Goal: Task Accomplishment & Management: Use online tool/utility

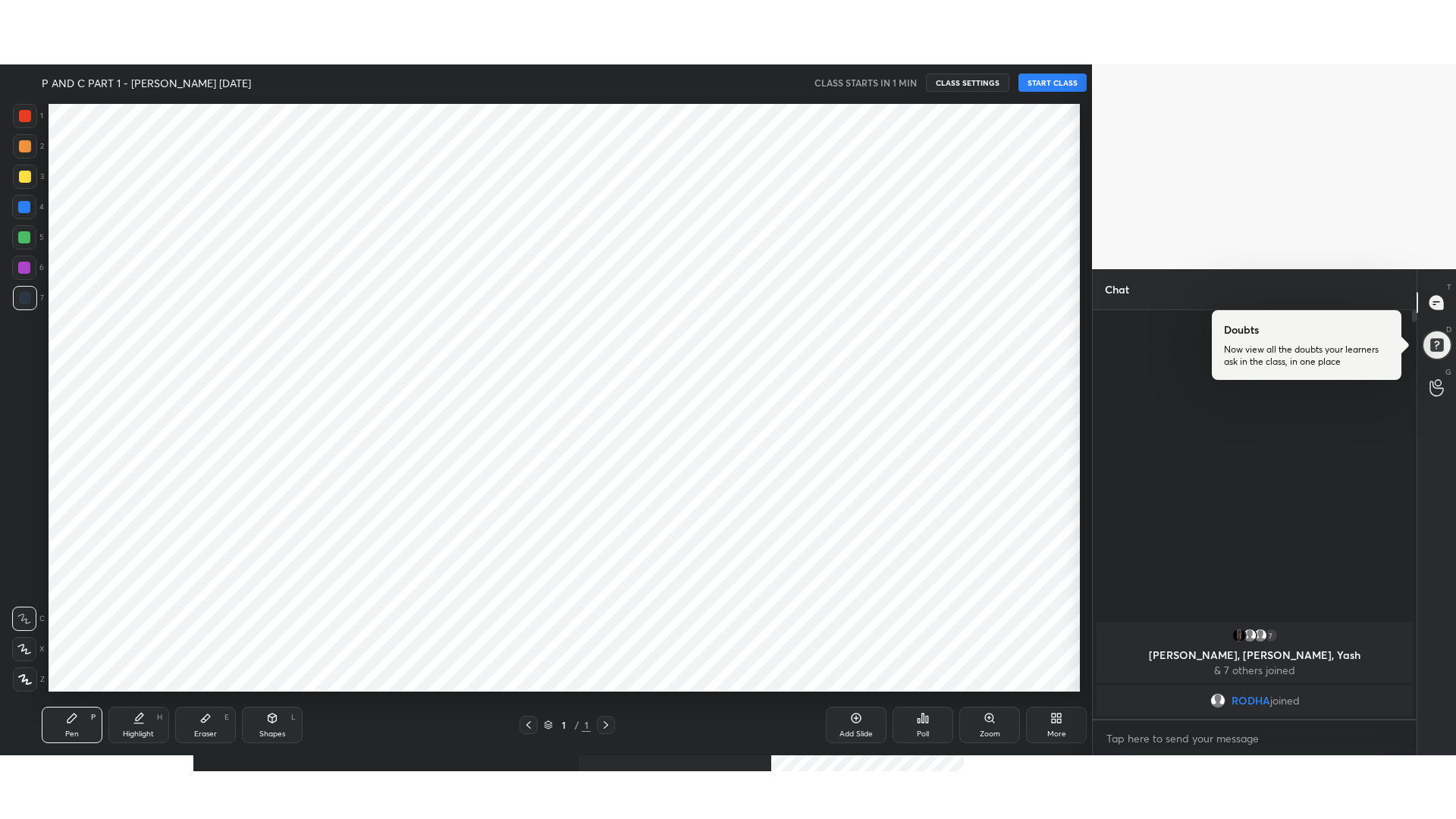
scroll to position [75214, 74790]
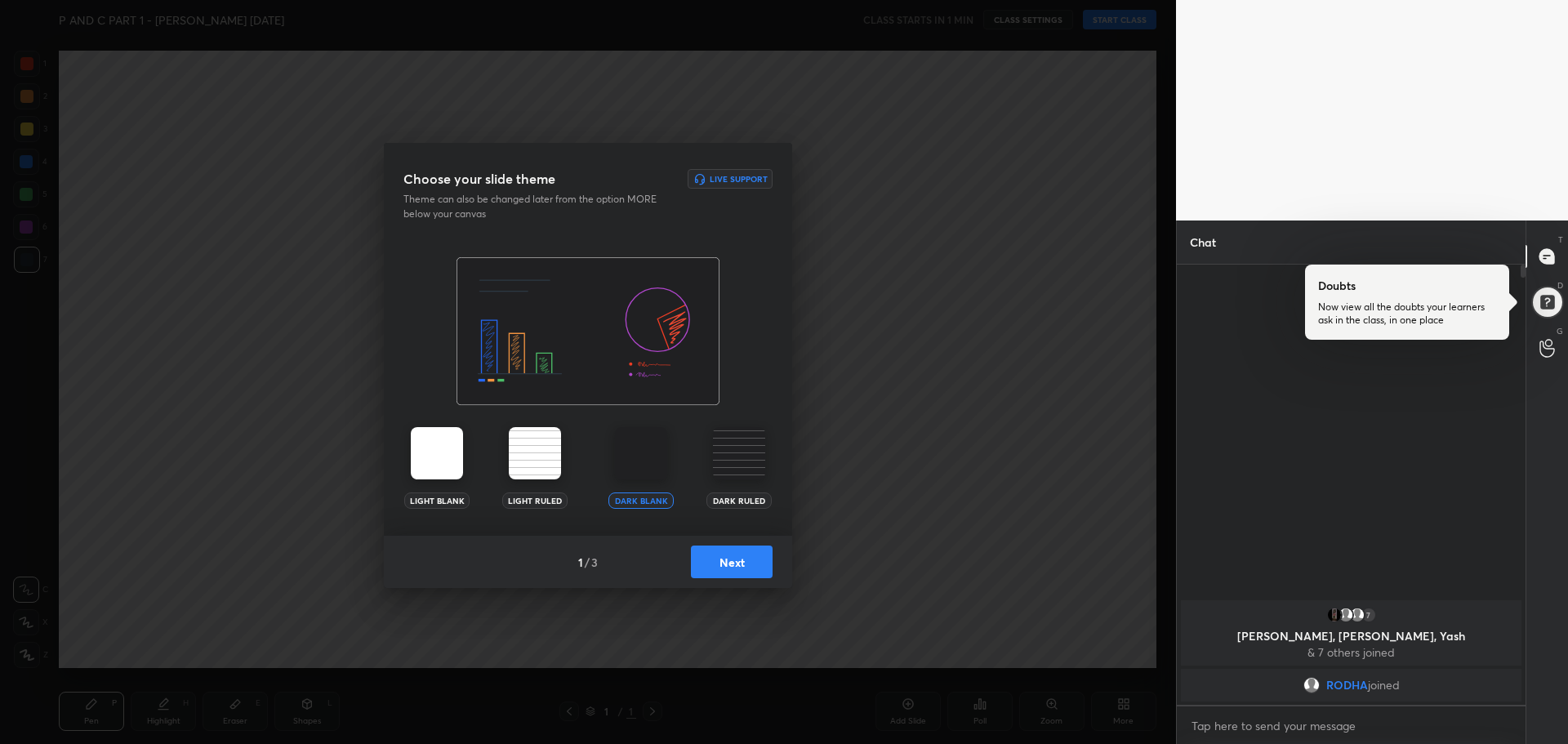
click at [713, 565] on button "Next" at bounding box center [732, 562] width 82 height 32
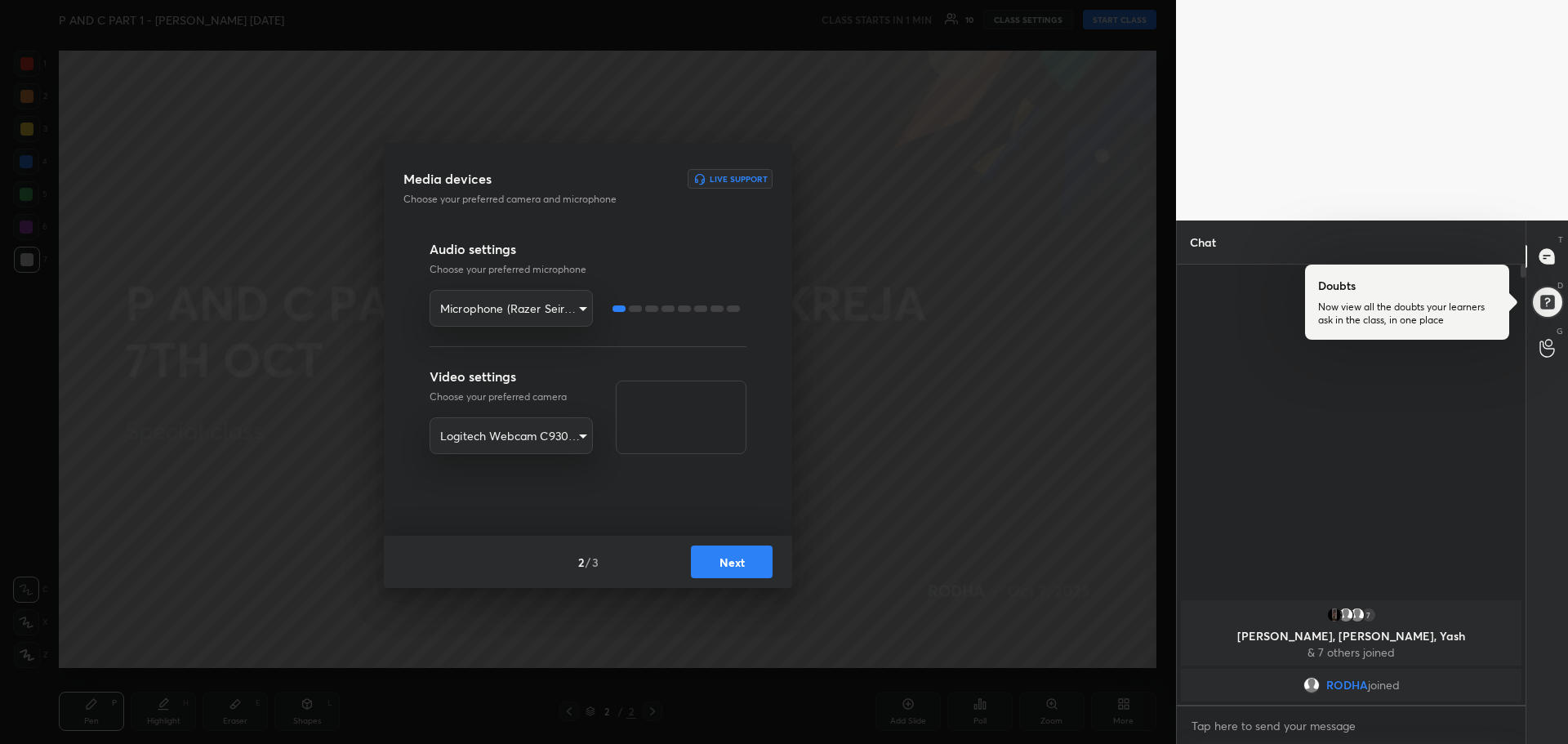
click at [730, 571] on button "Next" at bounding box center [732, 562] width 82 height 32
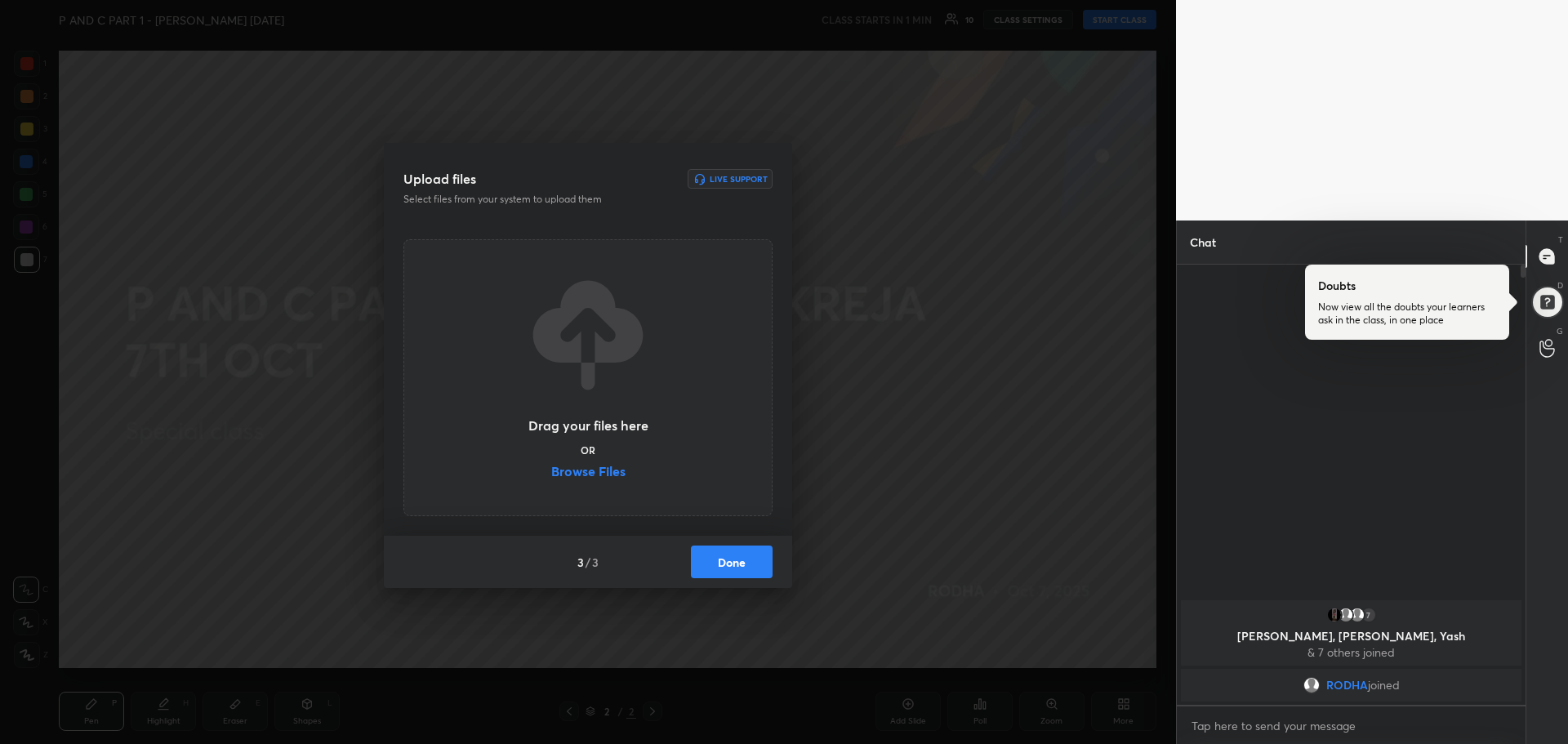
click at [603, 474] on label "Browse Files" at bounding box center [588, 474] width 74 height 17
click at [552, 474] on input "Browse Files" at bounding box center [552, 474] width 0 height 17
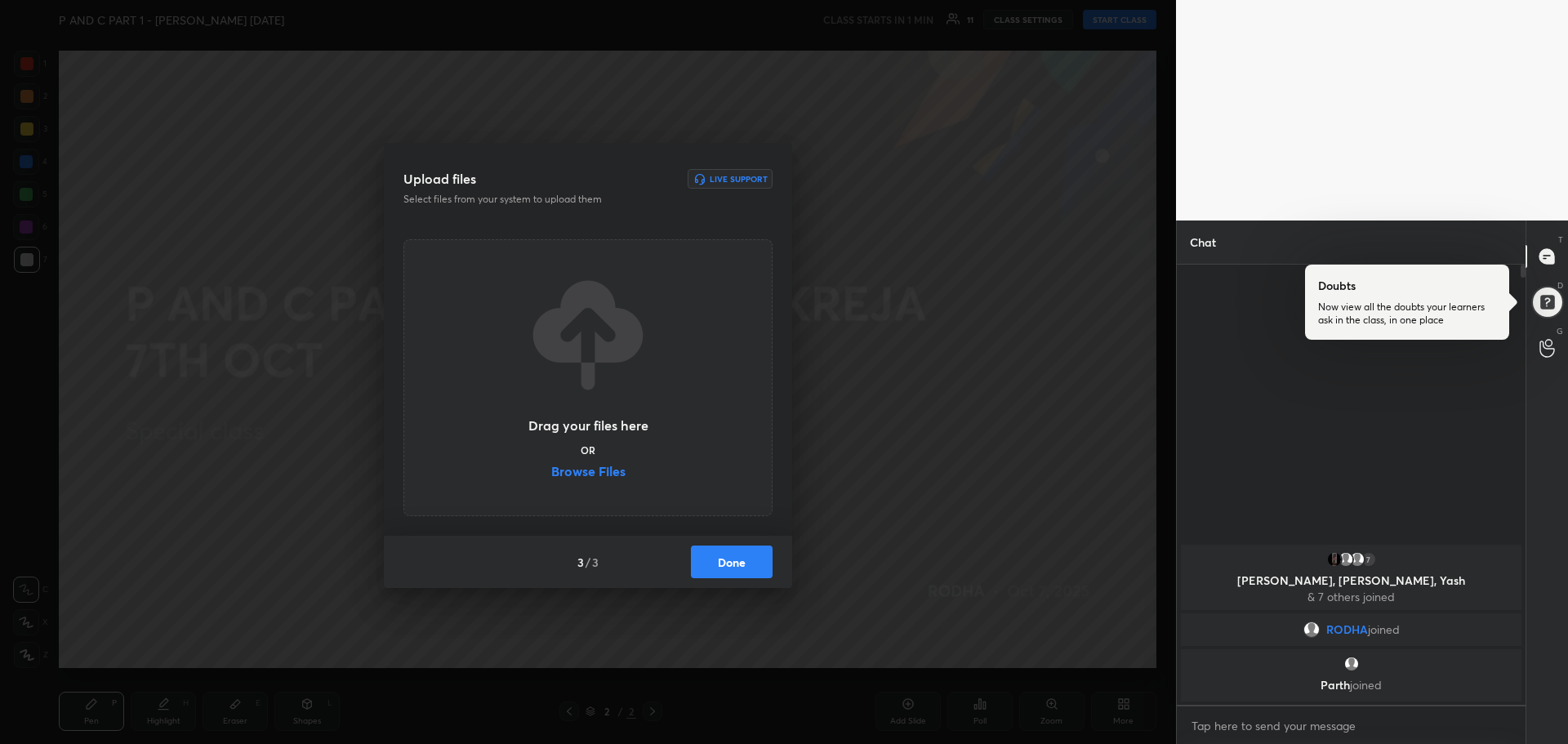
click at [575, 480] on label "Browse Files" at bounding box center [588, 474] width 74 height 17
click at [552, 480] on input "Browse Files" at bounding box center [552, 474] width 0 height 17
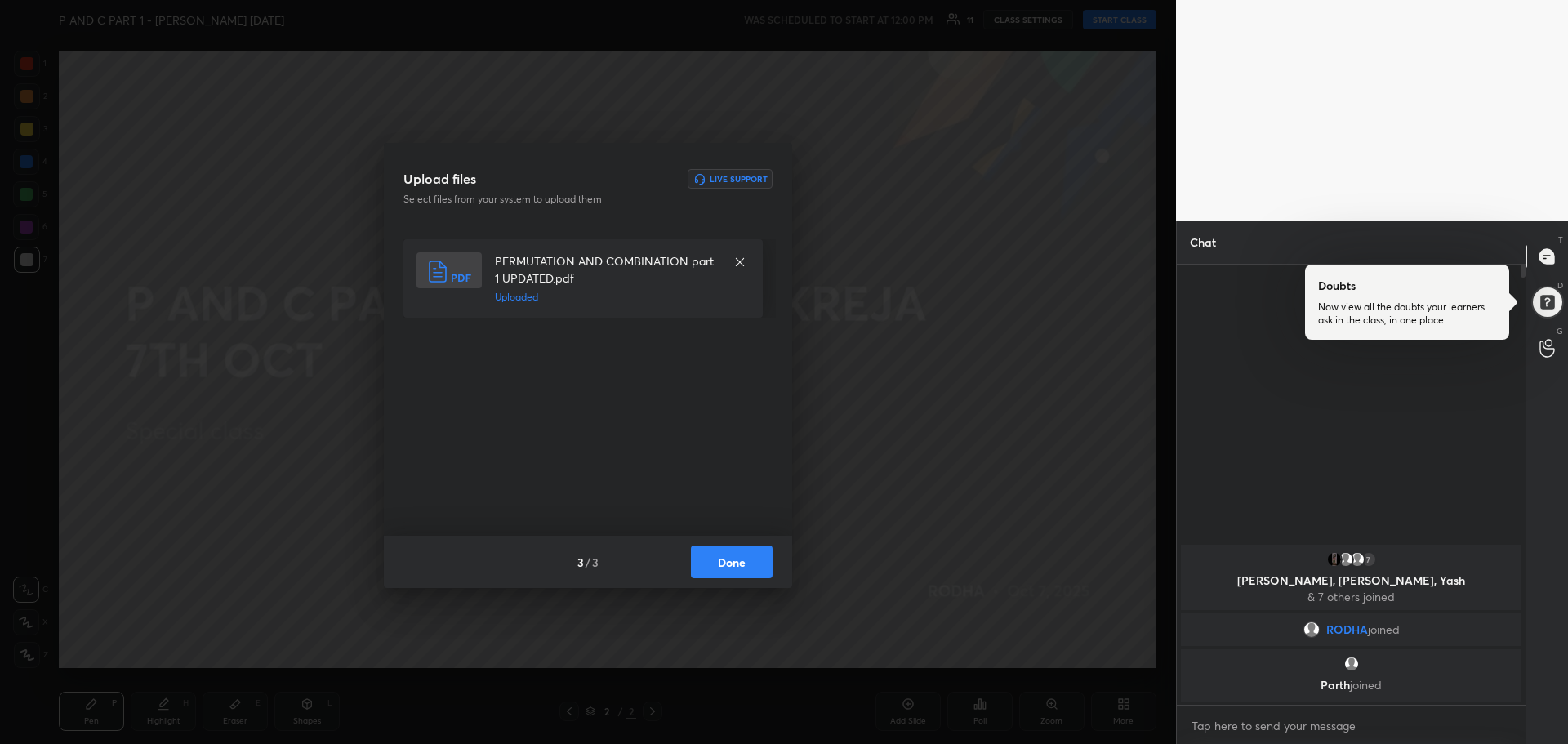
click at [743, 573] on button "Done" at bounding box center [732, 562] width 82 height 32
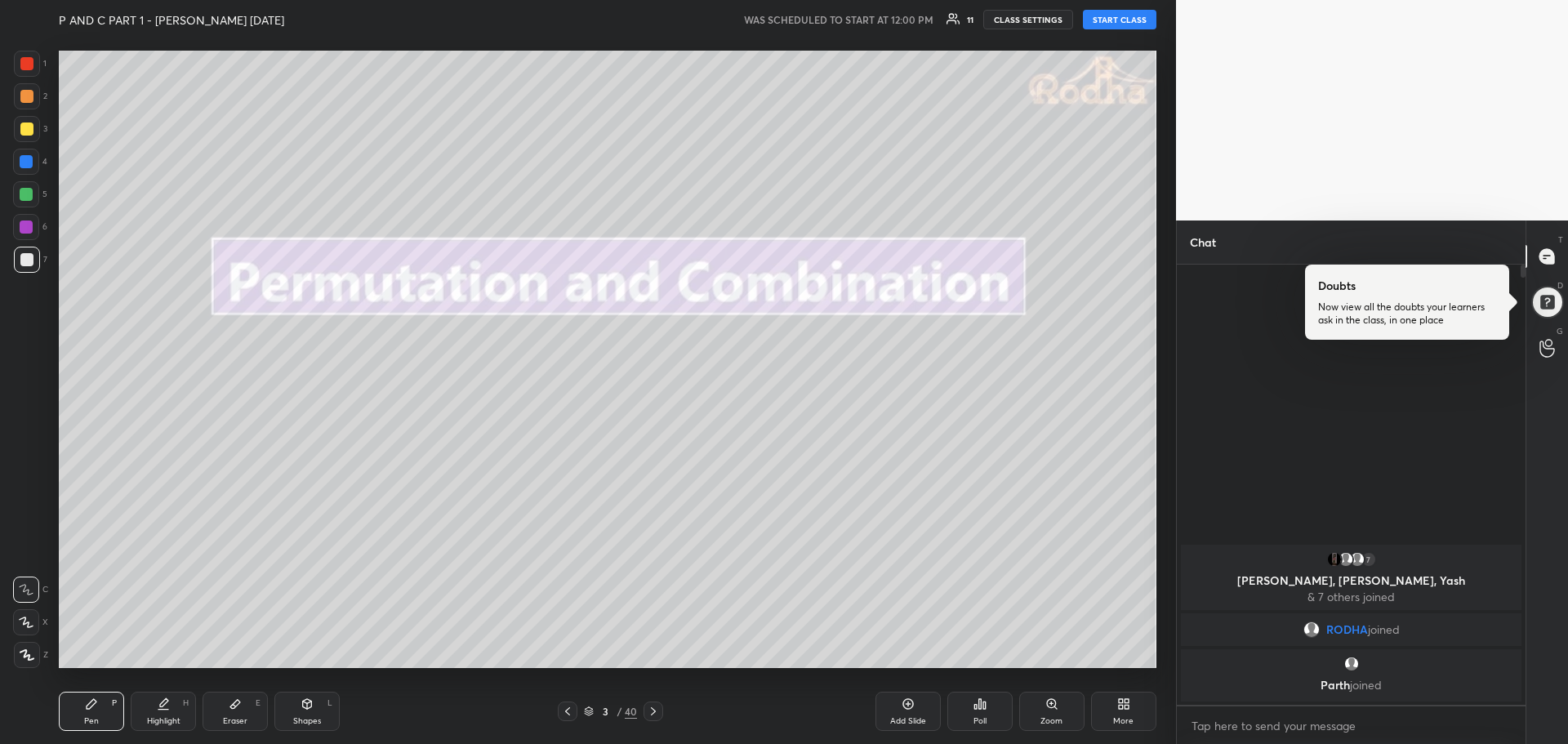
click at [34, 656] on div at bounding box center [26, 655] width 26 height 26
click at [107, 712] on div "Pen P" at bounding box center [91, 712] width 65 height 39
drag, startPoint x: 246, startPoint y: 713, endPoint x: 237, endPoint y: 714, distance: 9.1
click at [241, 713] on div "Eraser E" at bounding box center [235, 712] width 65 height 39
click at [31, 652] on rect at bounding box center [31, 653] width 2 height 2
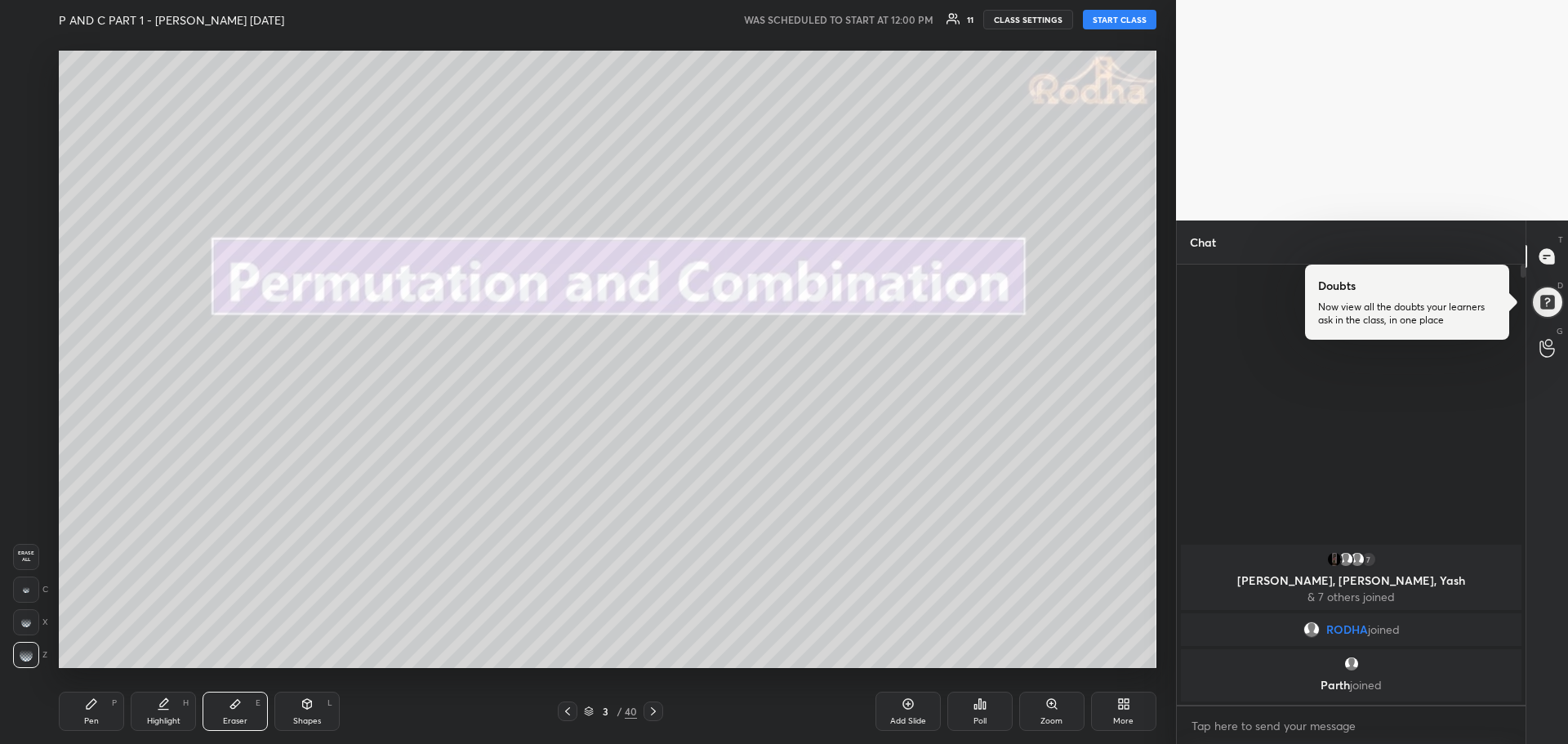
click at [93, 710] on icon at bounding box center [91, 704] width 13 height 13
click at [1118, 711] on div "More" at bounding box center [1124, 712] width 65 height 39
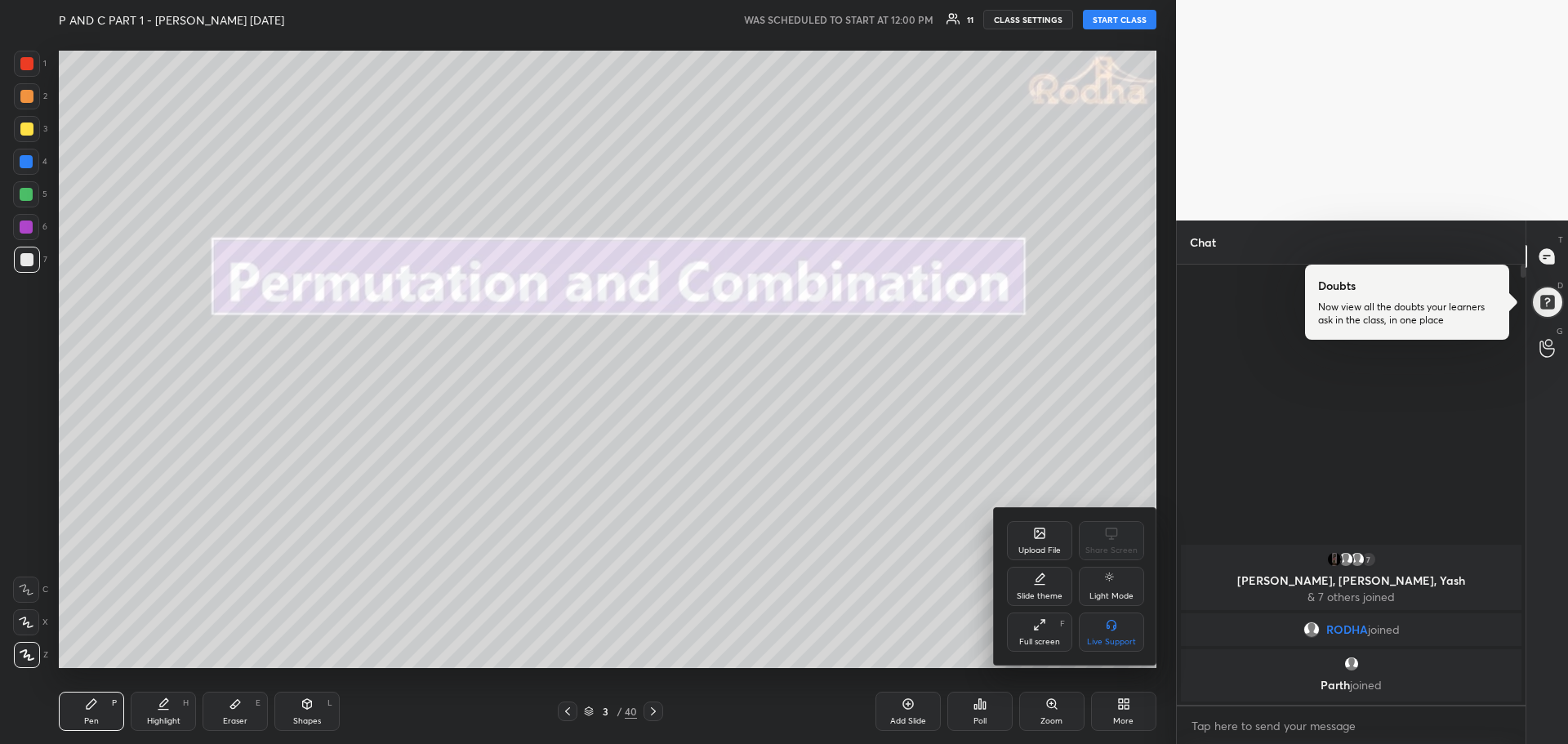
click at [1031, 639] on div "Full screen" at bounding box center [1039, 642] width 41 height 9
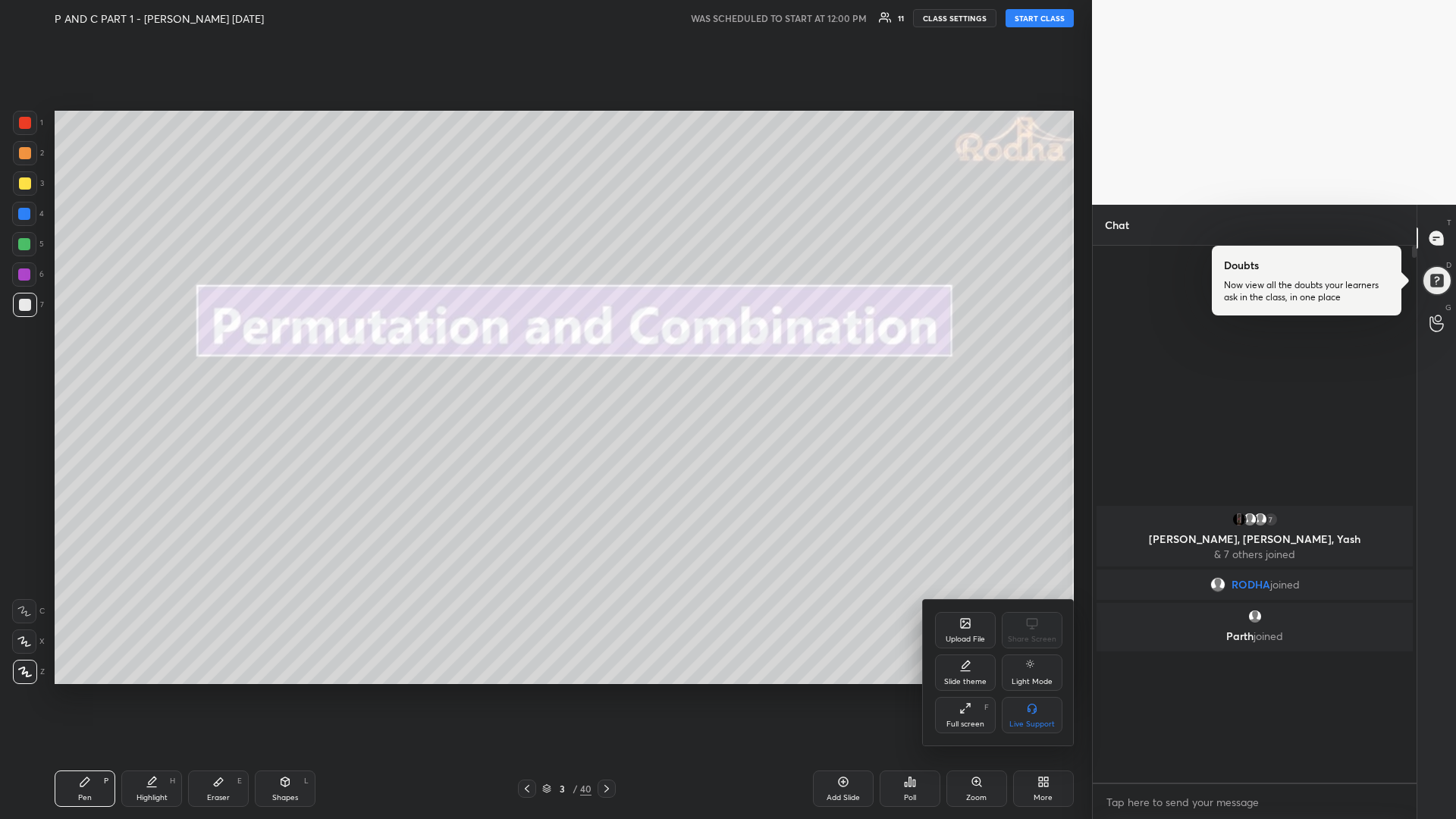
scroll to position [570, 319]
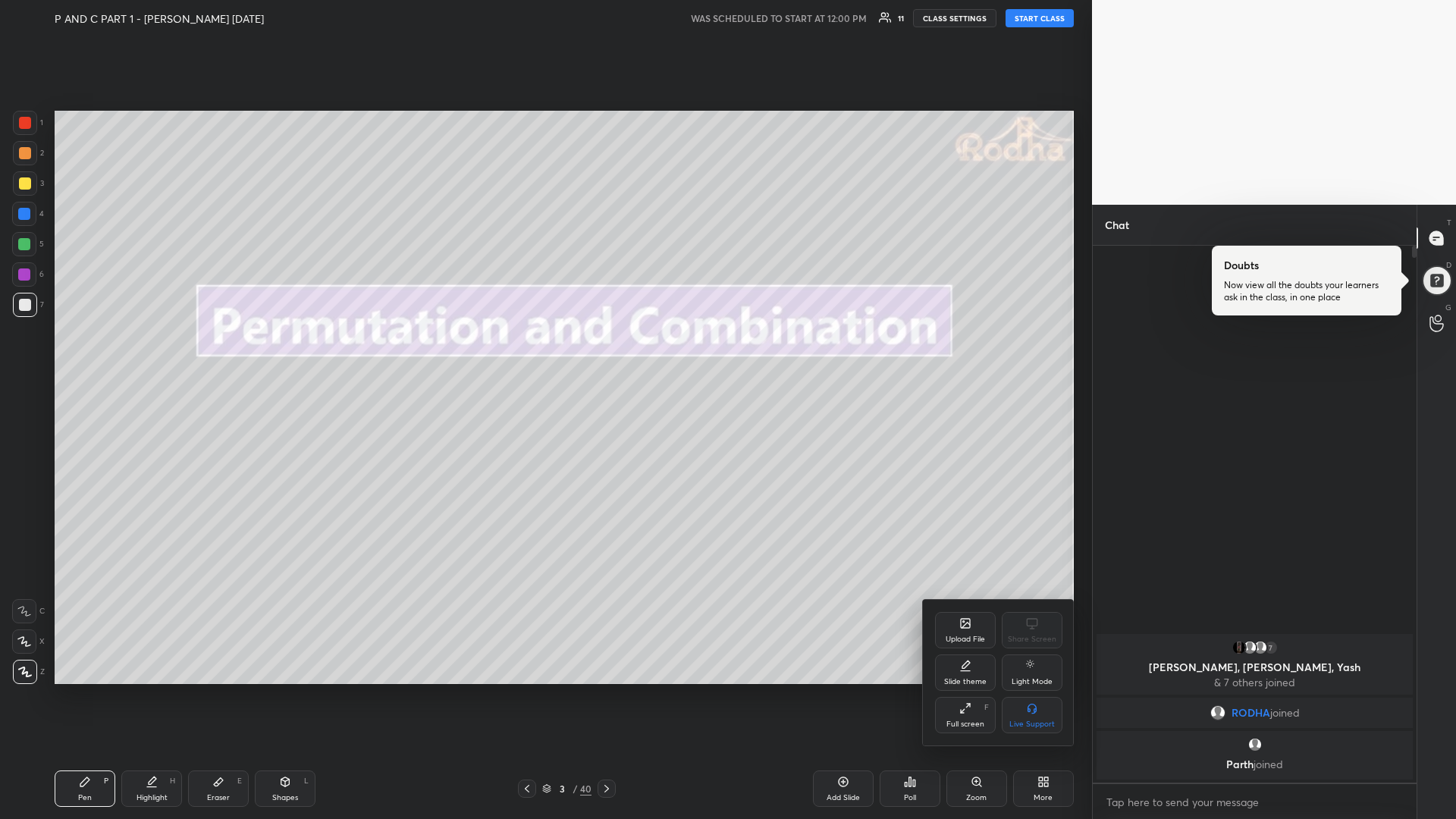
click at [1035, 29] on div at bounding box center [728, 410] width 1456 height 819
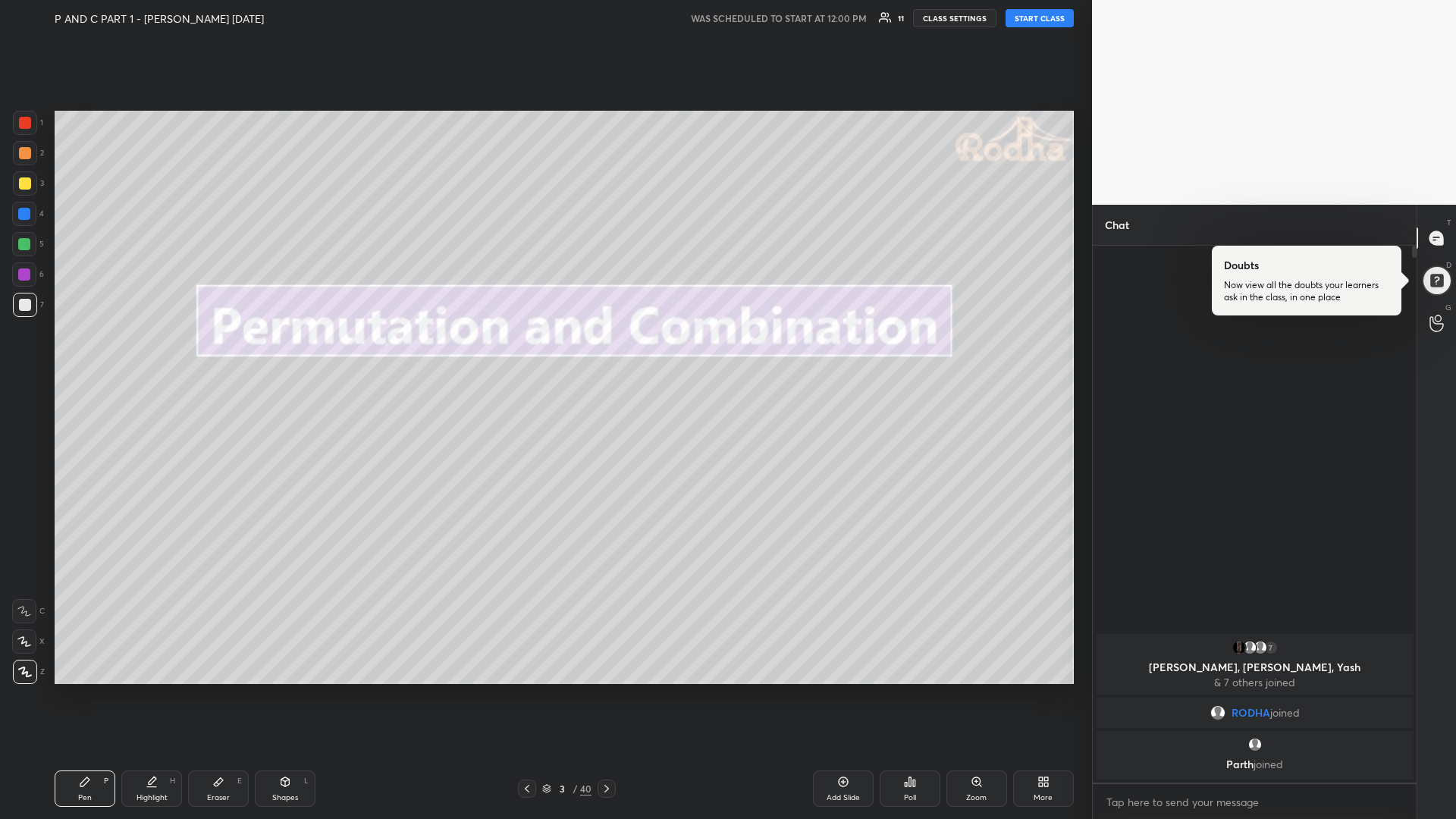
click at [1037, 22] on button "START CLASS" at bounding box center [1039, 18] width 68 height 18
click at [26, 245] on div at bounding box center [24, 244] width 12 height 12
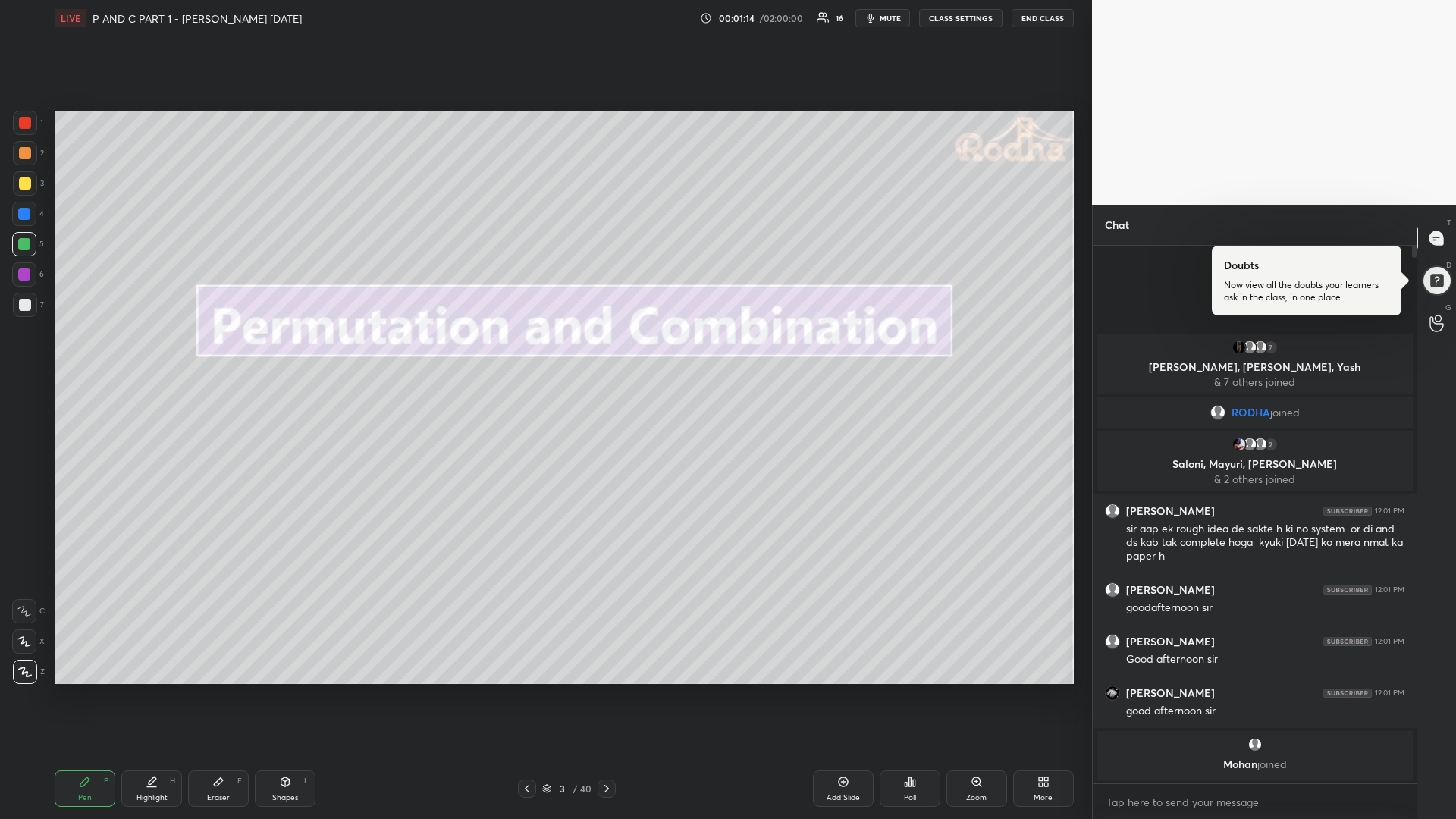
click at [28, 187] on div at bounding box center [24, 183] width 12 height 12
click at [22, 244] on div at bounding box center [24, 244] width 12 height 12
click at [20, 186] on div at bounding box center [24, 183] width 12 height 12
click at [526, 690] on icon at bounding box center [526, 788] width 12 height 12
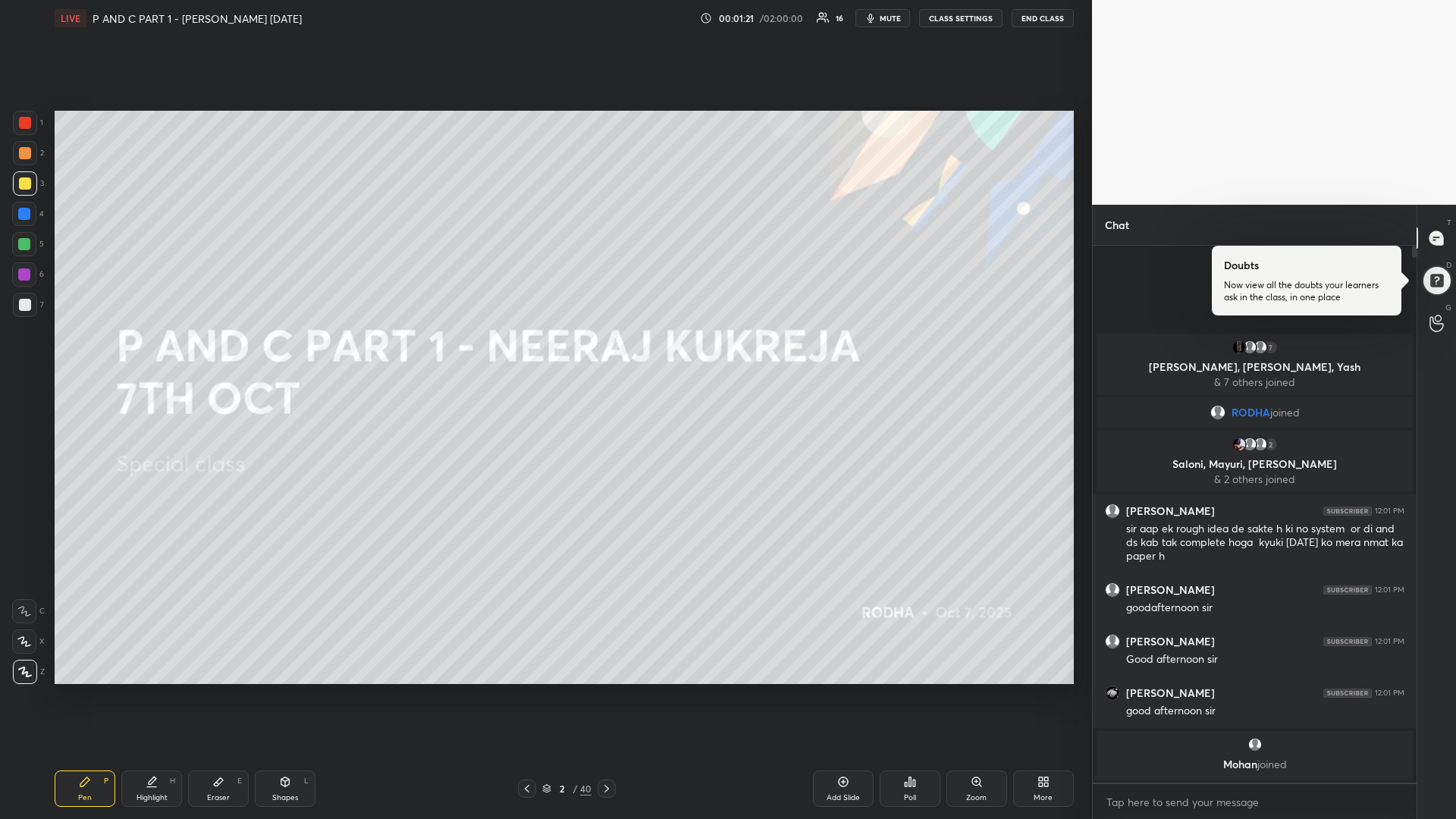
click at [609, 690] on icon at bounding box center [606, 788] width 12 height 12
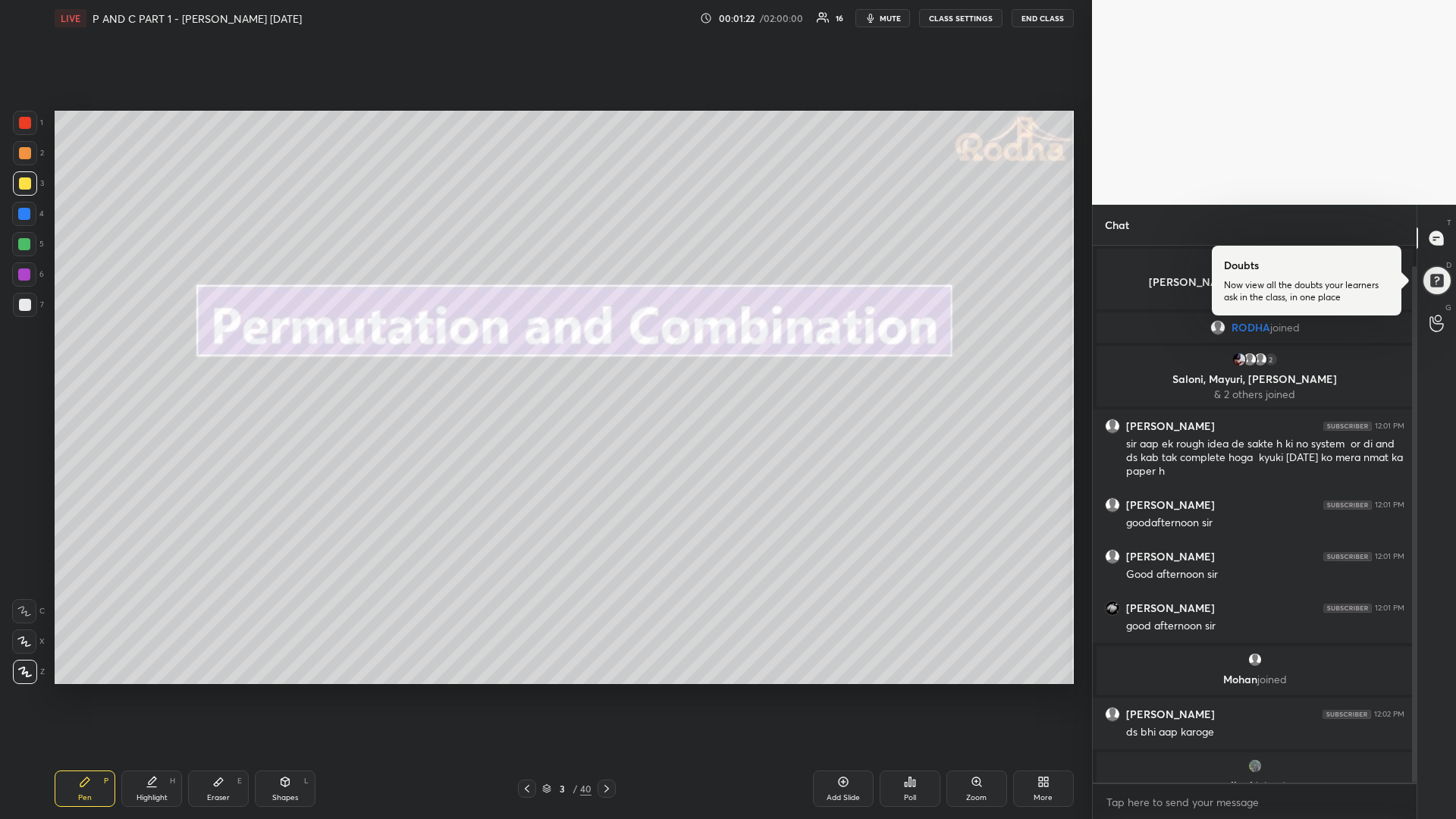
scroll to position [21, 0]
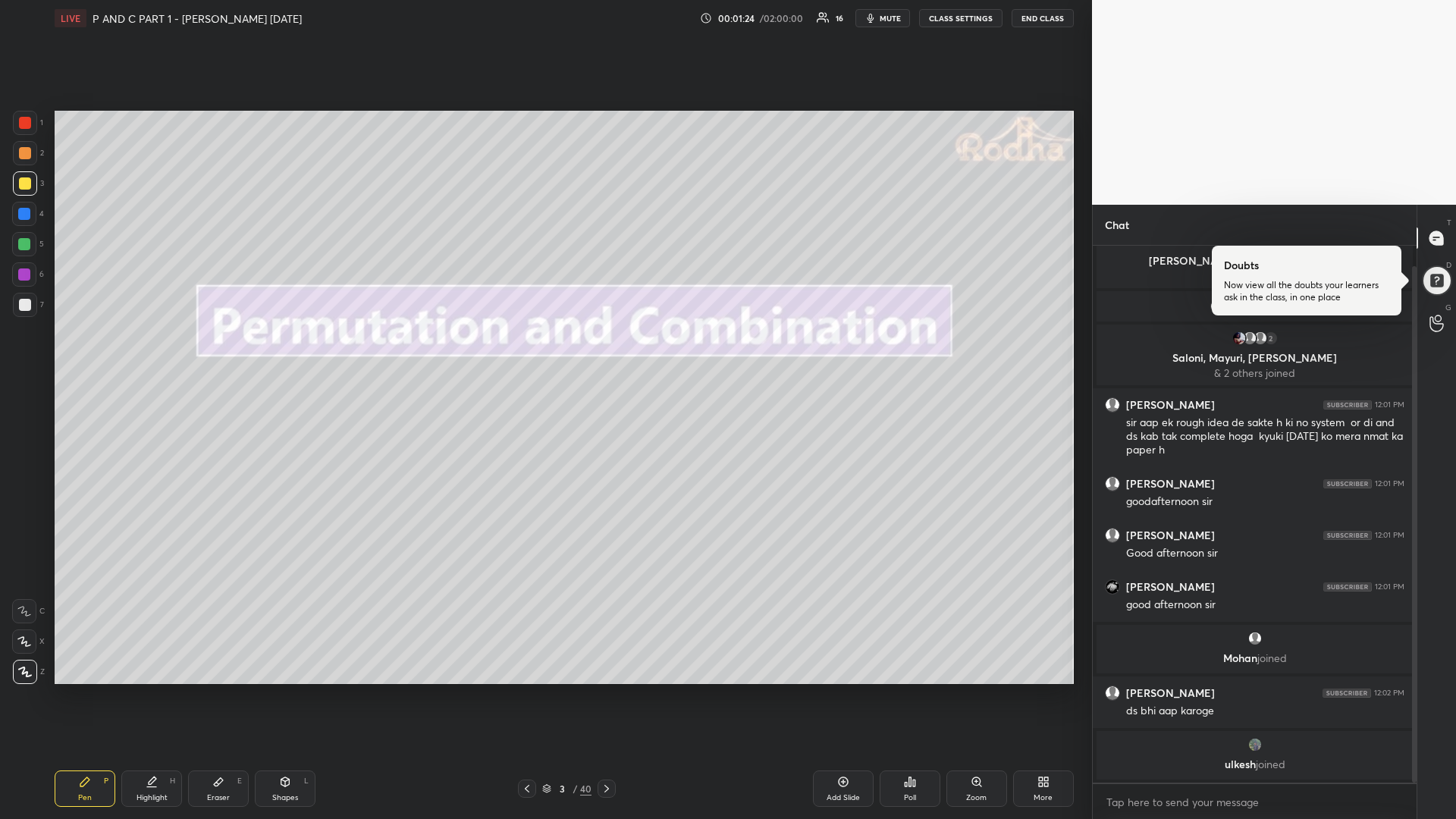
drag, startPoint x: 837, startPoint y: 785, endPoint x: 863, endPoint y: 759, distance: 36.8
click at [836, 690] on div "Add Slide" at bounding box center [843, 788] width 61 height 36
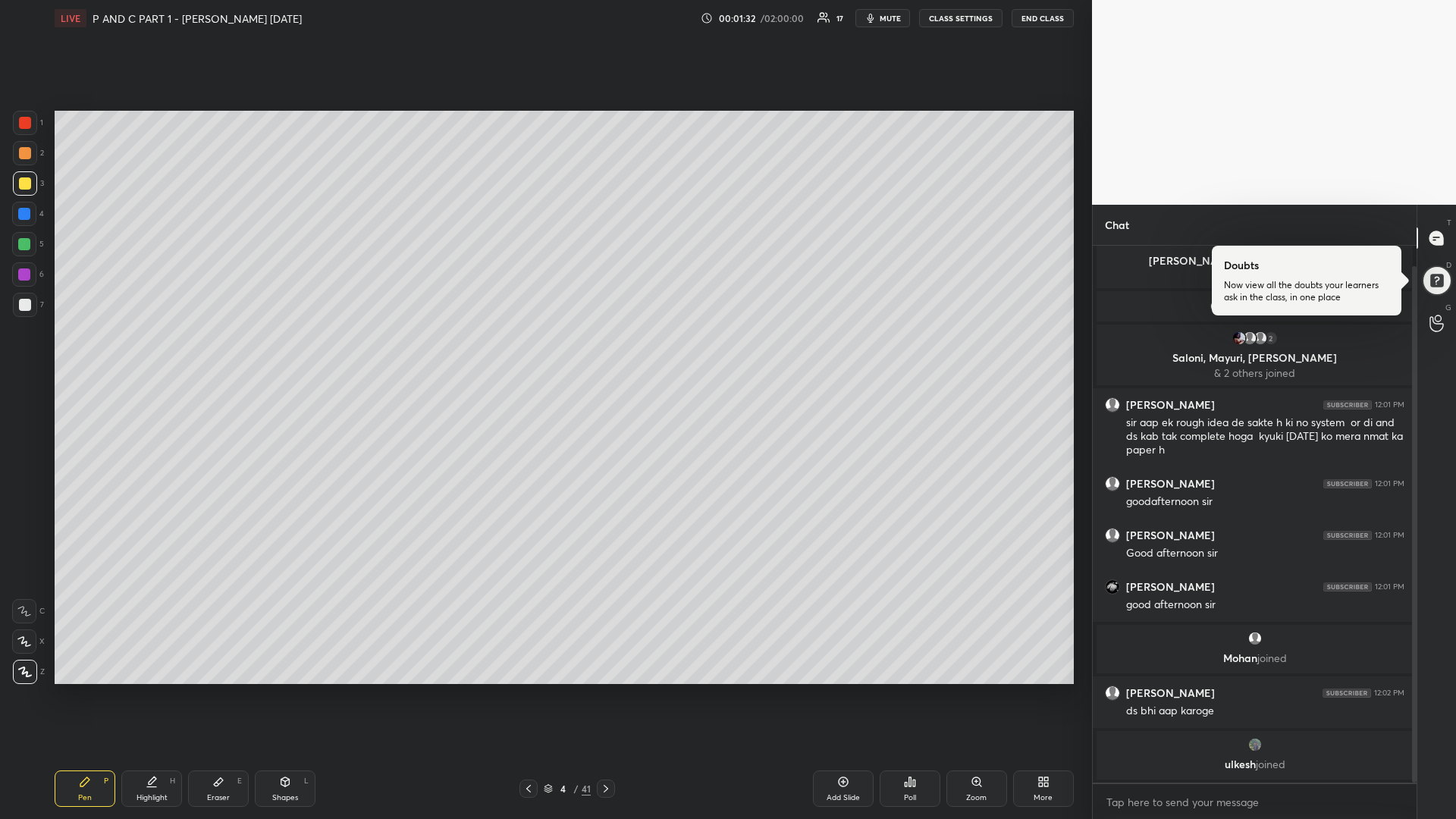
scroll to position [73, 0]
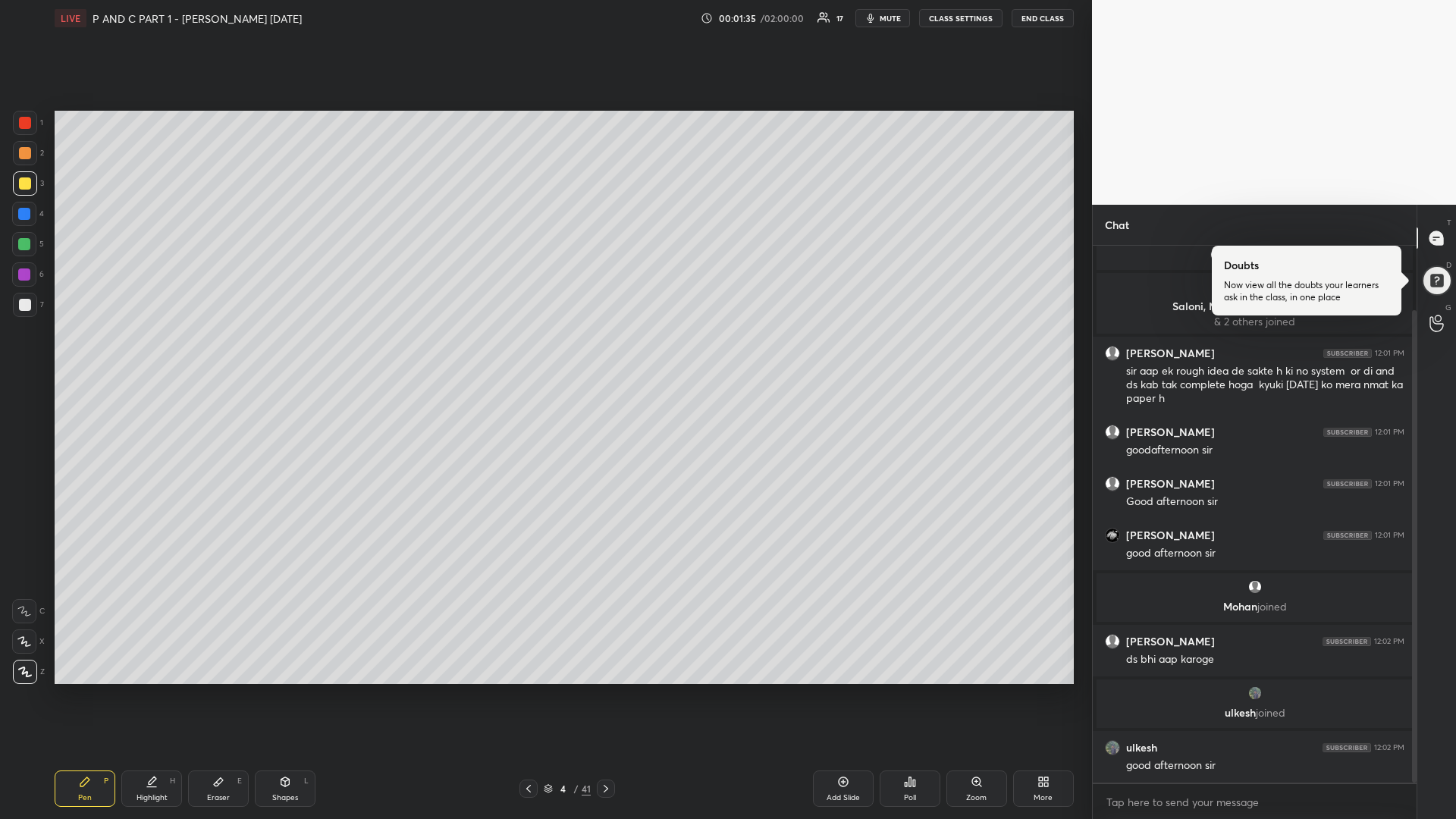
click at [208, 690] on div "Eraser" at bounding box center [218, 798] width 23 height 8
click at [84, 690] on icon at bounding box center [84, 781] width 12 height 12
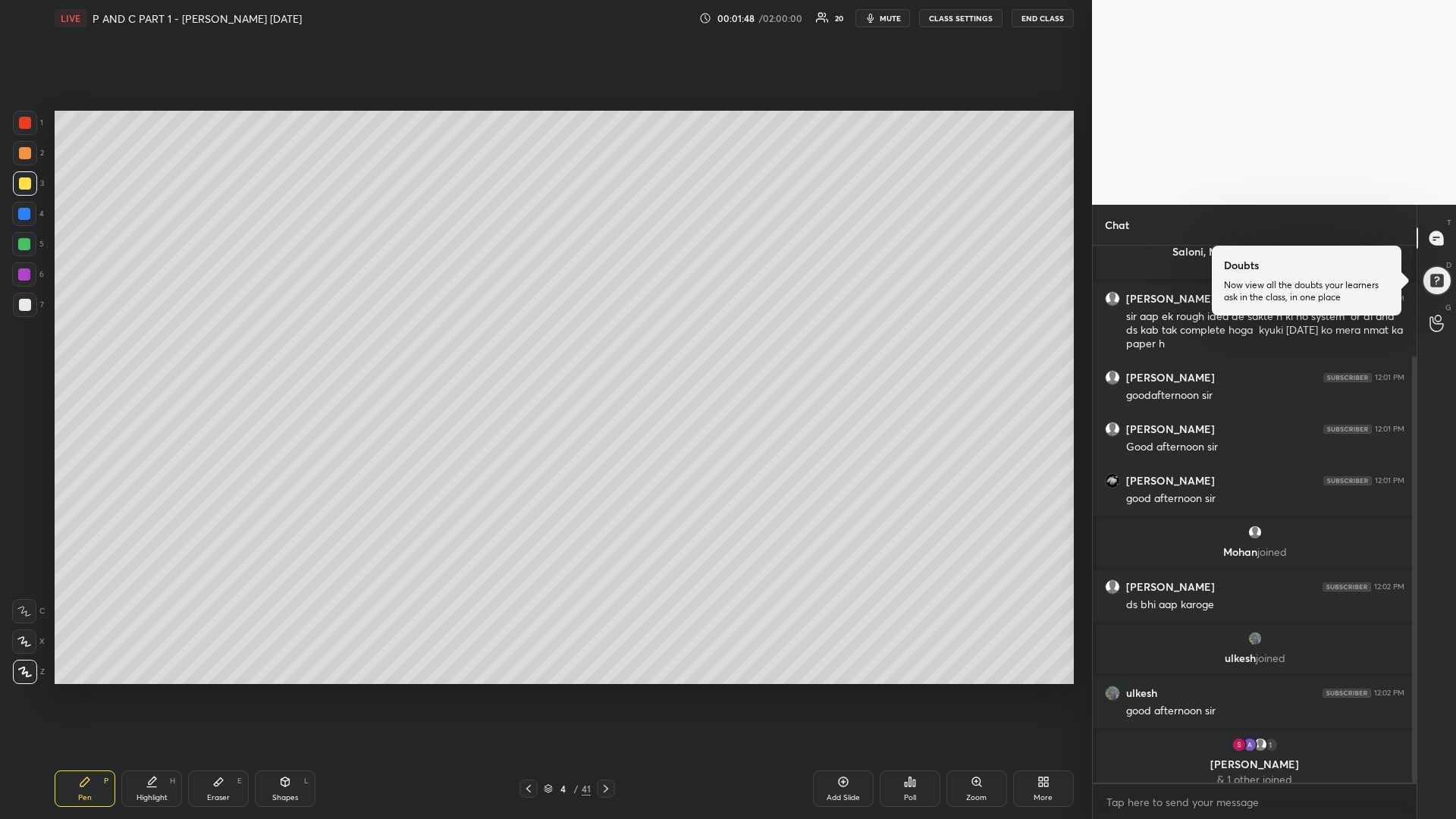
scroll to position [140, 0]
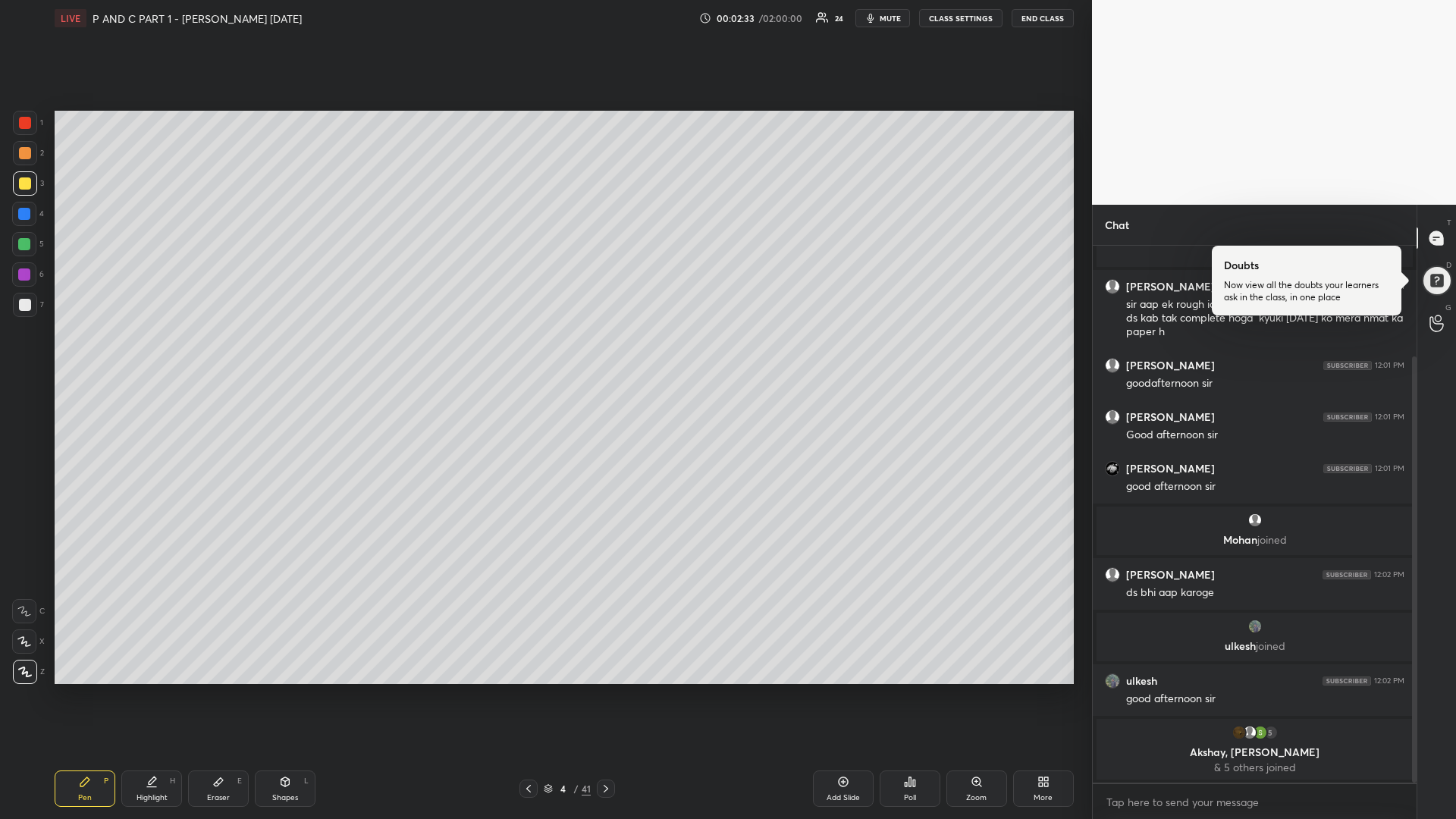
click at [230, 690] on div "Eraser E" at bounding box center [218, 788] width 61 height 36
click at [91, 690] on div "Pen P" at bounding box center [84, 788] width 61 height 36
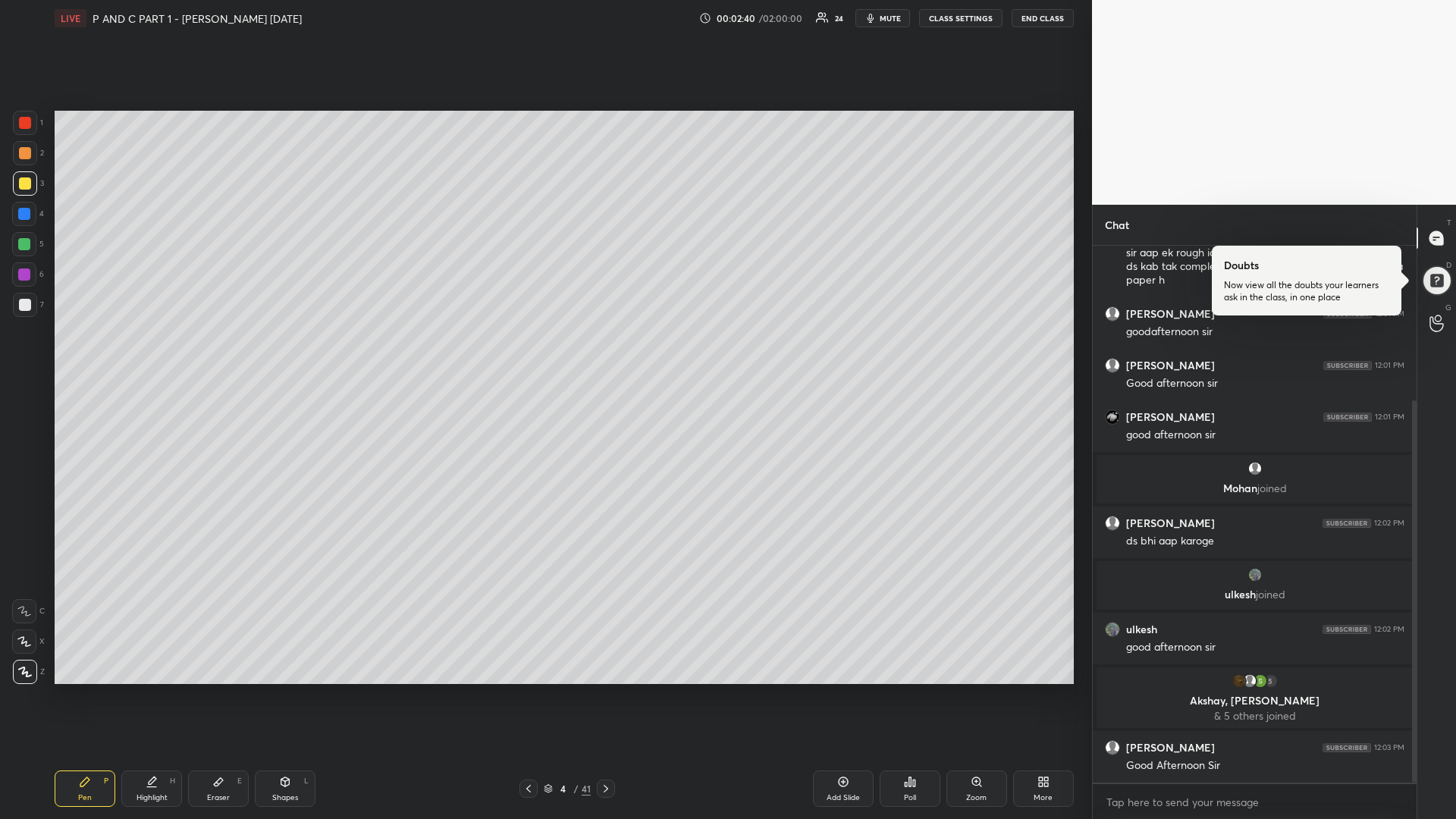
scroll to position [217, 0]
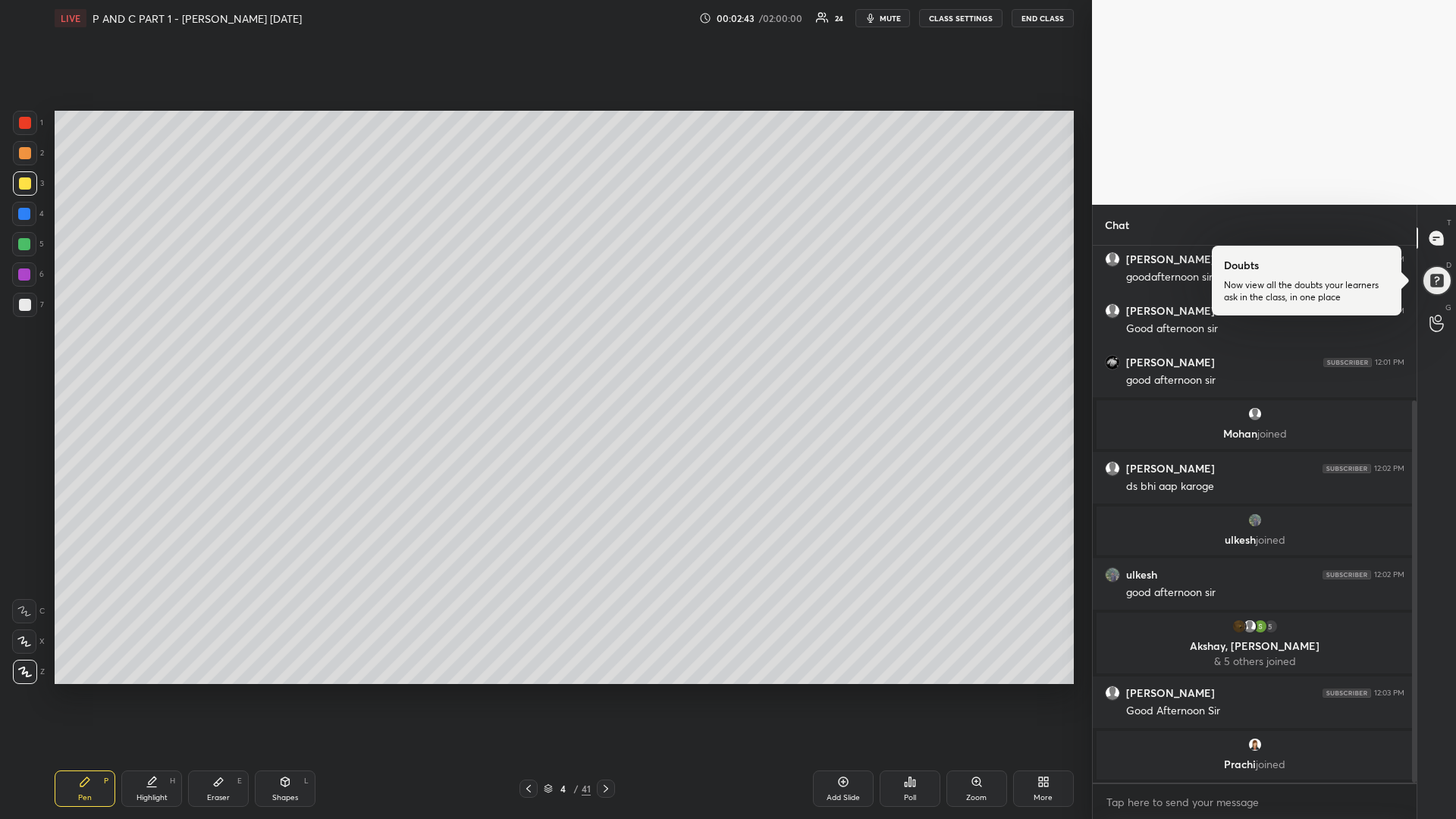
click at [29, 246] on div at bounding box center [24, 244] width 24 height 24
click at [602, 690] on icon at bounding box center [605, 788] width 12 height 12
click at [21, 185] on div at bounding box center [24, 183] width 12 height 12
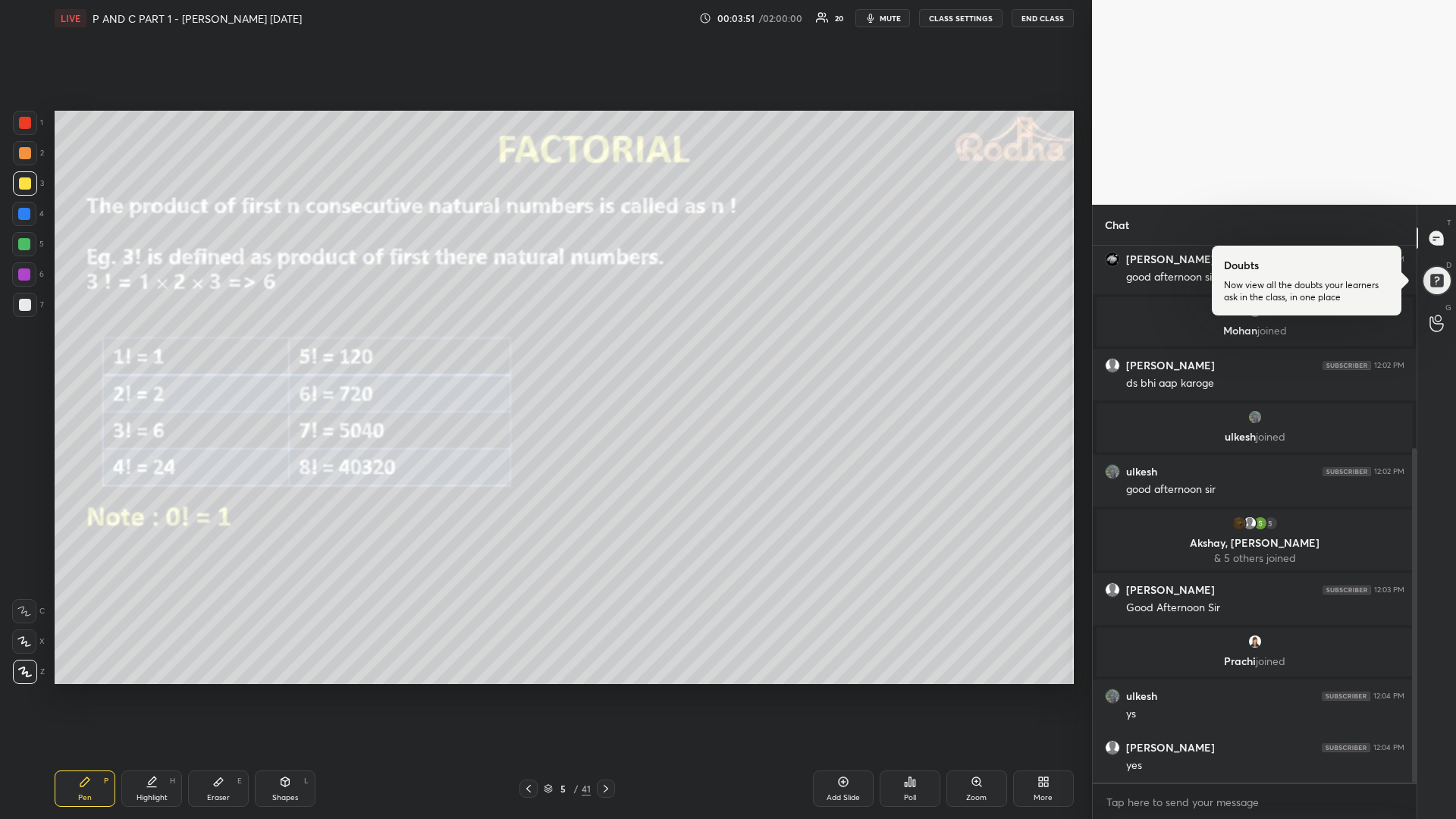
scroll to position [376, 0]
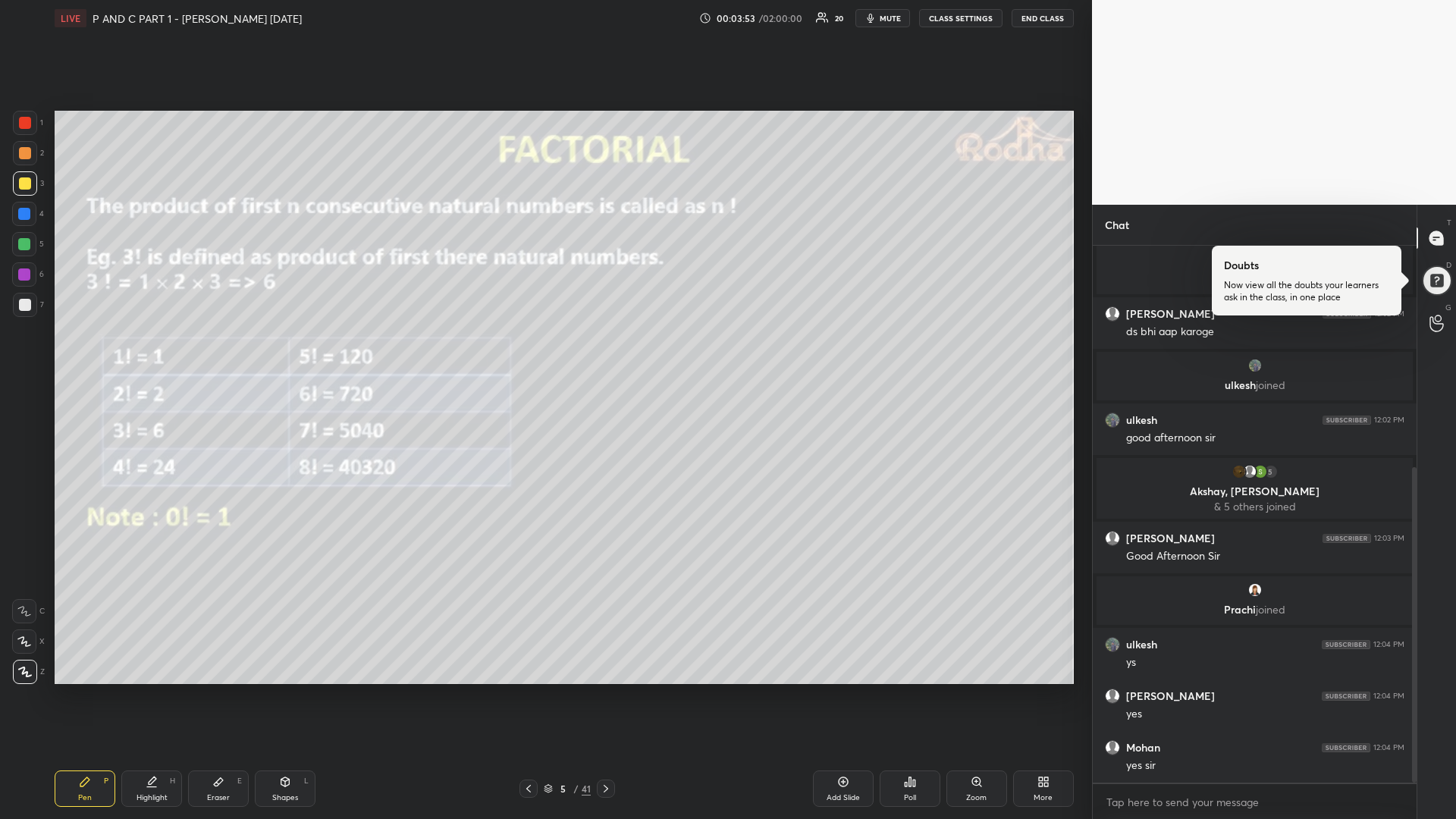
click at [219, 690] on icon at bounding box center [218, 781] width 12 height 12
click at [87, 690] on icon at bounding box center [84, 781] width 12 height 12
click at [606, 690] on icon at bounding box center [605, 788] width 12 height 12
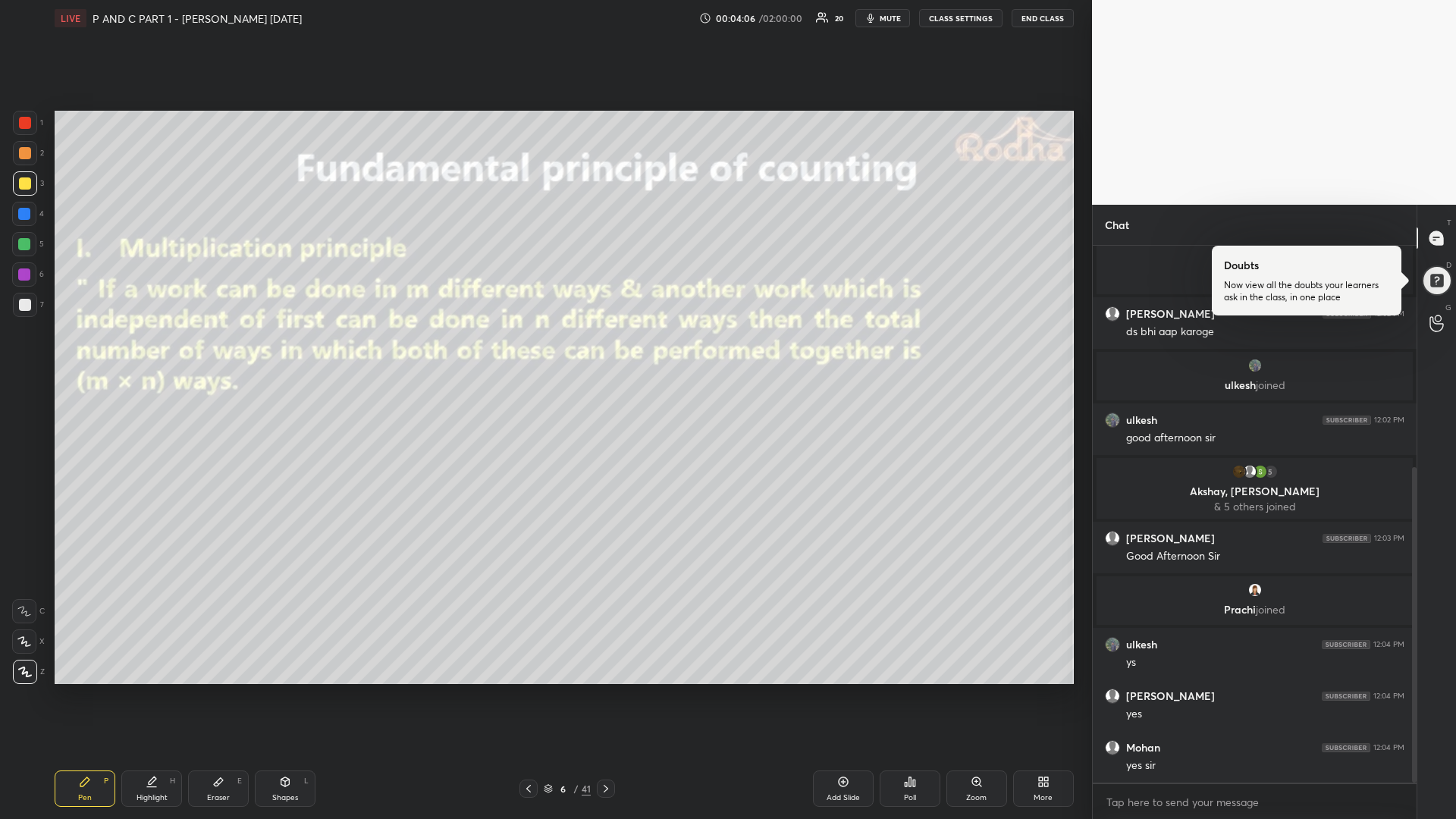
click at [284, 690] on icon at bounding box center [285, 782] width 9 height 9
click at [23, 667] on icon at bounding box center [25, 672] width 11 height 11
click at [29, 242] on div at bounding box center [24, 244] width 12 height 12
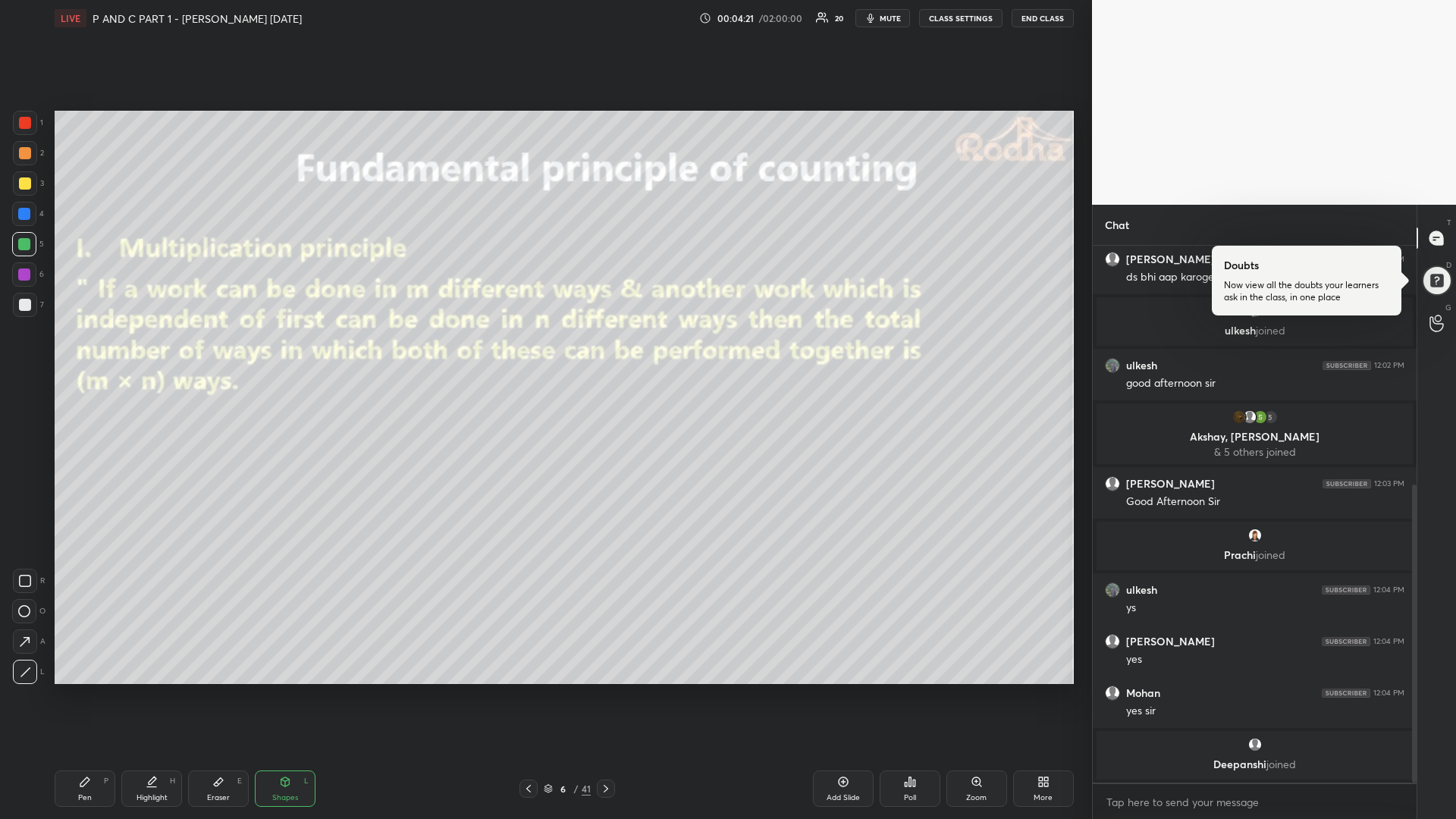
click at [529, 690] on icon at bounding box center [529, 788] width 5 height 8
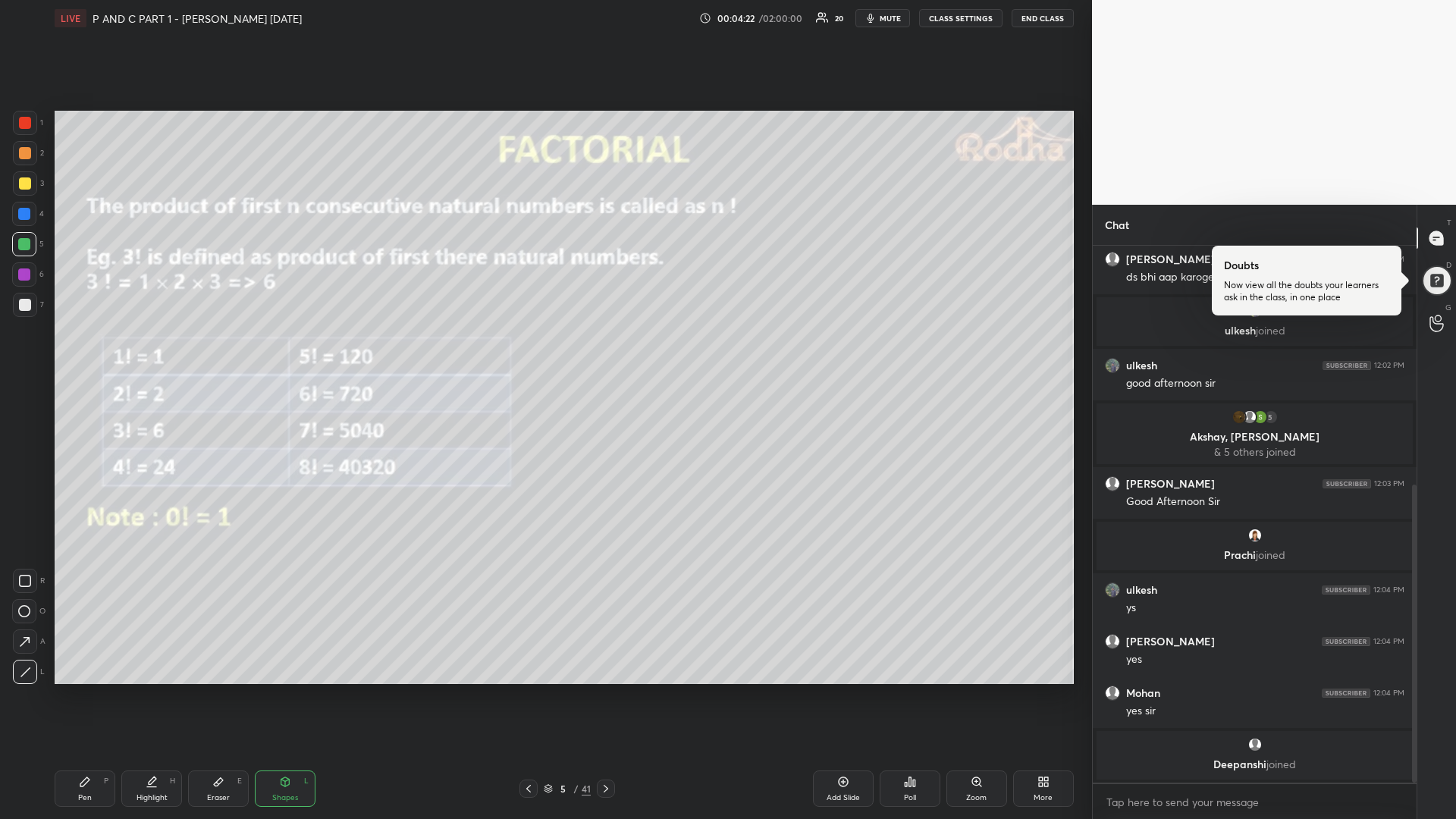
click at [831, 690] on div "Add Slide" at bounding box center [843, 788] width 61 height 36
click at [87, 690] on div "Pen P" at bounding box center [84, 788] width 61 height 36
click at [29, 181] on div at bounding box center [24, 183] width 12 height 12
click at [603, 690] on div at bounding box center [605, 788] width 18 height 18
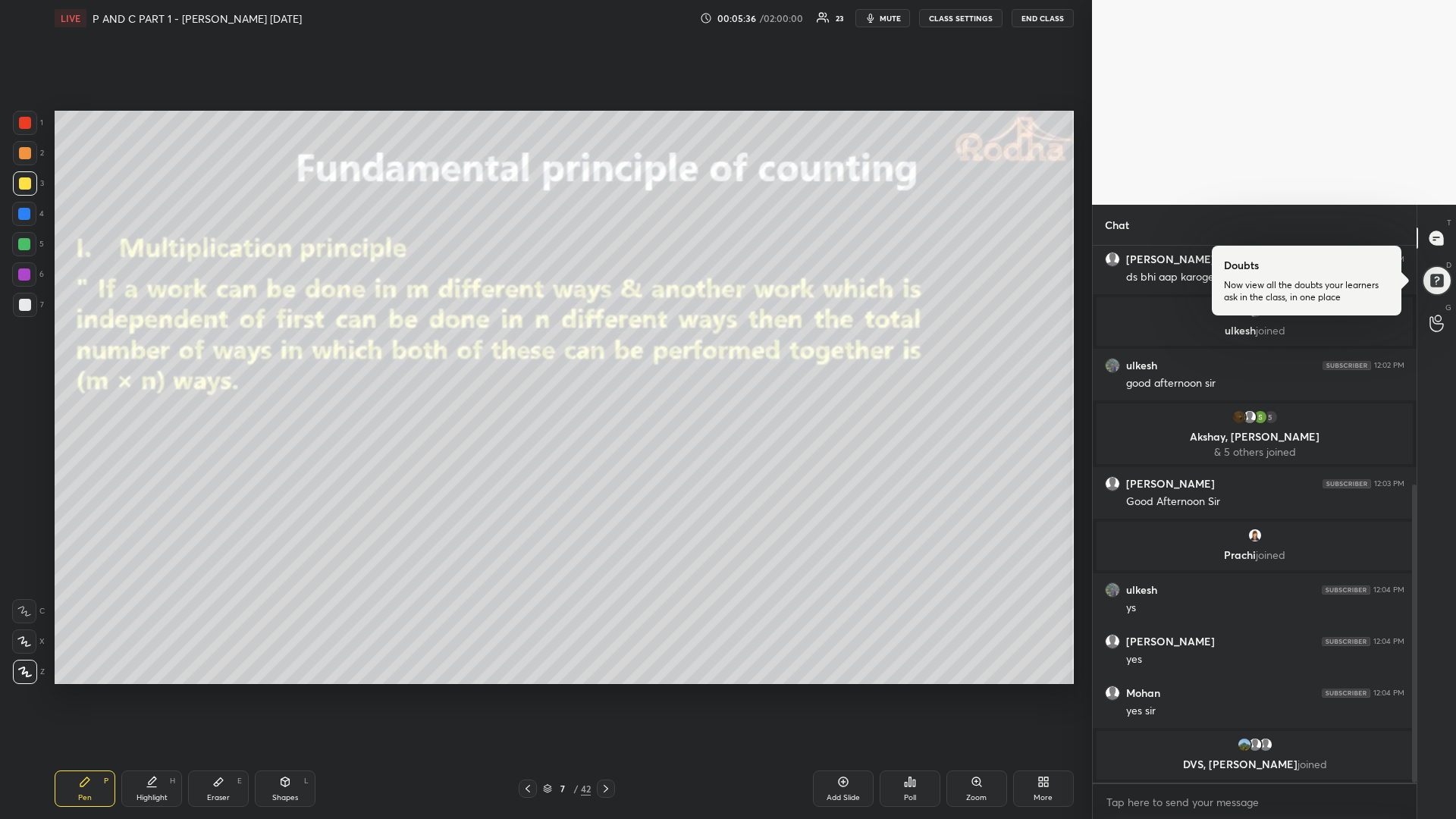
scroll to position [507, 0]
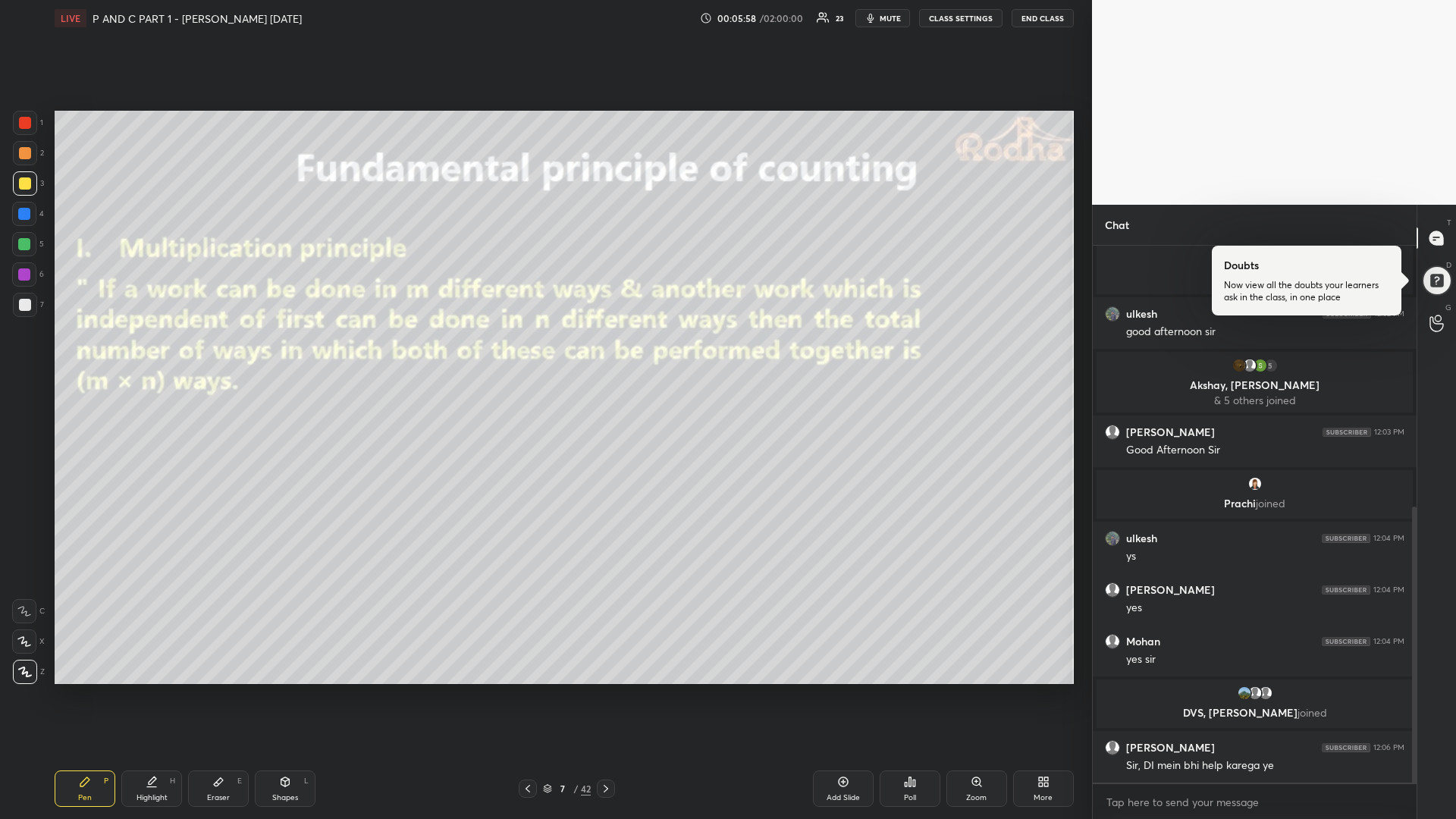
drag, startPoint x: 28, startPoint y: 305, endPoint x: 24, endPoint y: 316, distance: 11.7
click at [27, 304] on div at bounding box center [24, 305] width 12 height 12
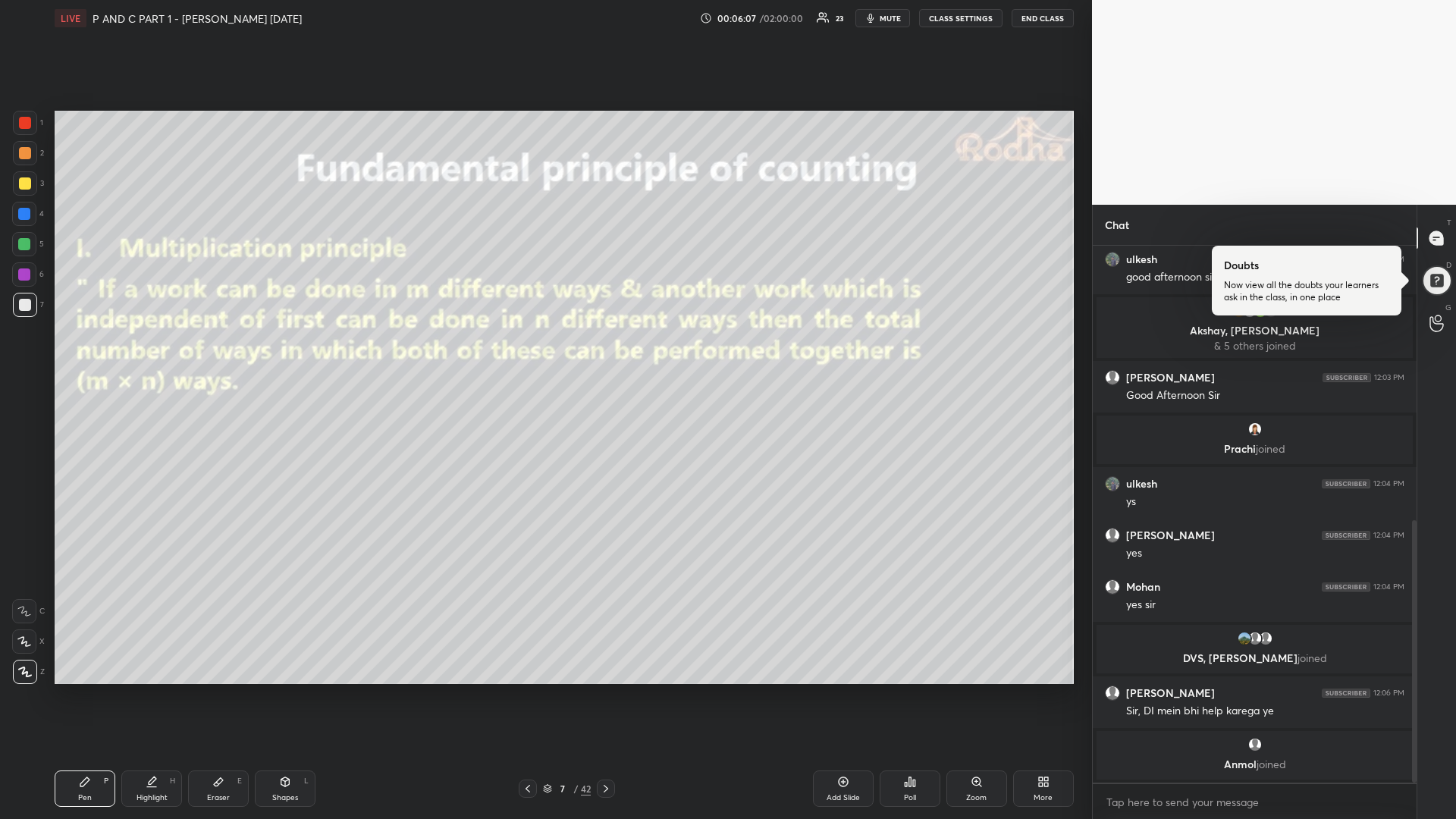
scroll to position [612, 0]
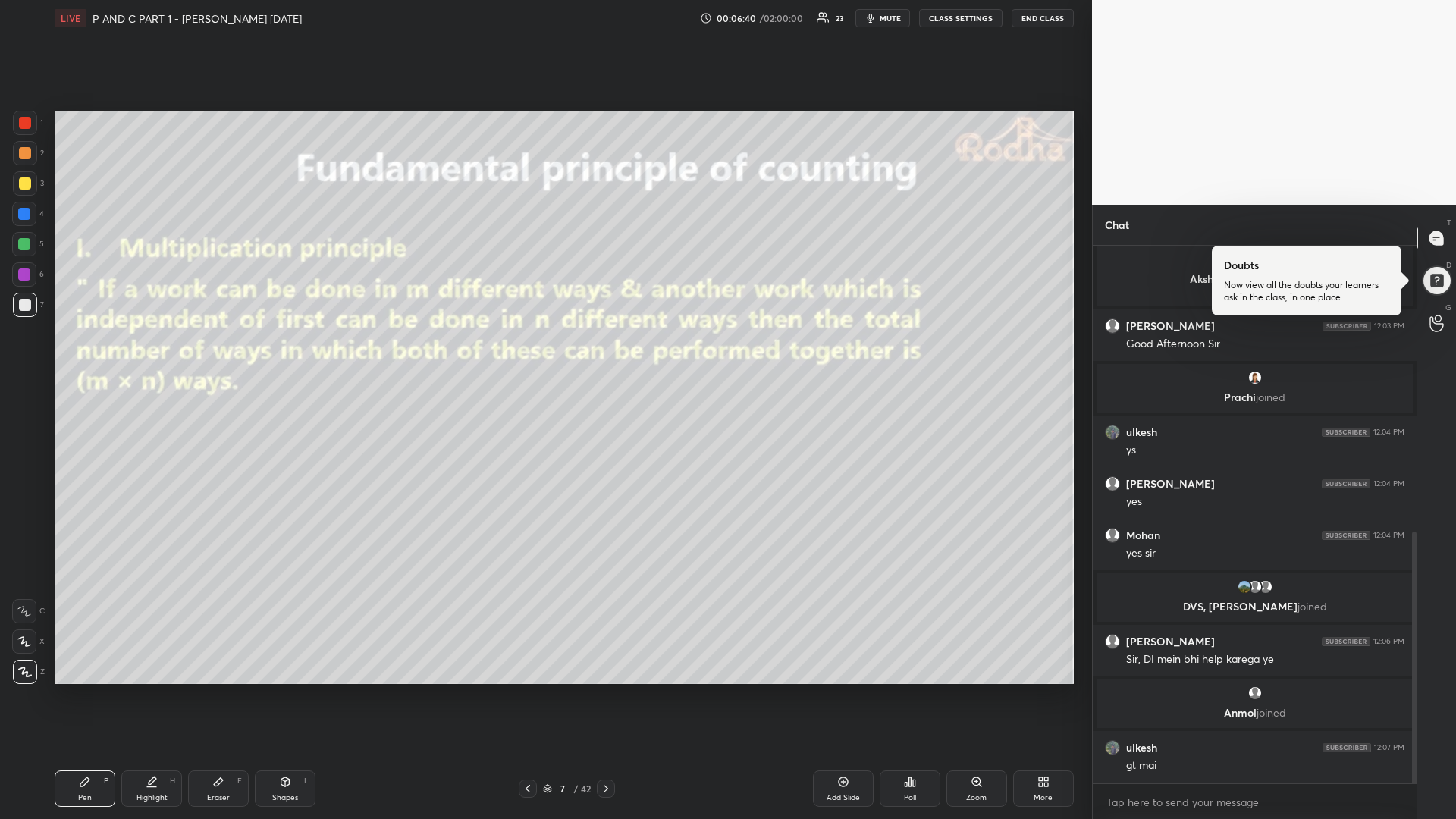
click at [25, 250] on div at bounding box center [24, 244] width 24 height 24
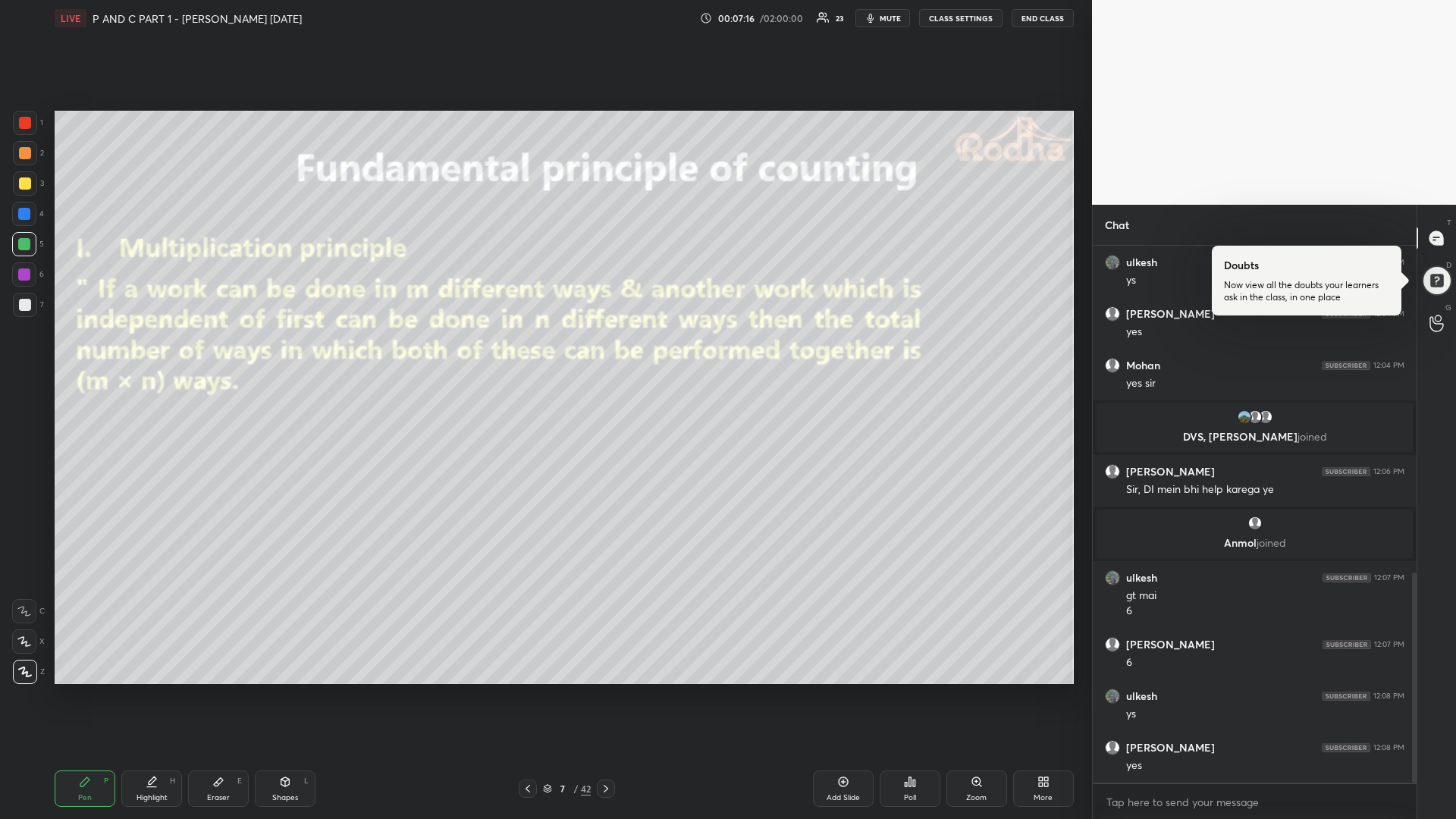
scroll to position [834, 0]
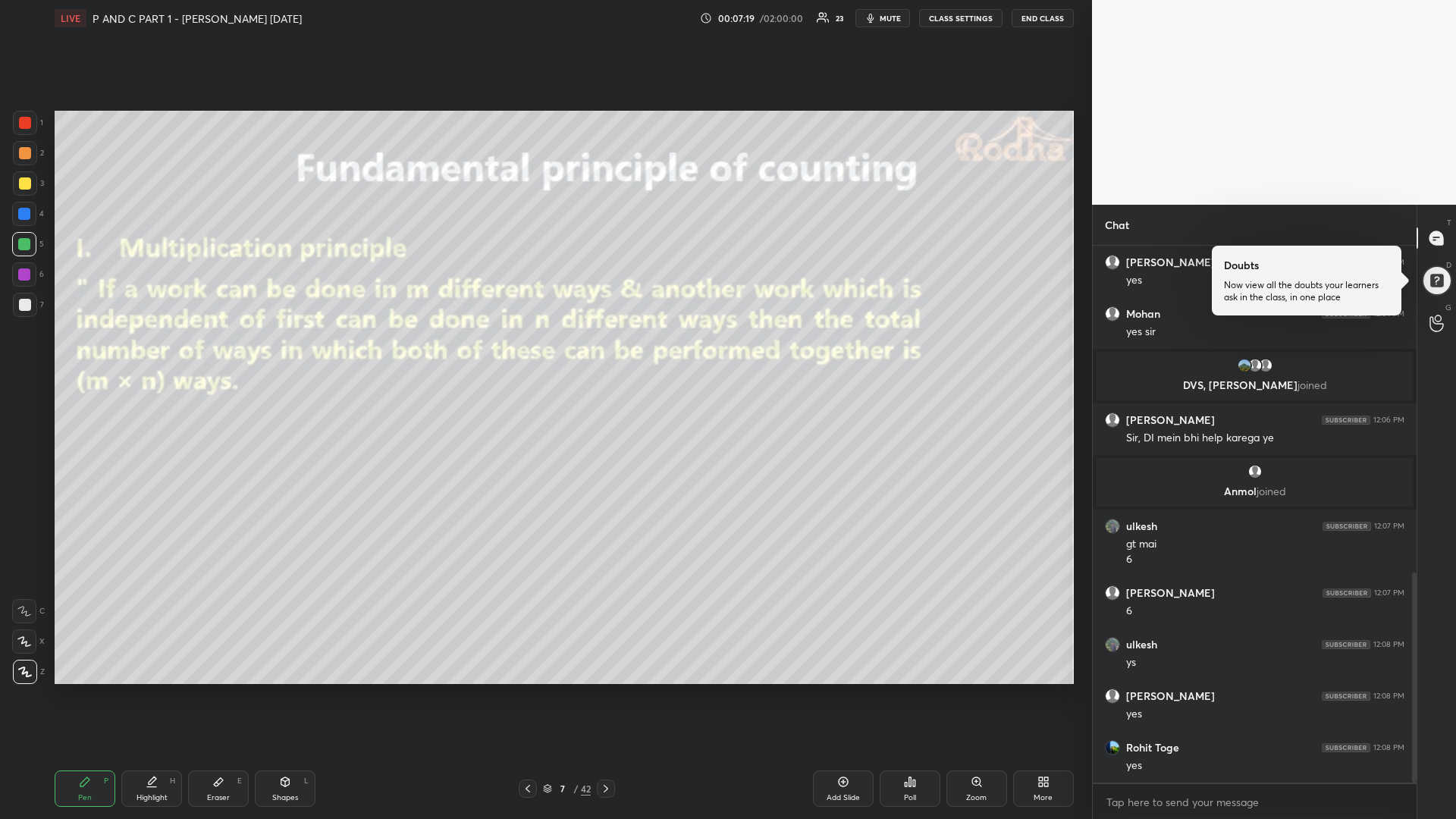
drag, startPoint x: 606, startPoint y: 783, endPoint x: 617, endPoint y: 781, distance: 11.2
click at [603, 690] on div at bounding box center [605, 788] width 18 height 18
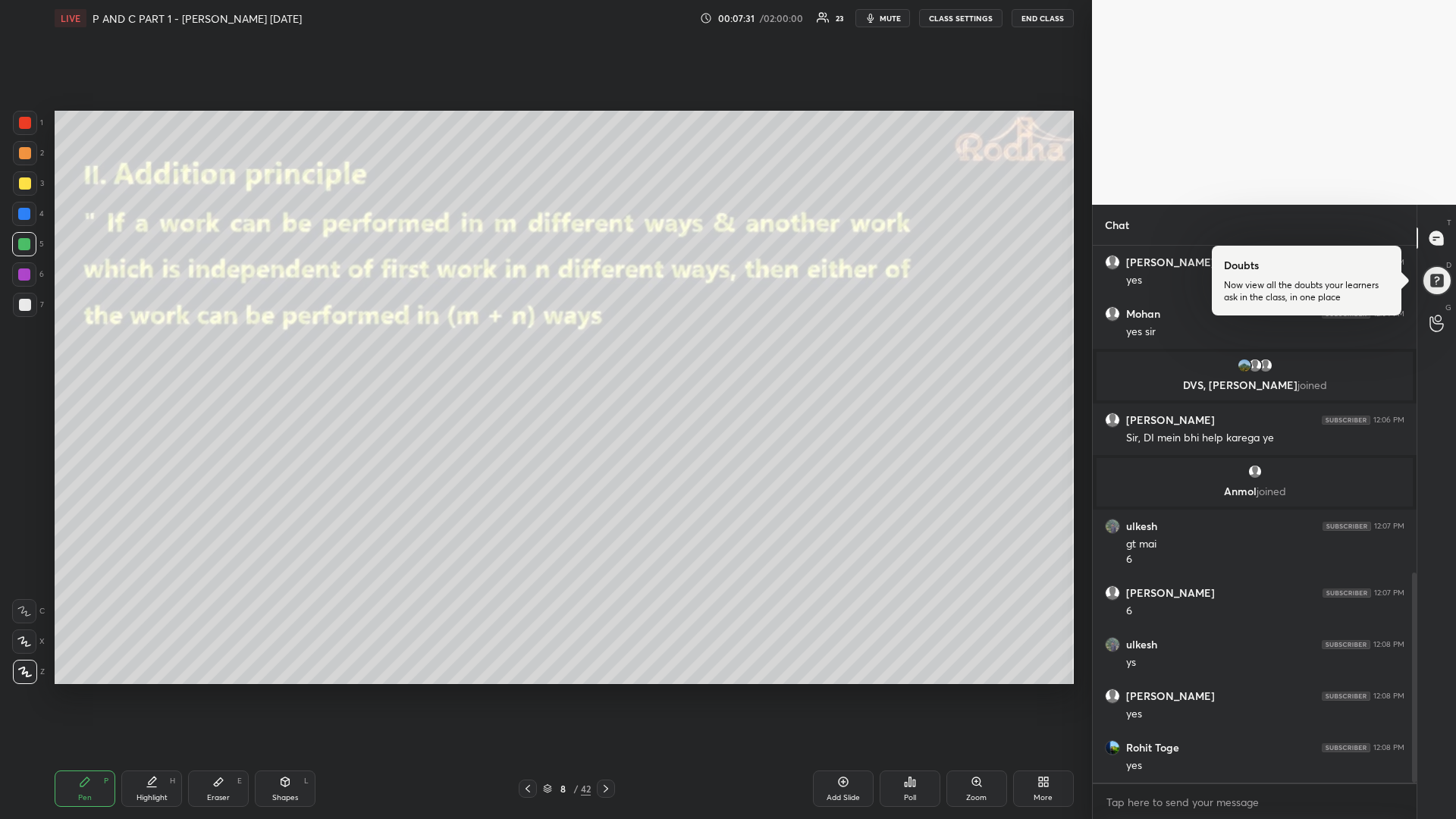
scroll to position [885, 0]
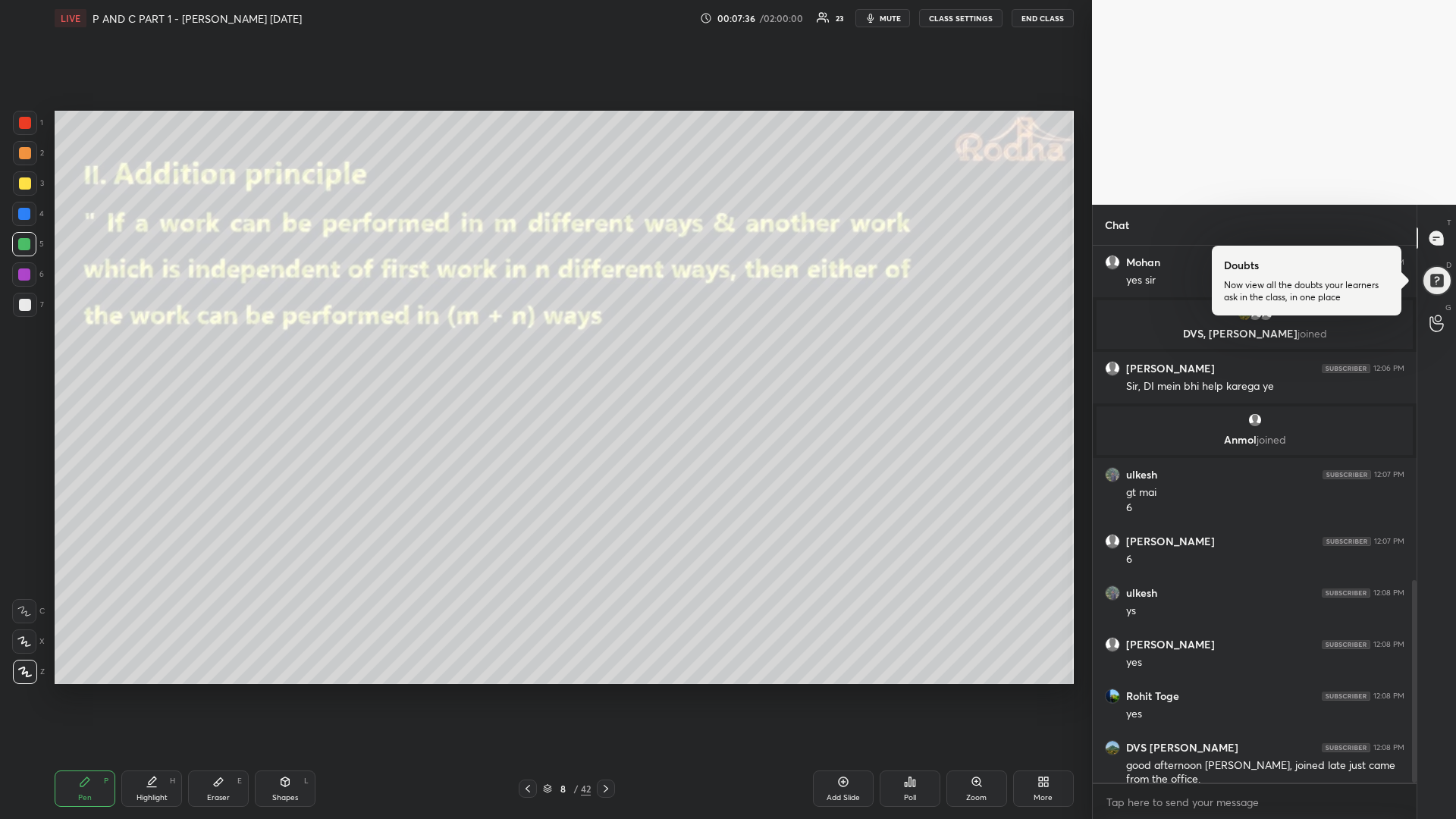
click at [31, 305] on div at bounding box center [24, 305] width 24 height 24
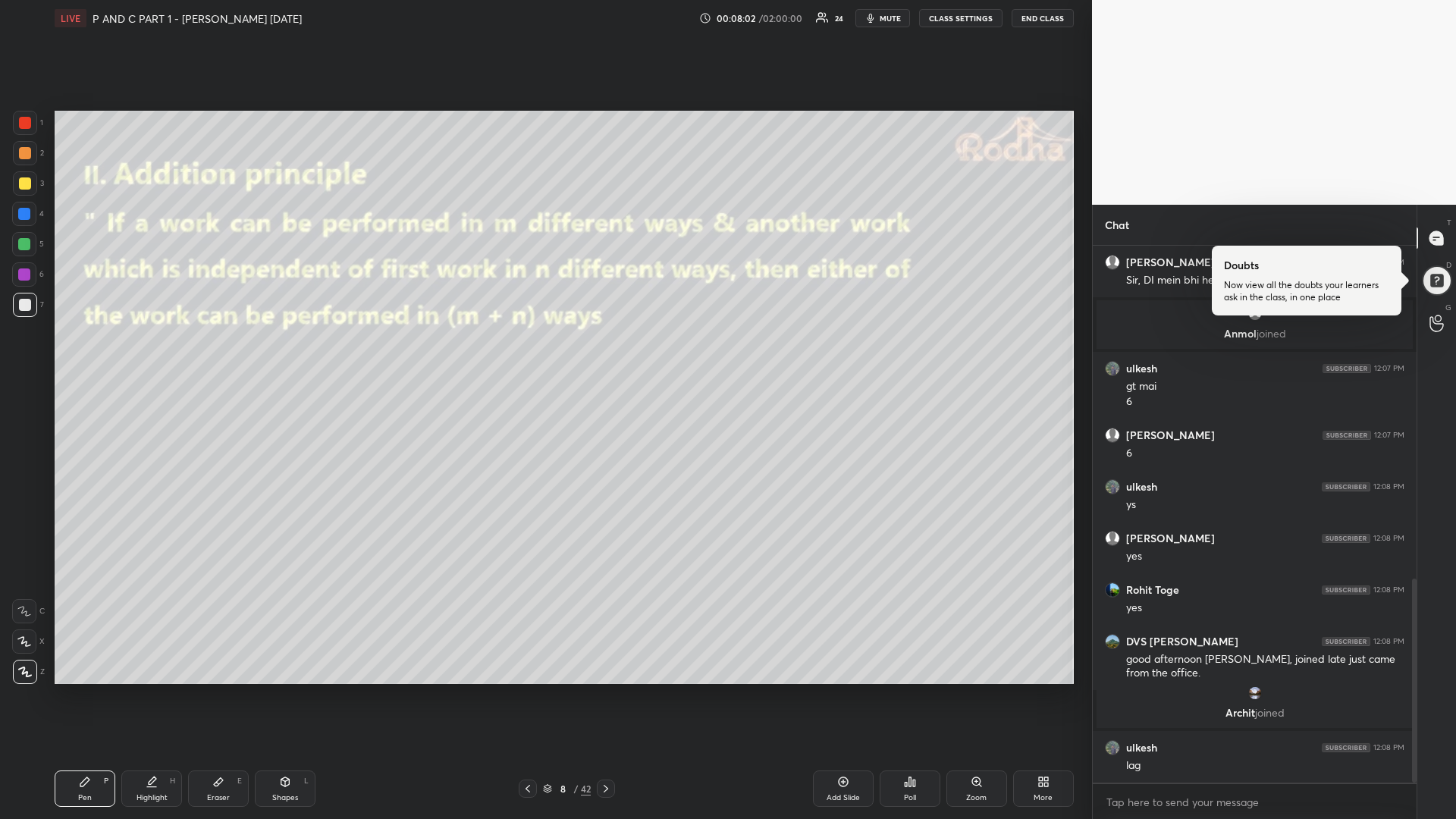
scroll to position [925, 0]
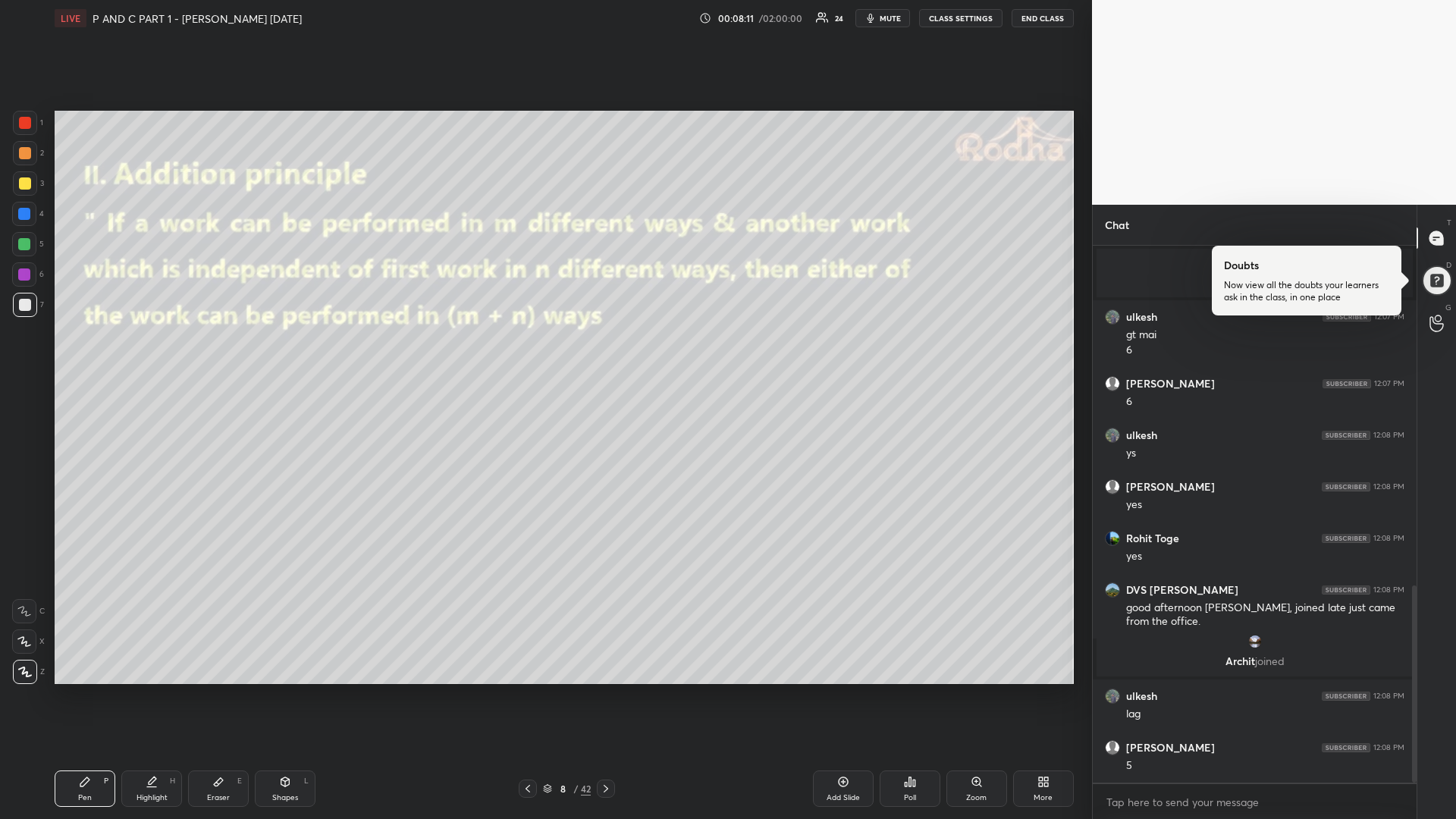
click at [823, 690] on div "Add Slide" at bounding box center [843, 788] width 61 height 36
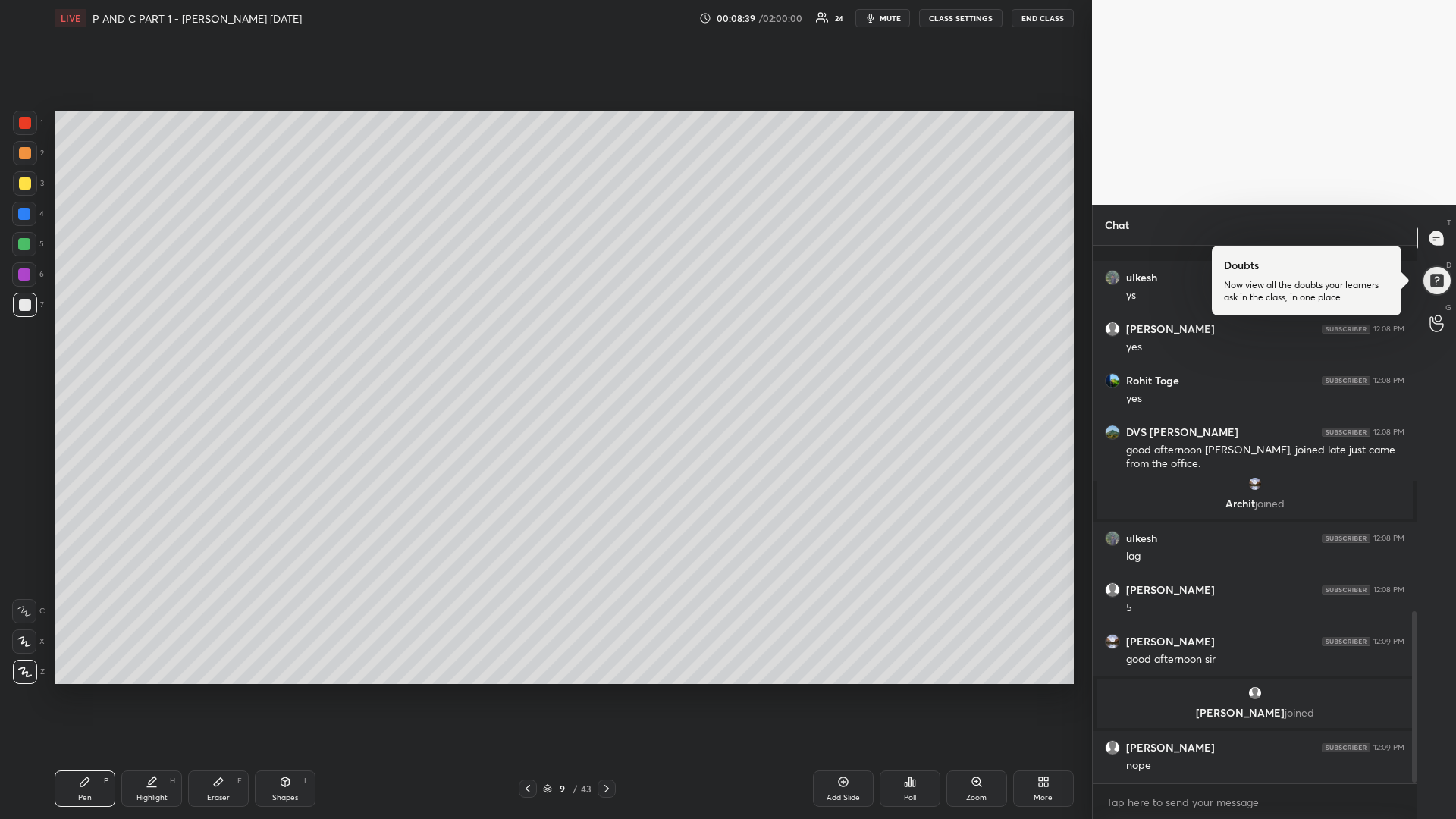
scroll to position [1142, 0]
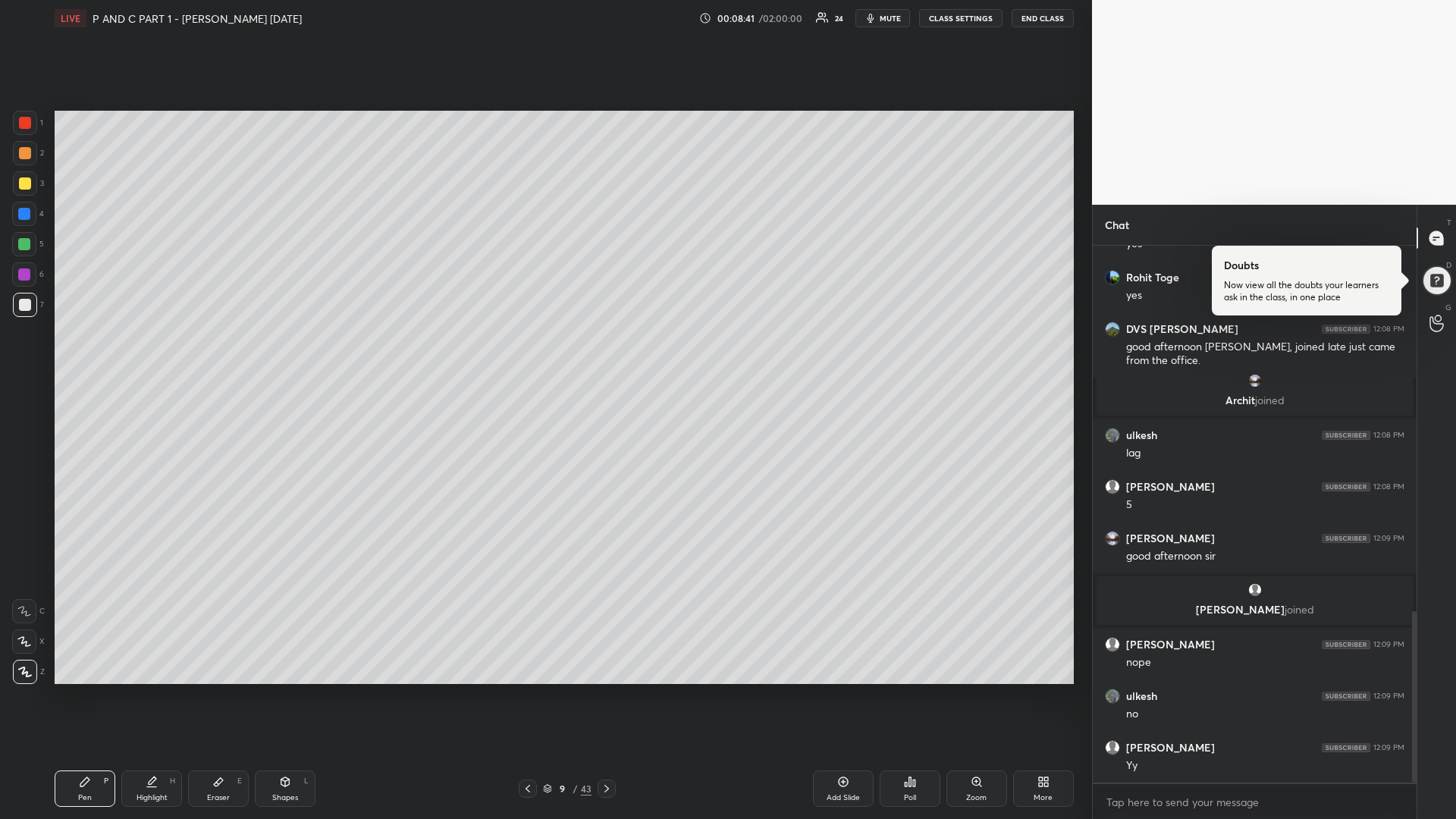
click at [29, 244] on div at bounding box center [24, 244] width 12 height 12
click at [605, 690] on icon at bounding box center [606, 788] width 12 height 12
click at [25, 303] on div at bounding box center [24, 305] width 12 height 12
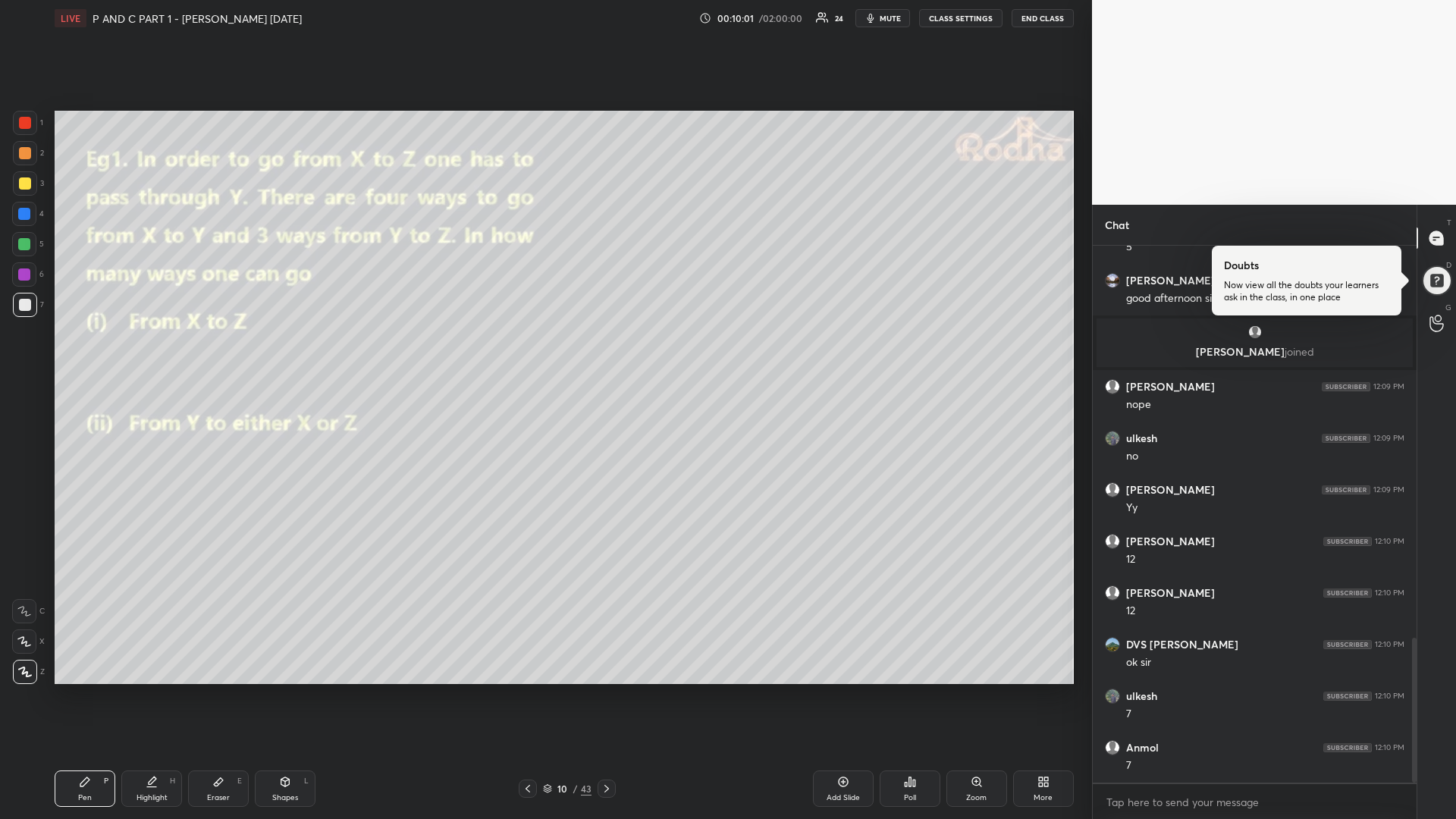
scroll to position [1451, 0]
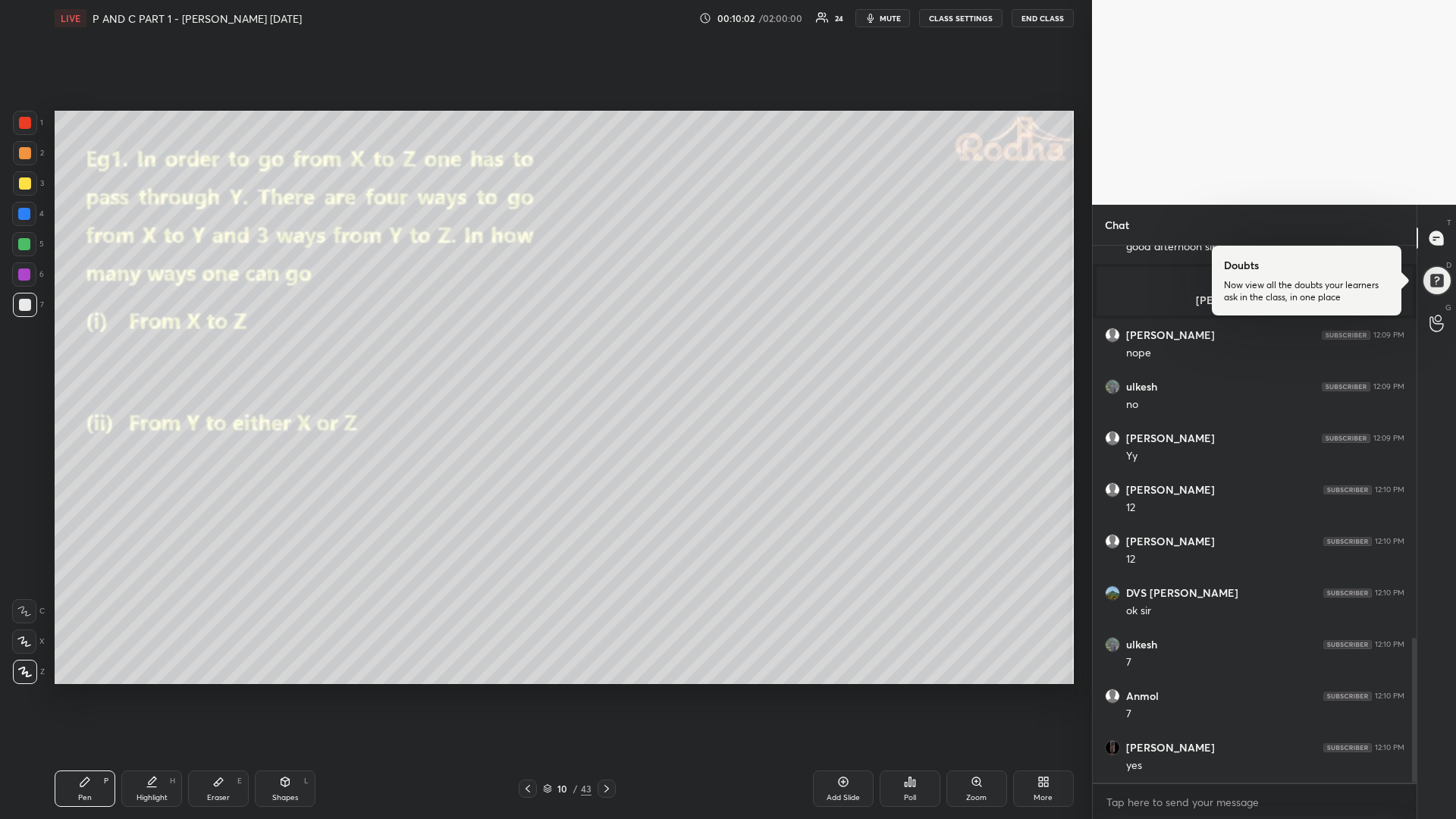
drag, startPoint x: 25, startPoint y: 247, endPoint x: 17, endPoint y: 248, distance: 8.1
click at [23, 245] on div at bounding box center [24, 244] width 12 height 12
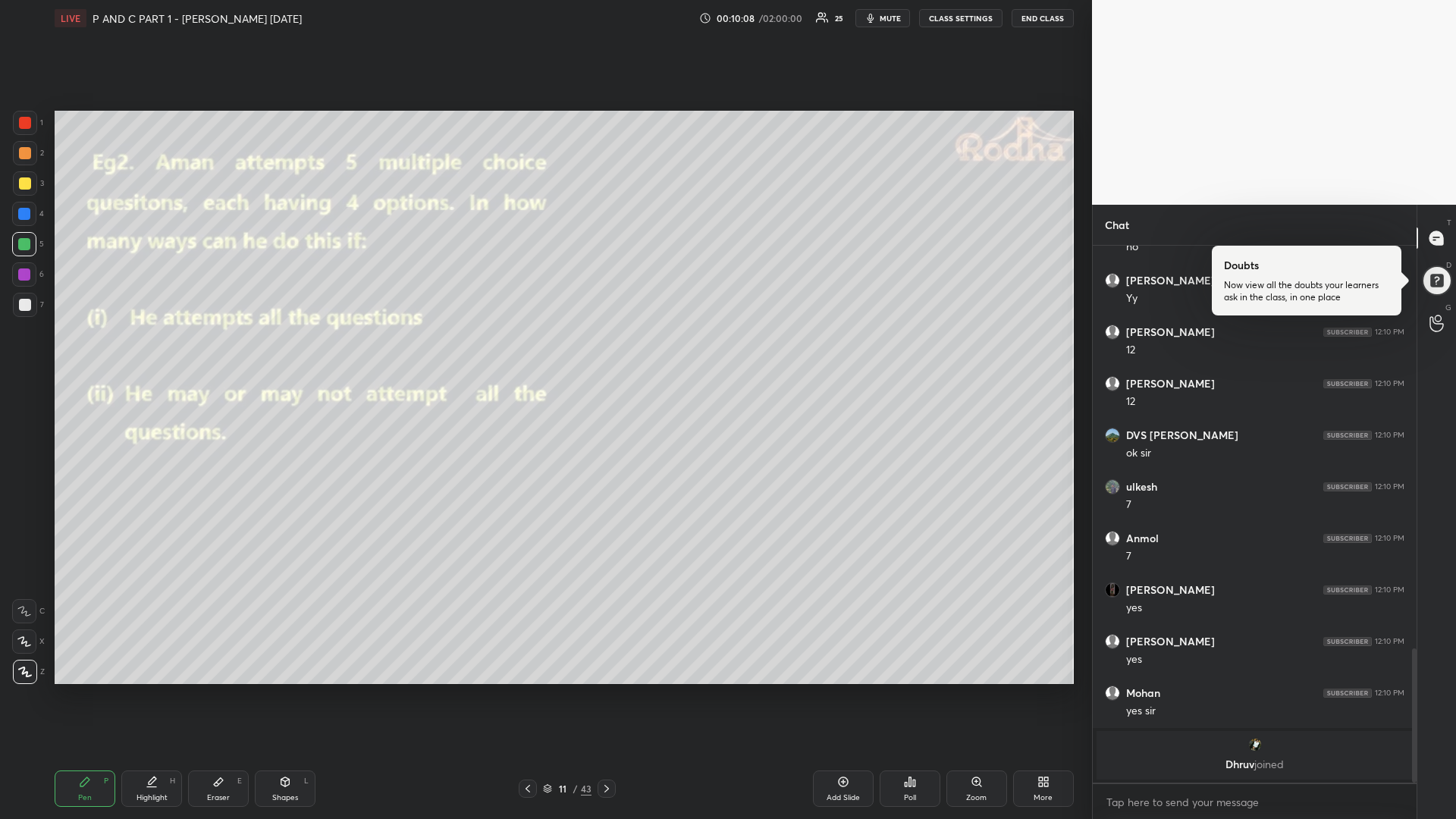
scroll to position [1454, 0]
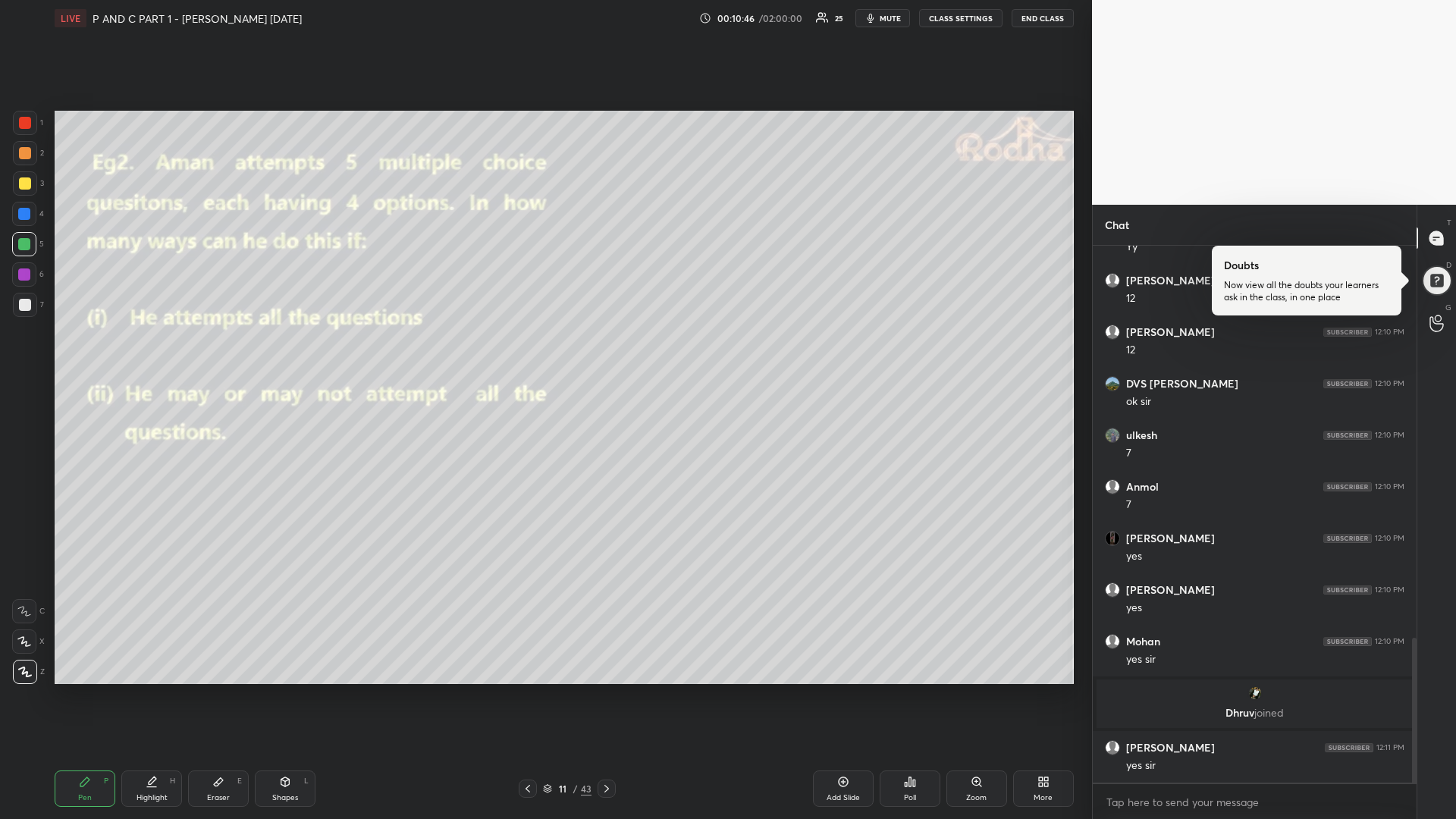
click at [24, 300] on div at bounding box center [24, 305] width 12 height 12
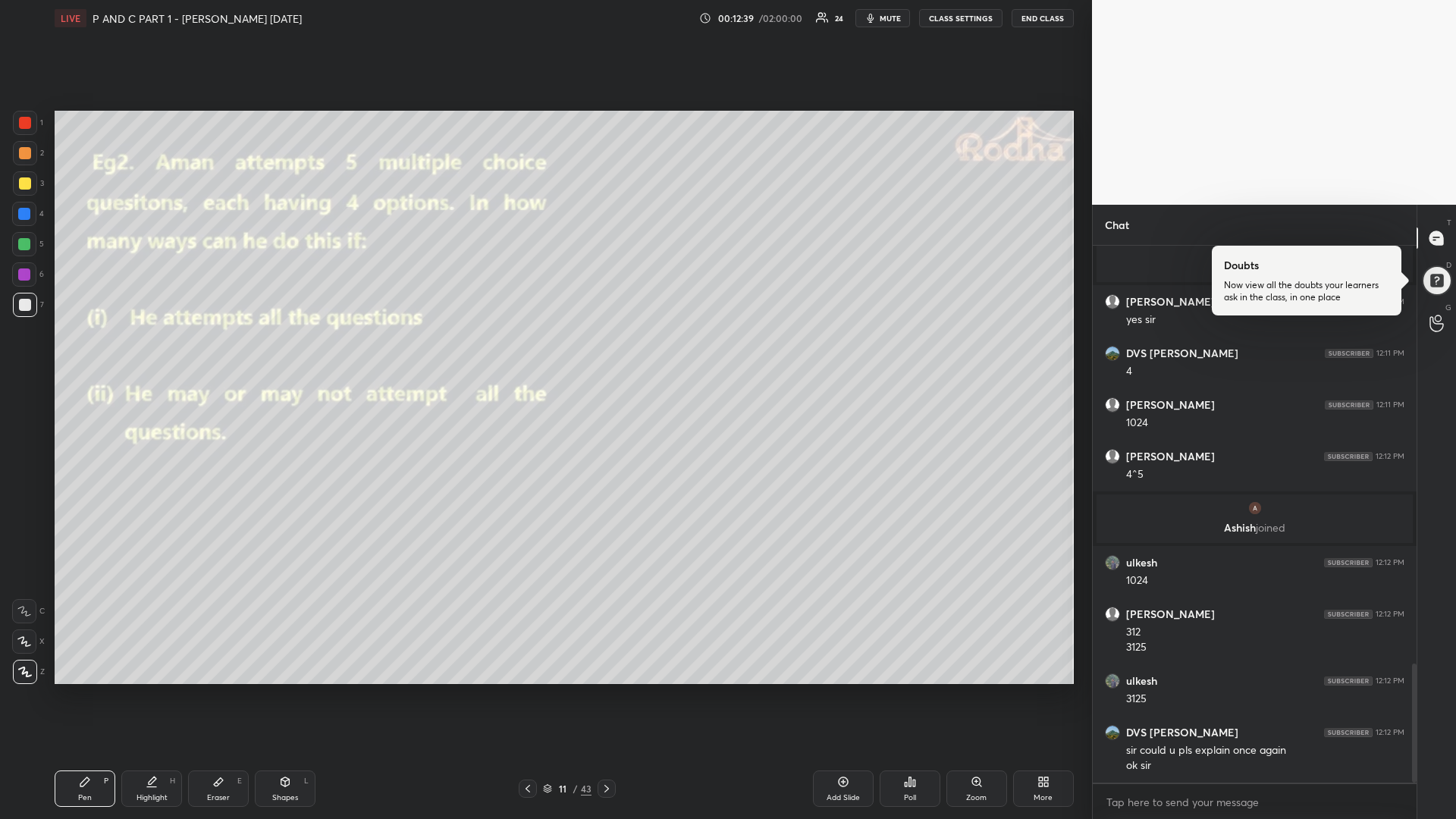
scroll to position [1883, 0]
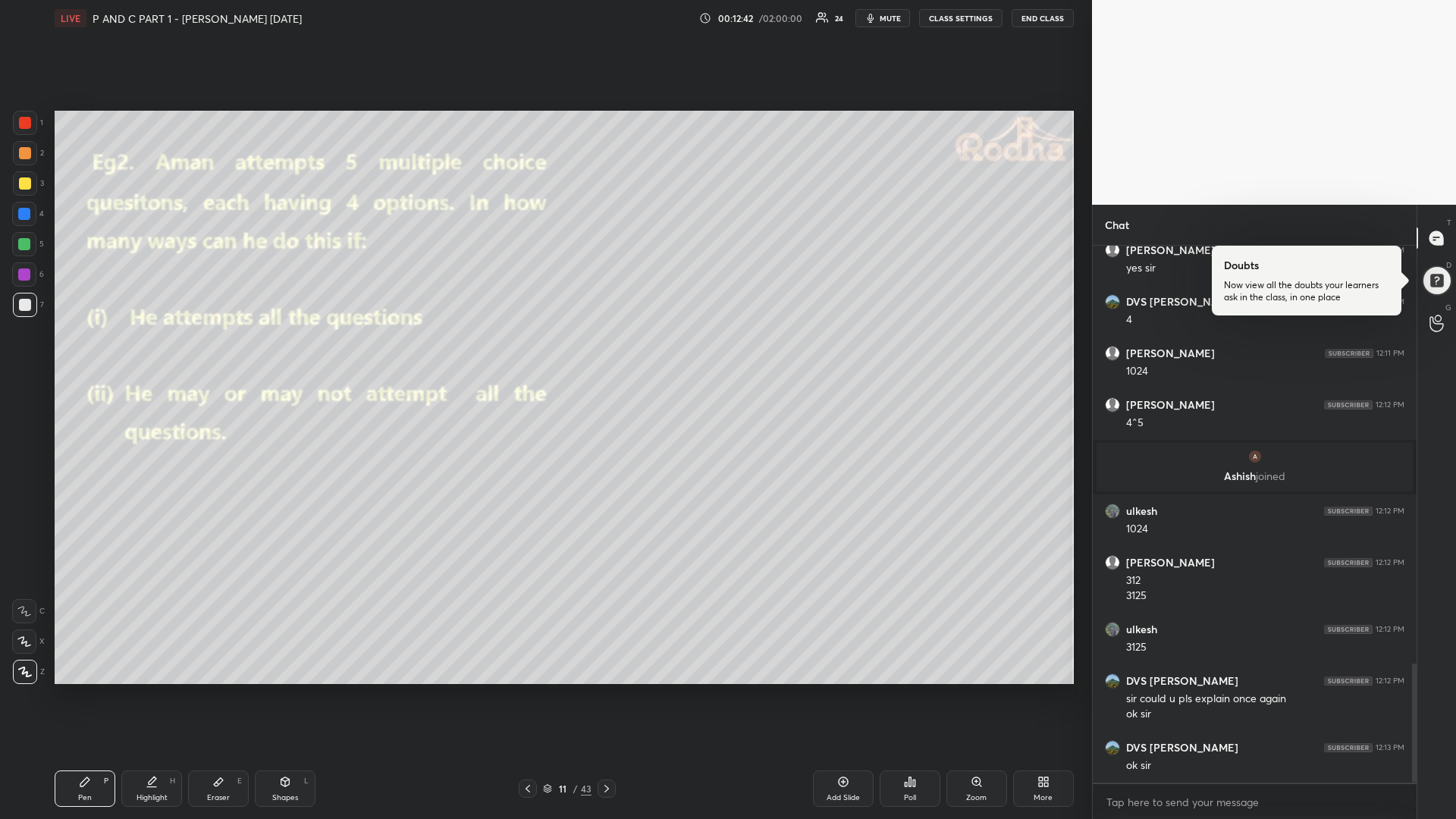
click at [533, 690] on div at bounding box center [527, 788] width 18 height 18
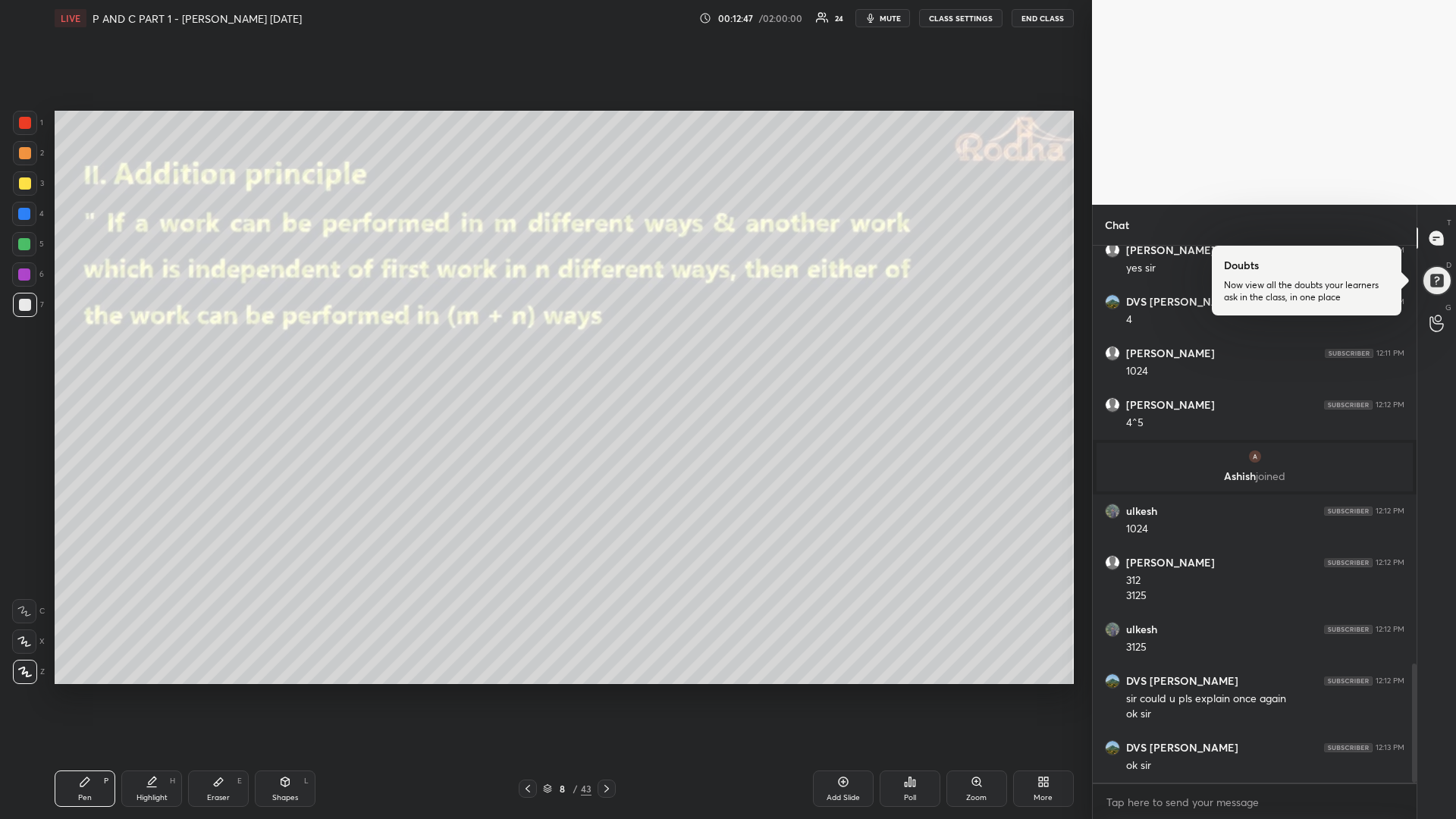
click at [533, 690] on div at bounding box center [527, 788] width 18 height 18
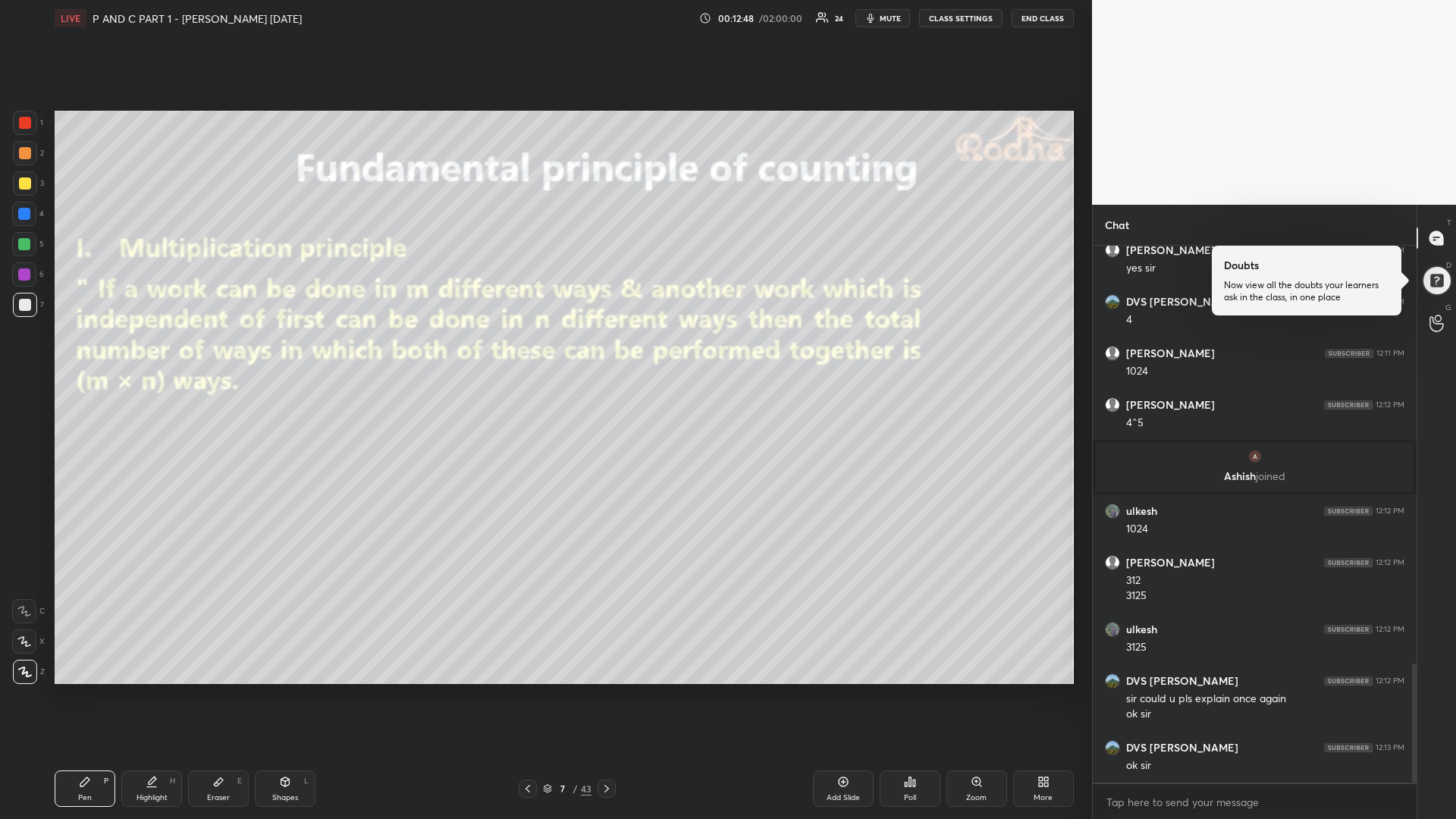
click at [533, 690] on div at bounding box center [527, 788] width 18 height 18
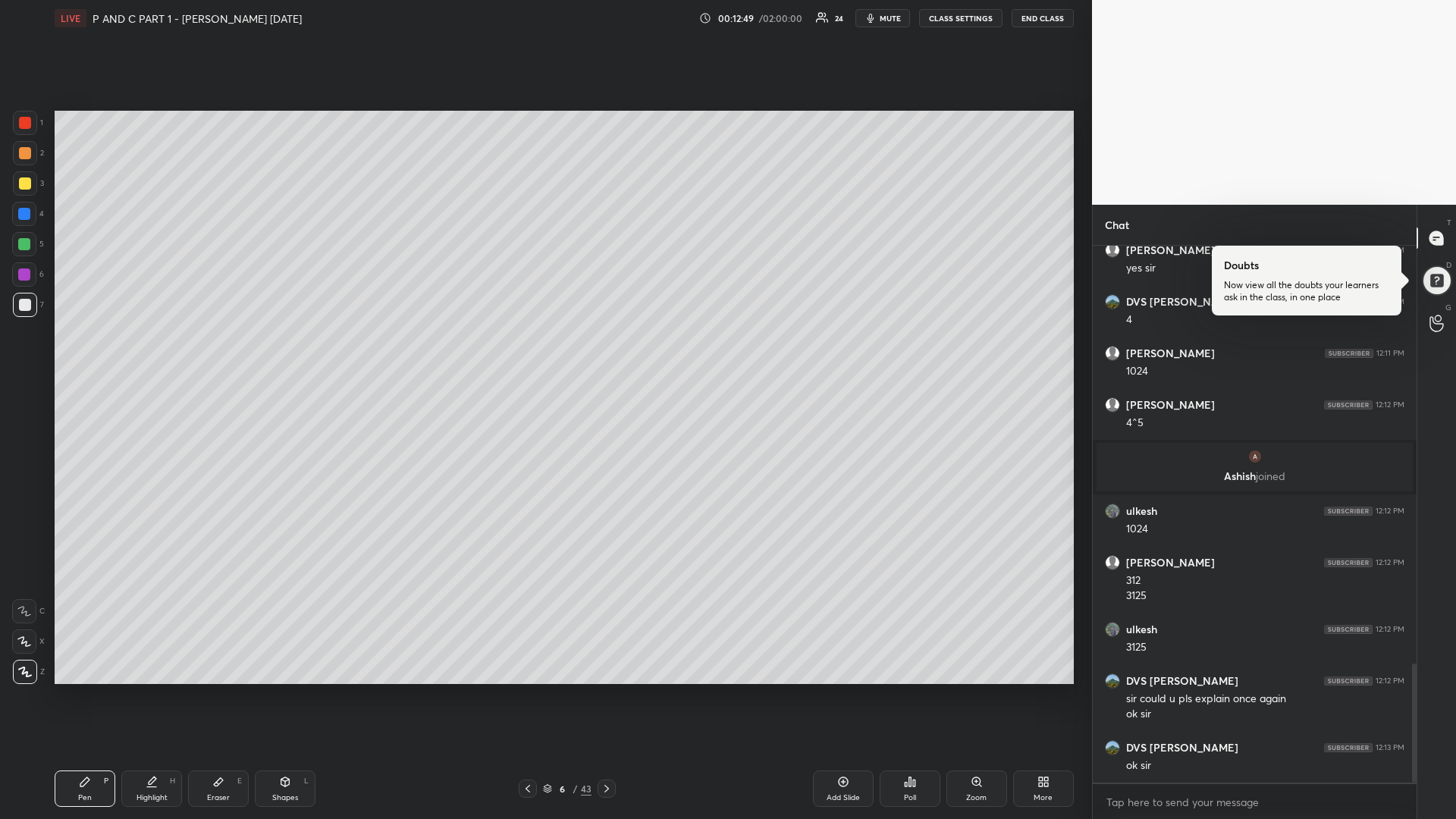
click at [533, 690] on div at bounding box center [527, 788] width 18 height 18
click at [26, 242] on div at bounding box center [24, 244] width 12 height 12
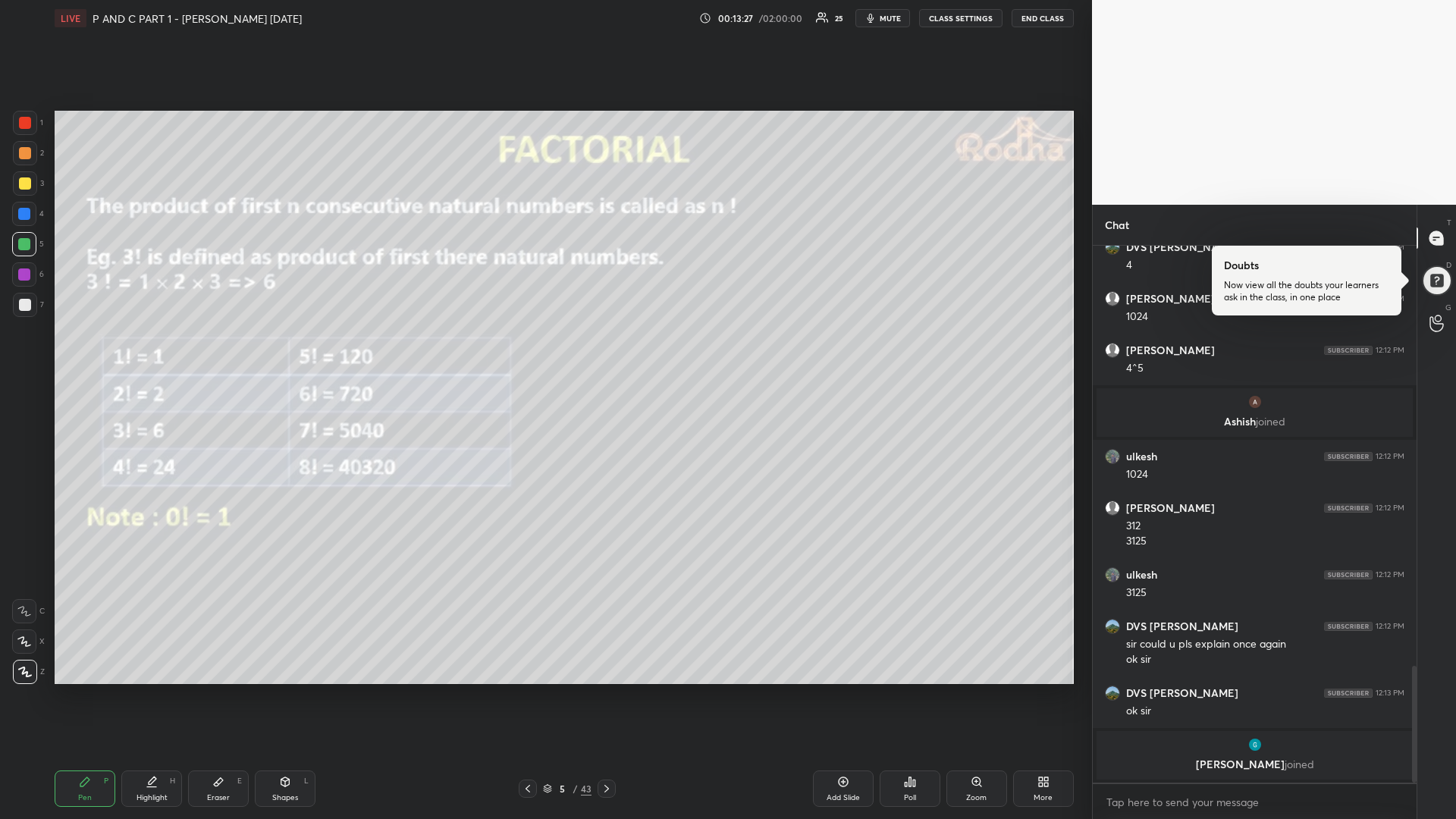
click at [278, 690] on div "Shapes L" at bounding box center [285, 788] width 61 height 36
drag, startPoint x: 28, startPoint y: 582, endPoint x: 53, endPoint y: 545, distance: 44.7
click at [28, 580] on icon at bounding box center [24, 580] width 12 height 12
click at [608, 690] on icon at bounding box center [606, 788] width 12 height 12
click at [84, 690] on div "Pen P" at bounding box center [84, 788] width 61 height 36
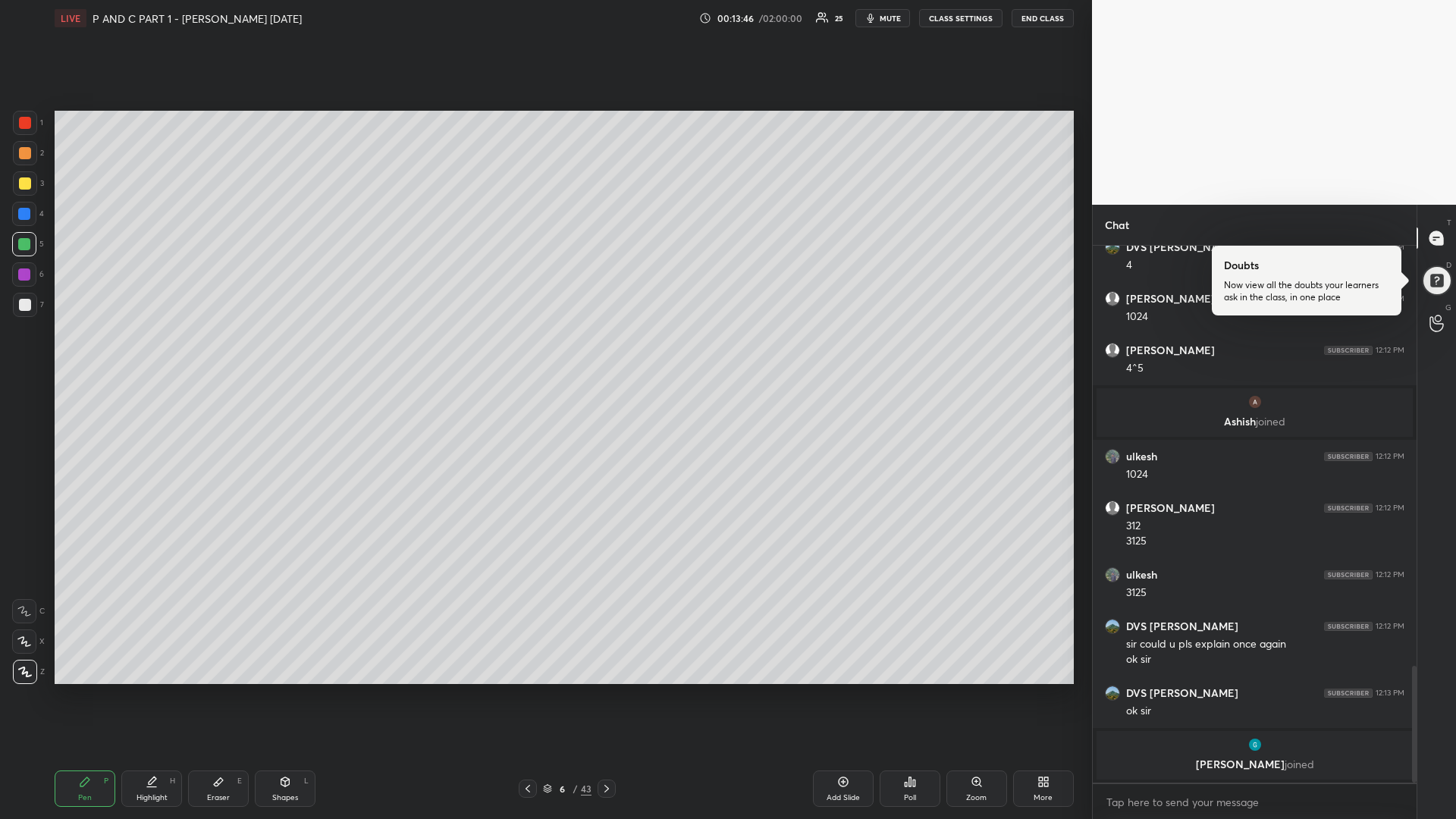
click at [22, 191] on div at bounding box center [24, 183] width 24 height 24
drag, startPoint x: 609, startPoint y: 783, endPoint x: 621, endPoint y: 778, distance: 13.0
click at [606, 690] on icon at bounding box center [606, 788] width 12 height 12
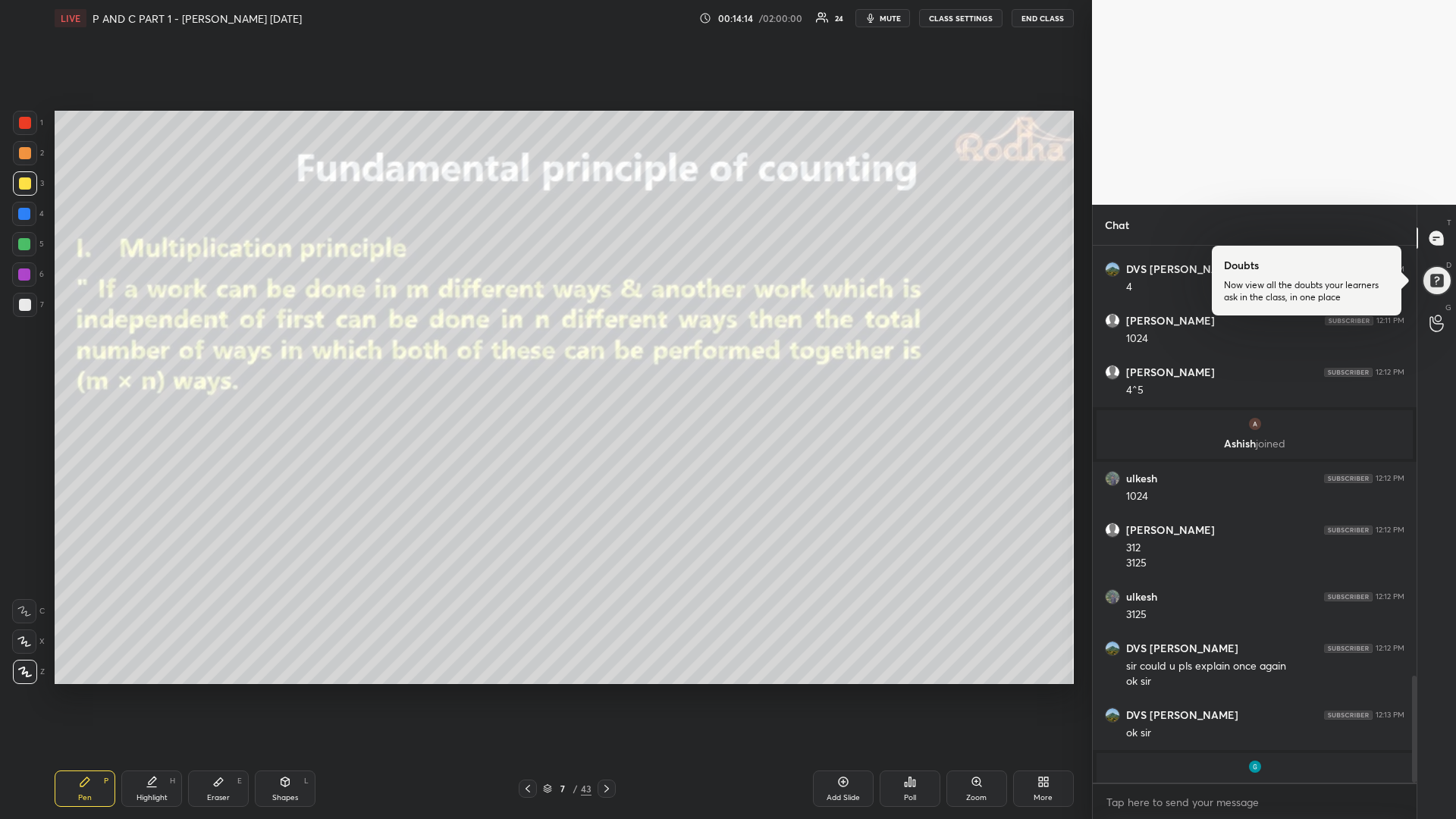
scroll to position [2153, 0]
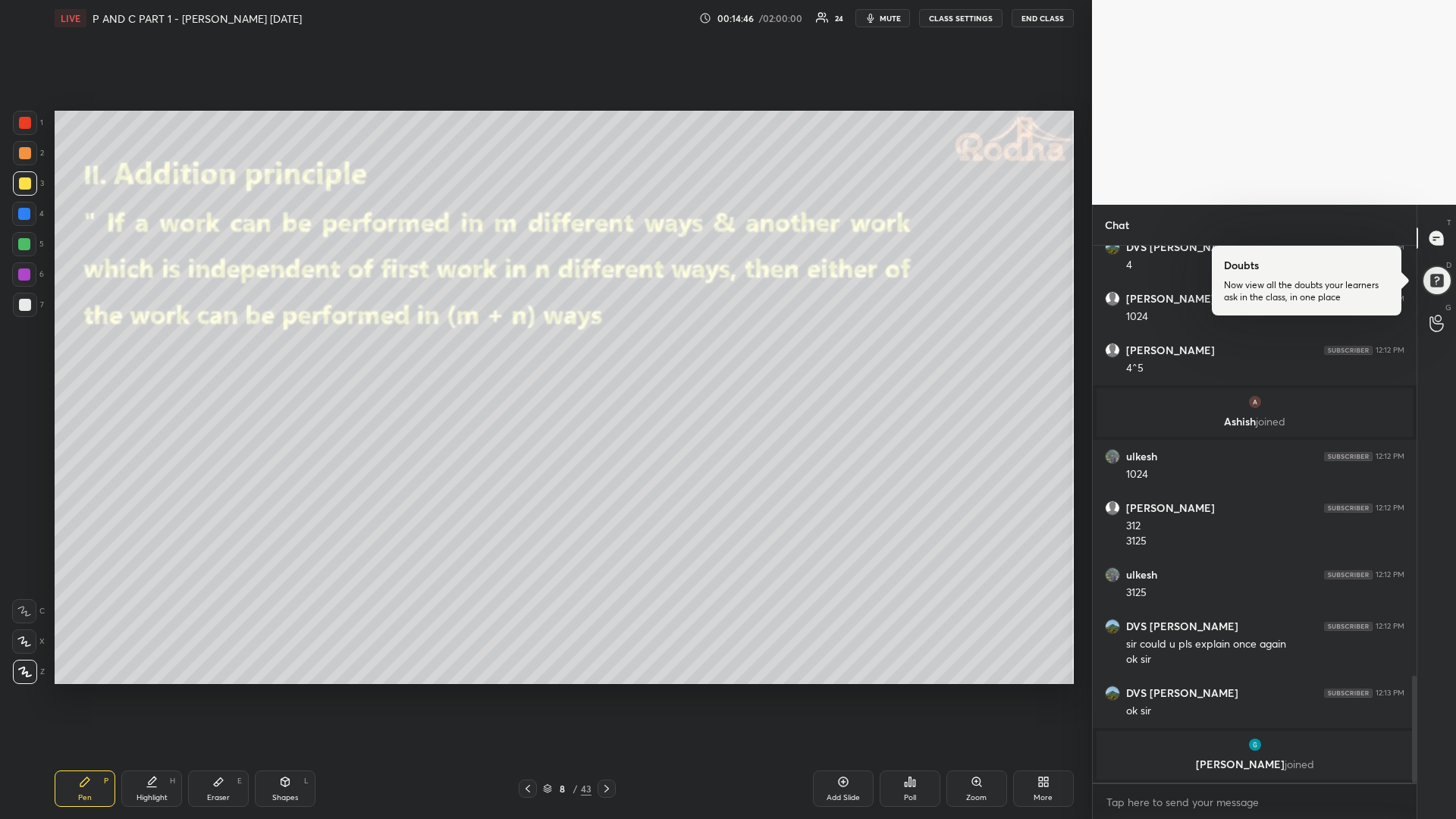
click at [605, 690] on icon at bounding box center [606, 788] width 12 height 12
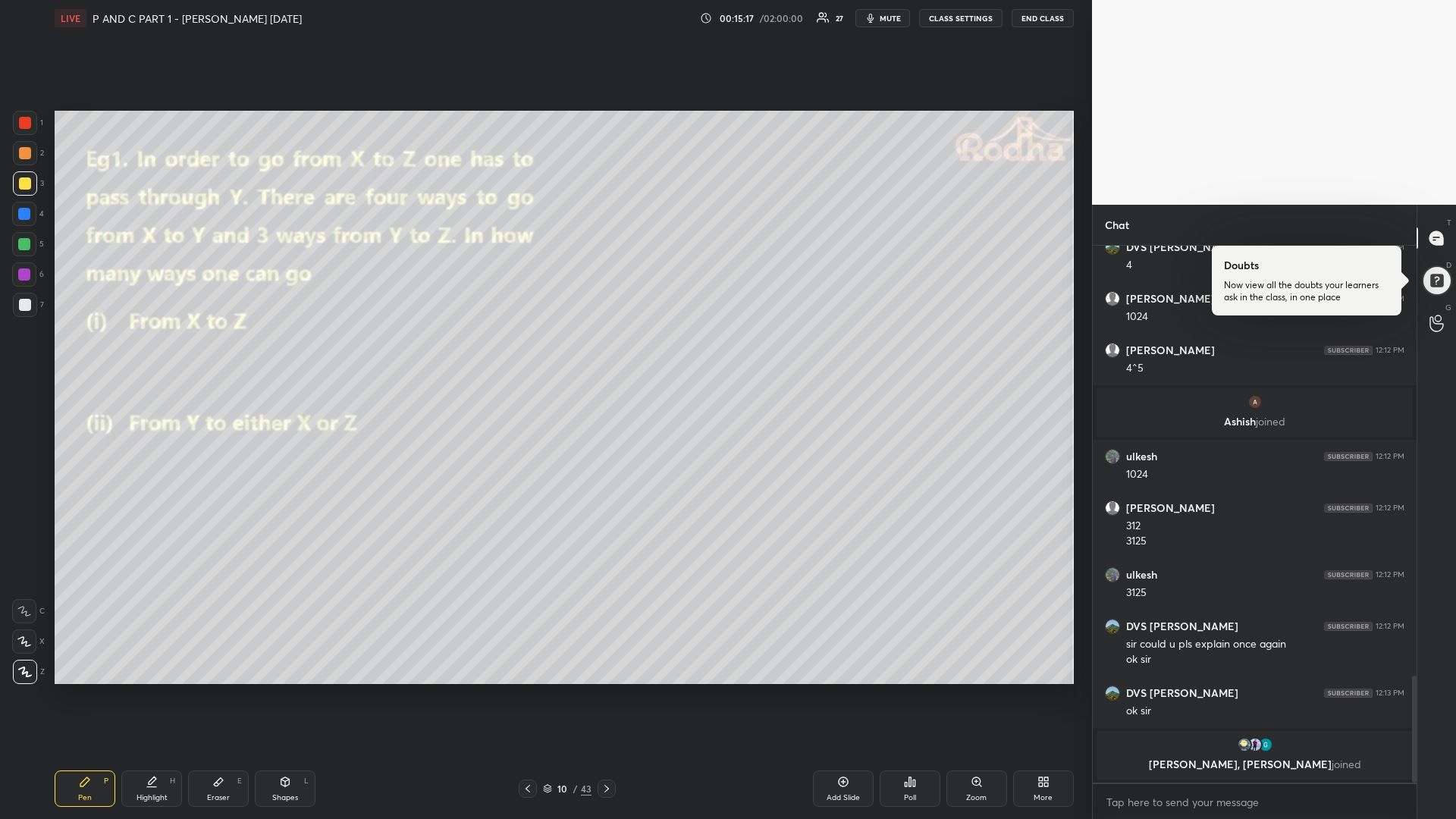
click at [607, 690] on icon at bounding box center [606, 788] width 12 height 12
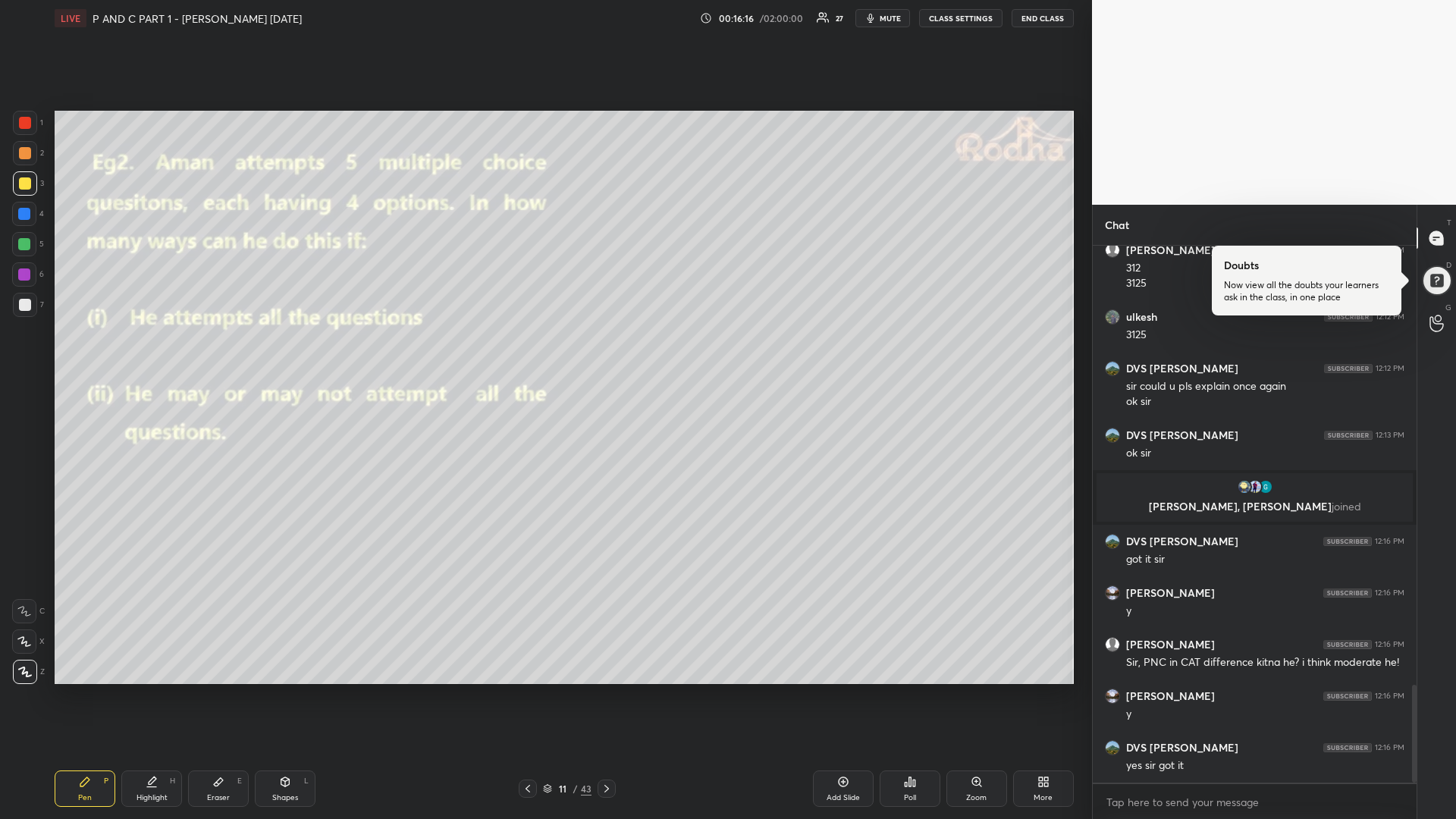
scroll to position [2465, 0]
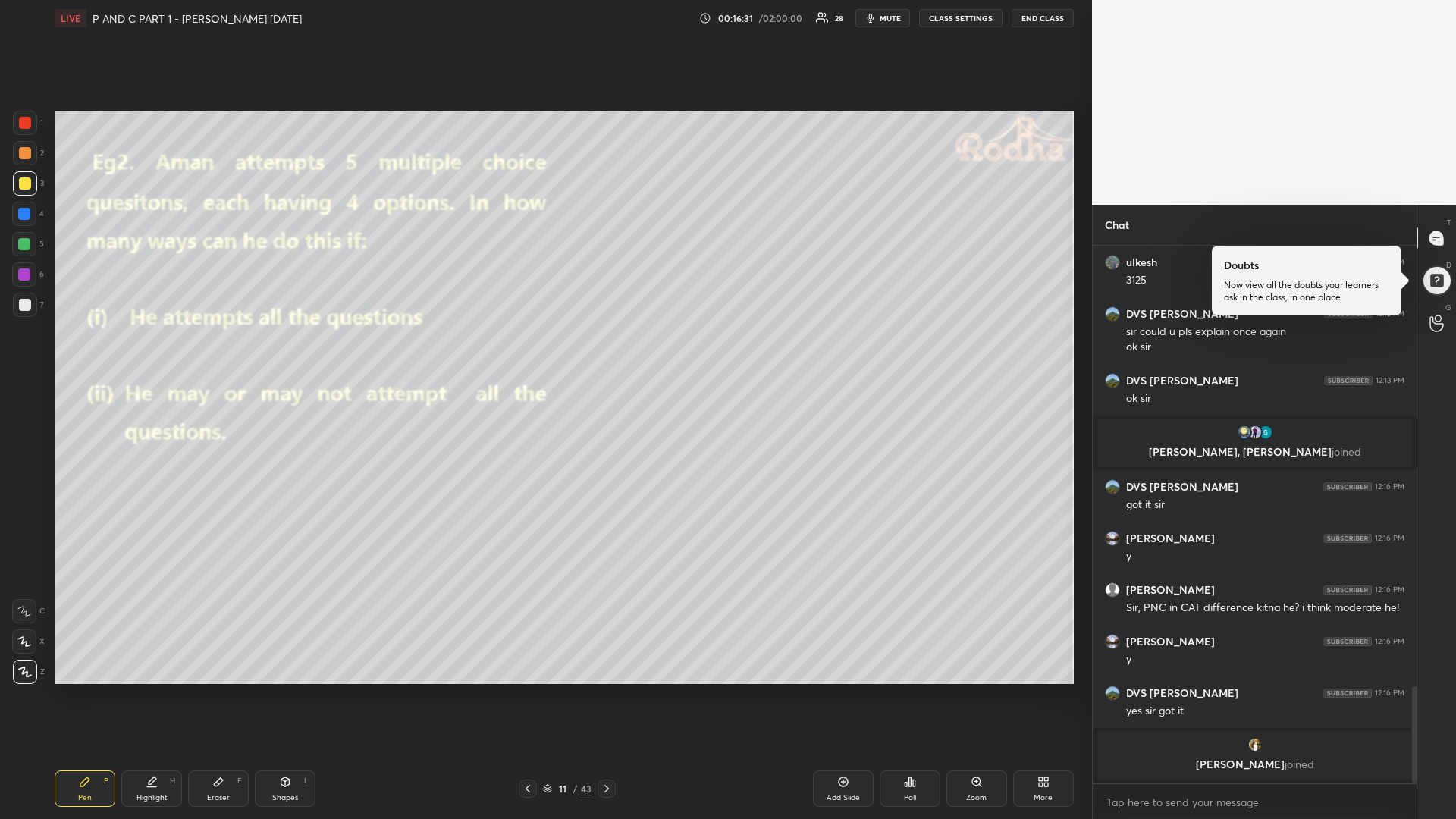
click at [26, 305] on div at bounding box center [24, 305] width 12 height 12
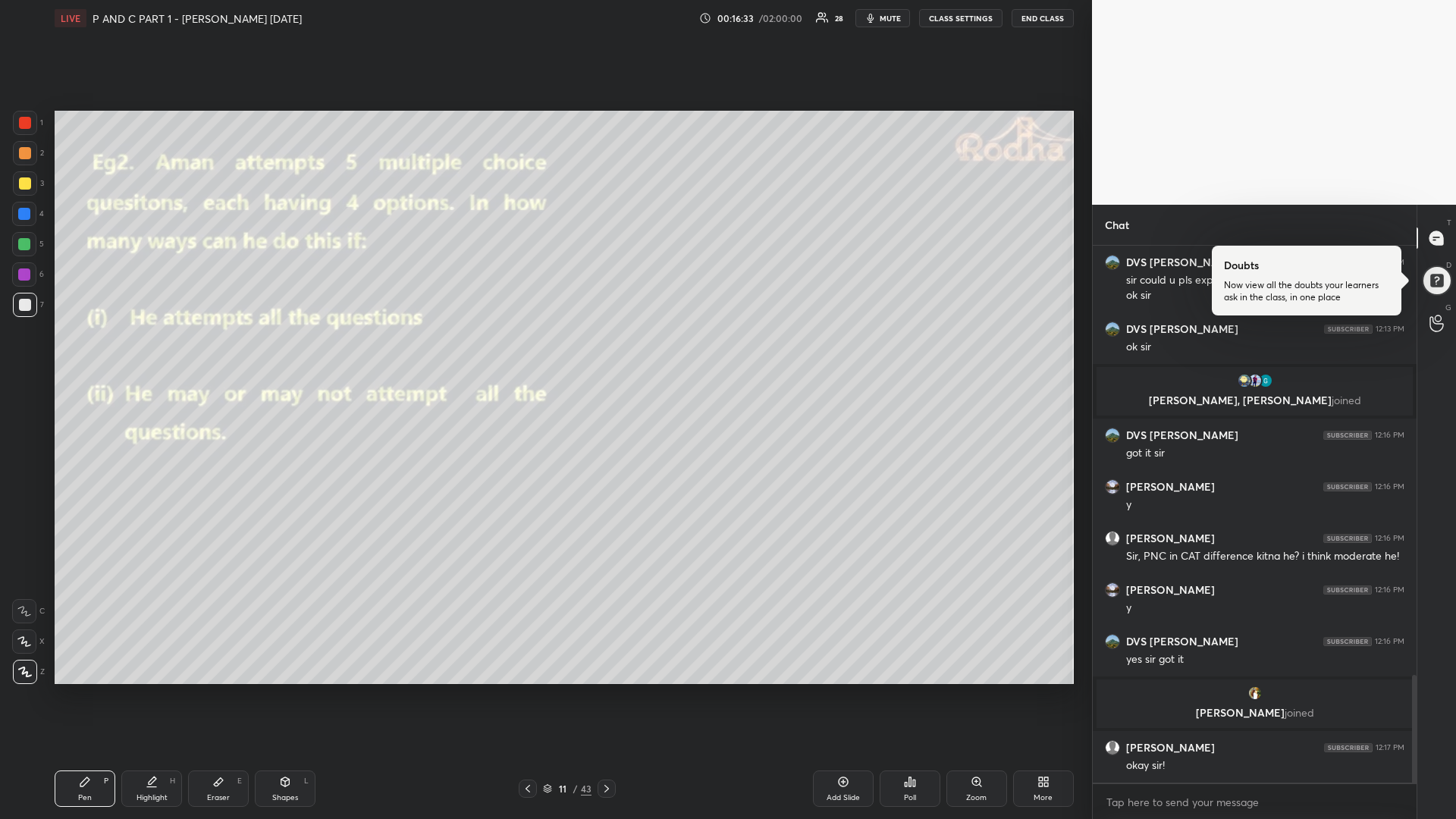
scroll to position [2132, 0]
click at [612, 690] on icon at bounding box center [606, 788] width 12 height 12
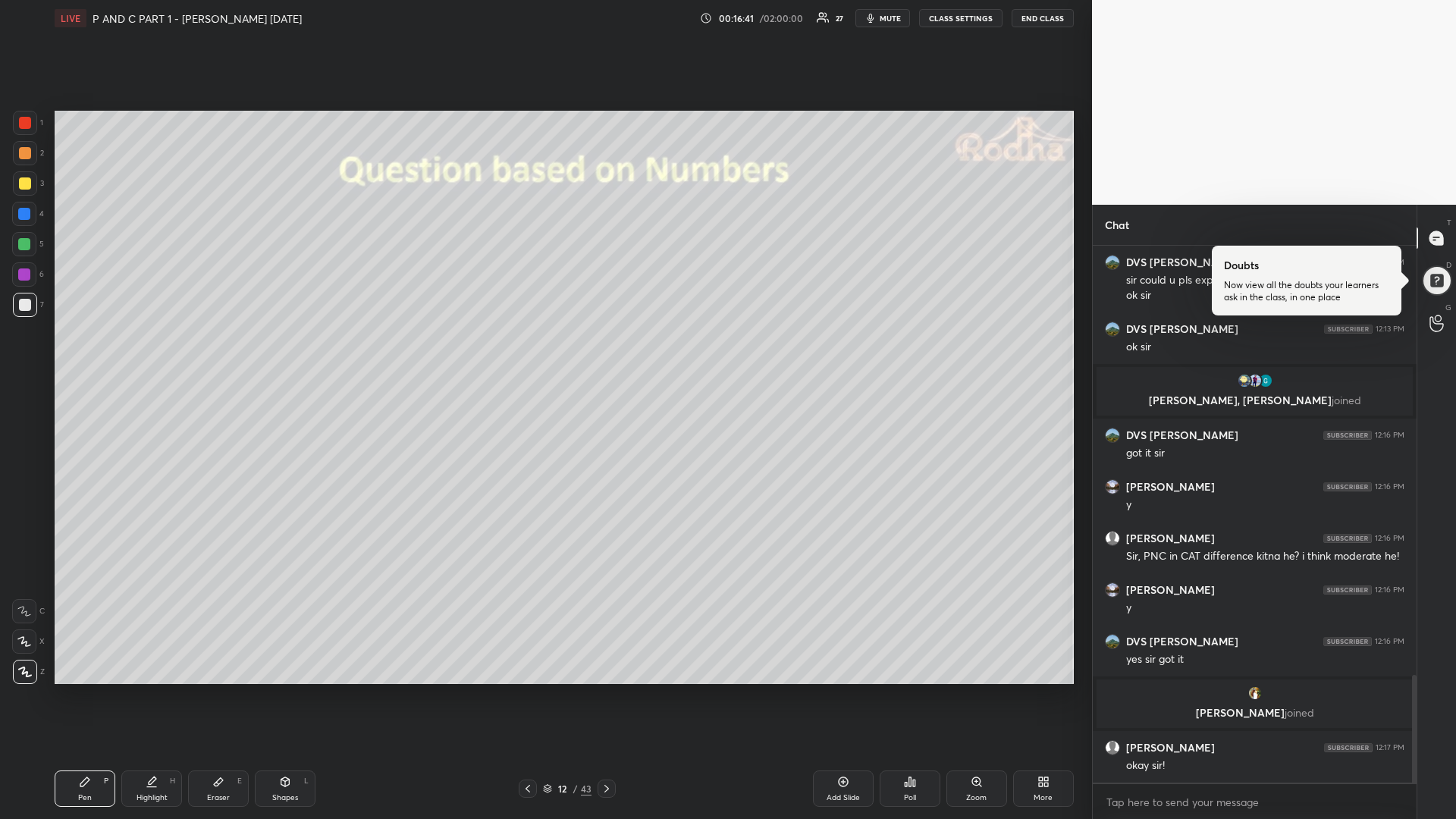
click at [531, 690] on div at bounding box center [527, 788] width 18 height 18
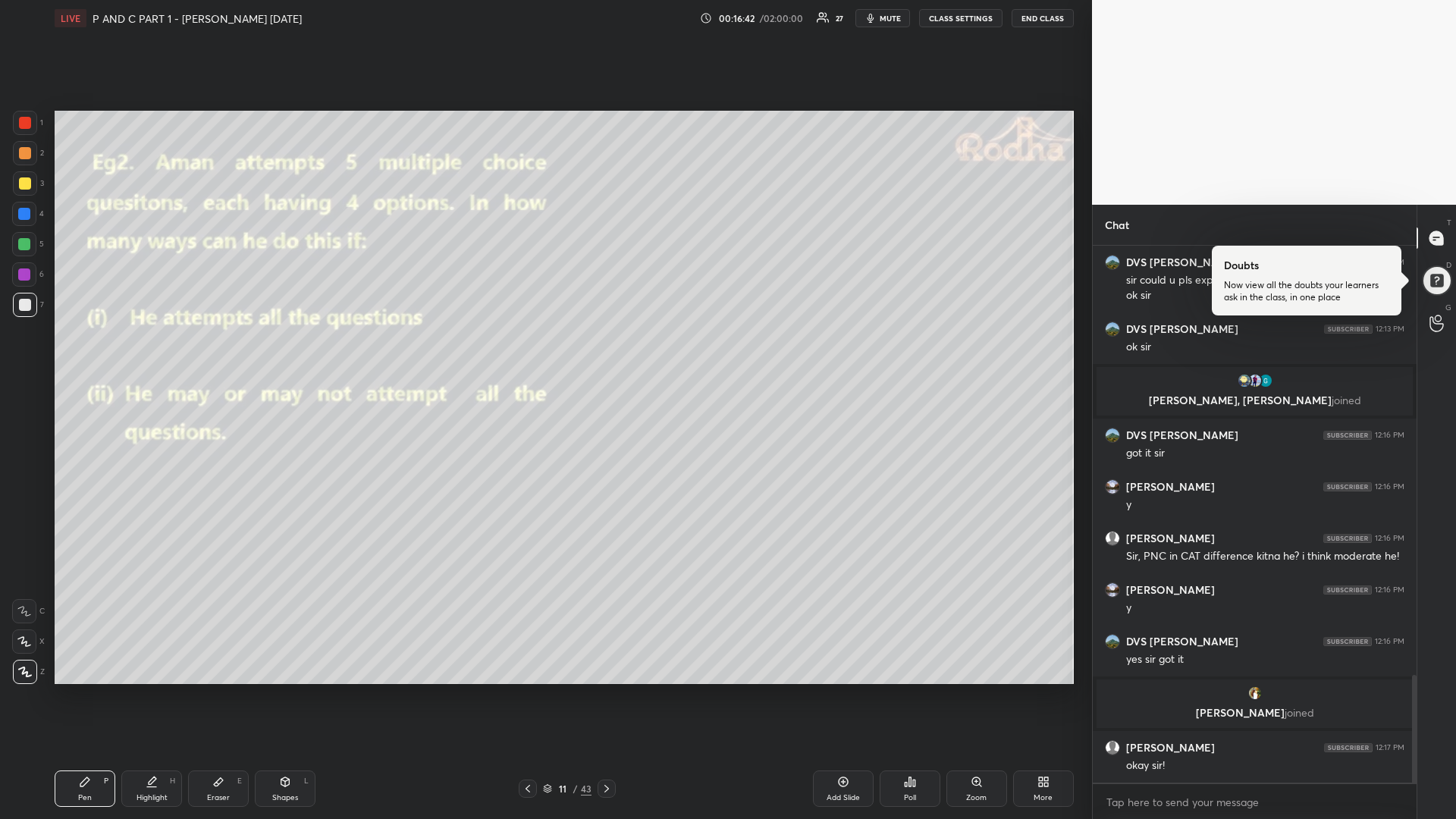
click at [844, 690] on icon at bounding box center [843, 781] width 12 height 12
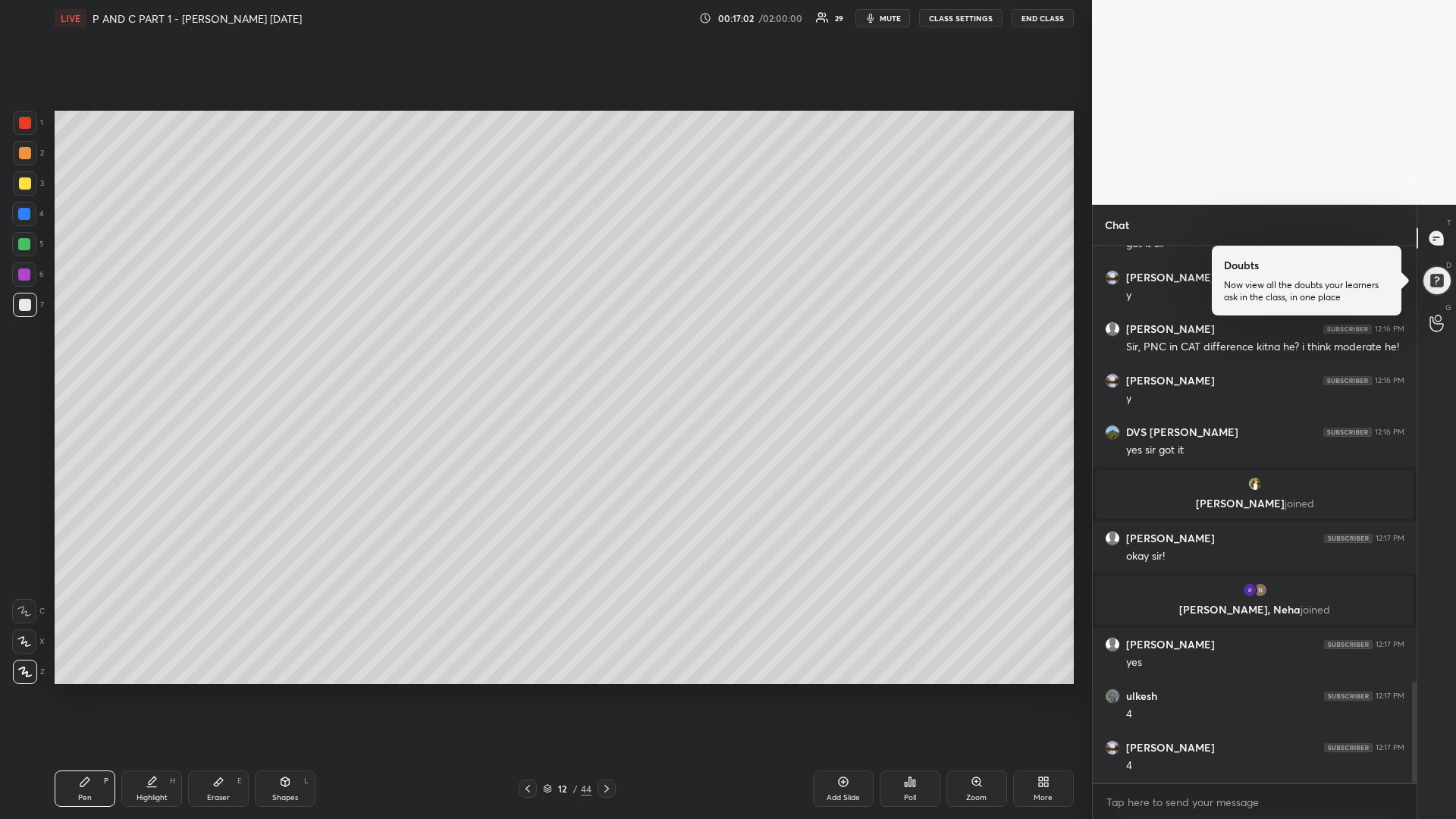
scroll to position [2365, 0]
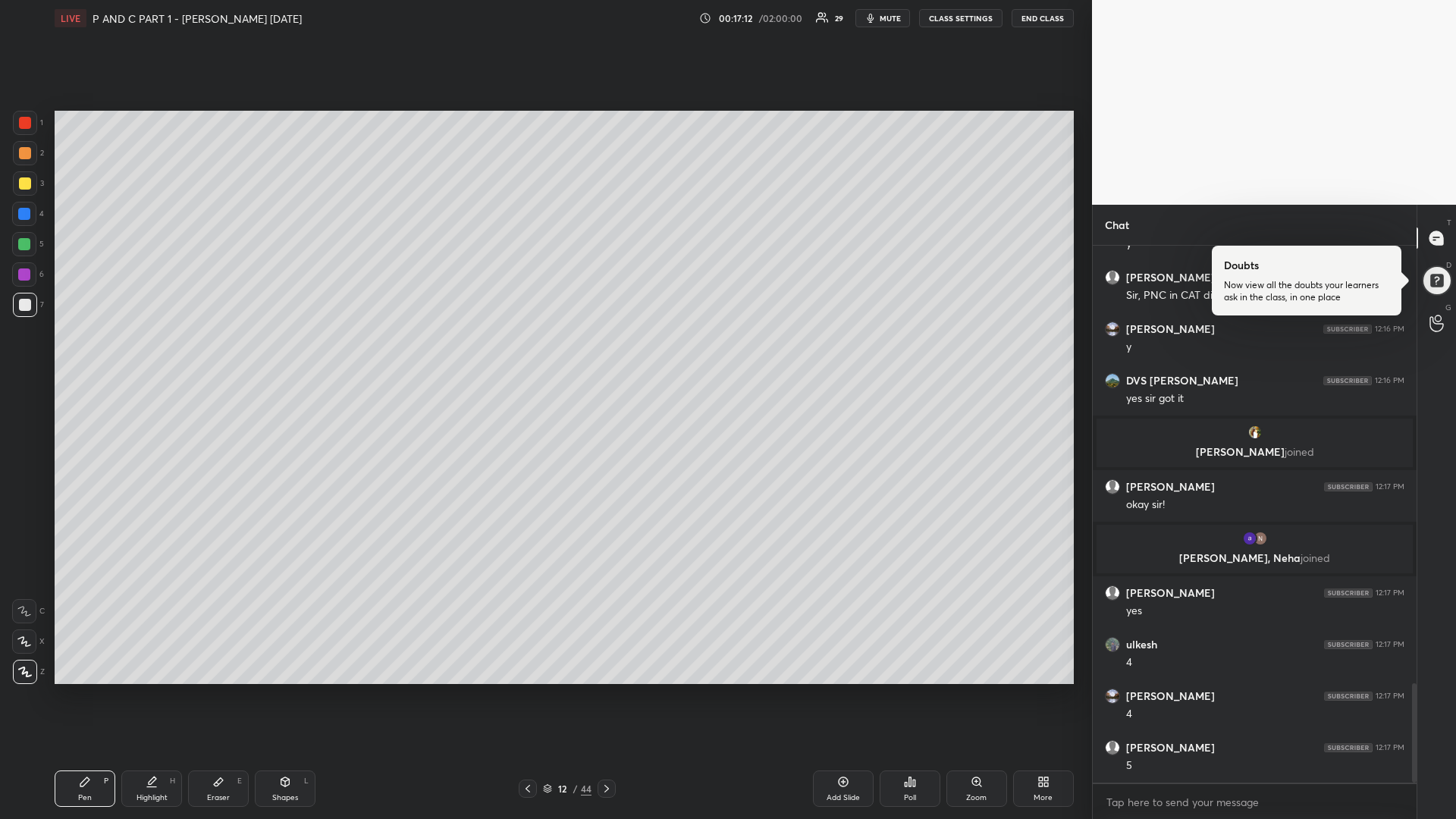
click at [28, 243] on div at bounding box center [24, 244] width 12 height 12
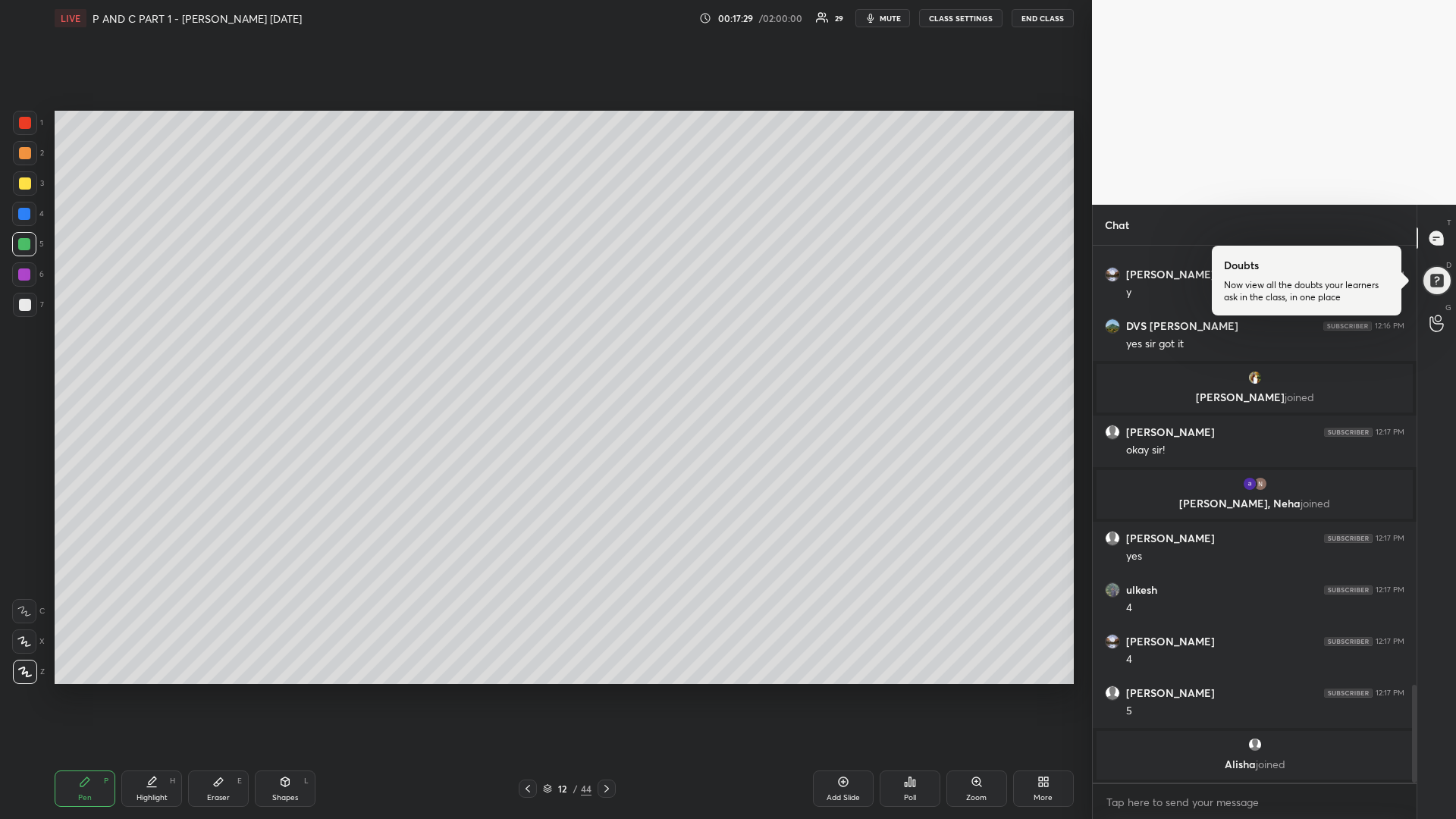
scroll to position [2414, 0]
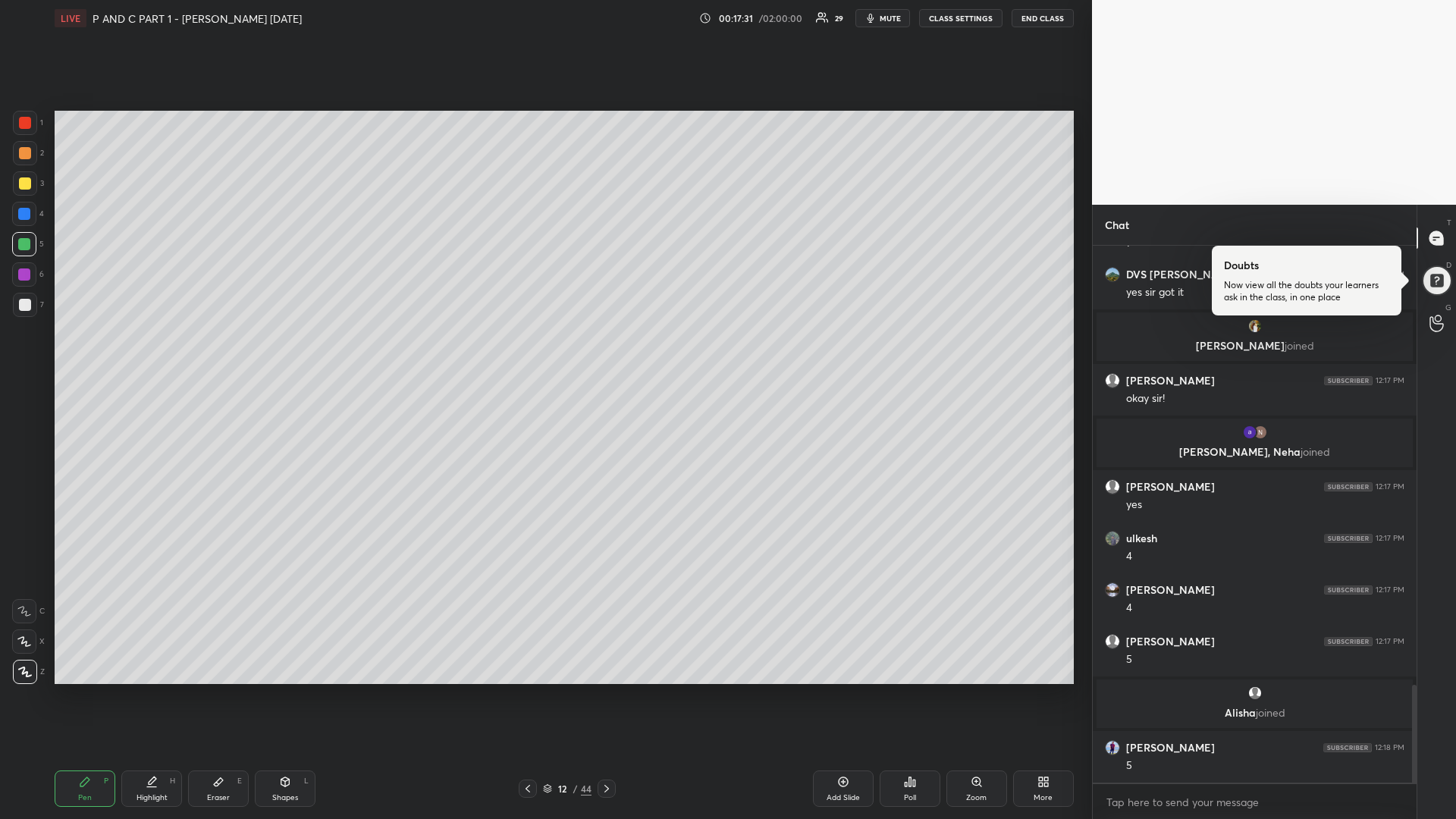
click at [26, 178] on div at bounding box center [24, 183] width 12 height 12
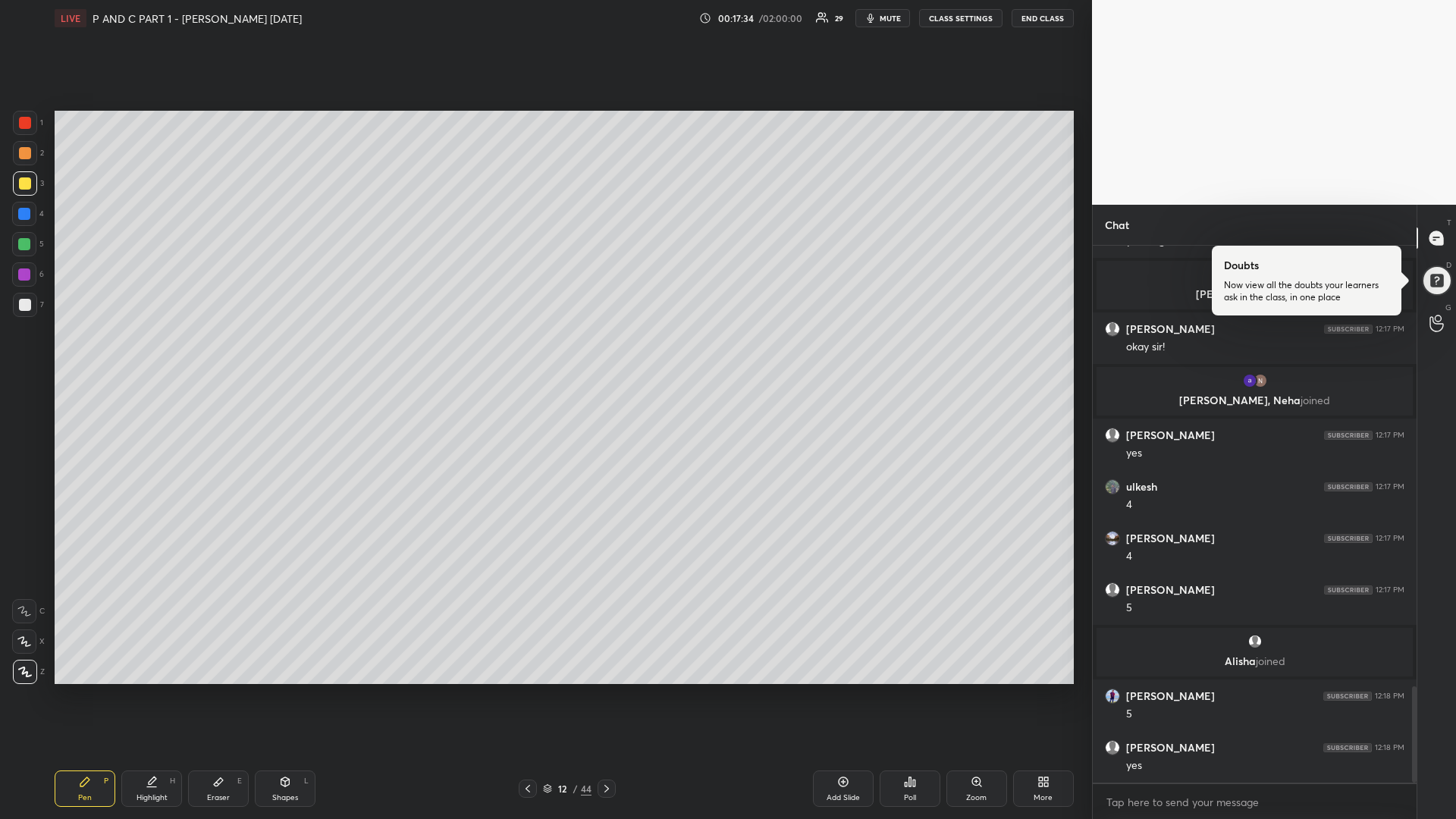
scroll to position [2517, 0]
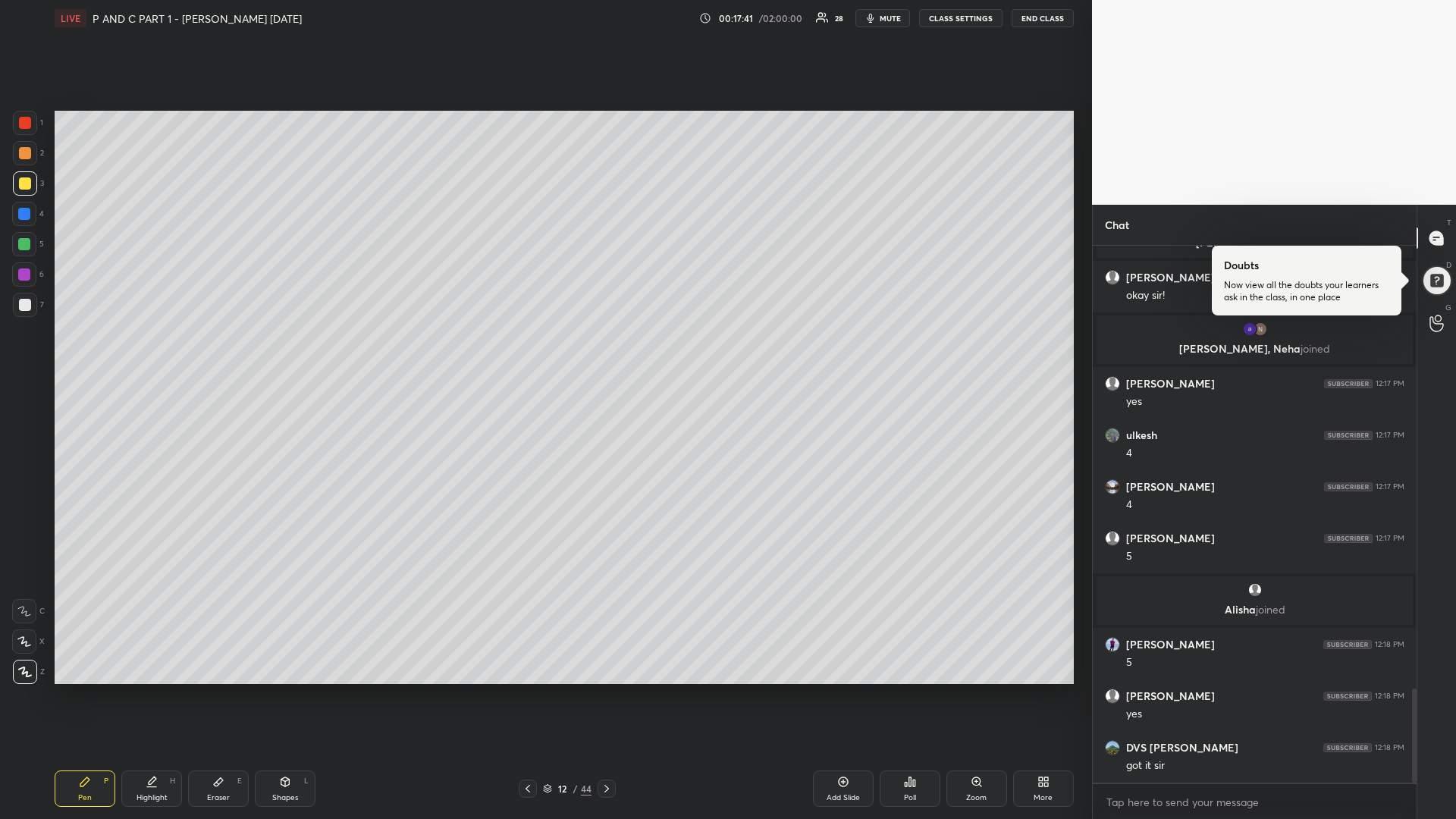
click at [604, 690] on div at bounding box center [606, 788] width 18 height 18
click at [291, 690] on div "Shapes" at bounding box center [285, 798] width 26 height 8
click at [28, 667] on icon at bounding box center [25, 672] width 11 height 11
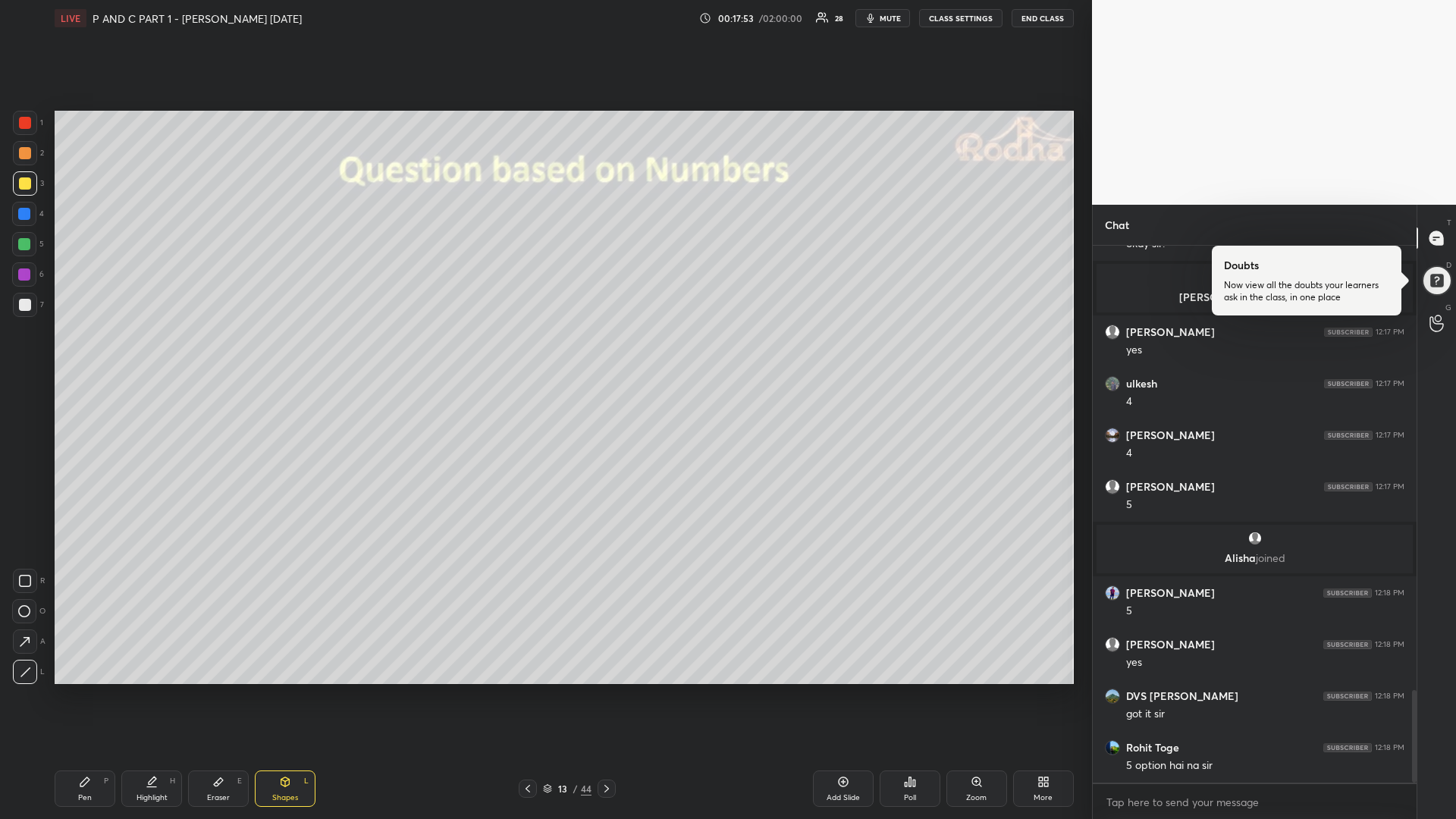
click at [84, 690] on div "Pen P" at bounding box center [84, 788] width 61 height 36
drag, startPoint x: 28, startPoint y: 246, endPoint x: 18, endPoint y: 259, distance: 16.4
click at [29, 241] on div at bounding box center [24, 244] width 12 height 12
drag, startPoint x: 532, startPoint y: 784, endPoint x: 563, endPoint y: 792, distance: 32.0
click at [532, 690] on icon at bounding box center [527, 788] width 12 height 12
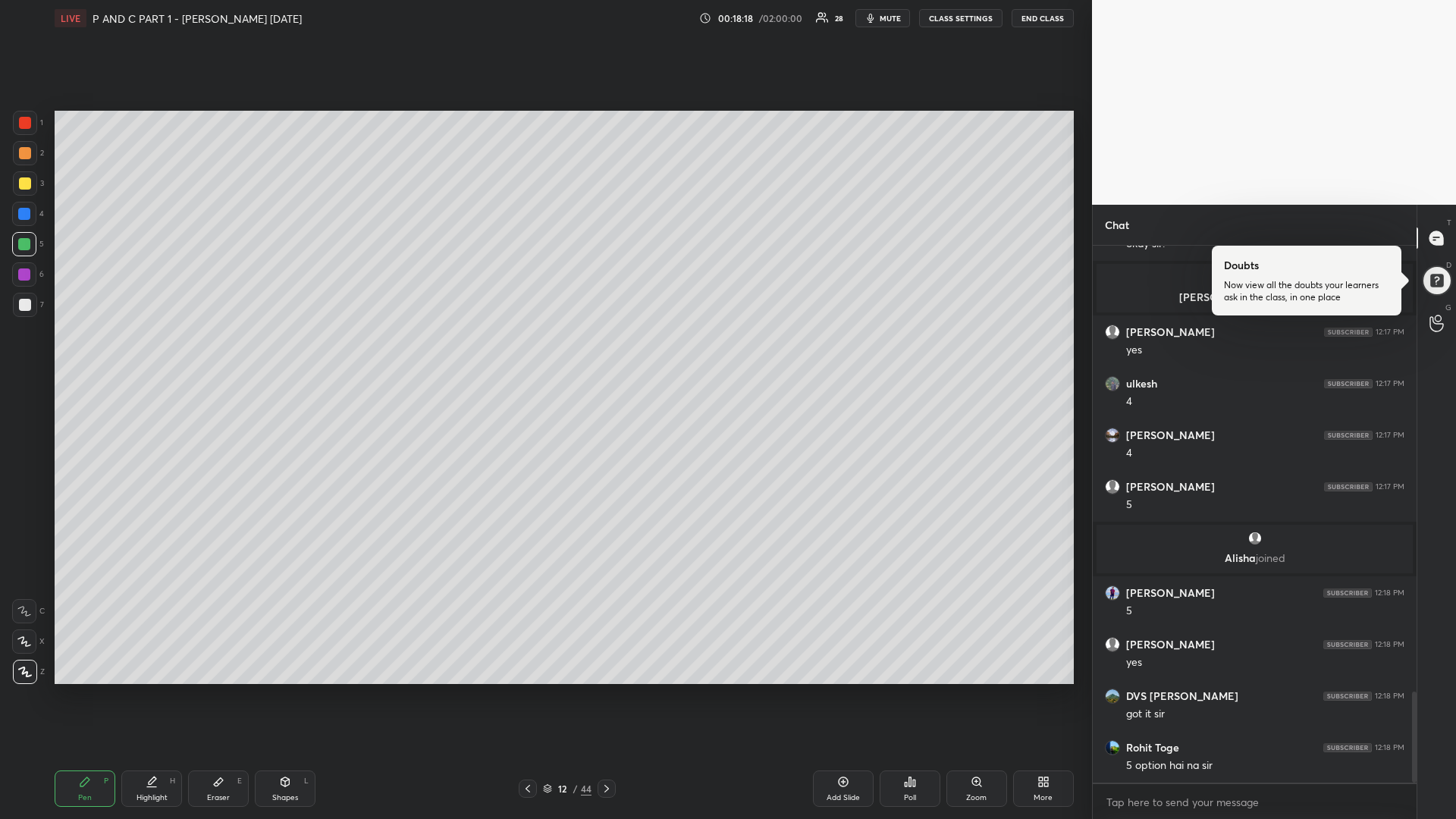
scroll to position [2620, 0]
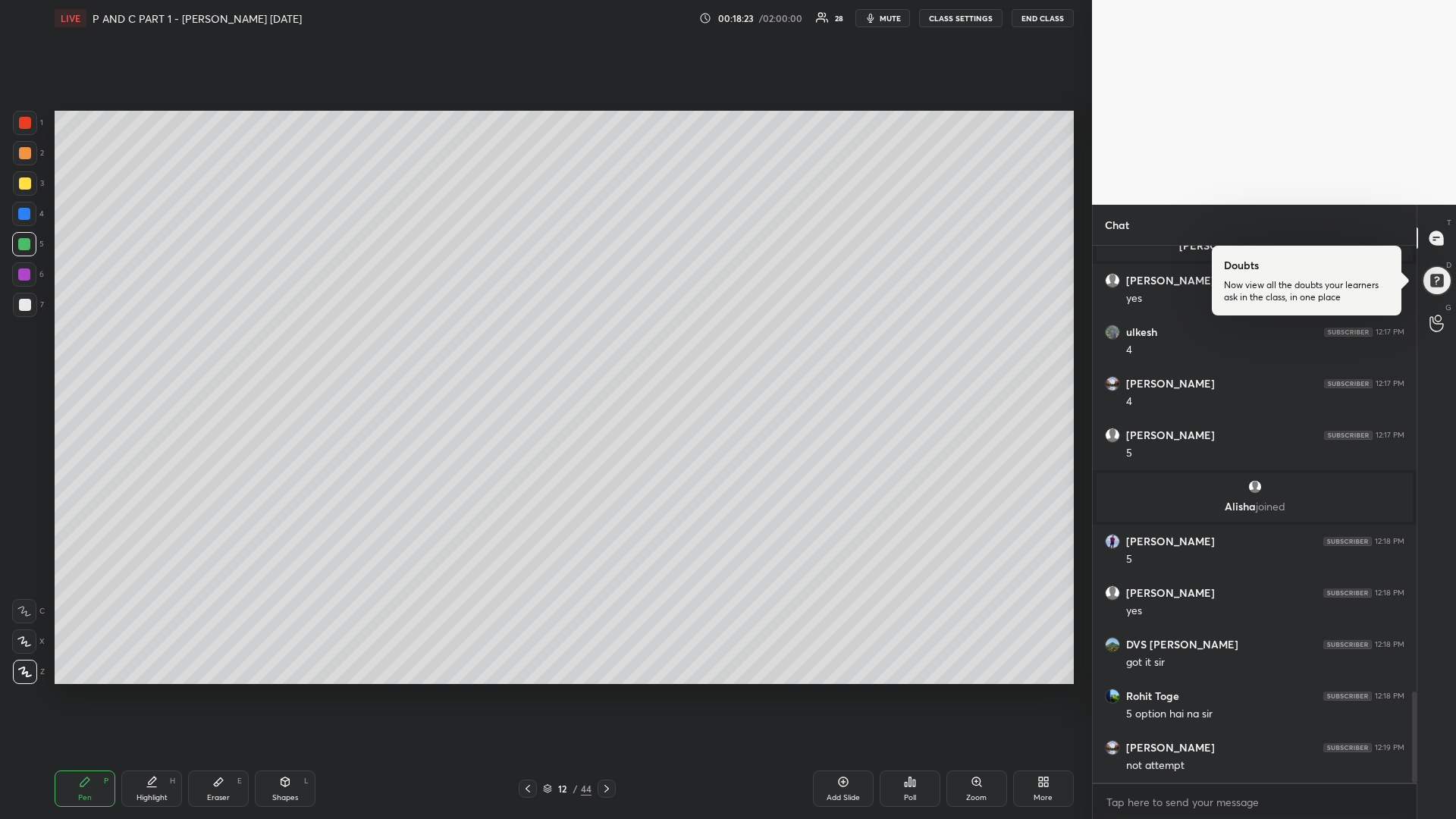
click at [603, 690] on icon at bounding box center [606, 788] width 12 height 12
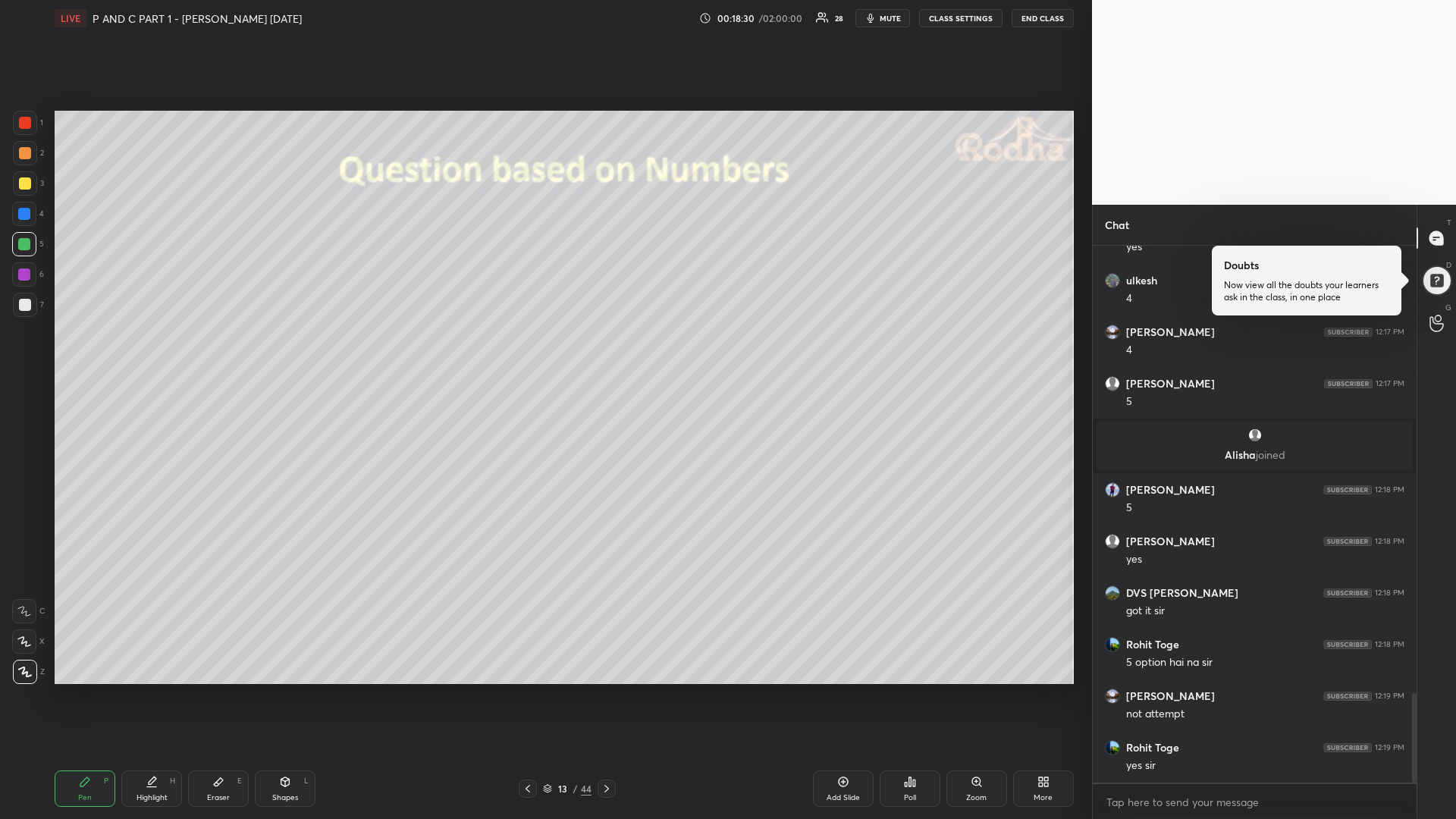
scroll to position [2723, 0]
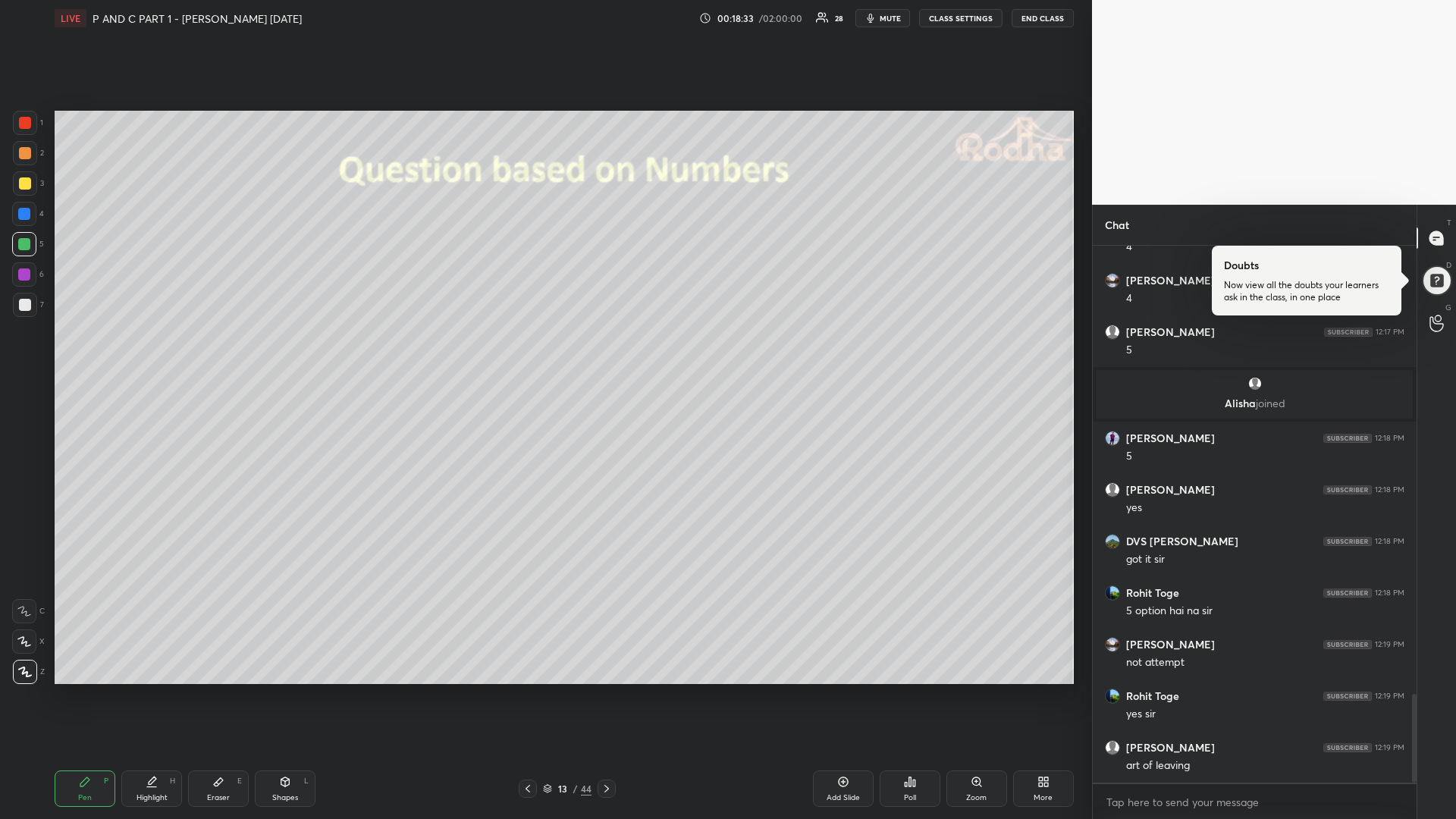
click at [26, 185] on div at bounding box center [24, 183] width 12 height 12
drag, startPoint x: 28, startPoint y: 242, endPoint x: 16, endPoint y: 241, distance: 12.0
click at [23, 240] on div at bounding box center [24, 244] width 12 height 12
click at [27, 187] on div at bounding box center [24, 183] width 12 height 12
drag, startPoint x: 603, startPoint y: 788, endPoint x: 631, endPoint y: 777, distance: 30.1
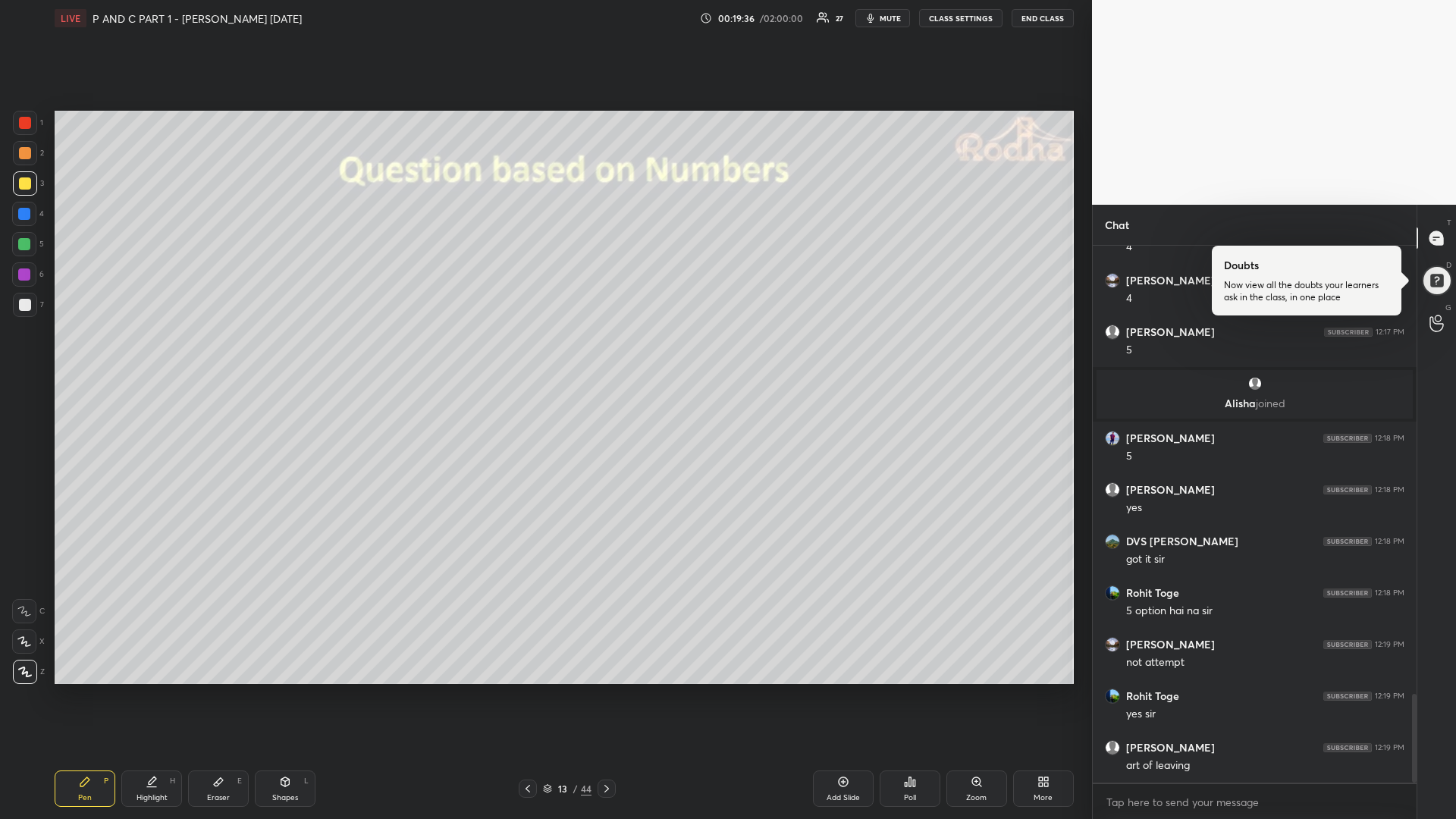
click at [602, 690] on icon at bounding box center [606, 788] width 12 height 12
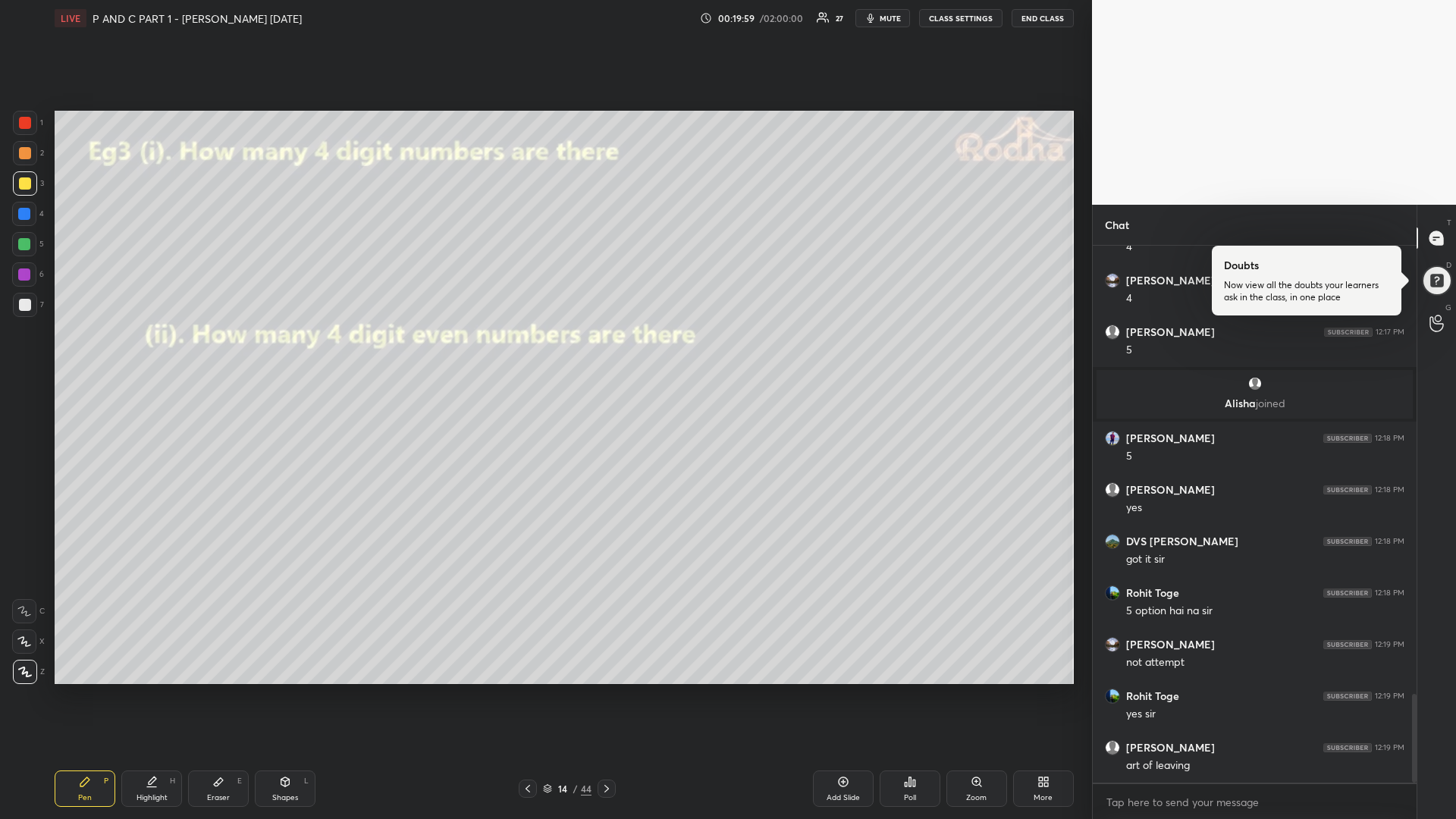
click at [27, 247] on div at bounding box center [24, 244] width 12 height 12
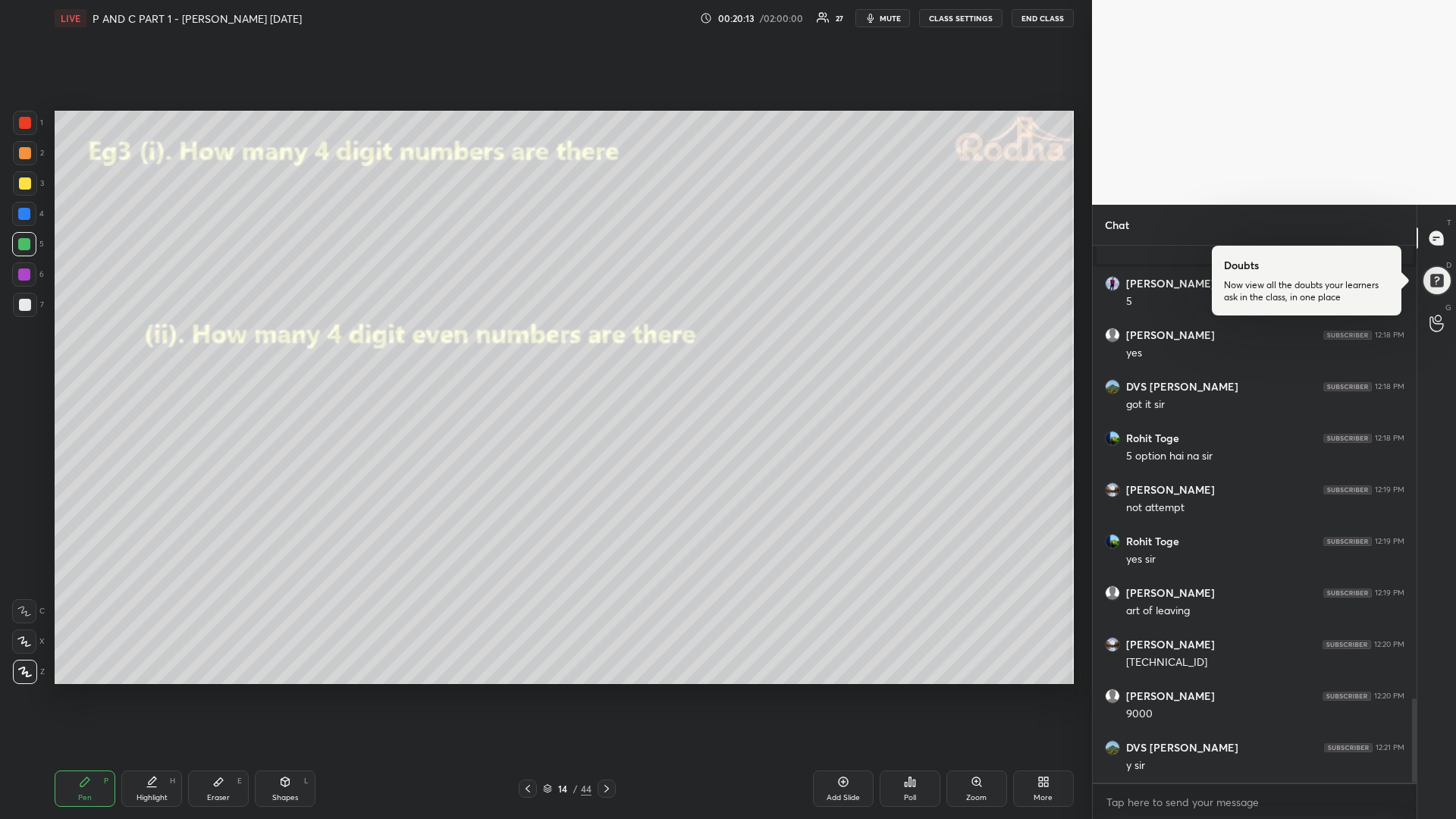
scroll to position [2929, 0]
click at [28, 300] on div at bounding box center [24, 305] width 12 height 12
click at [233, 690] on div "Eraser E" at bounding box center [218, 788] width 61 height 36
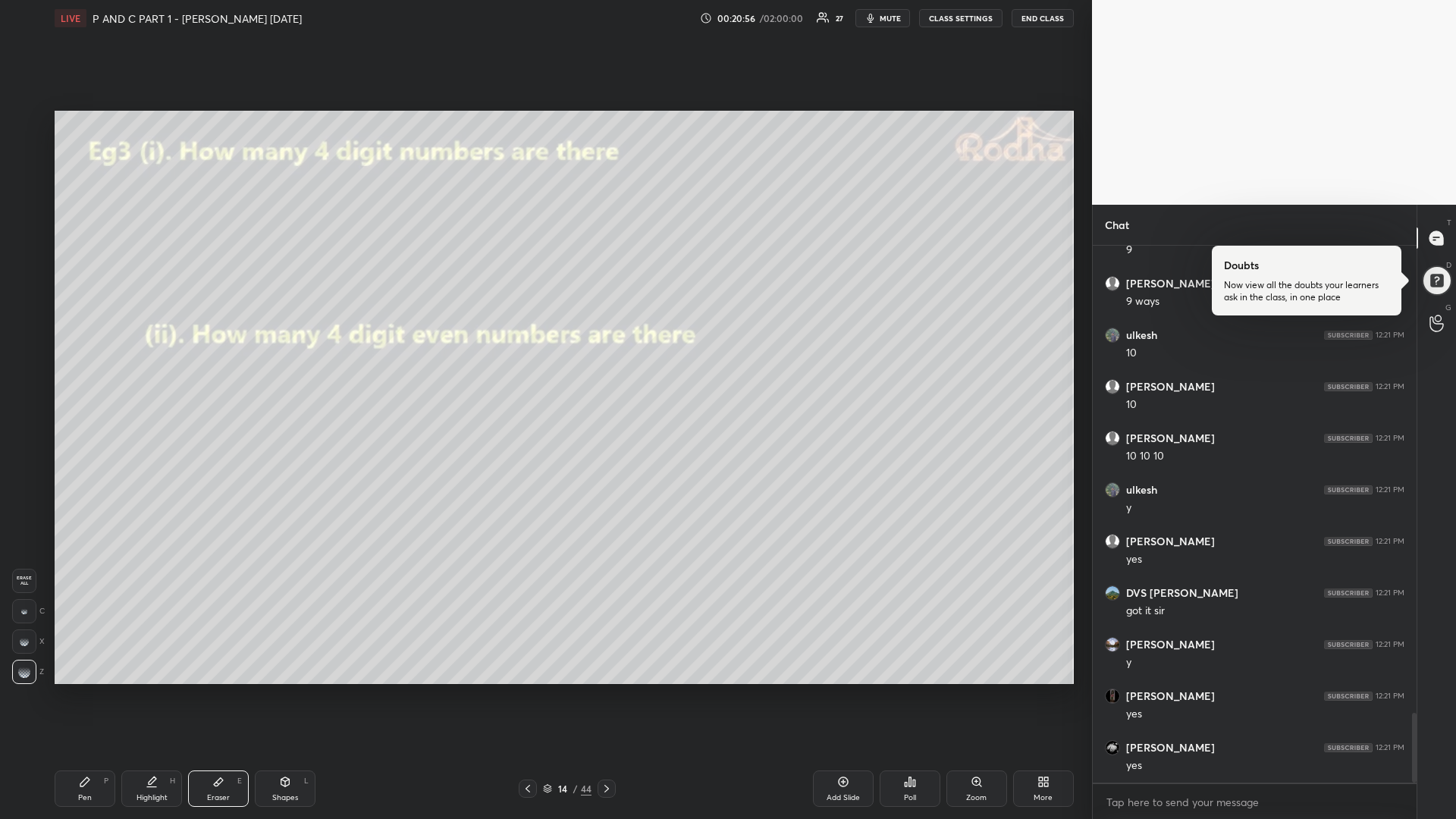
click at [23, 575] on span "Erase all" at bounding box center [24, 580] width 23 height 10
click at [88, 690] on div "Pen" at bounding box center [84, 798] width 13 height 8
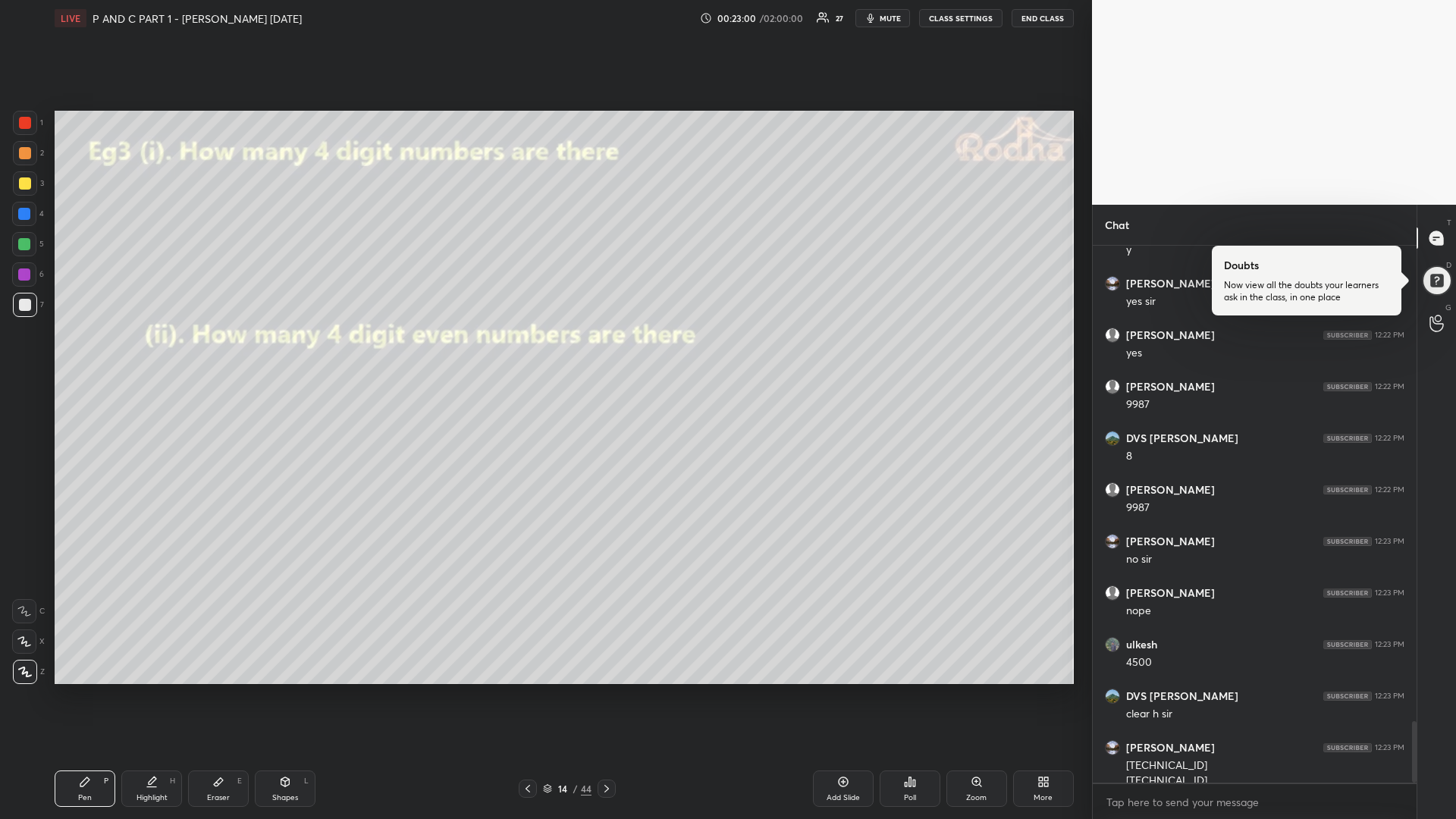
scroll to position [4182, 0]
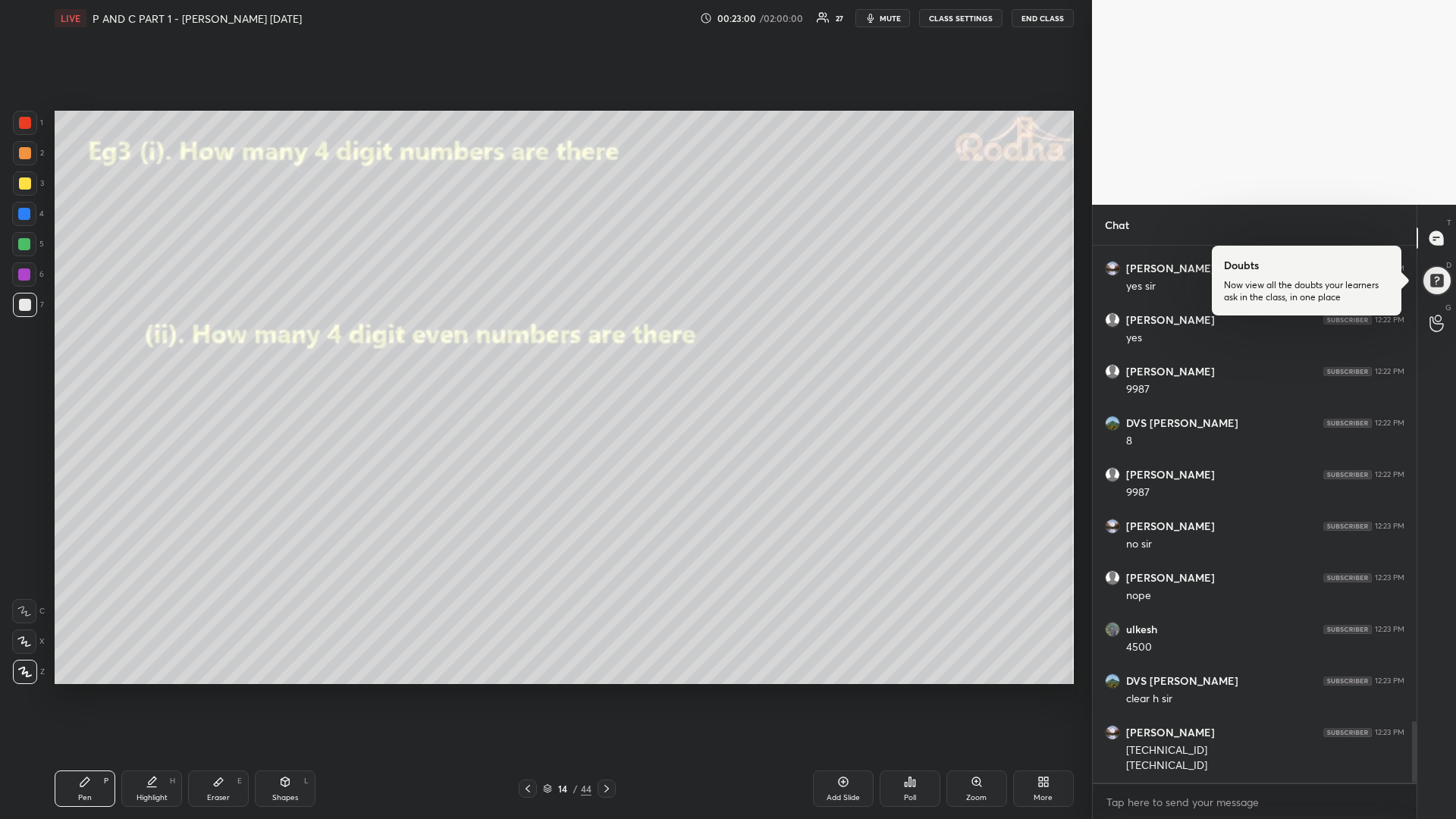
click at [23, 248] on div at bounding box center [24, 244] width 12 height 12
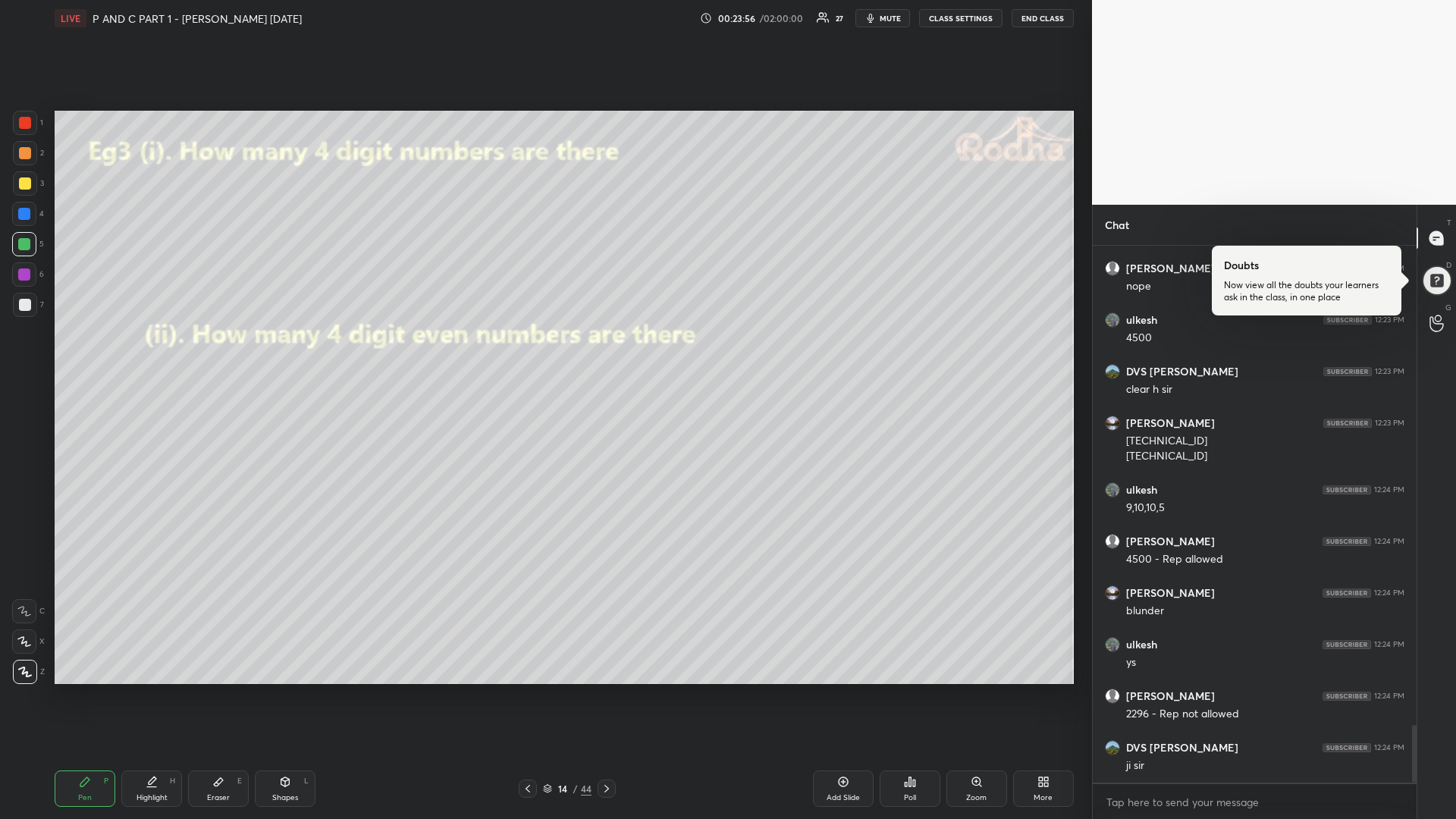
scroll to position [4542, 0]
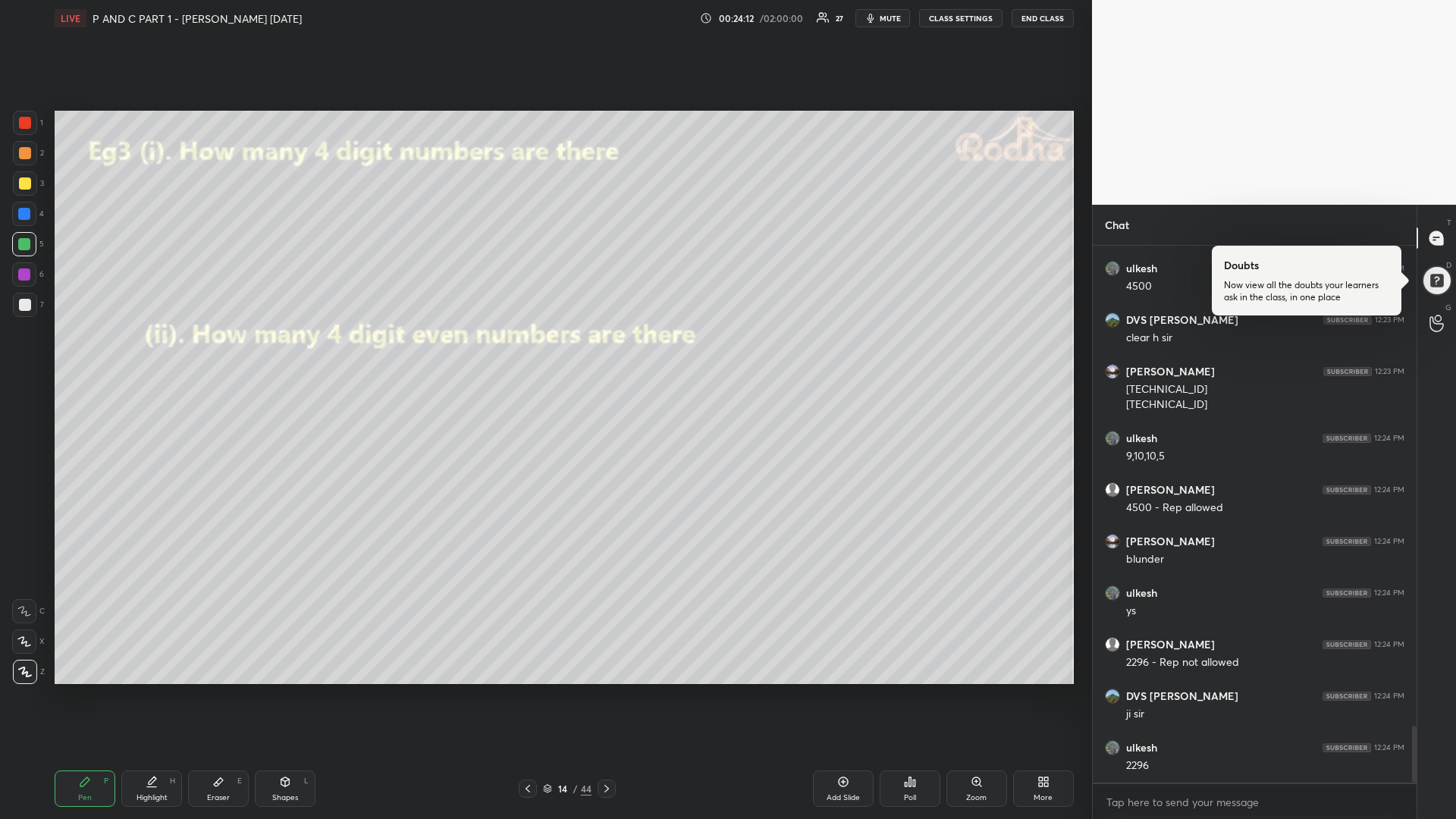
click at [28, 309] on div at bounding box center [24, 305] width 12 height 12
drag, startPoint x: 26, startPoint y: 241, endPoint x: 17, endPoint y: 241, distance: 9.0
click at [24, 241] on div at bounding box center [24, 244] width 12 height 12
click at [825, 690] on div "Add Slide" at bounding box center [843, 788] width 61 height 36
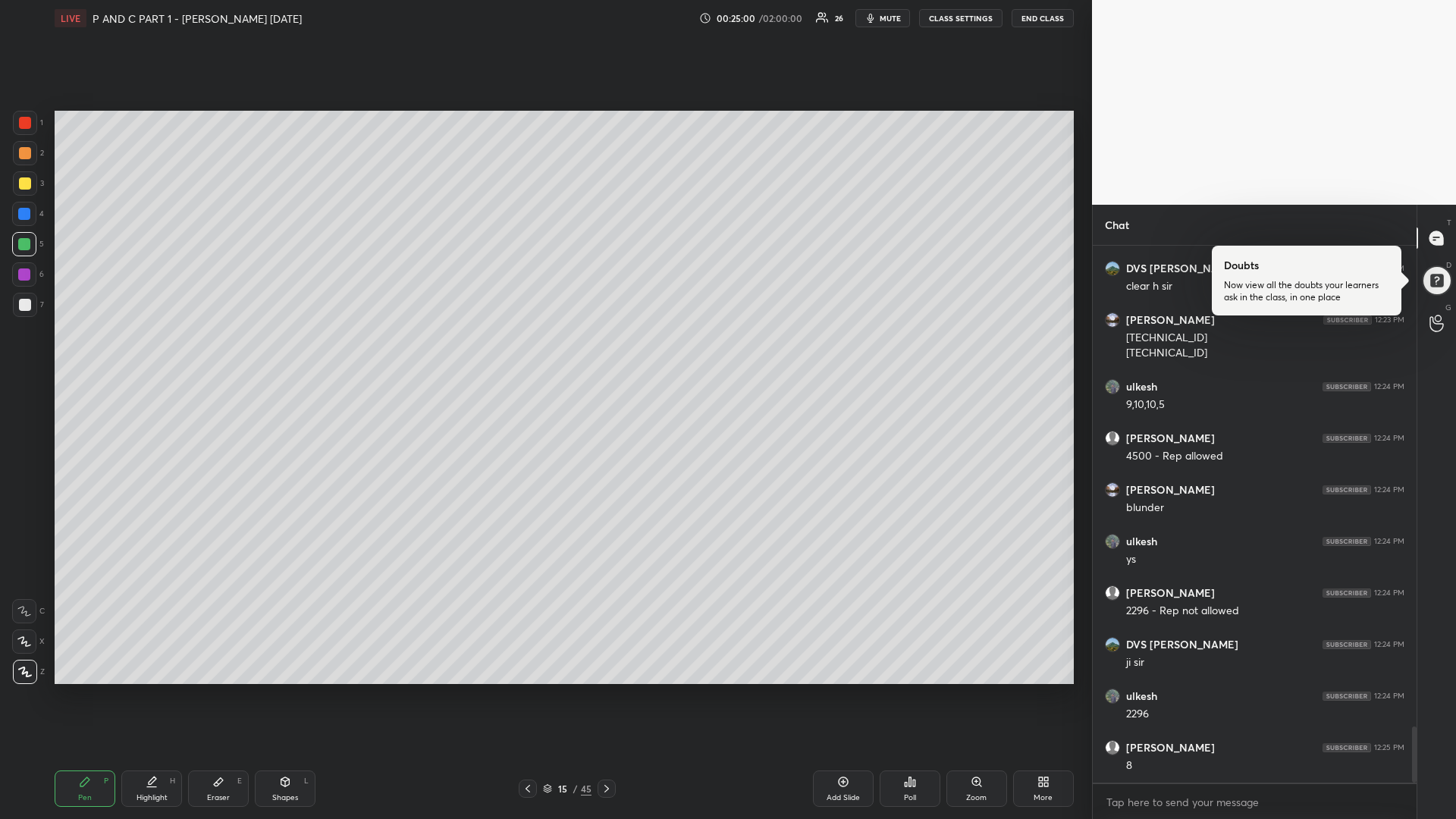
scroll to position [4646, 0]
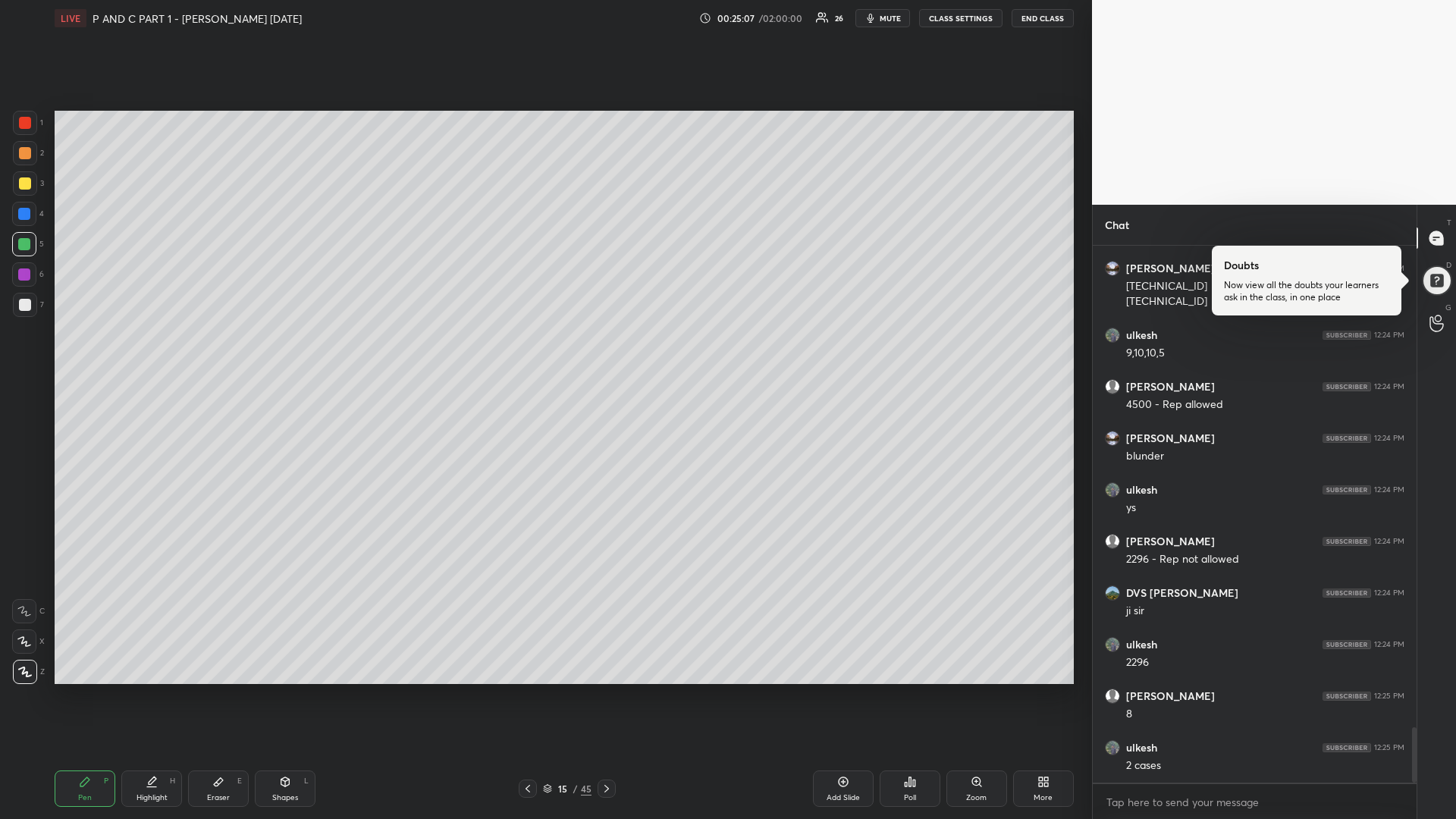
click at [27, 185] on div at bounding box center [24, 183] width 12 height 12
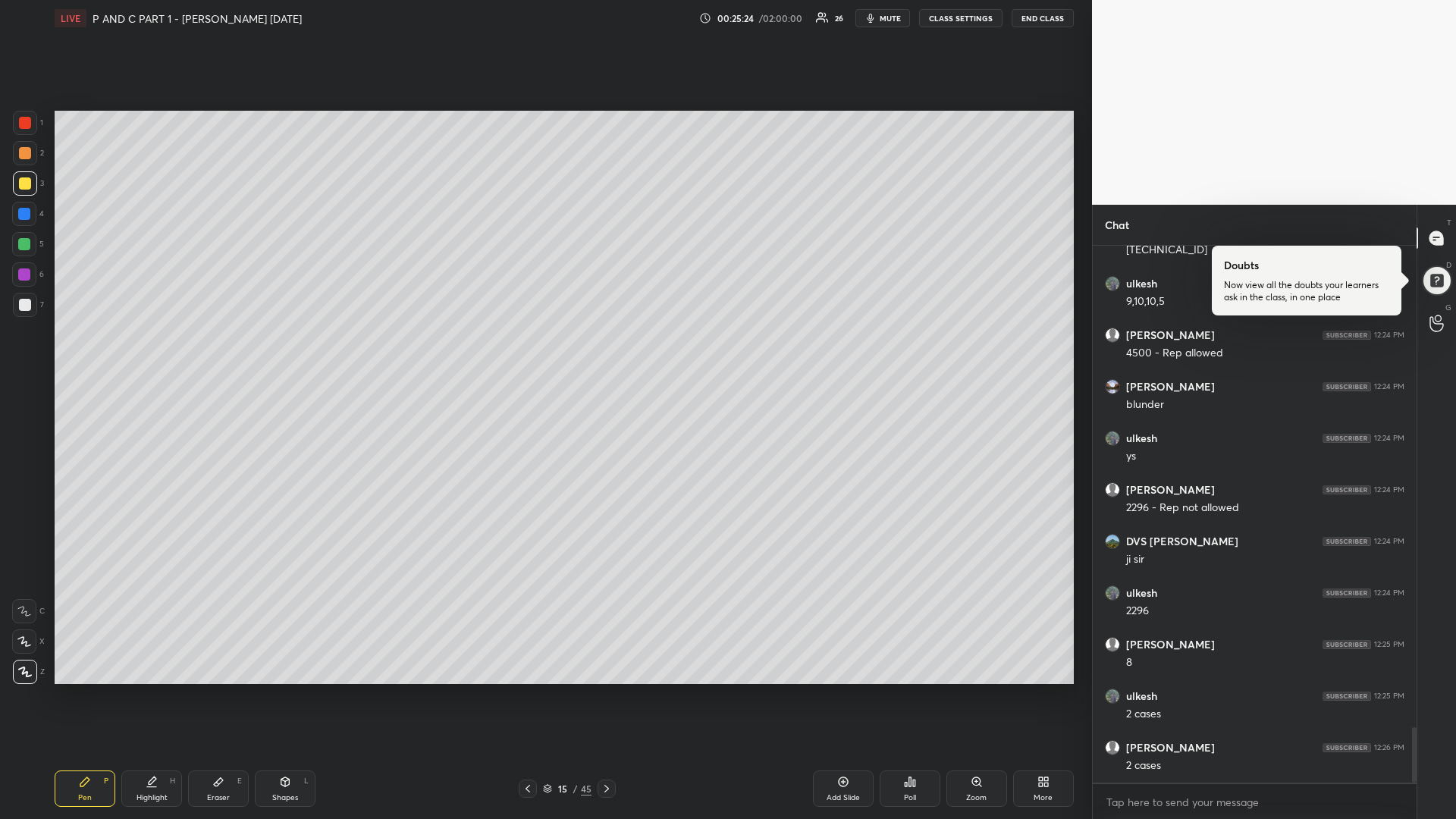
drag, startPoint x: 26, startPoint y: 308, endPoint x: 17, endPoint y: 308, distance: 9.0
click at [21, 305] on div at bounding box center [24, 305] width 12 height 12
click at [156, 690] on icon at bounding box center [152, 787] width 9 height 0
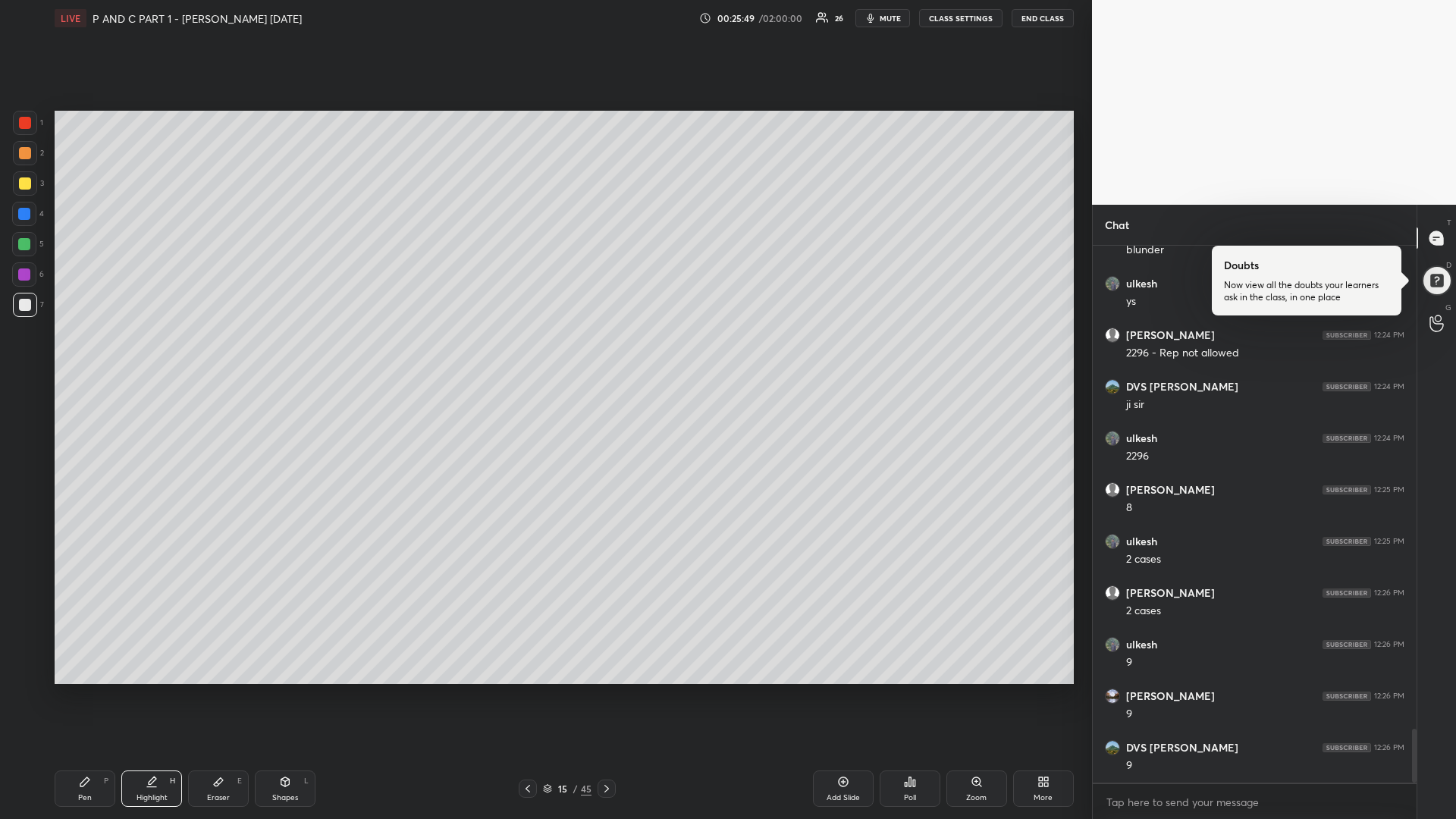
click at [92, 690] on div "Pen P" at bounding box center [84, 788] width 61 height 36
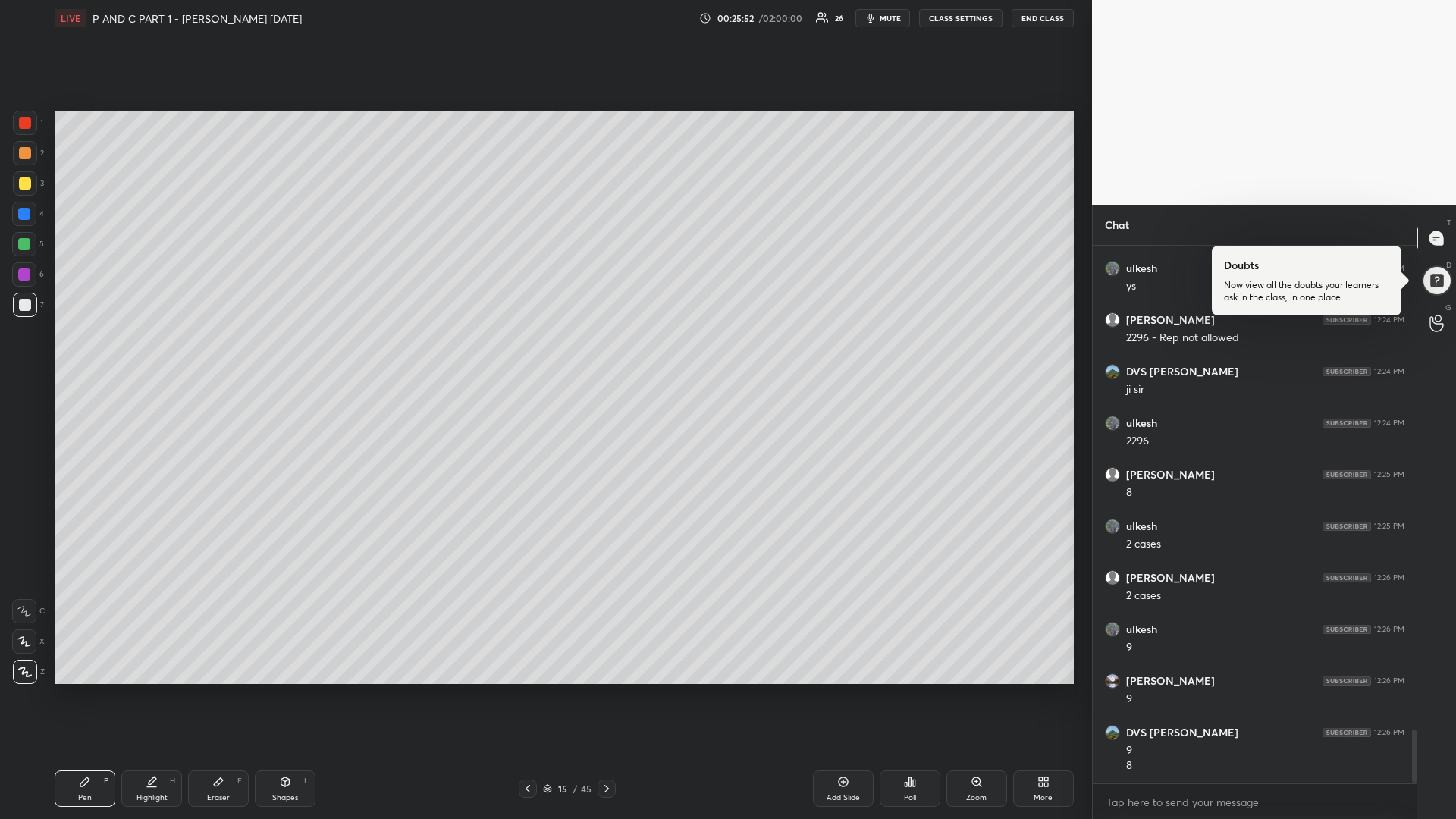
scroll to position [4919, 0]
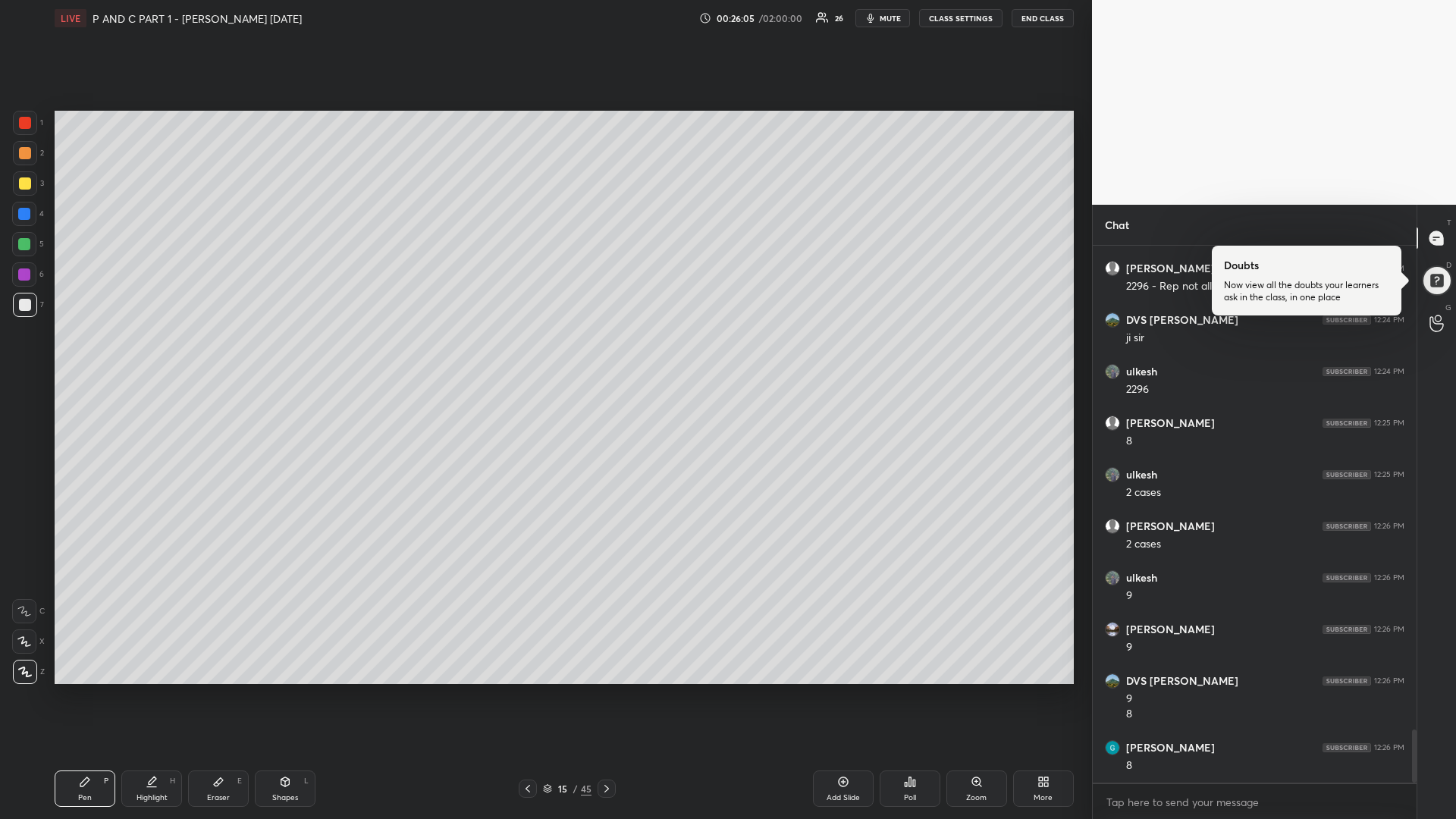
click at [150, 690] on div "Highlight H" at bounding box center [152, 788] width 61 height 36
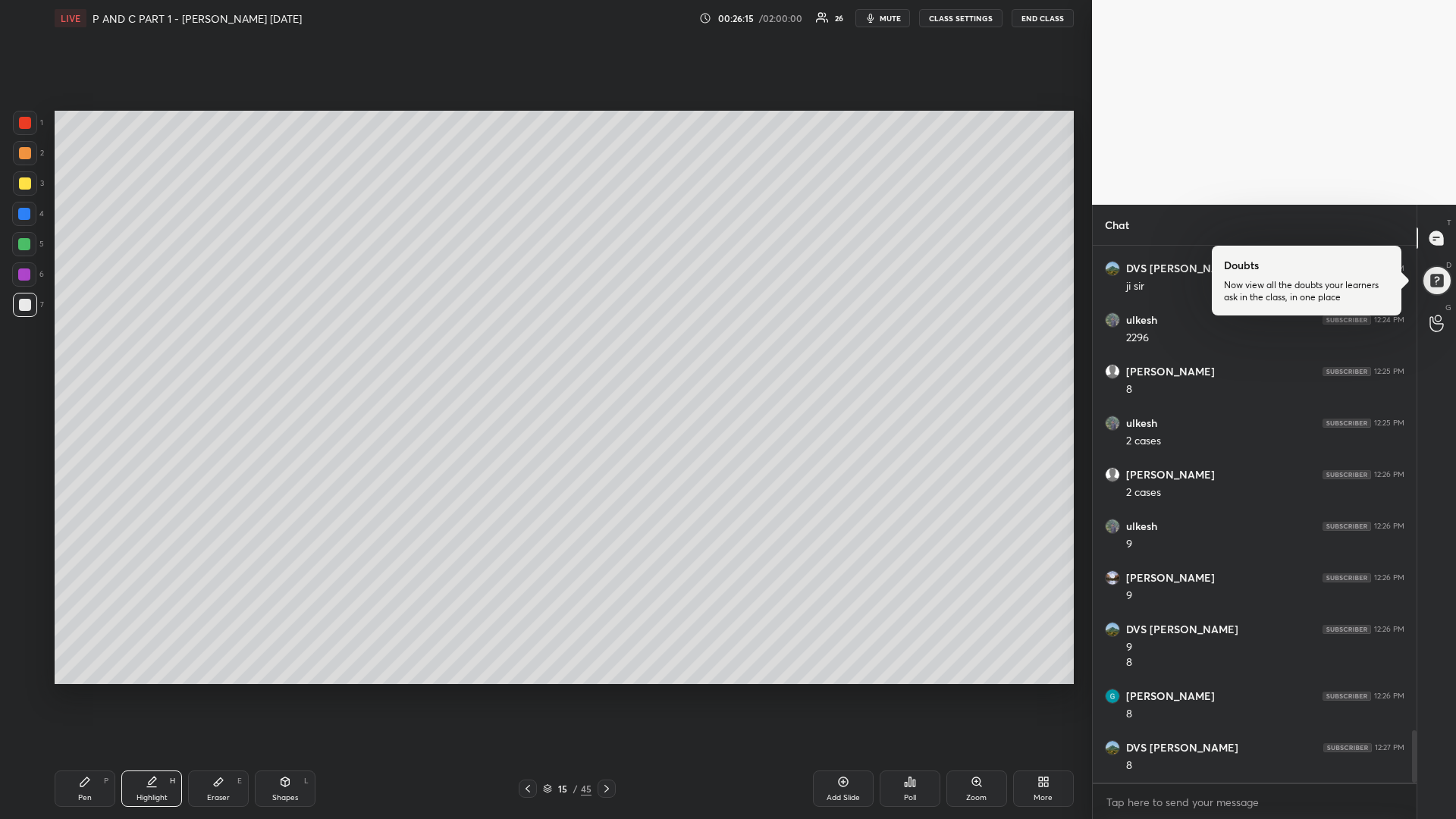
click at [84, 690] on div "Pen" at bounding box center [84, 798] width 13 height 8
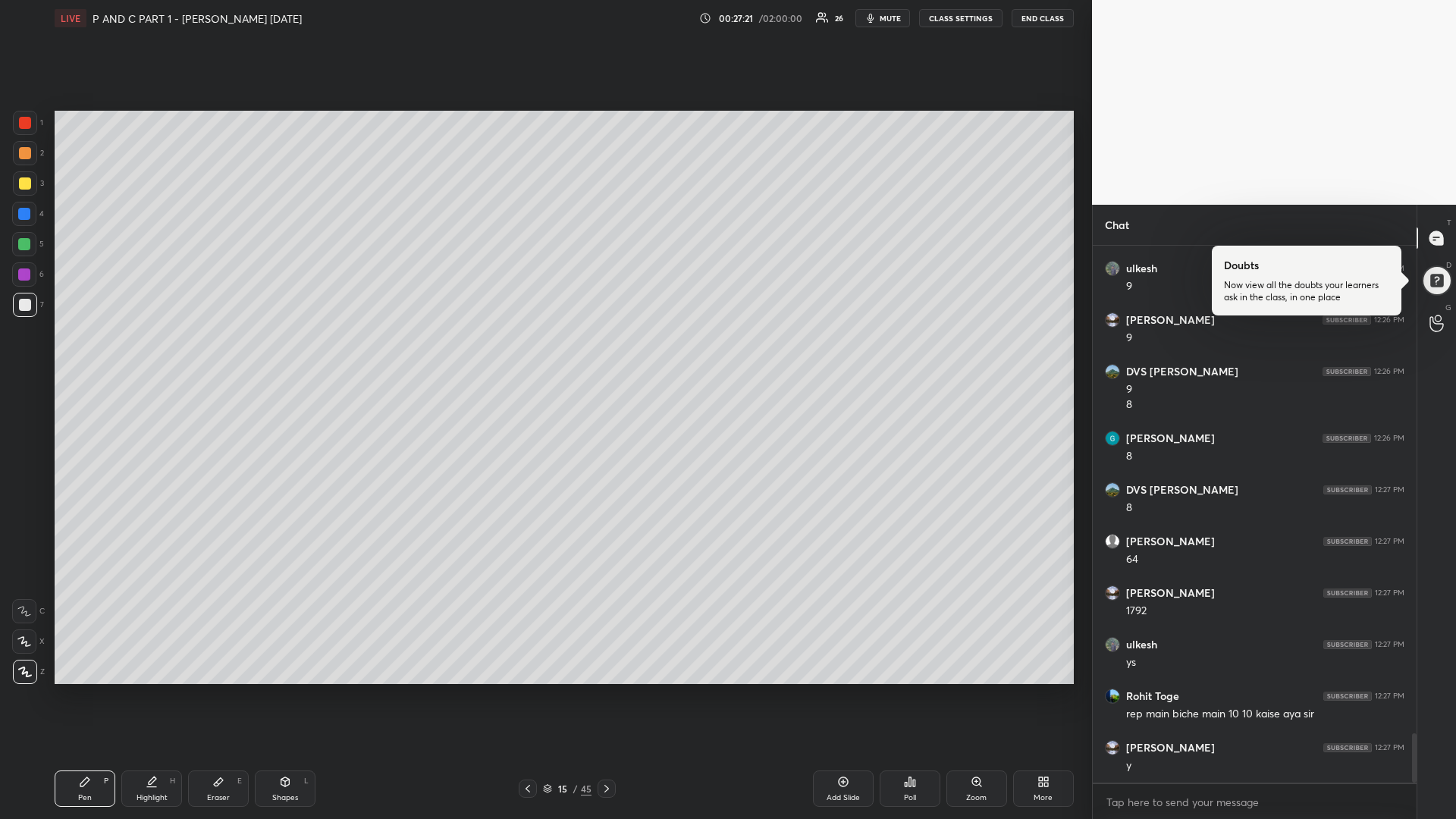
scroll to position [5279, 0]
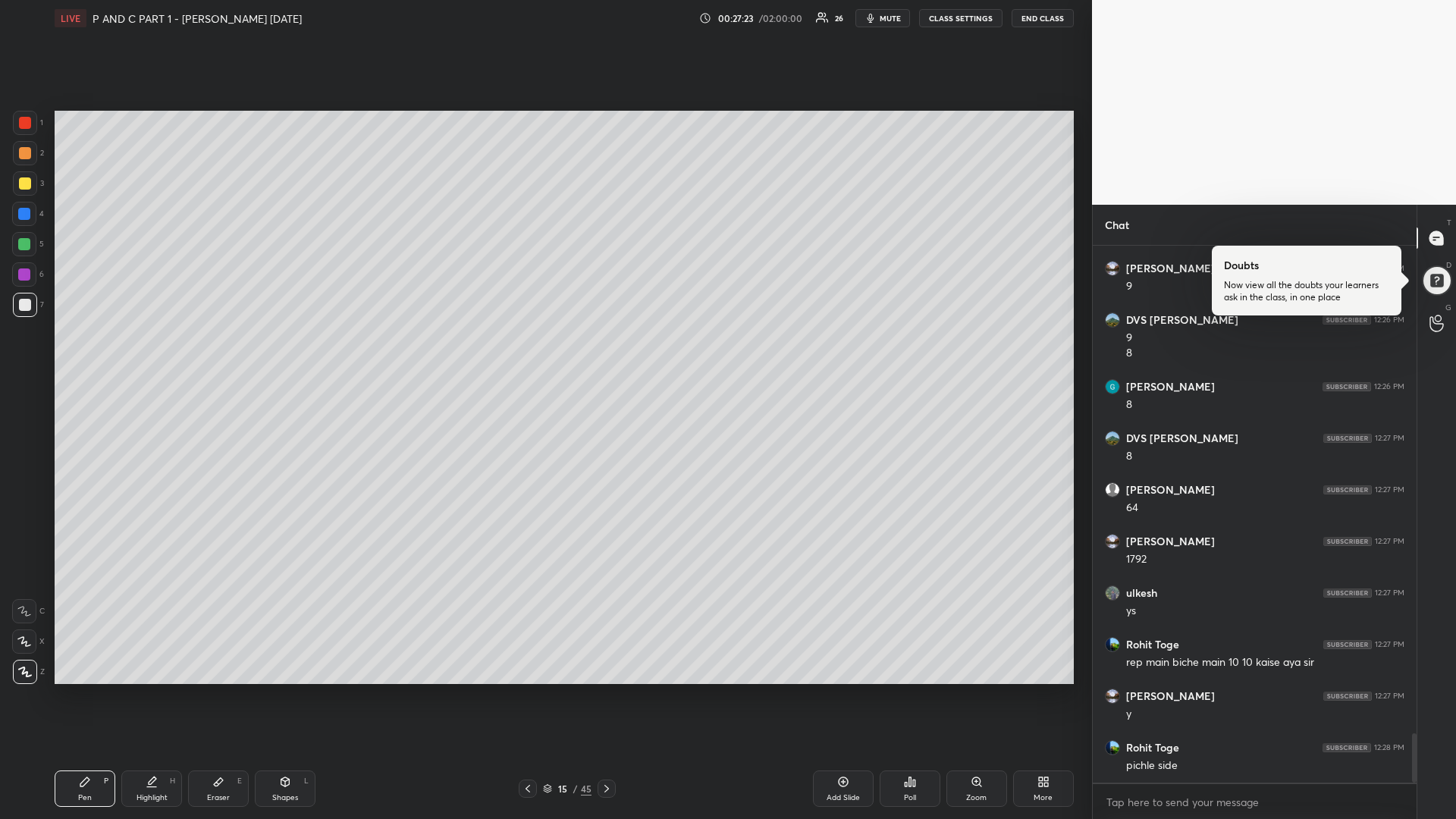
click at [530, 690] on icon at bounding box center [527, 788] width 12 height 12
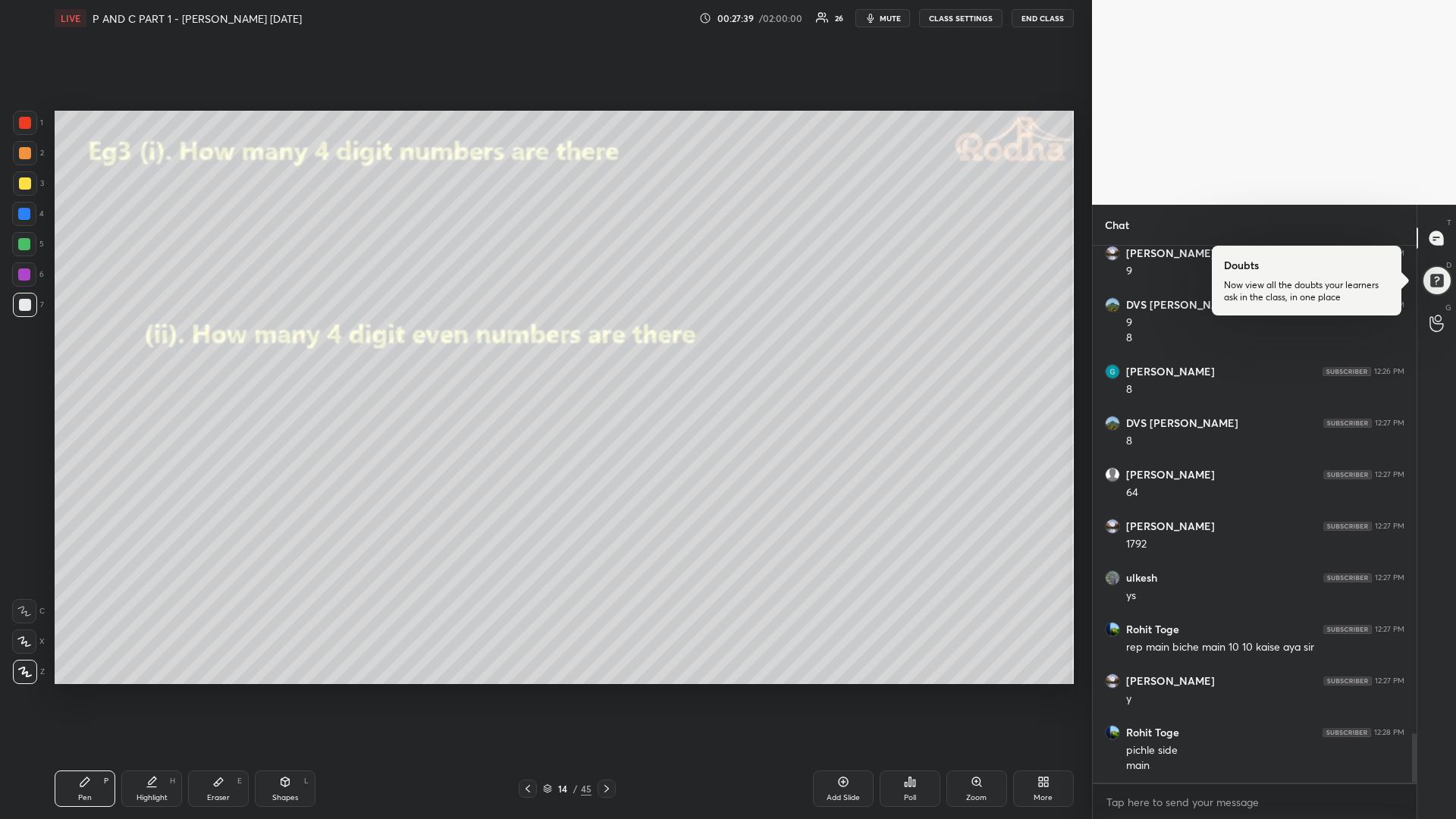
drag, startPoint x: 601, startPoint y: 786, endPoint x: 596, endPoint y: 793, distance: 8.6
click at [598, 690] on div at bounding box center [606, 788] width 18 height 18
drag, startPoint x: 527, startPoint y: 783, endPoint x: 526, endPoint y: 791, distance: 8.1
click at [525, 690] on icon at bounding box center [527, 788] width 12 height 12
click at [24, 194] on div at bounding box center [24, 183] width 24 height 24
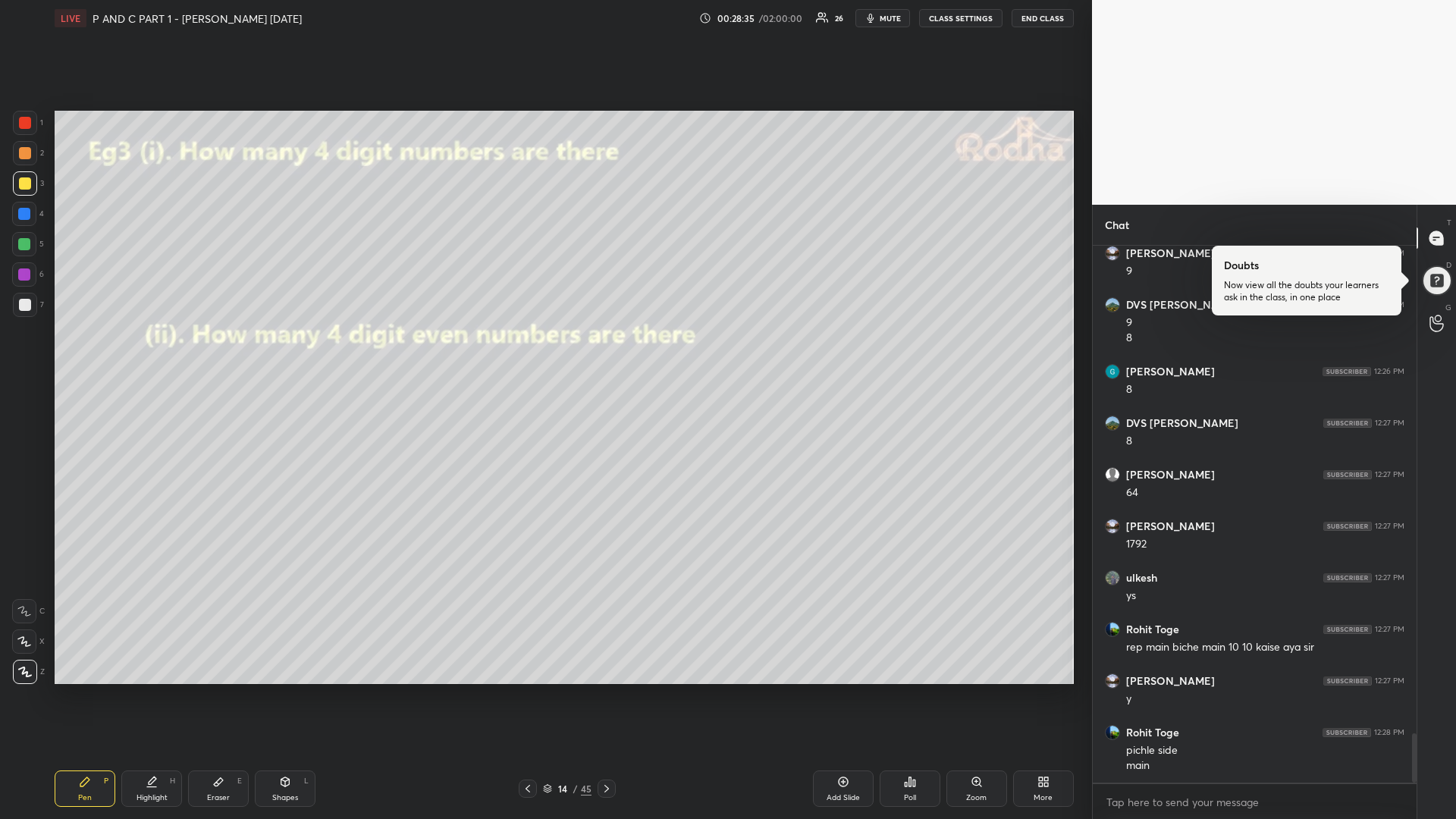
scroll to position [5346, 0]
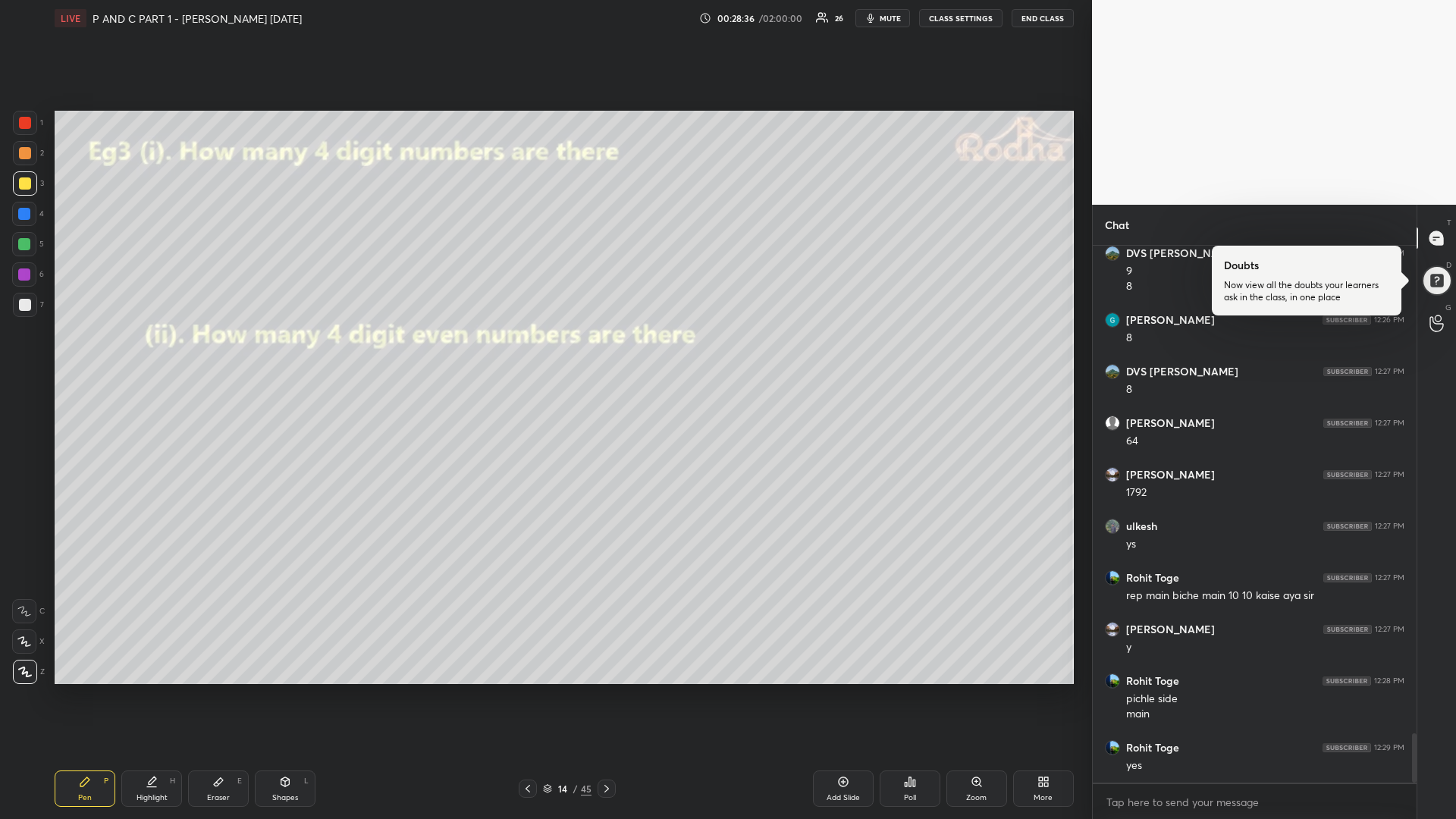
click at [607, 690] on icon at bounding box center [606, 788] width 12 height 12
click at [608, 690] on icon at bounding box center [606, 788] width 12 height 12
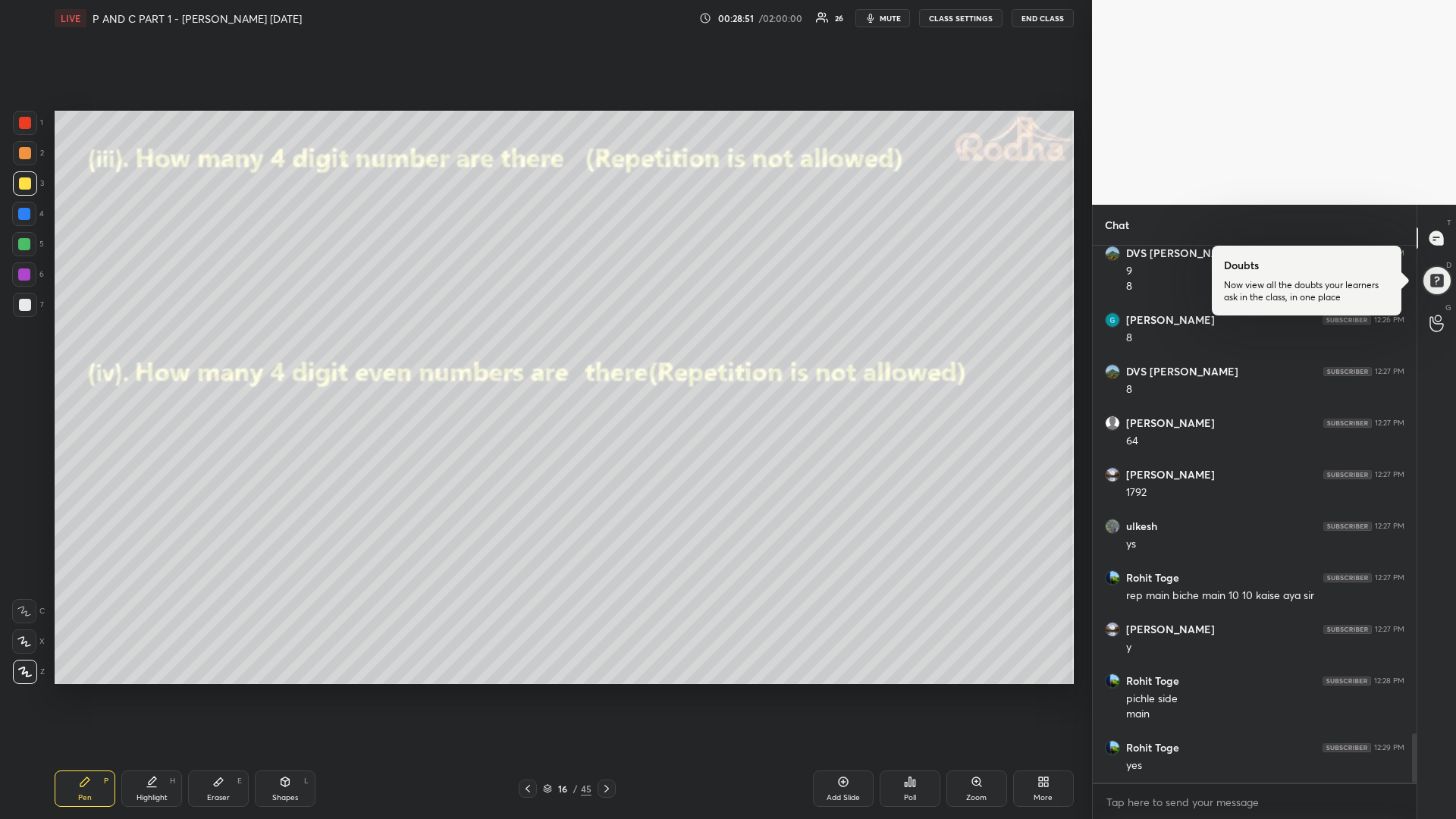
click at [522, 690] on icon at bounding box center [527, 788] width 12 height 12
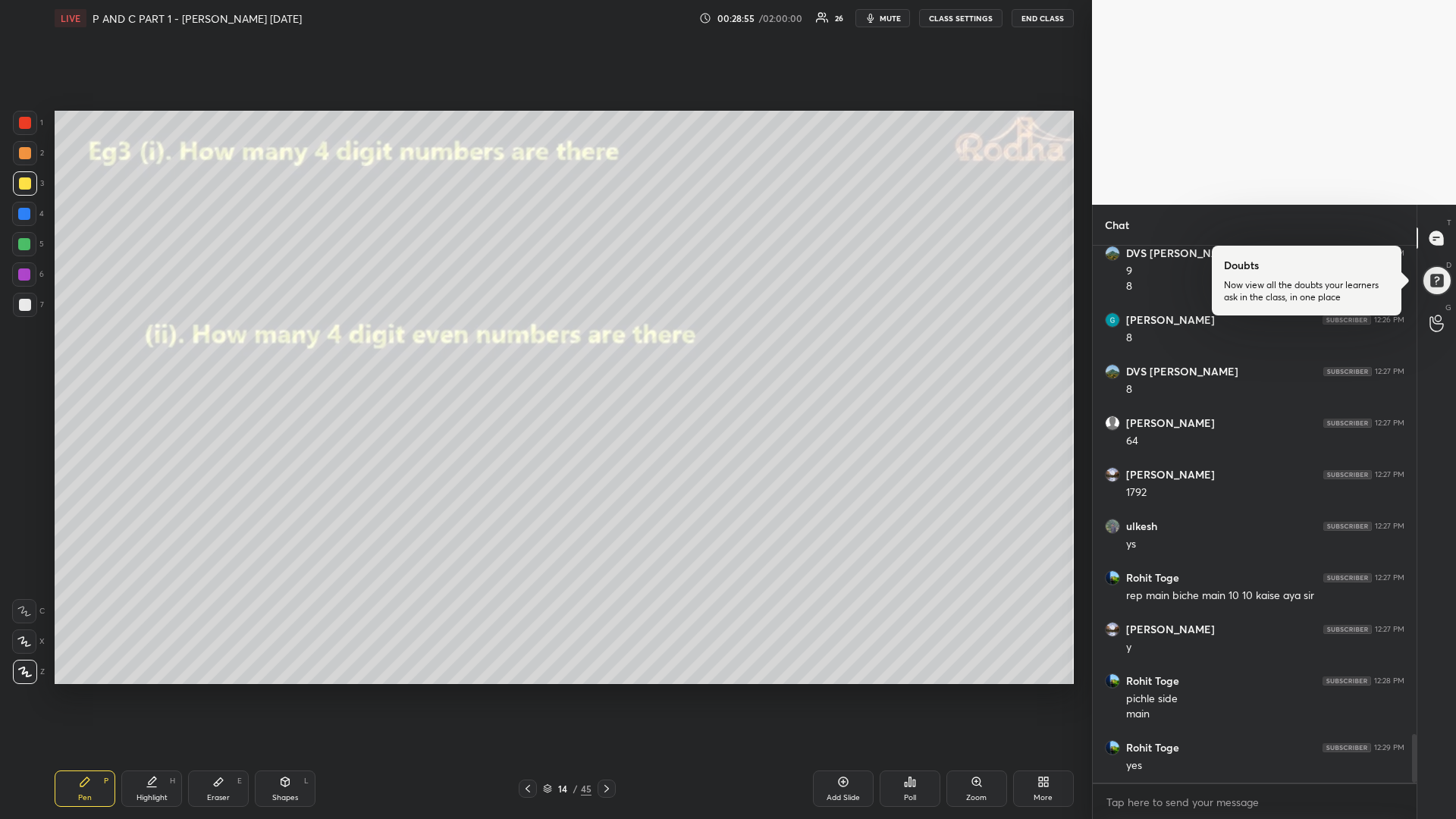
scroll to position [5398, 0]
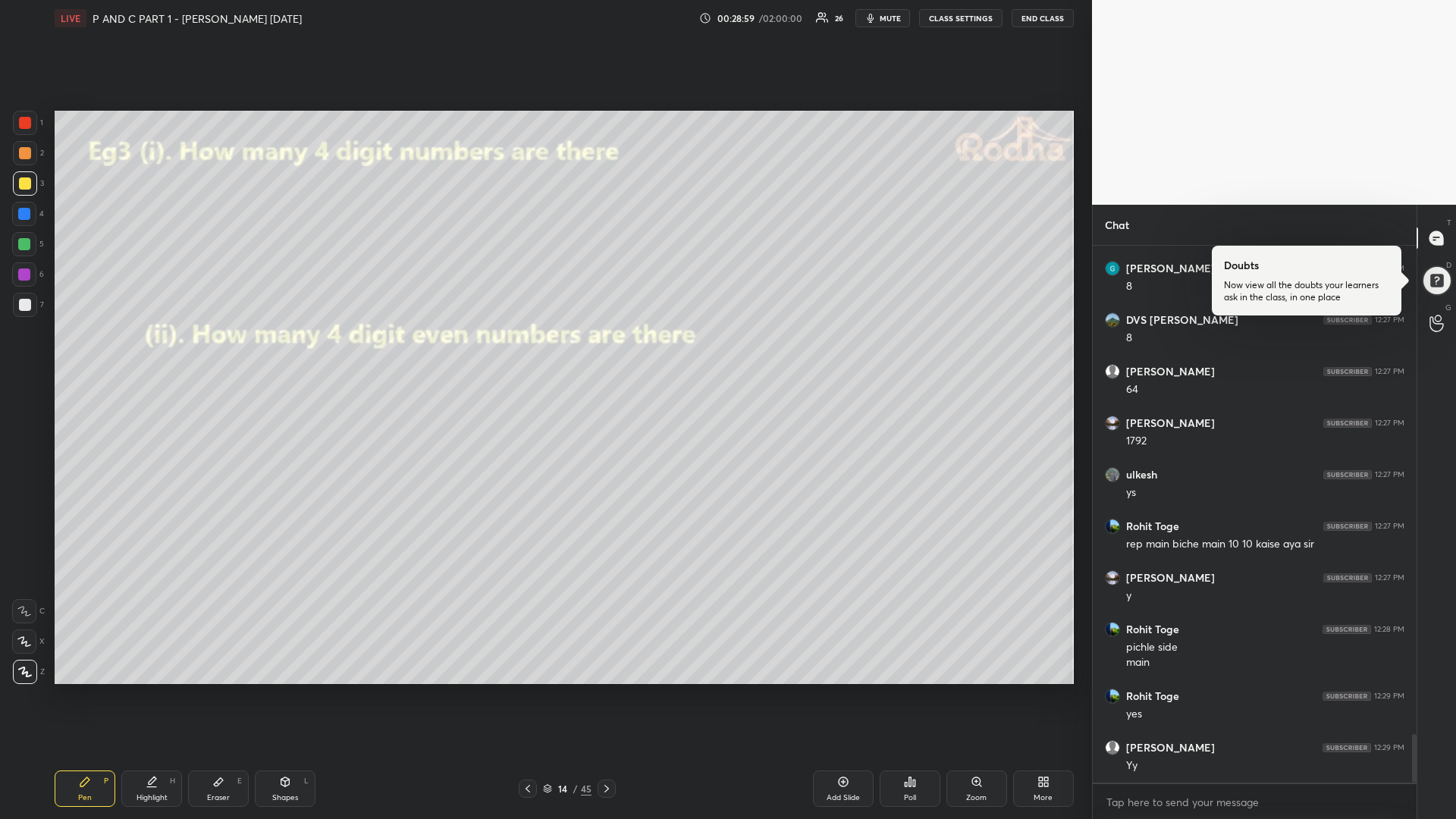
click at [602, 690] on icon at bounding box center [606, 788] width 12 height 12
click at [607, 690] on icon at bounding box center [606, 788] width 12 height 12
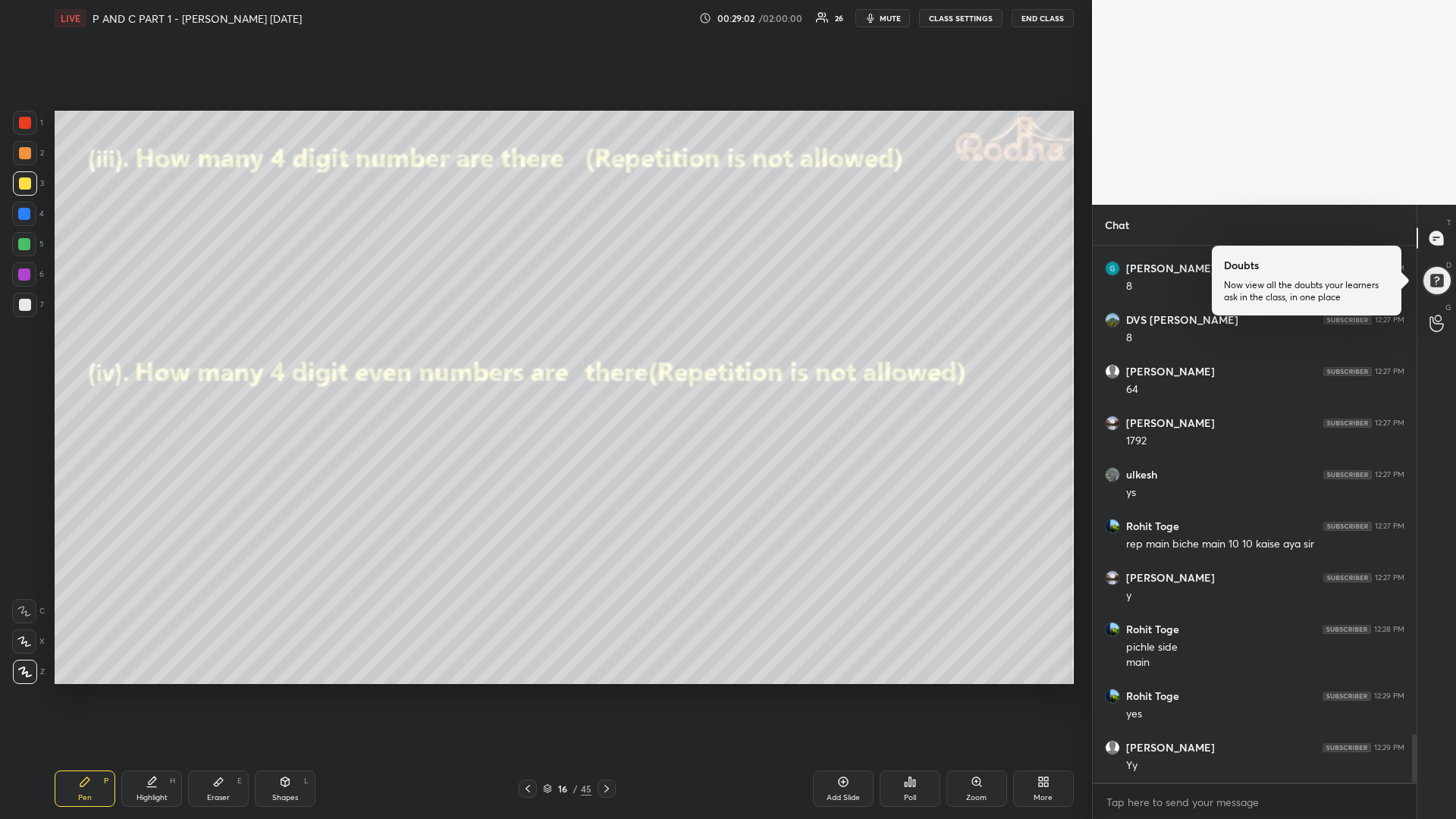
click at [607, 690] on icon at bounding box center [606, 788] width 12 height 12
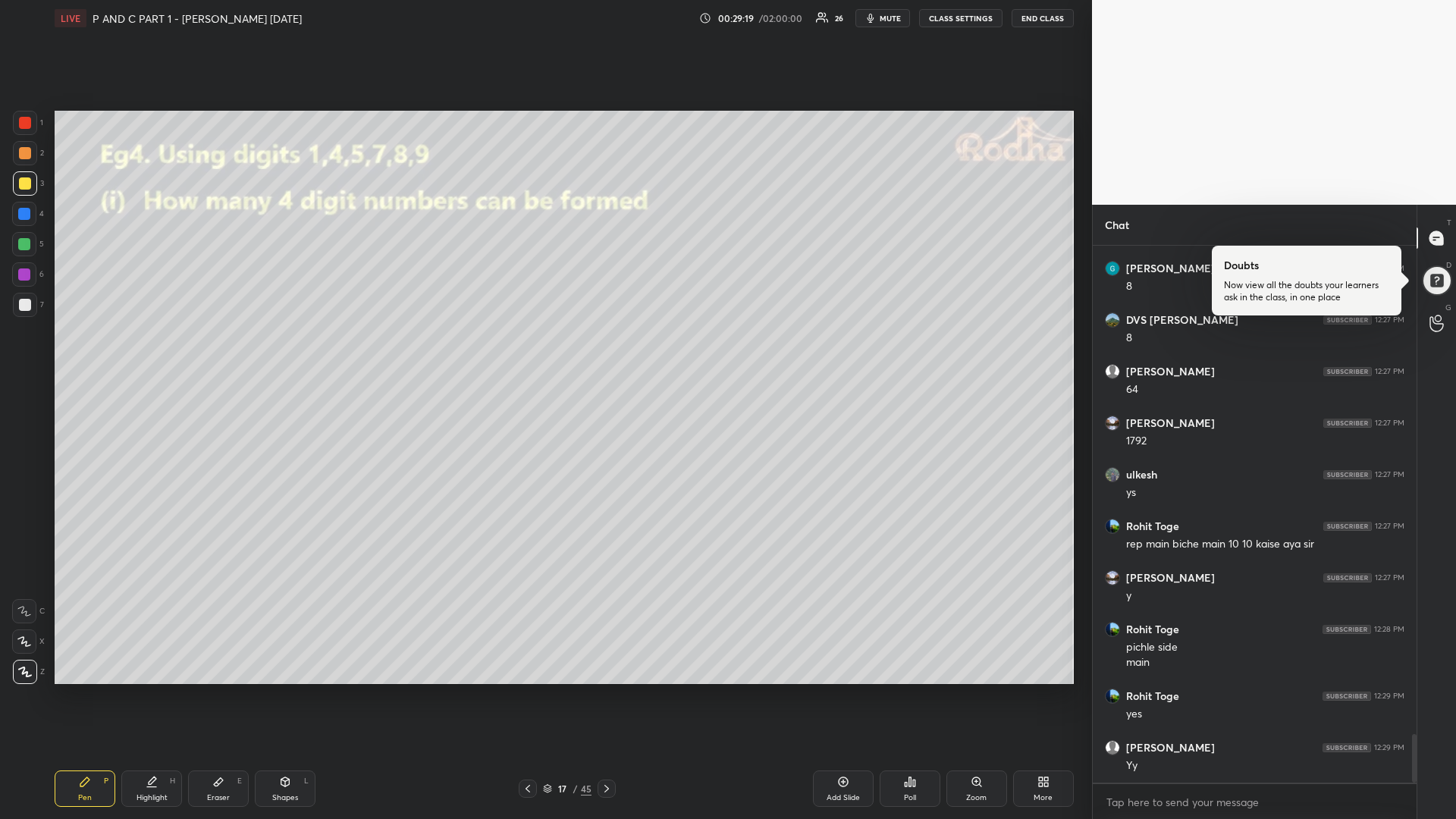
click at [22, 309] on div at bounding box center [24, 305] width 12 height 12
click at [24, 245] on div at bounding box center [24, 244] width 12 height 12
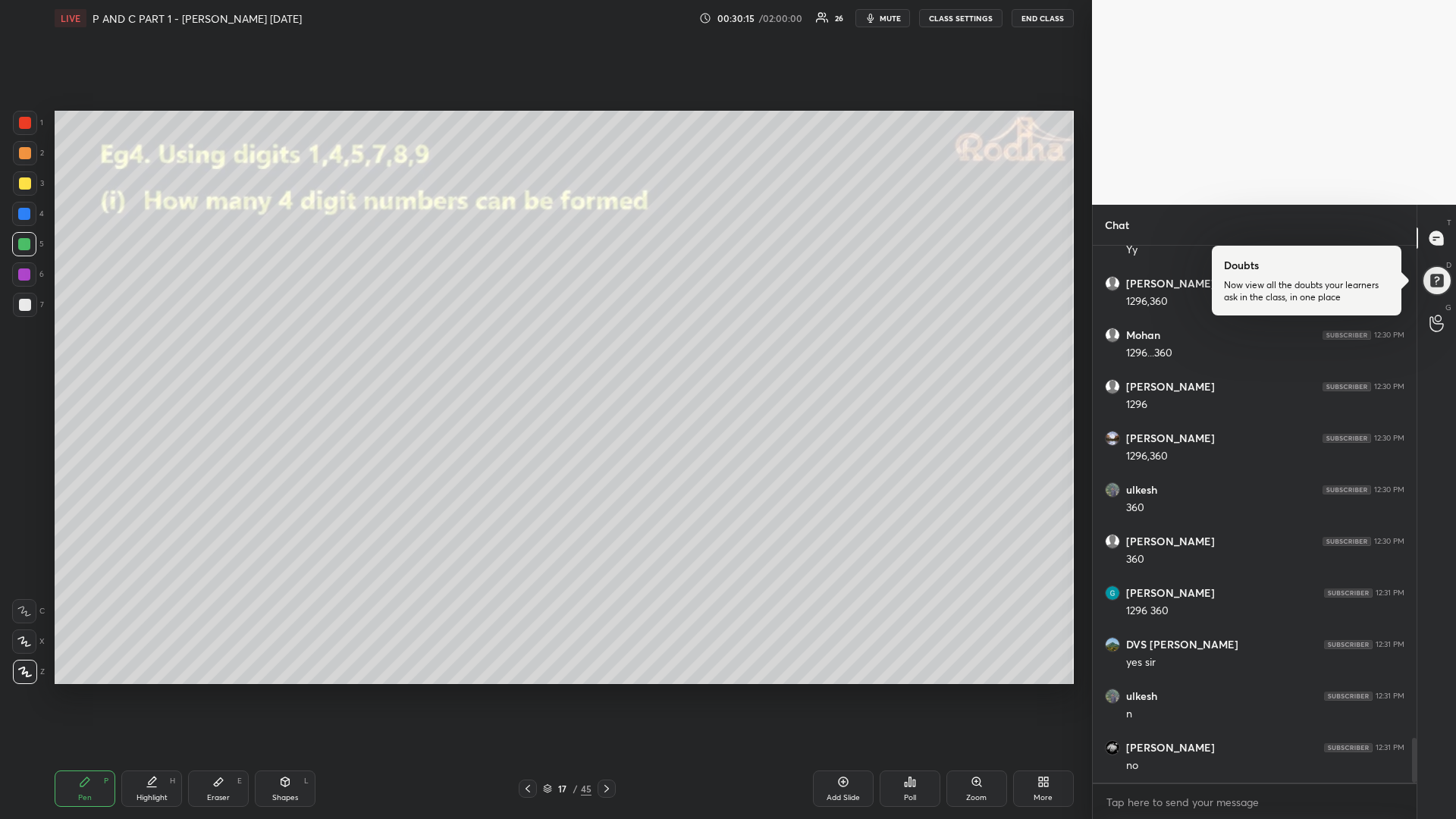
scroll to position [5964, 0]
click at [602, 690] on icon at bounding box center [606, 788] width 12 height 12
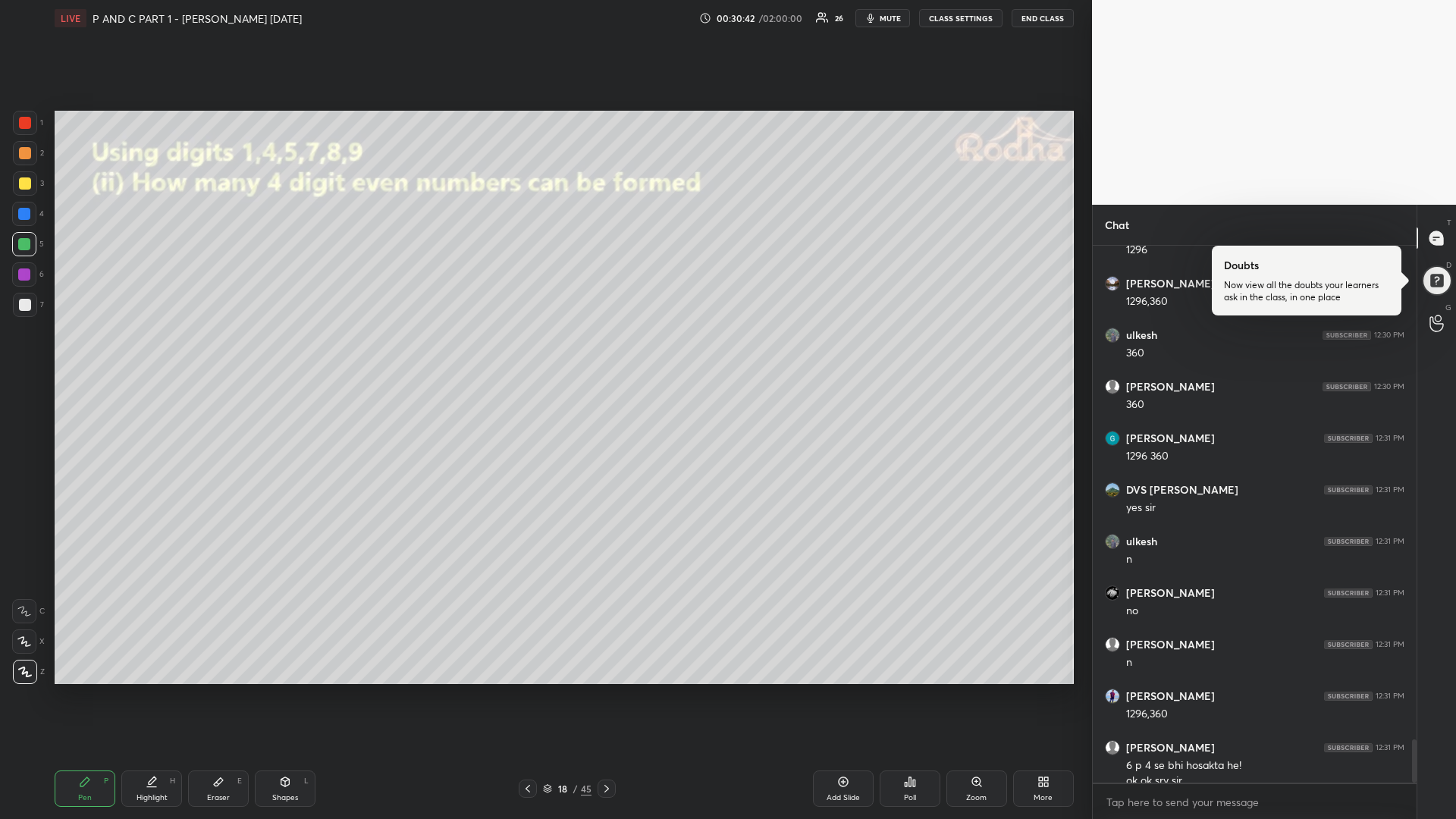
scroll to position [6083, 0]
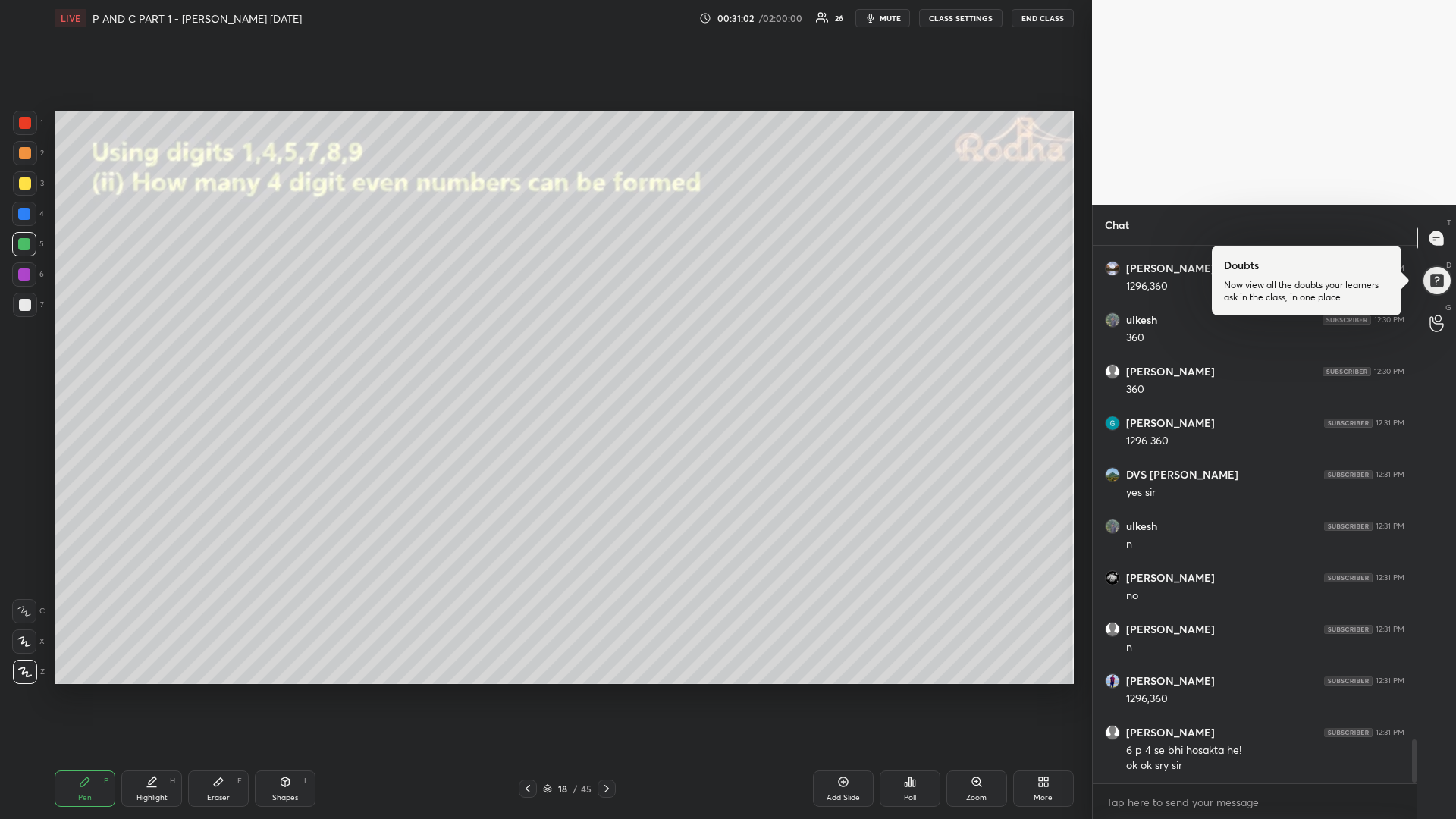
click at [27, 306] on div at bounding box center [24, 305] width 12 height 12
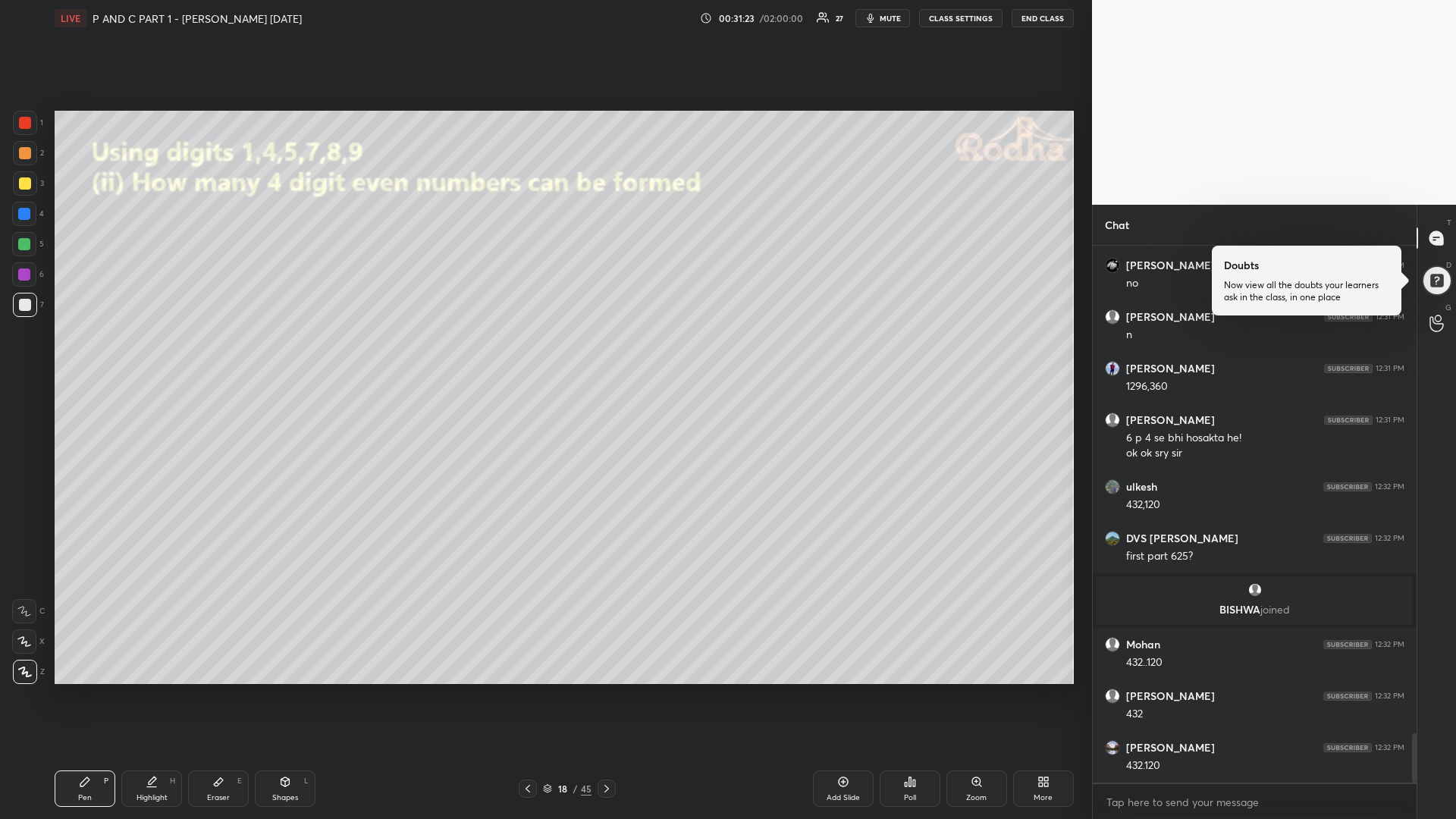
scroll to position [5347, 0]
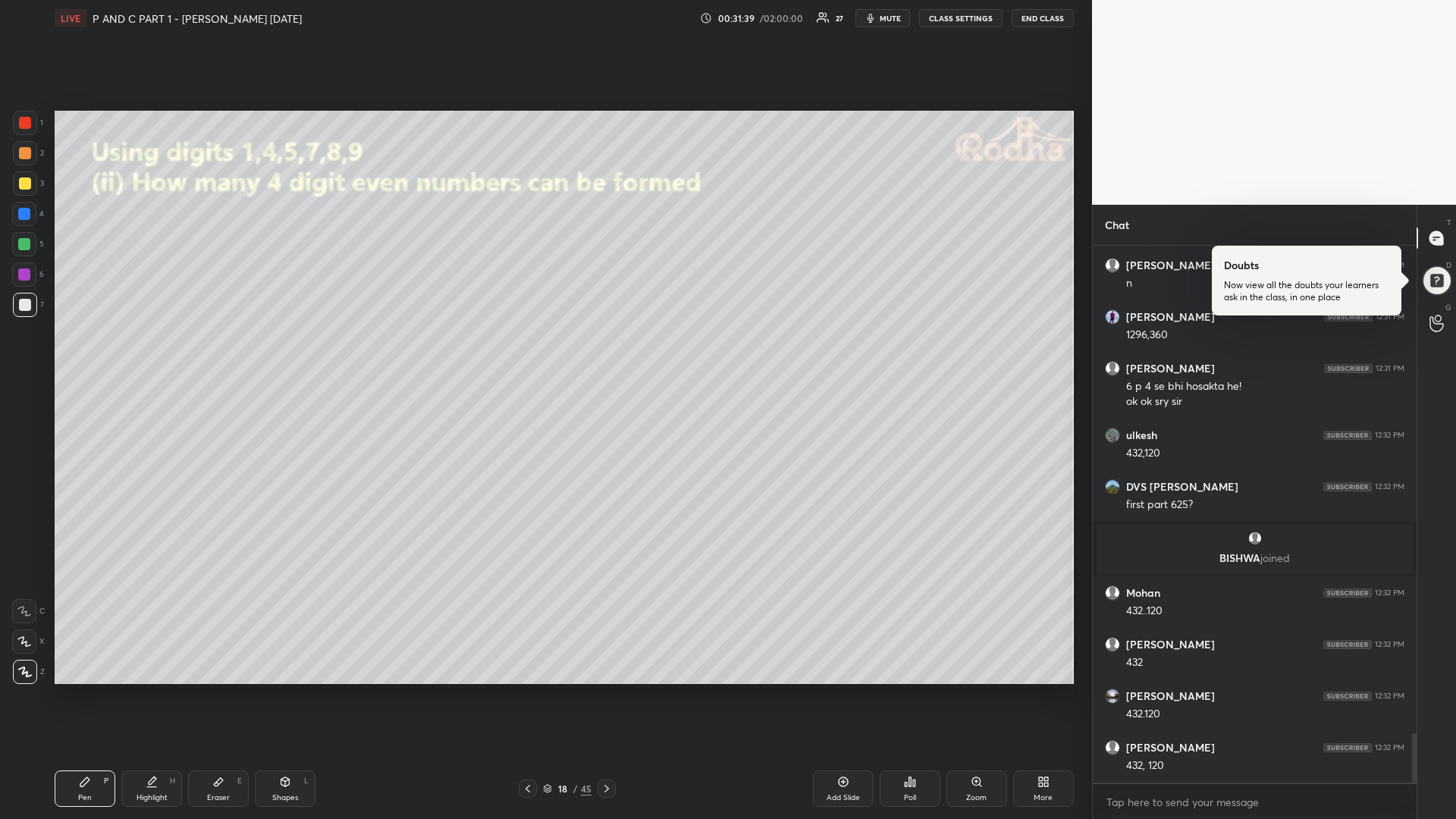
click at [156, 690] on div "Highlight H" at bounding box center [152, 788] width 61 height 36
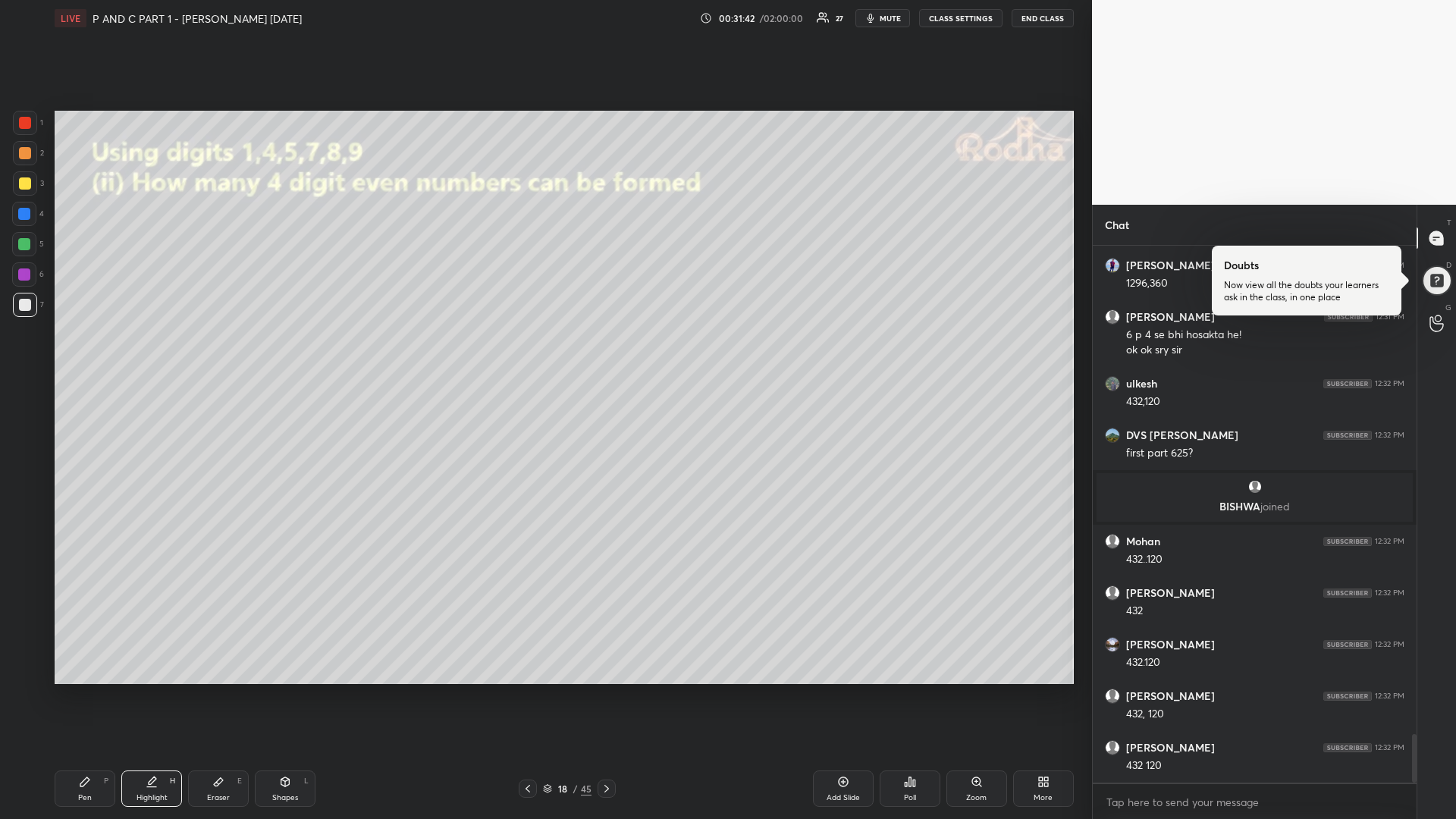
click at [83, 690] on icon at bounding box center [85, 782] width 9 height 9
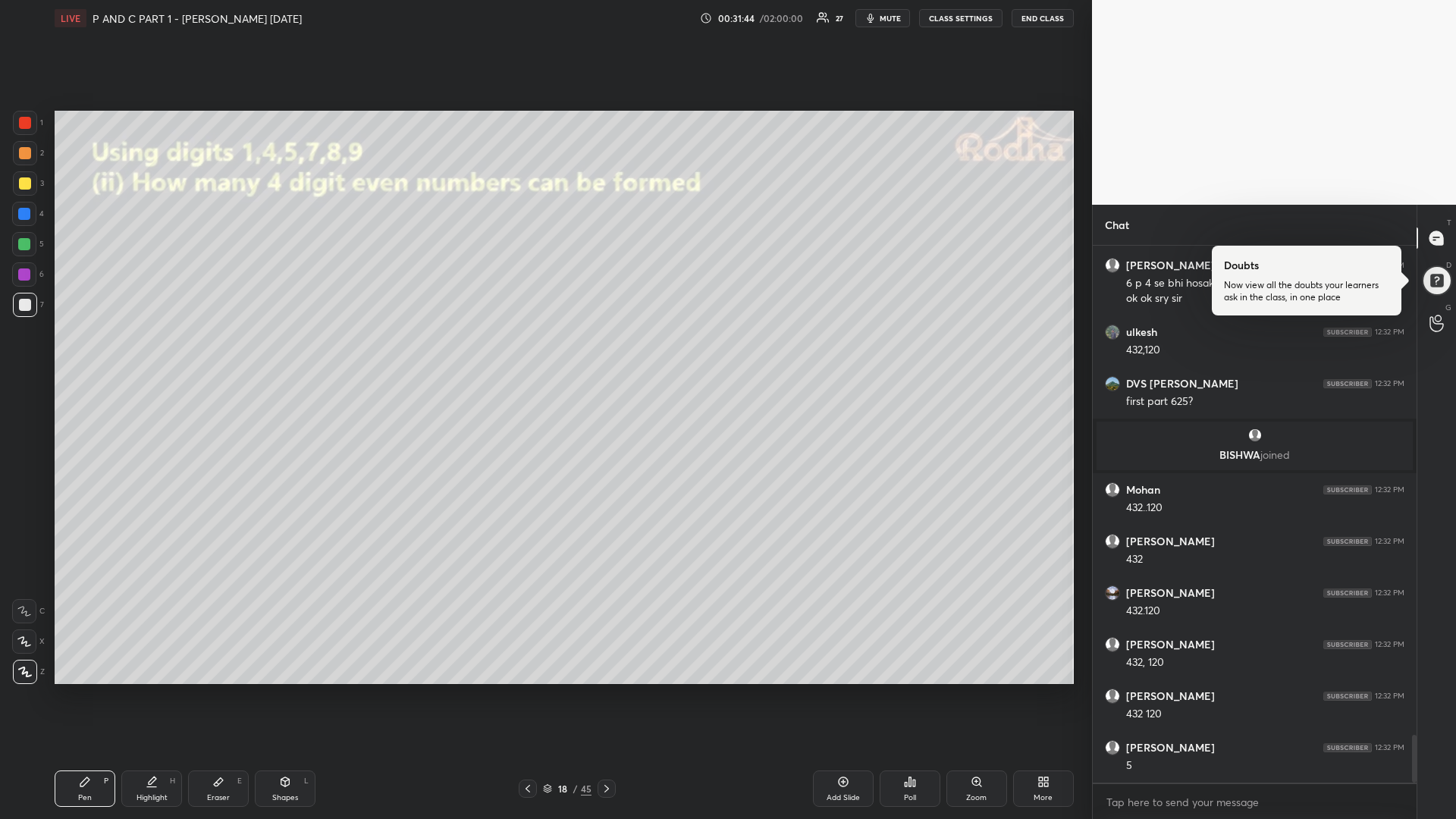
scroll to position [5554, 0]
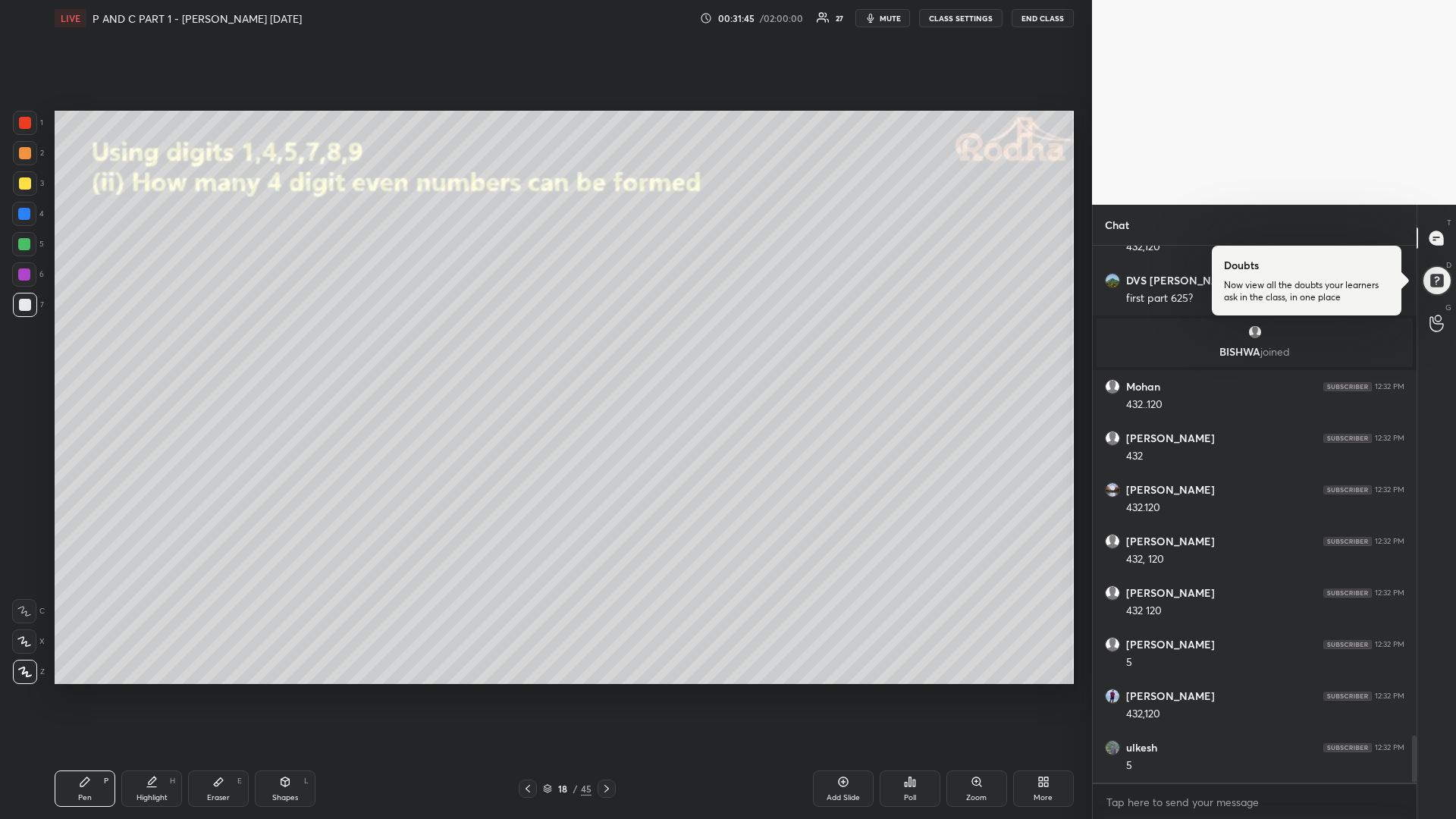
drag, startPoint x: 154, startPoint y: 783, endPoint x: 158, endPoint y: 776, distance: 8.1
click at [152, 690] on icon at bounding box center [151, 781] width 12 height 12
click at [84, 690] on icon at bounding box center [85, 782] width 9 height 9
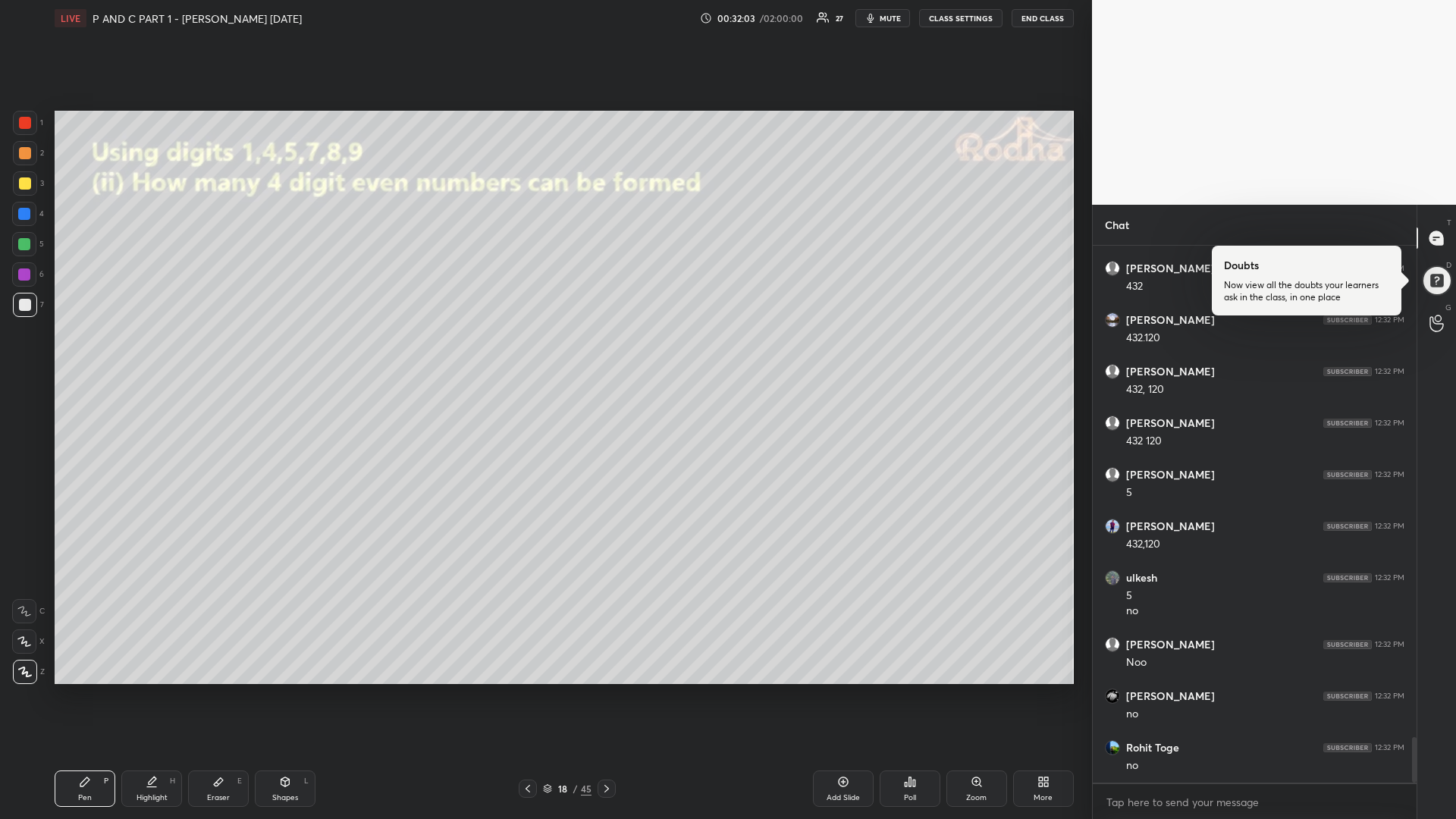
scroll to position [5775, 0]
click at [601, 690] on icon at bounding box center [606, 788] width 12 height 12
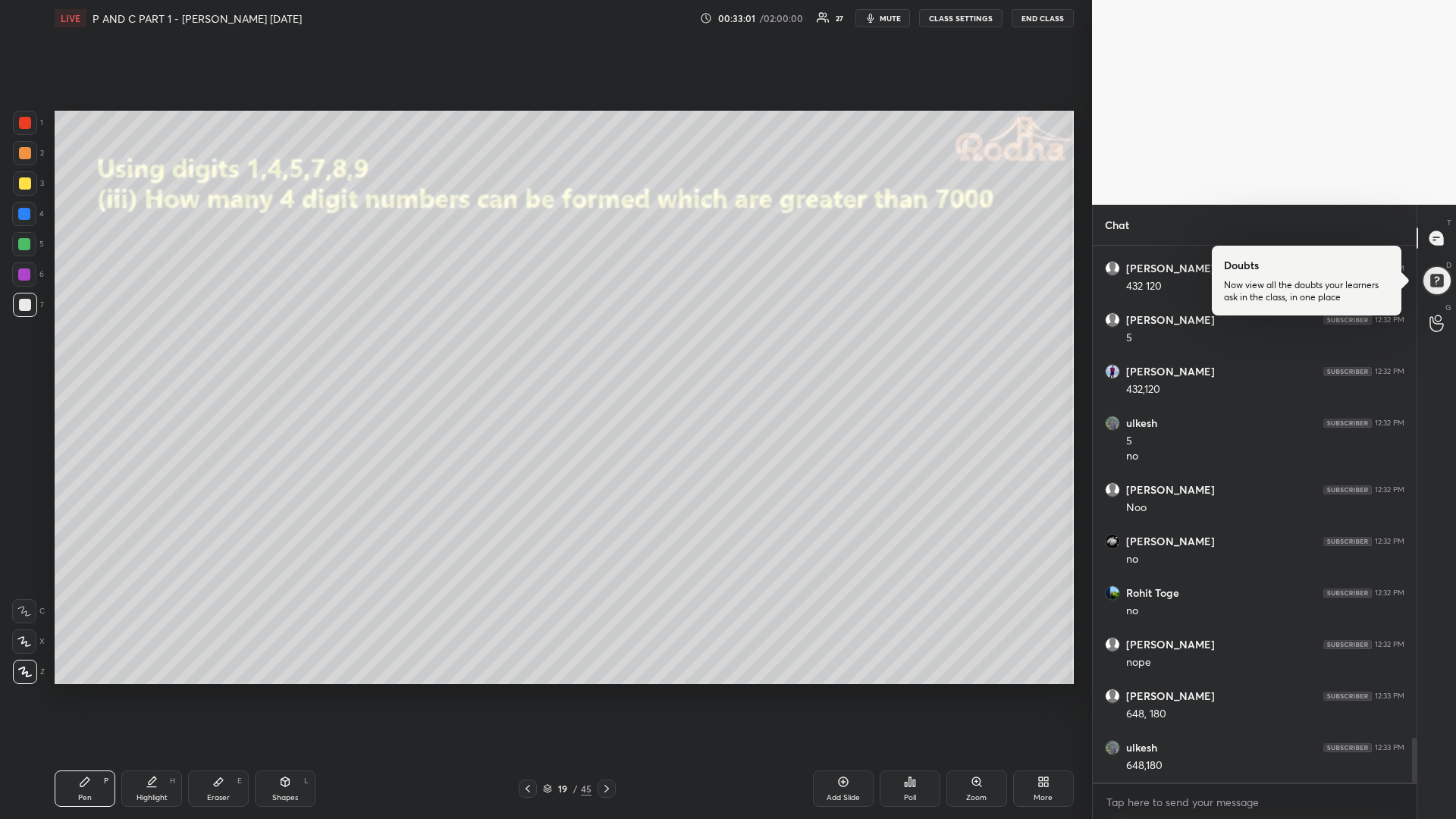
scroll to position [5929, 0]
click at [24, 246] on div at bounding box center [24, 244] width 12 height 12
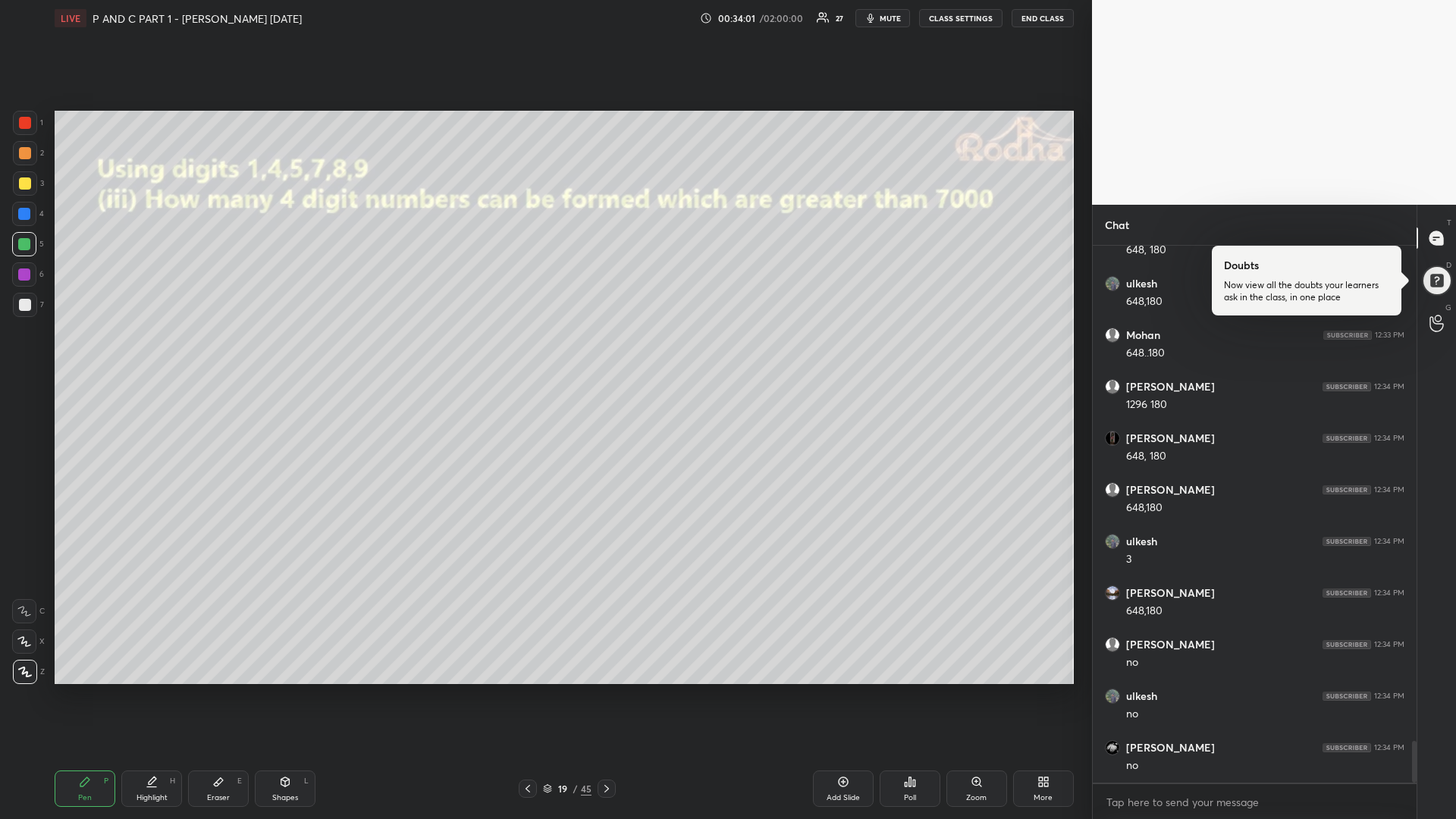
scroll to position [6393, 0]
click at [604, 690] on icon at bounding box center [606, 788] width 12 height 12
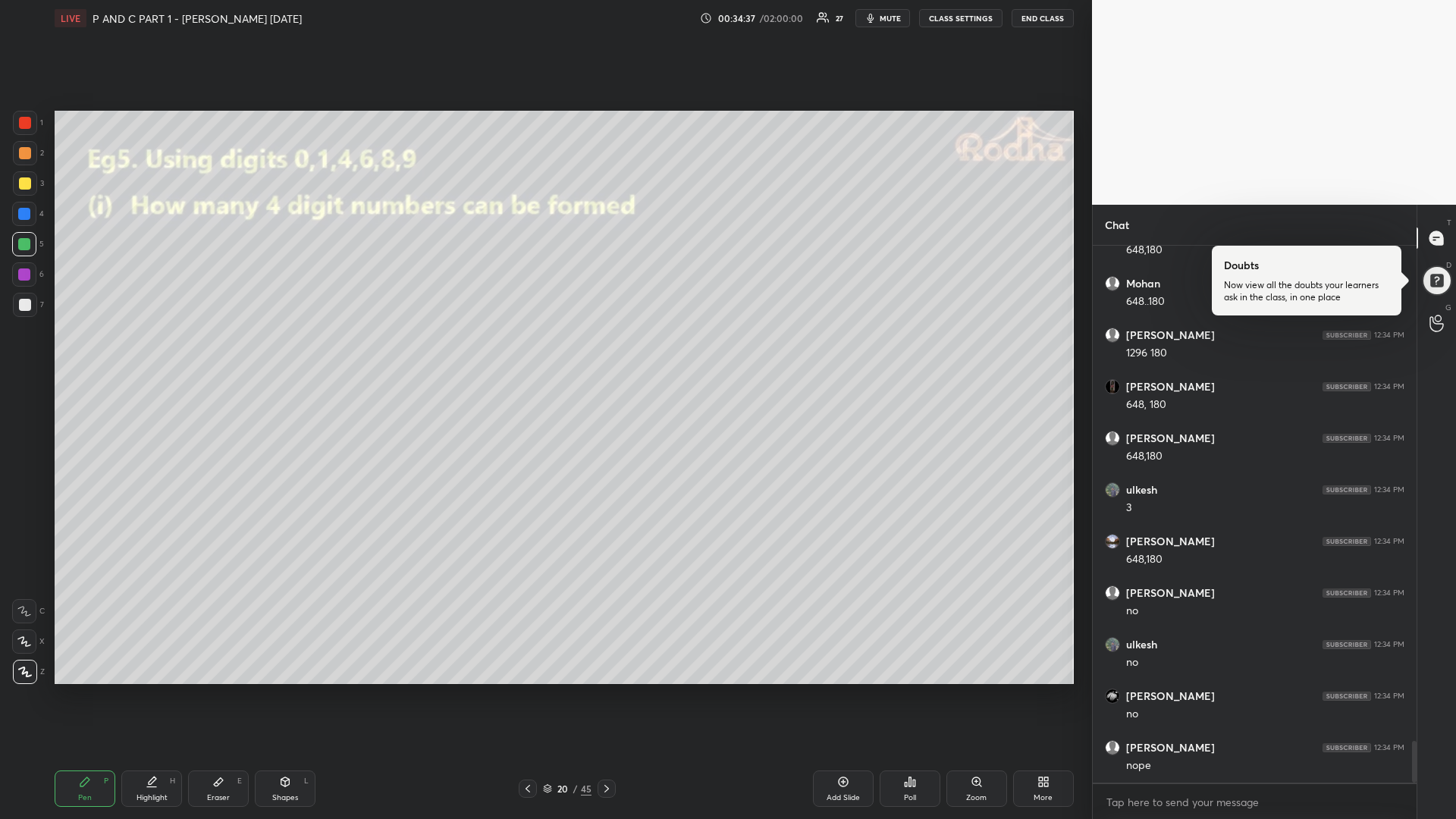
drag, startPoint x: 21, startPoint y: 305, endPoint x: 4, endPoint y: 309, distance: 17.5
click at [19, 305] on div at bounding box center [24, 305] width 12 height 12
click at [24, 186] on div at bounding box center [24, 183] width 12 height 12
drag, startPoint x: 28, startPoint y: 182, endPoint x: 16, endPoint y: 188, distance: 13.4
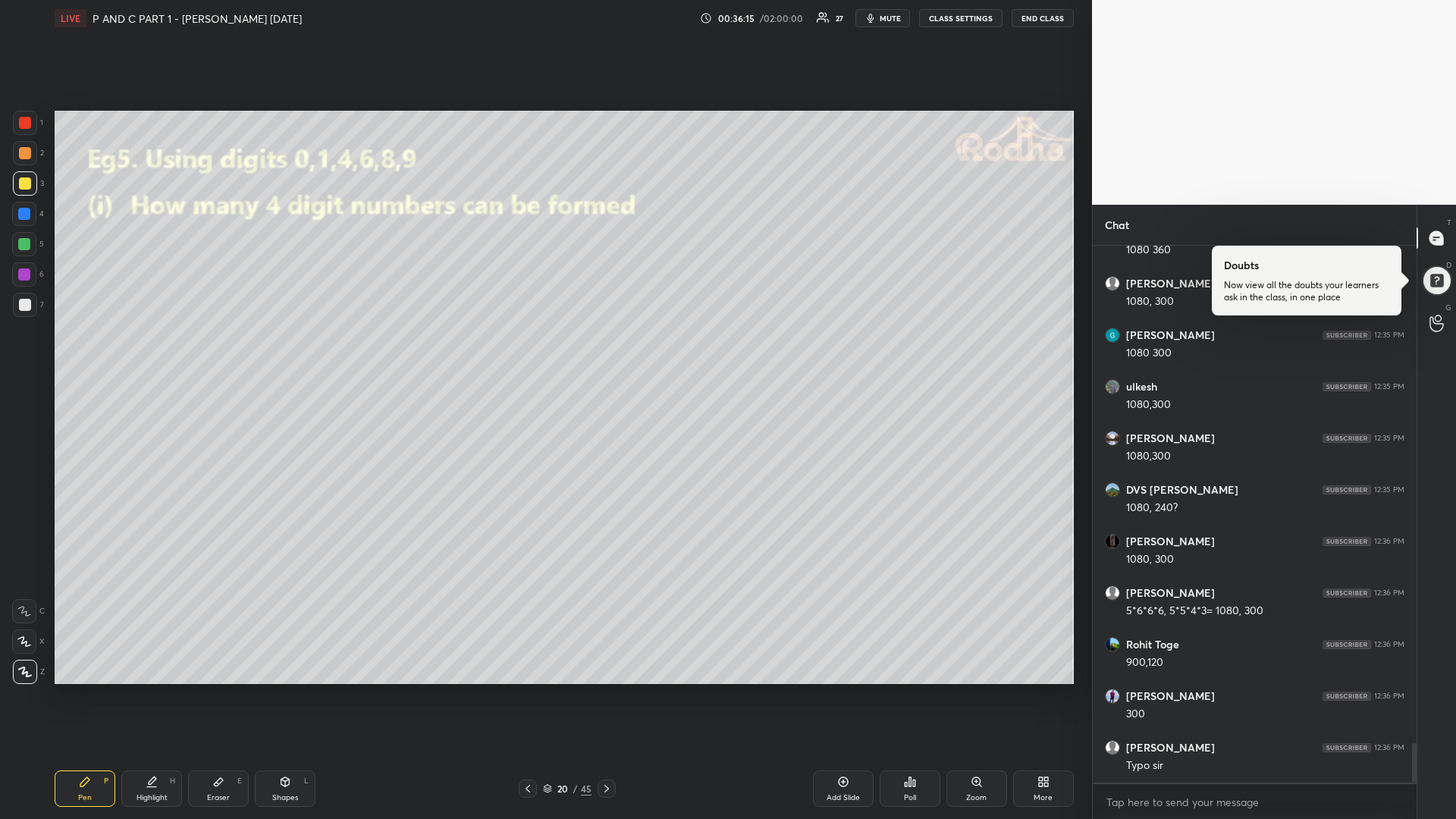
click at [28, 182] on div at bounding box center [24, 183] width 12 height 12
drag, startPoint x: 24, startPoint y: 309, endPoint x: 9, endPoint y: 312, distance: 15.3
click at [21, 307] on div at bounding box center [24, 305] width 12 height 12
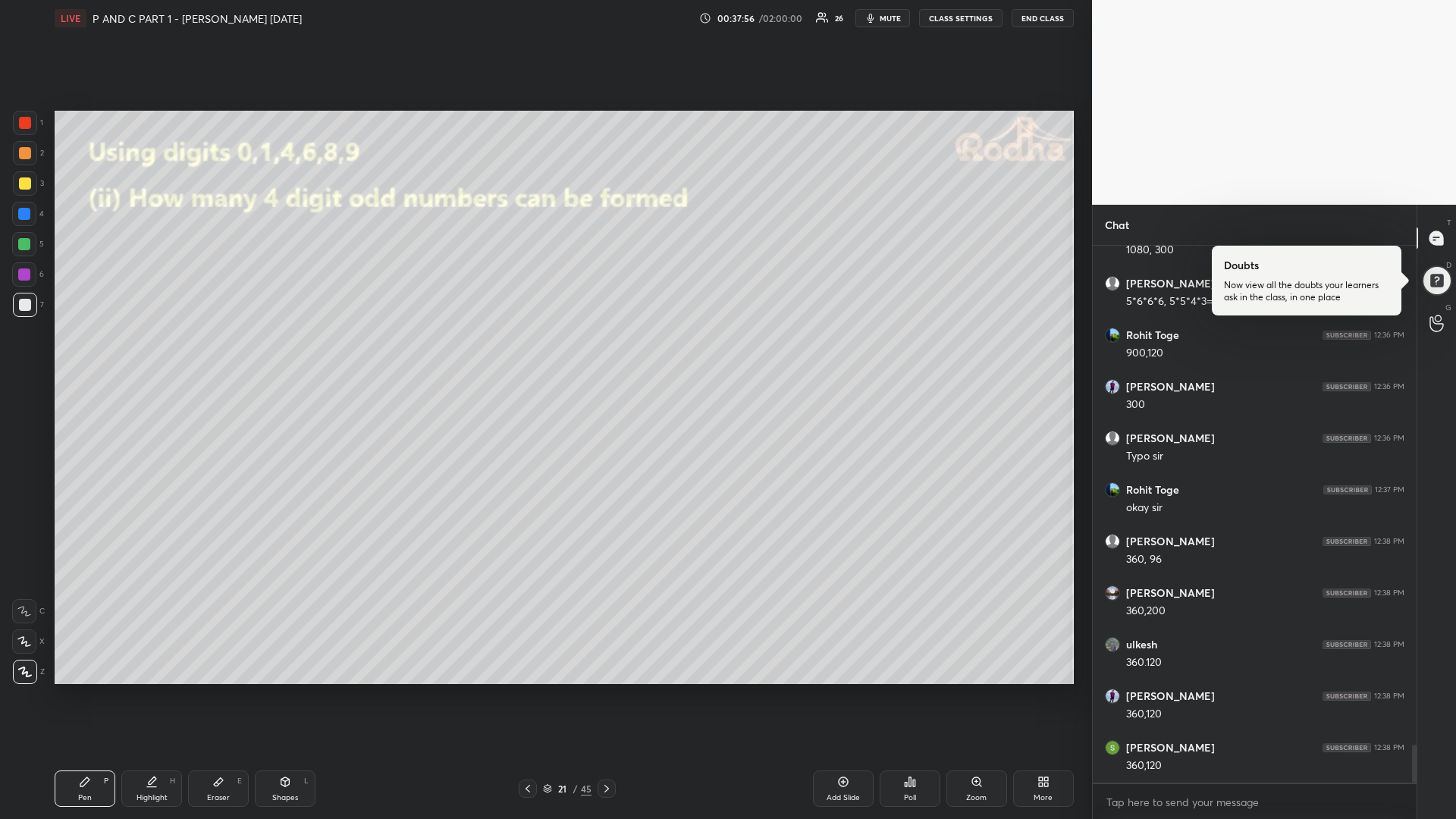
click at [25, 243] on div at bounding box center [24, 244] width 12 height 12
click at [219, 690] on icon at bounding box center [218, 781] width 12 height 12
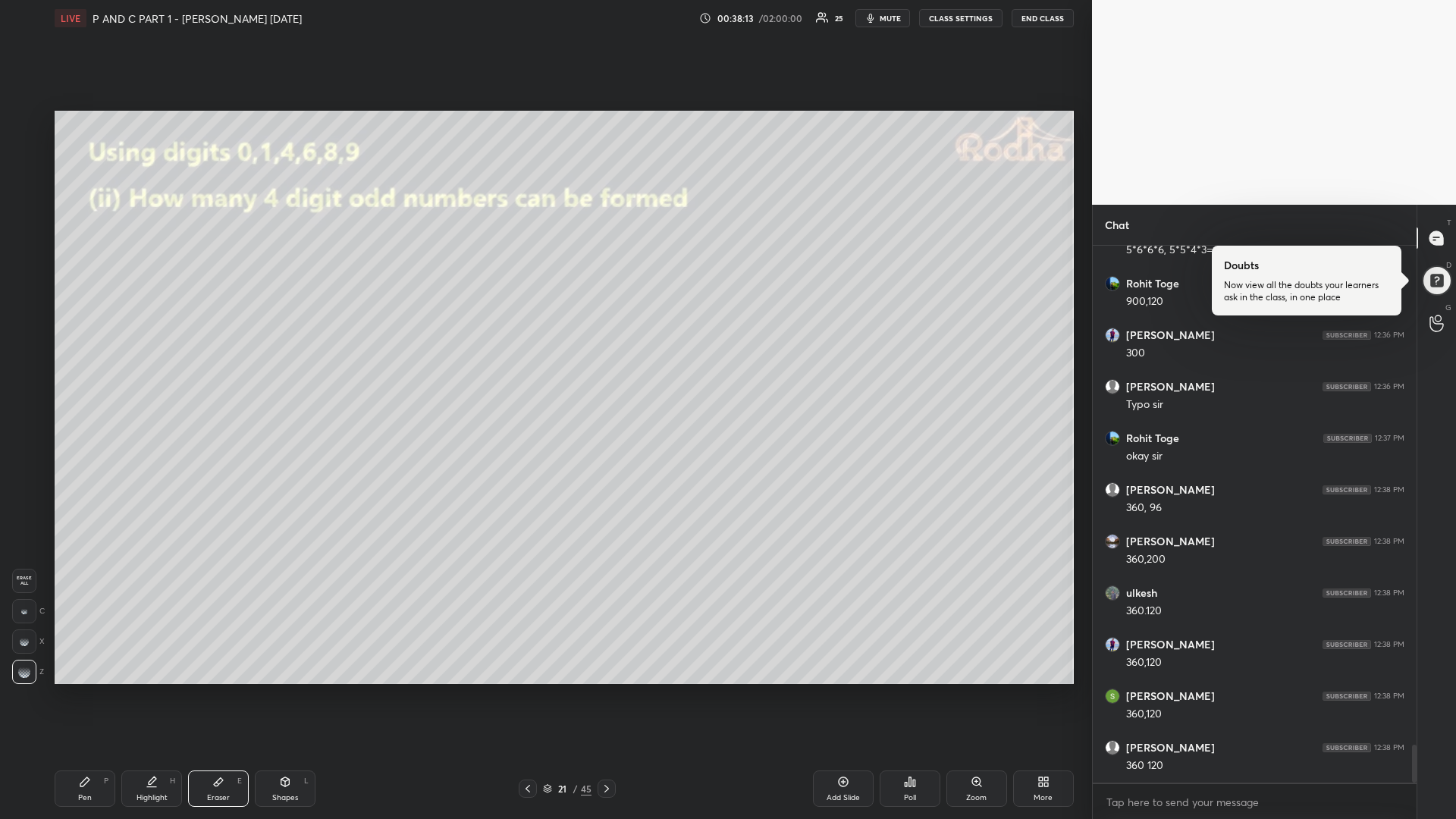
scroll to position [7119, 0]
click at [80, 690] on icon at bounding box center [84, 781] width 12 height 12
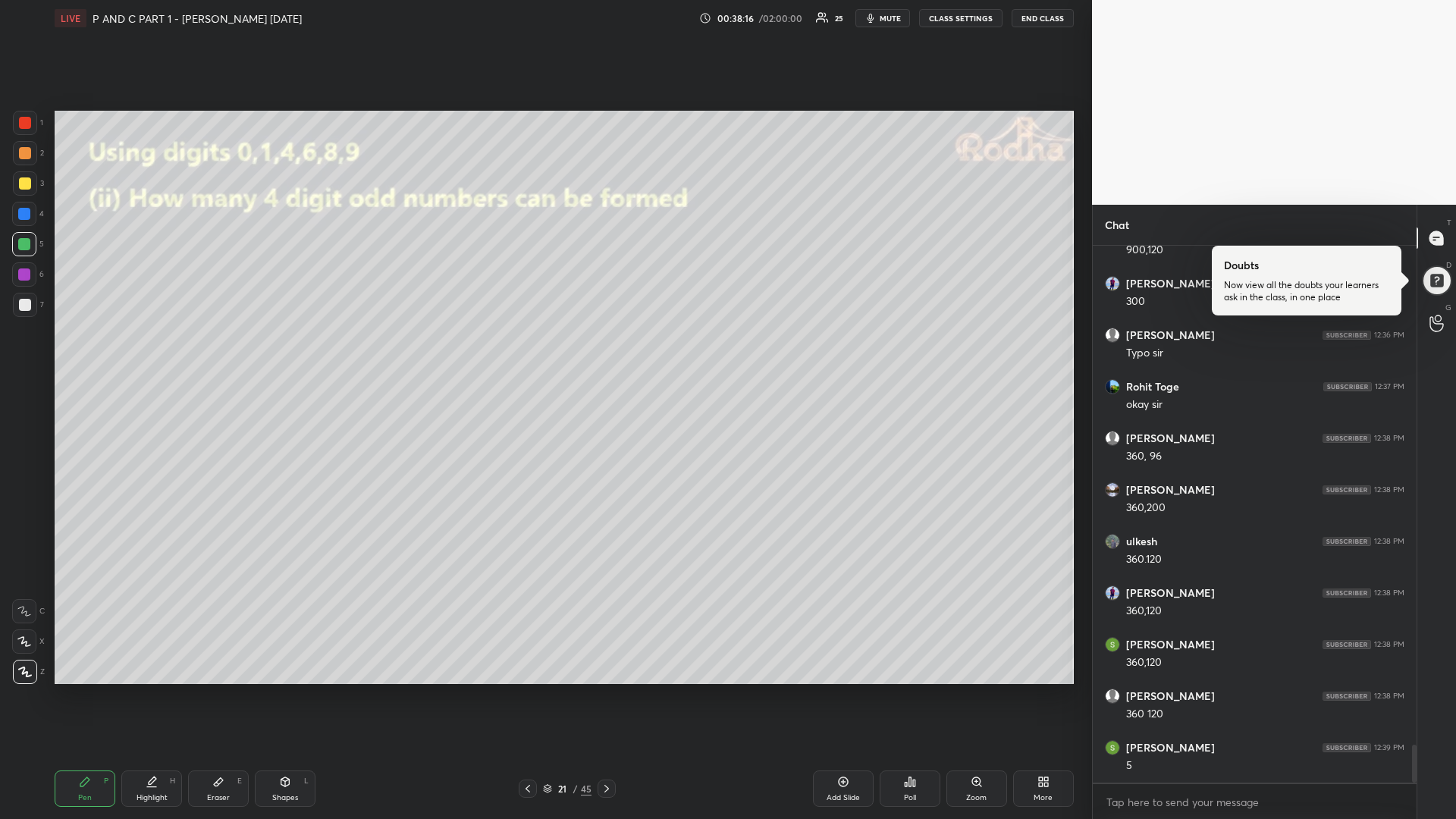
scroll to position [7170, 0]
click at [218, 690] on div "Eraser E" at bounding box center [218, 788] width 61 height 36
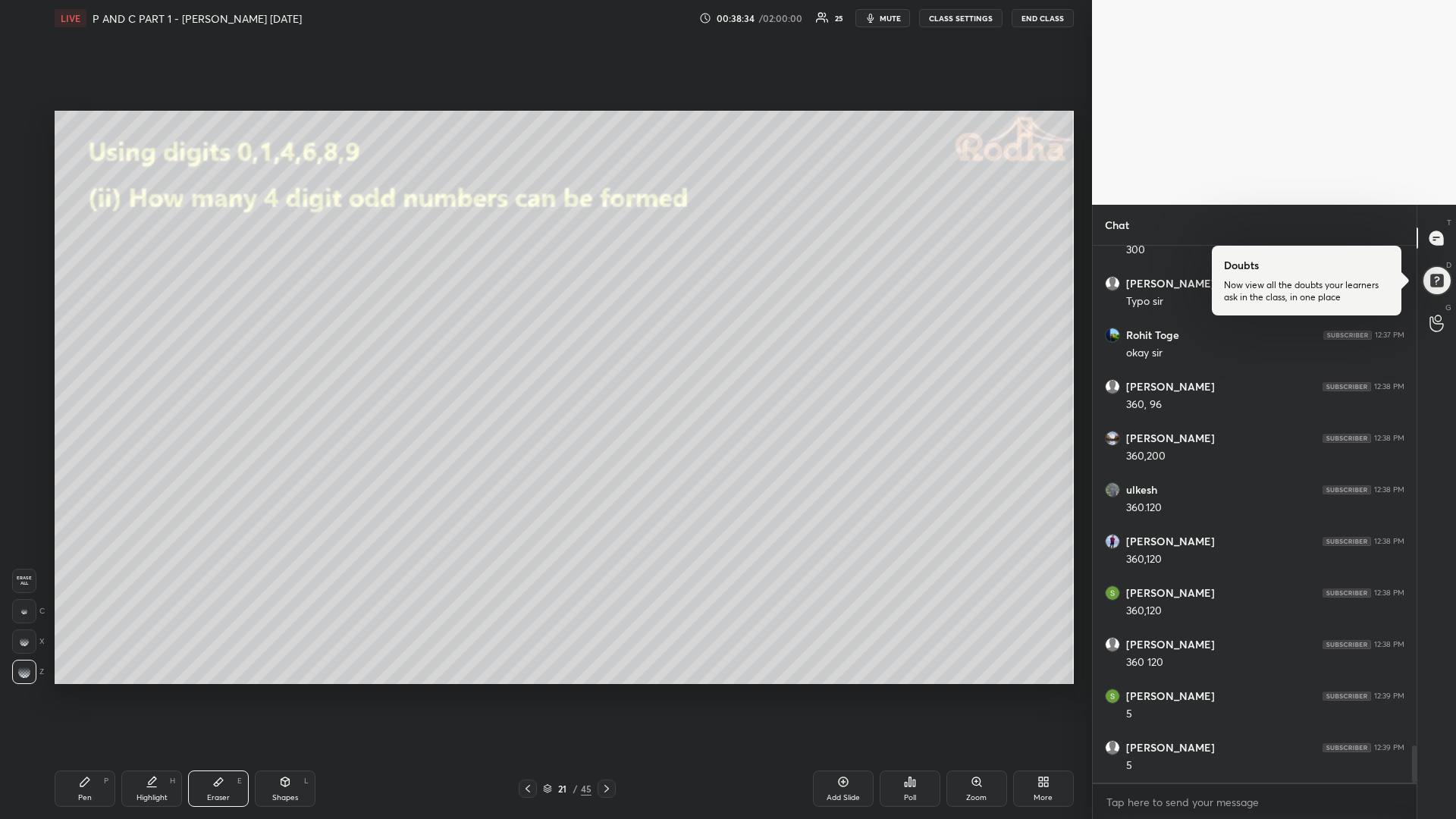
drag, startPoint x: 152, startPoint y: 793, endPoint x: 163, endPoint y: 780, distance: 17.0
click at [152, 690] on div "Highlight" at bounding box center [152, 798] width 31 height 8
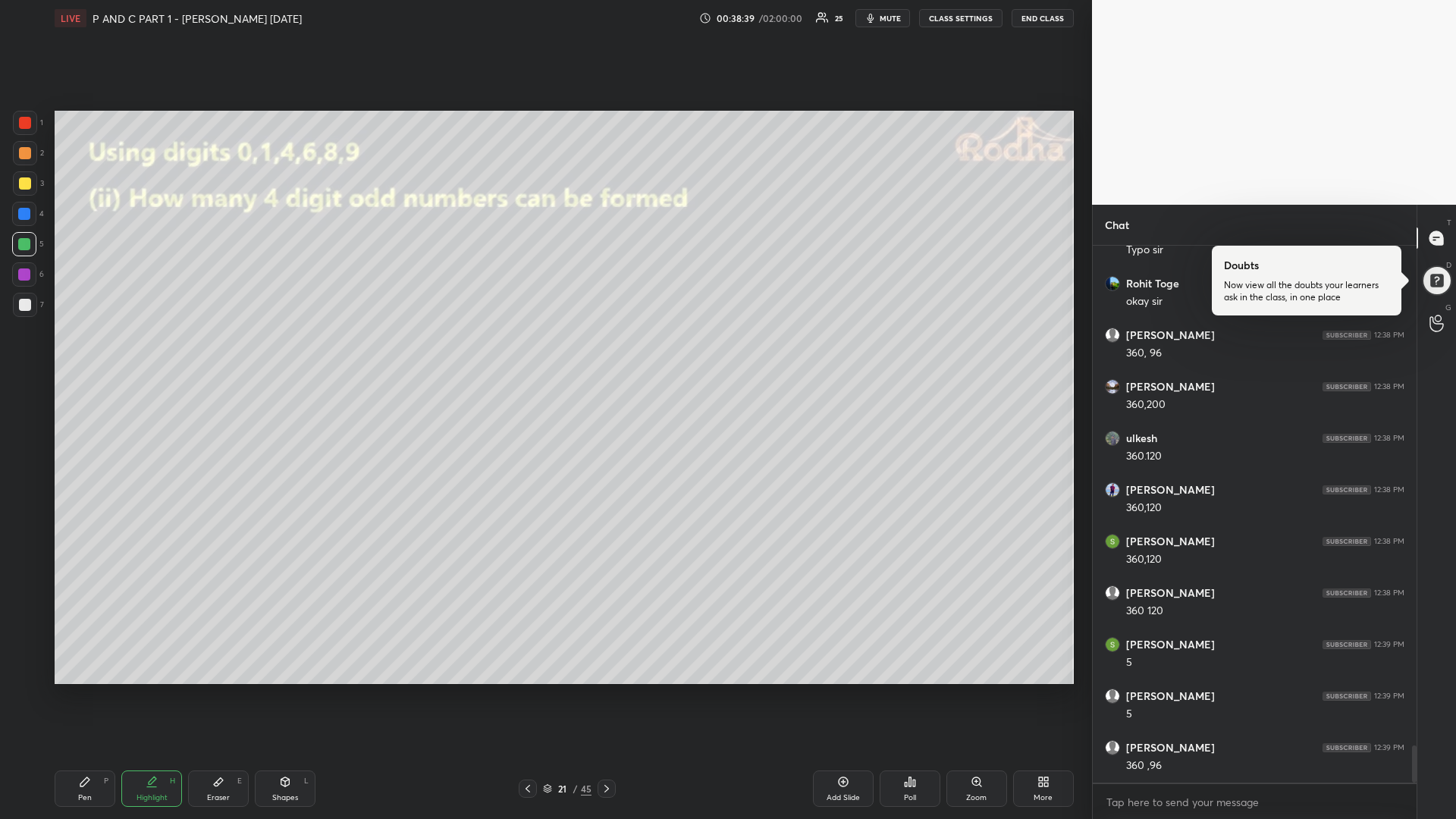
click at [86, 690] on div "Pen P" at bounding box center [84, 788] width 61 height 36
drag, startPoint x: 25, startPoint y: 127, endPoint x: 17, endPoint y: 143, distance: 17.9
click at [21, 130] on div at bounding box center [24, 122] width 24 height 24
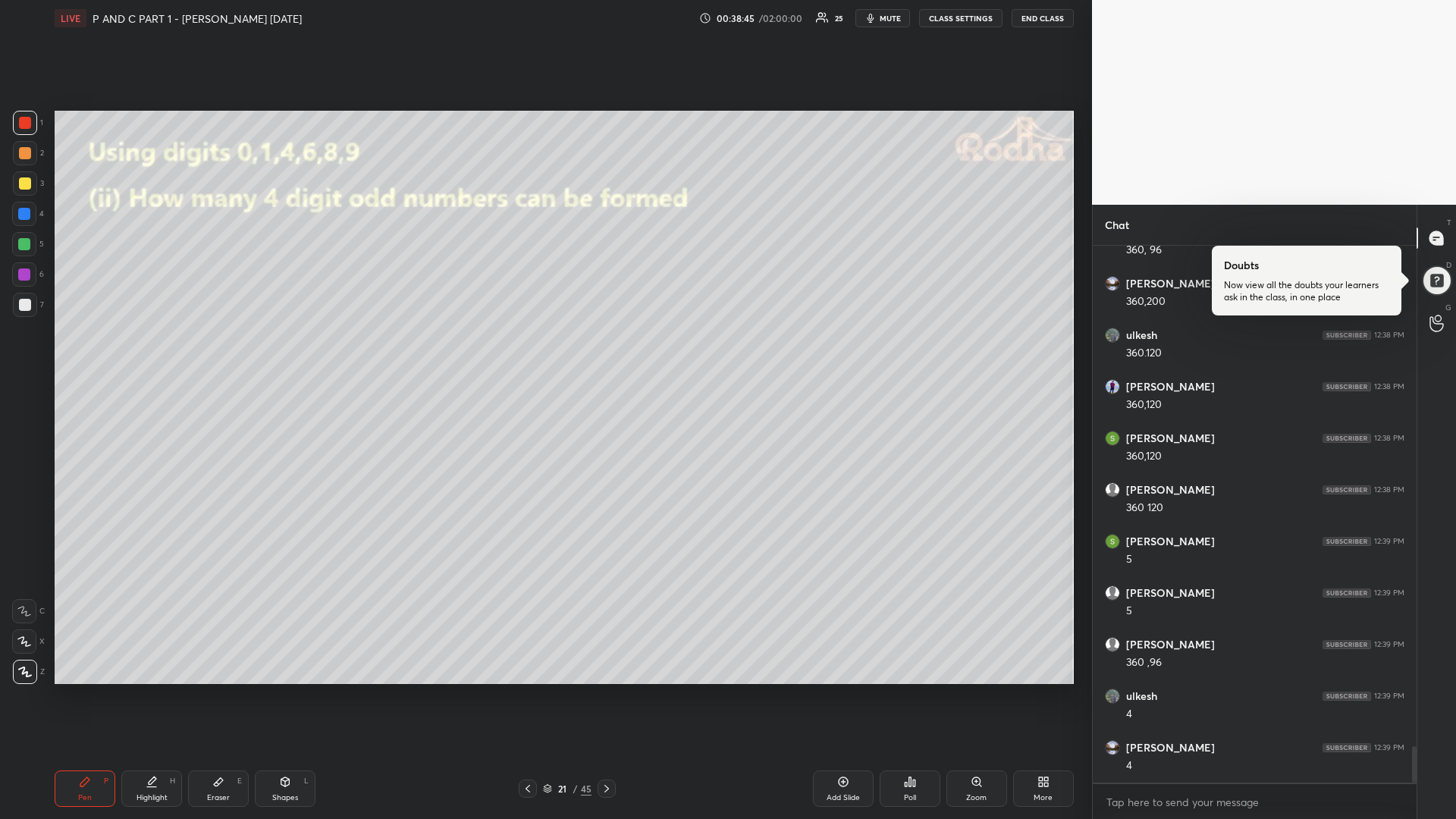
drag, startPoint x: 153, startPoint y: 787, endPoint x: 203, endPoint y: 743, distance: 66.6
click at [155, 690] on div "Highlight H" at bounding box center [152, 788] width 61 height 36
click at [23, 189] on div at bounding box center [24, 183] width 24 height 24
click at [91, 690] on div "Pen" at bounding box center [84, 798] width 13 height 8
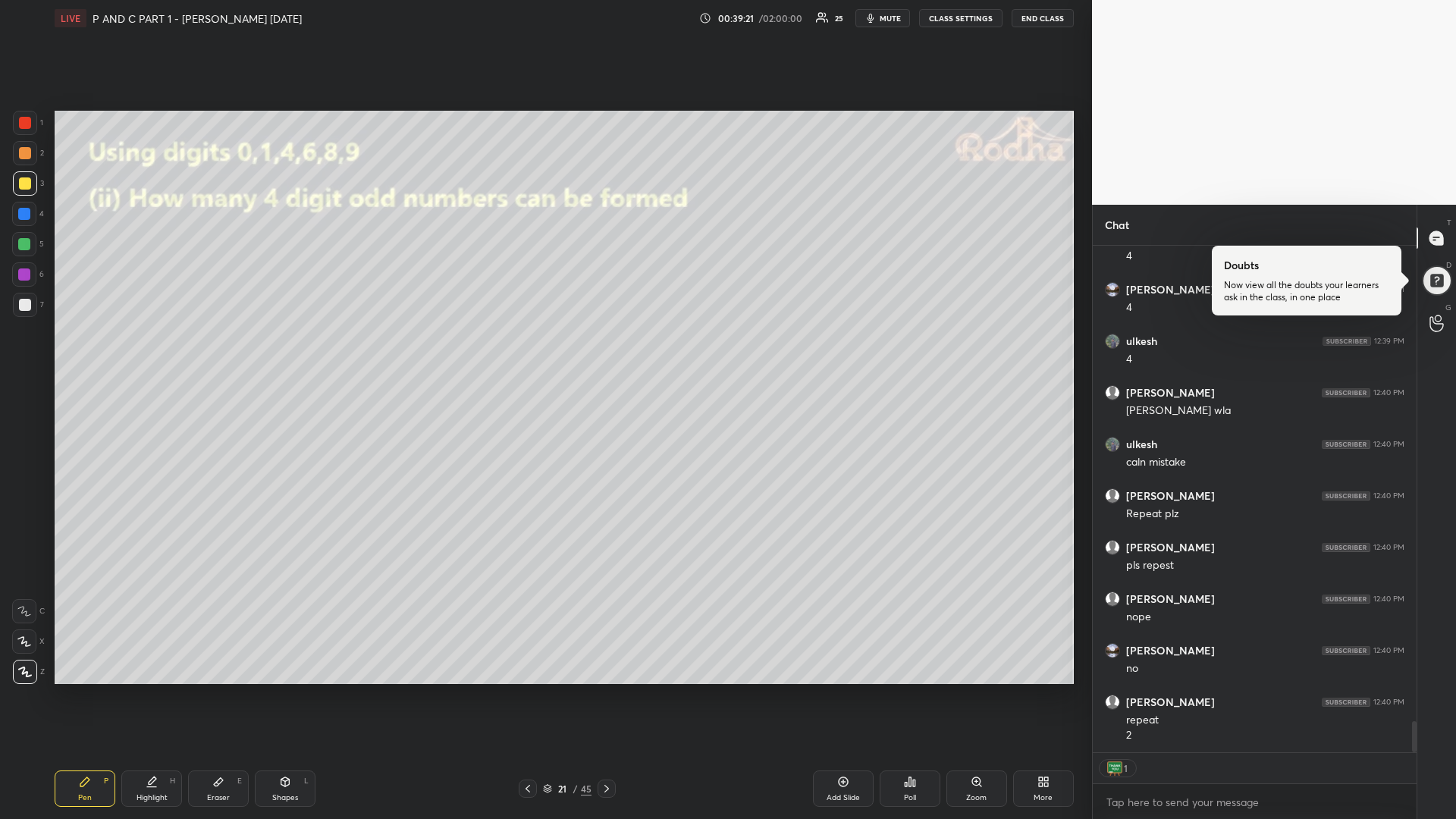
scroll to position [7834, 0]
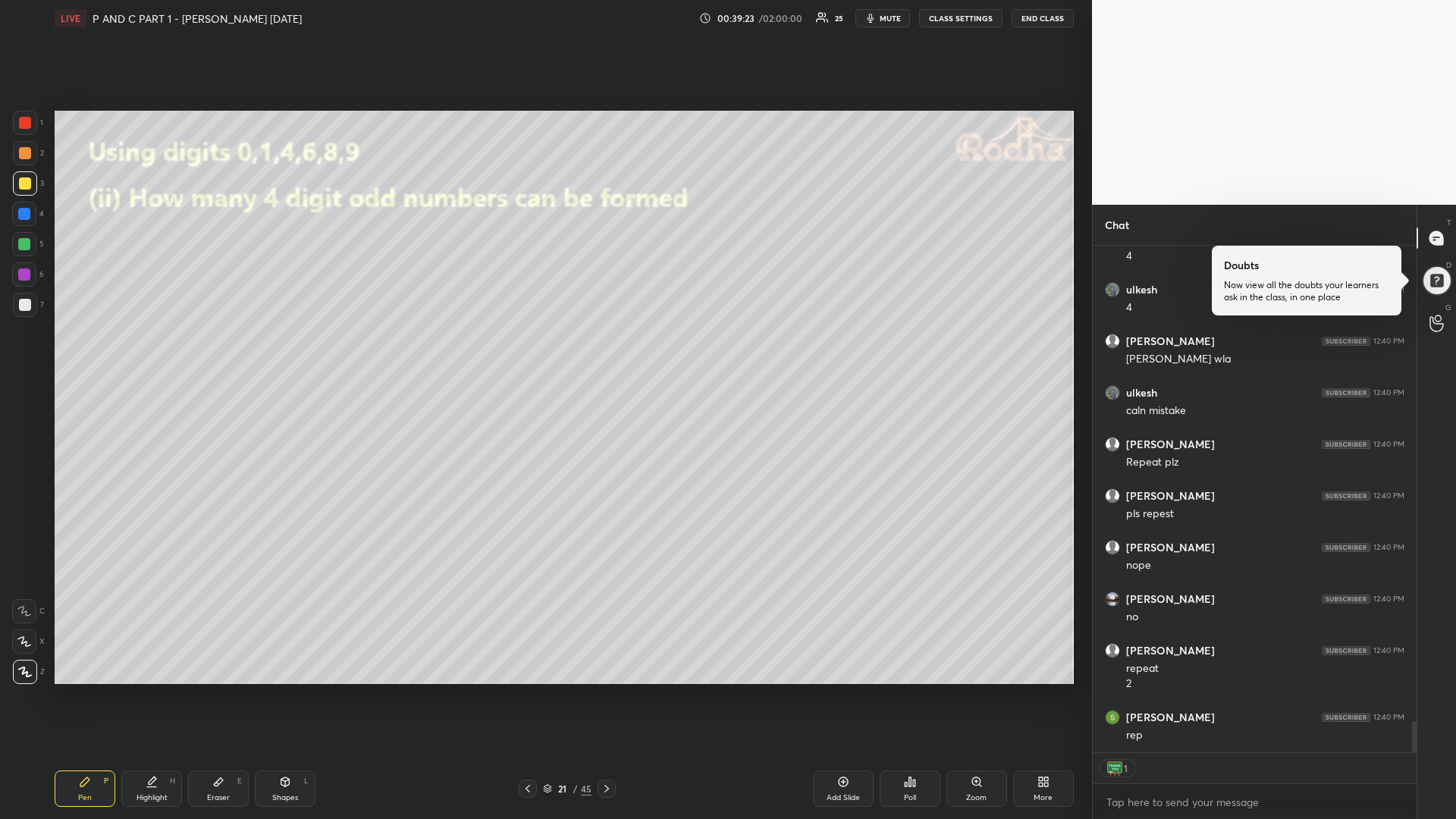
type textarea "x"
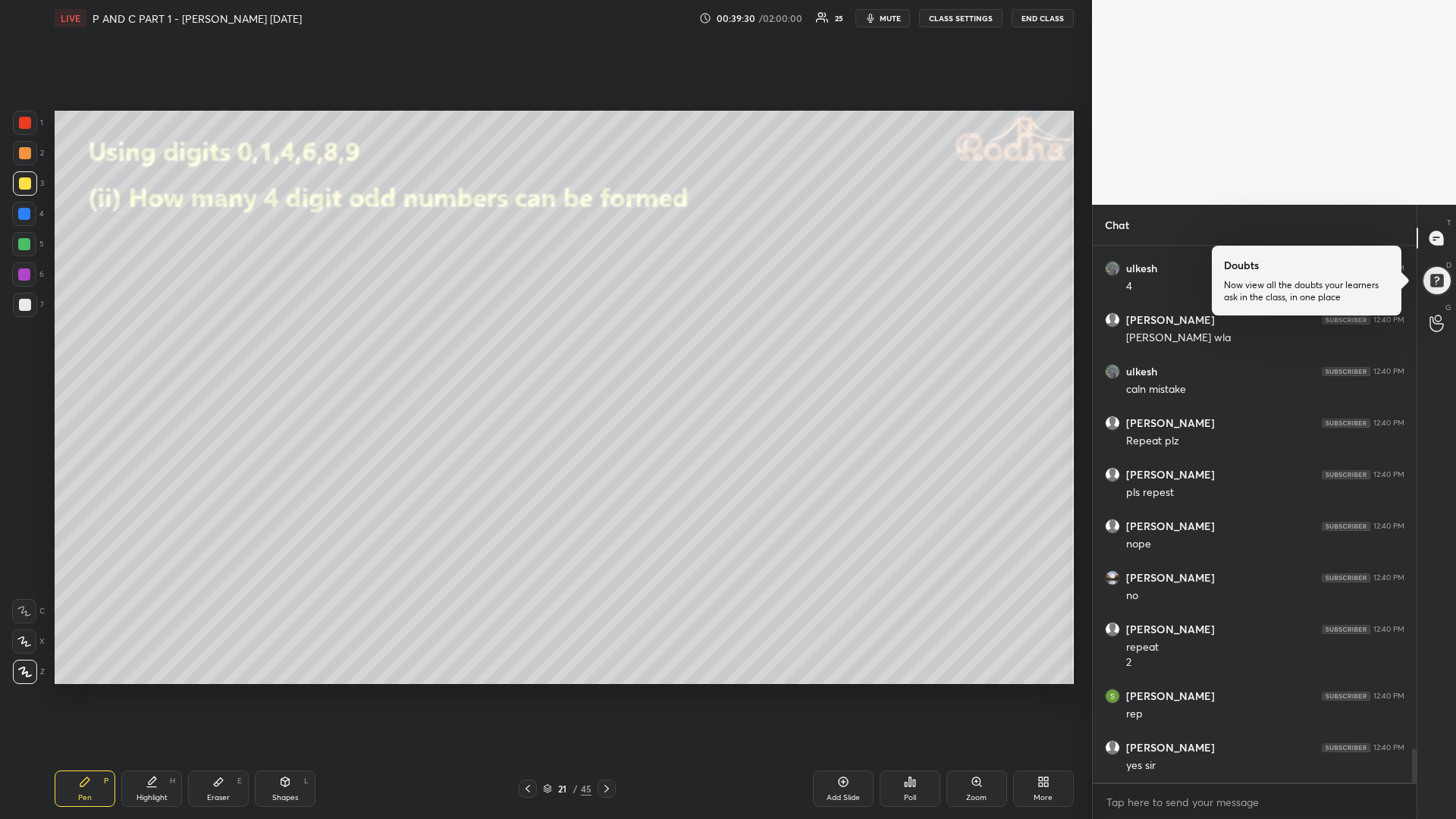
scroll to position [7907, 0]
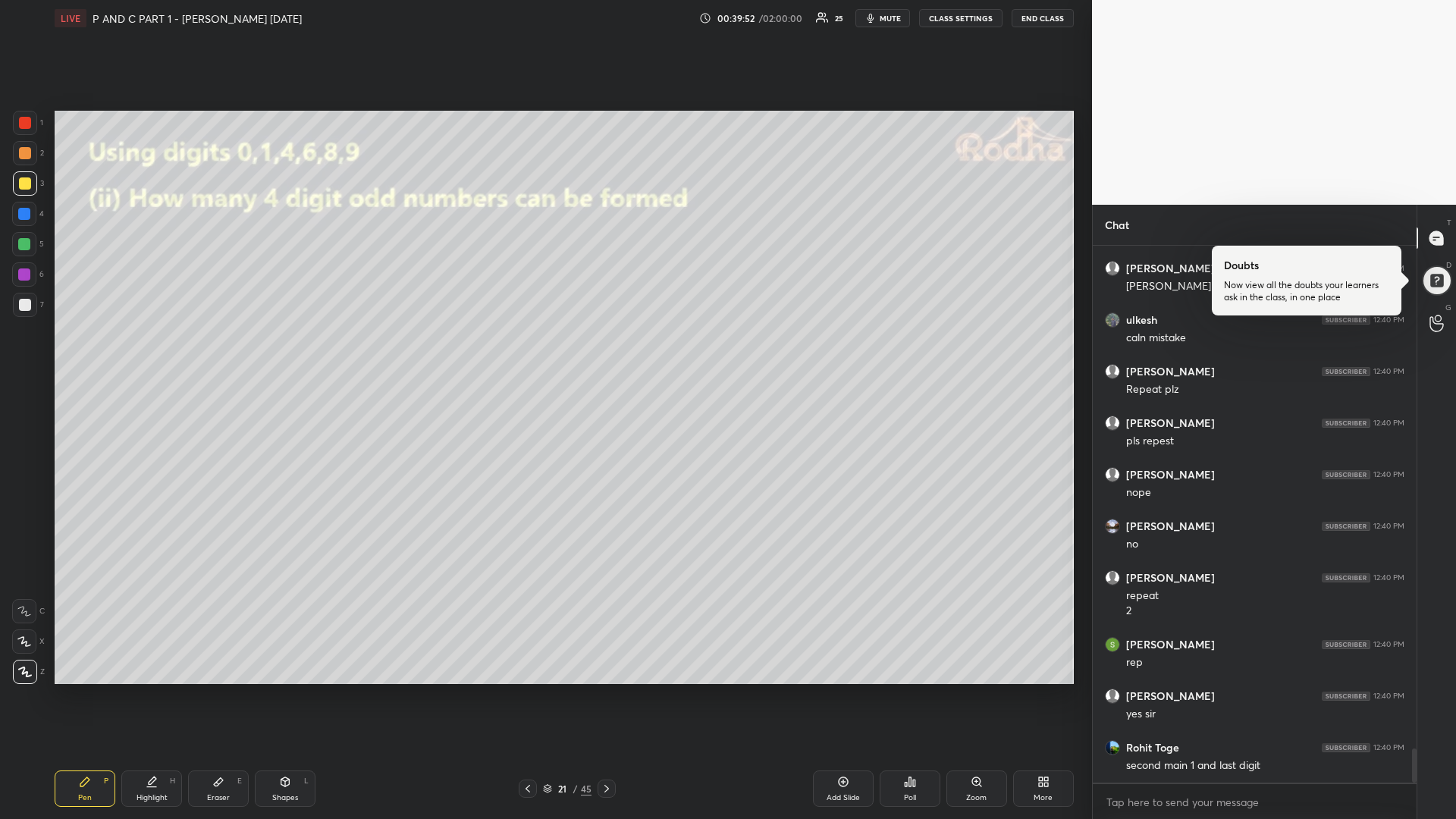
click at [152, 690] on div "Highlight" at bounding box center [152, 798] width 31 height 8
click at [78, 690] on div "Pen" at bounding box center [84, 798] width 13 height 8
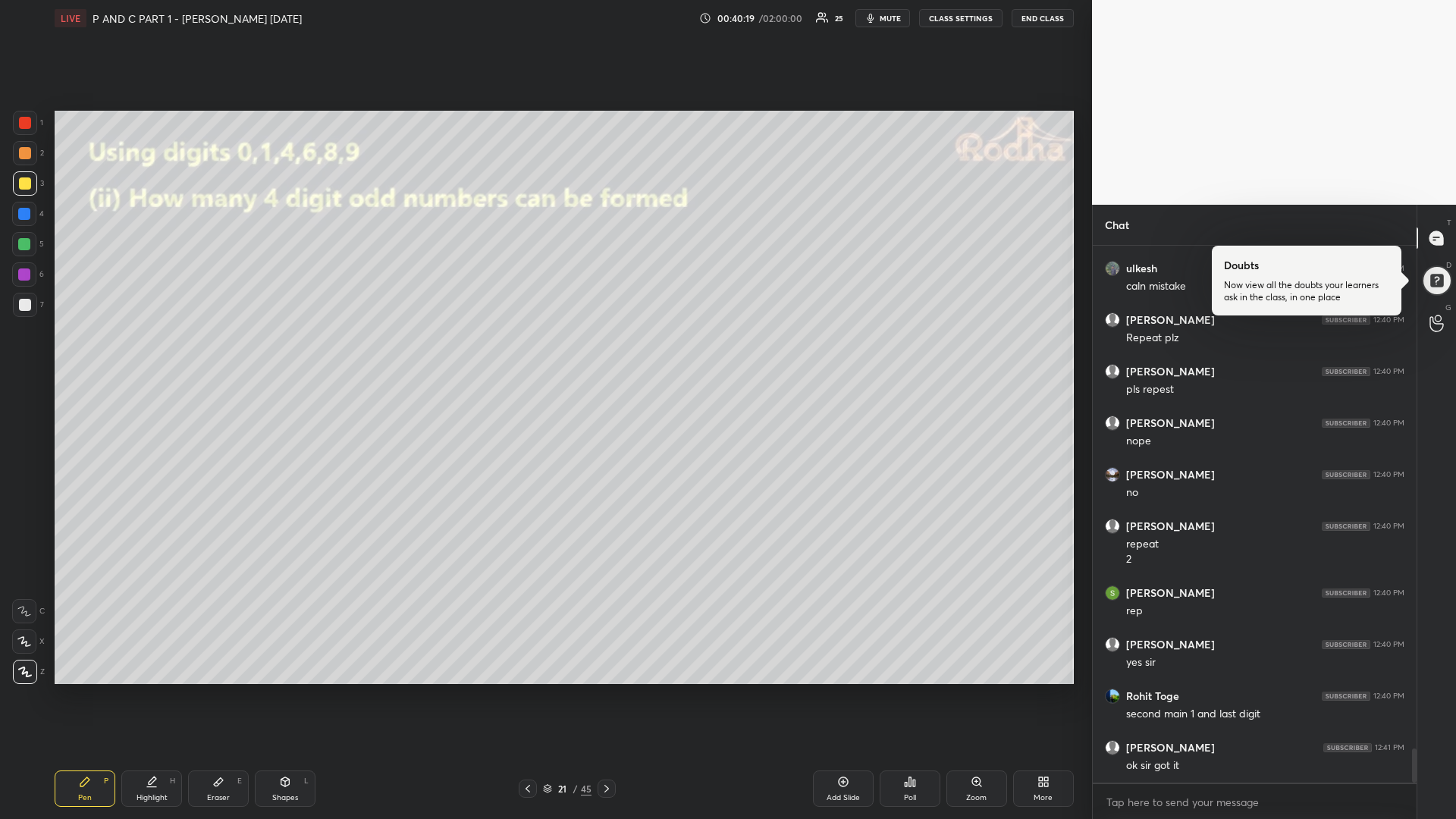
scroll to position [8010, 0]
click at [603, 690] on icon at bounding box center [606, 788] width 12 height 12
click at [21, 245] on div at bounding box center [24, 244] width 12 height 12
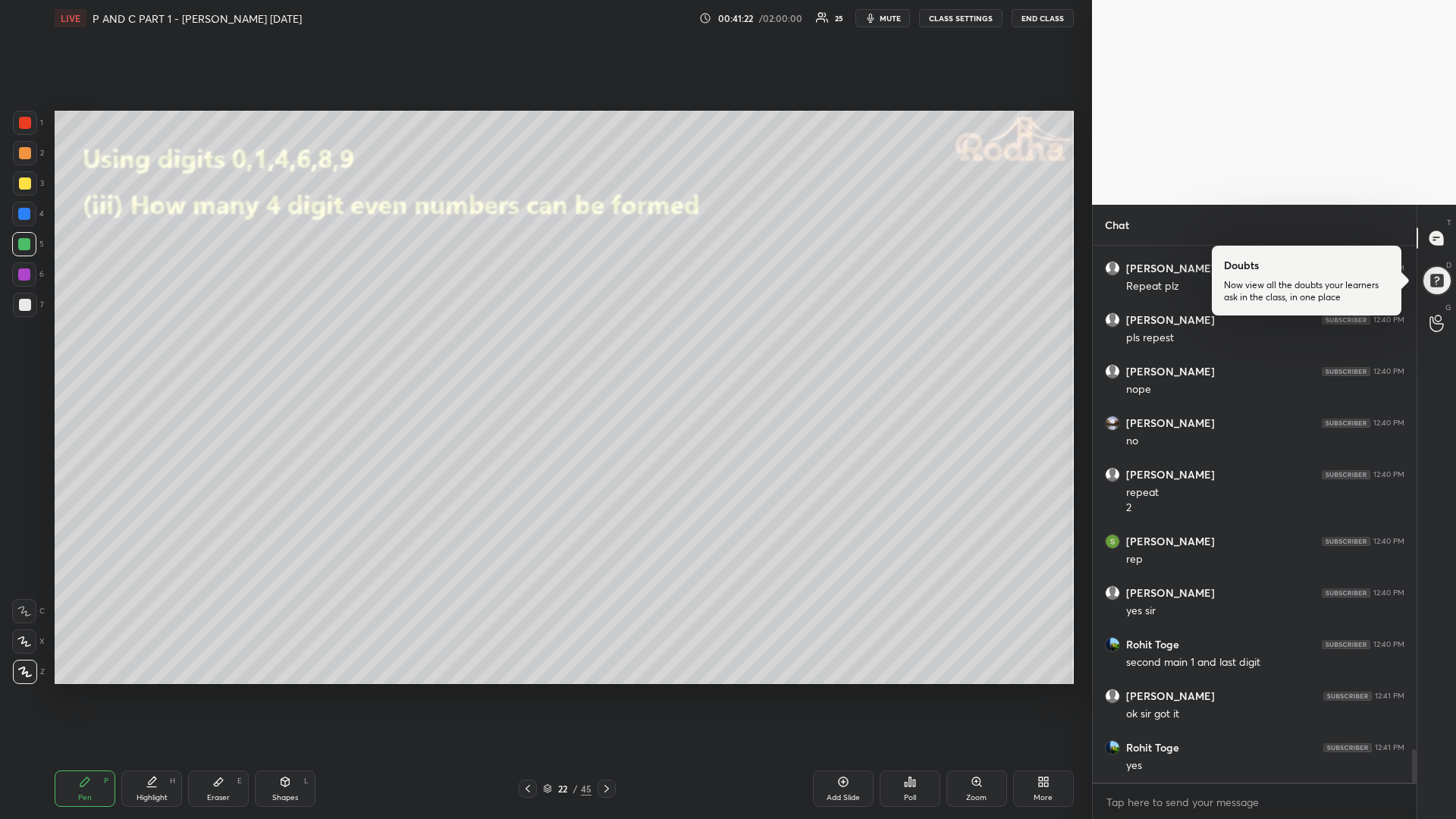
click at [26, 274] on div at bounding box center [24, 274] width 12 height 12
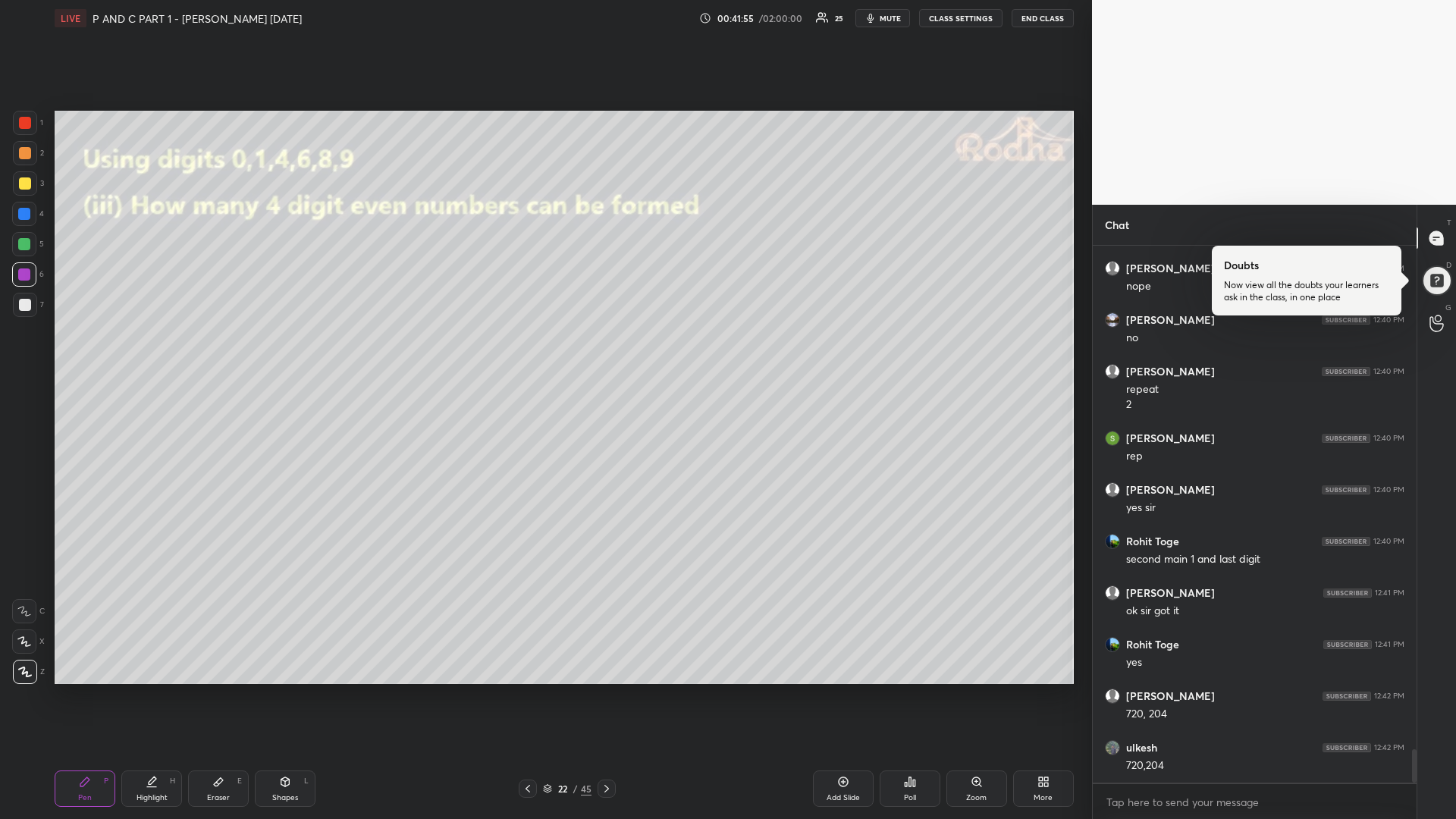
scroll to position [8165, 0]
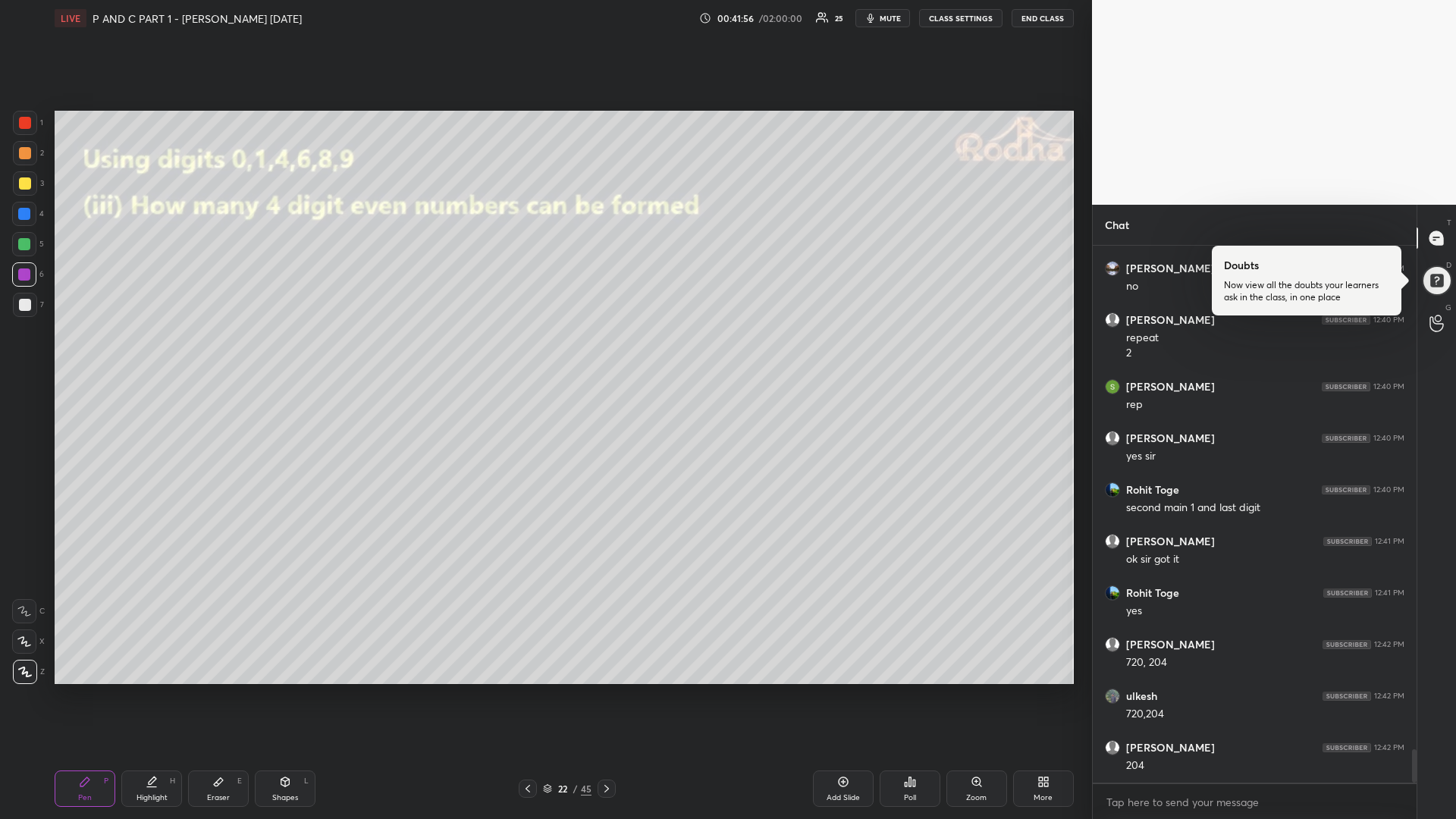
click at [25, 250] on div at bounding box center [24, 244] width 24 height 24
click at [28, 307] on div at bounding box center [24, 305] width 12 height 12
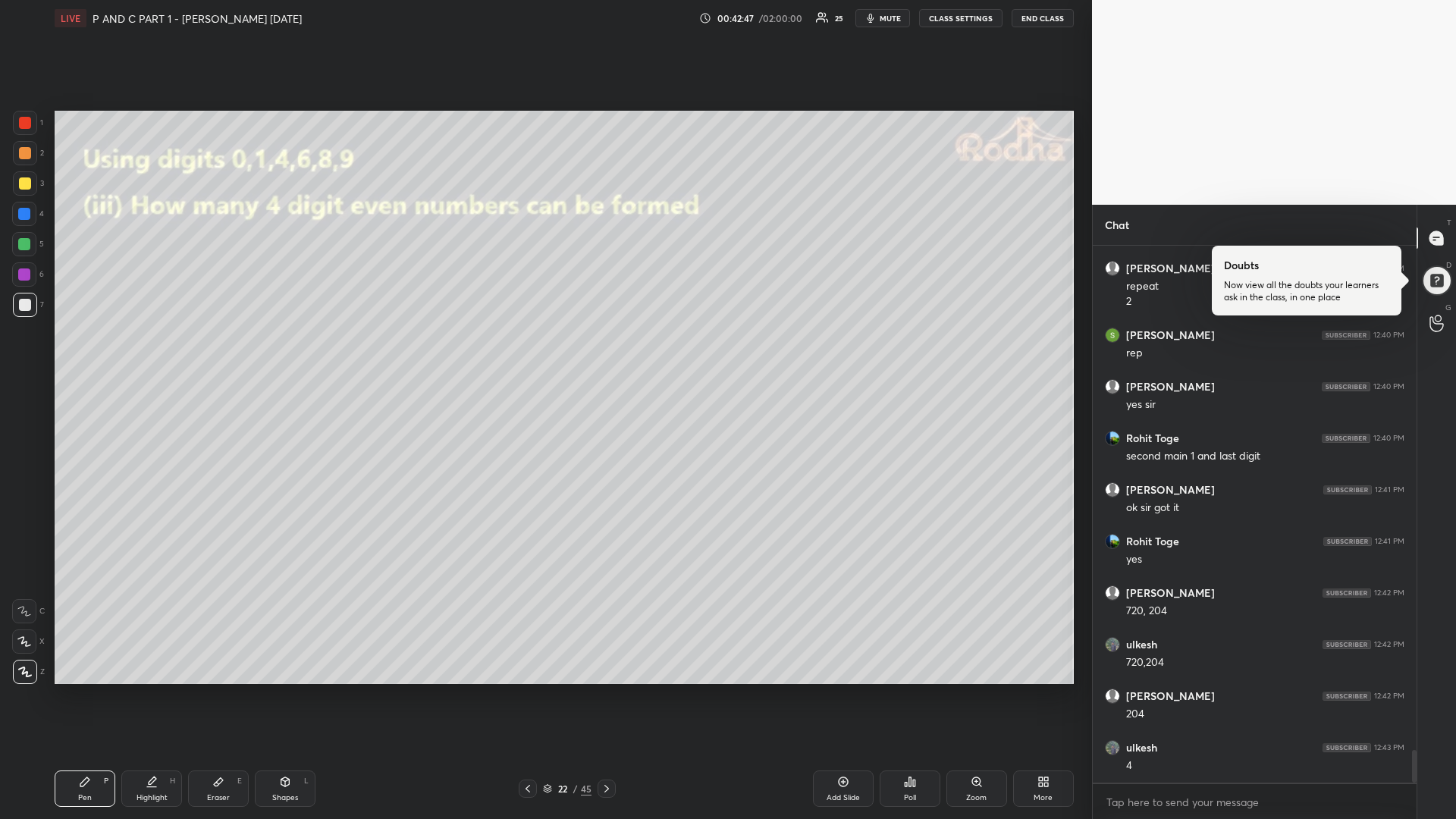
click at [155, 690] on icon at bounding box center [151, 781] width 12 height 12
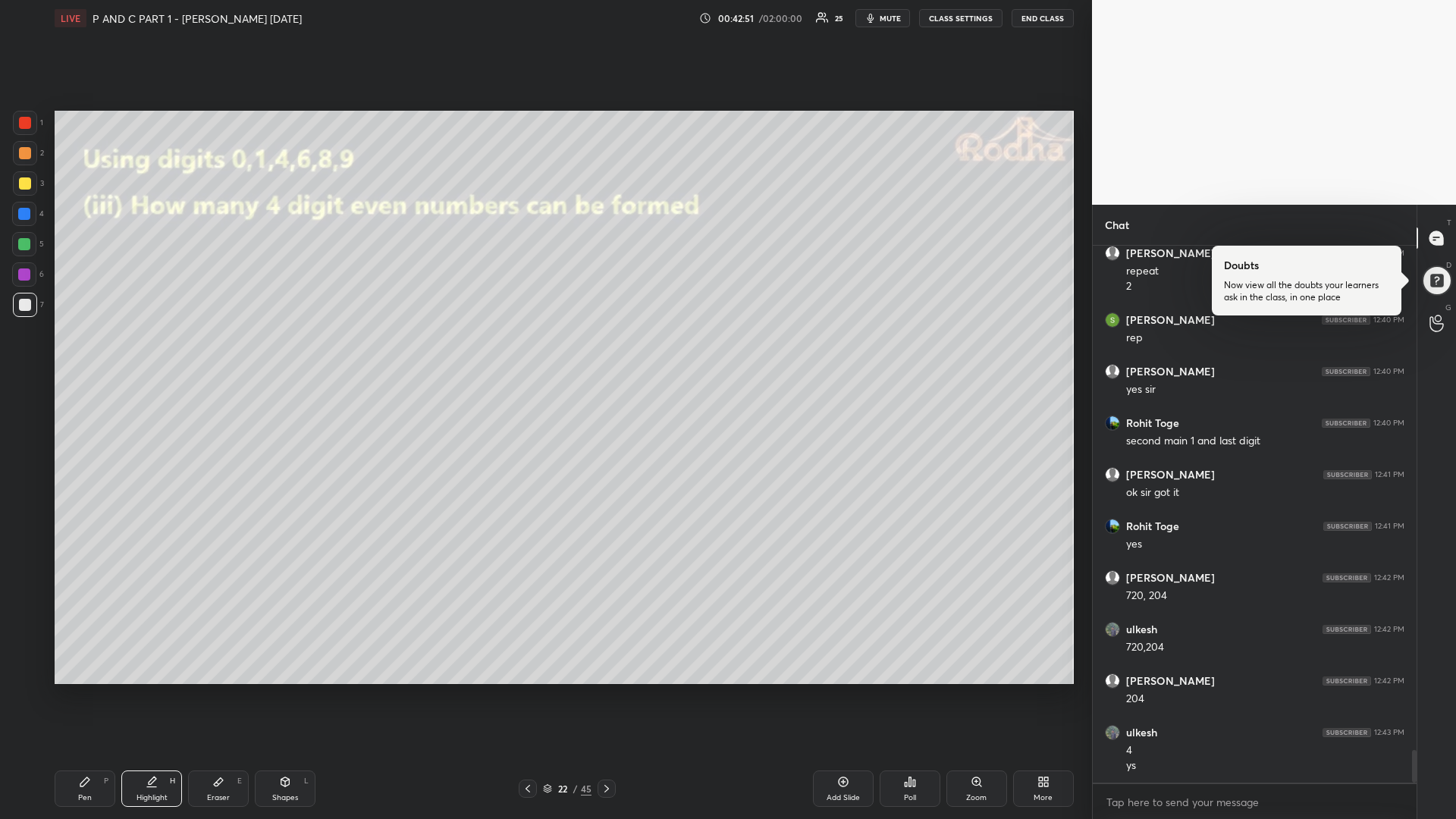
click at [85, 690] on div "Pen P" at bounding box center [84, 788] width 61 height 36
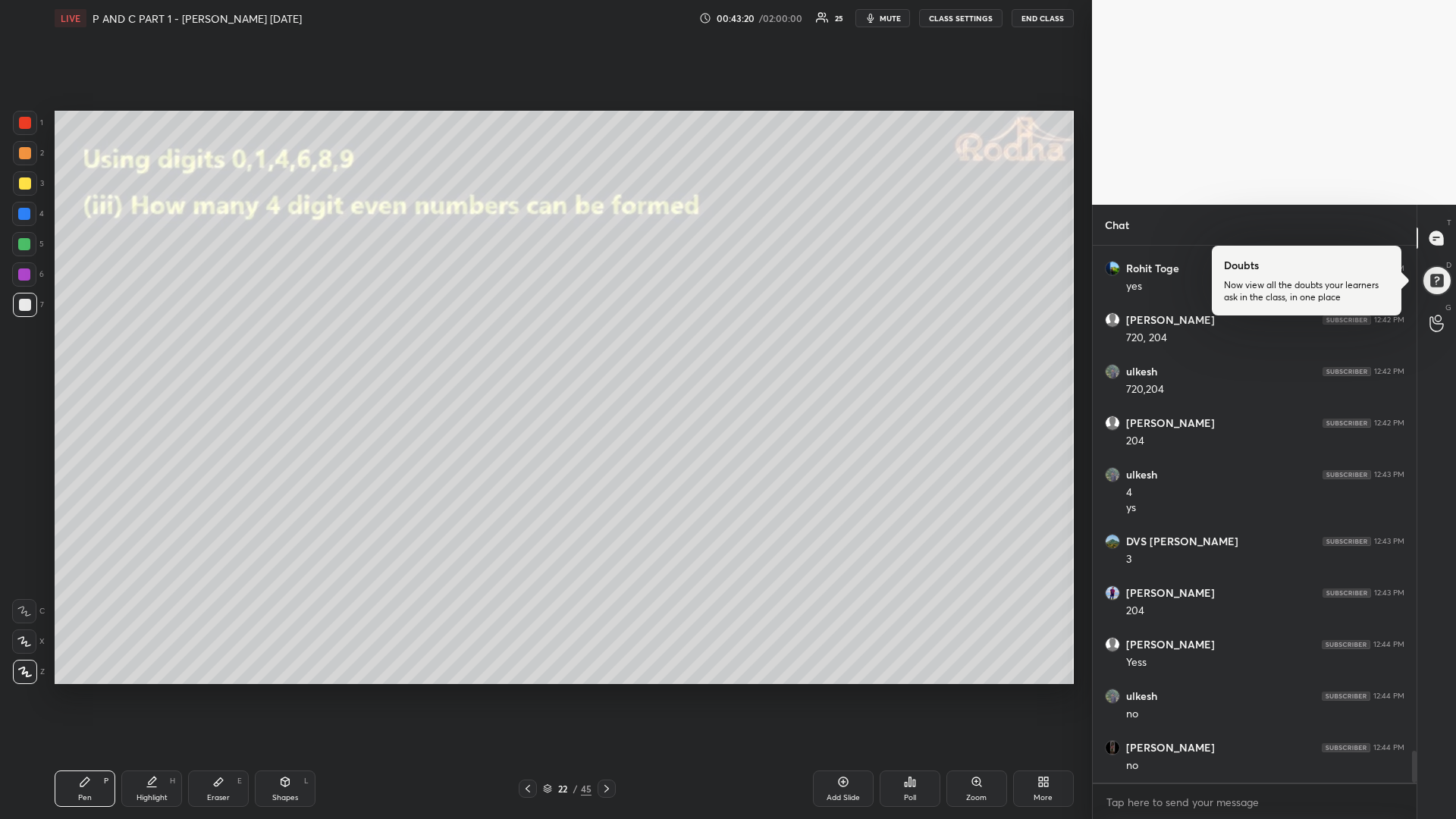
scroll to position [8540, 0]
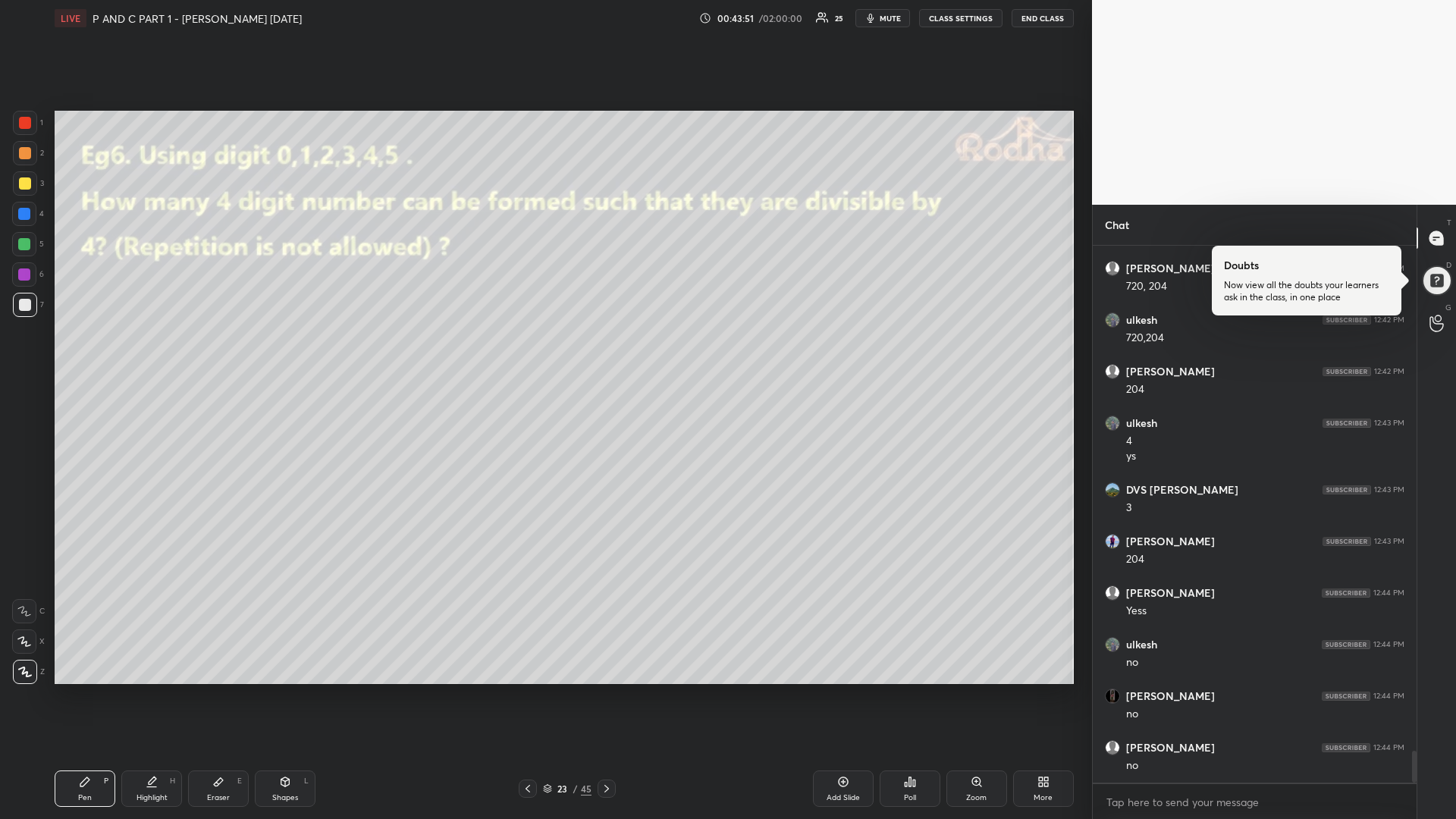
click at [520, 690] on div at bounding box center [527, 788] width 18 height 18
click at [822, 690] on div "Add Slide" at bounding box center [843, 788] width 61 height 36
click at [27, 247] on div at bounding box center [24, 244] width 12 height 12
click at [220, 690] on icon at bounding box center [219, 782] width 9 height 9
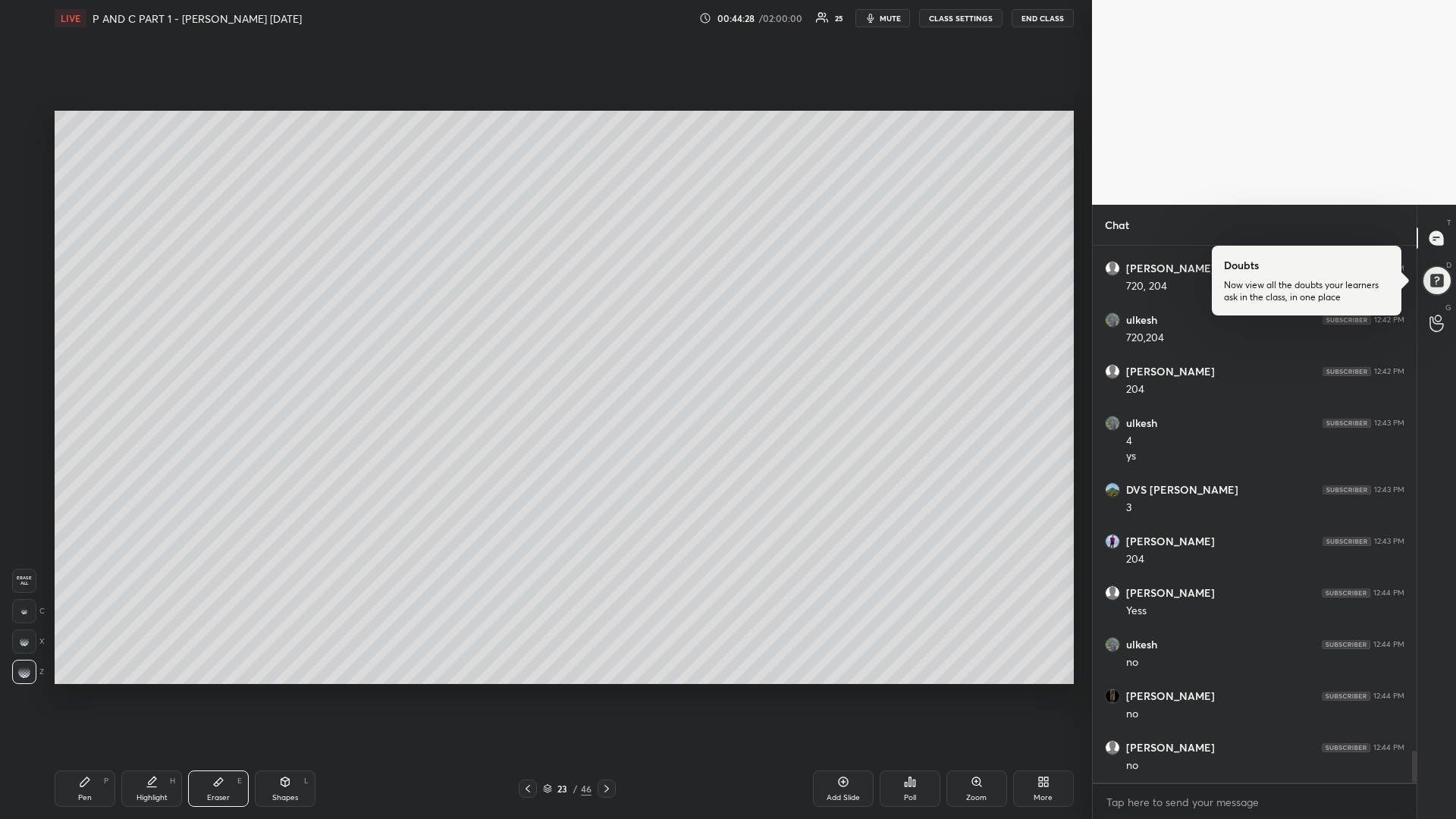
click at [70, 690] on div "Pen P" at bounding box center [84, 788] width 61 height 36
click at [29, 188] on div at bounding box center [24, 183] width 12 height 12
drag, startPoint x: 607, startPoint y: 787, endPoint x: 594, endPoint y: 802, distance: 19.8
click at [604, 690] on icon at bounding box center [606, 788] width 12 height 12
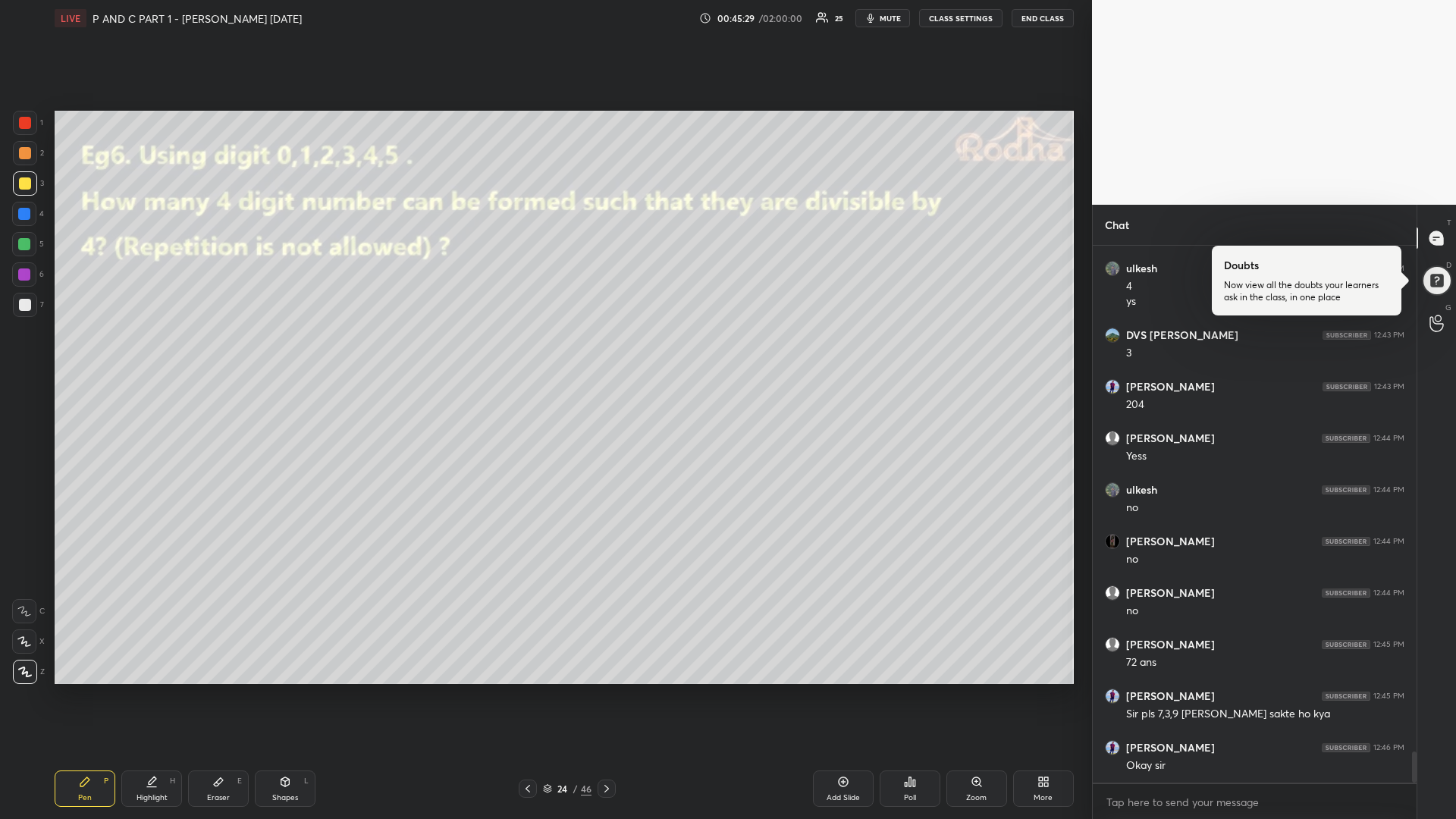
scroll to position [8747, 0]
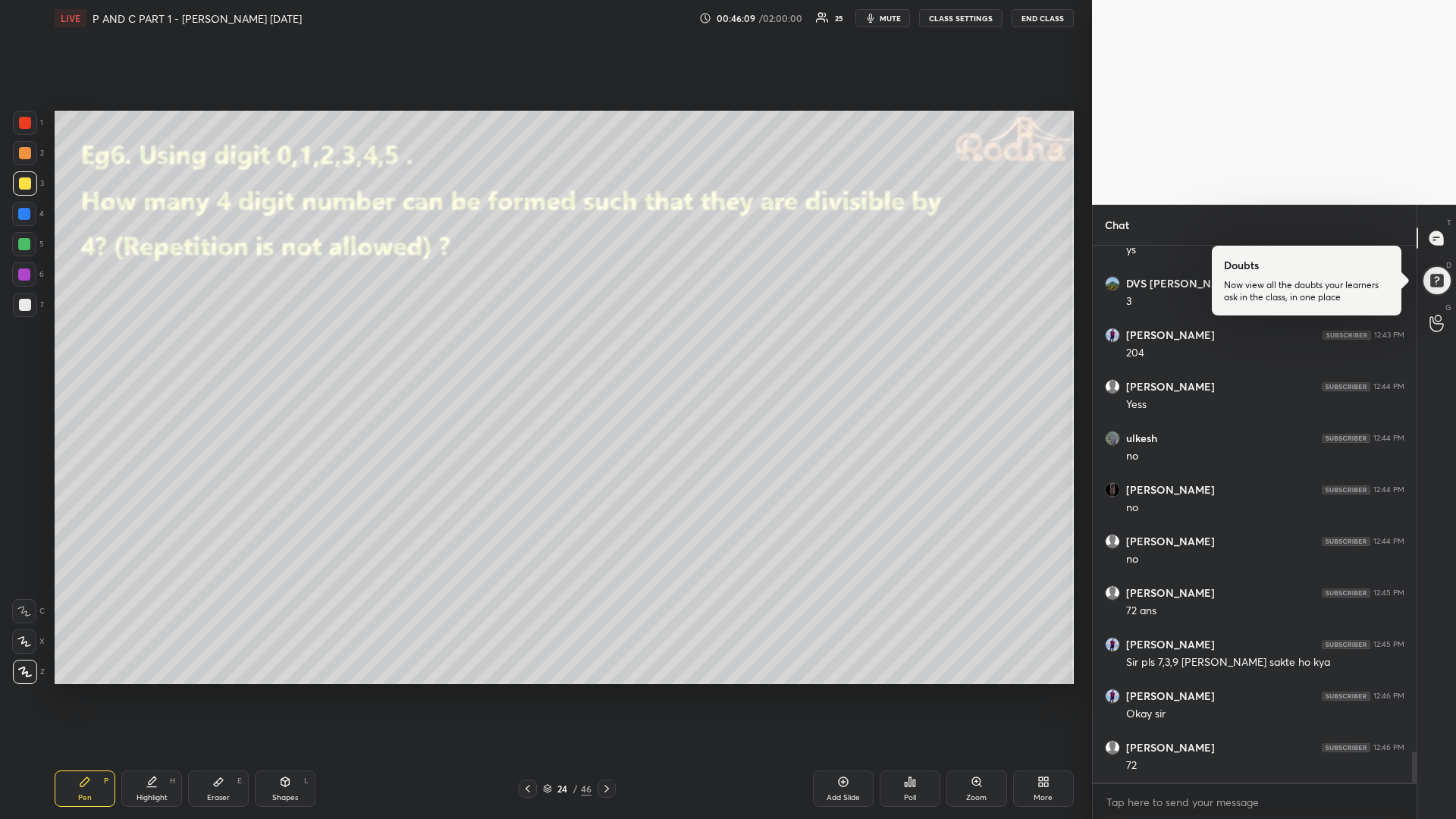
click at [28, 241] on div at bounding box center [24, 244] width 12 height 12
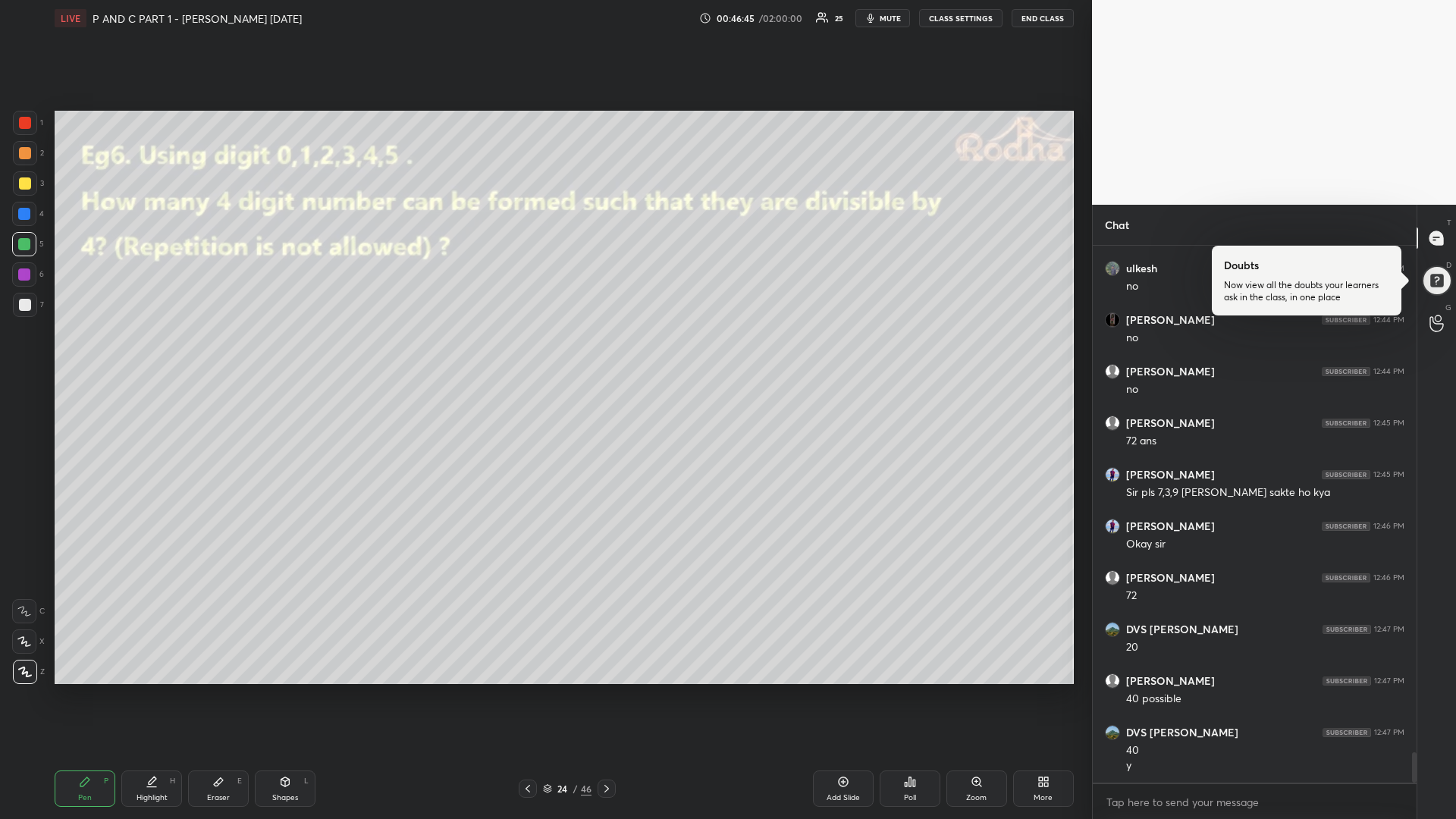
click at [29, 305] on div at bounding box center [24, 305] width 12 height 12
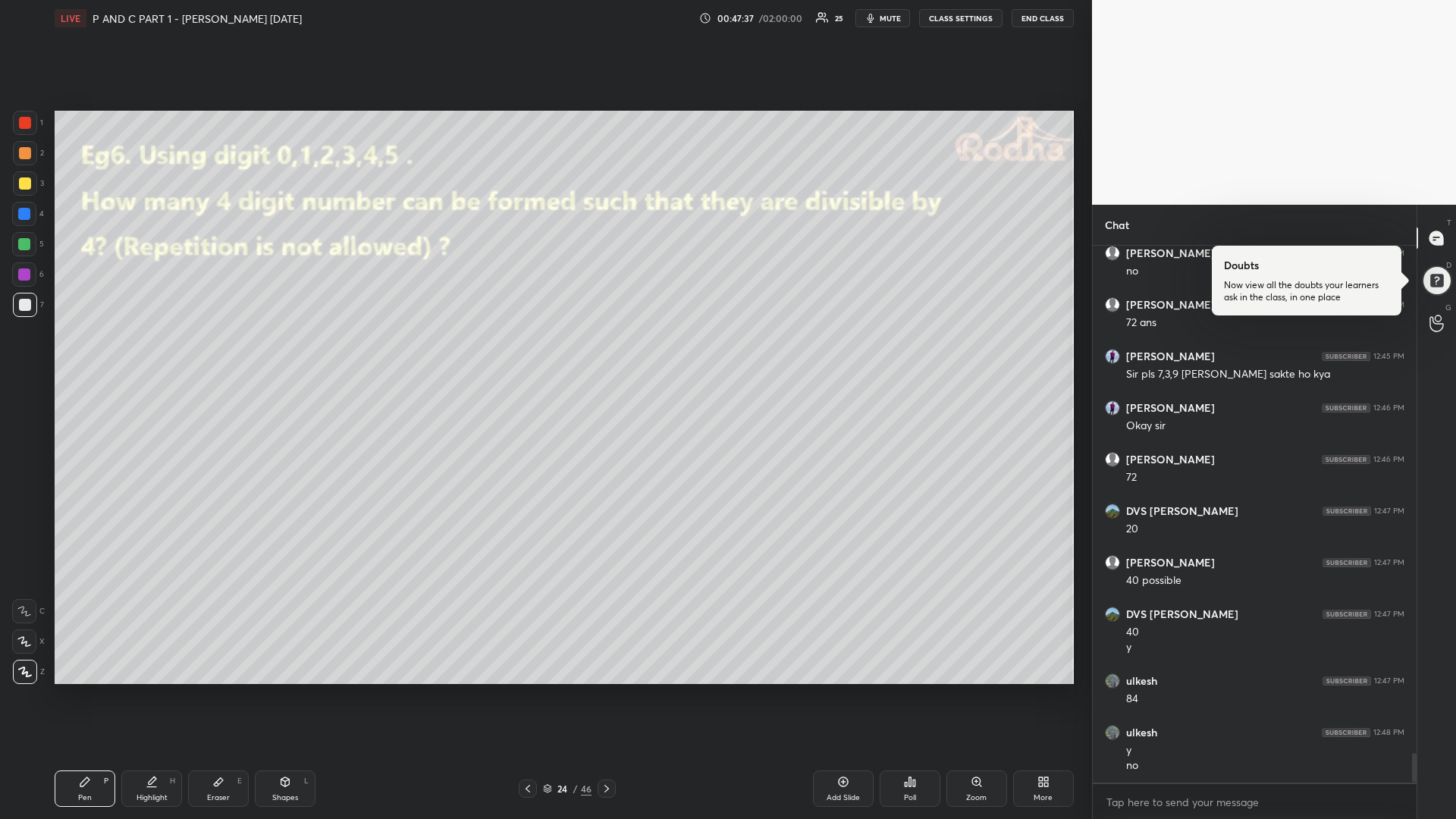
scroll to position [9086, 0]
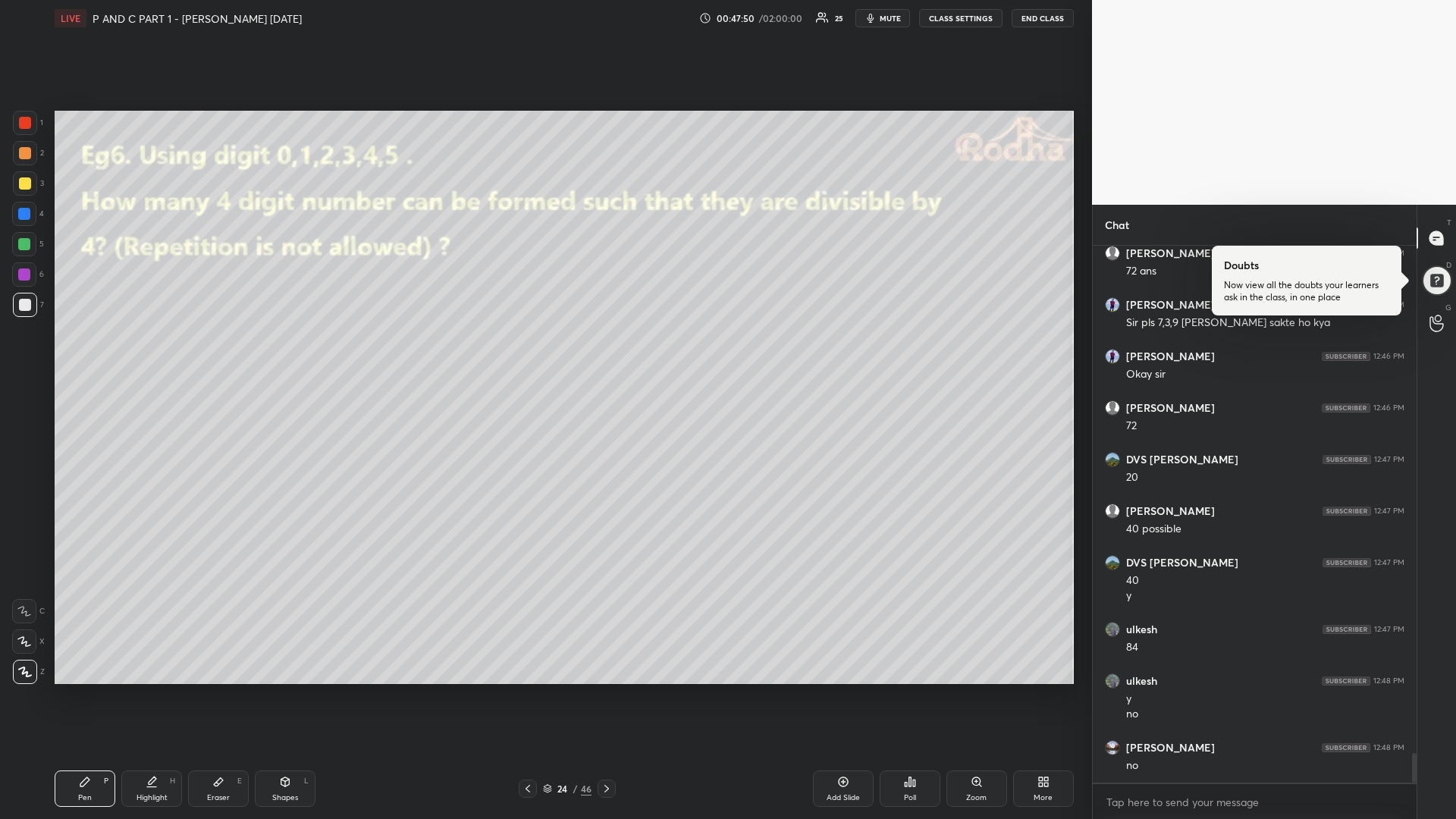
click at [24, 274] on div at bounding box center [24, 274] width 12 height 12
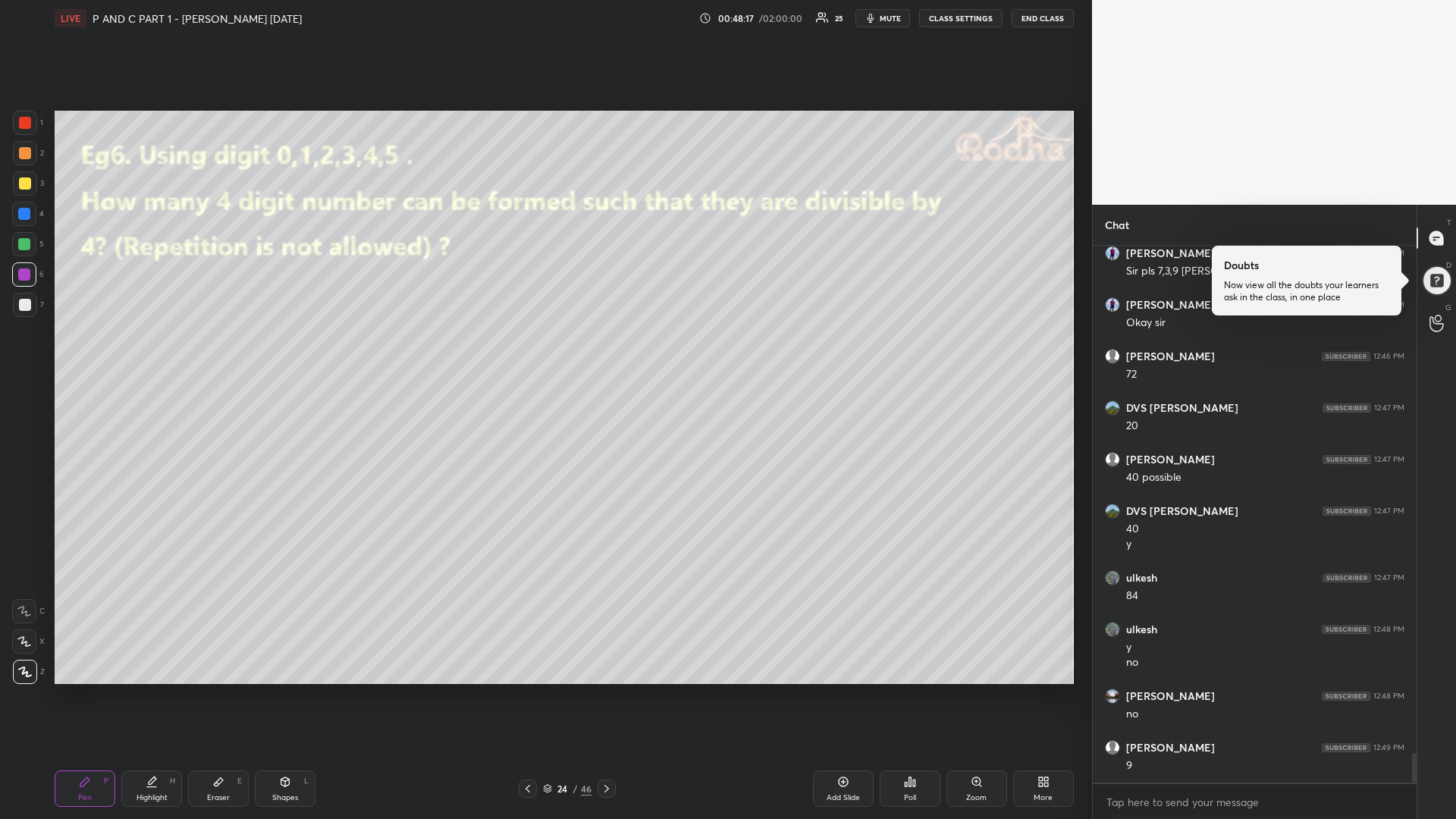
scroll to position [9190, 0]
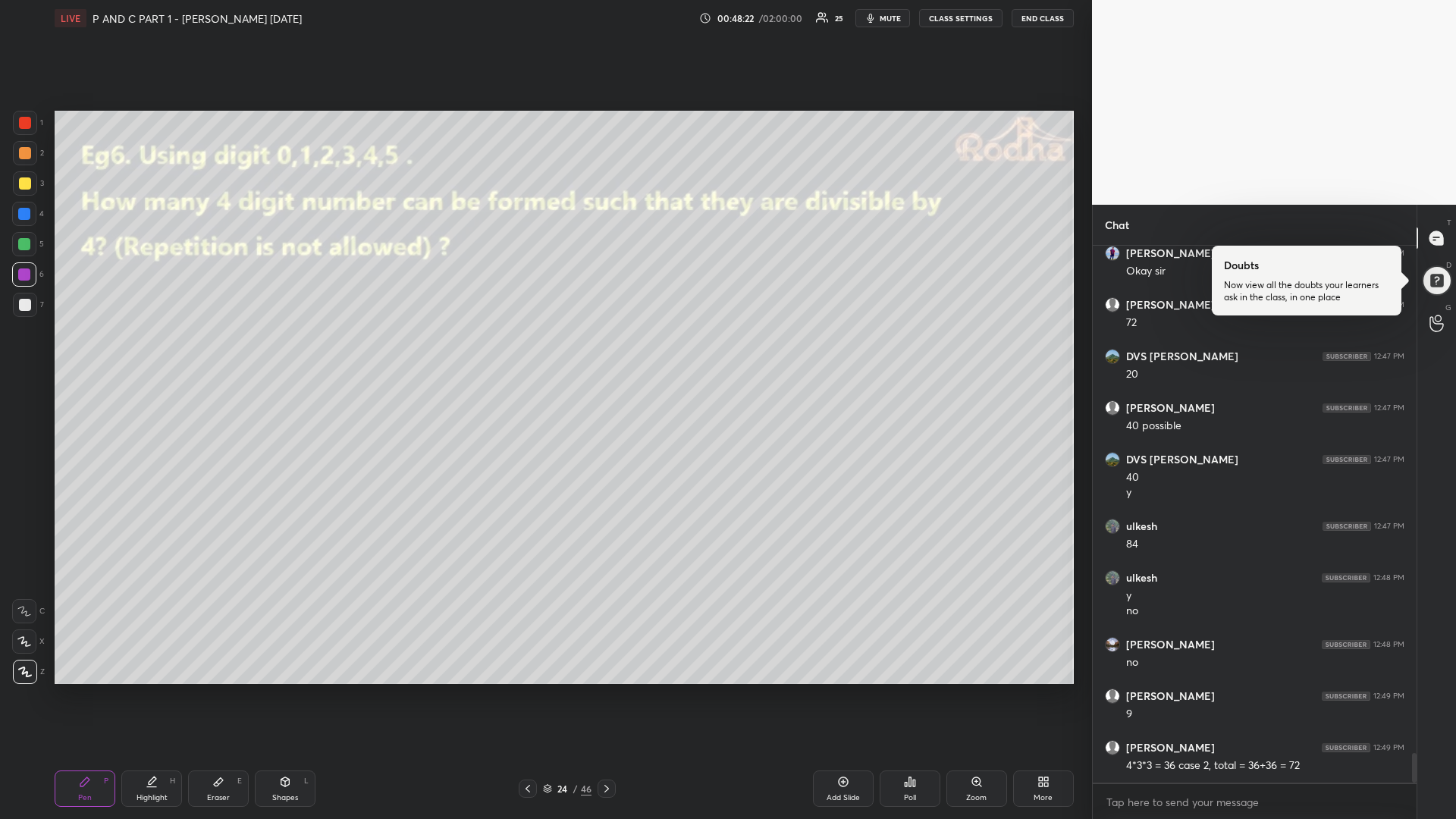
drag, startPoint x: 23, startPoint y: 185, endPoint x: 8, endPoint y: 182, distance: 15.3
click at [20, 187] on div at bounding box center [24, 183] width 12 height 12
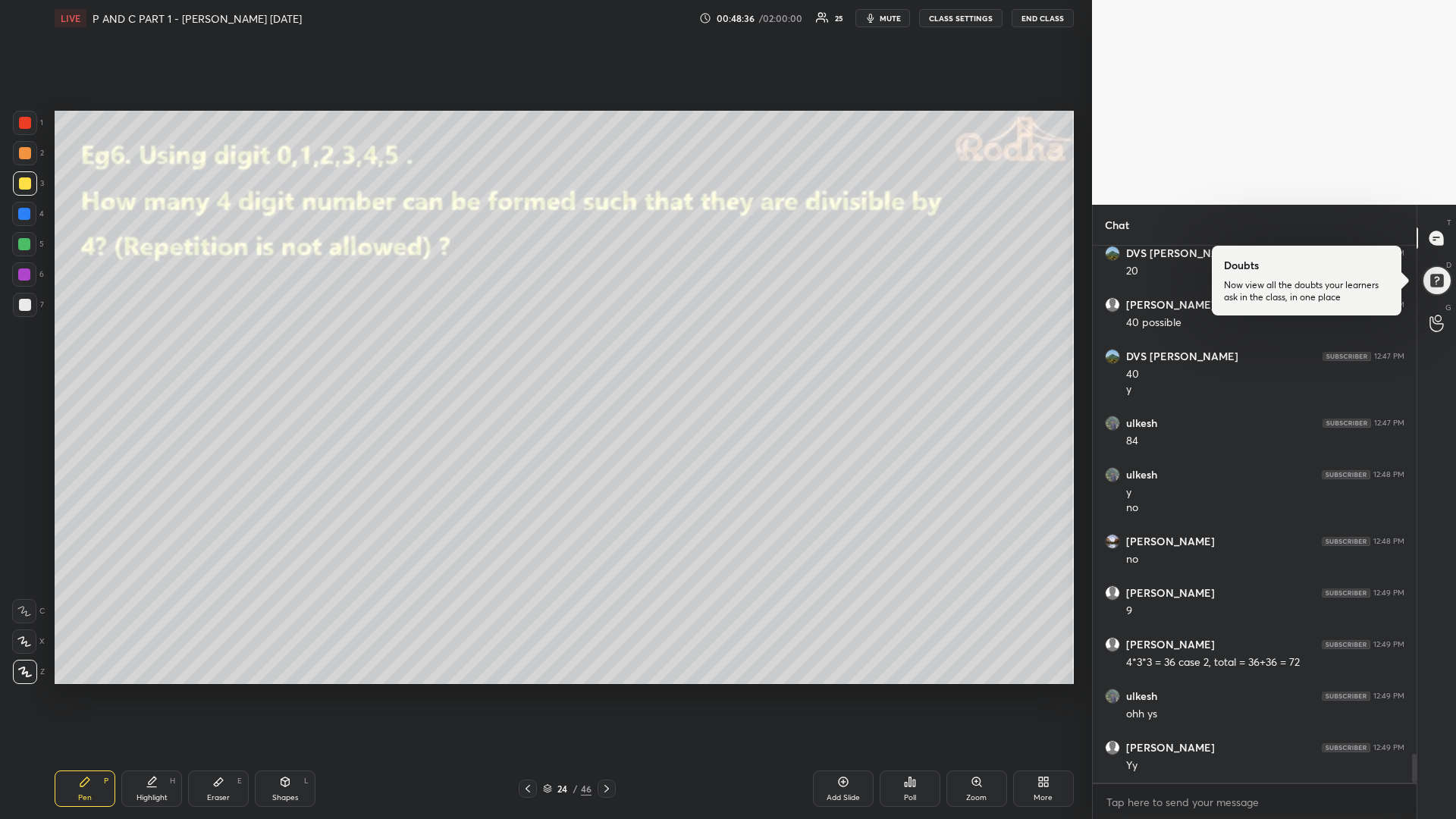
scroll to position [9344, 0]
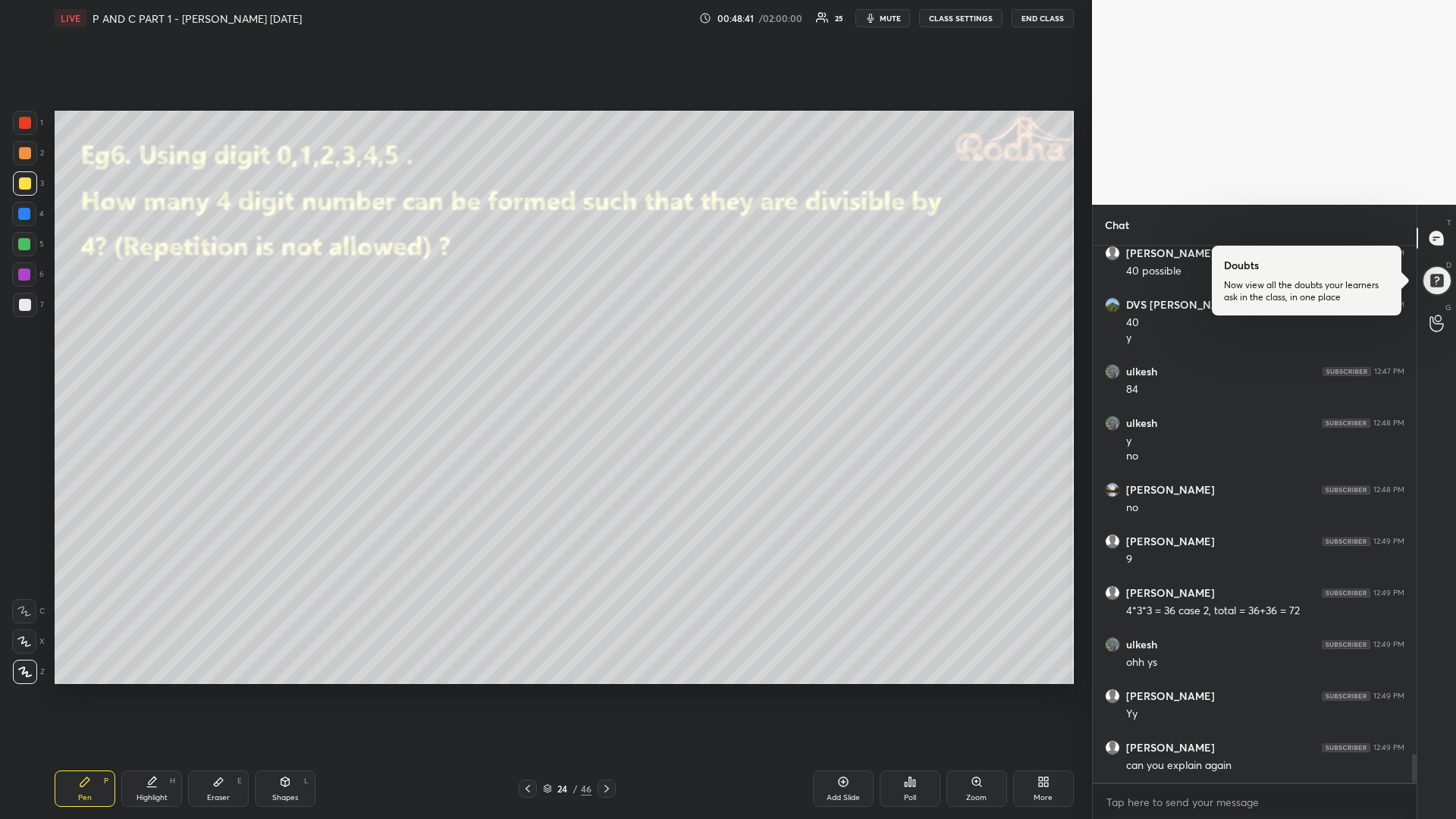
click at [217, 690] on div "Eraser" at bounding box center [218, 798] width 23 height 8
click at [21, 577] on span "Erase all" at bounding box center [24, 580] width 23 height 10
drag, startPoint x: 73, startPoint y: 796, endPoint x: 79, endPoint y: 786, distance: 11.7
click at [72, 690] on div "Pen P" at bounding box center [84, 788] width 61 height 36
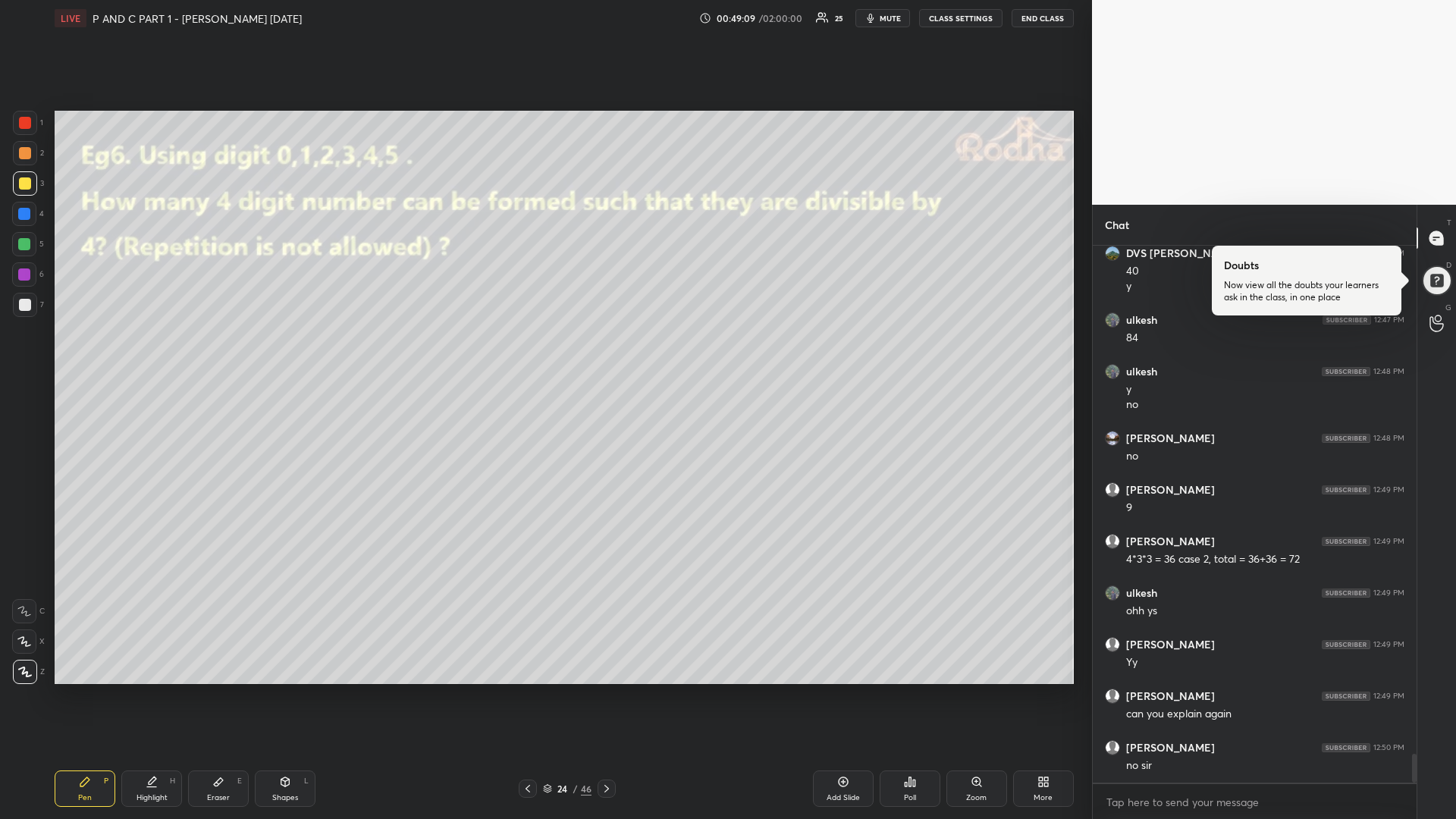
click at [26, 305] on div at bounding box center [24, 305] width 12 height 12
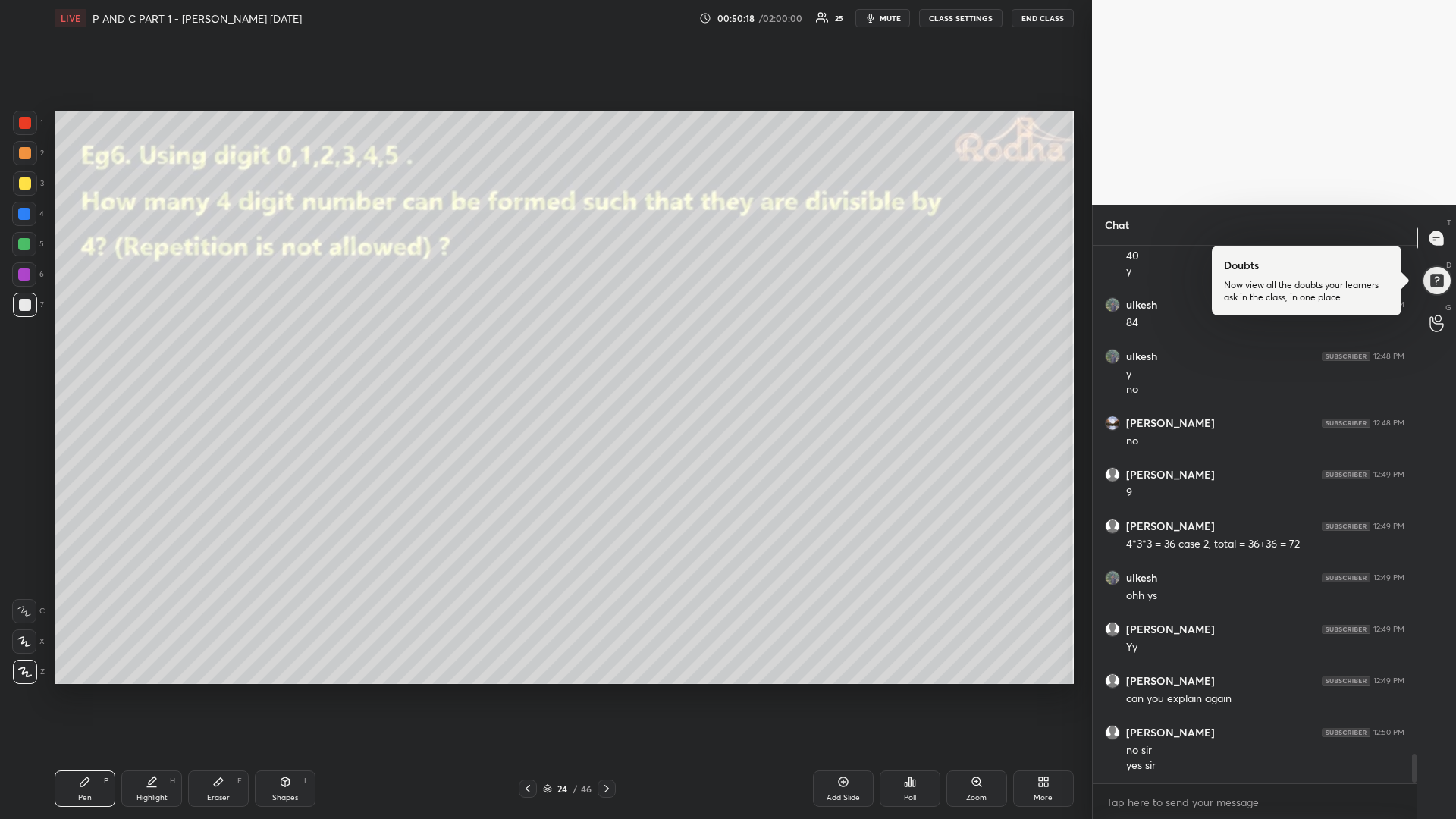
drag, startPoint x: 24, startPoint y: 187, endPoint x: 11, endPoint y: 196, distance: 15.8
click at [24, 185] on div at bounding box center [24, 183] width 12 height 12
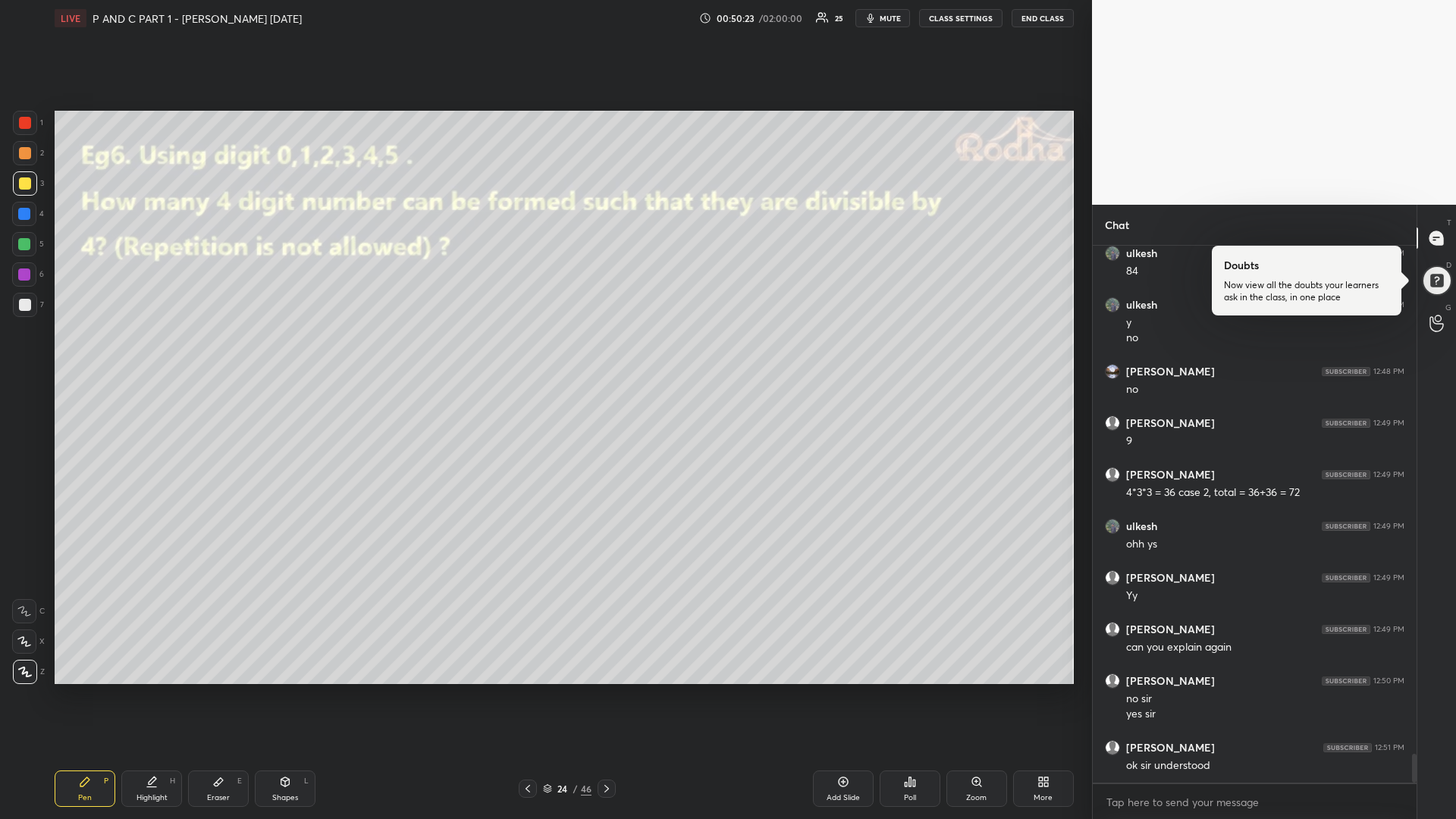
click at [606, 690] on icon at bounding box center [606, 788] width 12 height 12
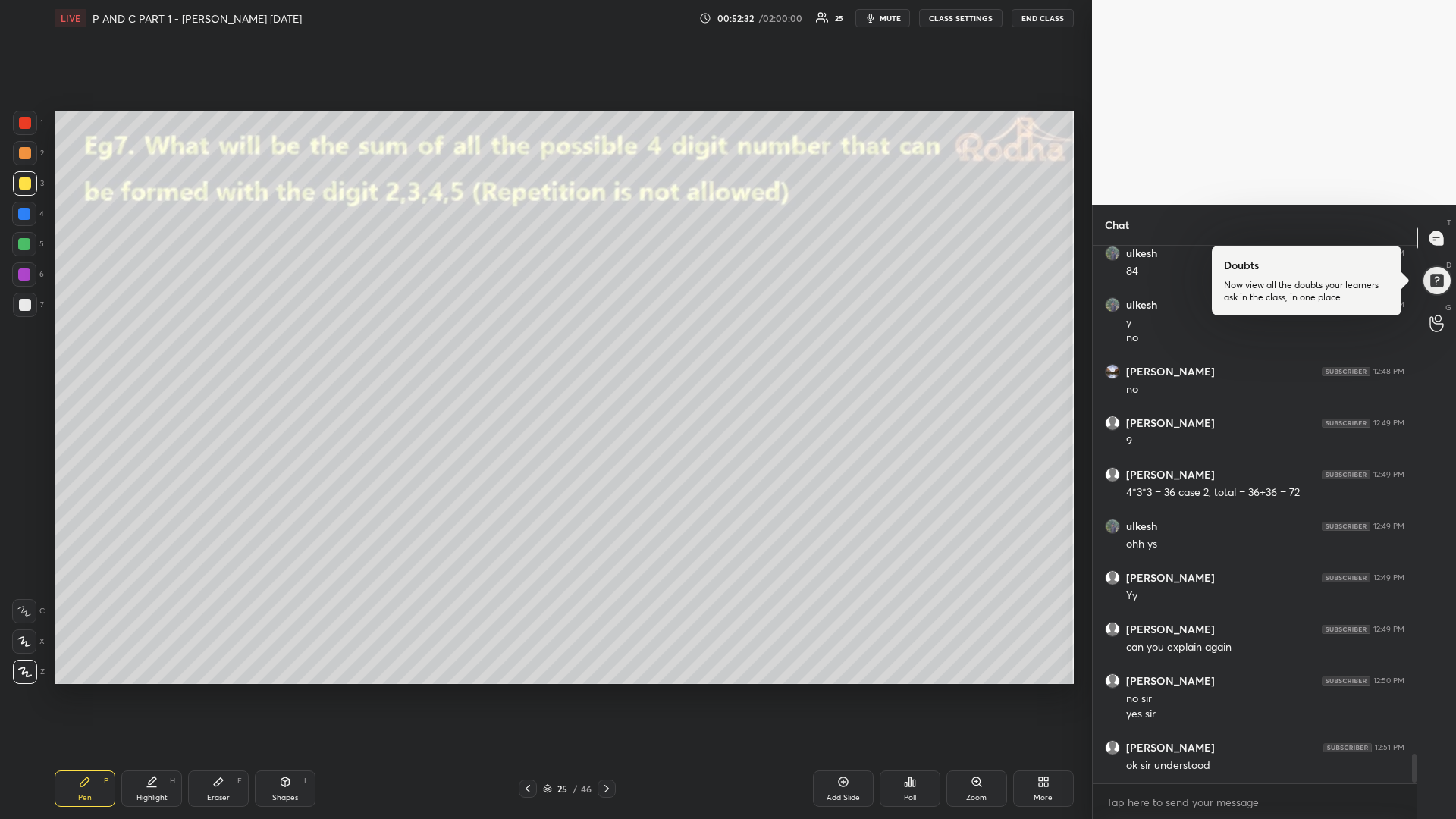
scroll to position [9514, 0]
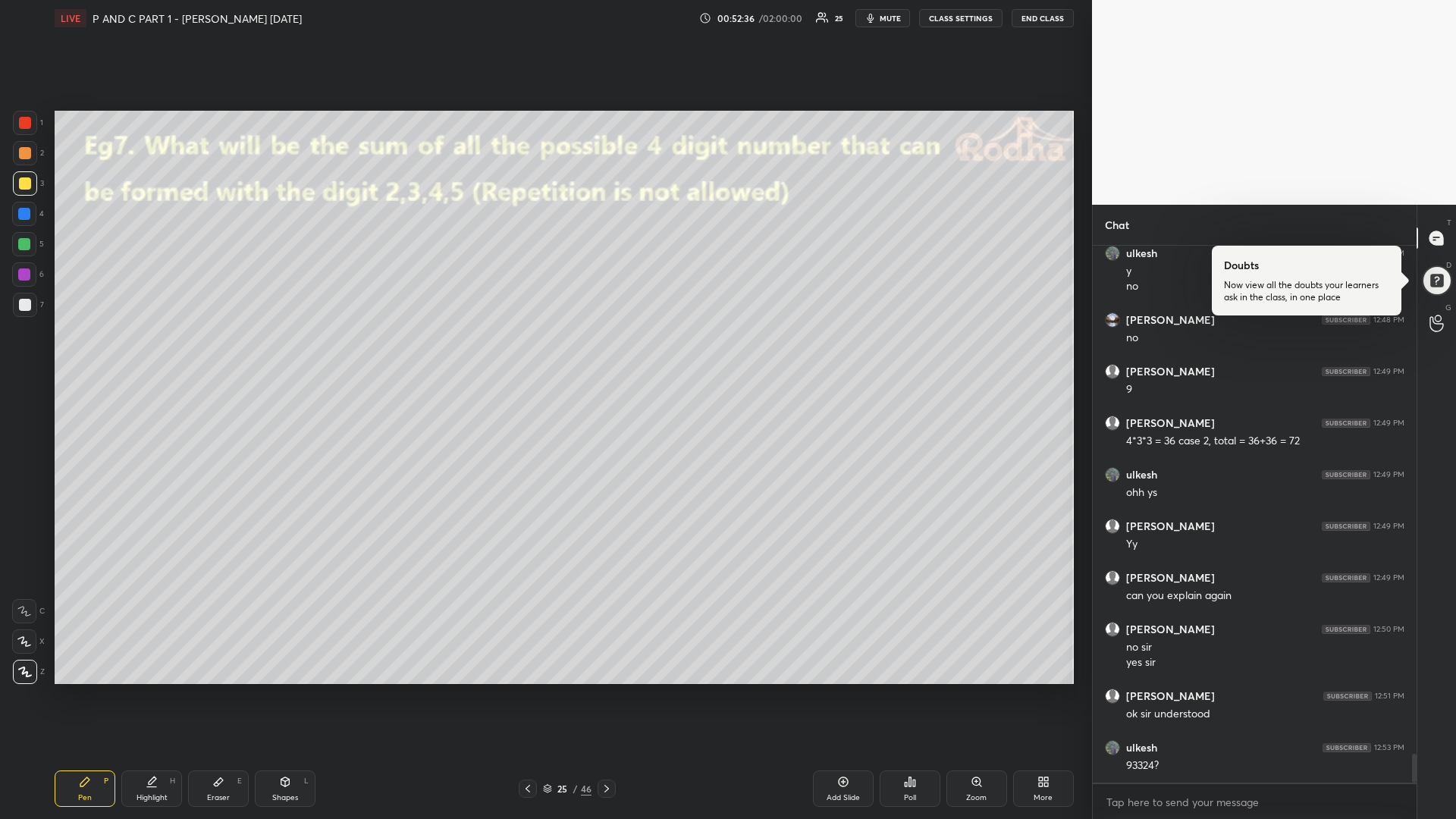
click at [23, 249] on div at bounding box center [24, 244] width 12 height 12
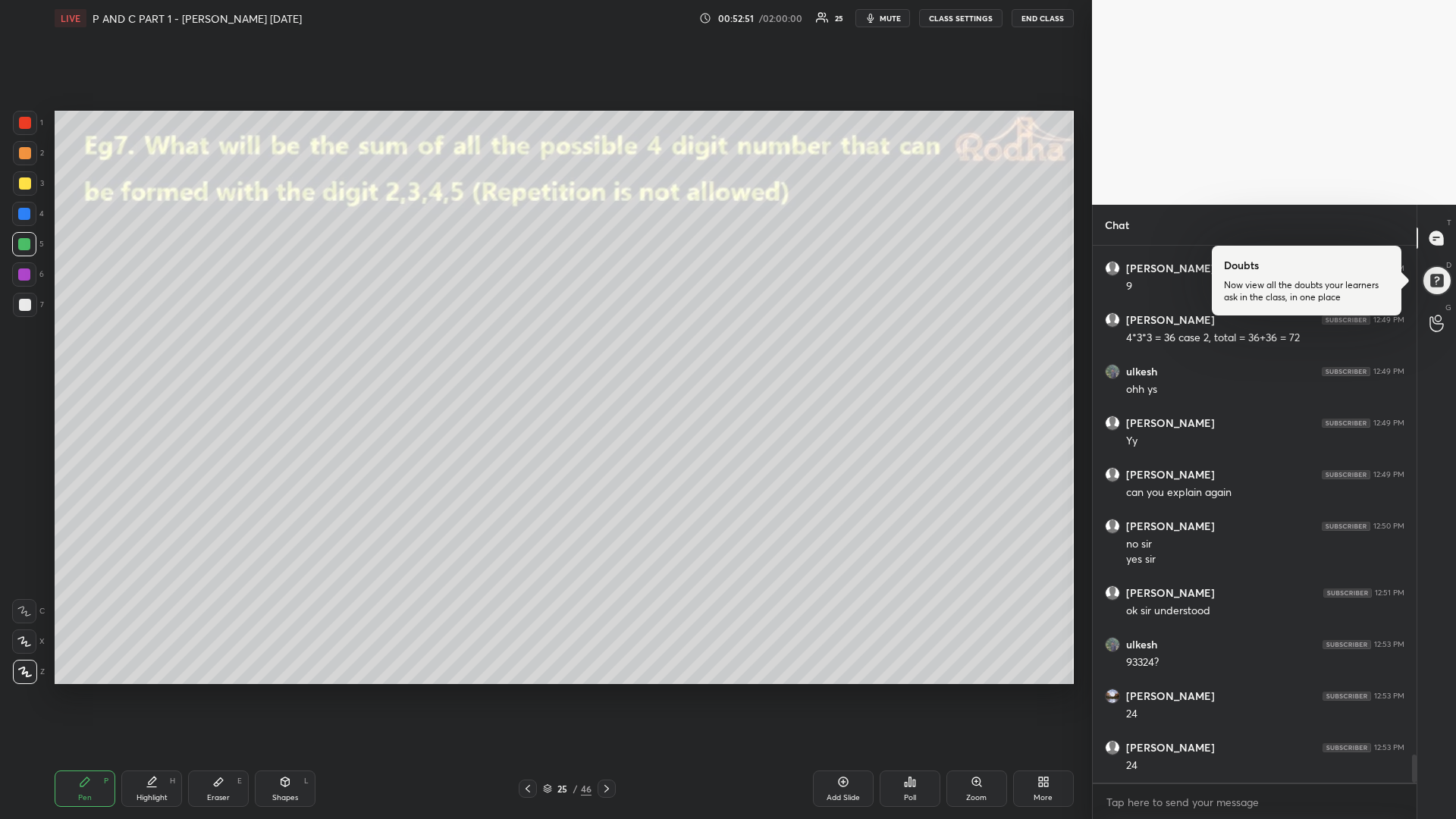
scroll to position [9669, 0]
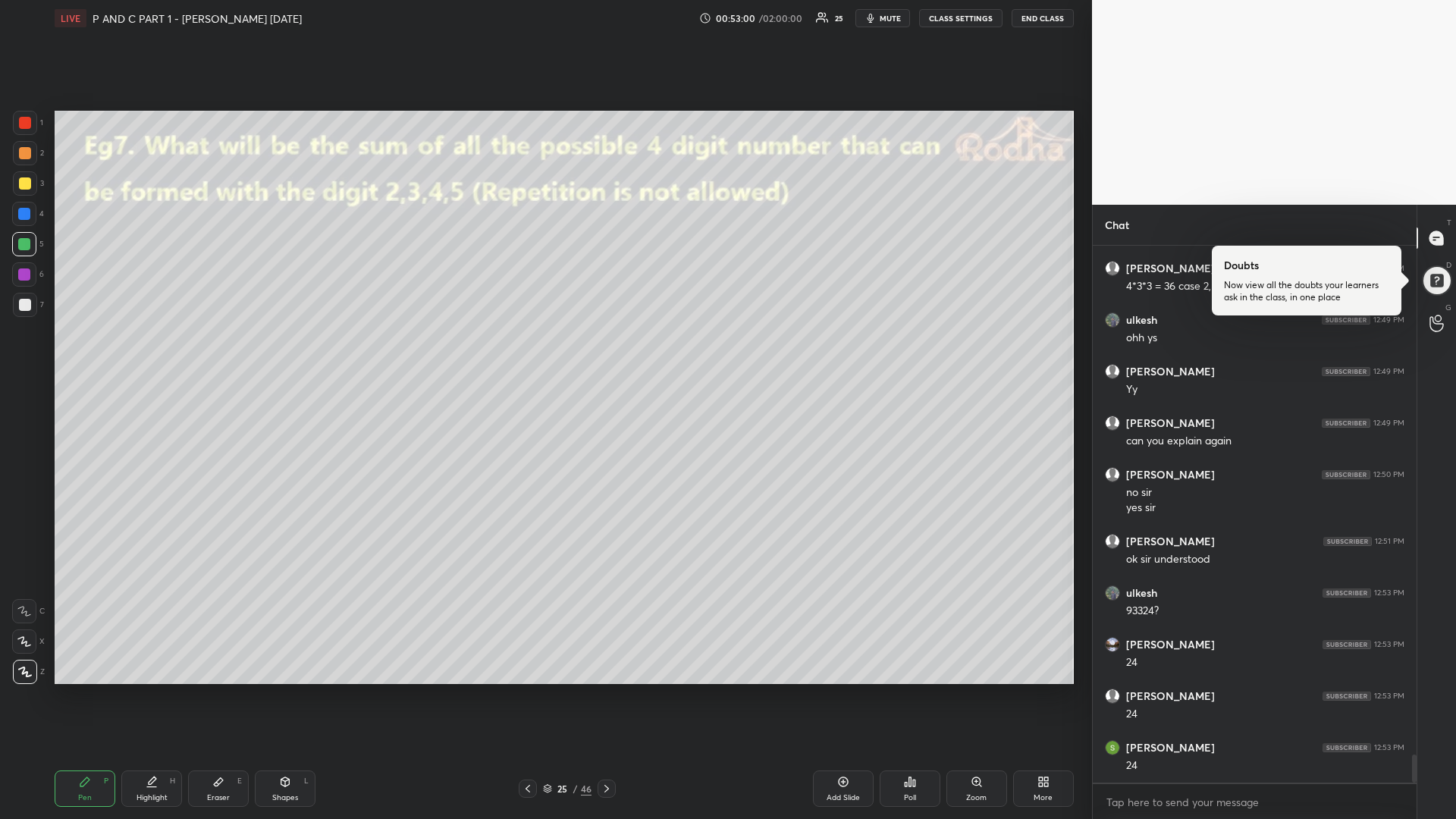
click at [21, 181] on div at bounding box center [24, 183] width 12 height 12
click at [28, 251] on div at bounding box center [24, 244] width 24 height 24
drag, startPoint x: 283, startPoint y: 786, endPoint x: 282, endPoint y: 771, distance: 15.0
click at [281, 690] on icon at bounding box center [285, 781] width 12 height 12
click at [25, 671] on icon at bounding box center [25, 672] width 11 height 11
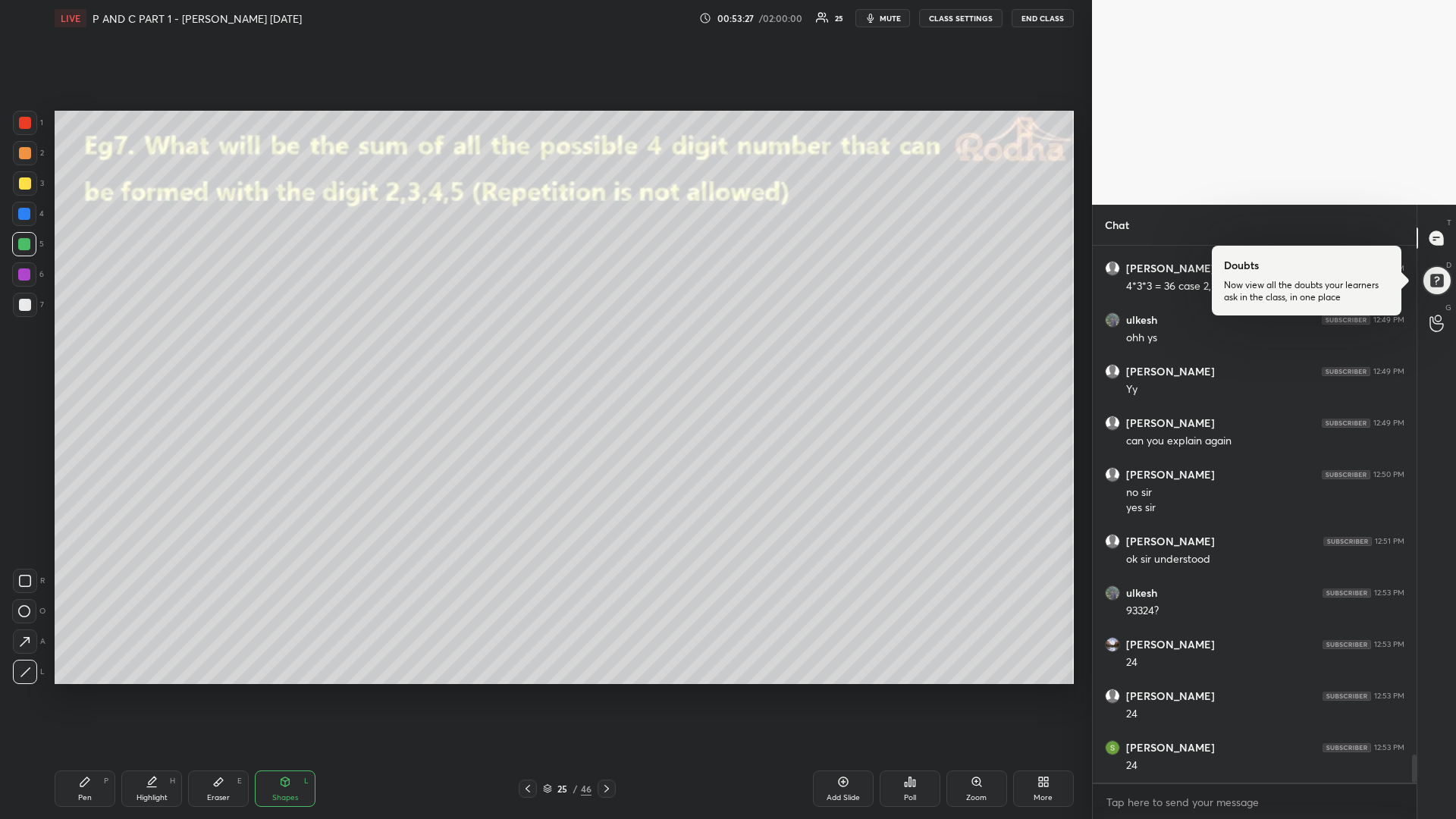
click at [78, 690] on div "Pen P" at bounding box center [84, 788] width 61 height 36
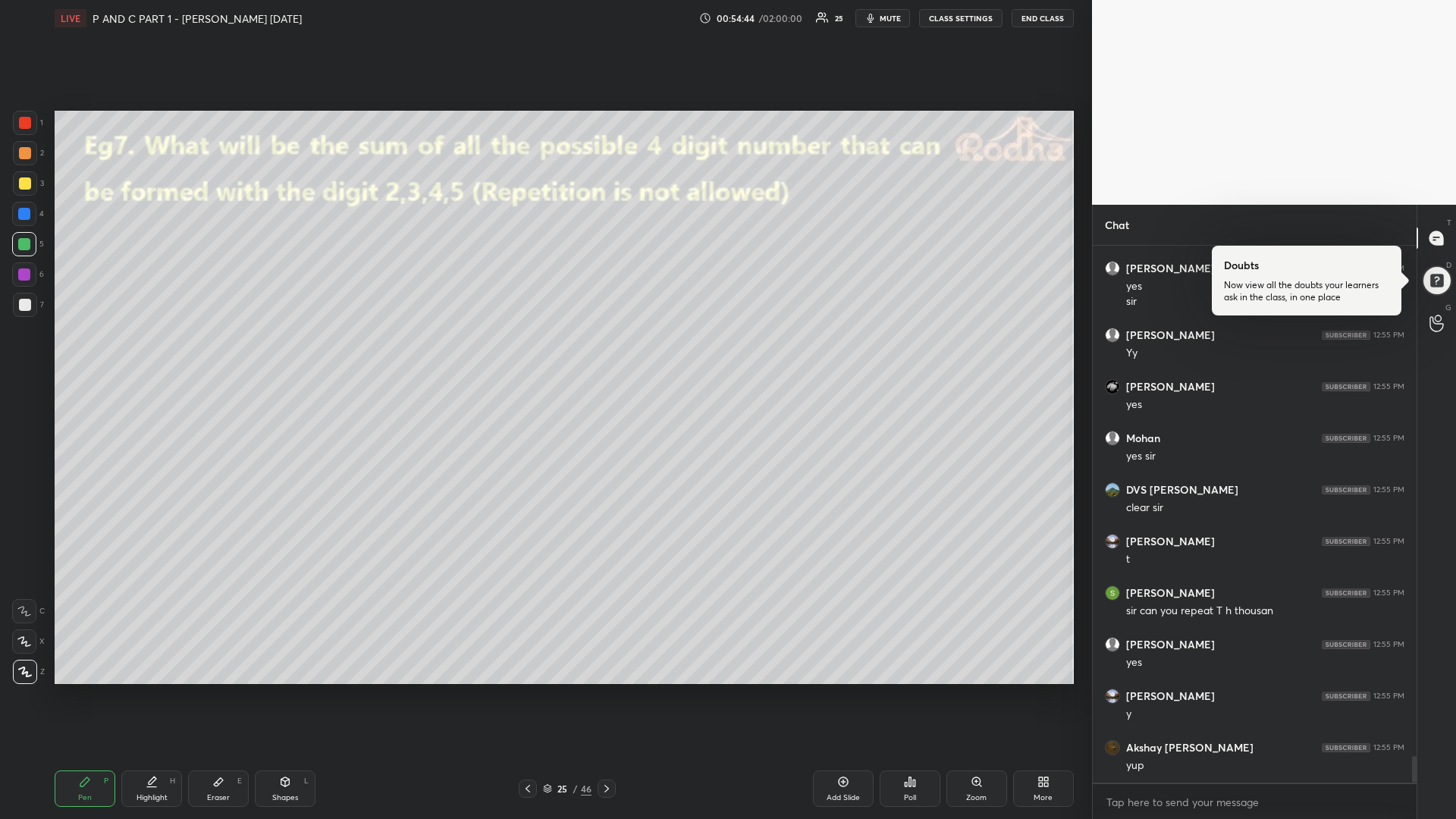
scroll to position [10409, 0]
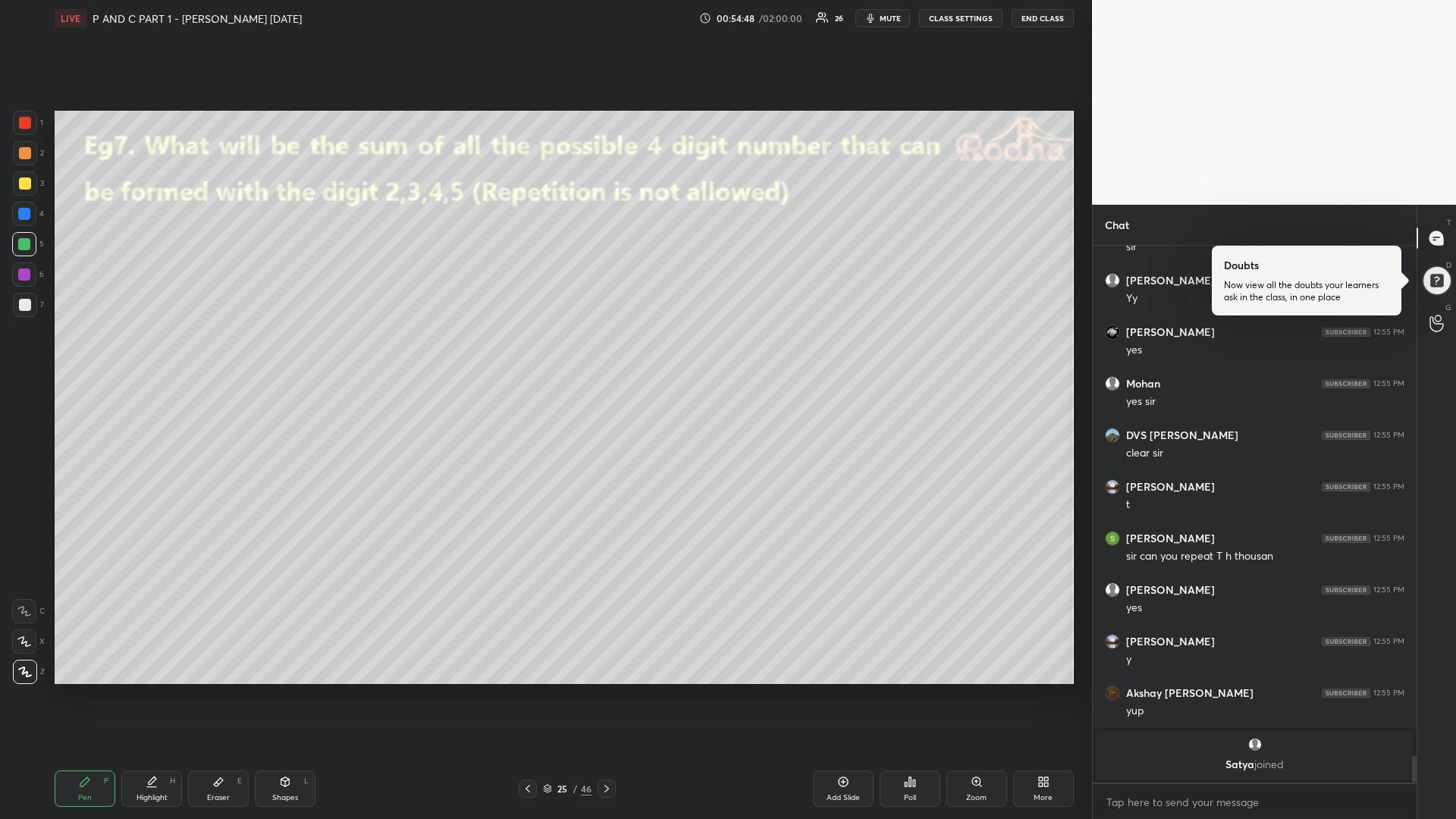
click at [22, 277] on div at bounding box center [24, 274] width 12 height 12
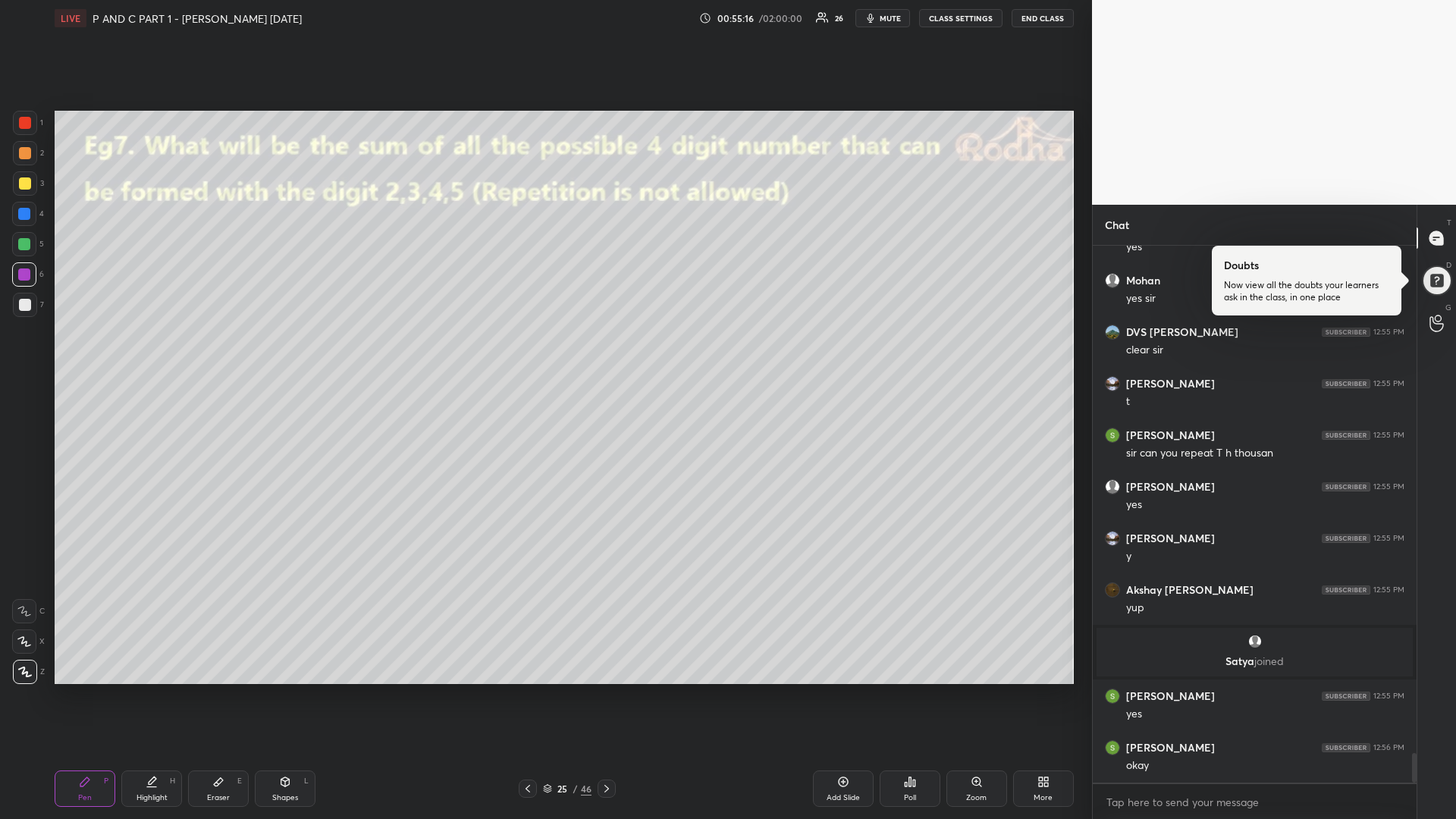
scroll to position [9315, 0]
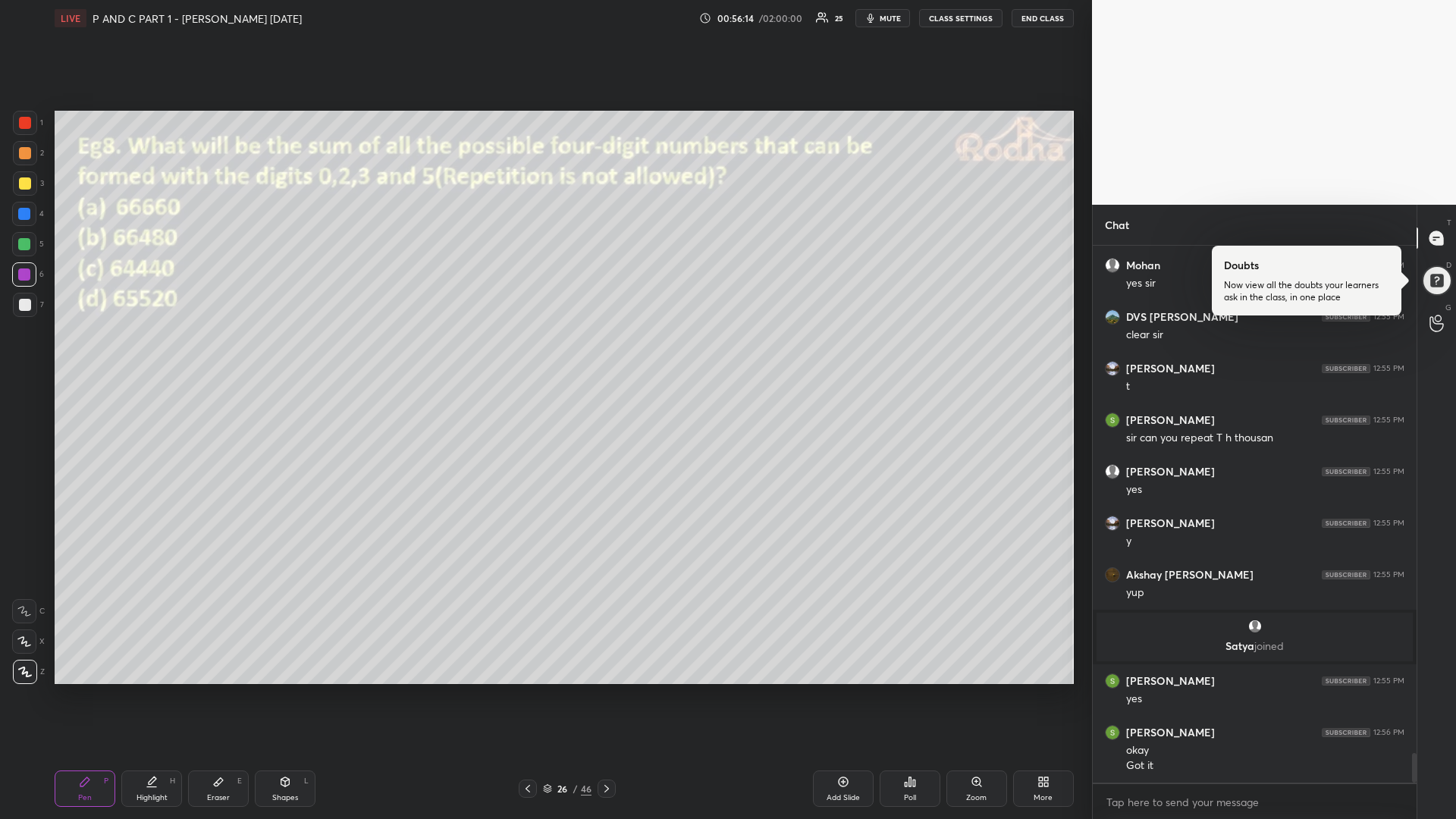
click at [914, 690] on div "Poll" at bounding box center [910, 788] width 61 height 36
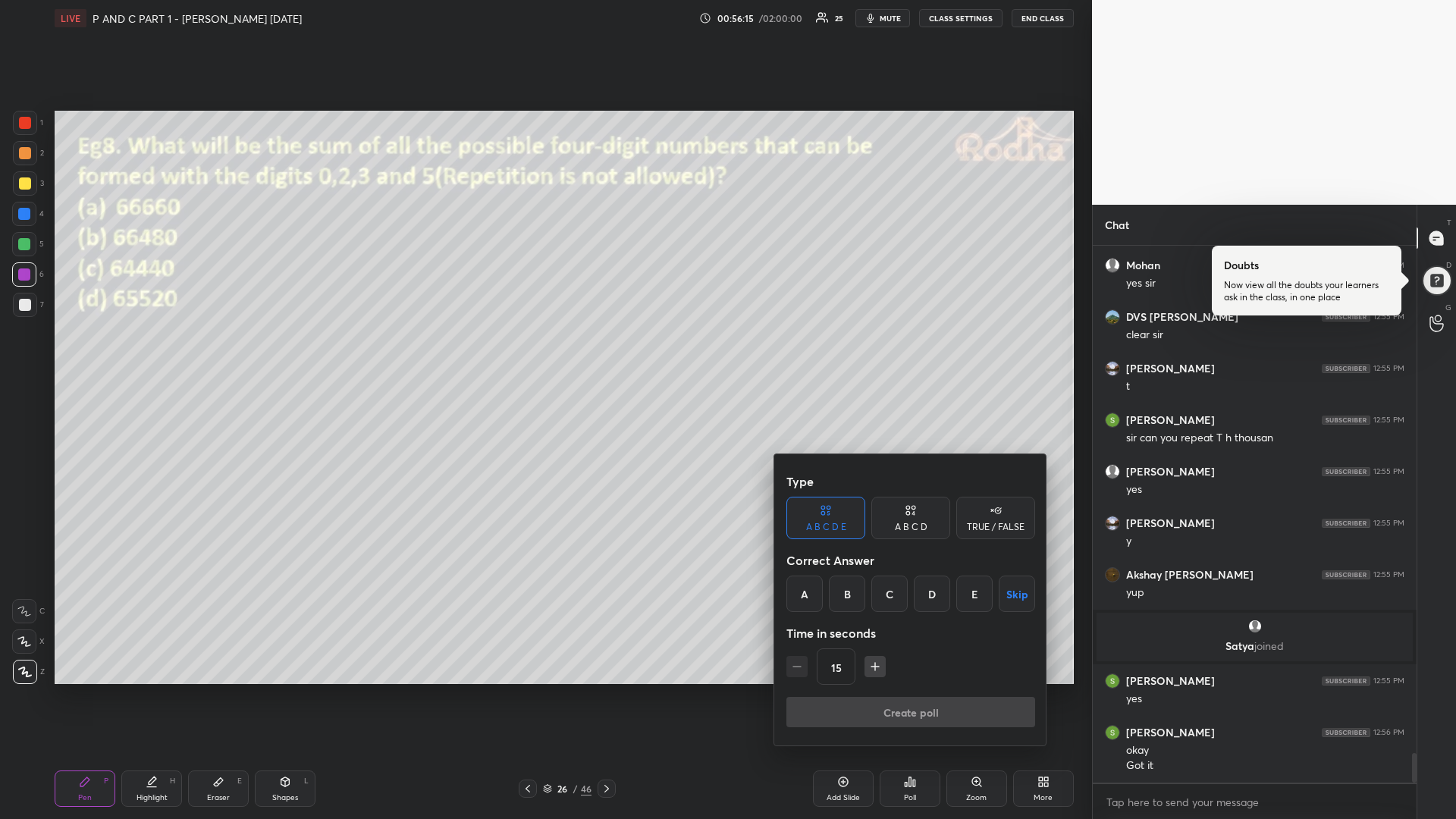
click at [891, 597] on div "C" at bounding box center [889, 593] width 36 height 36
drag, startPoint x: 914, startPoint y: 512, endPoint x: 908, endPoint y: 523, distance: 12.5
click at [912, 514] on icon at bounding box center [913, 513] width 3 height 4
click at [903, 601] on div "C" at bounding box center [910, 593] width 45 height 36
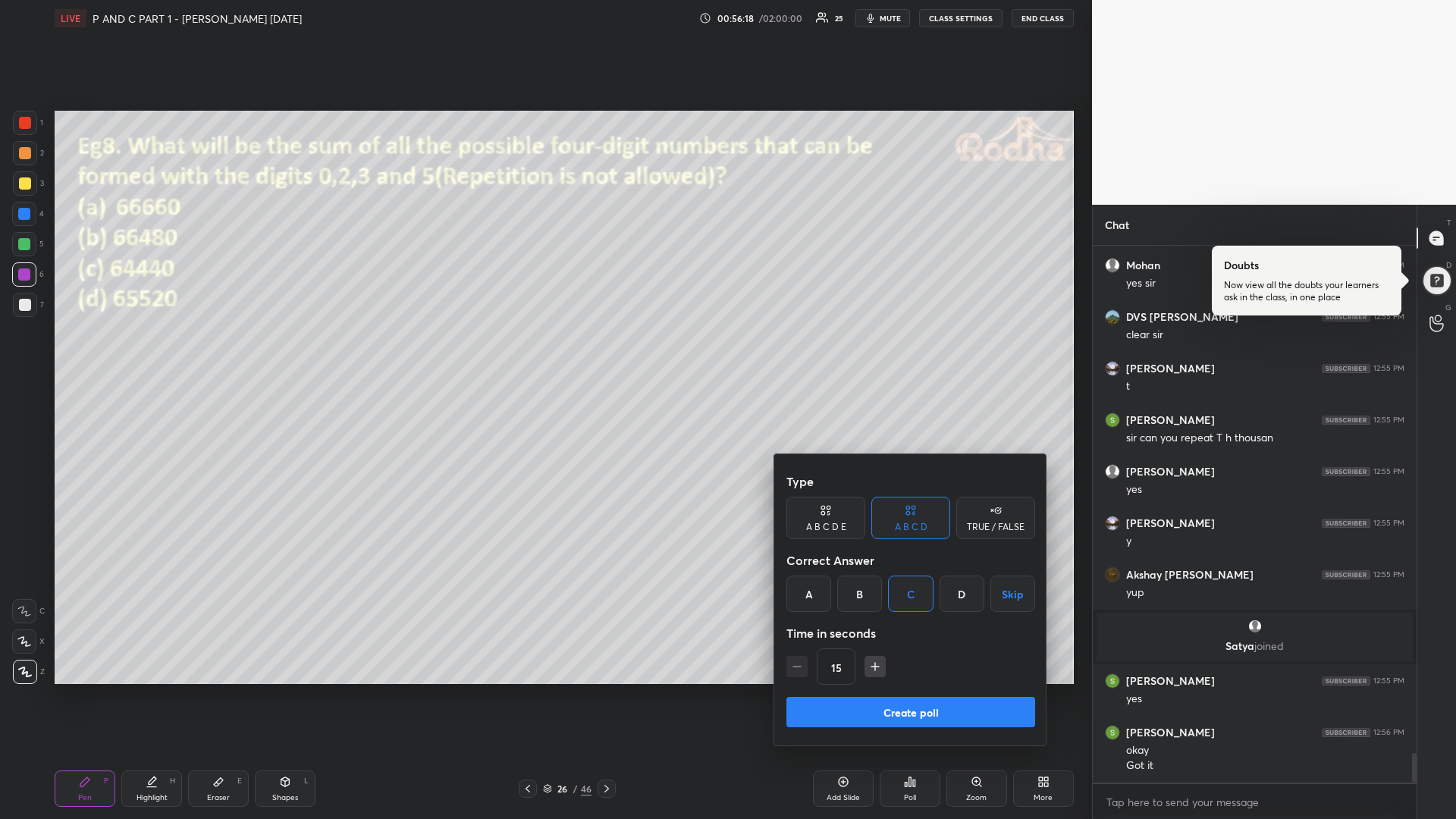
click at [871, 668] on icon "button" at bounding box center [874, 666] width 15 height 15
click at [872, 667] on icon "button" at bounding box center [874, 666] width 15 height 15
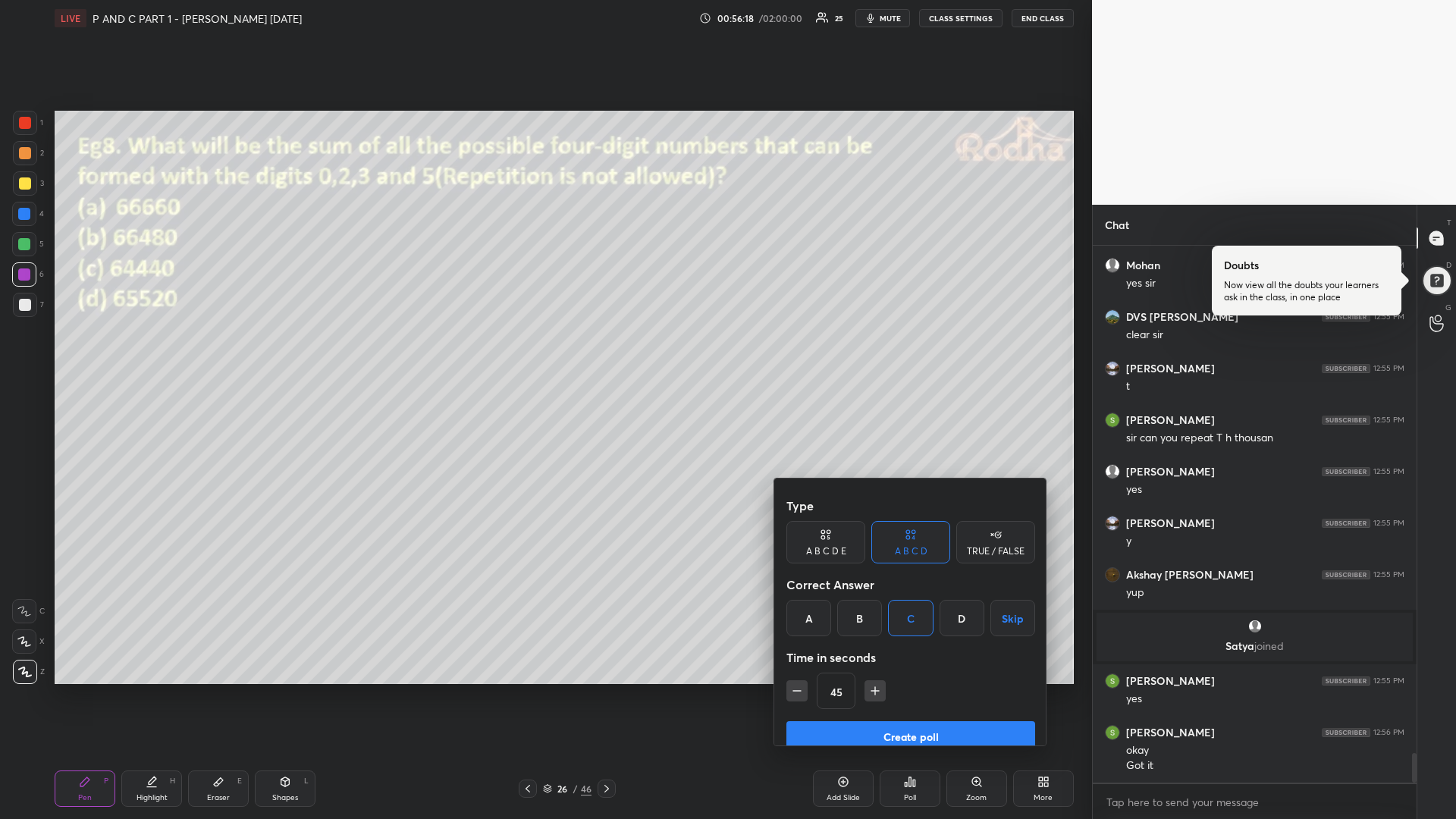
click at [873, 683] on icon "button" at bounding box center [874, 690] width 15 height 15
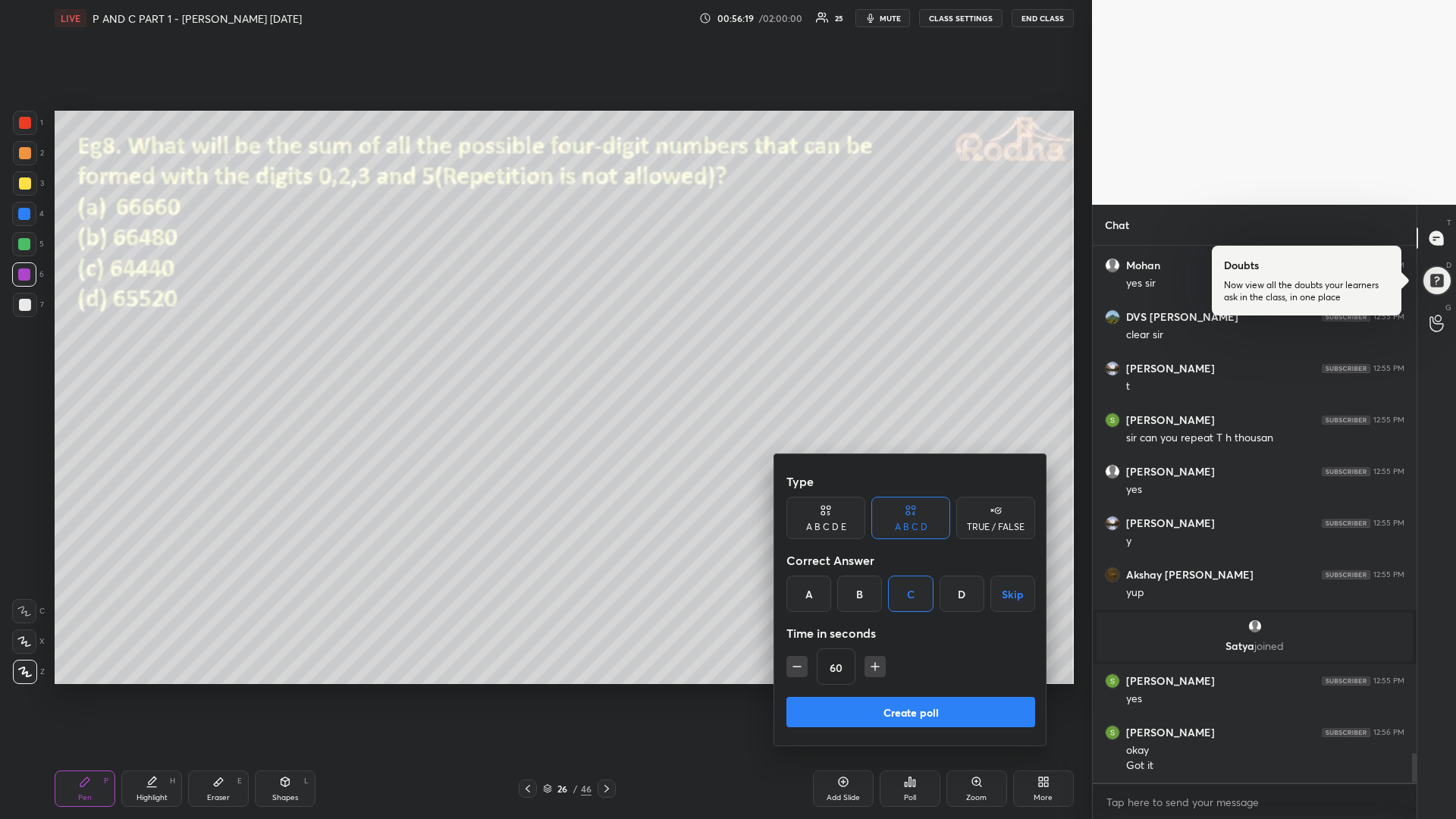
click at [872, 667] on icon "button" at bounding box center [874, 666] width 15 height 15
type input "75"
click at [862, 690] on button "Create poll" at bounding box center [910, 712] width 249 height 30
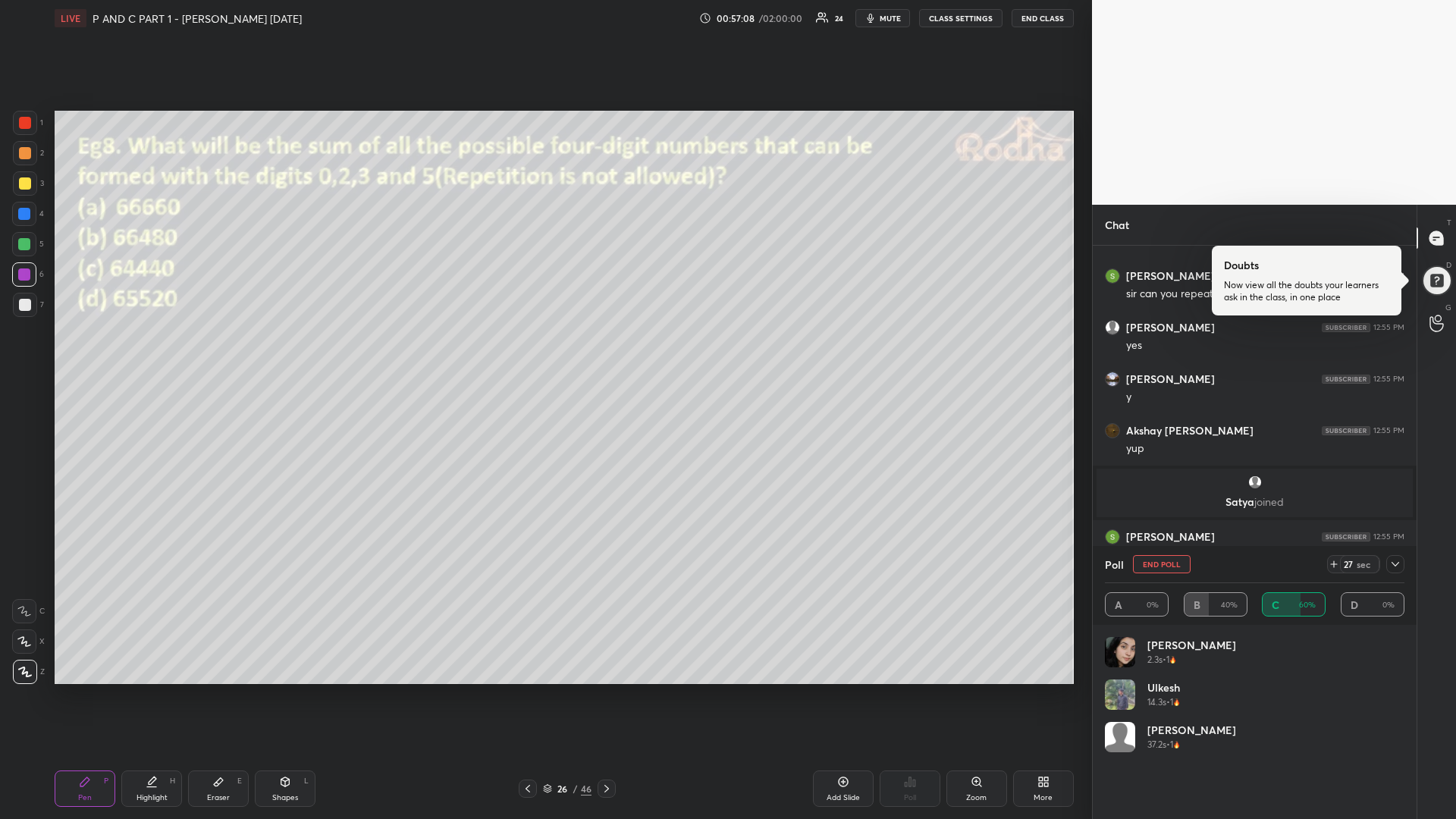
scroll to position [9511, 0]
click at [27, 185] on div at bounding box center [24, 183] width 12 height 12
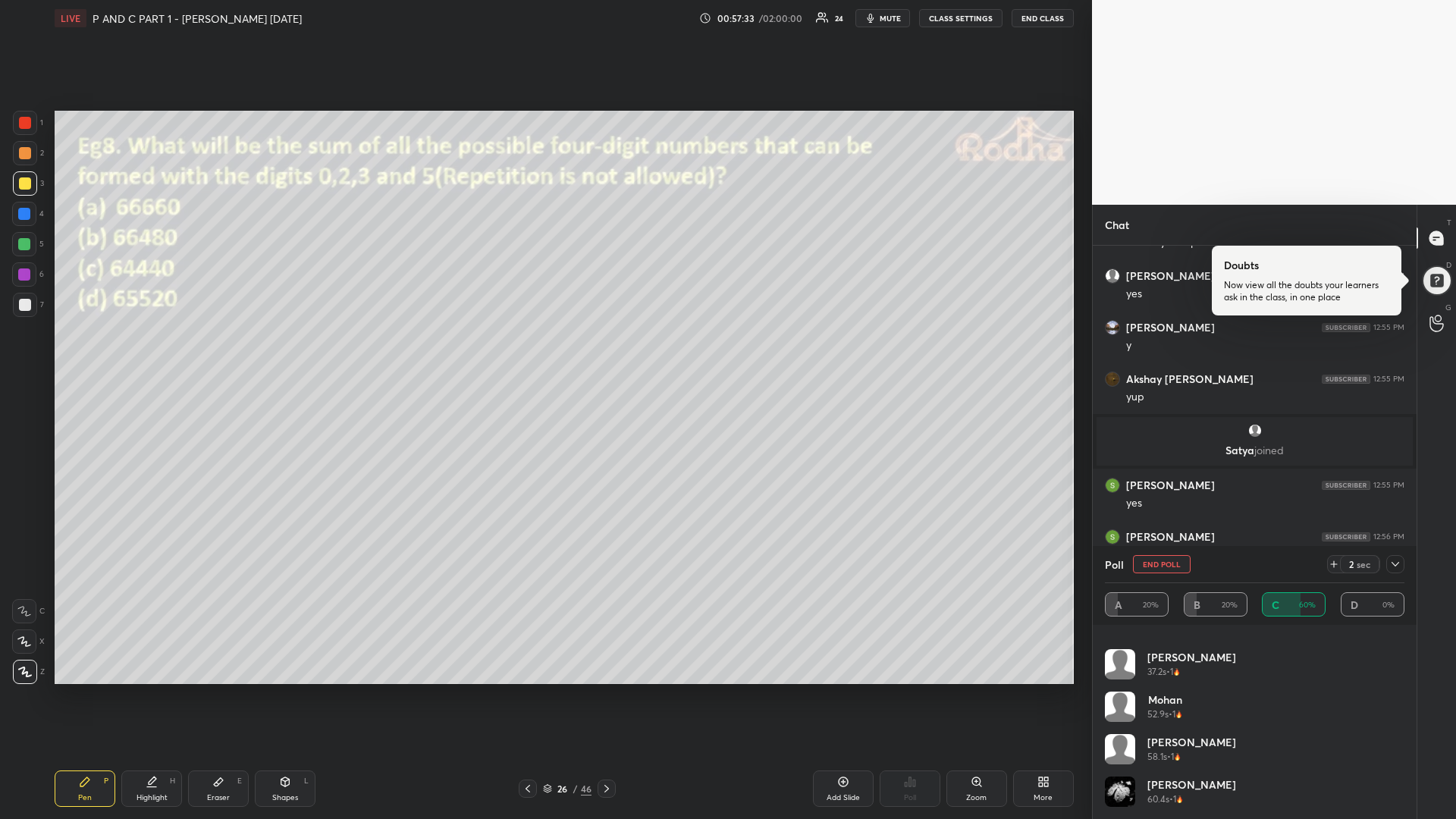
scroll to position [9562, 0]
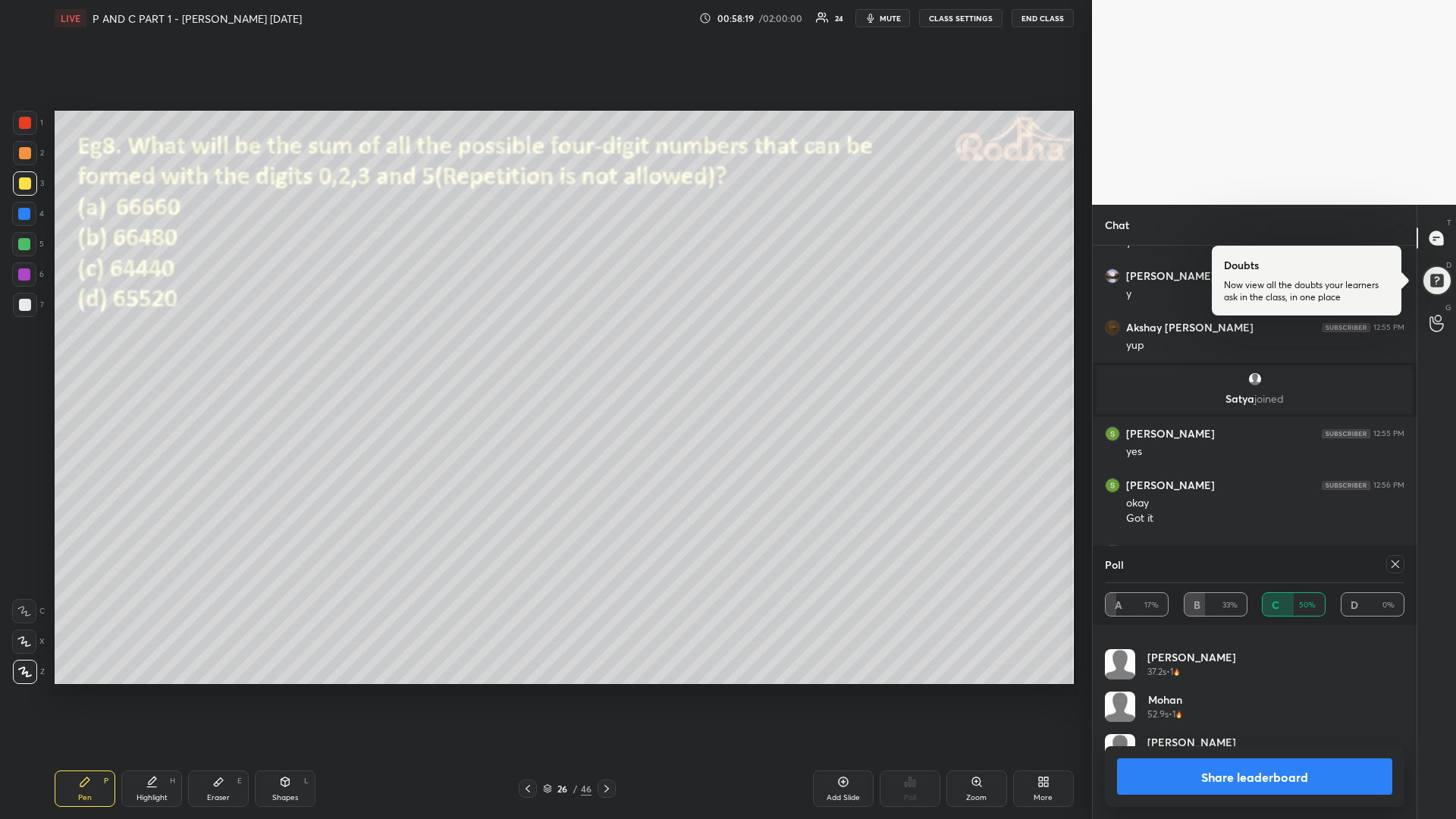
drag, startPoint x: 28, startPoint y: 306, endPoint x: 40, endPoint y: 300, distance: 13.4
click at [26, 305] on div at bounding box center [24, 305] width 12 height 12
drag, startPoint x: 28, startPoint y: 247, endPoint x: 25, endPoint y: 256, distance: 9.5
click at [25, 247] on div at bounding box center [24, 244] width 12 height 12
click at [1390, 559] on icon at bounding box center [1394, 563] width 12 height 12
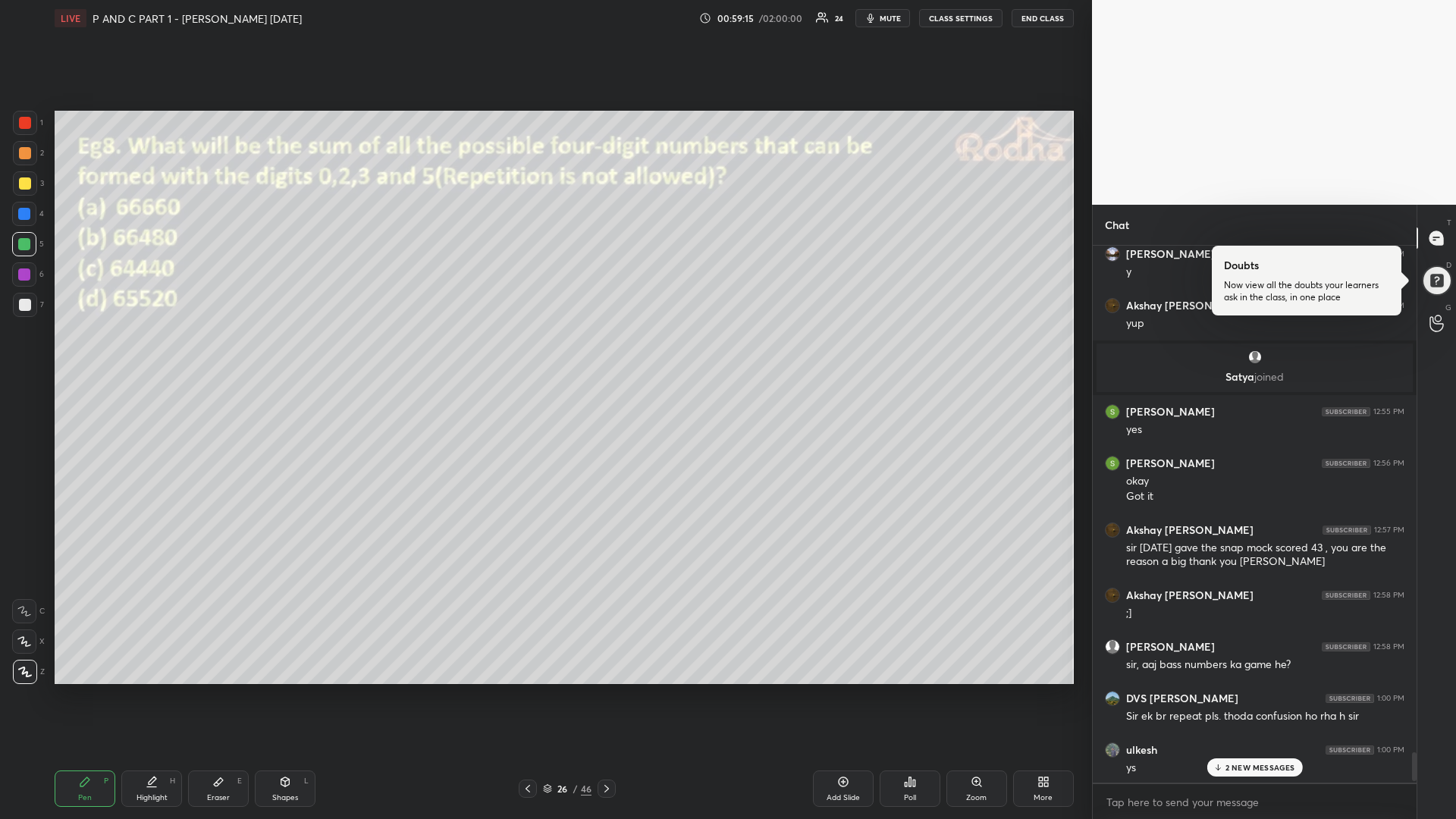
scroll to position [9614, 0]
click at [21, 184] on div at bounding box center [24, 183] width 12 height 12
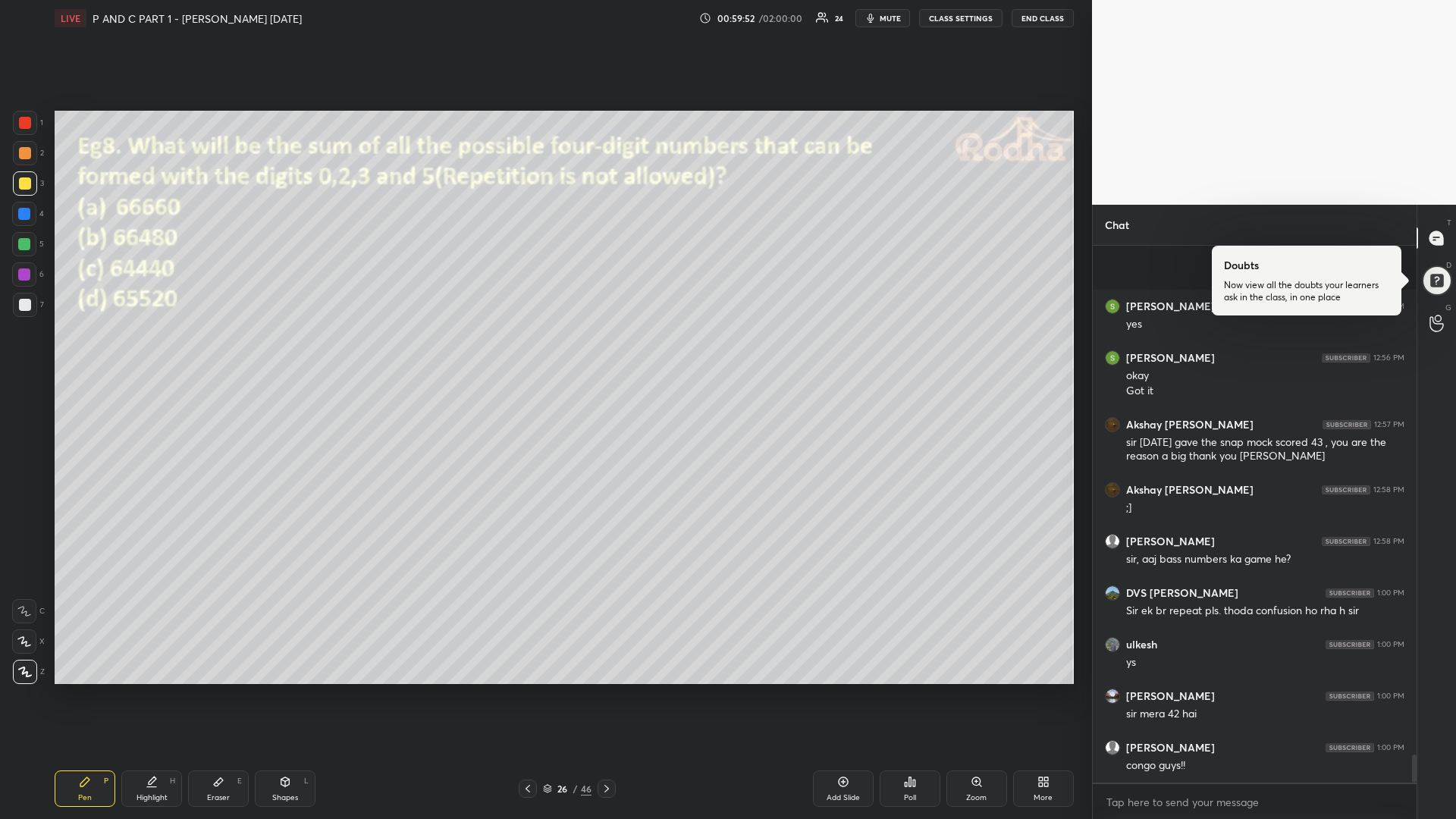
scroll to position [9820, 0]
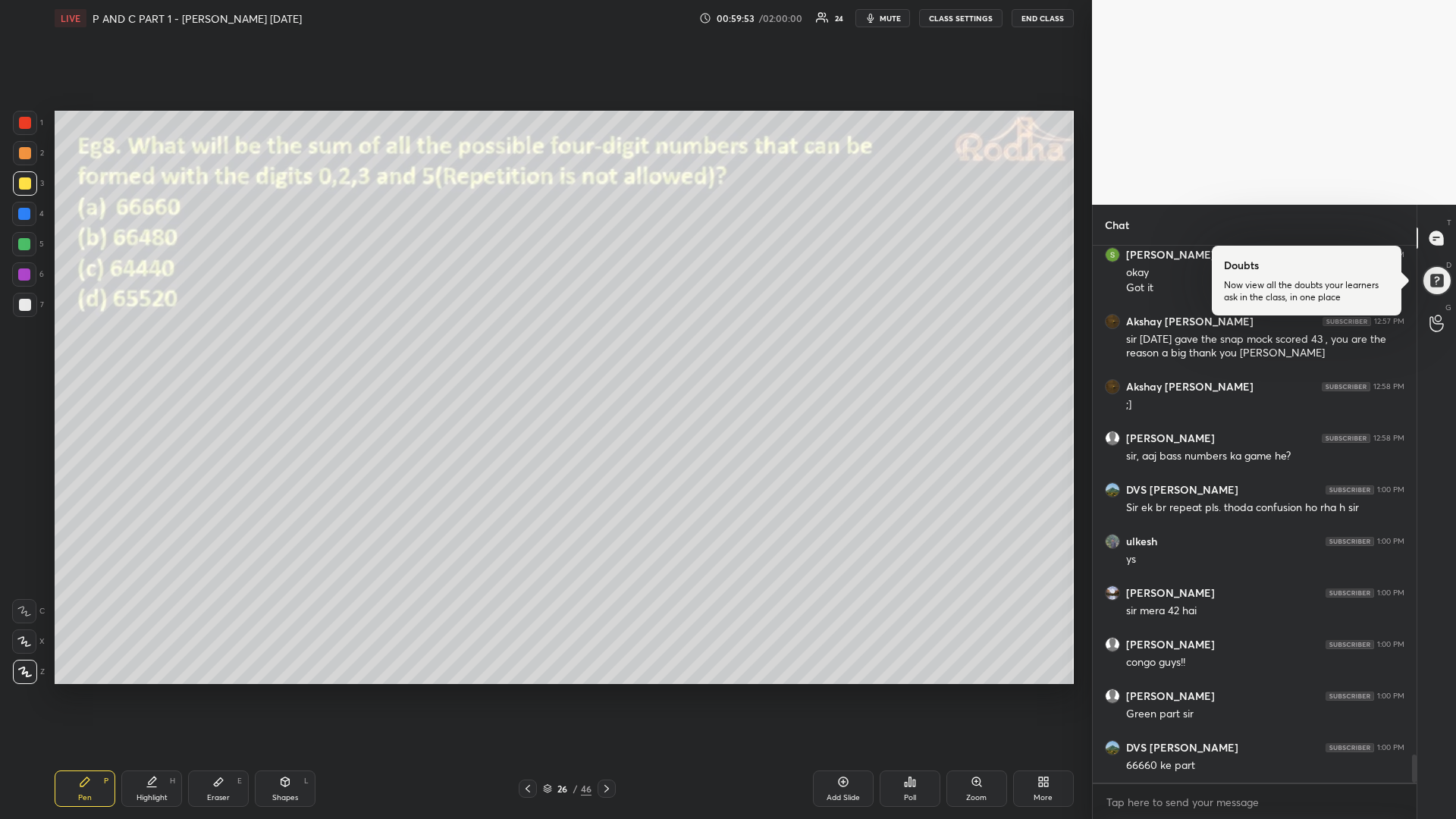
click at [20, 241] on div at bounding box center [24, 244] width 12 height 12
click at [519, 690] on div at bounding box center [527, 788] width 18 height 18
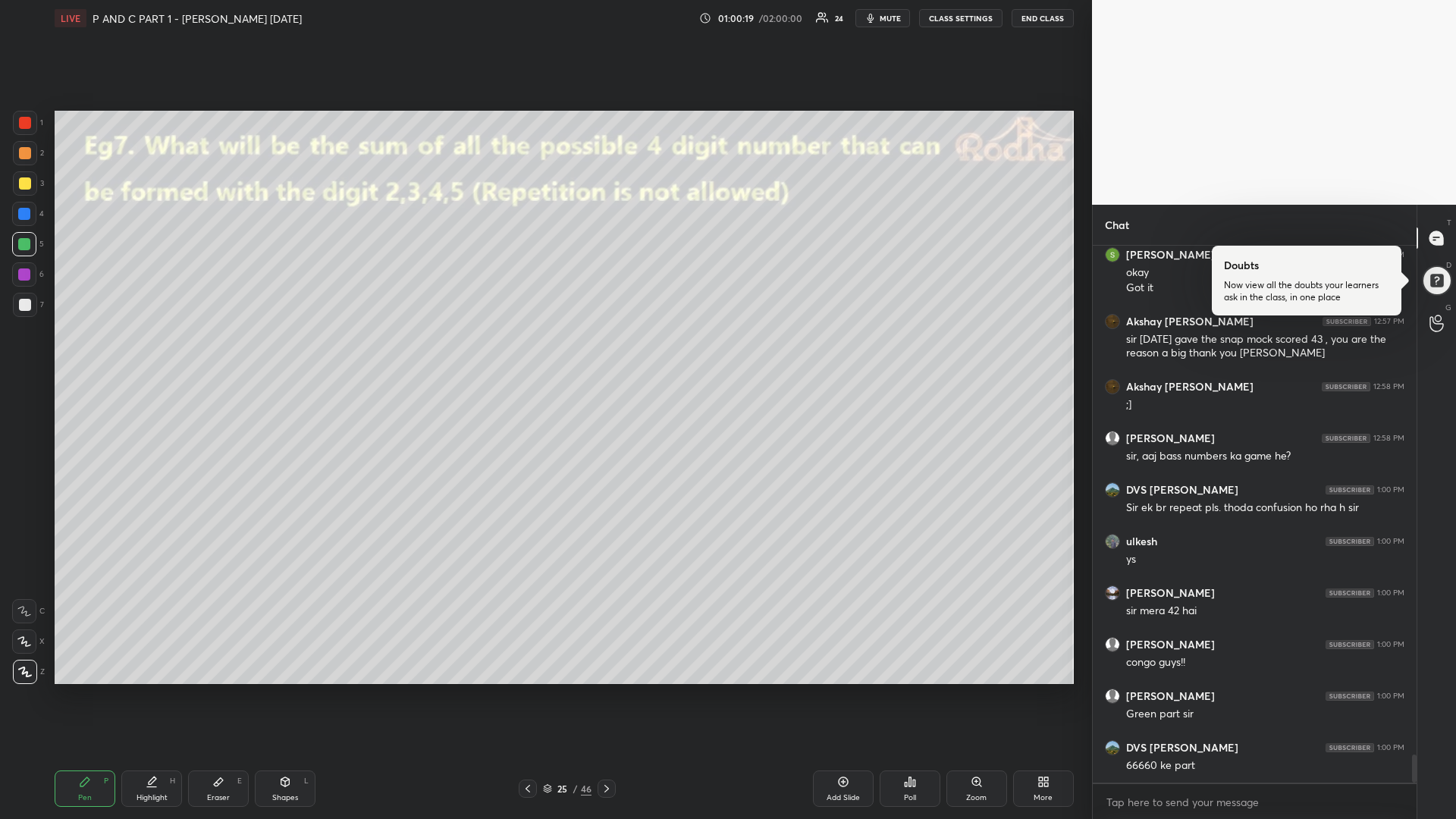
click at [608, 690] on icon at bounding box center [606, 788] width 12 height 12
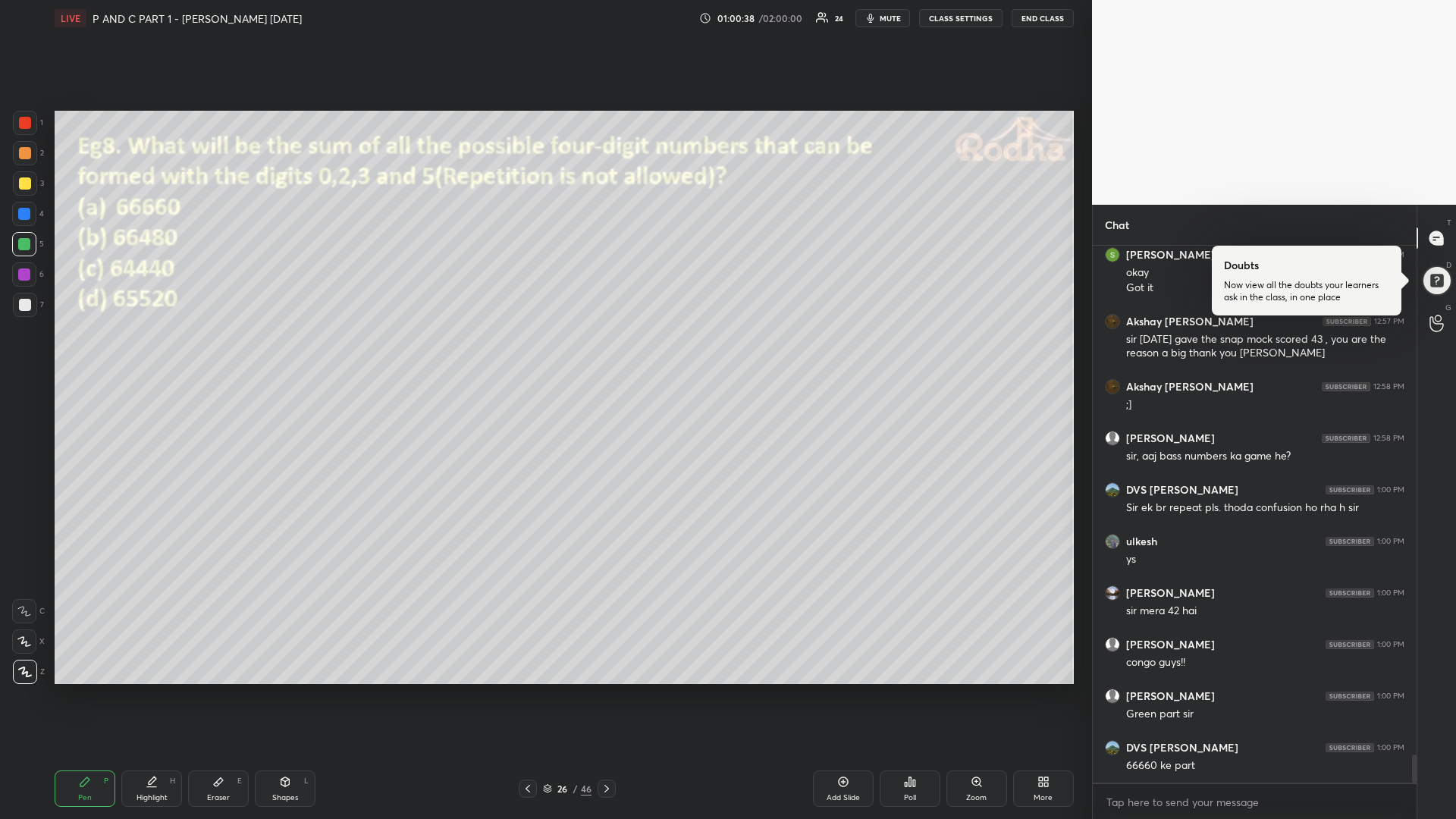
click at [154, 690] on div "Highlight" at bounding box center [152, 798] width 31 height 8
click at [75, 690] on div "Pen P" at bounding box center [84, 788] width 61 height 36
click at [23, 184] on div at bounding box center [24, 183] width 12 height 12
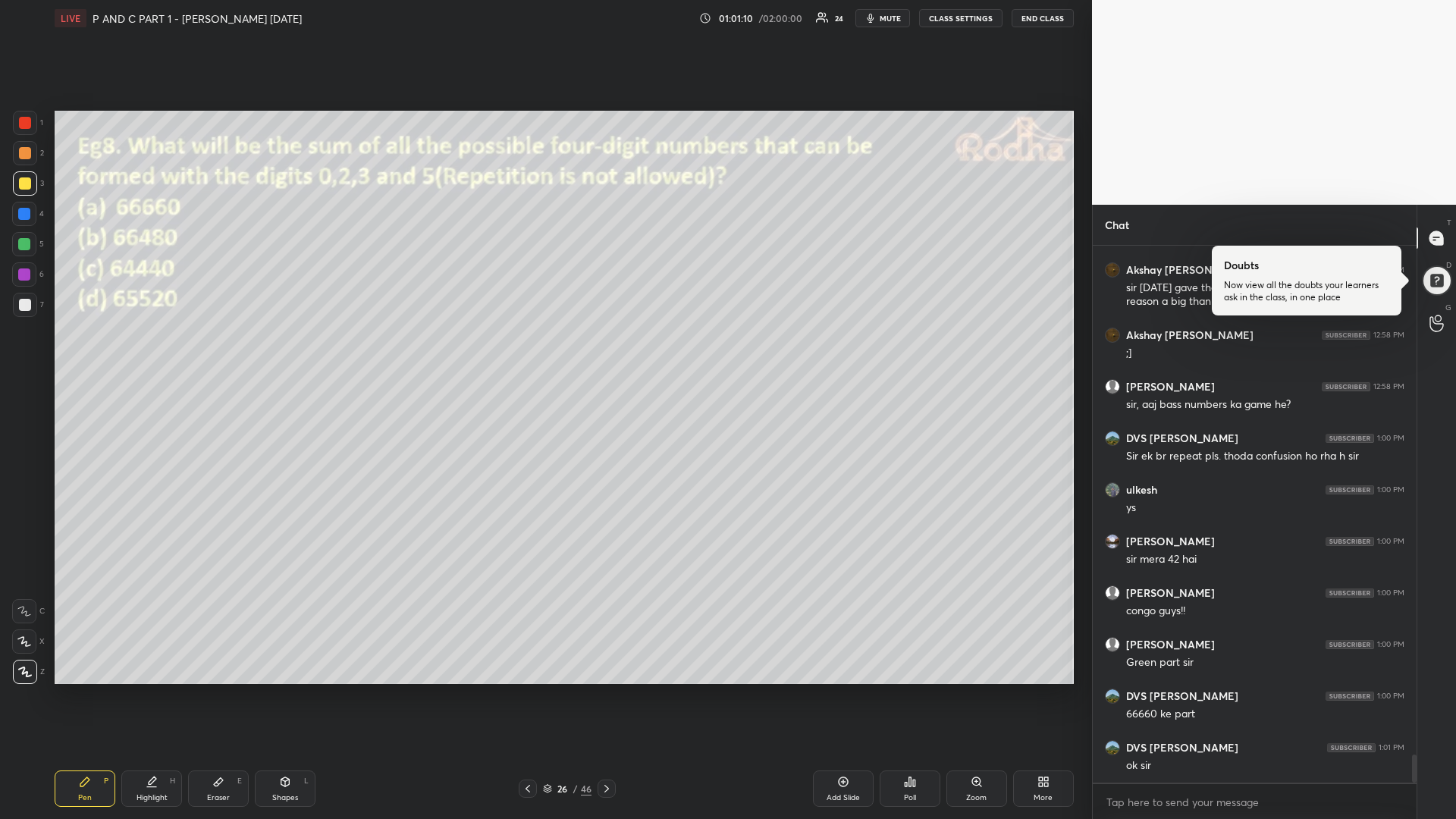
click at [153, 690] on div "Highlight" at bounding box center [152, 798] width 31 height 8
drag, startPoint x: 20, startPoint y: 308, endPoint x: 12, endPoint y: 320, distance: 14.4
click at [20, 309] on div at bounding box center [24, 305] width 12 height 12
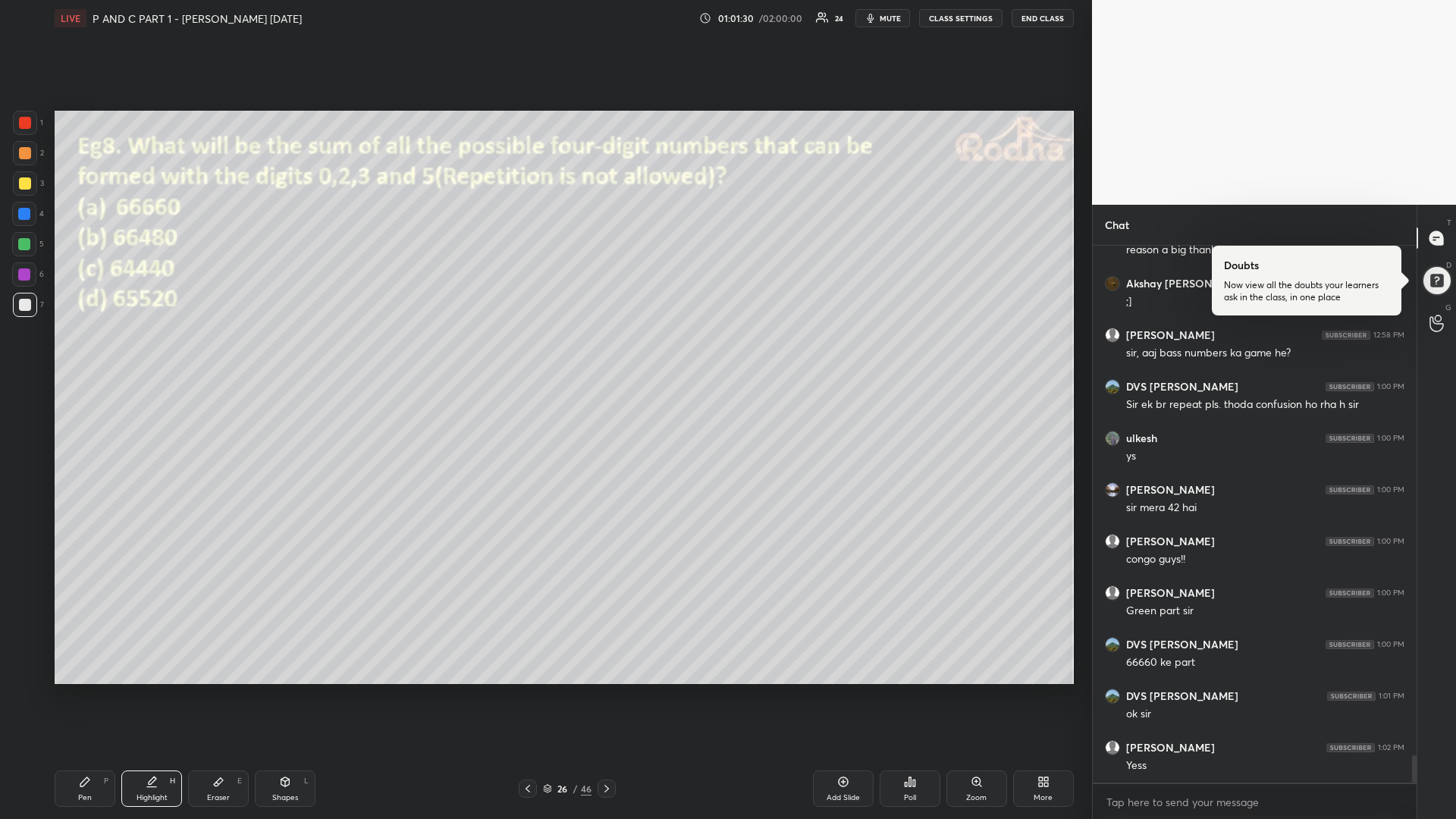
scroll to position [9975, 0]
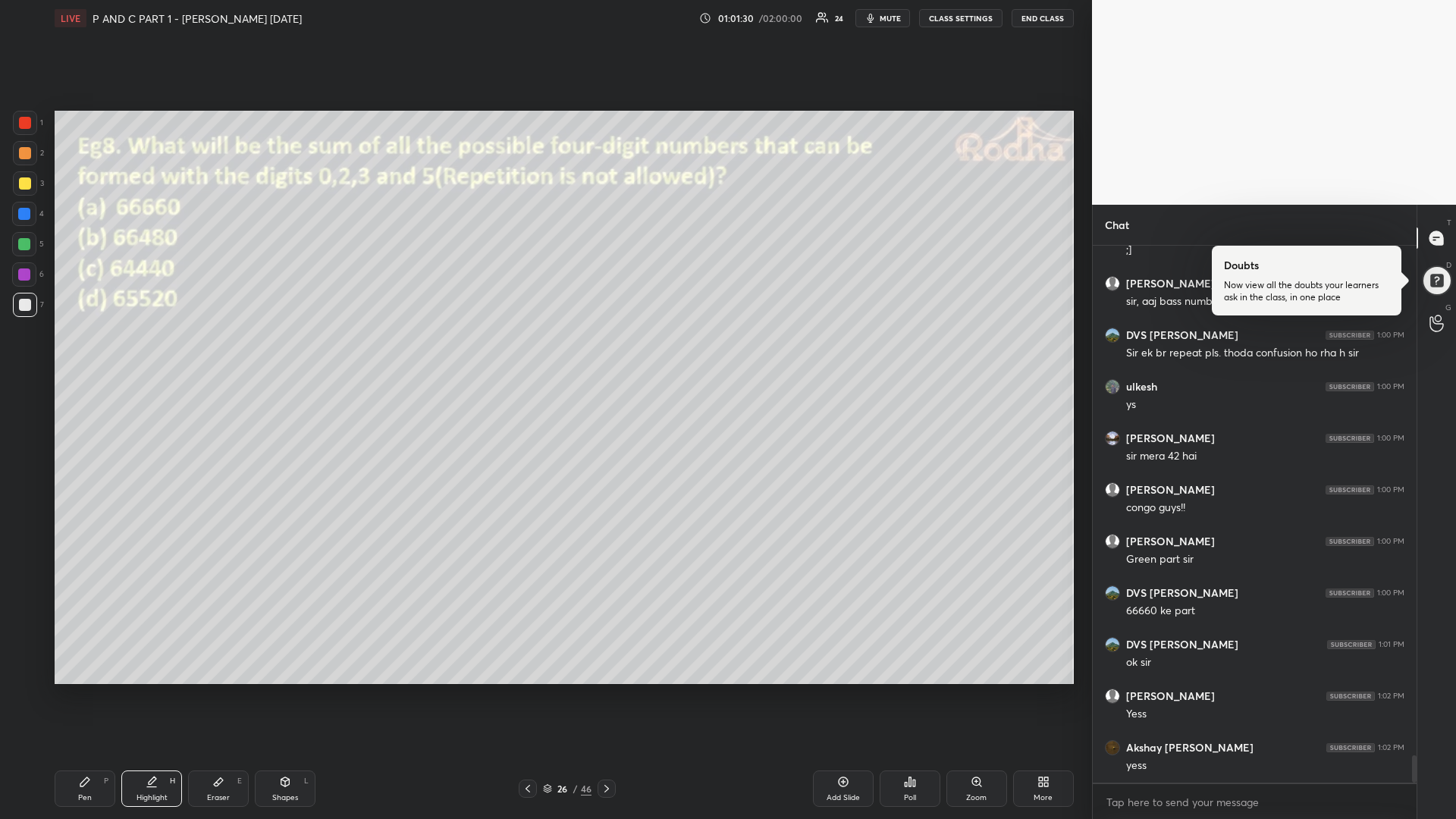
drag, startPoint x: 608, startPoint y: 786, endPoint x: 600, endPoint y: 787, distance: 8.1
click at [604, 690] on icon at bounding box center [606, 788] width 12 height 12
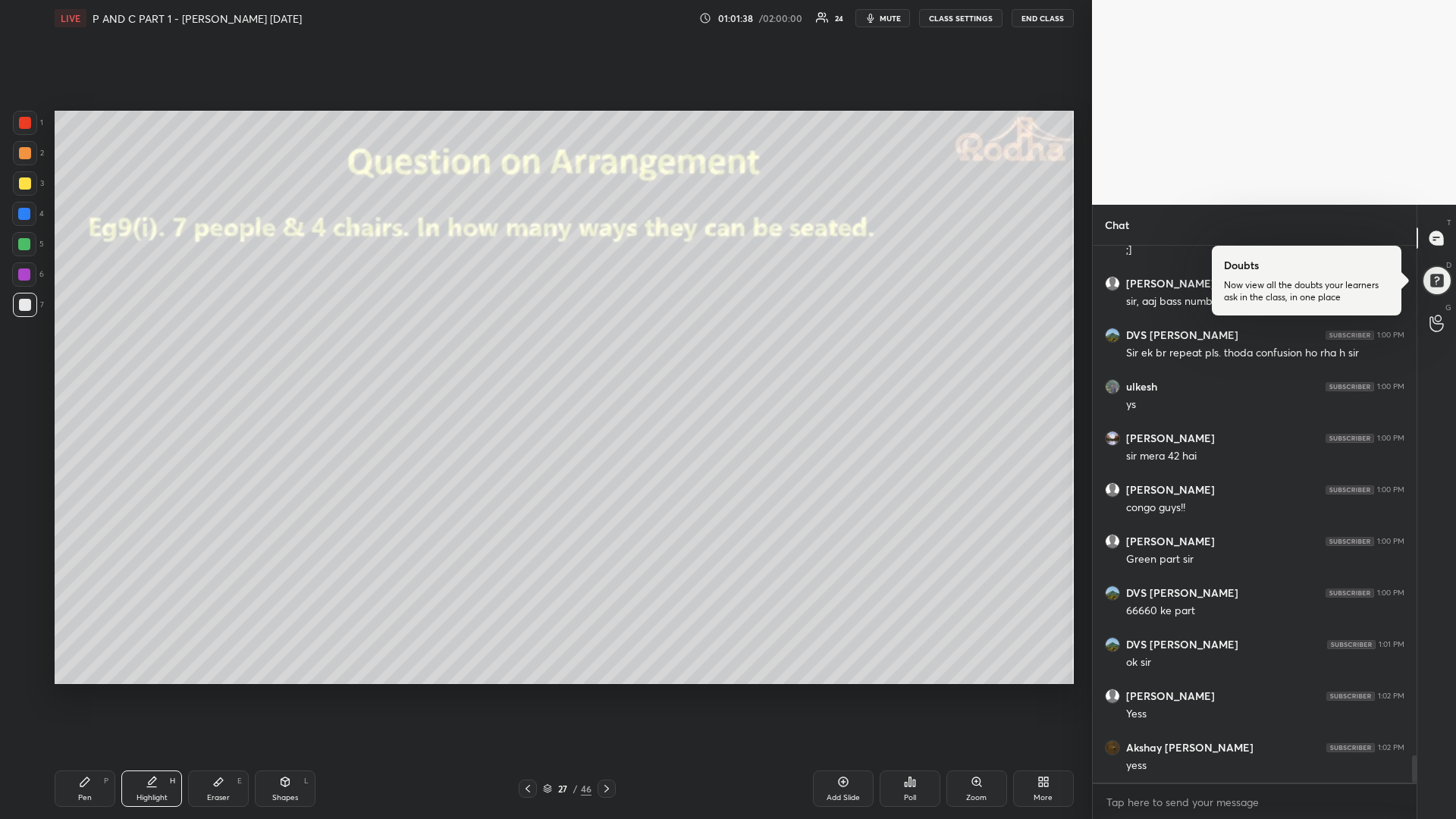
click at [280, 690] on div "Shapes L" at bounding box center [285, 788] width 61 height 36
click at [25, 673] on icon at bounding box center [25, 672] width 11 height 11
click at [76, 690] on div "Pen P" at bounding box center [84, 788] width 61 height 36
click at [75, 690] on div "Pen P" at bounding box center [84, 788] width 61 height 36
click at [219, 690] on icon at bounding box center [219, 782] width 9 height 9
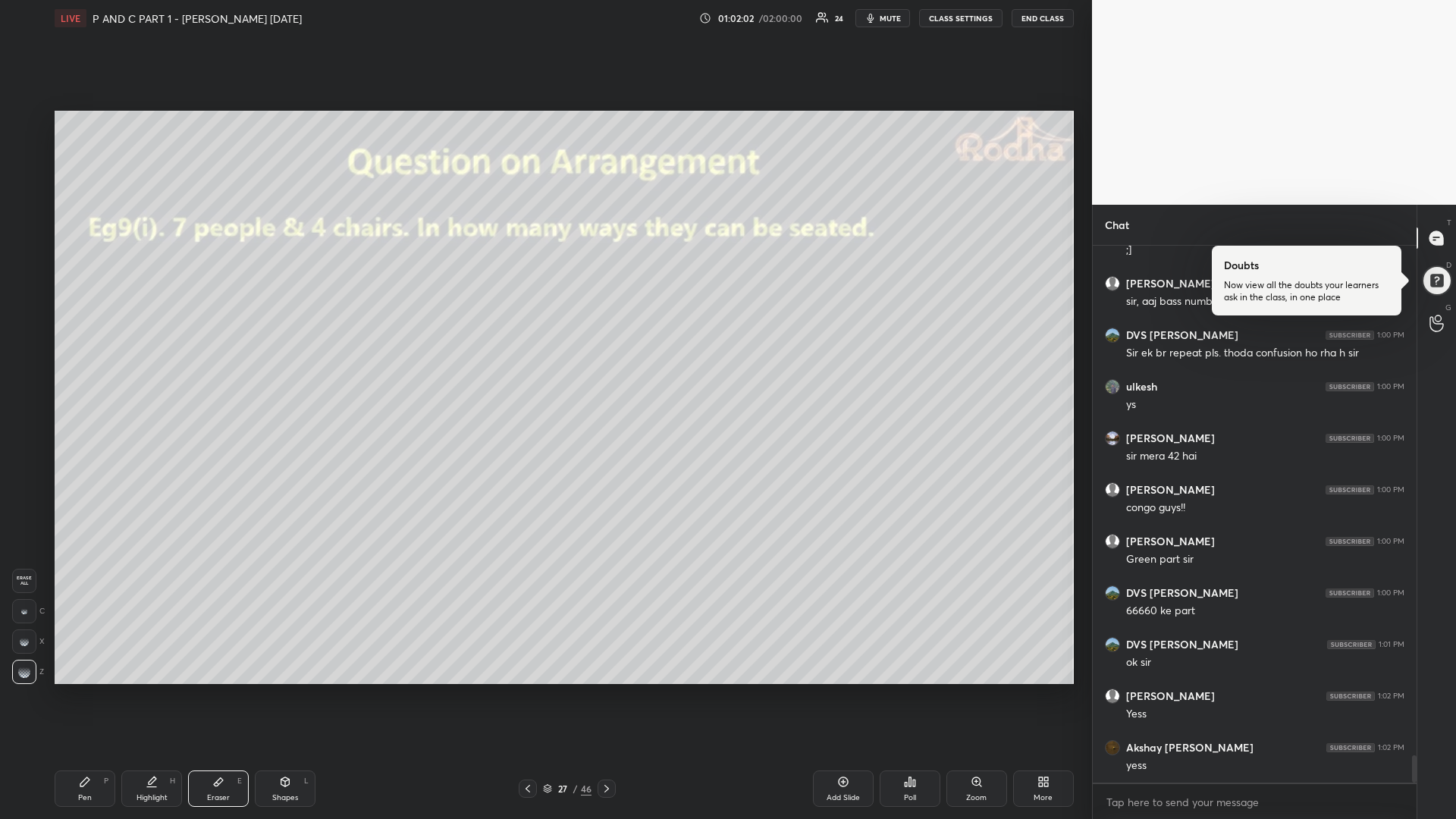
click at [87, 690] on div "Pen" at bounding box center [84, 798] width 13 height 8
click at [23, 246] on div at bounding box center [24, 244] width 12 height 12
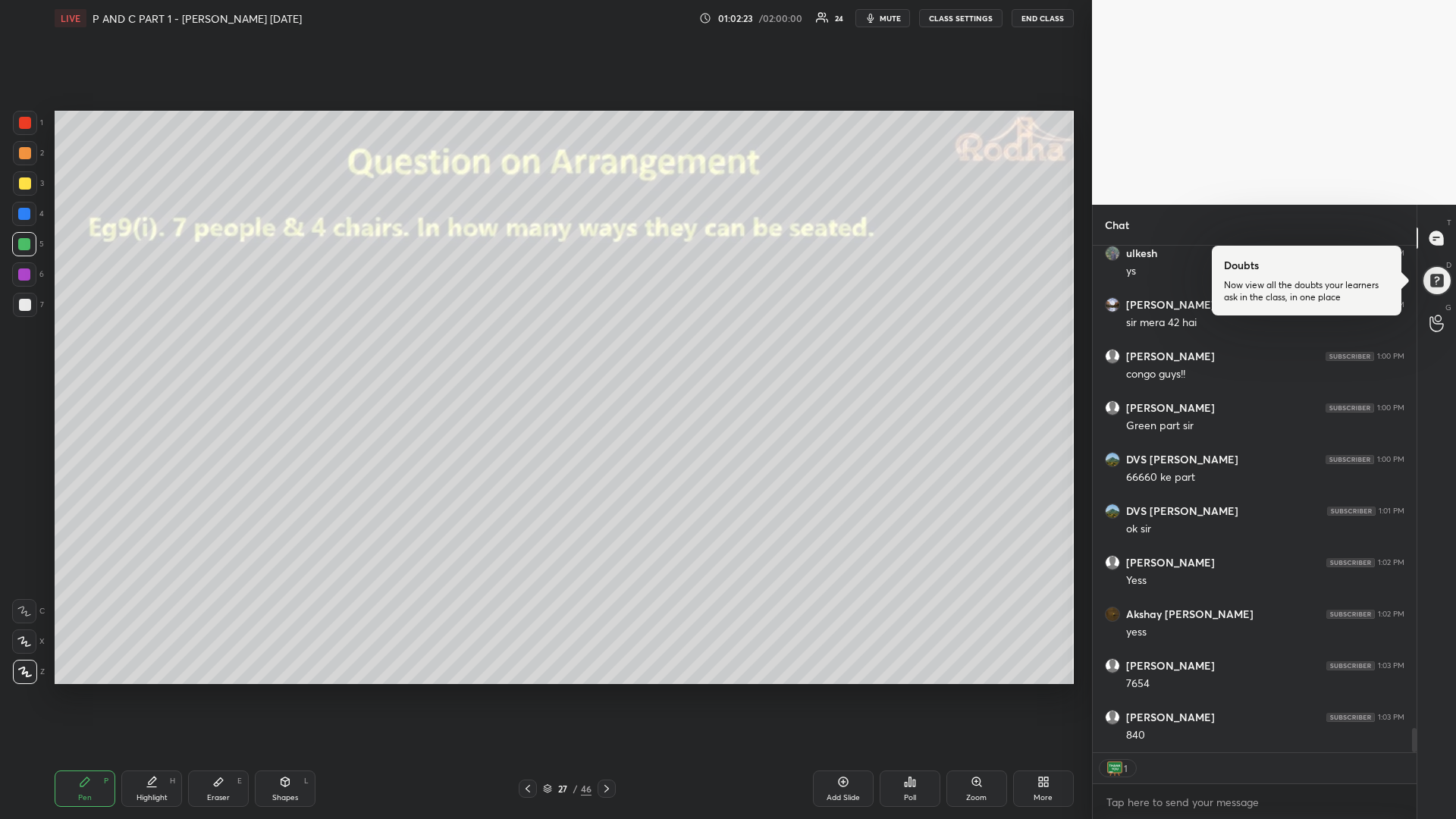
scroll to position [10078, 0]
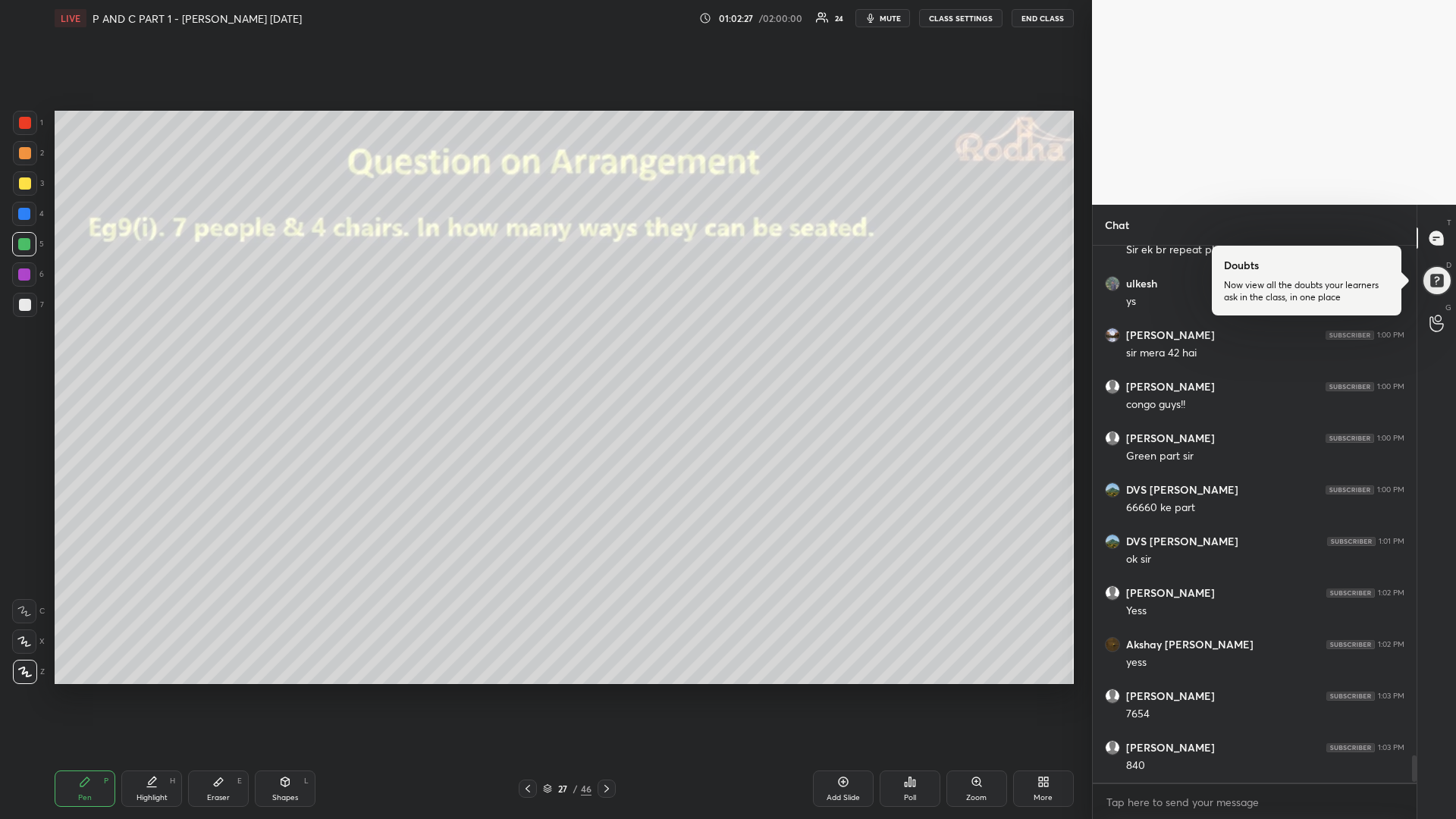
click at [21, 183] on div at bounding box center [24, 183] width 12 height 12
click at [604, 690] on icon at bounding box center [606, 788] width 12 height 12
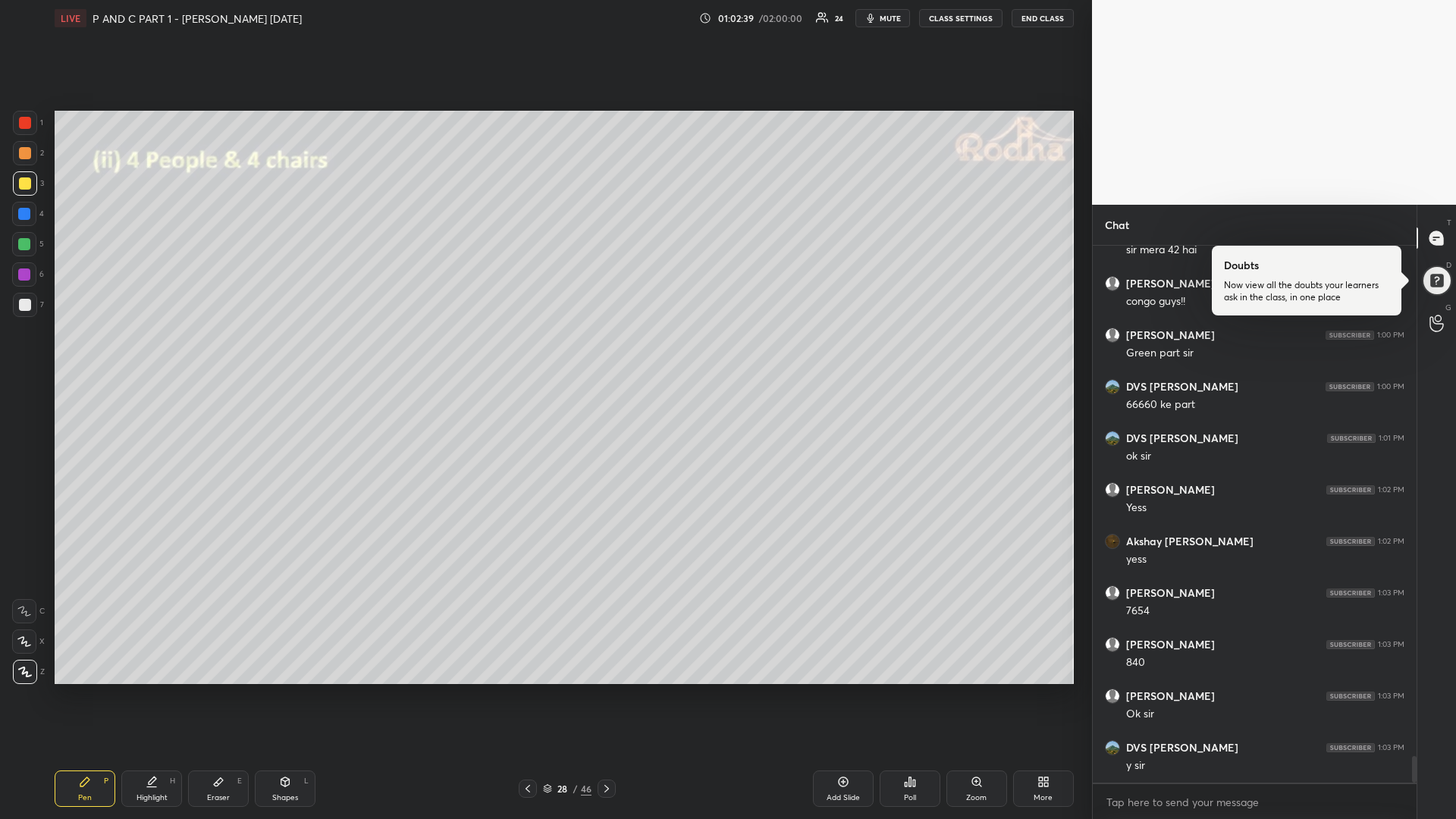
scroll to position [10233, 0]
click at [31, 301] on div at bounding box center [24, 305] width 24 height 24
click at [607, 690] on icon at bounding box center [607, 788] width 5 height 8
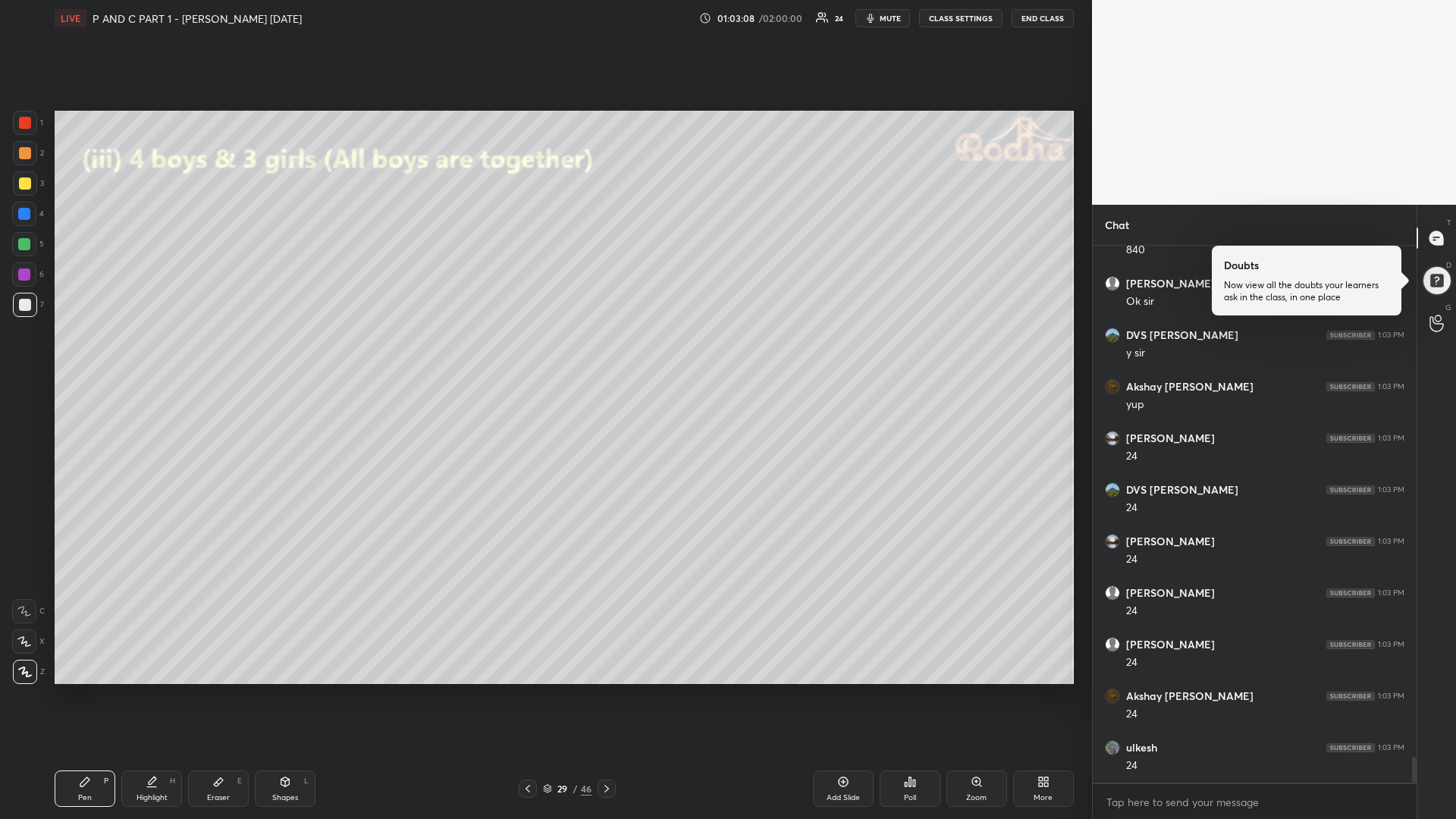
click at [29, 248] on div at bounding box center [24, 244] width 12 height 12
click at [19, 186] on div at bounding box center [24, 183] width 12 height 12
click at [23, 306] on div at bounding box center [24, 305] width 12 height 12
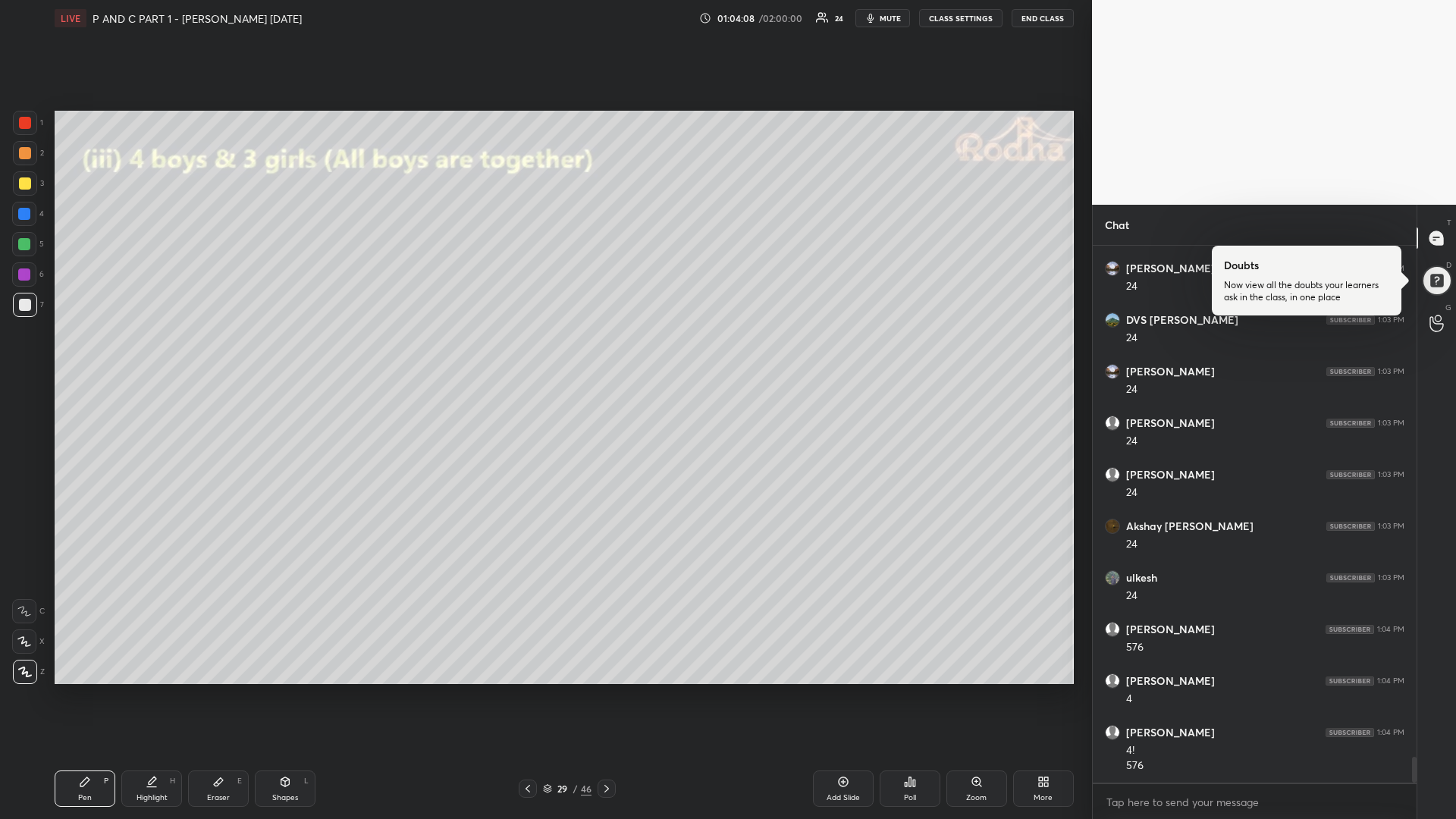
click at [23, 305] on div at bounding box center [24, 305] width 12 height 12
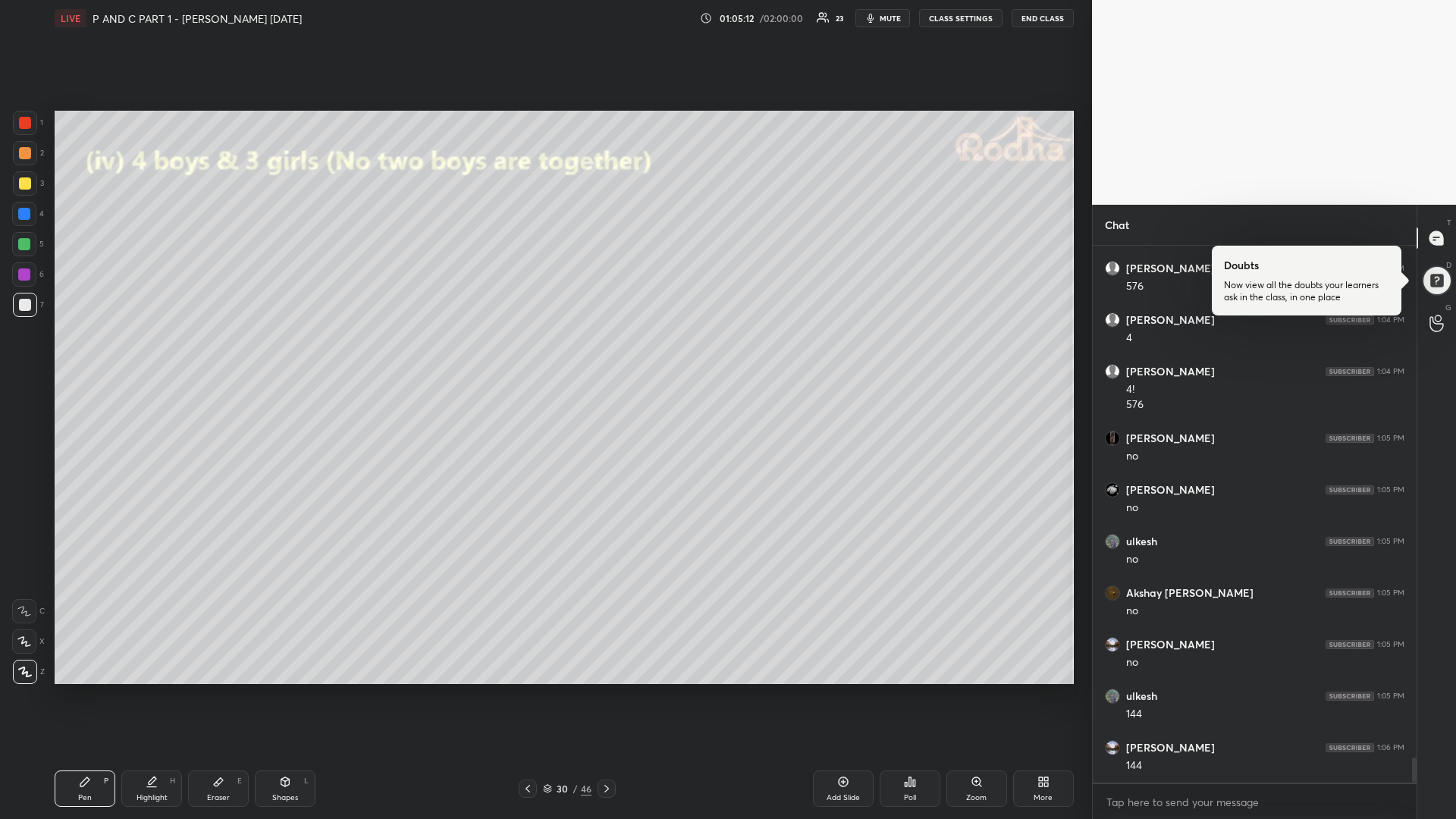
scroll to position [11176, 0]
click at [24, 244] on div at bounding box center [24, 244] width 12 height 12
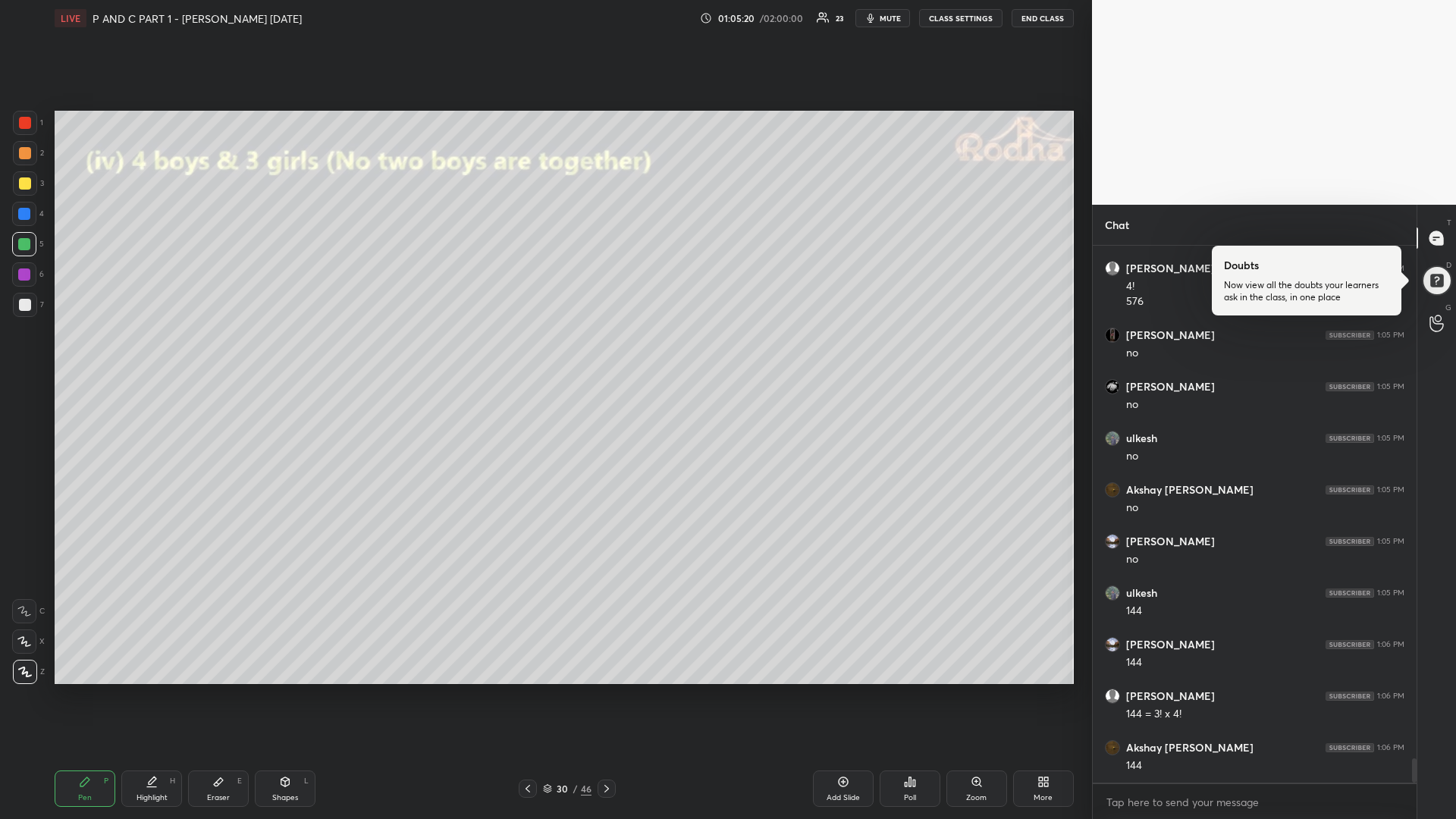
click at [217, 690] on div "Eraser" at bounding box center [218, 798] width 23 height 8
drag, startPoint x: 86, startPoint y: 791, endPoint x: 99, endPoint y: 766, distance: 28.2
click at [82, 690] on div "Pen P" at bounding box center [84, 788] width 61 height 36
click at [23, 275] on div at bounding box center [24, 274] width 12 height 12
click at [25, 243] on div at bounding box center [24, 244] width 12 height 12
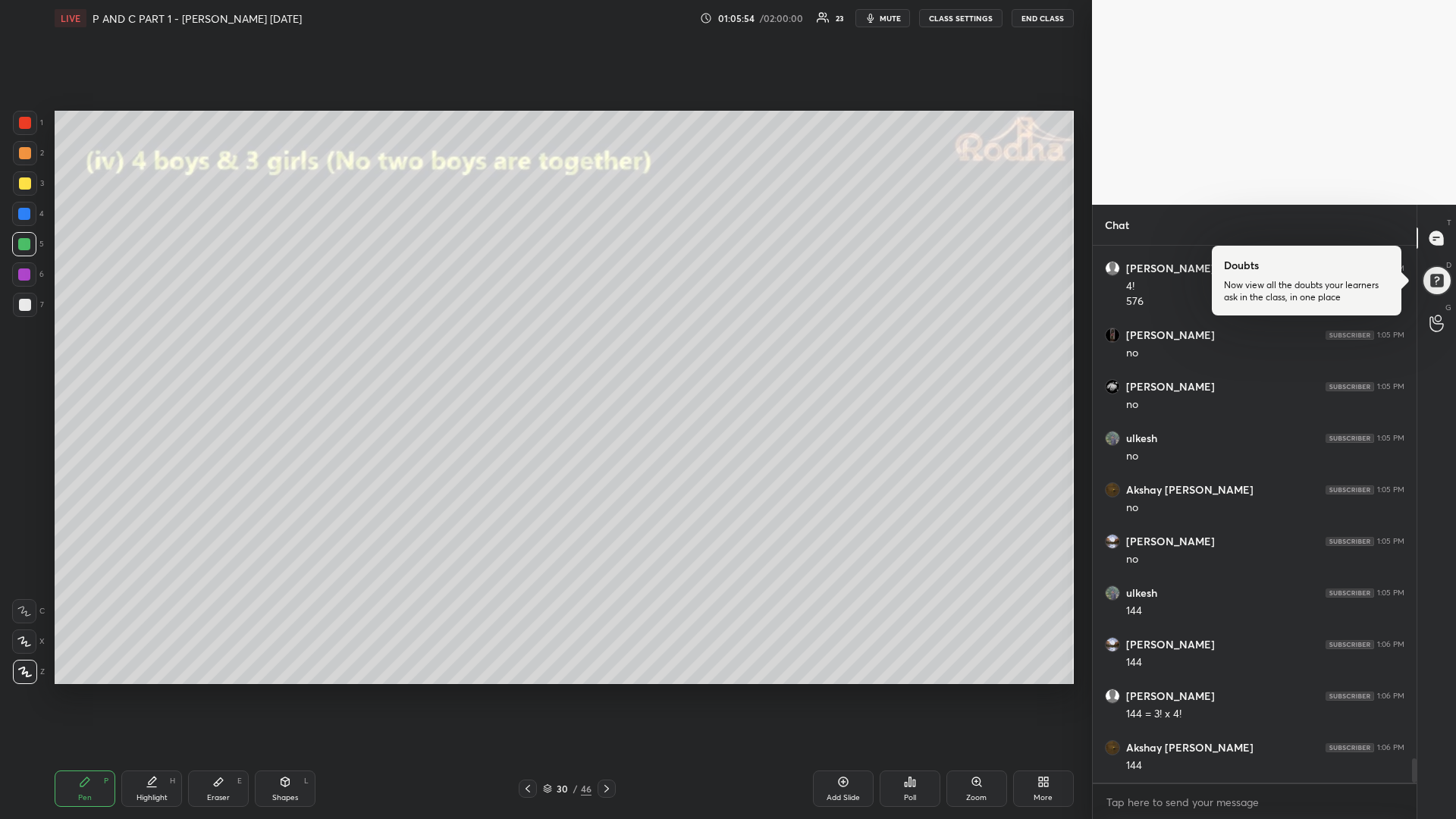
click at [24, 186] on div at bounding box center [24, 183] width 12 height 12
click at [13, 303] on div at bounding box center [24, 305] width 24 height 24
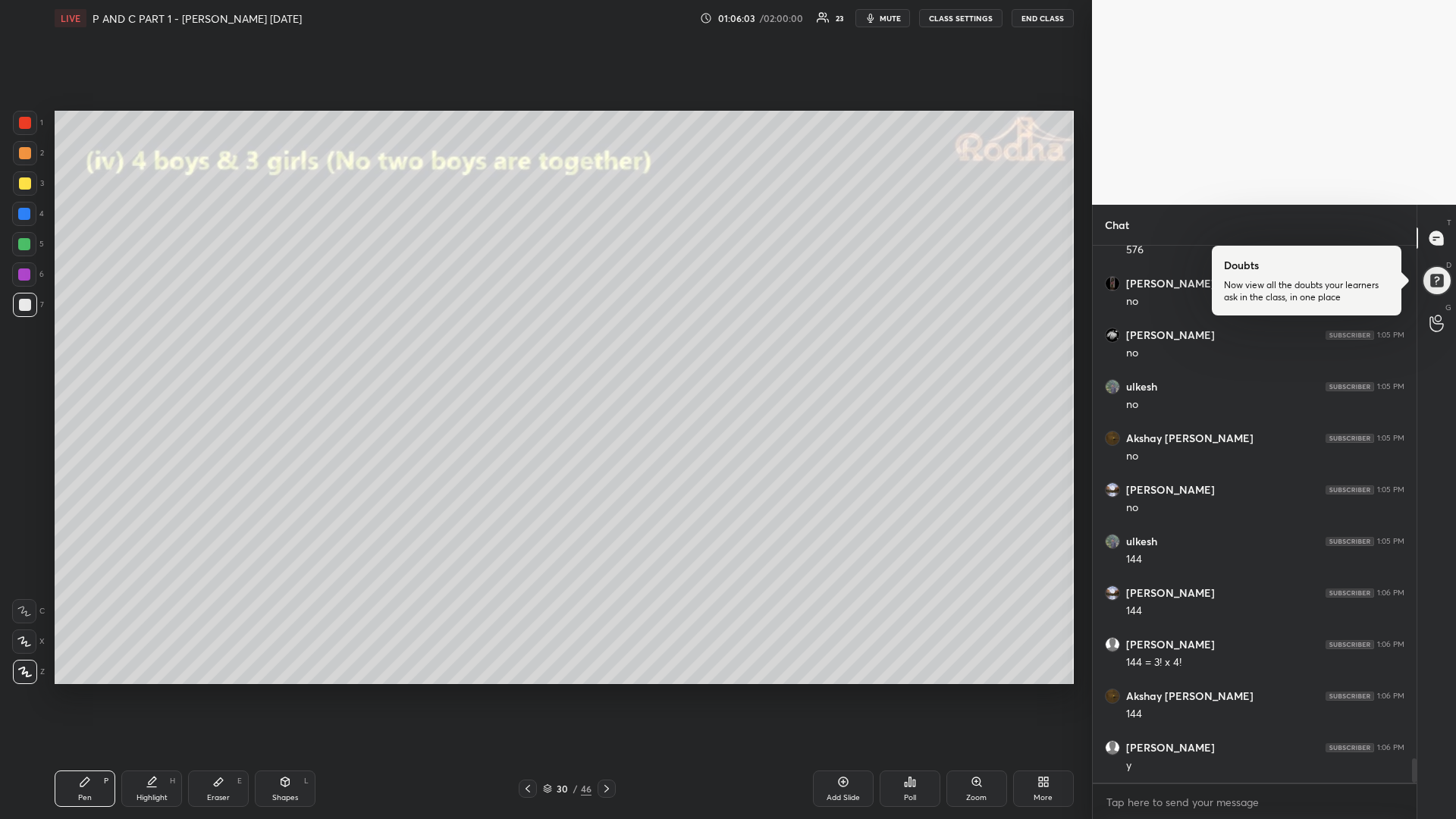
click at [833, 690] on div "Add Slide" at bounding box center [843, 788] width 61 height 36
click at [216, 690] on icon at bounding box center [219, 782] width 9 height 9
click at [80, 690] on div "Pen P" at bounding box center [84, 788] width 61 height 36
click at [29, 187] on div at bounding box center [24, 183] width 12 height 12
click at [22, 243] on div at bounding box center [24, 244] width 12 height 12
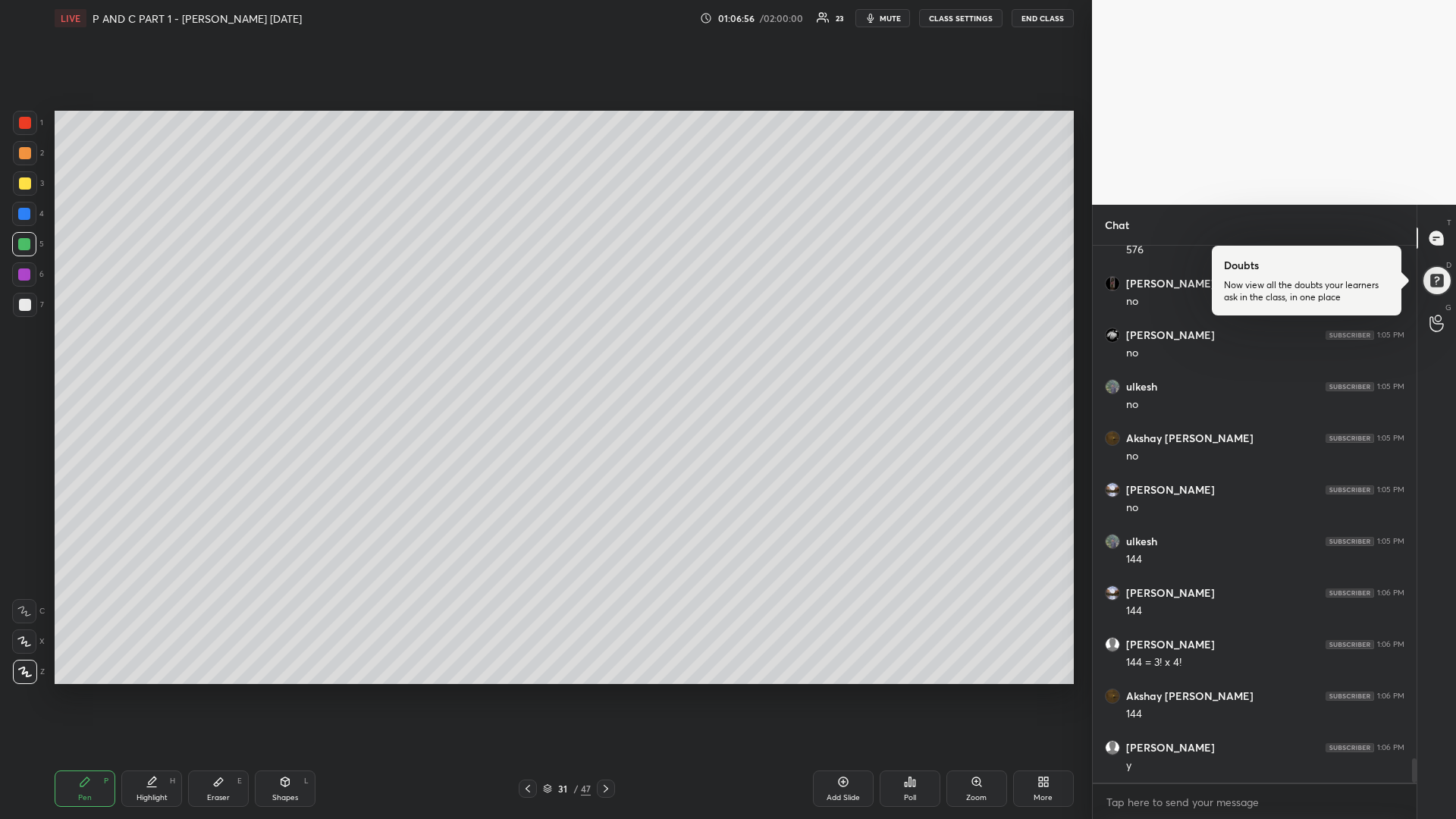
scroll to position [11330, 0]
drag, startPoint x: 21, startPoint y: 281, endPoint x: 45, endPoint y: 282, distance: 24.0
click at [21, 280] on div at bounding box center [24, 274] width 24 height 24
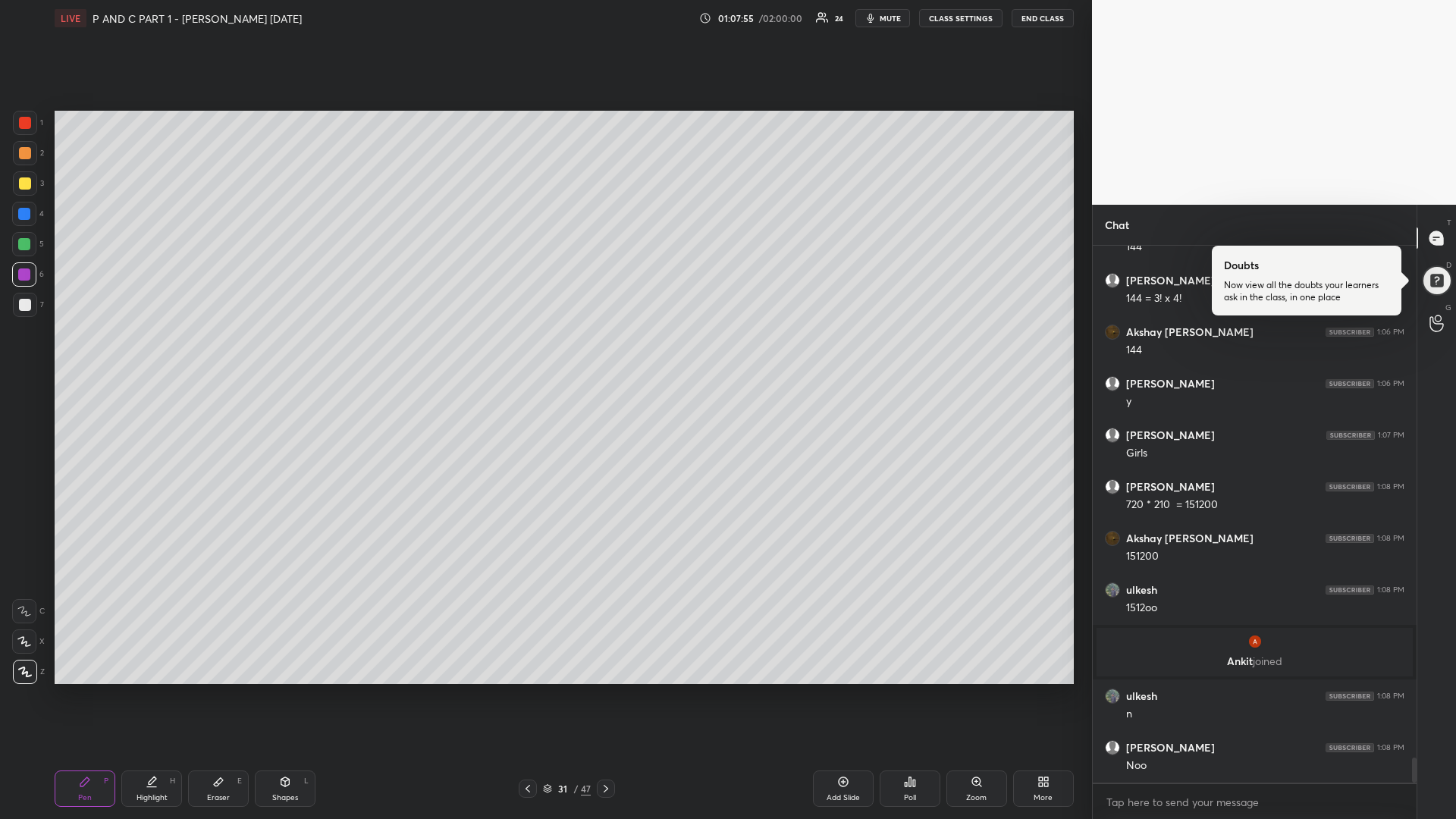
scroll to position [11018, 0]
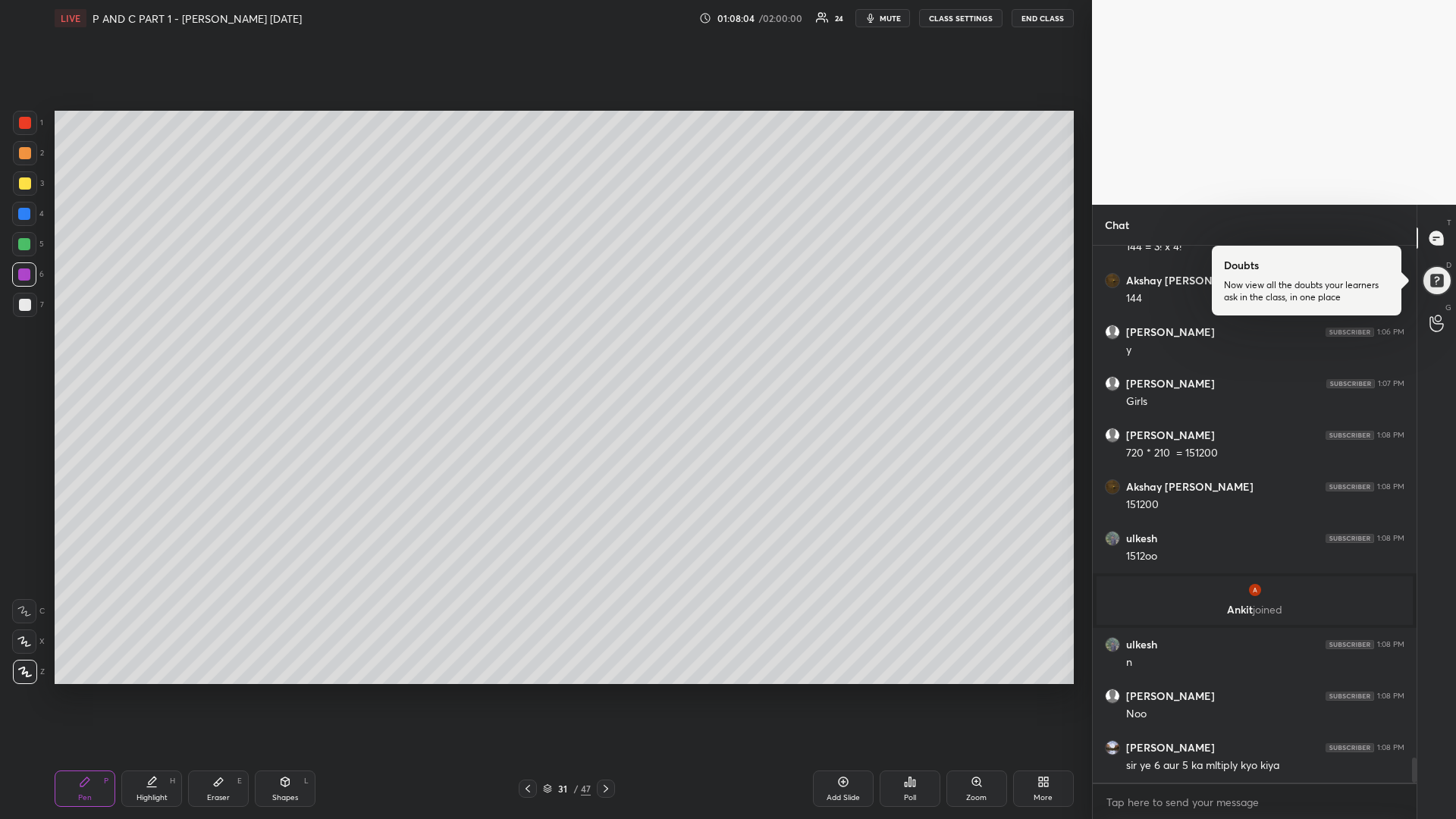
click at [19, 186] on div at bounding box center [24, 183] width 12 height 12
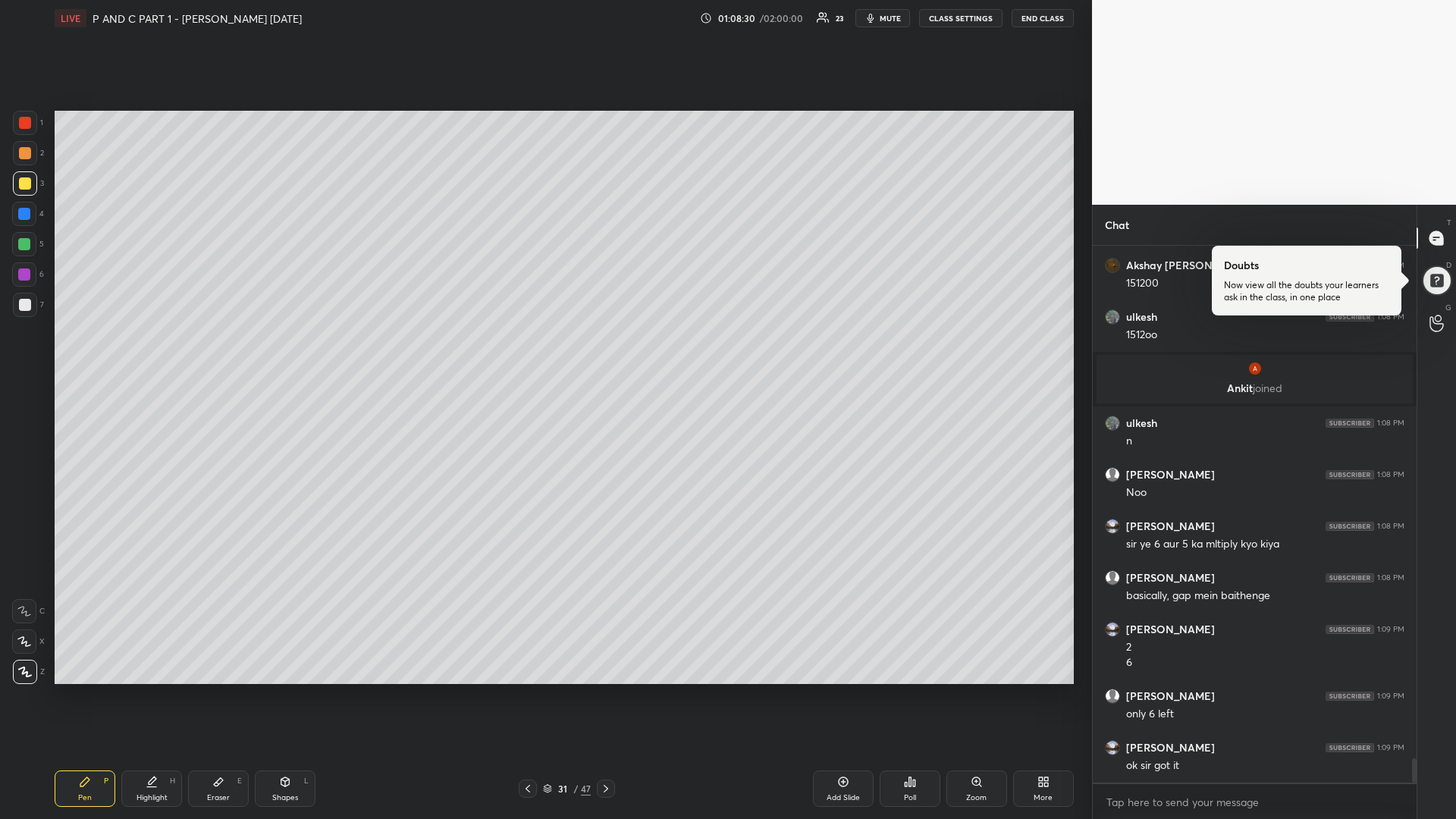
scroll to position [11291, 0]
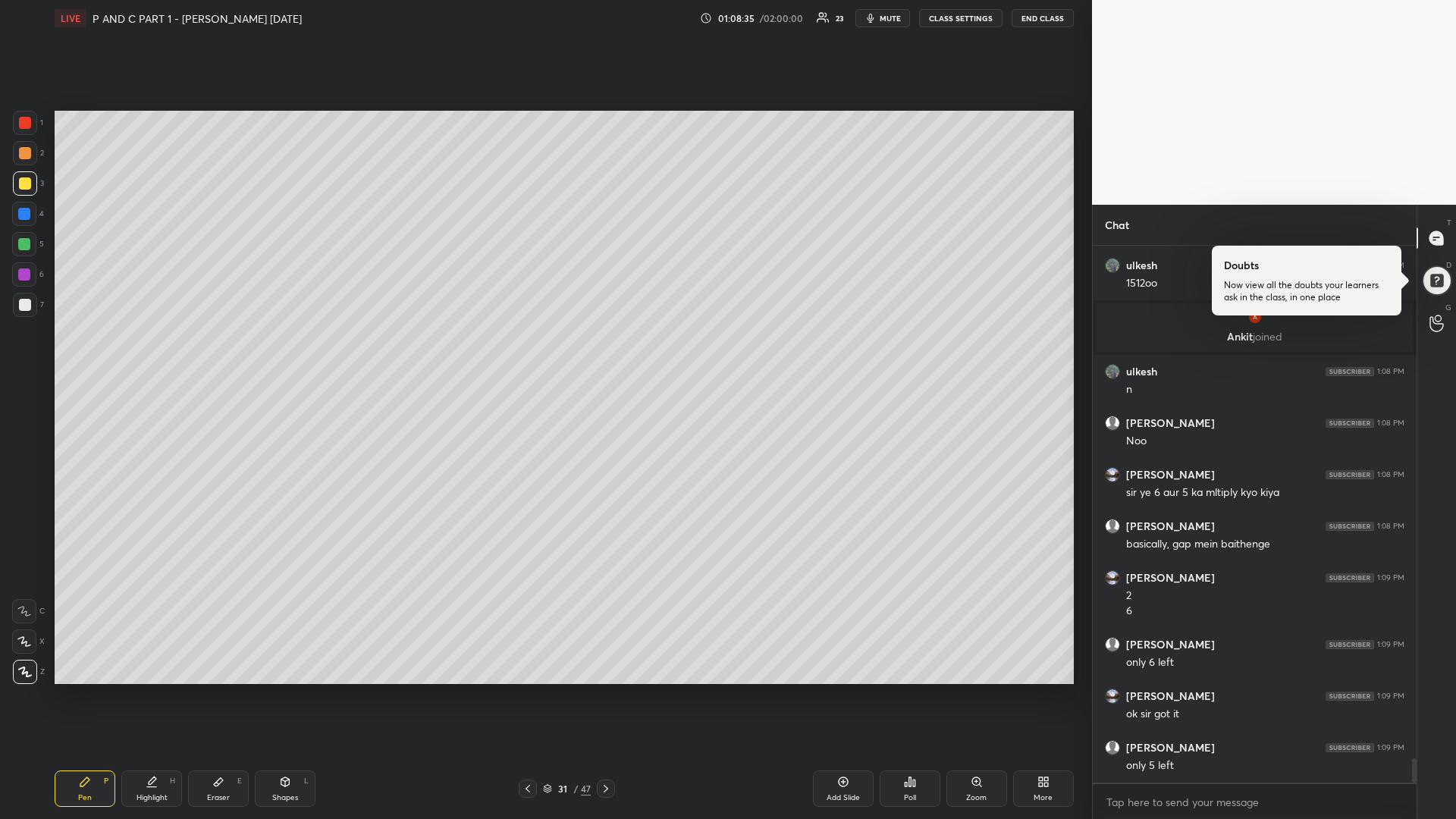
click at [604, 690] on icon at bounding box center [605, 788] width 12 height 12
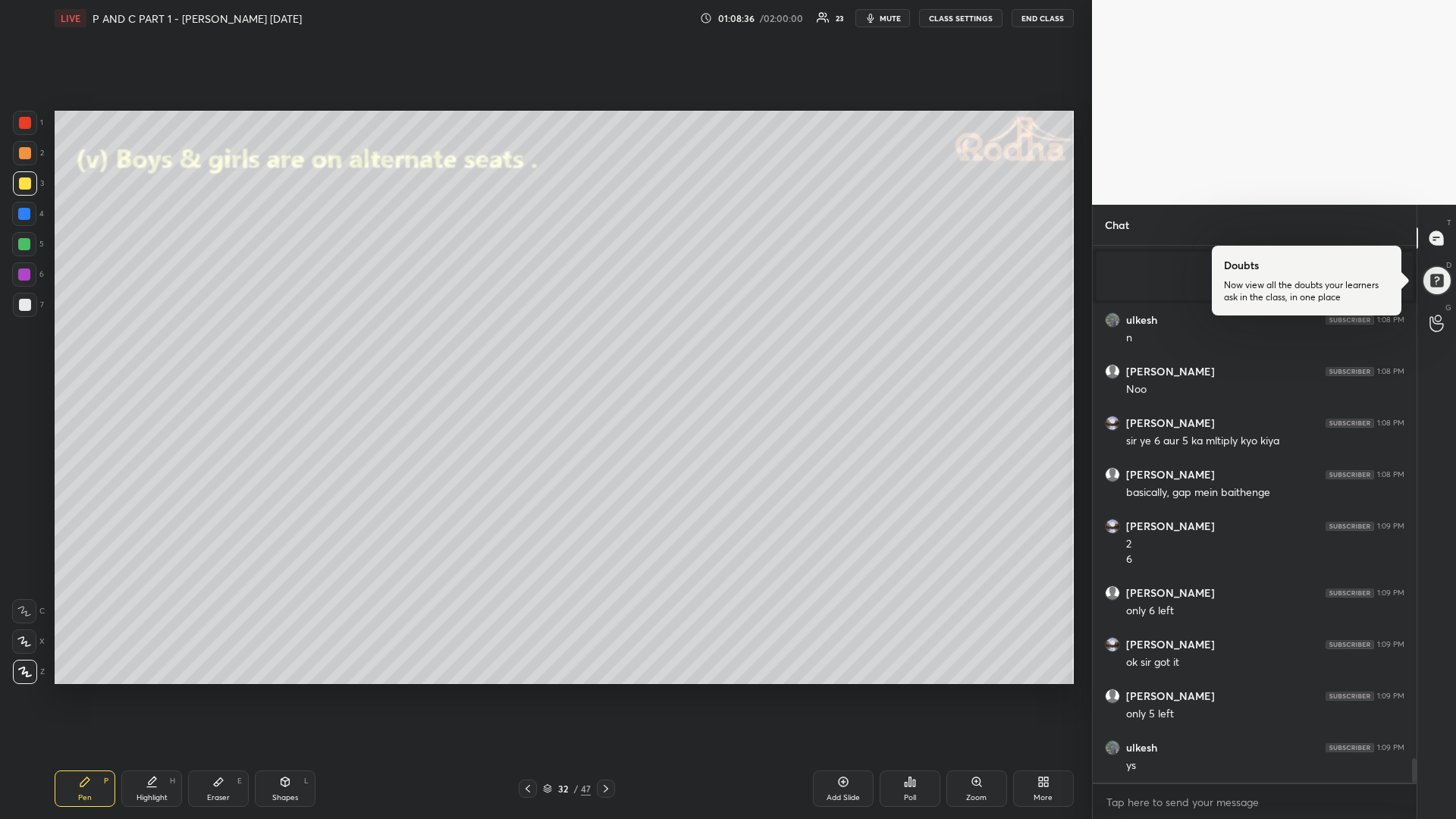
scroll to position [11394, 0]
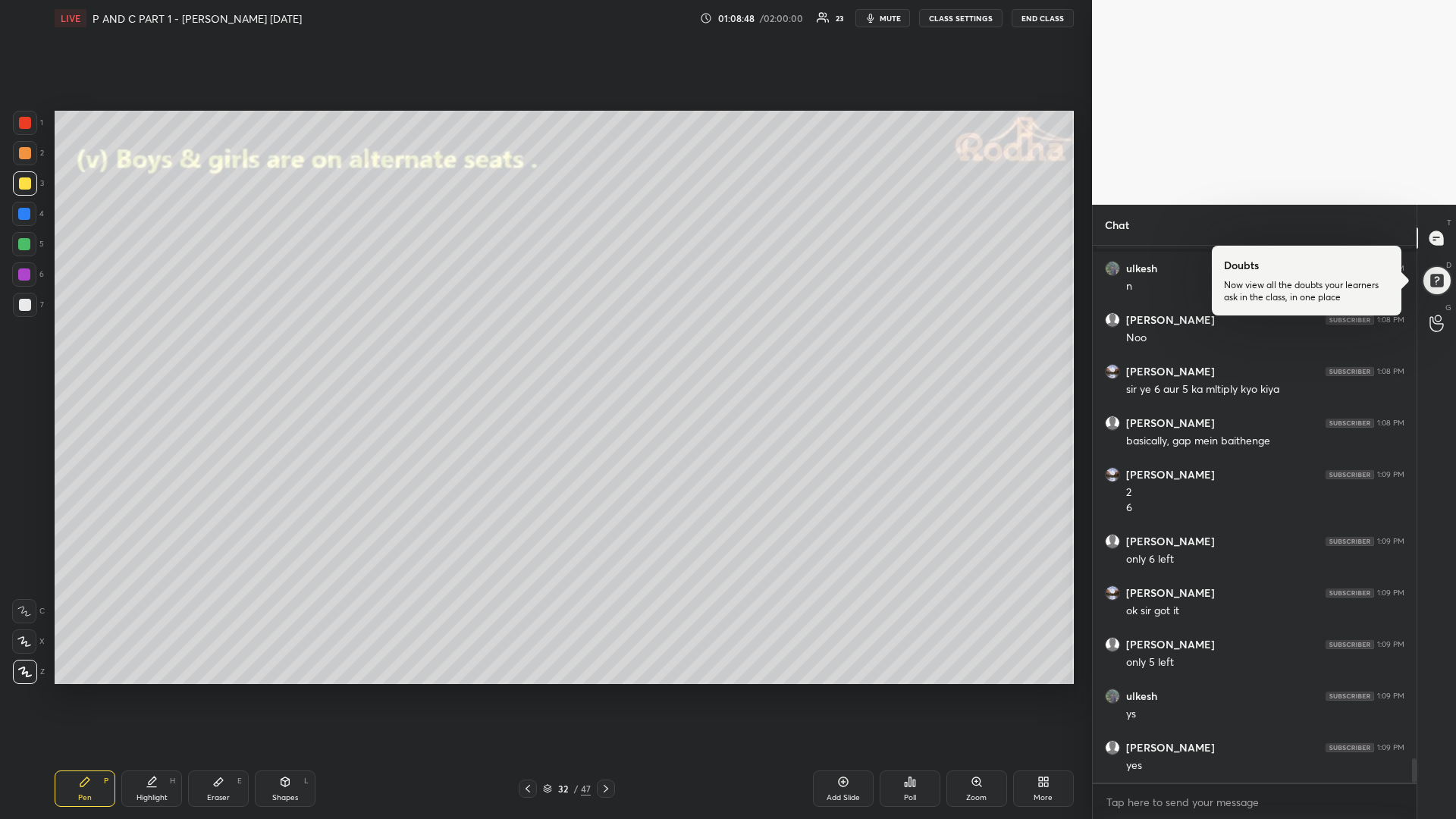
drag, startPoint x: 215, startPoint y: 791, endPoint x: 268, endPoint y: 684, distance: 119.4
click at [216, 690] on div "Eraser E" at bounding box center [218, 788] width 61 height 36
drag, startPoint x: 80, startPoint y: 791, endPoint x: 93, endPoint y: 766, distance: 28.2
click at [81, 690] on div "Pen P" at bounding box center [84, 788] width 61 height 36
click at [214, 690] on icon at bounding box center [218, 781] width 12 height 12
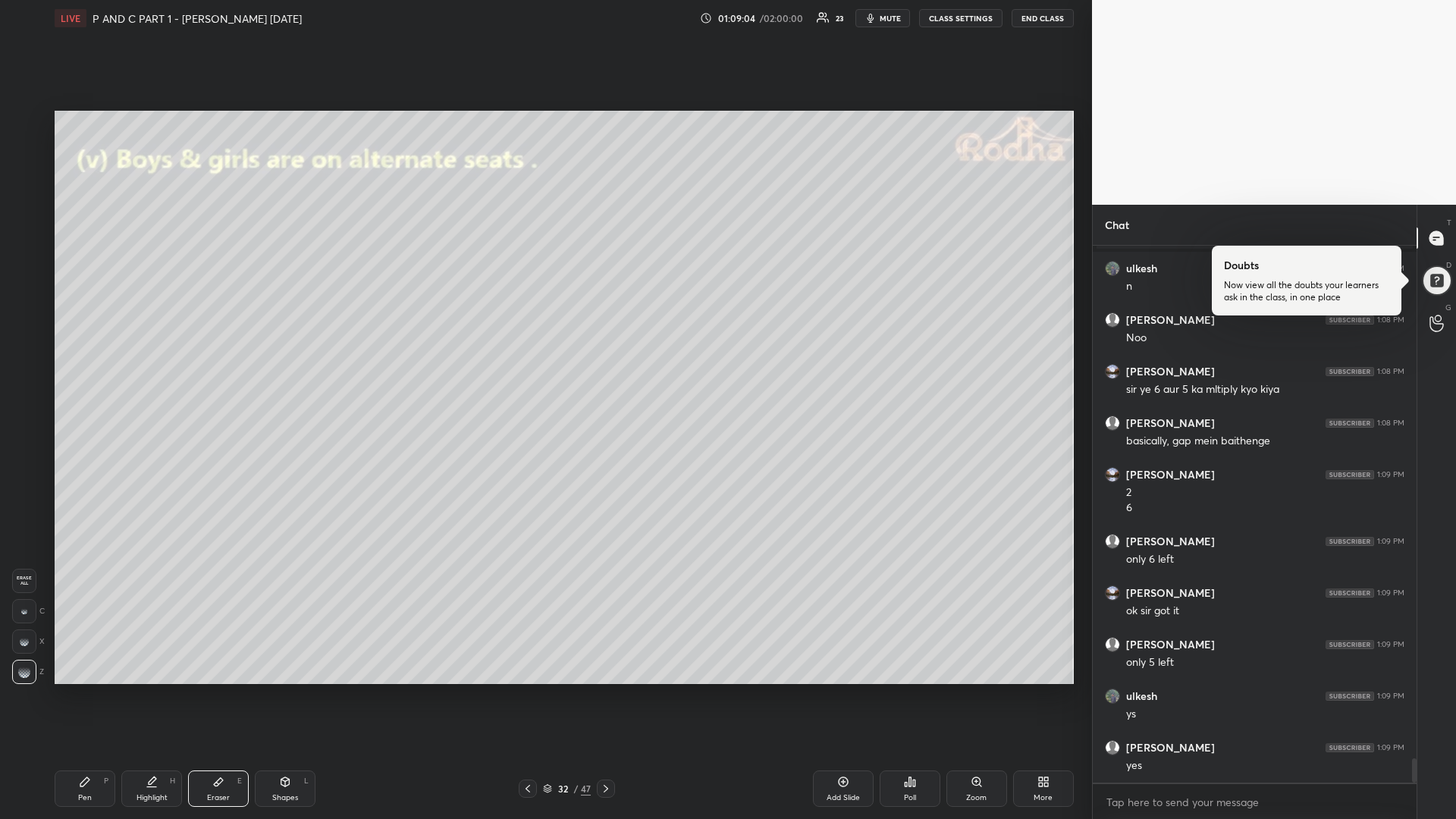
click at [79, 690] on icon at bounding box center [84, 781] width 12 height 12
click at [24, 245] on div at bounding box center [24, 244] width 12 height 12
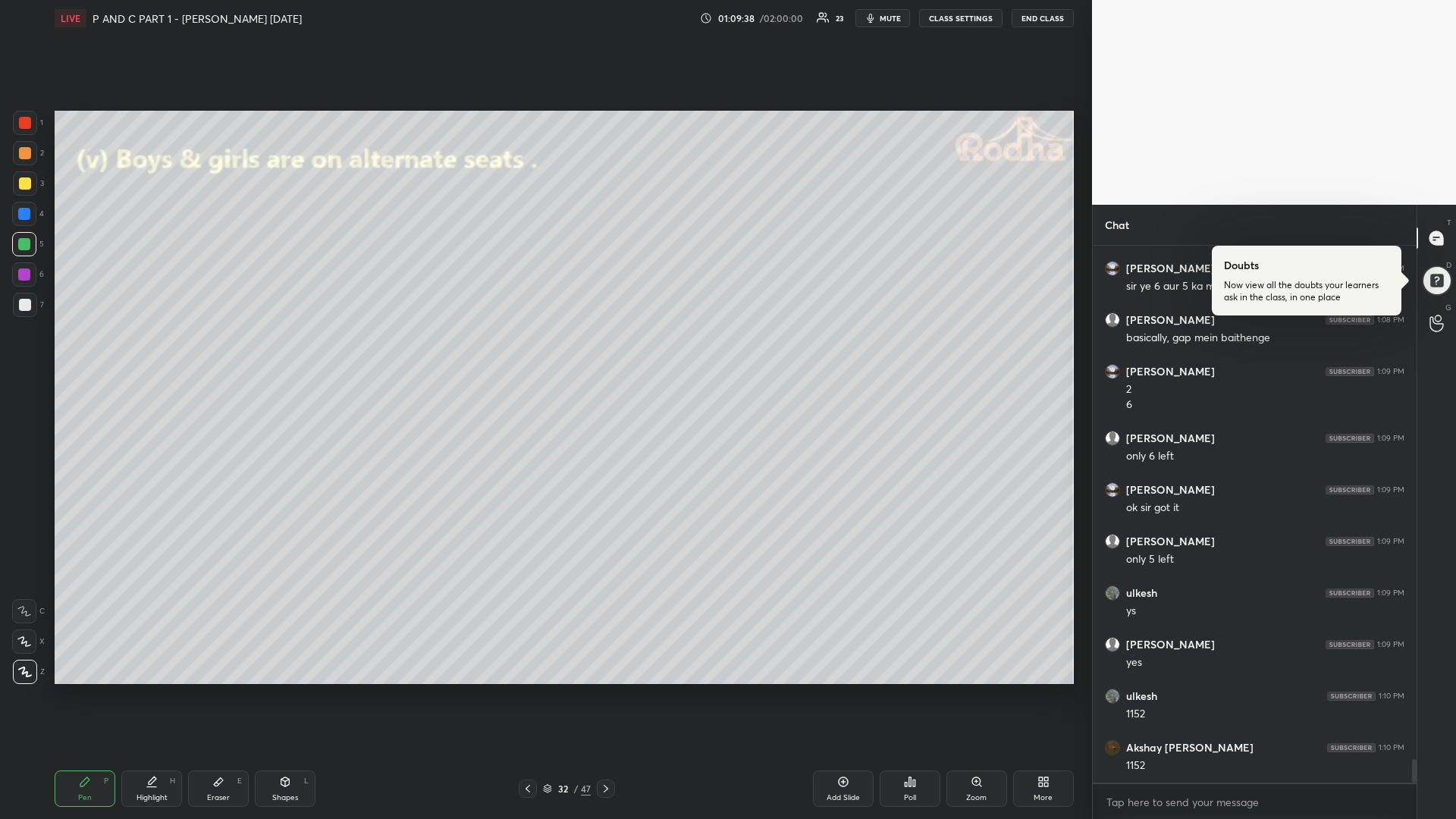
scroll to position [11551, 0]
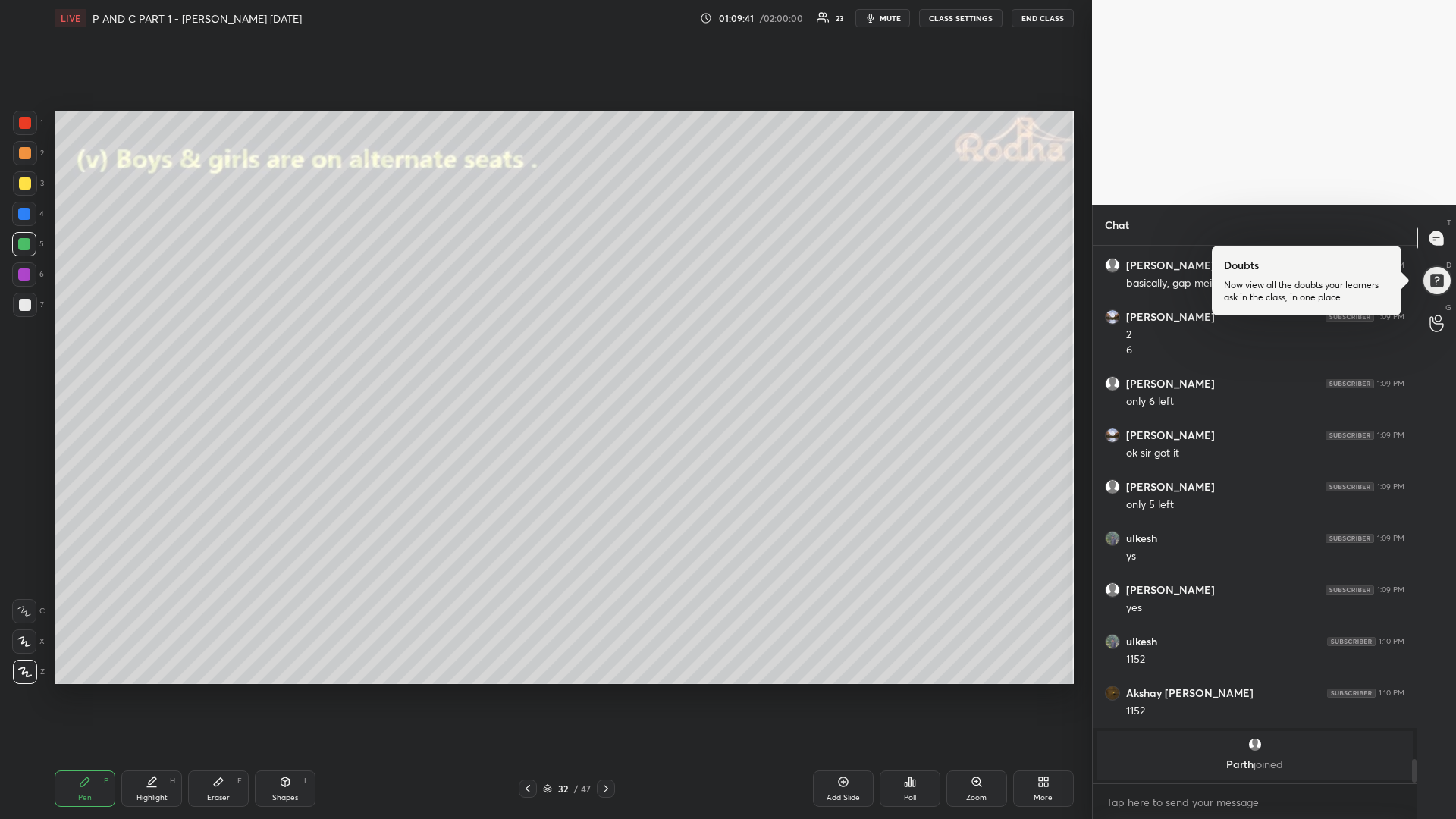
click at [25, 246] on div at bounding box center [24, 244] width 12 height 12
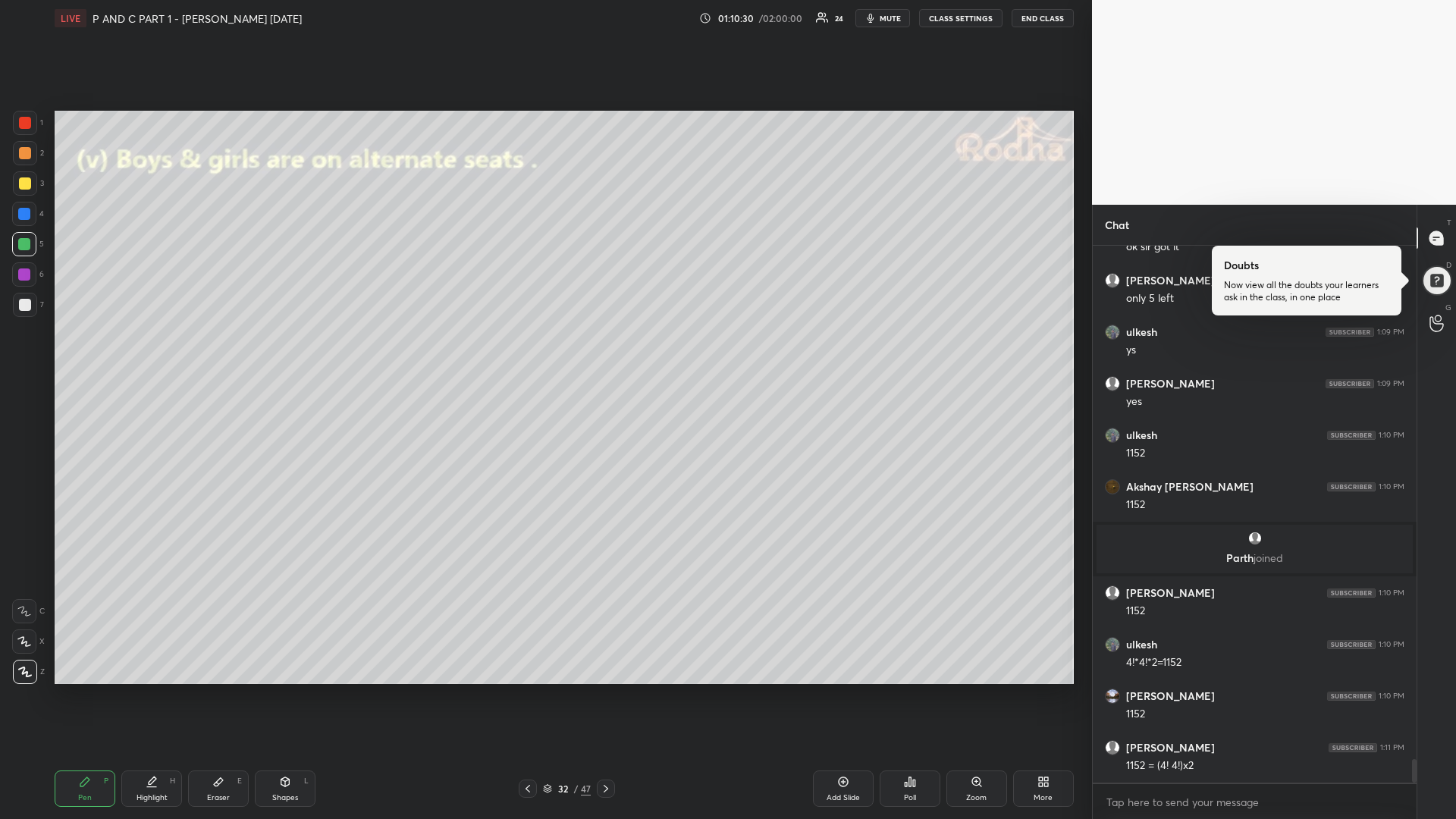
drag, startPoint x: 21, startPoint y: 184, endPoint x: 13, endPoint y: 186, distance: 8.2
click at [17, 185] on div at bounding box center [24, 183] width 24 height 24
click at [24, 280] on div at bounding box center [24, 274] width 24 height 24
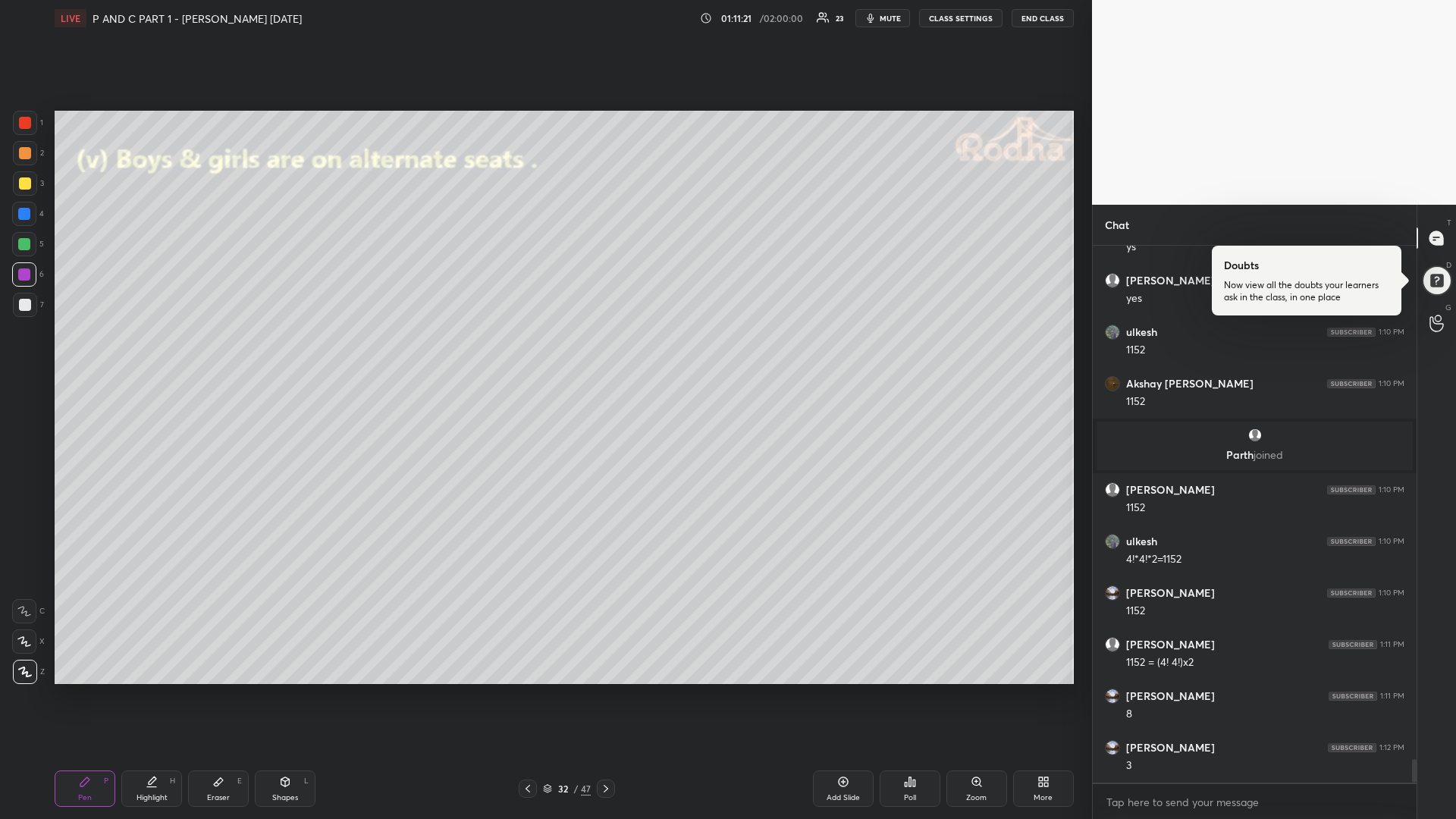
scroll to position [11706, 0]
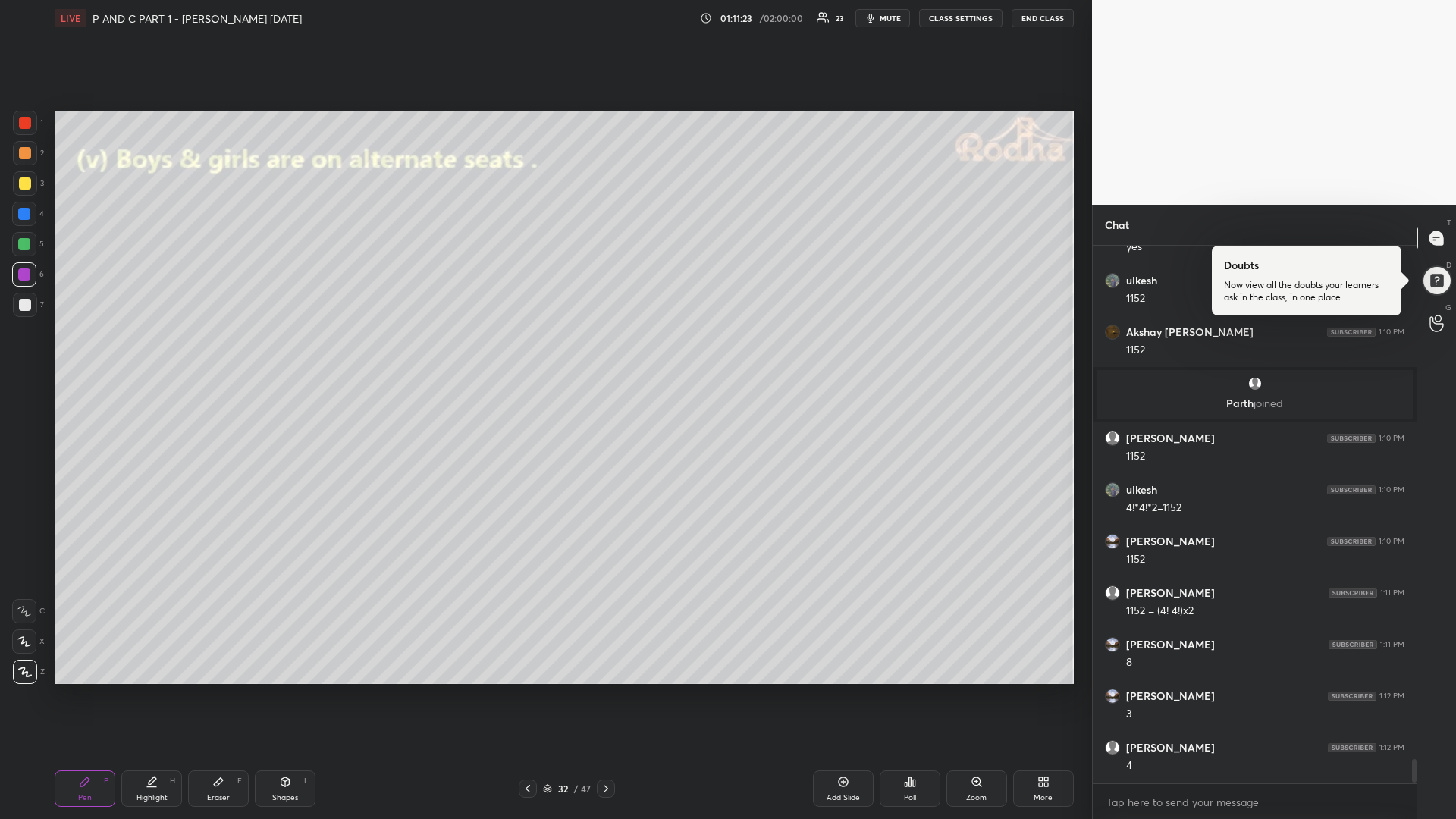
click at [154, 690] on div "Highlight H" at bounding box center [152, 788] width 61 height 36
click at [65, 690] on div "Pen P" at bounding box center [84, 788] width 61 height 36
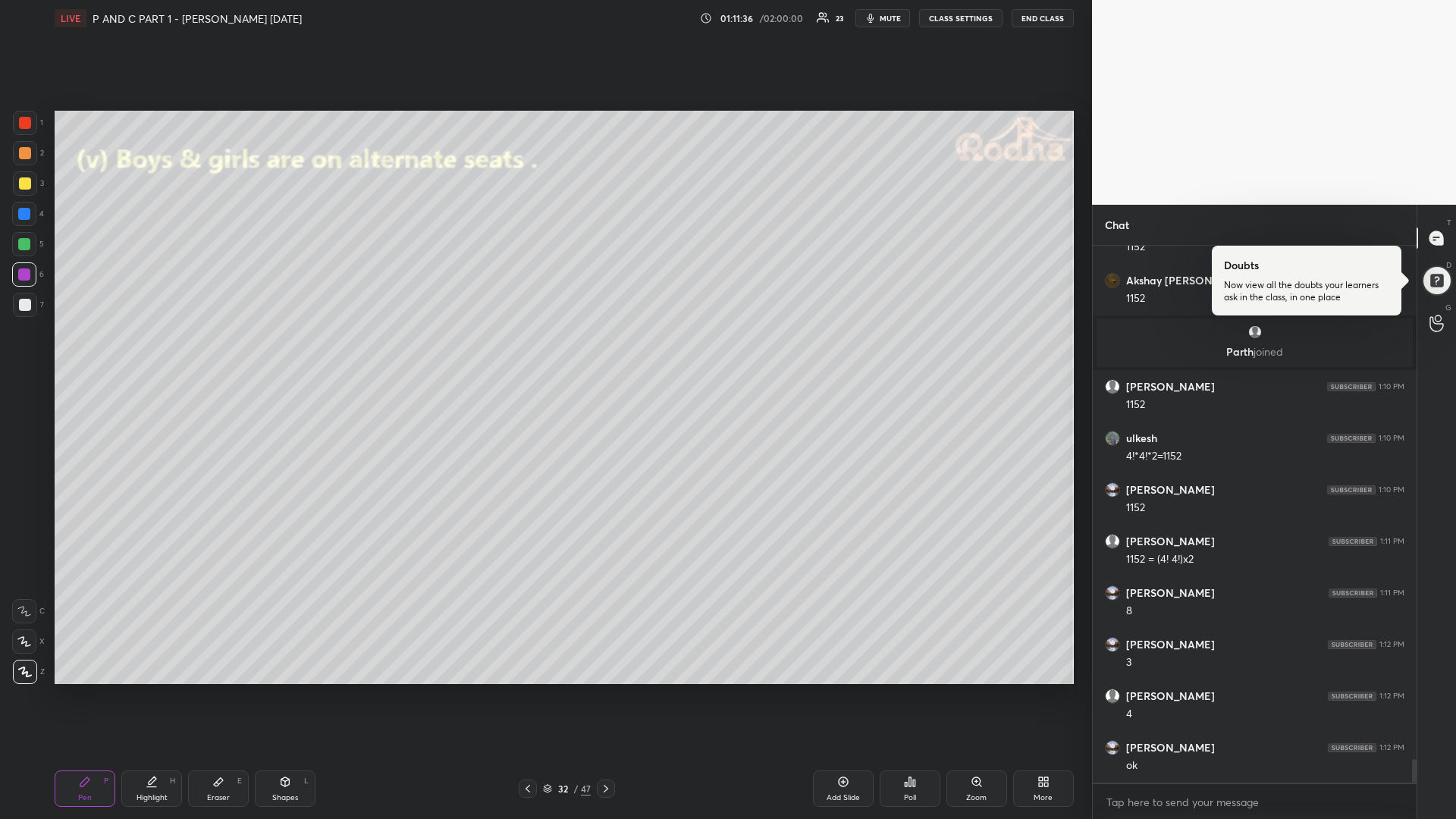
click at [23, 307] on div at bounding box center [24, 305] width 12 height 12
drag, startPoint x: 28, startPoint y: 241, endPoint x: 13, endPoint y: 238, distance: 15.3
click at [23, 240] on div at bounding box center [24, 244] width 12 height 12
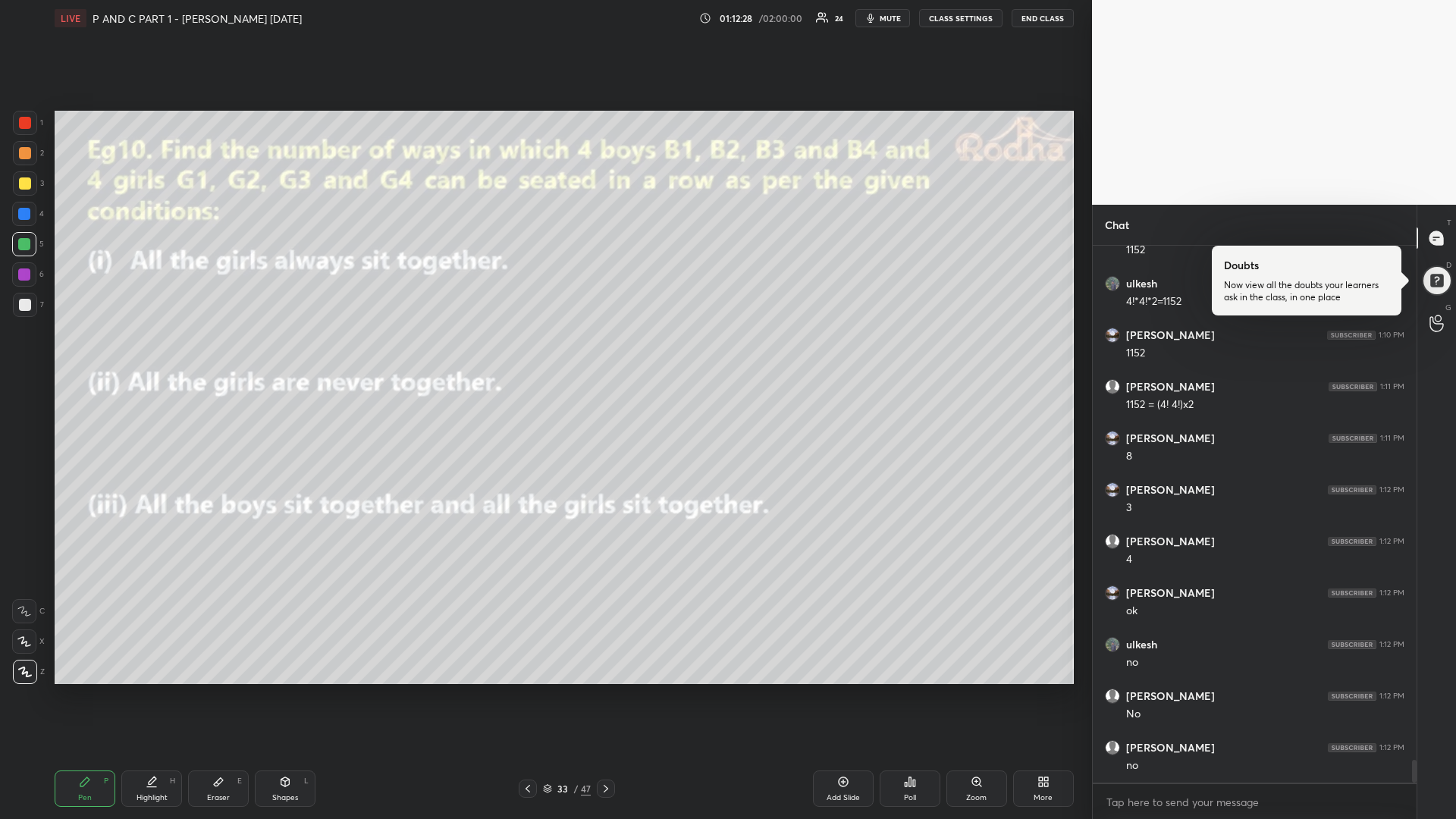
scroll to position [11967, 0]
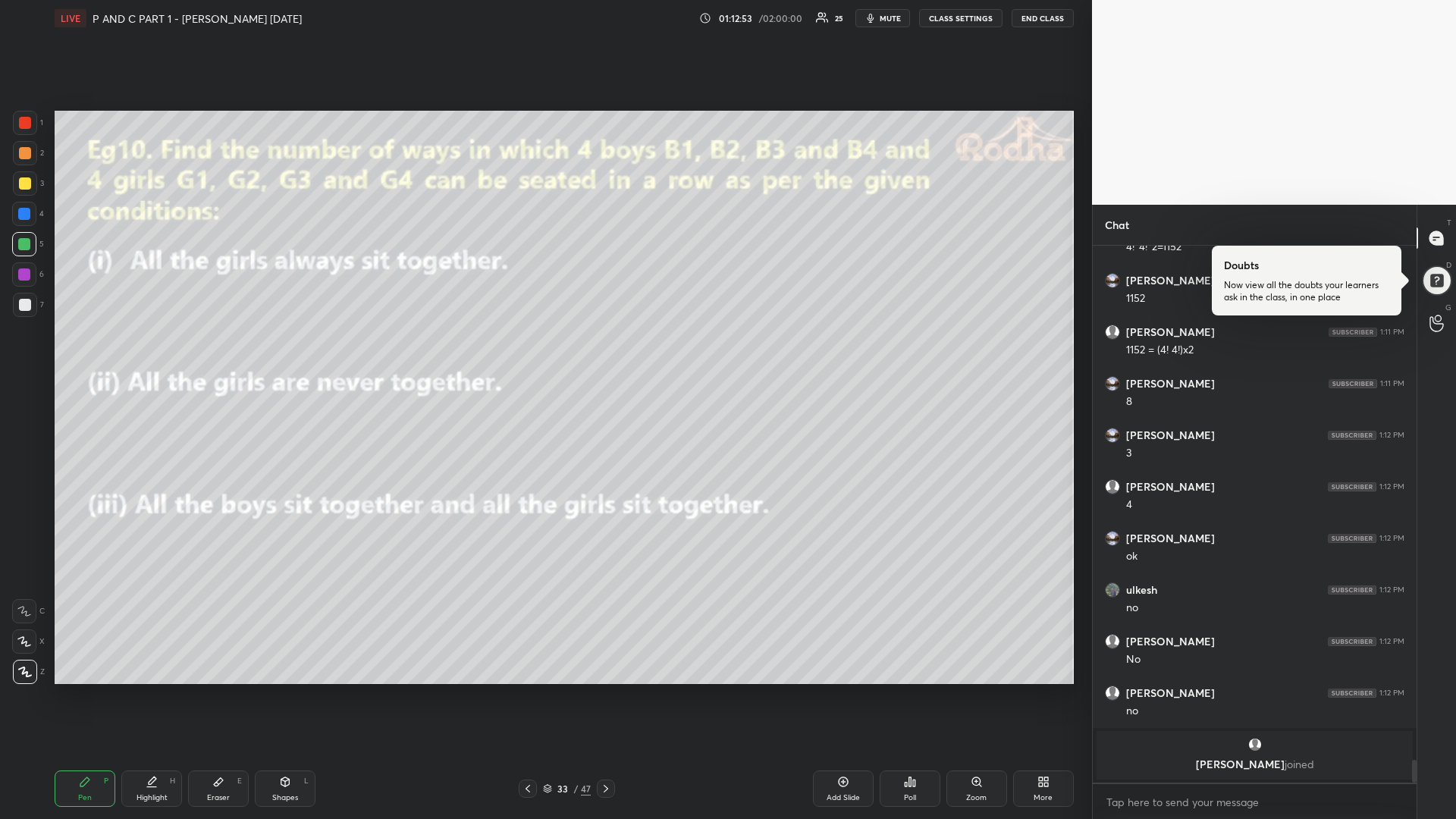
click at [21, 187] on div at bounding box center [24, 183] width 12 height 12
click at [21, 247] on div at bounding box center [24, 244] width 12 height 12
click at [25, 304] on div at bounding box center [24, 305] width 12 height 12
click at [21, 245] on div at bounding box center [24, 244] width 12 height 12
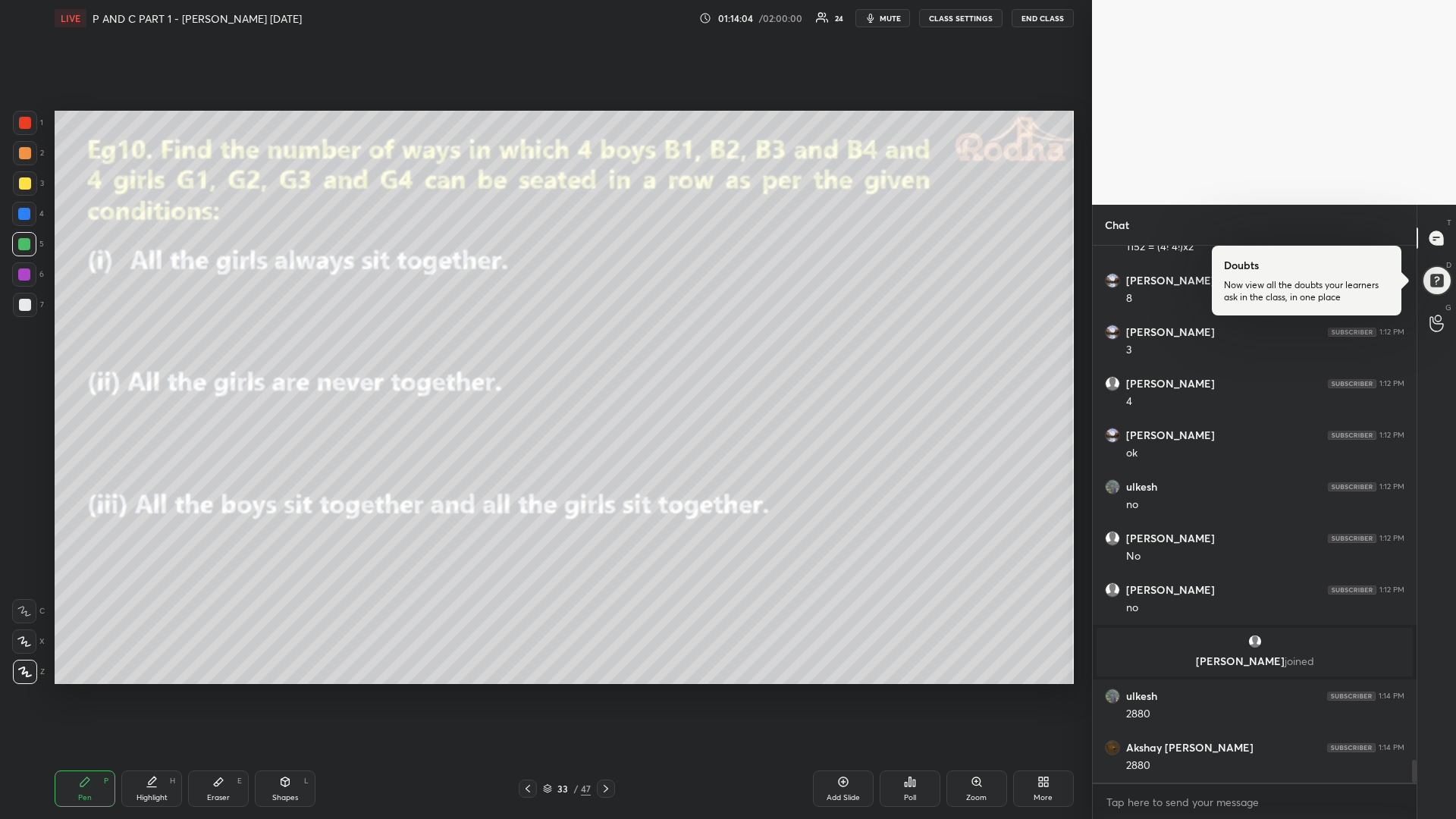
scroll to position [11969, 0]
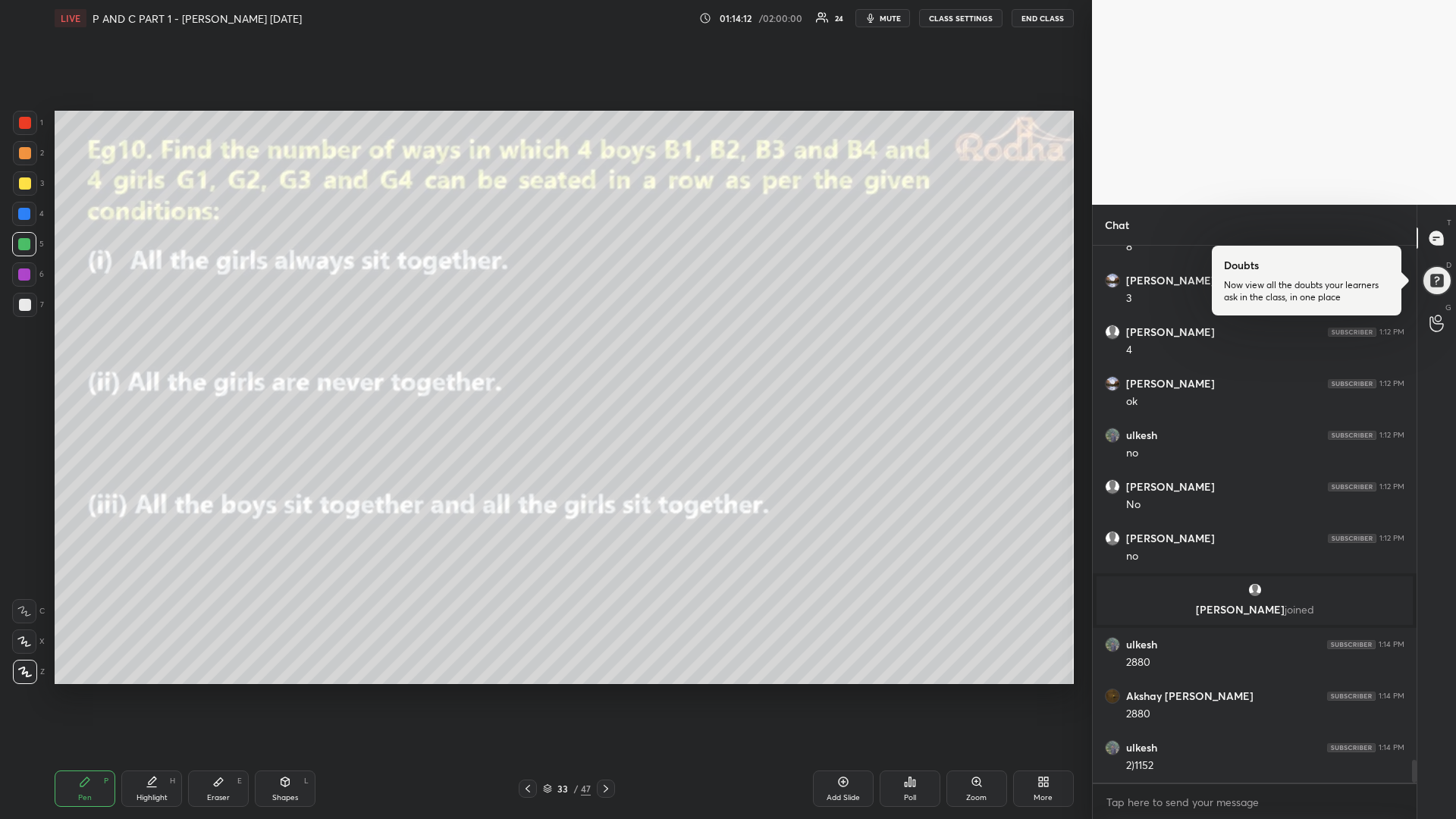
drag, startPoint x: 26, startPoint y: 182, endPoint x: 37, endPoint y: 197, distance: 18.6
click at [23, 183] on div at bounding box center [24, 183] width 12 height 12
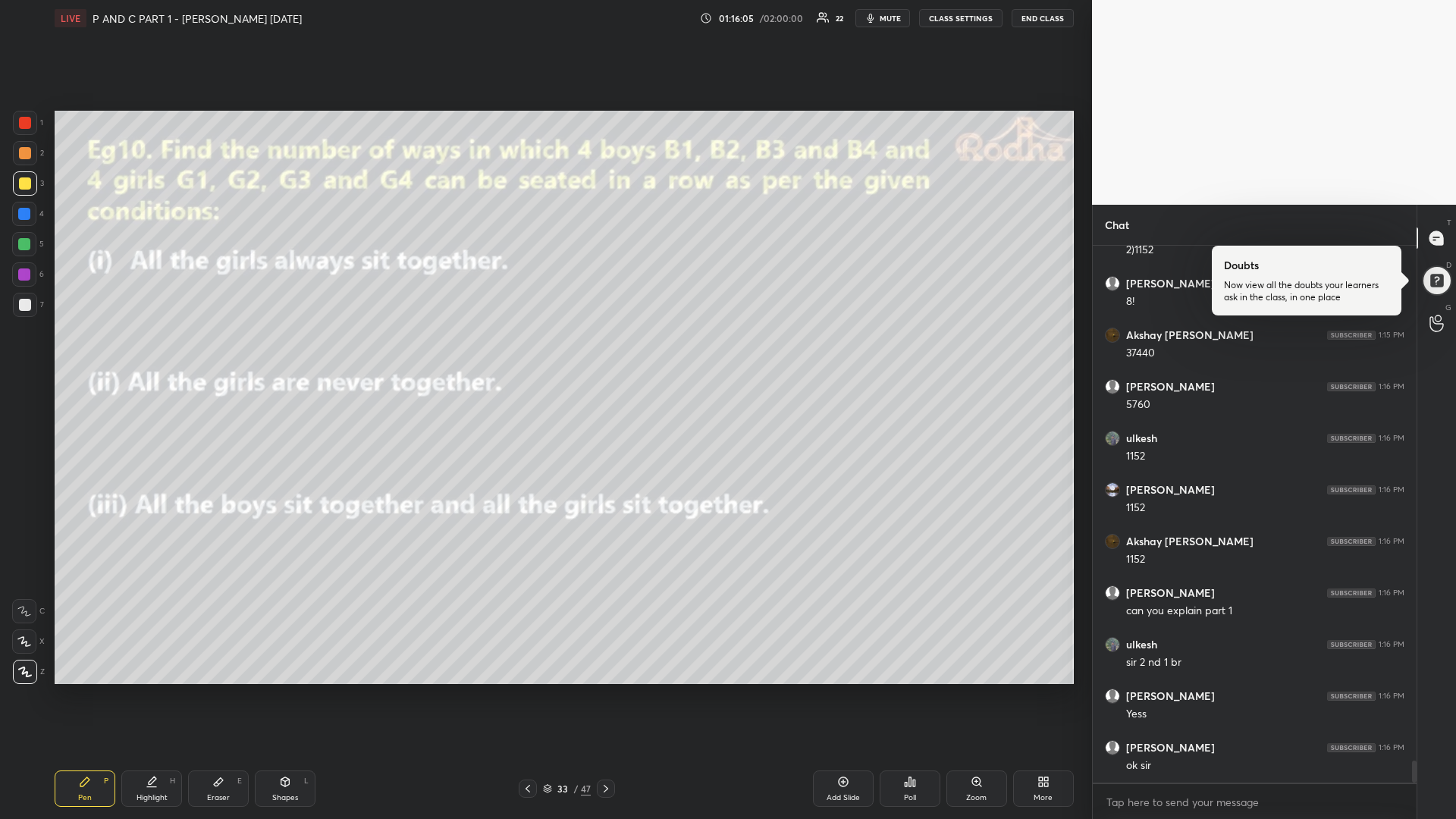
scroll to position [12536, 0]
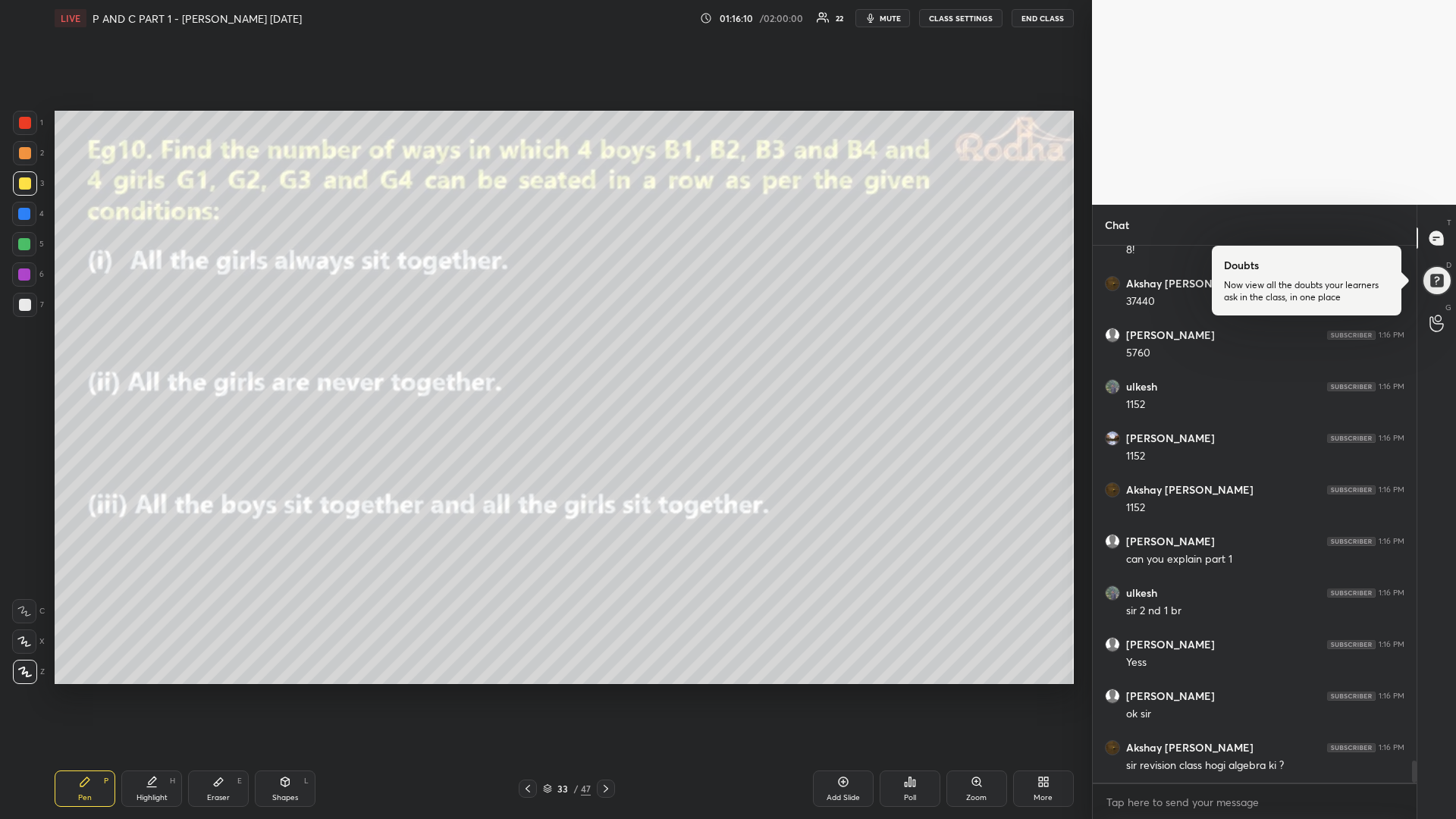
click at [23, 248] on div at bounding box center [24, 244] width 12 height 12
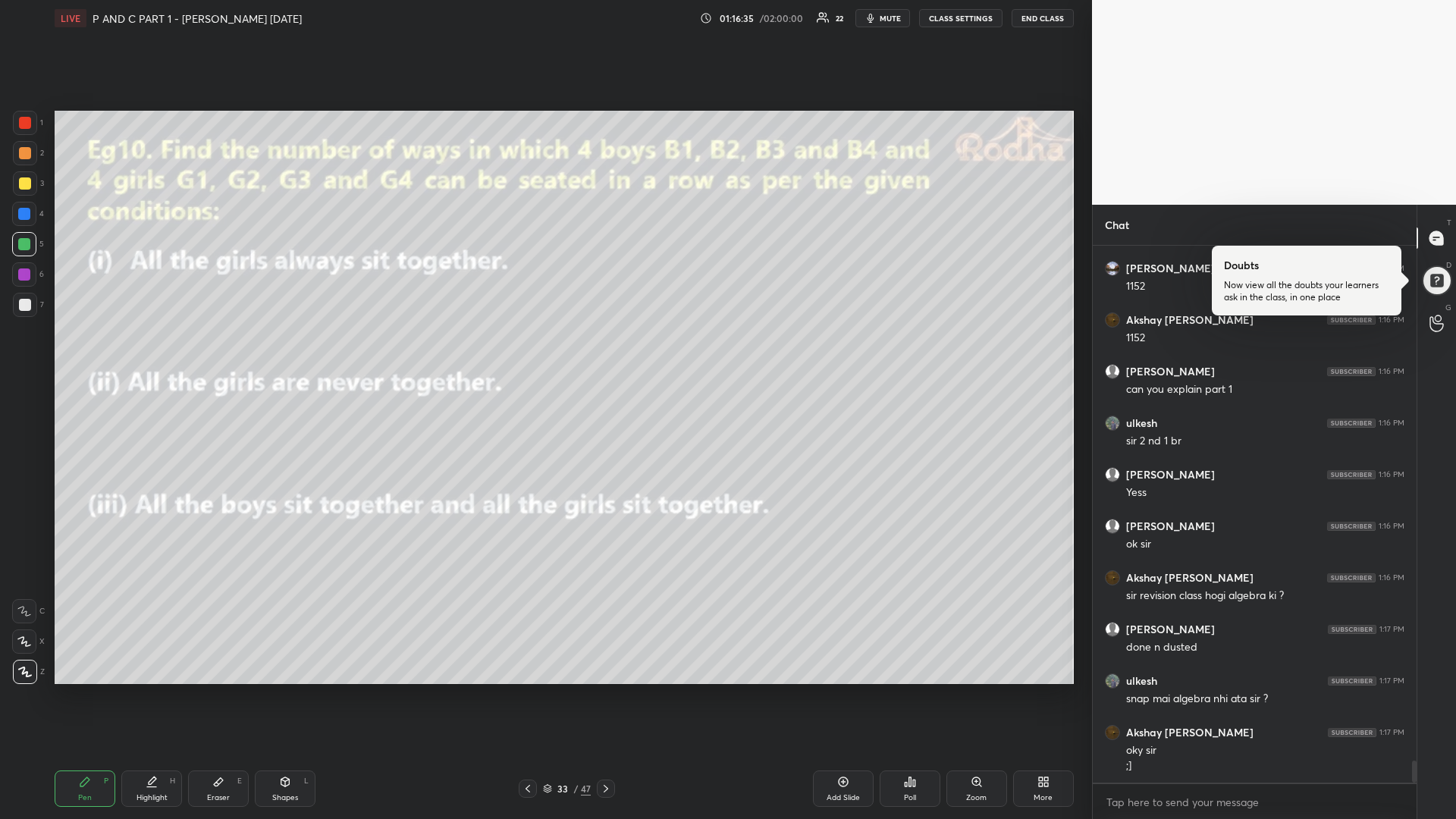
scroll to position [12757, 0]
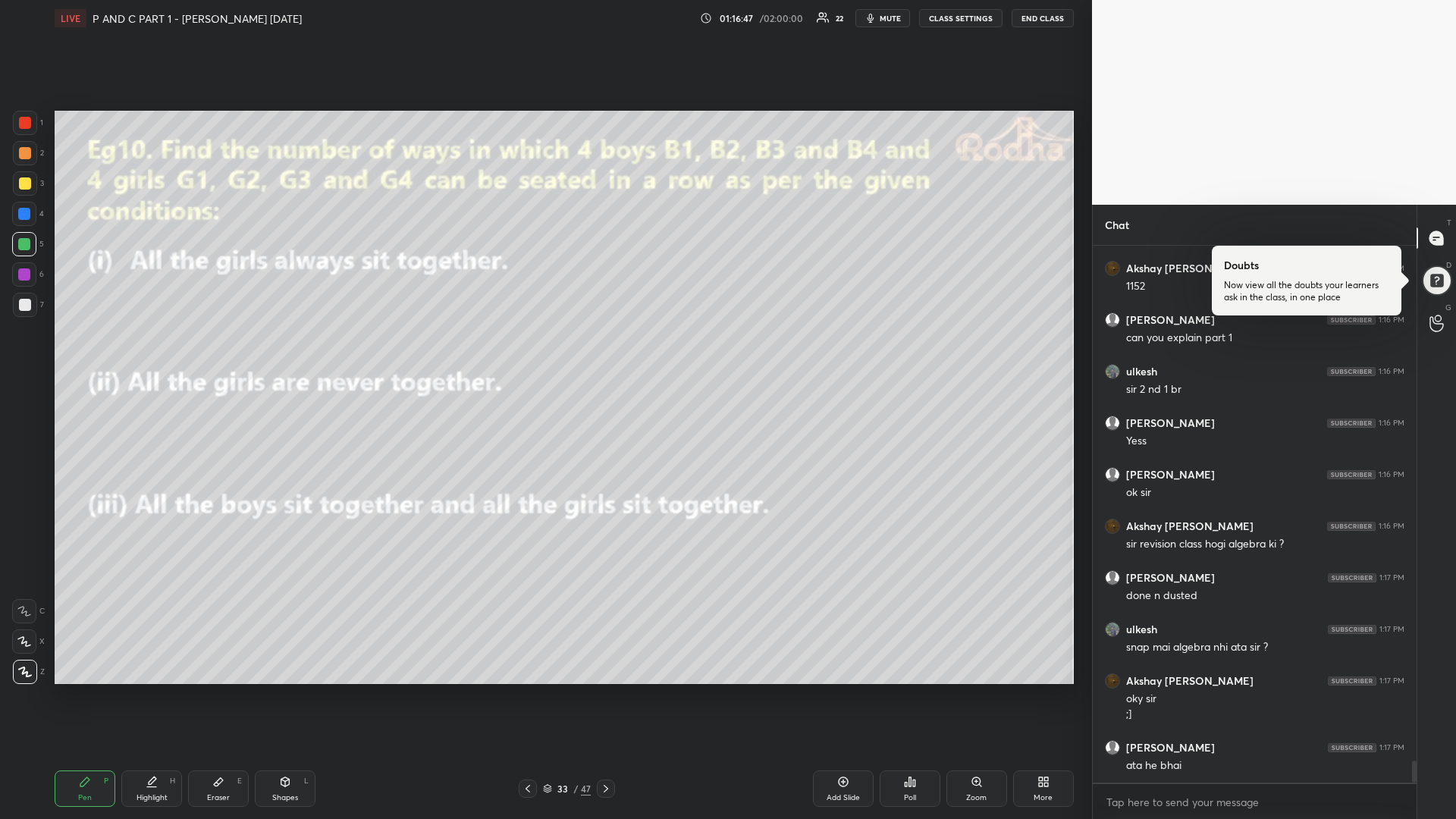
drag, startPoint x: 604, startPoint y: 784, endPoint x: 593, endPoint y: 791, distance: 13.0
click at [599, 690] on div at bounding box center [605, 788] width 18 height 18
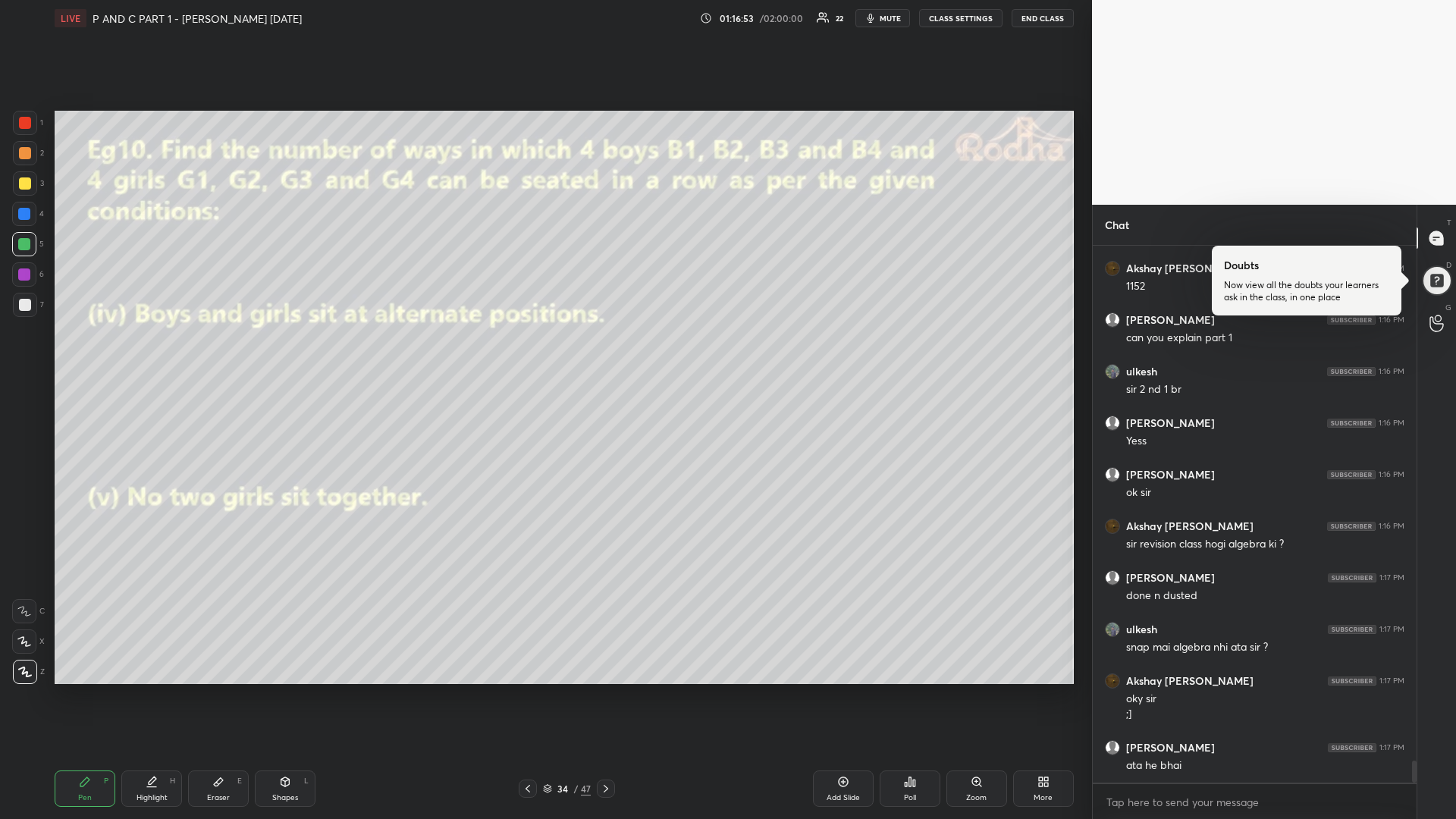
click at [23, 308] on div at bounding box center [24, 305] width 12 height 12
drag, startPoint x: 33, startPoint y: 242, endPoint x: 17, endPoint y: 256, distance: 21.3
click at [34, 243] on div at bounding box center [24, 244] width 24 height 24
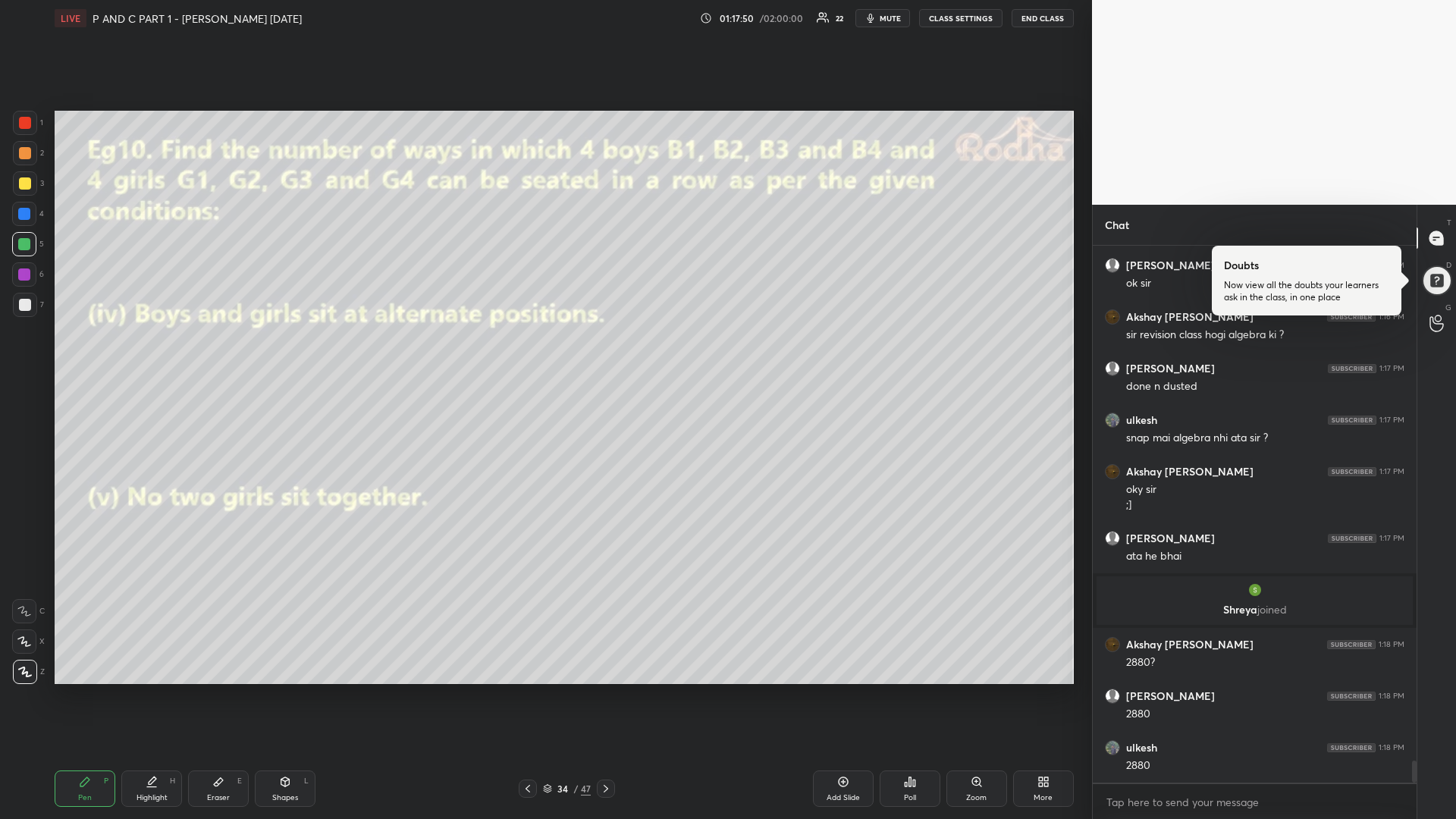
scroll to position [12727, 0]
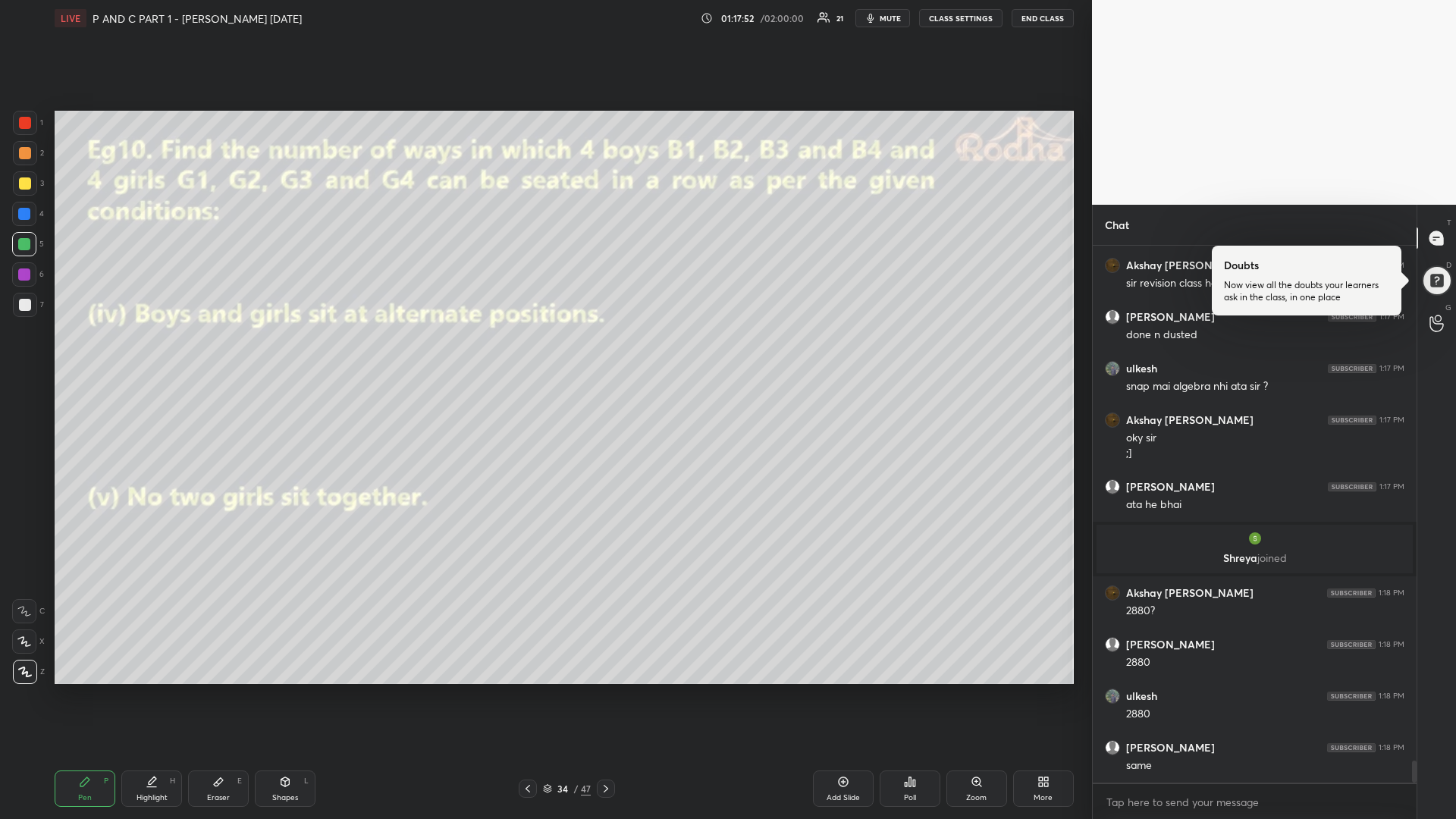
click at [23, 305] on div at bounding box center [24, 305] width 12 height 12
drag, startPoint x: 28, startPoint y: 185, endPoint x: 17, endPoint y: 192, distance: 13.0
click at [27, 185] on div at bounding box center [24, 183] width 12 height 12
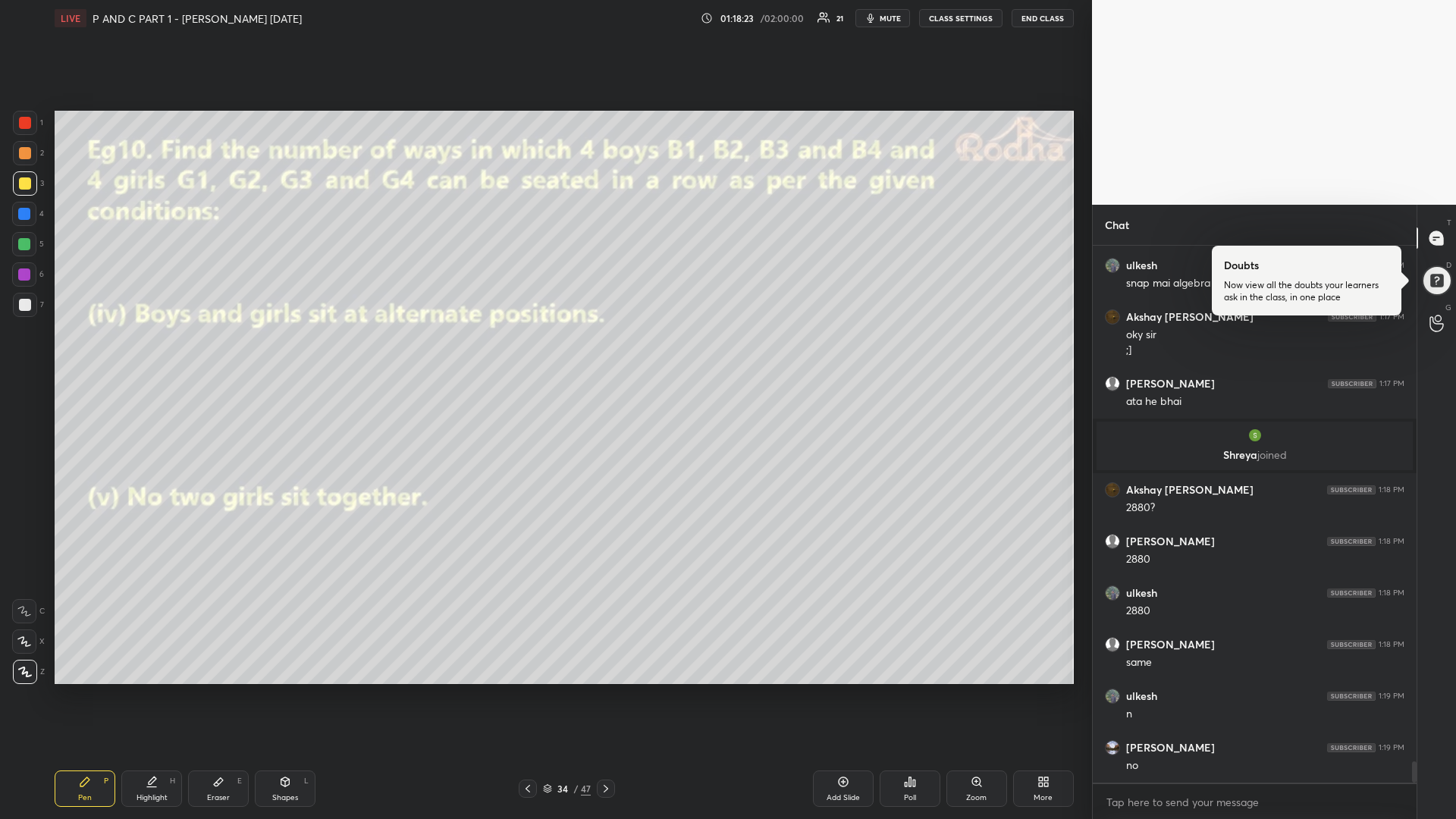
scroll to position [12881, 0]
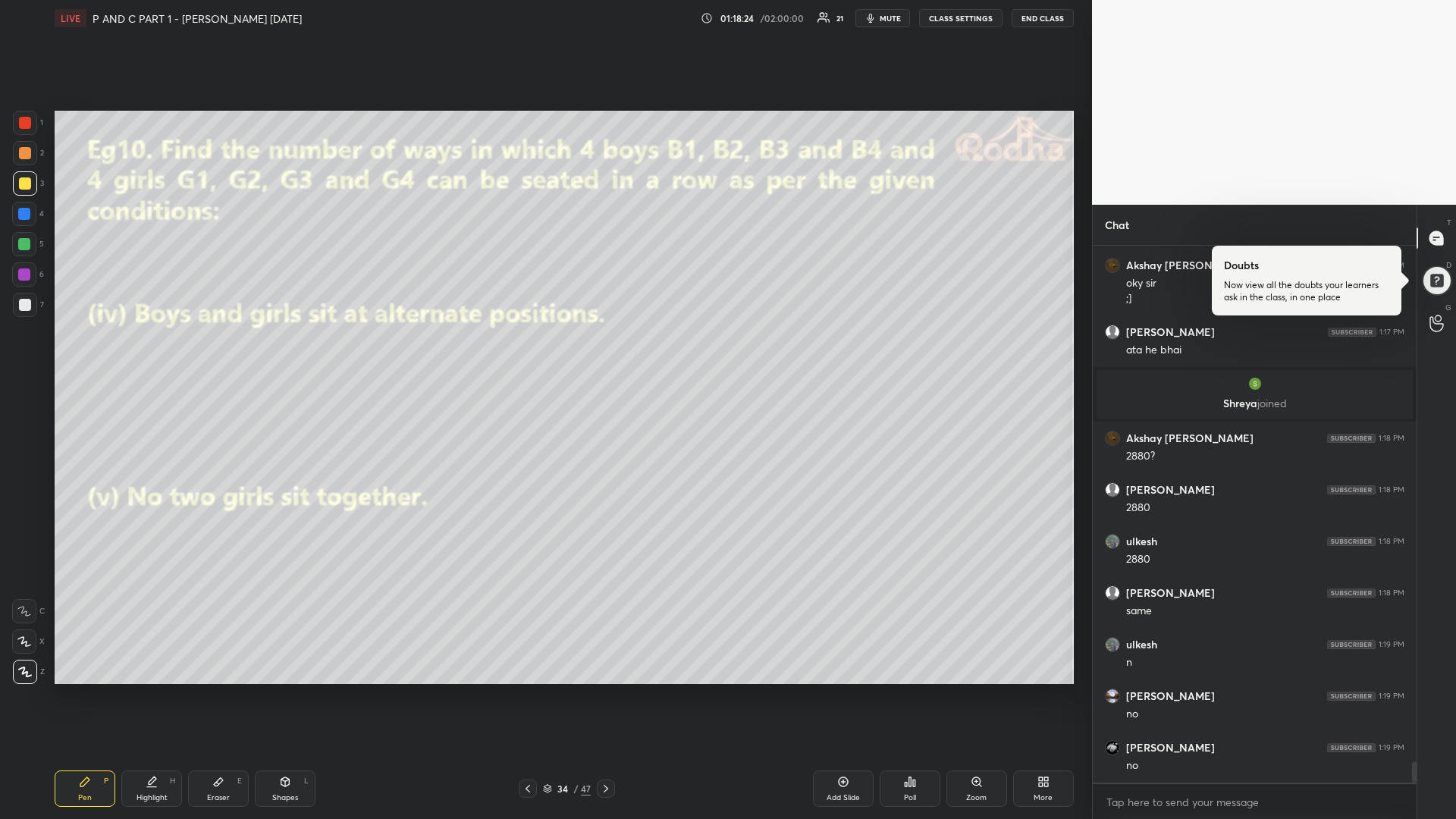
drag, startPoint x: 604, startPoint y: 785, endPoint x: 592, endPoint y: 796, distance: 16.3
click at [600, 690] on icon at bounding box center [605, 788] width 12 height 12
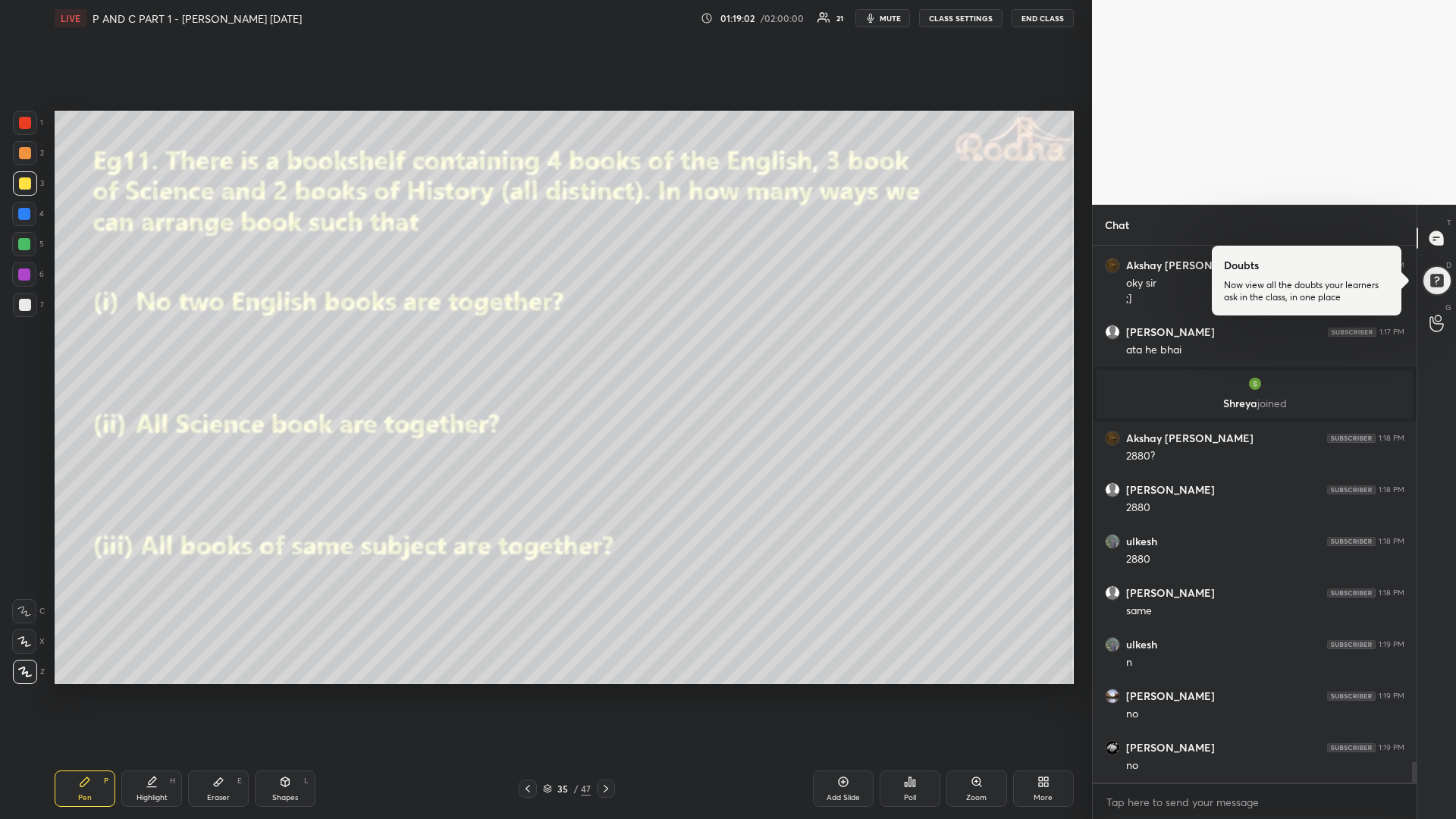
scroll to position [12936, 0]
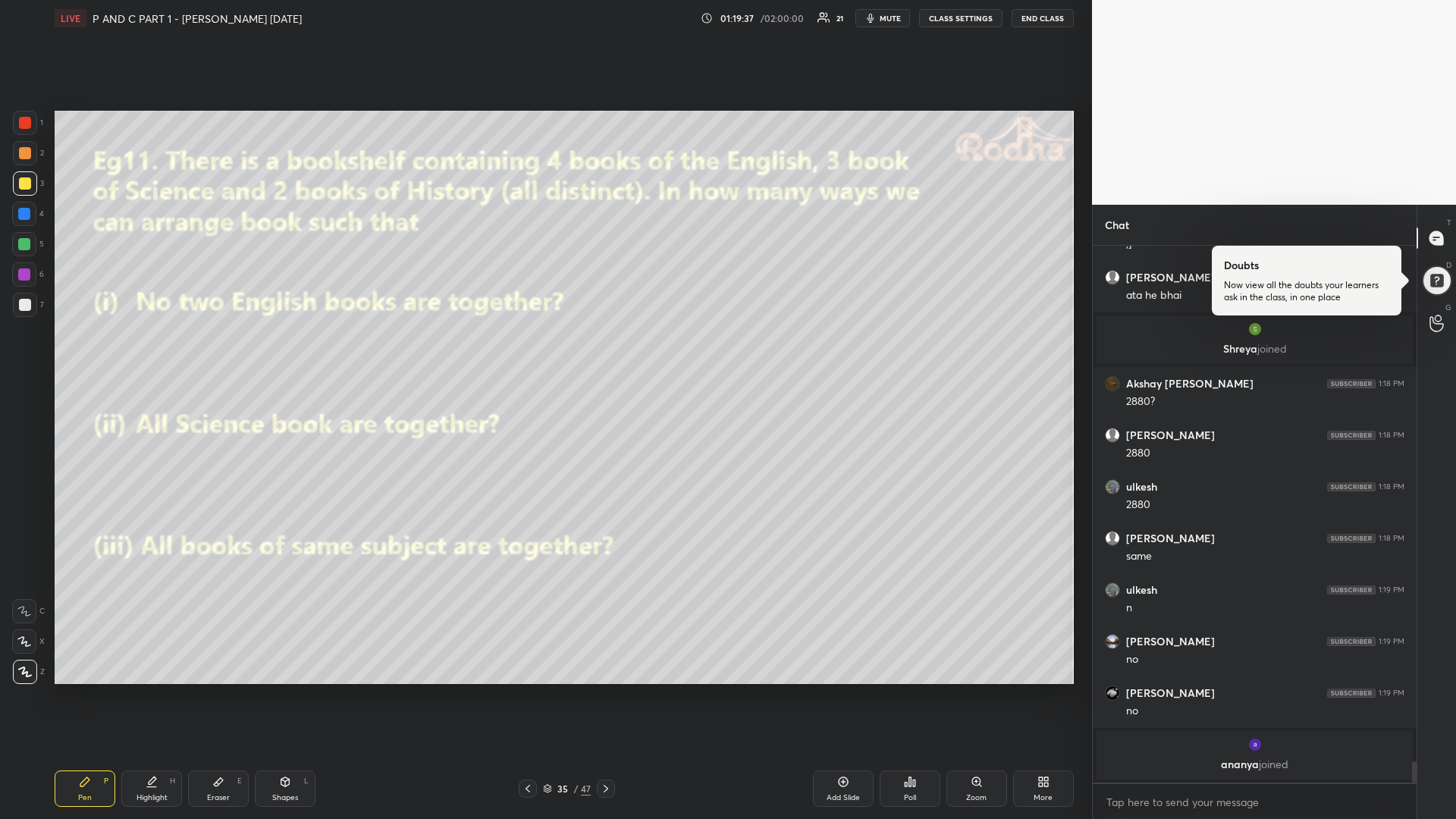
click at [24, 246] on div at bounding box center [24, 244] width 12 height 12
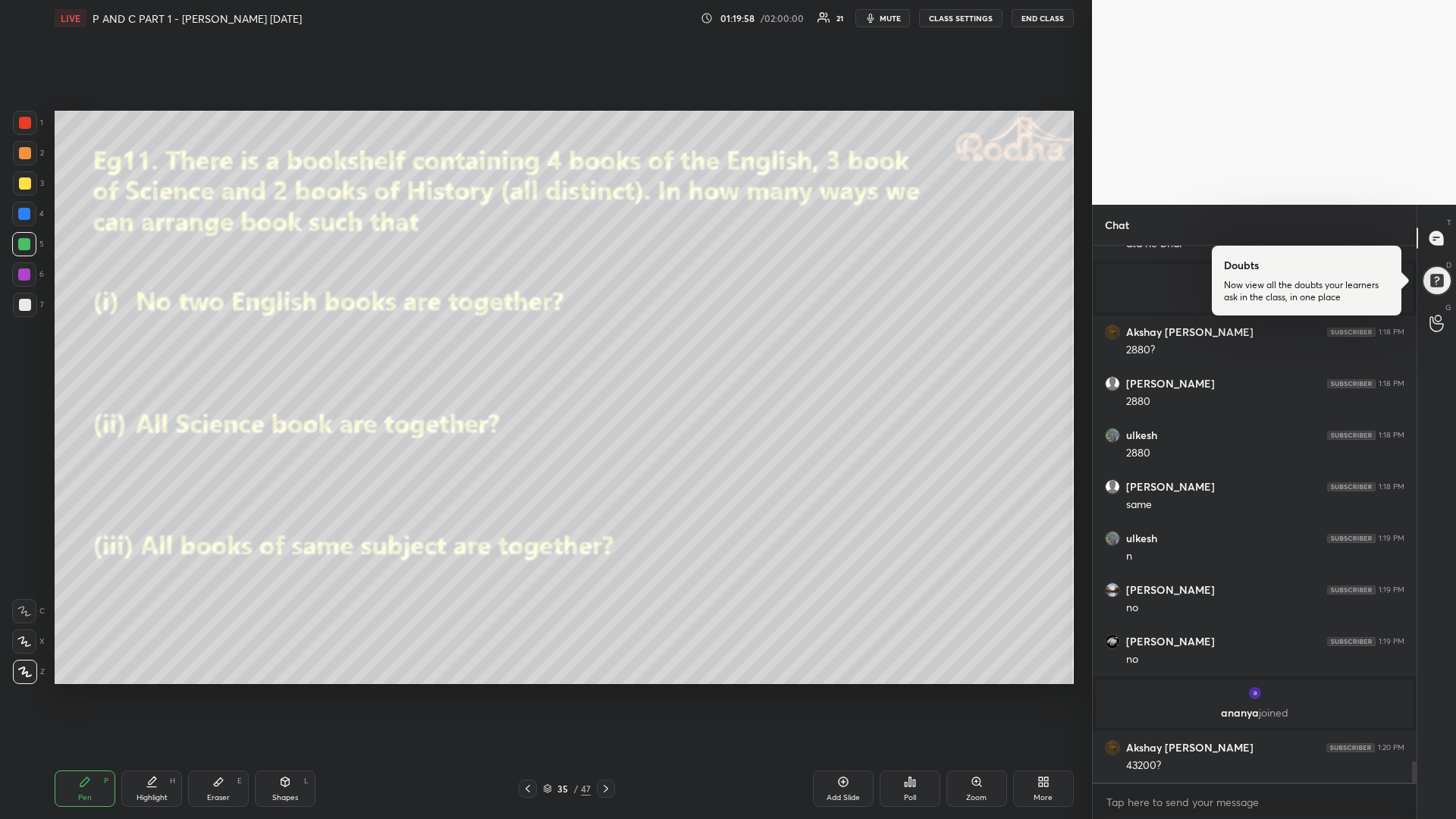
scroll to position [12875, 0]
click at [28, 302] on div at bounding box center [24, 305] width 12 height 12
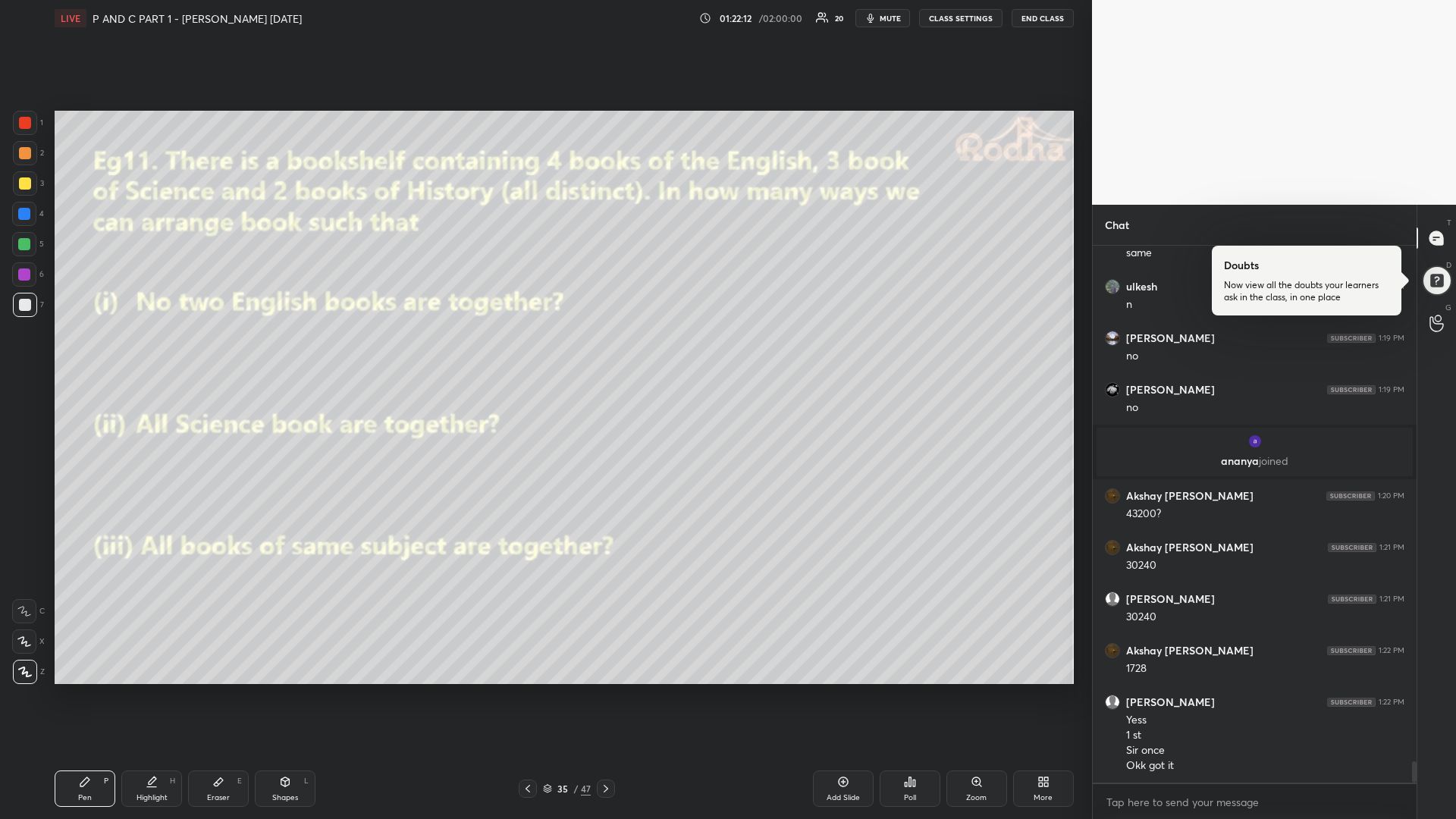
scroll to position [13178, 0]
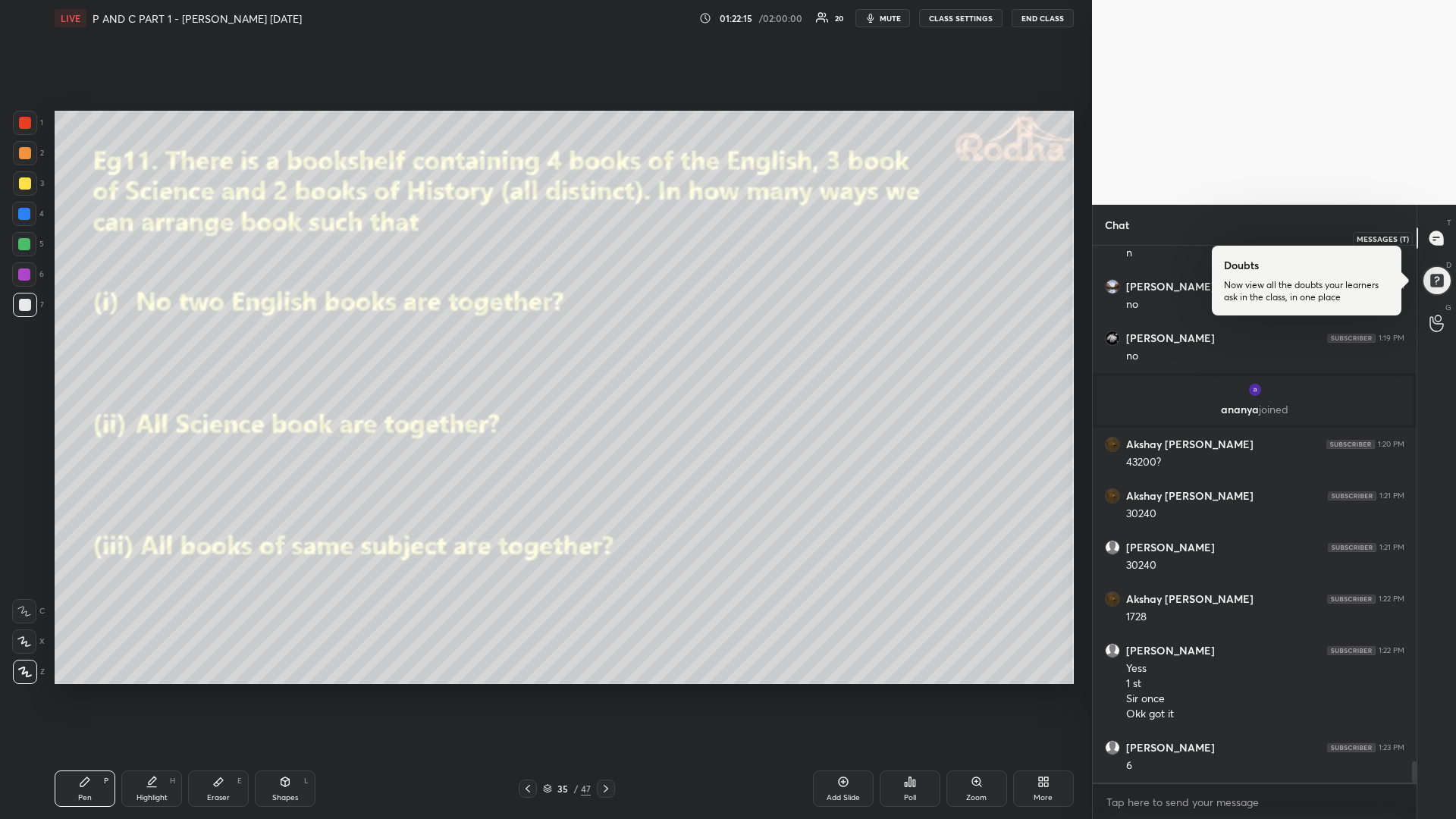
drag, startPoint x: 1434, startPoint y: 240, endPoint x: 1440, endPoint y: 260, distance: 20.9
click at [1433, 241] on icon at bounding box center [1436, 238] width 16 height 16
click at [1432, 286] on div at bounding box center [1436, 280] width 31 height 31
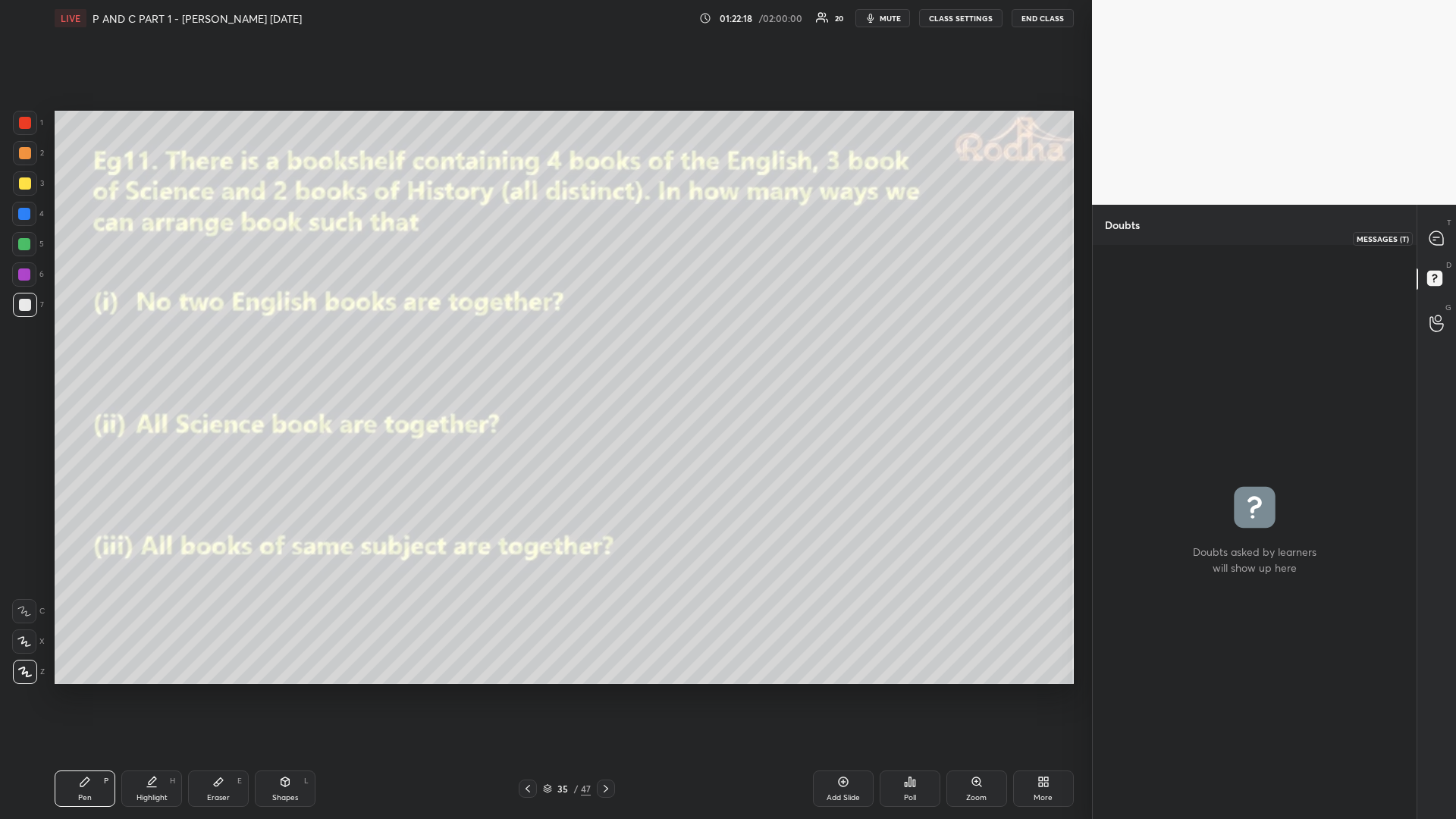
drag, startPoint x: 1431, startPoint y: 243, endPoint x: 1421, endPoint y: 243, distance: 10.0
click at [1428, 243] on div at bounding box center [1436, 237] width 30 height 28
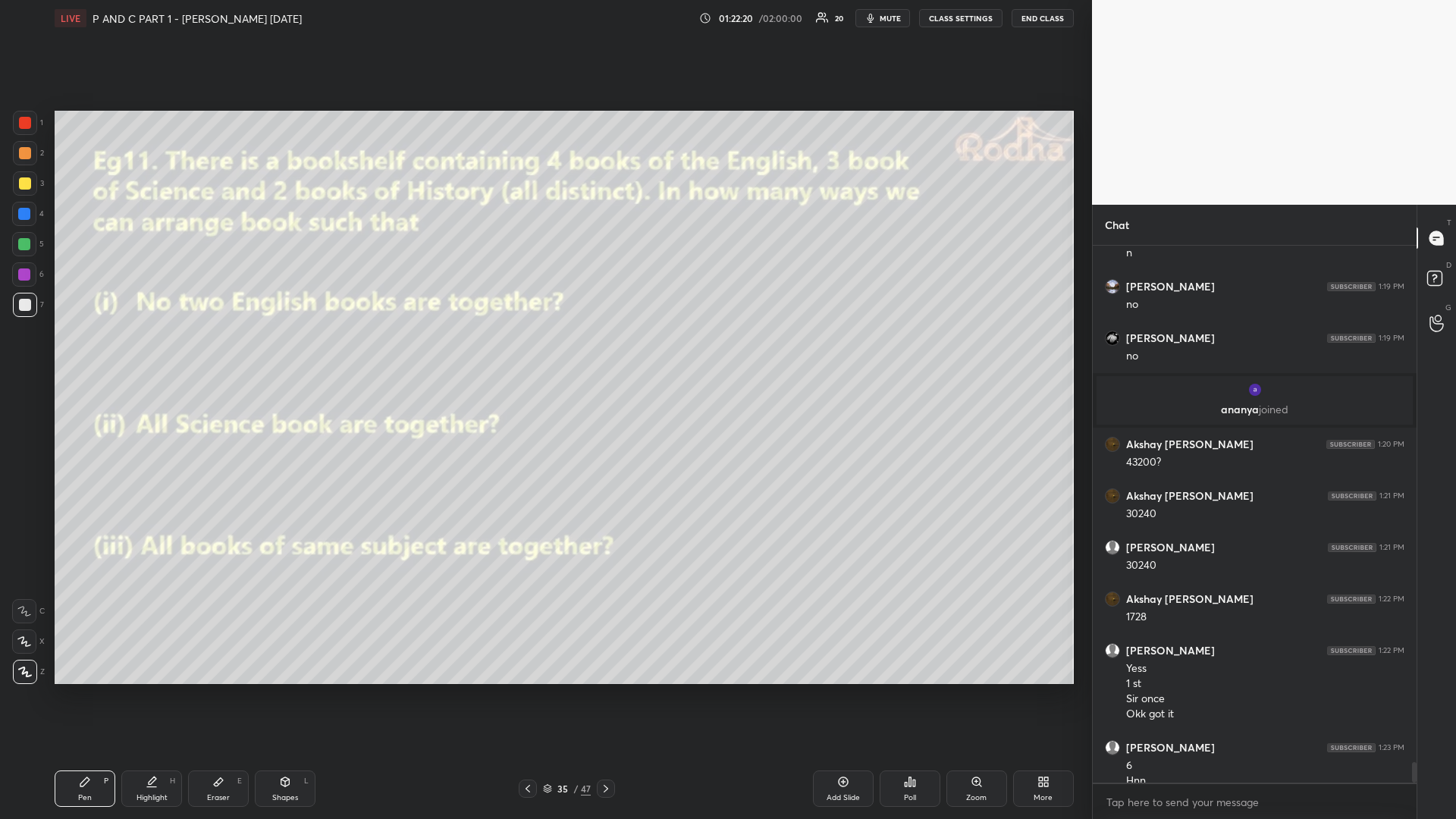
scroll to position [13617, 0]
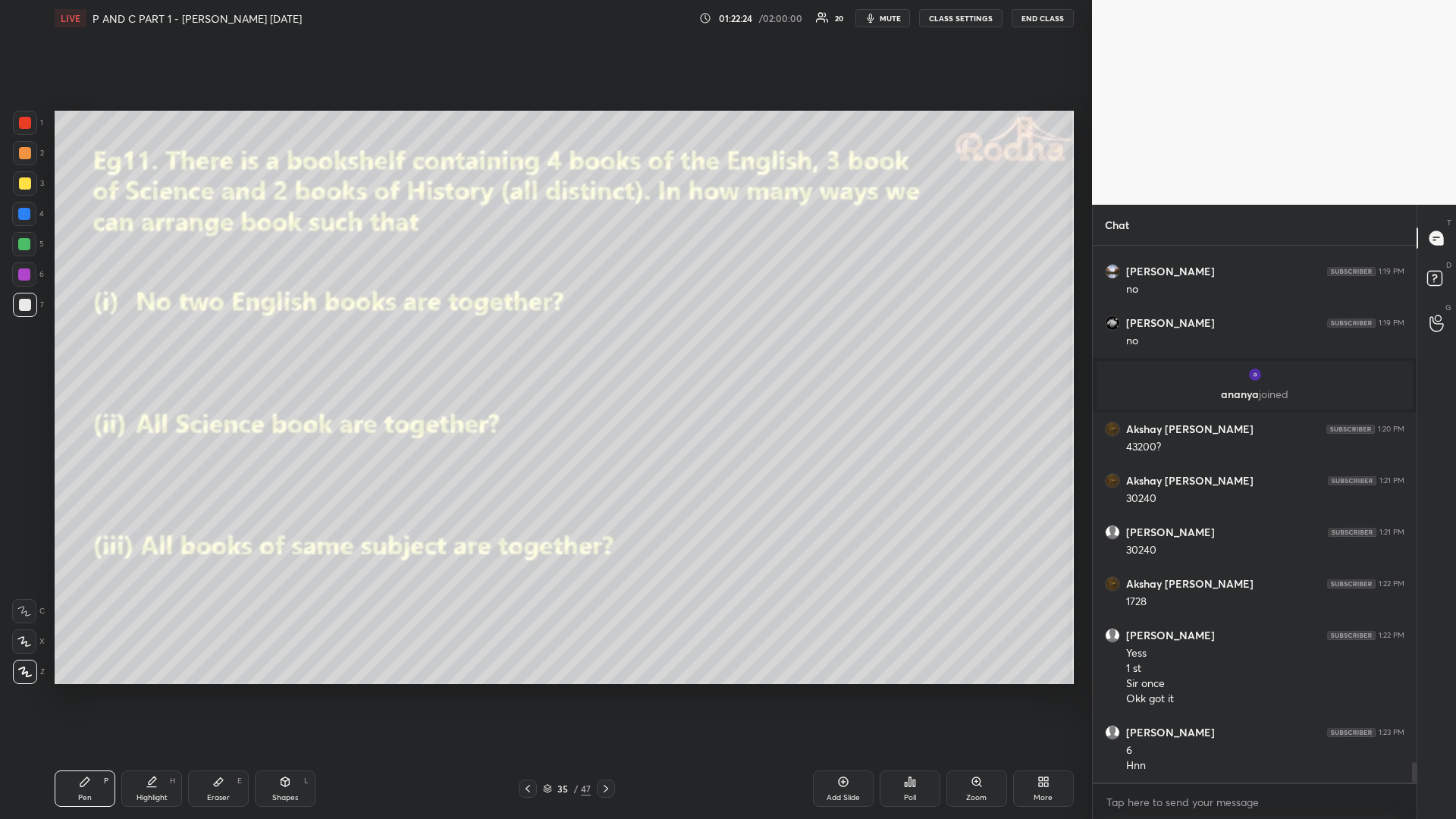
click at [605, 690] on icon at bounding box center [605, 788] width 12 height 12
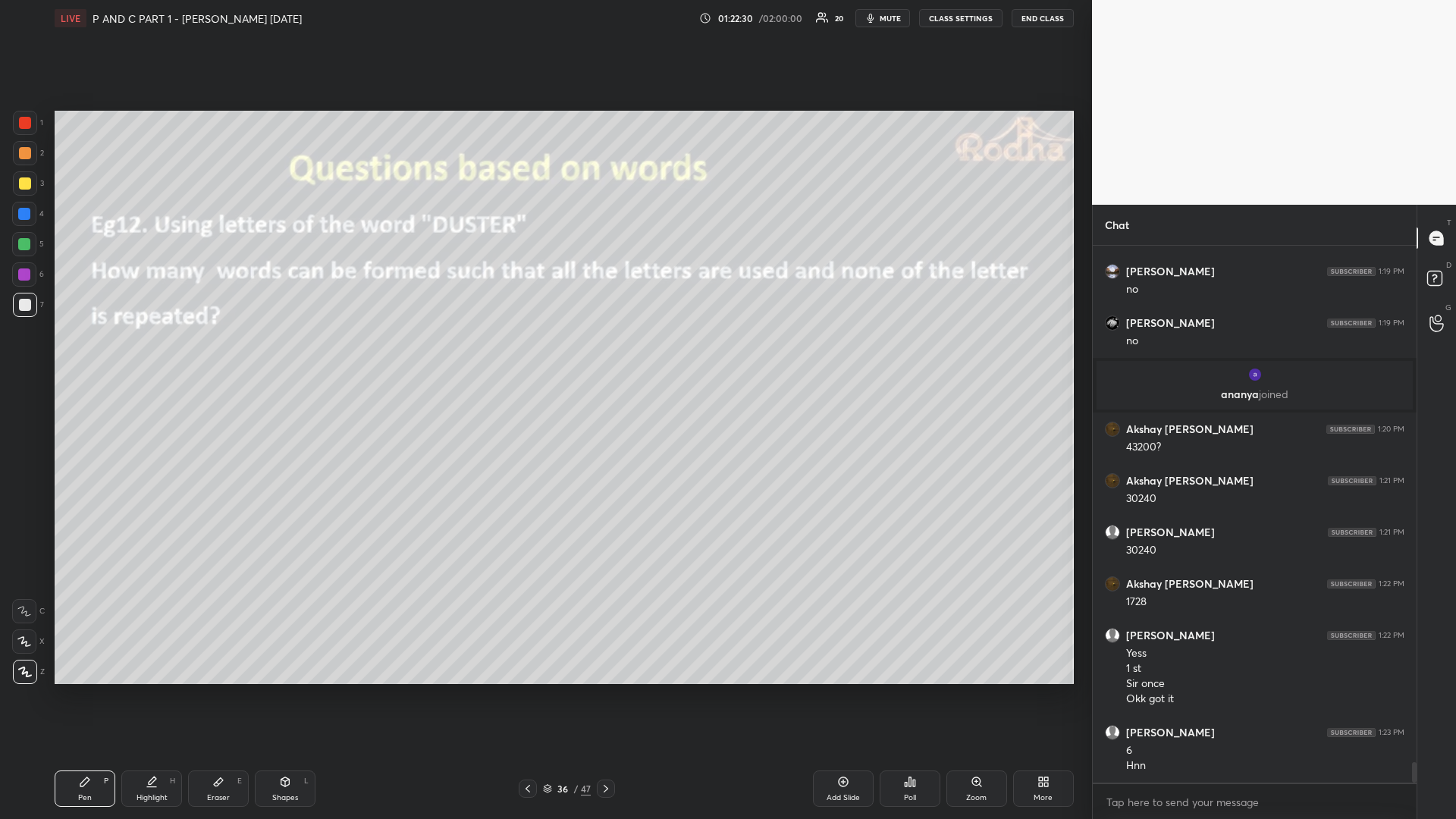
click at [271, 690] on div "Shapes L" at bounding box center [285, 788] width 61 height 36
click at [25, 673] on icon at bounding box center [25, 672] width 11 height 11
drag, startPoint x: 81, startPoint y: 802, endPoint x: 123, endPoint y: 742, distance: 73.2
click at [80, 690] on div "Pen" at bounding box center [84, 798] width 13 height 8
click at [23, 242] on div at bounding box center [24, 244] width 12 height 12
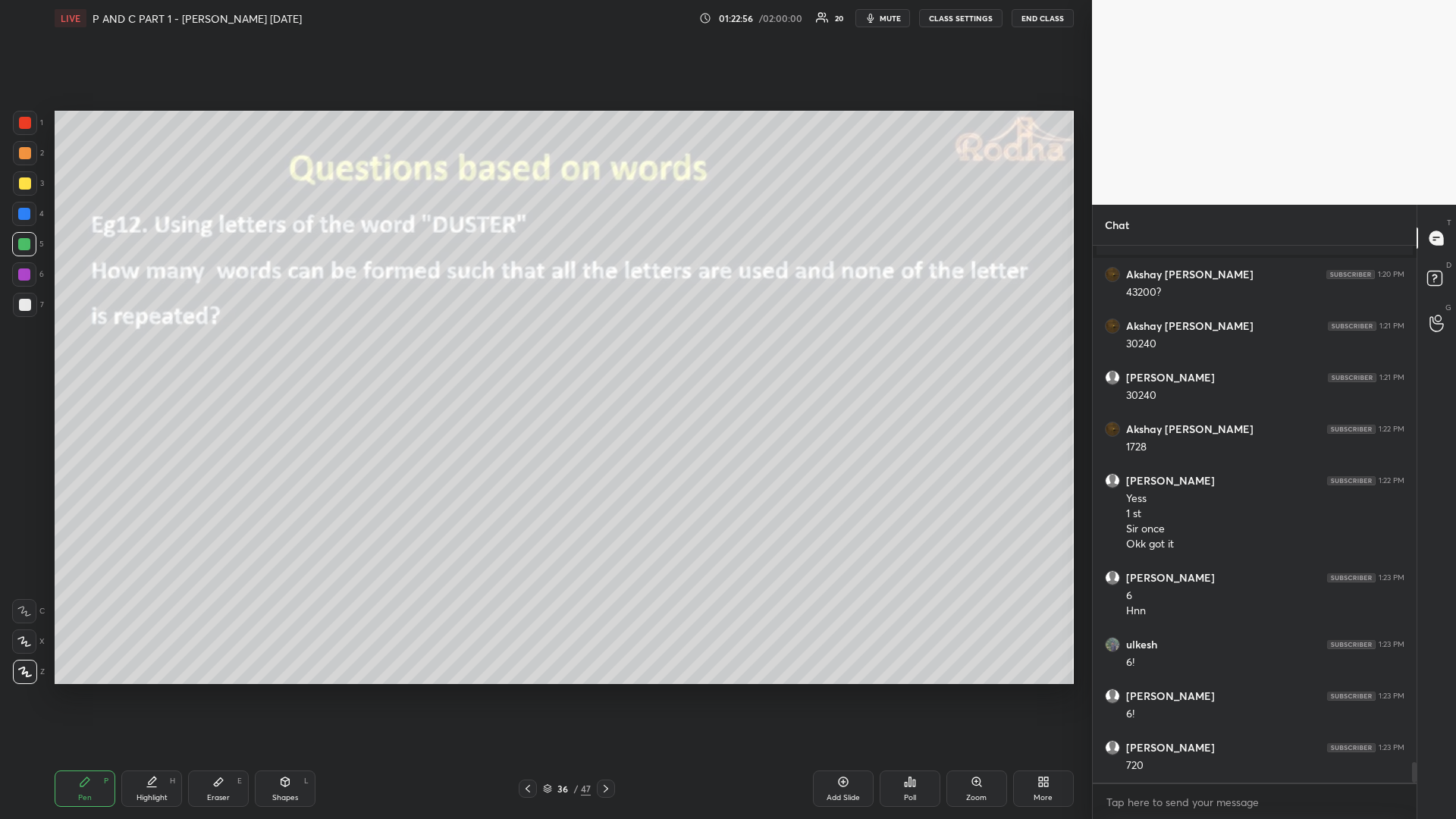
scroll to position [13823, 0]
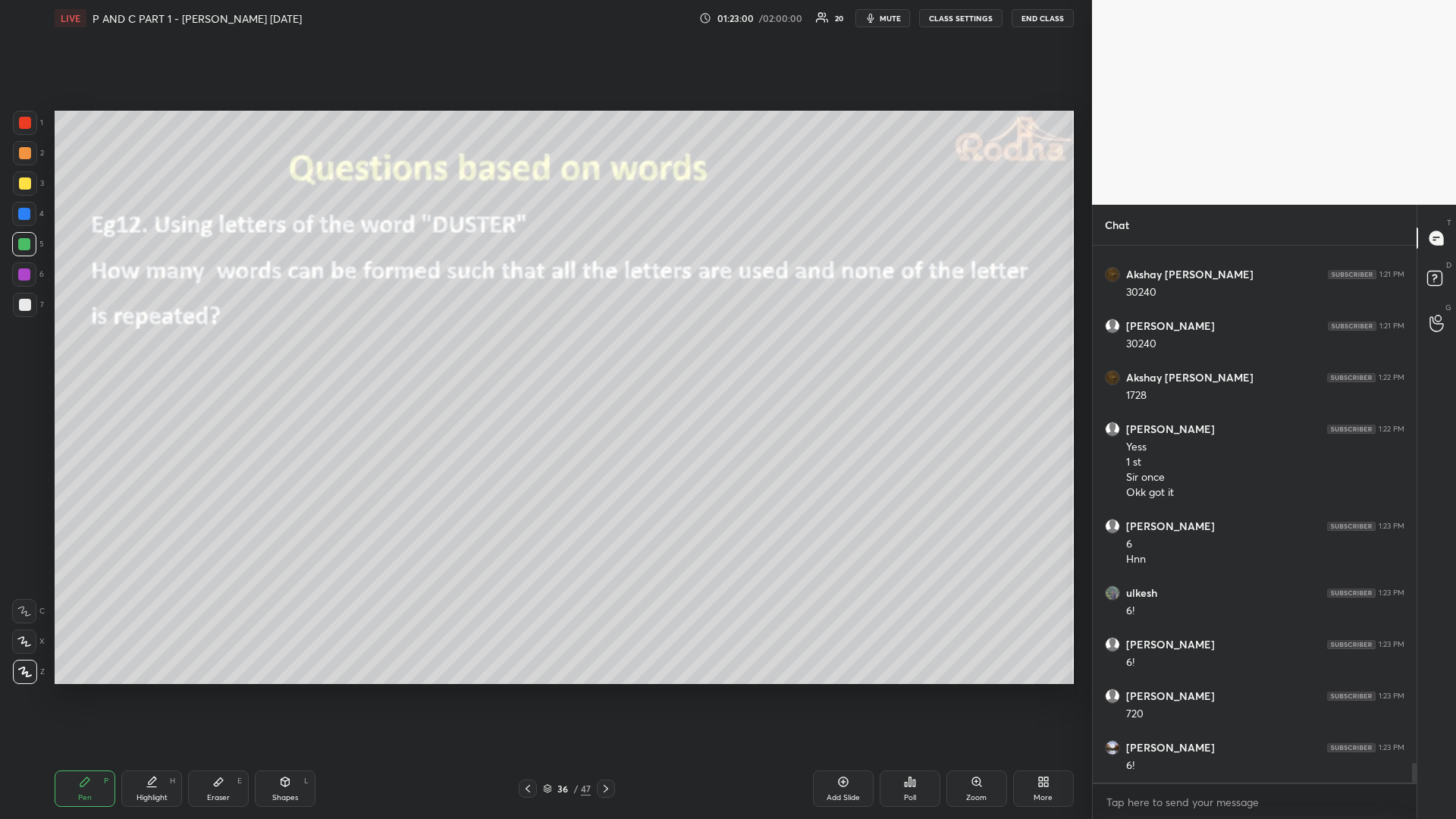
click at [26, 185] on div at bounding box center [24, 183] width 12 height 12
drag, startPoint x: 603, startPoint y: 787, endPoint x: 589, endPoint y: 781, distance: 15.2
click at [602, 690] on icon at bounding box center [605, 788] width 12 height 12
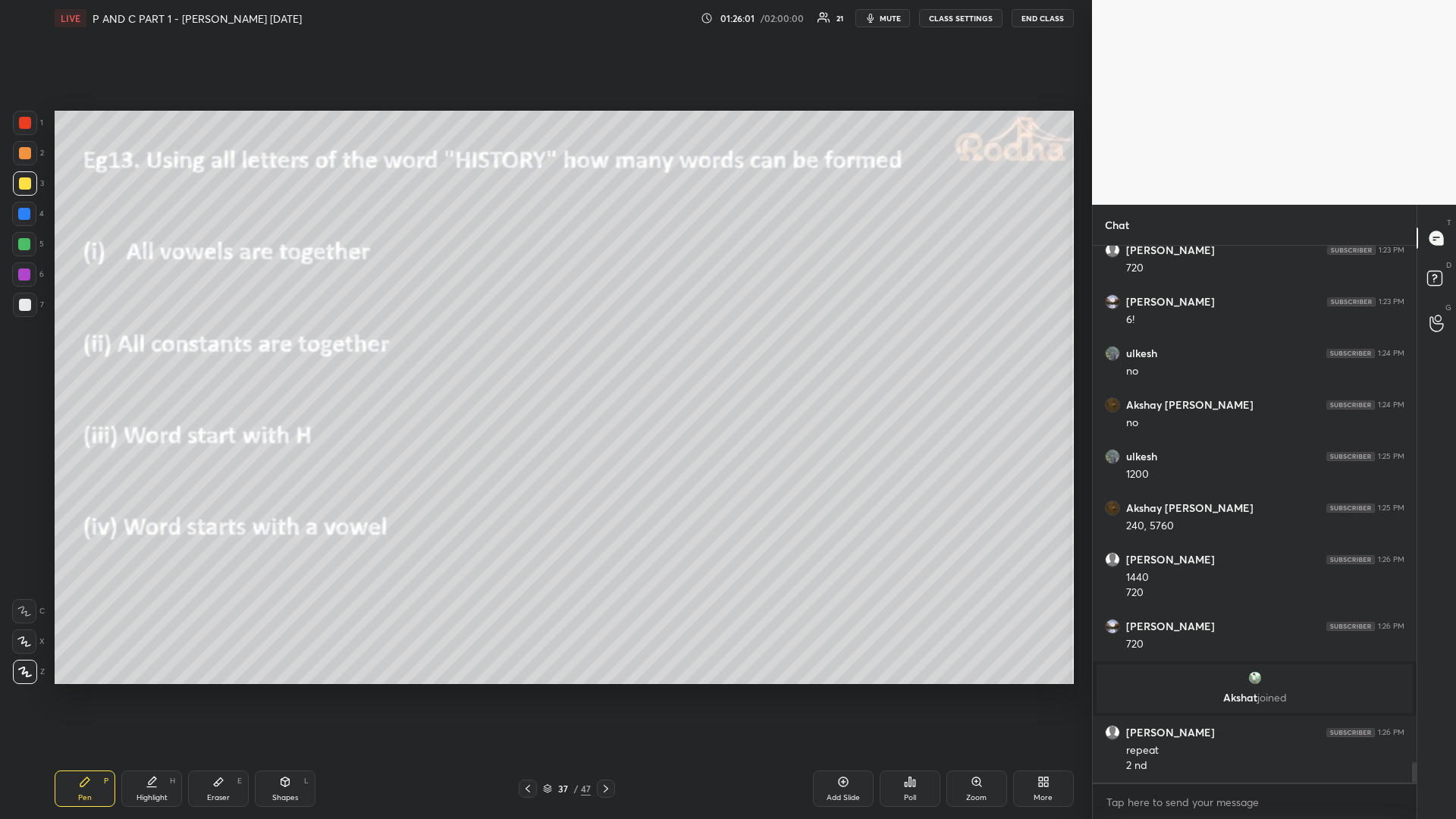
scroll to position [13647, 0]
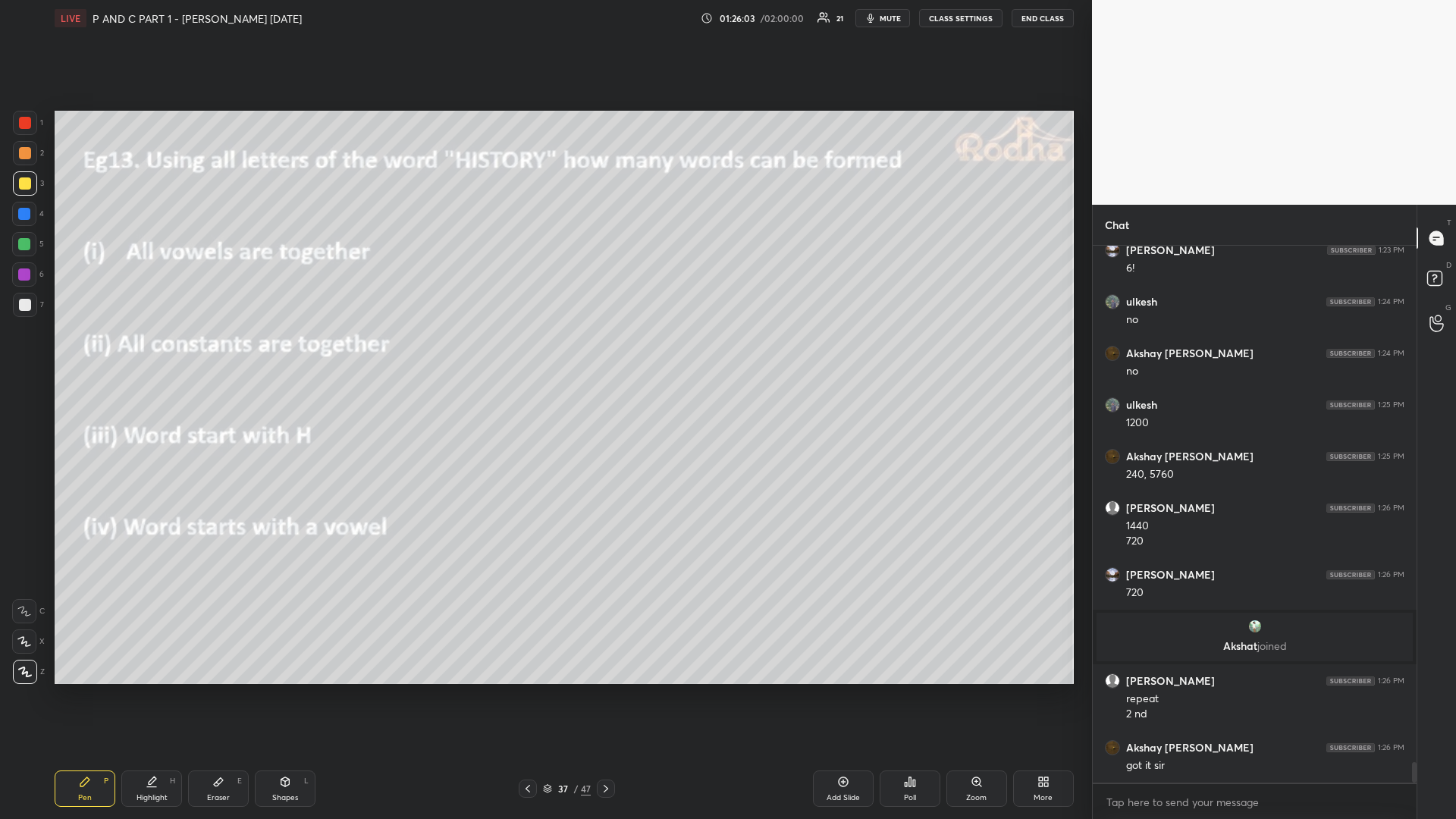
drag, startPoint x: 146, startPoint y: 789, endPoint x: 164, endPoint y: 772, distance: 24.8
click at [147, 690] on div "Highlight H" at bounding box center [152, 788] width 61 height 36
click at [80, 690] on div "Pen" at bounding box center [84, 798] width 13 height 8
drag, startPoint x: 21, startPoint y: 245, endPoint x: 33, endPoint y: 251, distance: 13.4
click at [20, 245] on div at bounding box center [24, 244] width 12 height 12
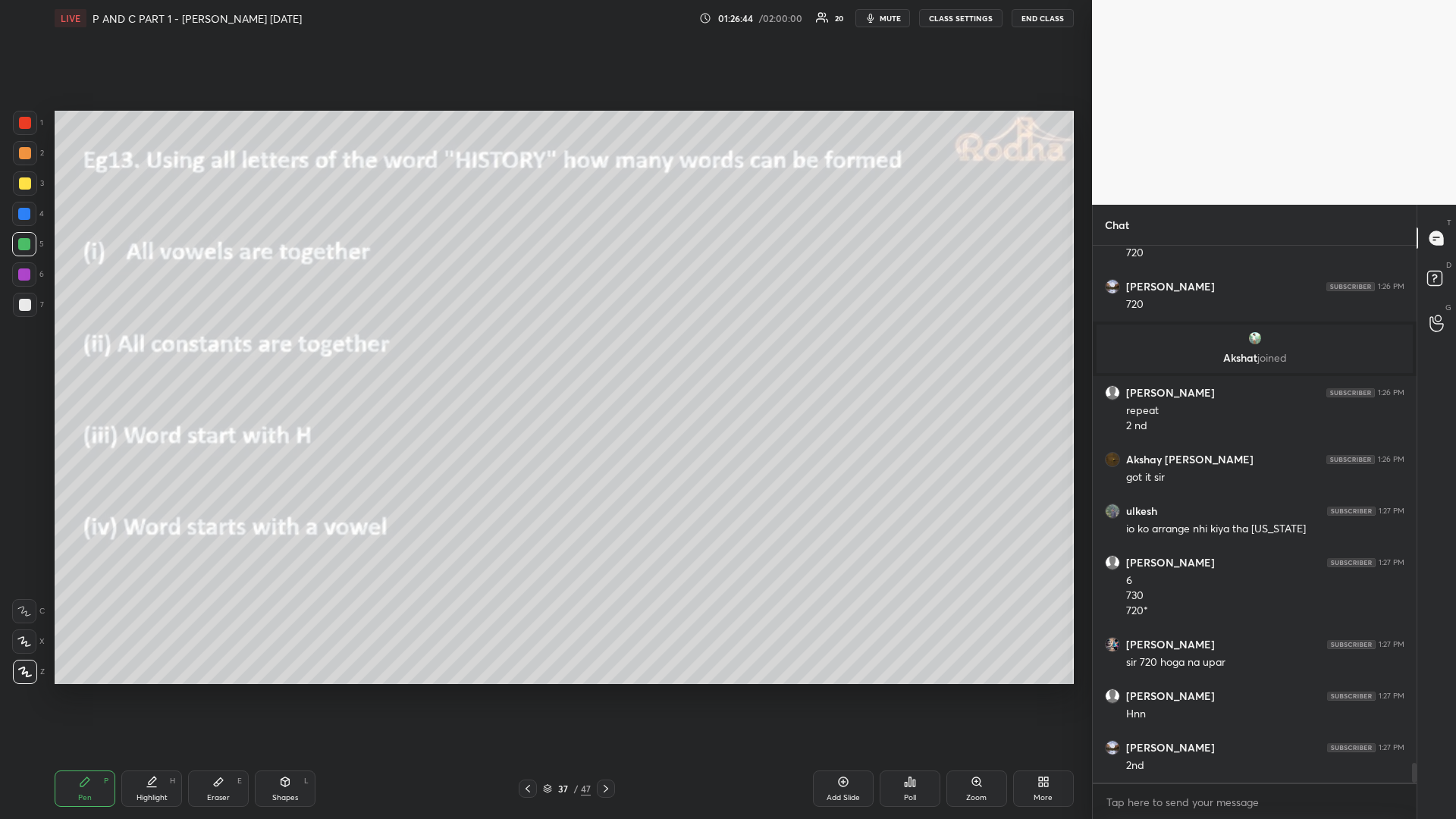
scroll to position [14038, 0]
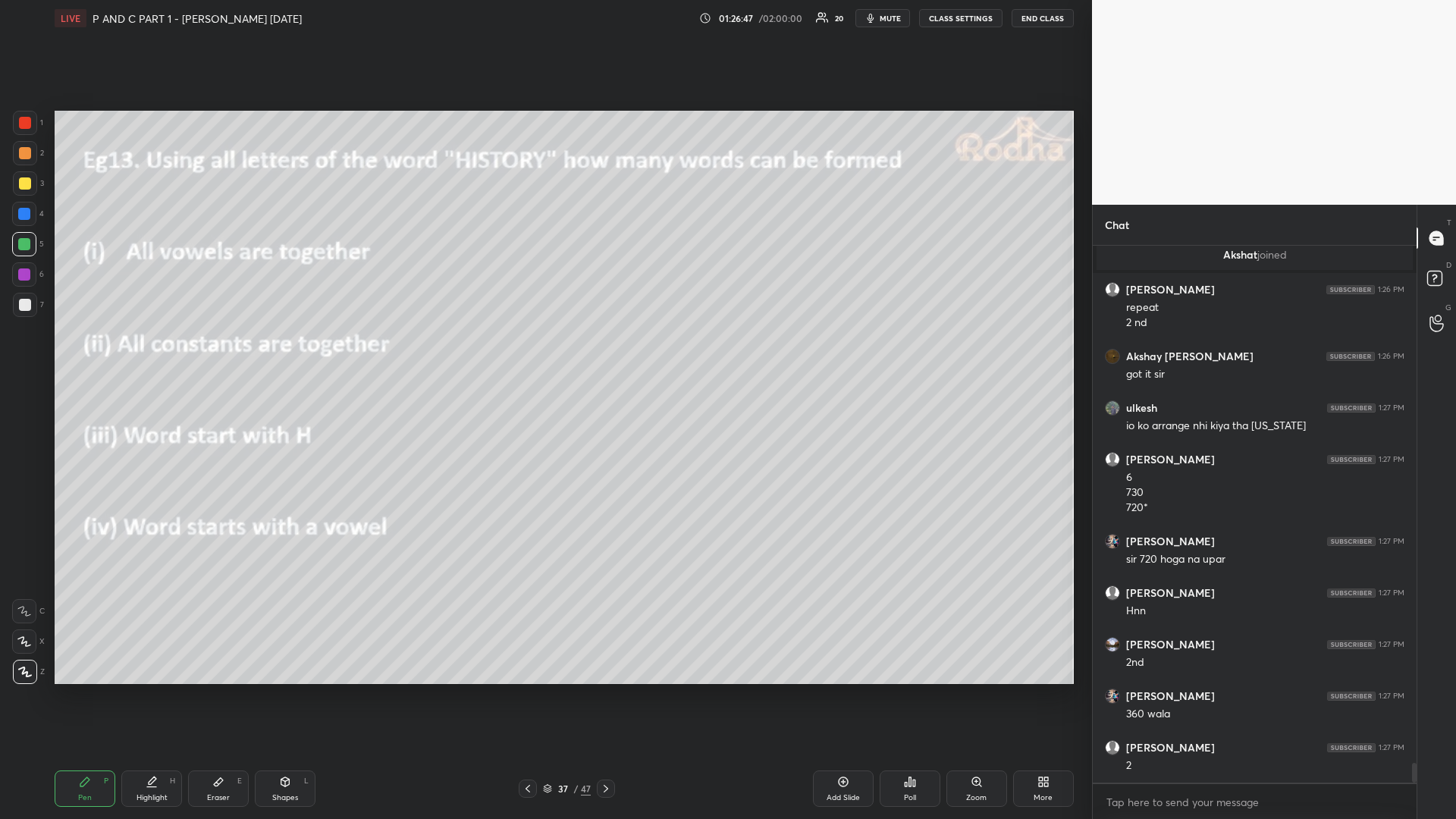
click at [205, 690] on div "Eraser E" at bounding box center [218, 788] width 61 height 36
click at [86, 690] on icon at bounding box center [84, 781] width 12 height 12
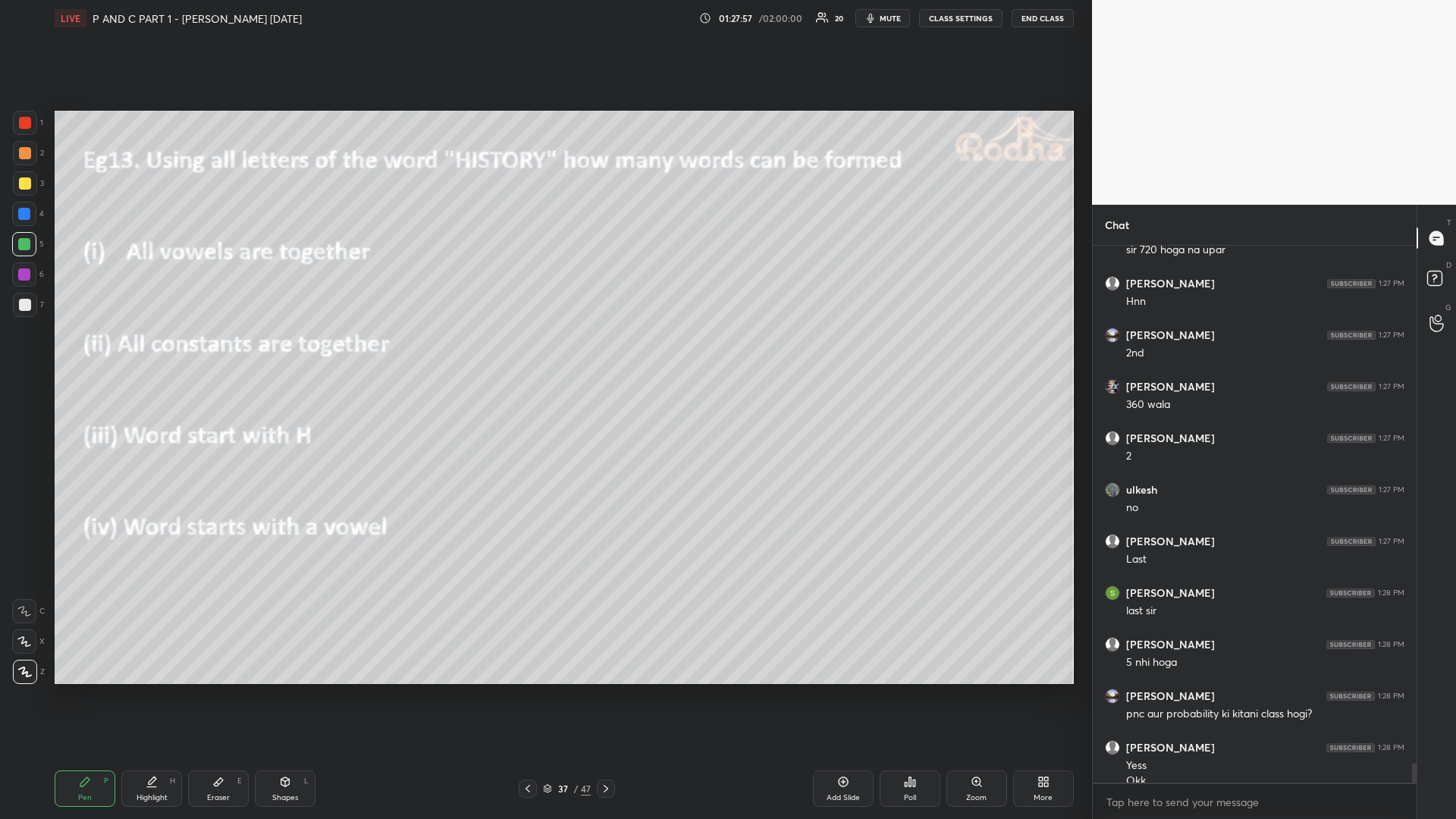
scroll to position [14362, 0]
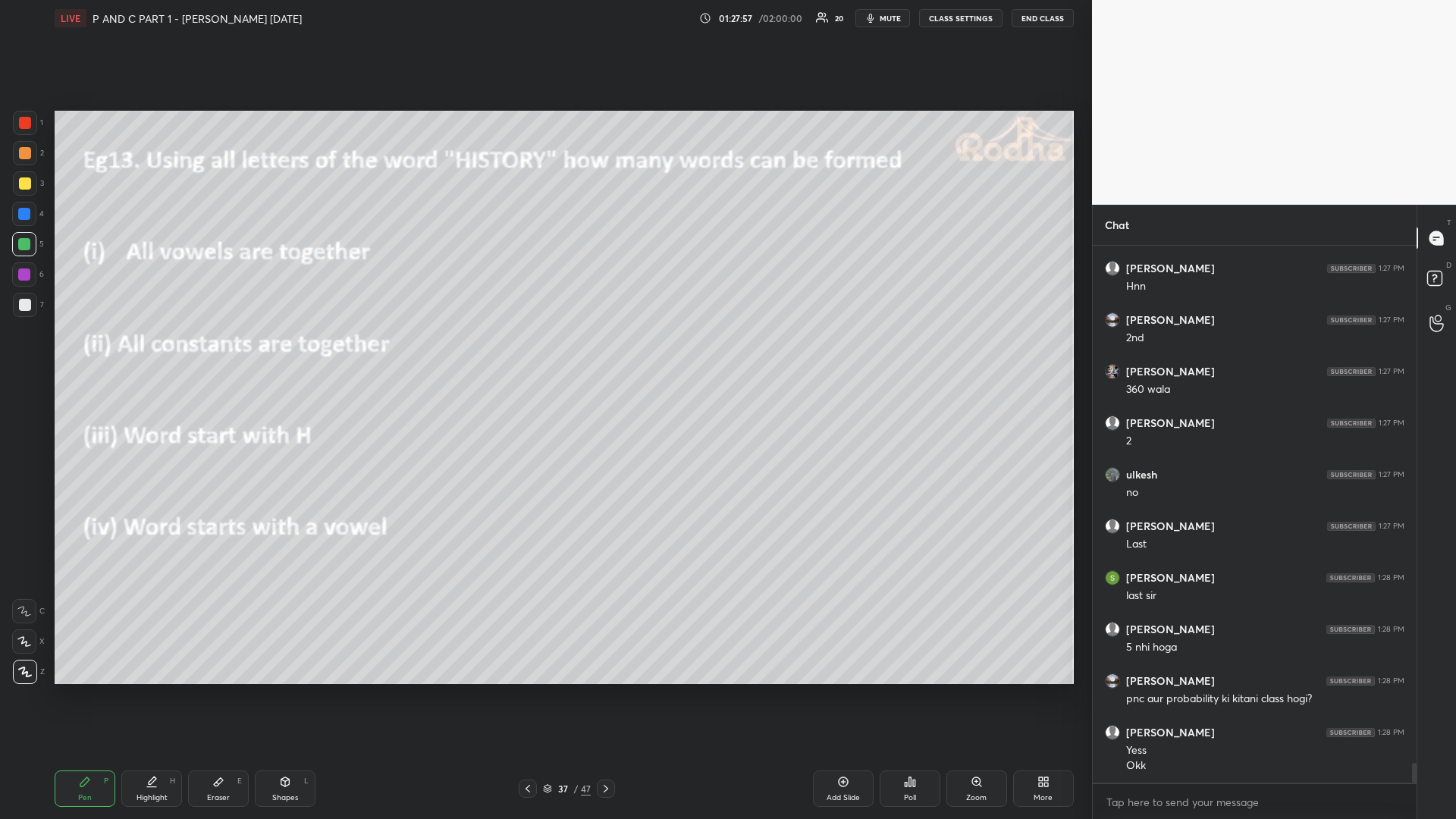
click at [22, 184] on div at bounding box center [24, 183] width 12 height 12
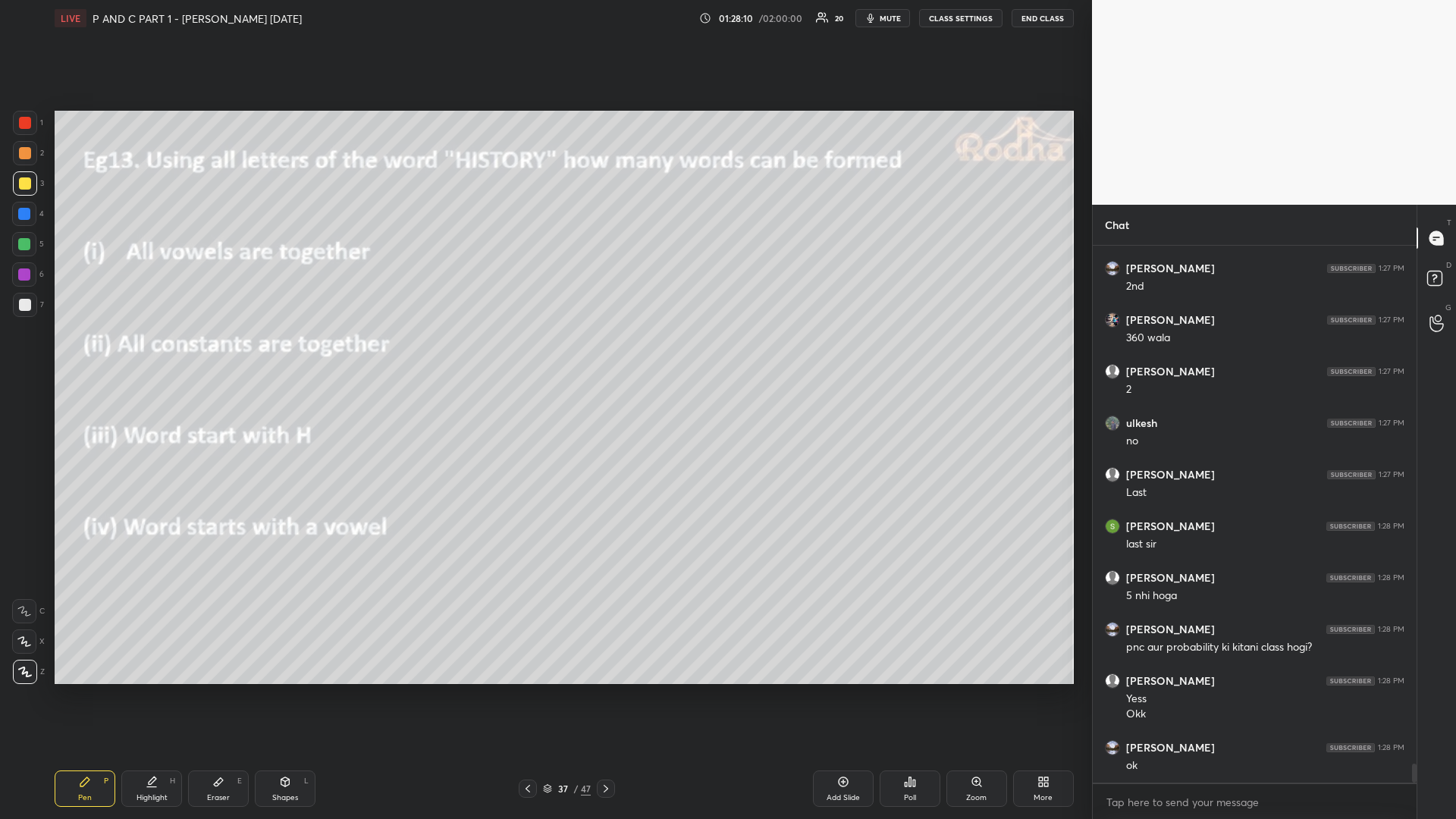
click at [607, 690] on icon at bounding box center [605, 788] width 12 height 12
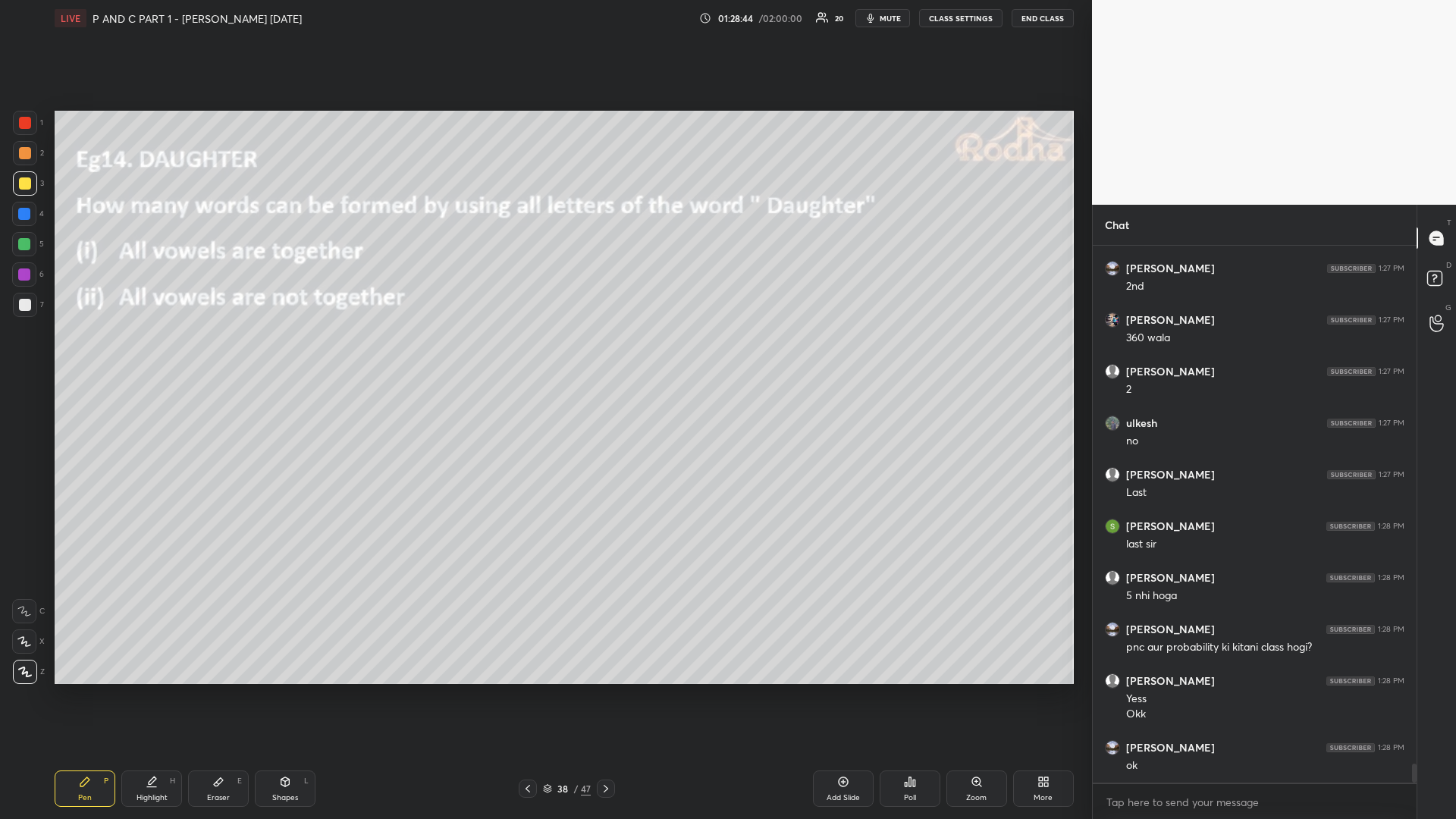
click at [24, 246] on div at bounding box center [24, 244] width 12 height 12
click at [149, 690] on icon at bounding box center [151, 781] width 12 height 12
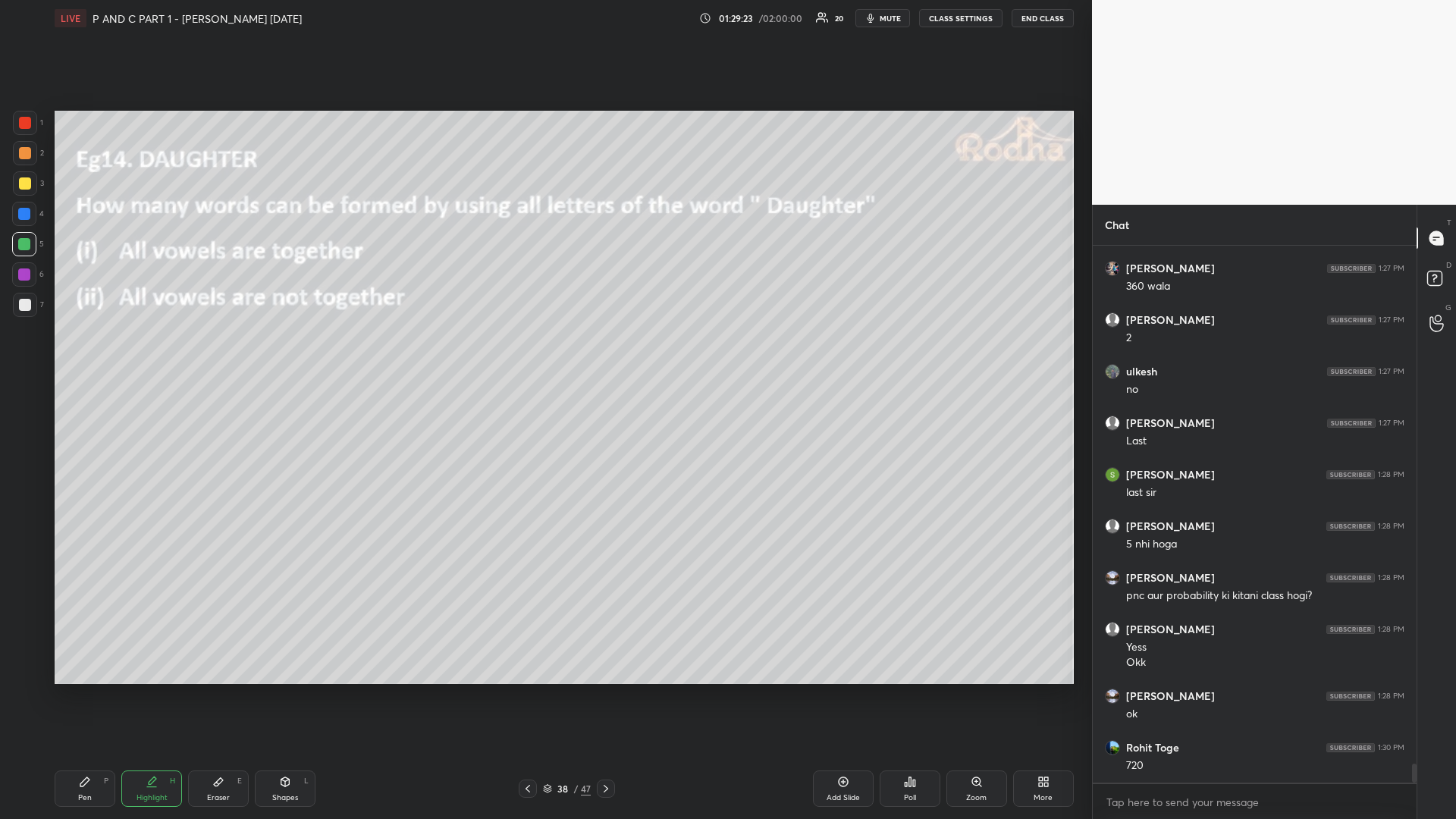
drag, startPoint x: 74, startPoint y: 790, endPoint x: 110, endPoint y: 763, distance: 45.0
click at [73, 690] on div "Pen P" at bounding box center [84, 788] width 61 height 36
drag, startPoint x: 21, startPoint y: 307, endPoint x: 28, endPoint y: 317, distance: 12.2
click at [21, 309] on div at bounding box center [24, 305] width 12 height 12
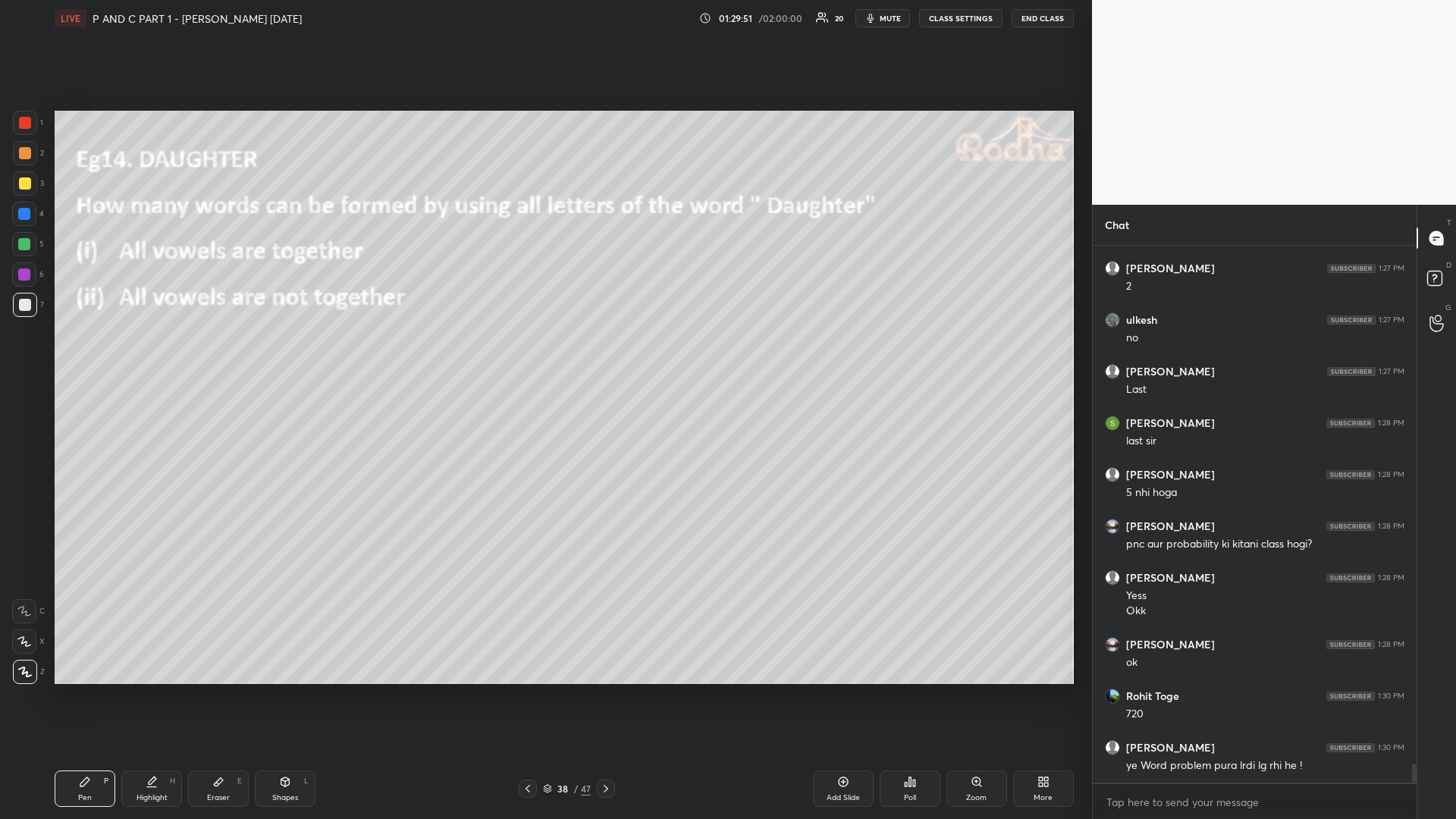
click at [25, 185] on div at bounding box center [24, 183] width 12 height 12
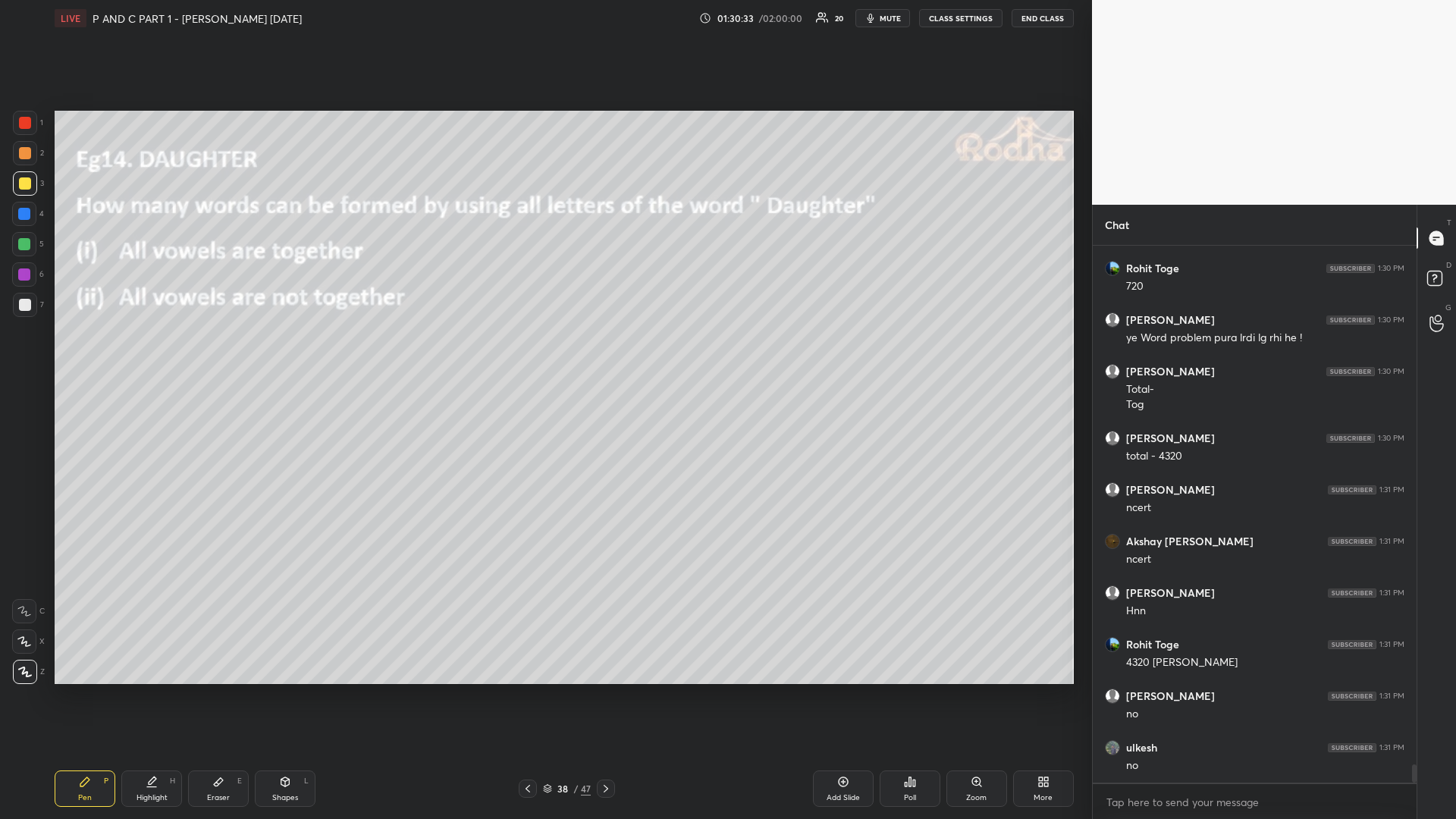
scroll to position [14996, 0]
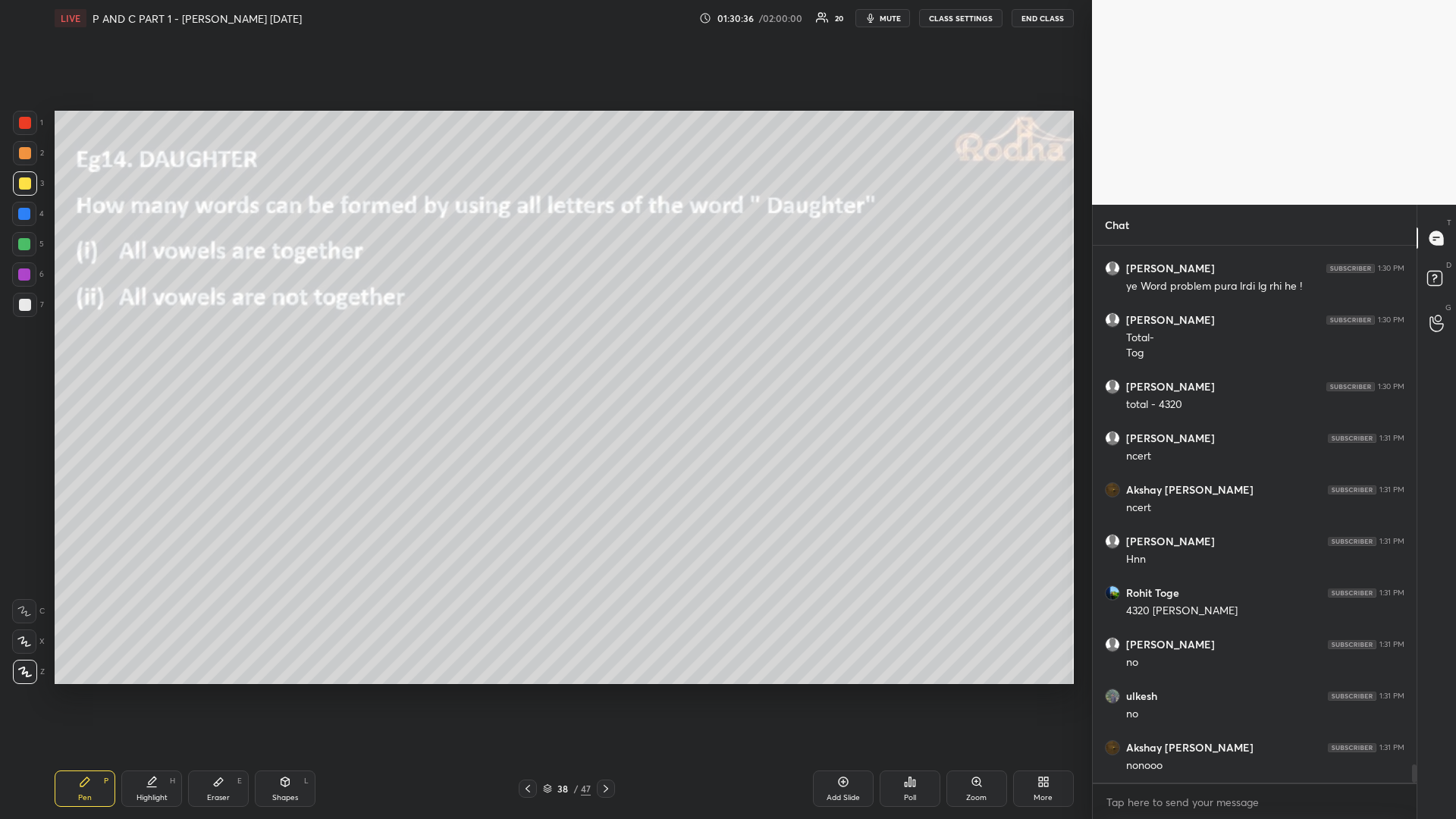
click at [148, 690] on icon at bounding box center [151, 781] width 12 height 12
click at [81, 690] on div "Pen P" at bounding box center [84, 788] width 61 height 36
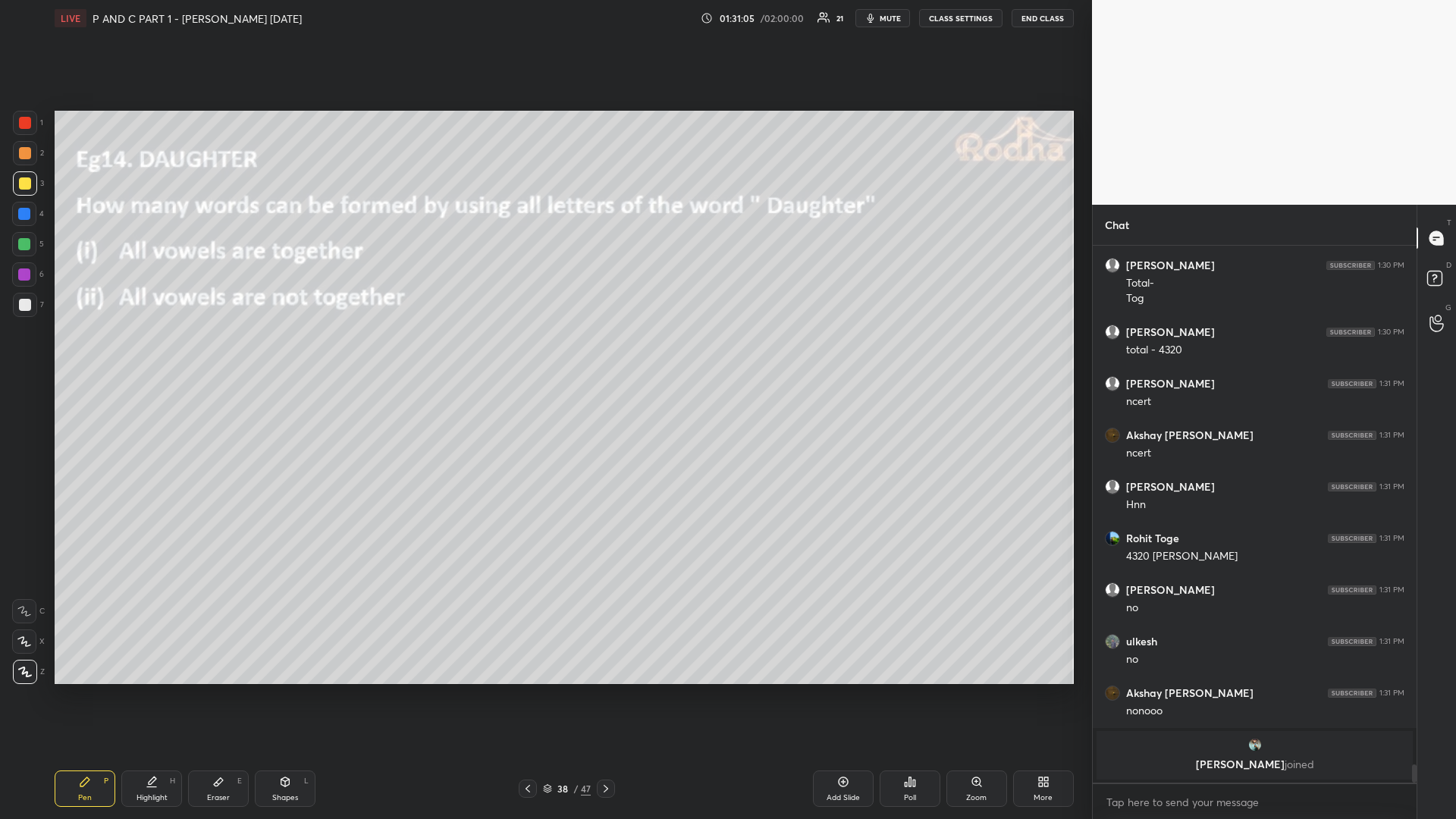
click at [606, 690] on icon at bounding box center [605, 788] width 12 height 12
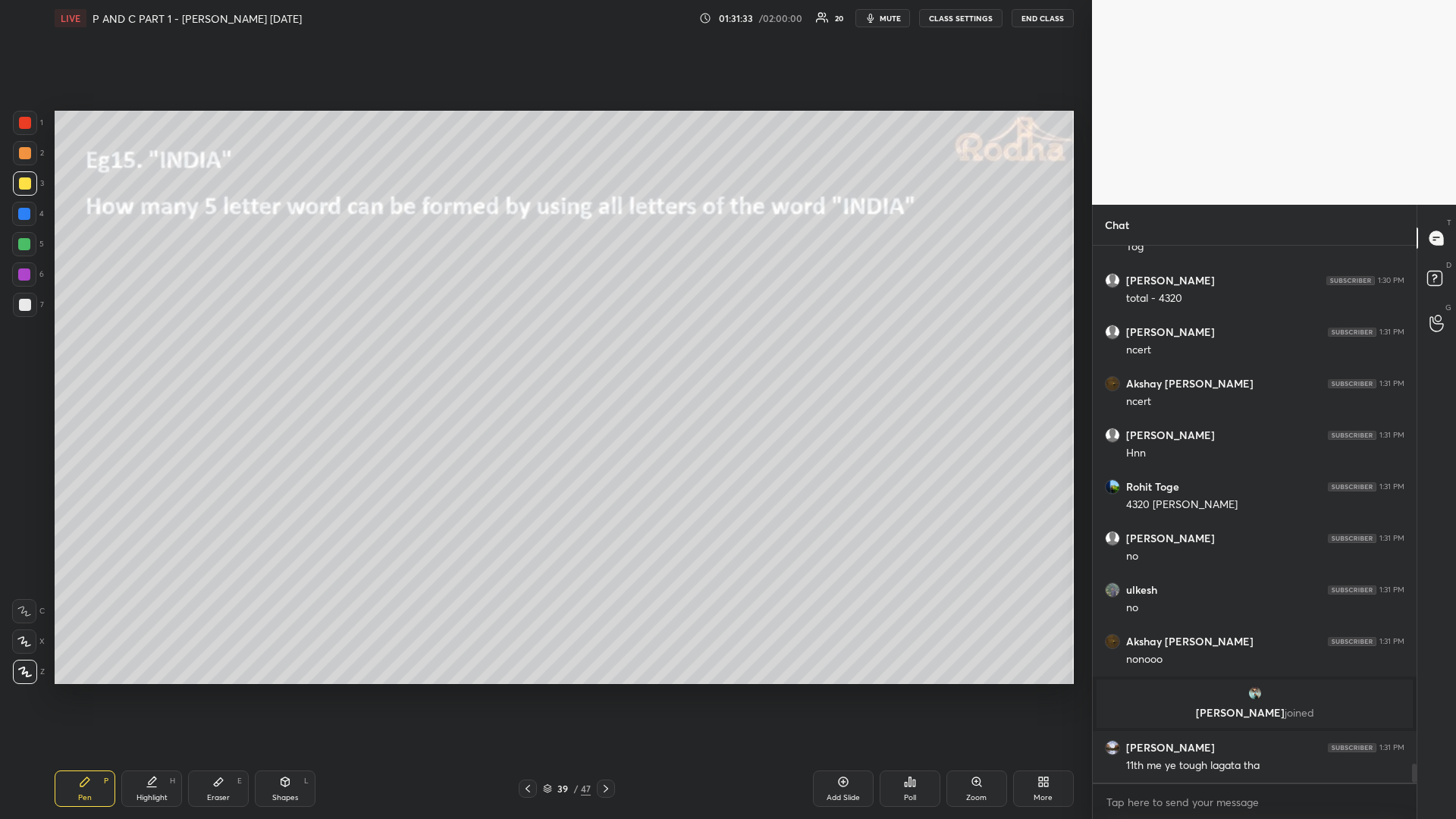
click at [24, 243] on div at bounding box center [24, 244] width 12 height 12
click at [548, 690] on icon at bounding box center [548, 791] width 8 height 2
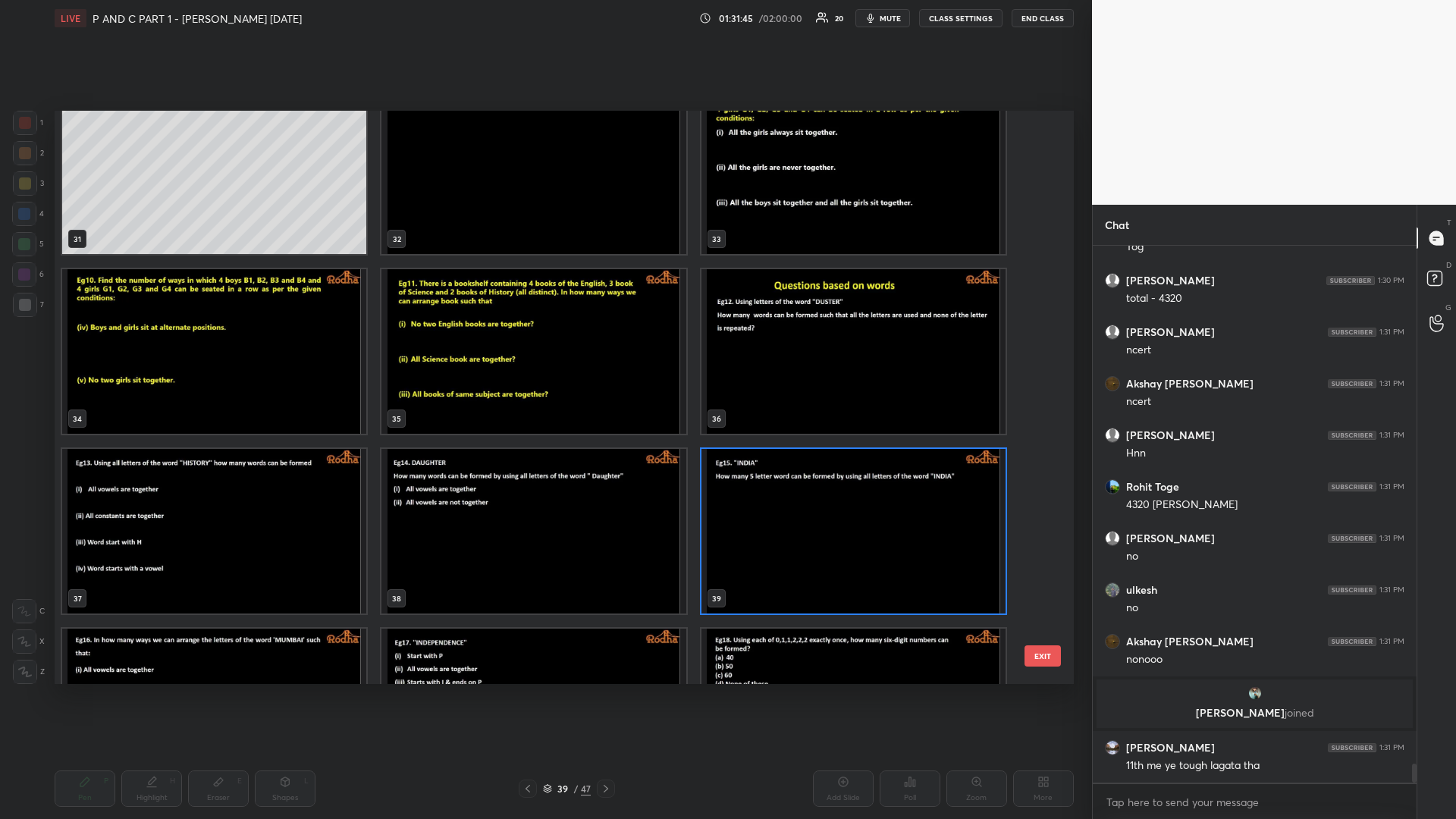
scroll to position [1838, 0]
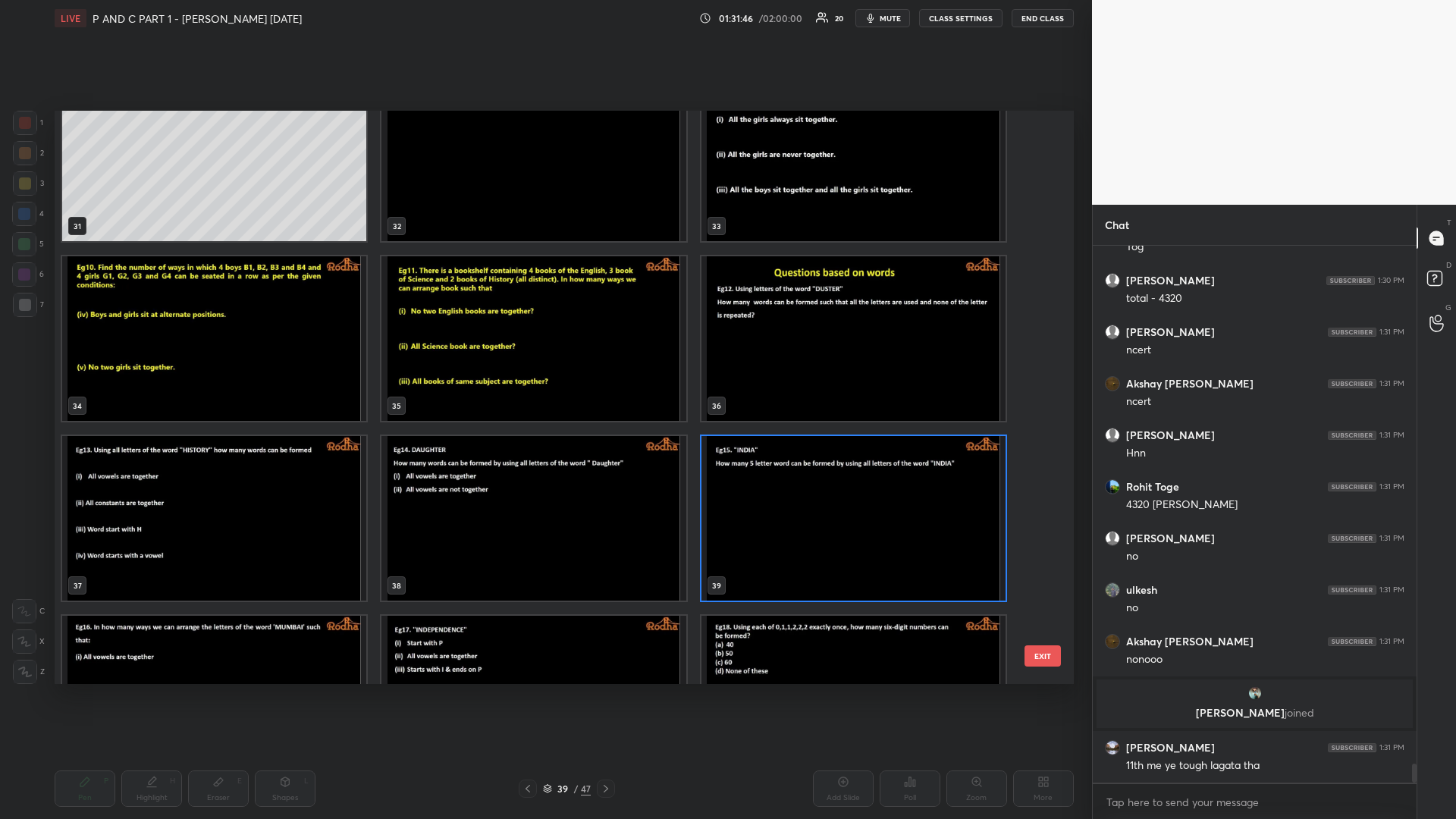
click at [803, 352] on img "grid" at bounding box center [853, 338] width 304 height 164
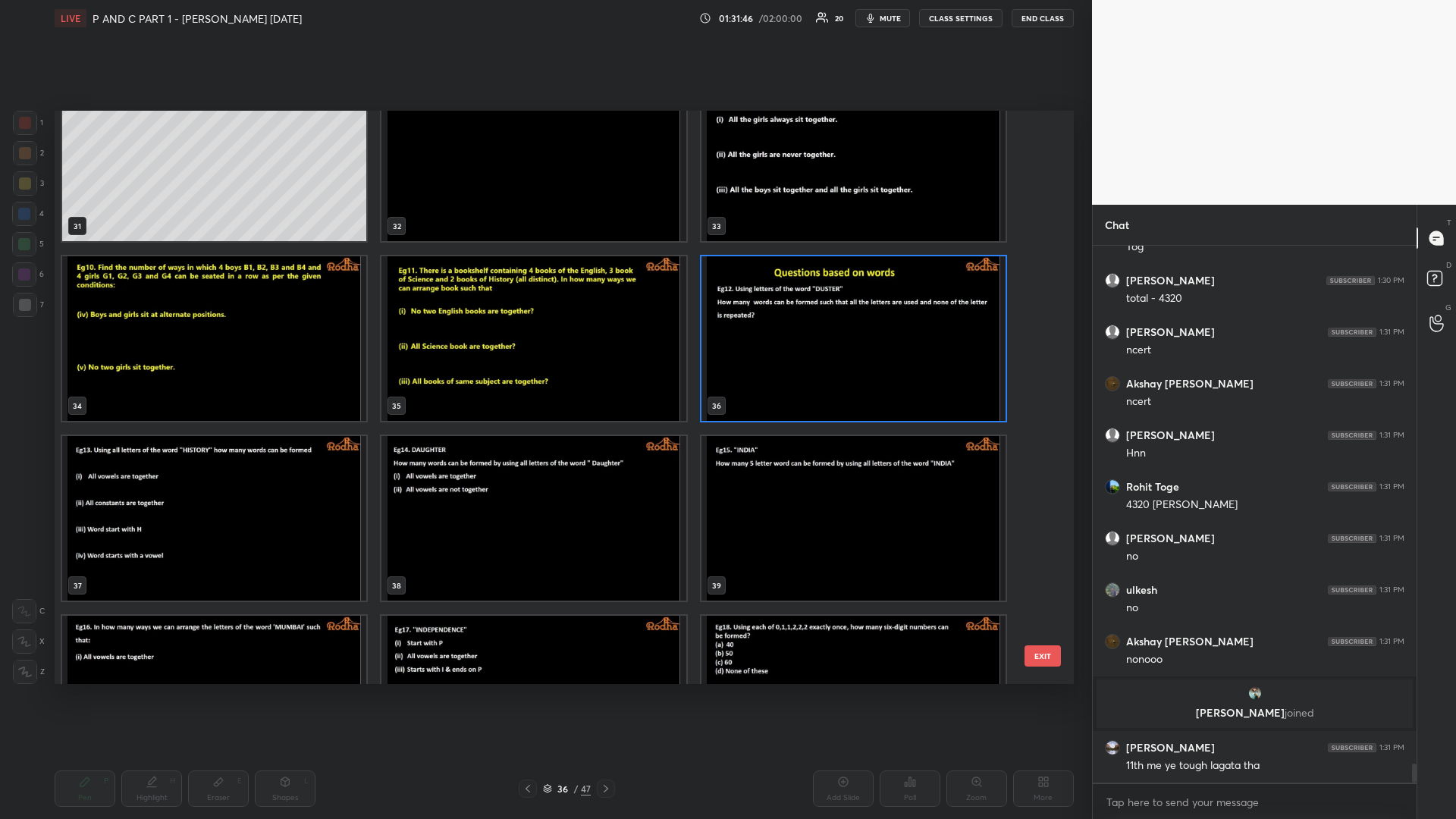
click at [803, 352] on img "grid" at bounding box center [853, 338] width 304 height 164
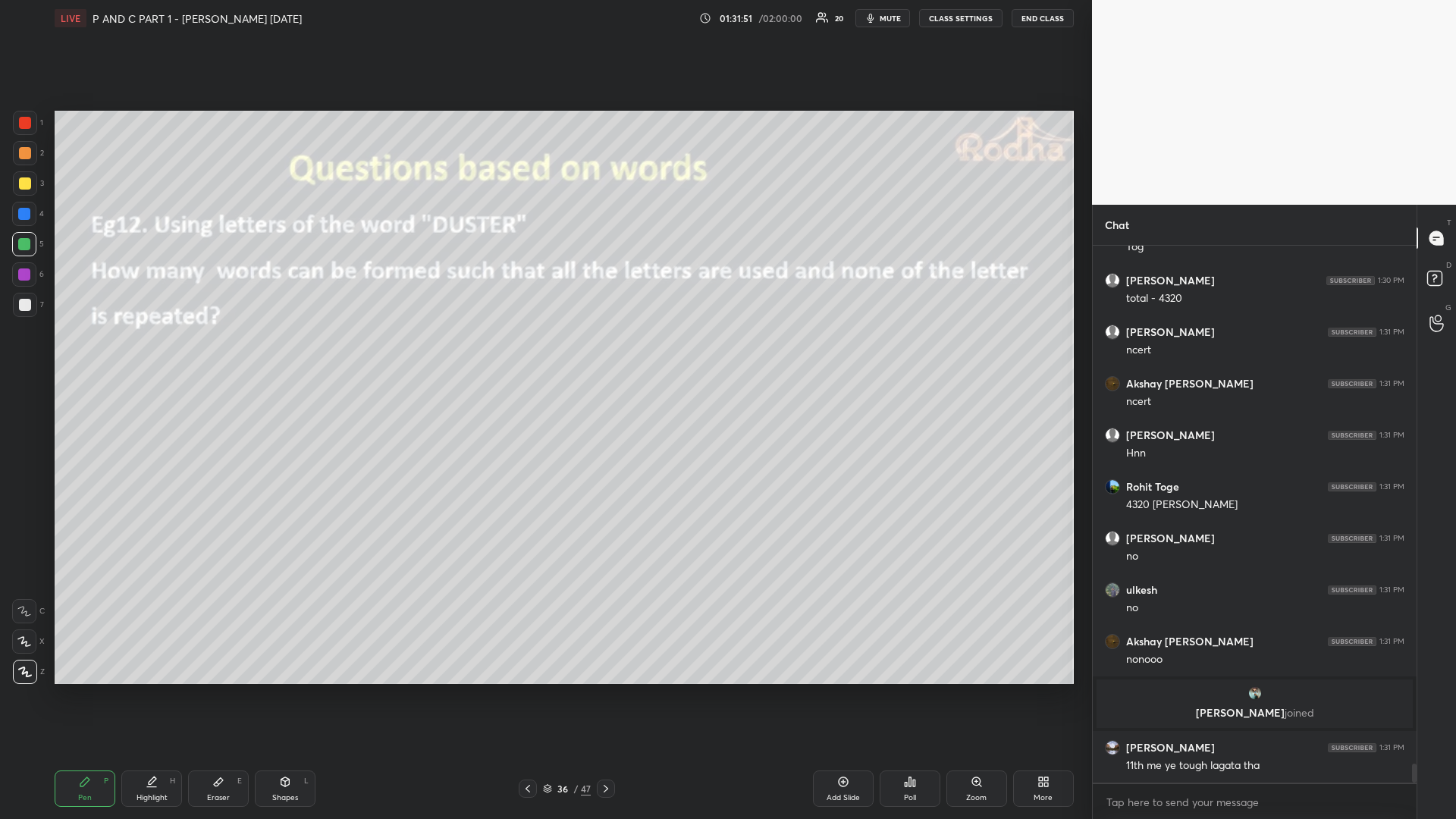
click at [611, 690] on icon at bounding box center [605, 788] width 12 height 12
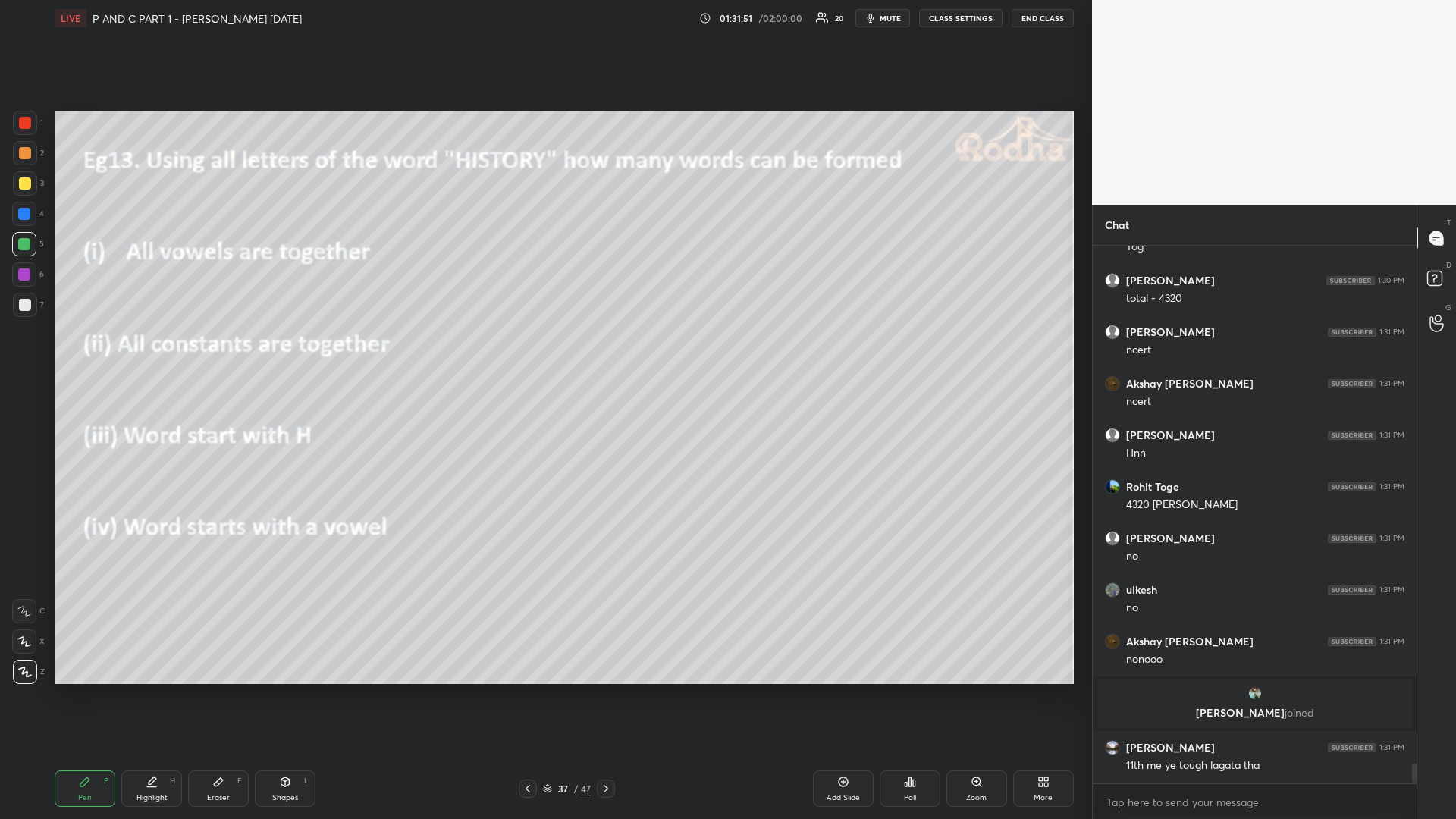
click at [611, 690] on icon at bounding box center [605, 788] width 12 height 12
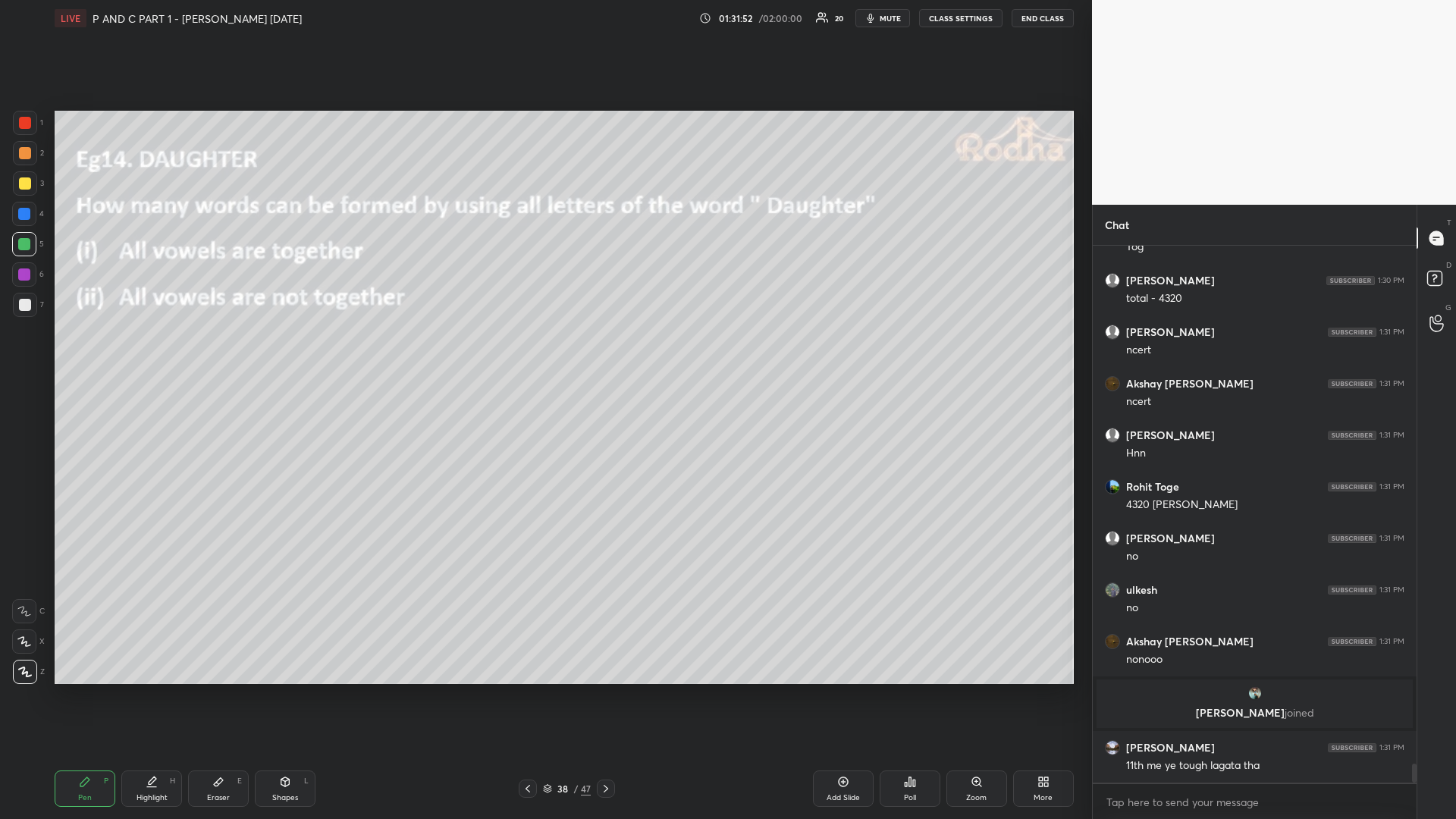
click at [611, 690] on icon at bounding box center [605, 788] width 12 height 12
click at [21, 184] on div at bounding box center [24, 183] width 12 height 12
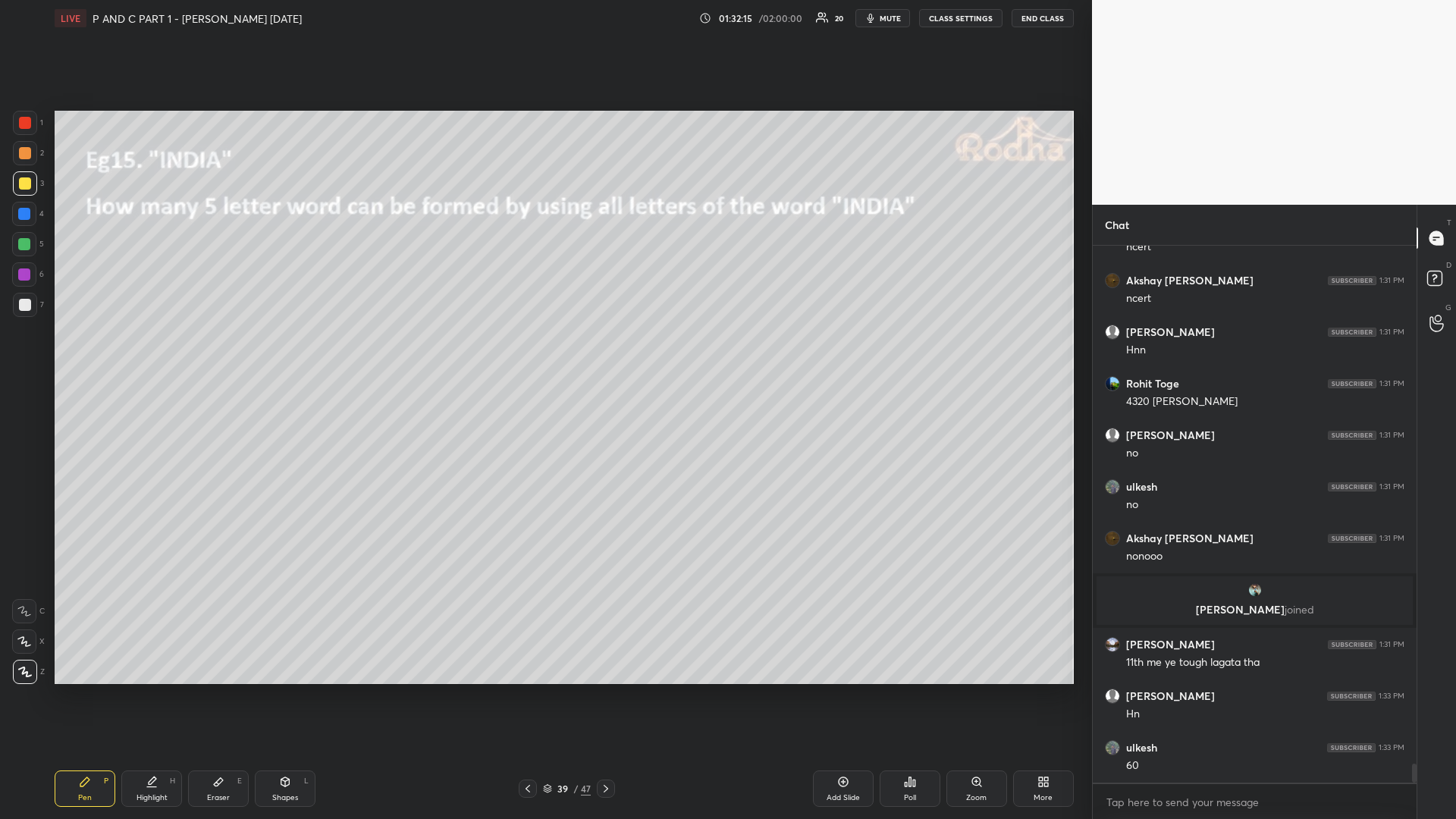
scroll to position [14748, 0]
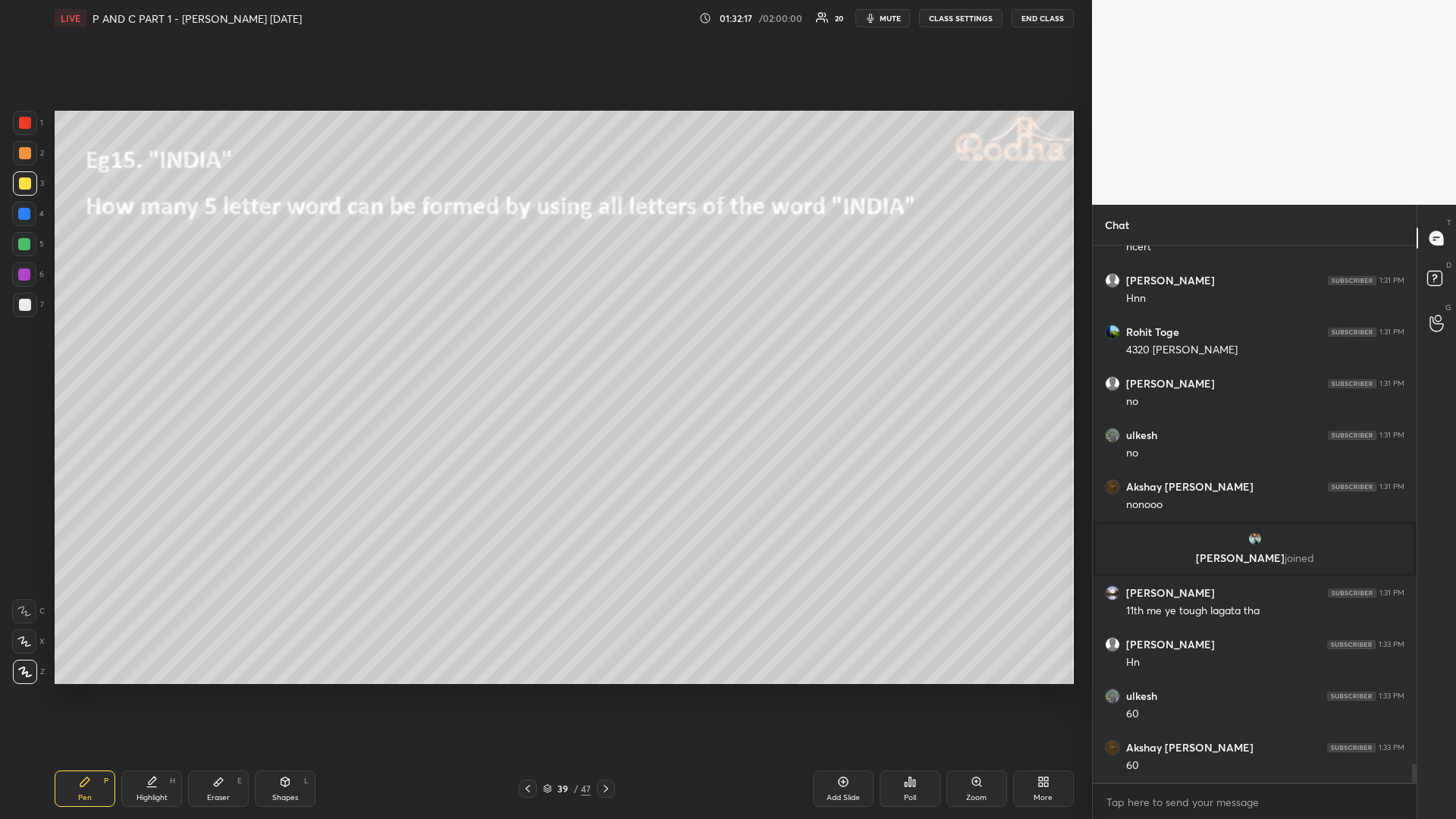
click at [216, 690] on div "Eraser E" at bounding box center [218, 788] width 61 height 36
click at [71, 690] on div "Pen P" at bounding box center [84, 788] width 61 height 36
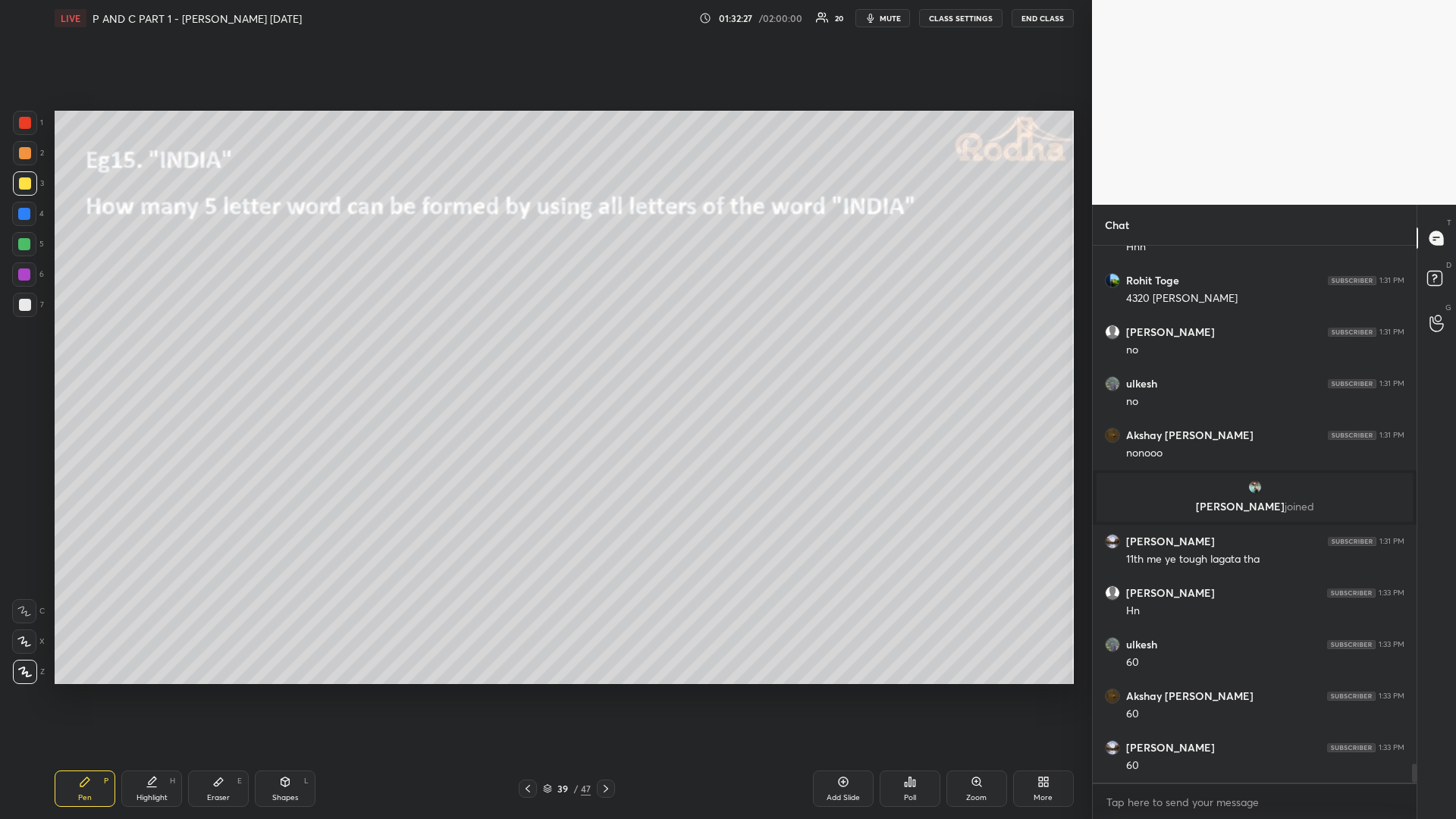
drag, startPoint x: 34, startPoint y: 247, endPoint x: 10, endPoint y: 257, distance: 26.0
click at [33, 248] on div at bounding box center [24, 244] width 24 height 24
click at [23, 279] on div at bounding box center [24, 274] width 12 height 12
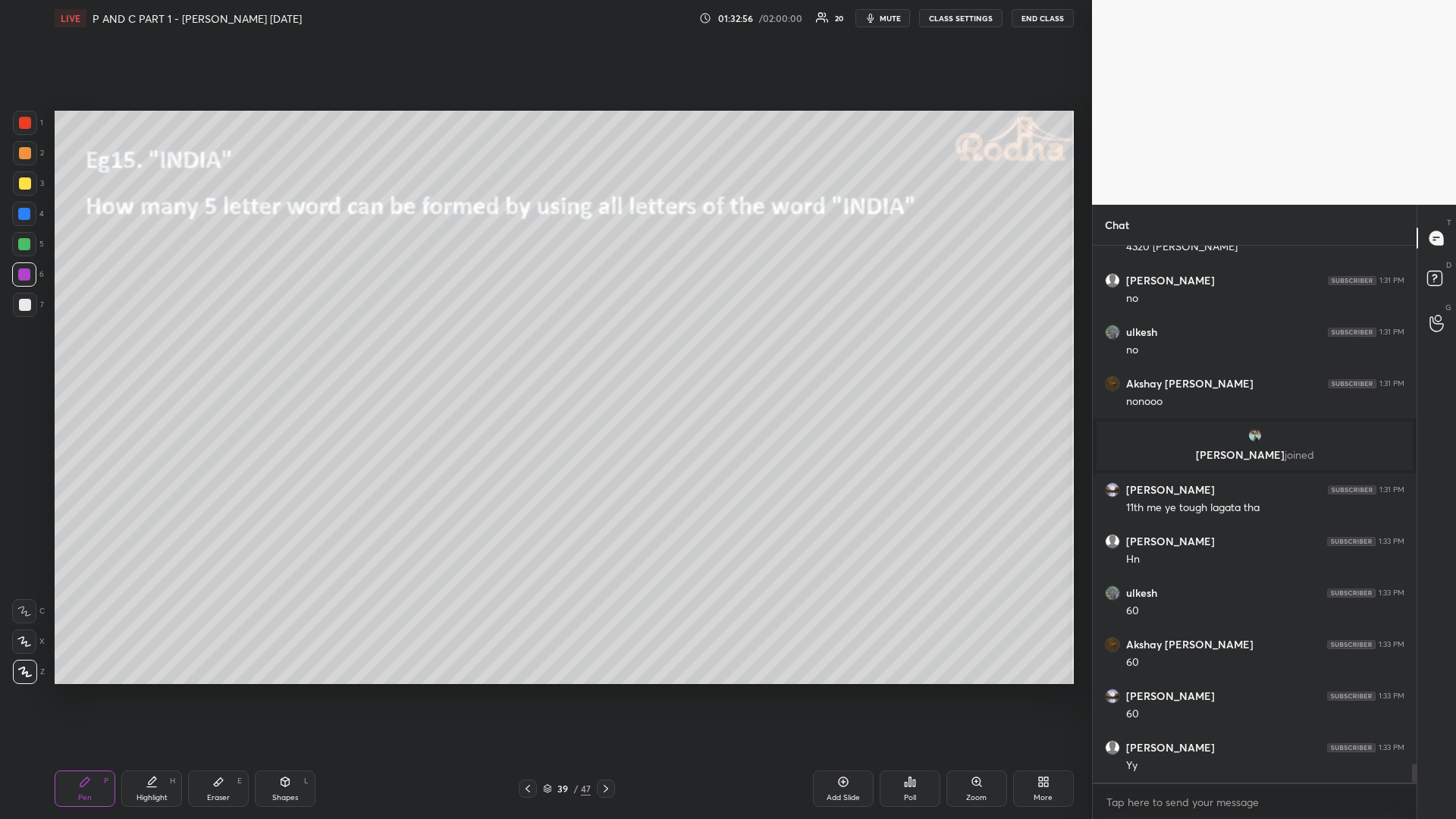
scroll to position [14902, 0]
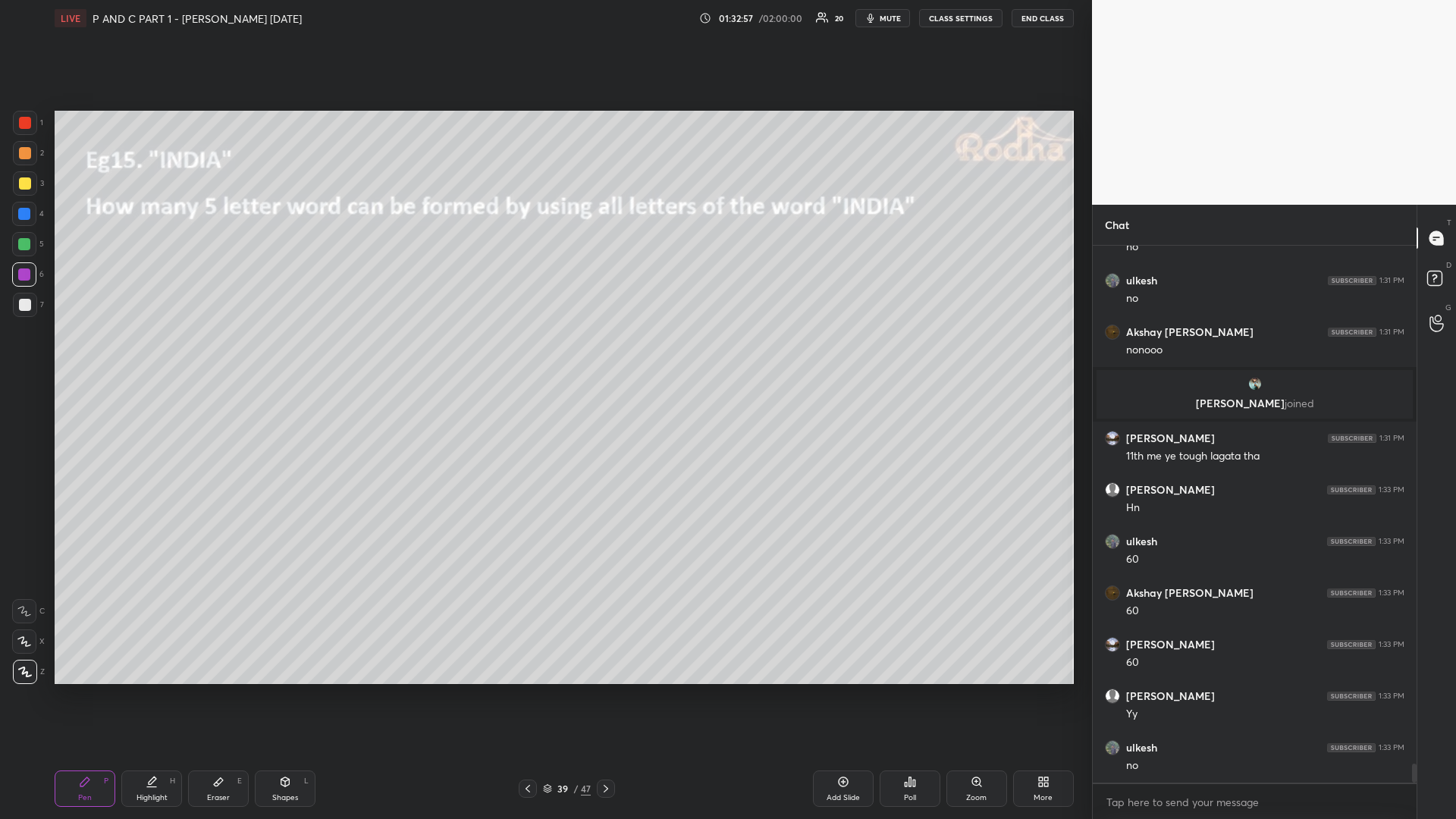
drag, startPoint x: 832, startPoint y: 787, endPoint x: 830, endPoint y: 778, distance: 9.2
click at [829, 690] on div "Add Slide" at bounding box center [843, 788] width 61 height 36
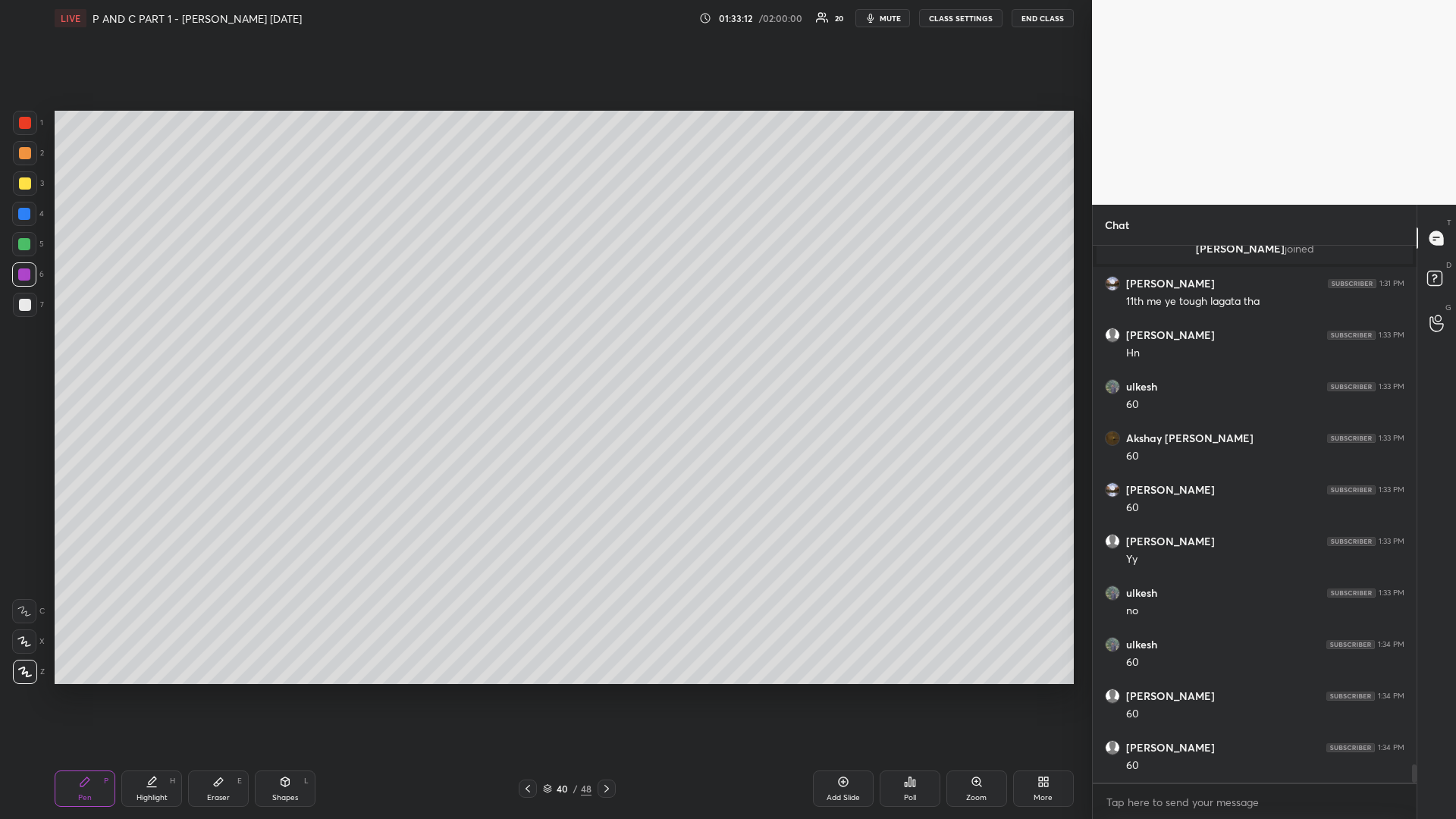
scroll to position [15108, 0]
click at [28, 179] on div at bounding box center [24, 183] width 24 height 24
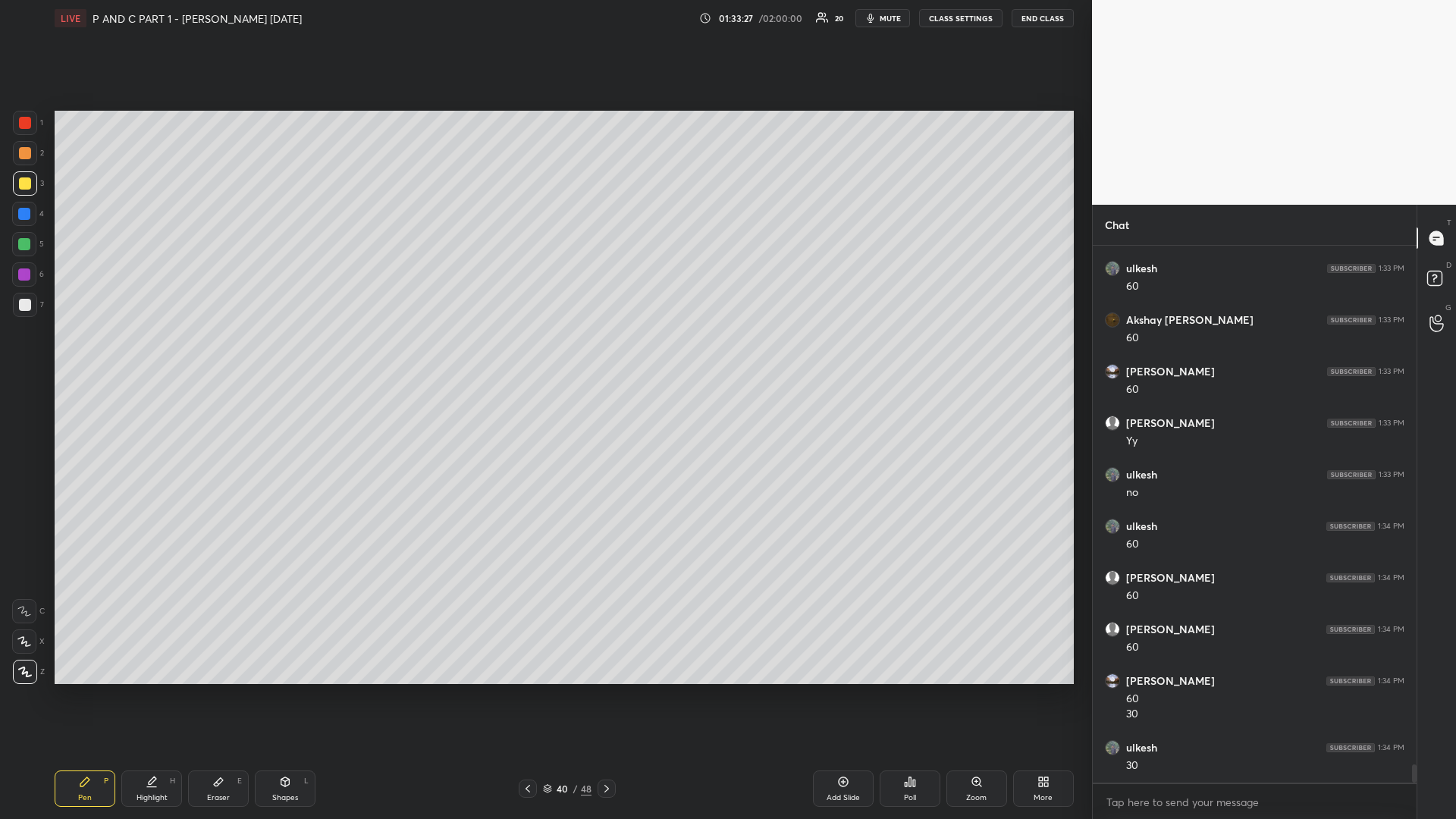
scroll to position [15226, 0]
drag, startPoint x: 27, startPoint y: 245, endPoint x: 18, endPoint y: 252, distance: 11.4
click at [24, 245] on div at bounding box center [24, 244] width 12 height 12
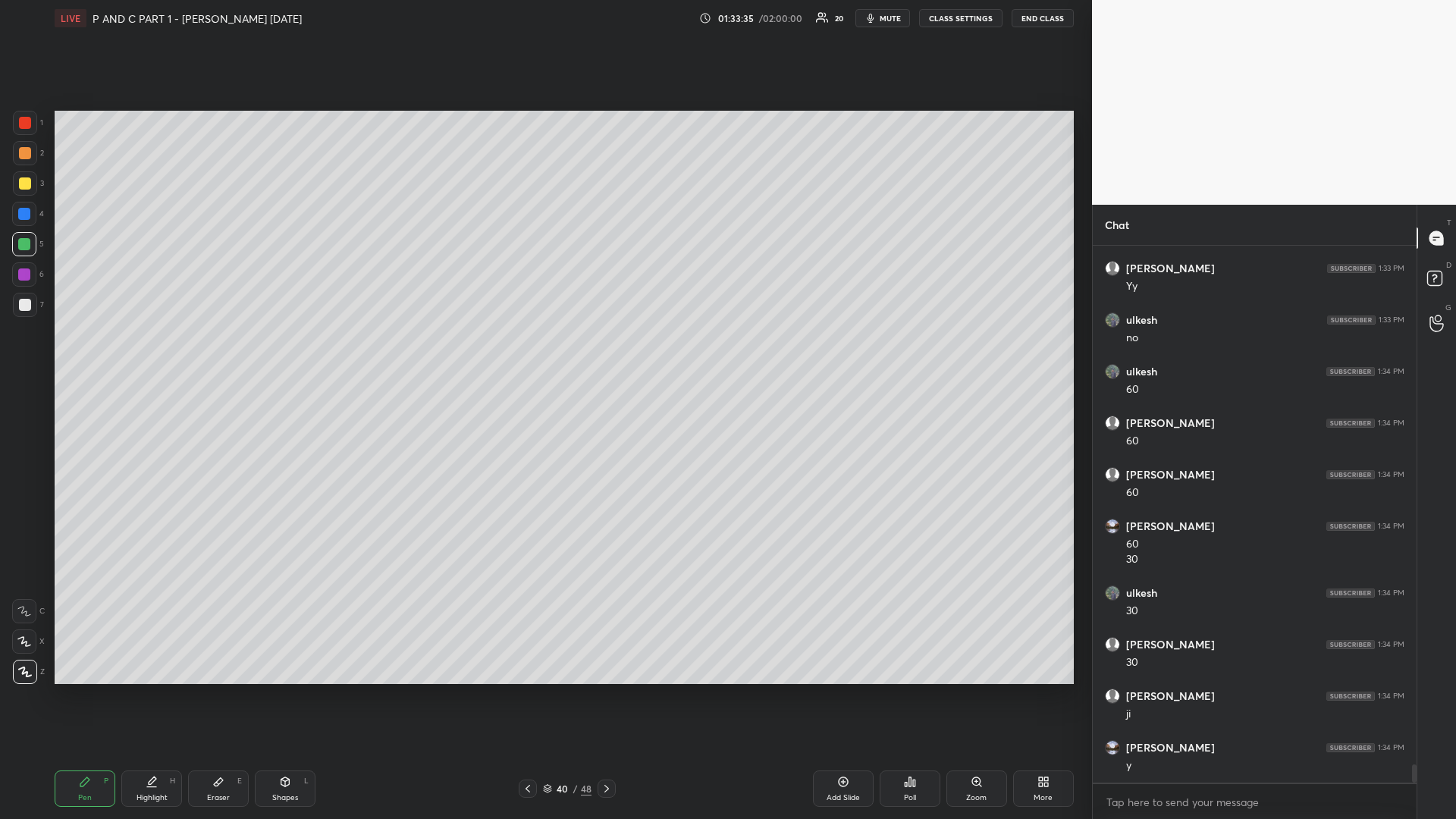
scroll to position [15433, 0]
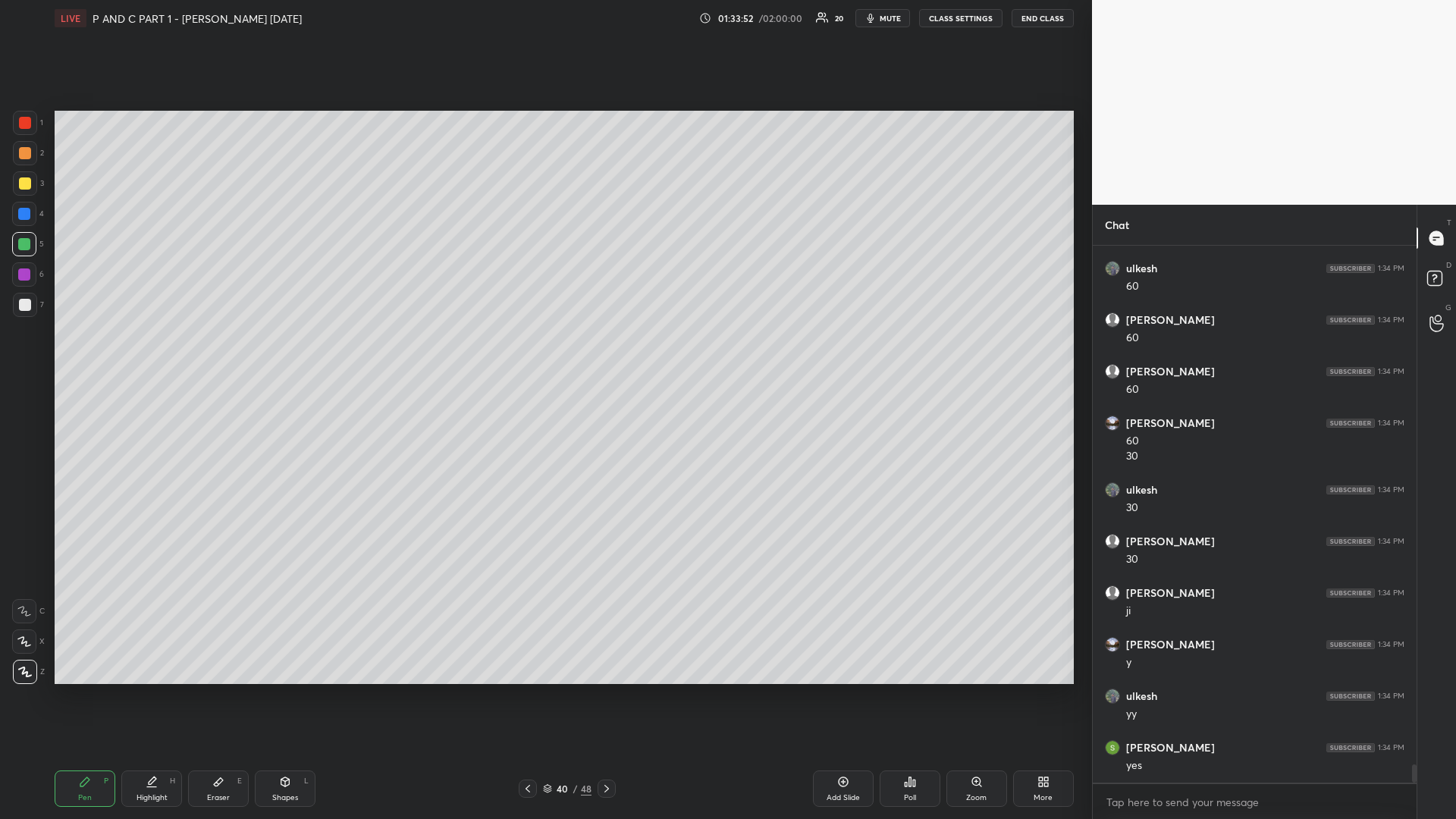
drag, startPoint x: 24, startPoint y: 186, endPoint x: 17, endPoint y: 200, distance: 15.7
click at [19, 187] on div at bounding box center [24, 183] width 12 height 12
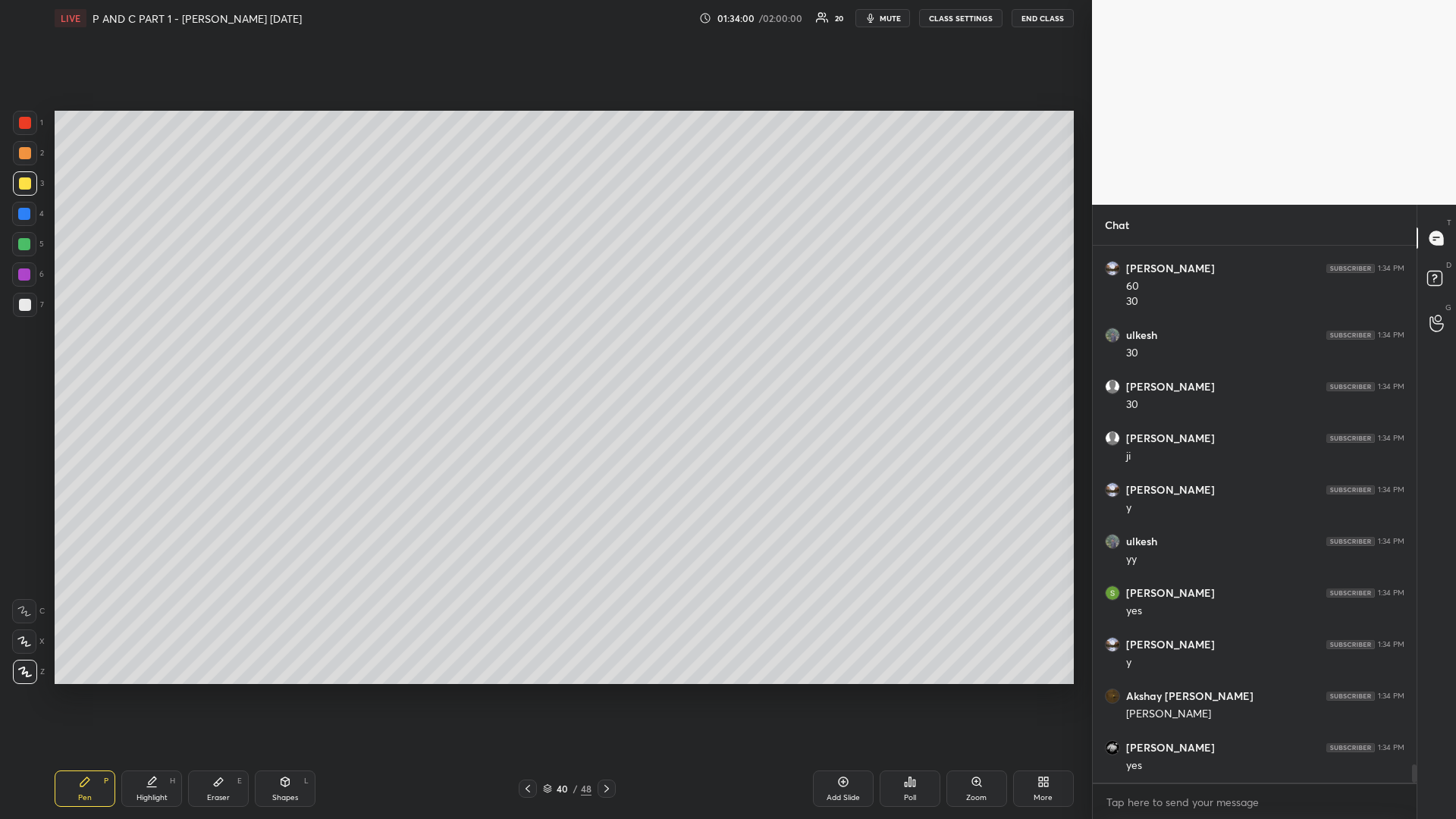
click at [603, 690] on icon at bounding box center [606, 788] width 12 height 12
click at [27, 243] on div at bounding box center [24, 244] width 12 height 12
drag, startPoint x: 25, startPoint y: 184, endPoint x: 33, endPoint y: 185, distance: 8.1
click at [22, 184] on div at bounding box center [24, 183] width 12 height 12
click at [143, 690] on div "Highlight H" at bounding box center [152, 788] width 61 height 36
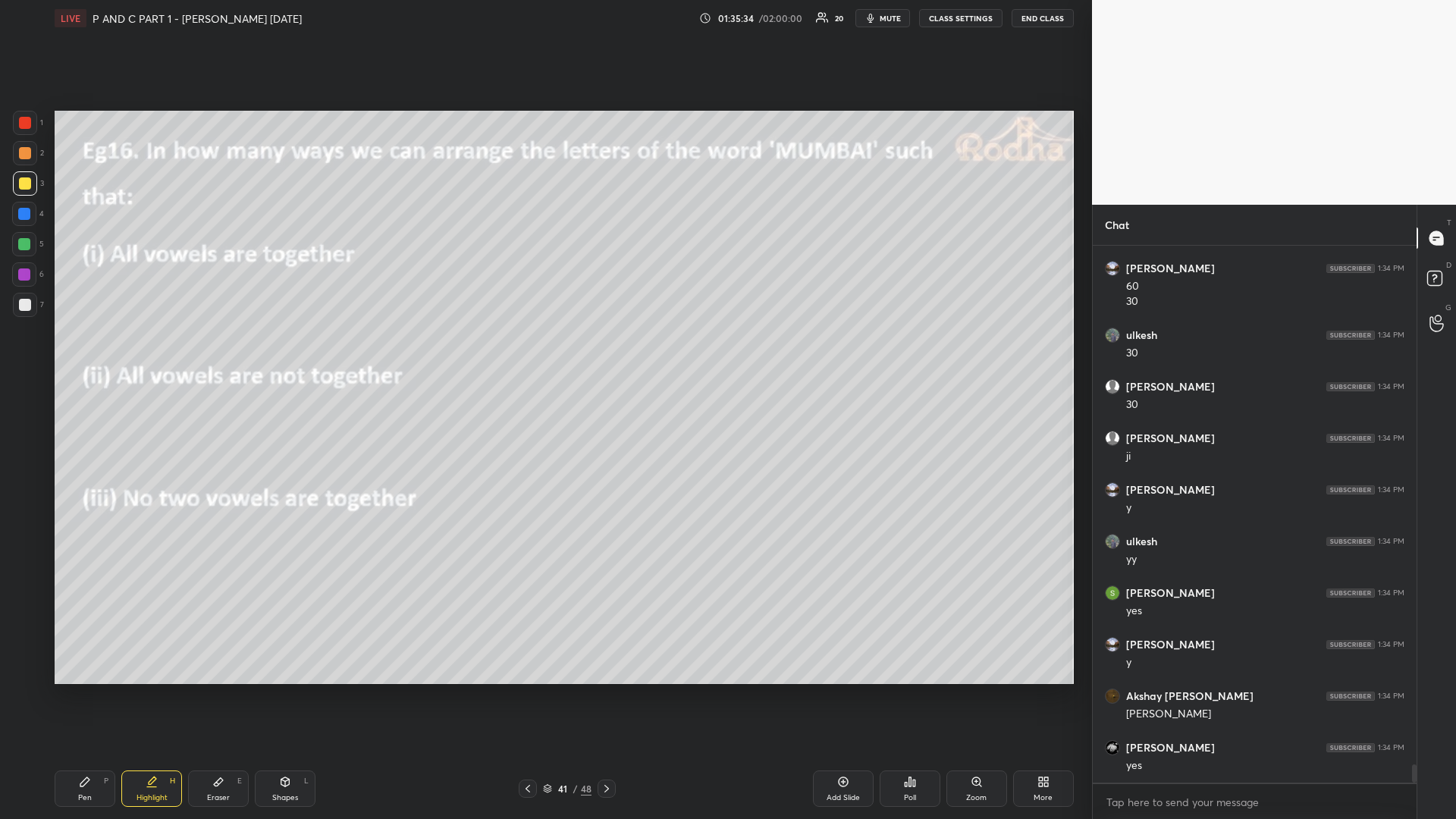
click at [83, 690] on icon at bounding box center [85, 782] width 9 height 9
drag, startPoint x: 27, startPoint y: 239, endPoint x: 10, endPoint y: 247, distance: 18.8
click at [22, 239] on div at bounding box center [24, 244] width 12 height 12
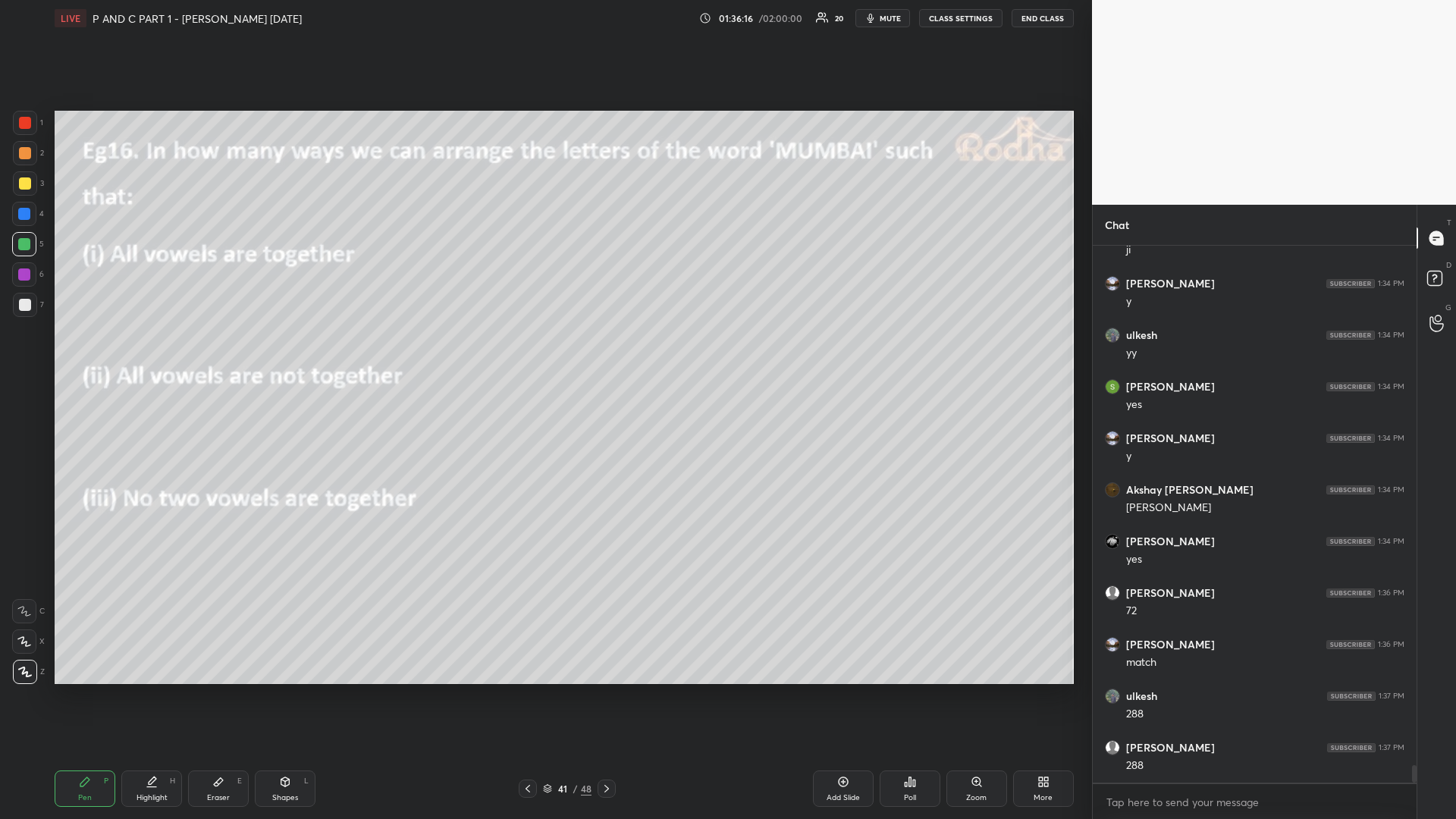
scroll to position [15845, 0]
click at [212, 690] on div "Eraser" at bounding box center [218, 798] width 23 height 8
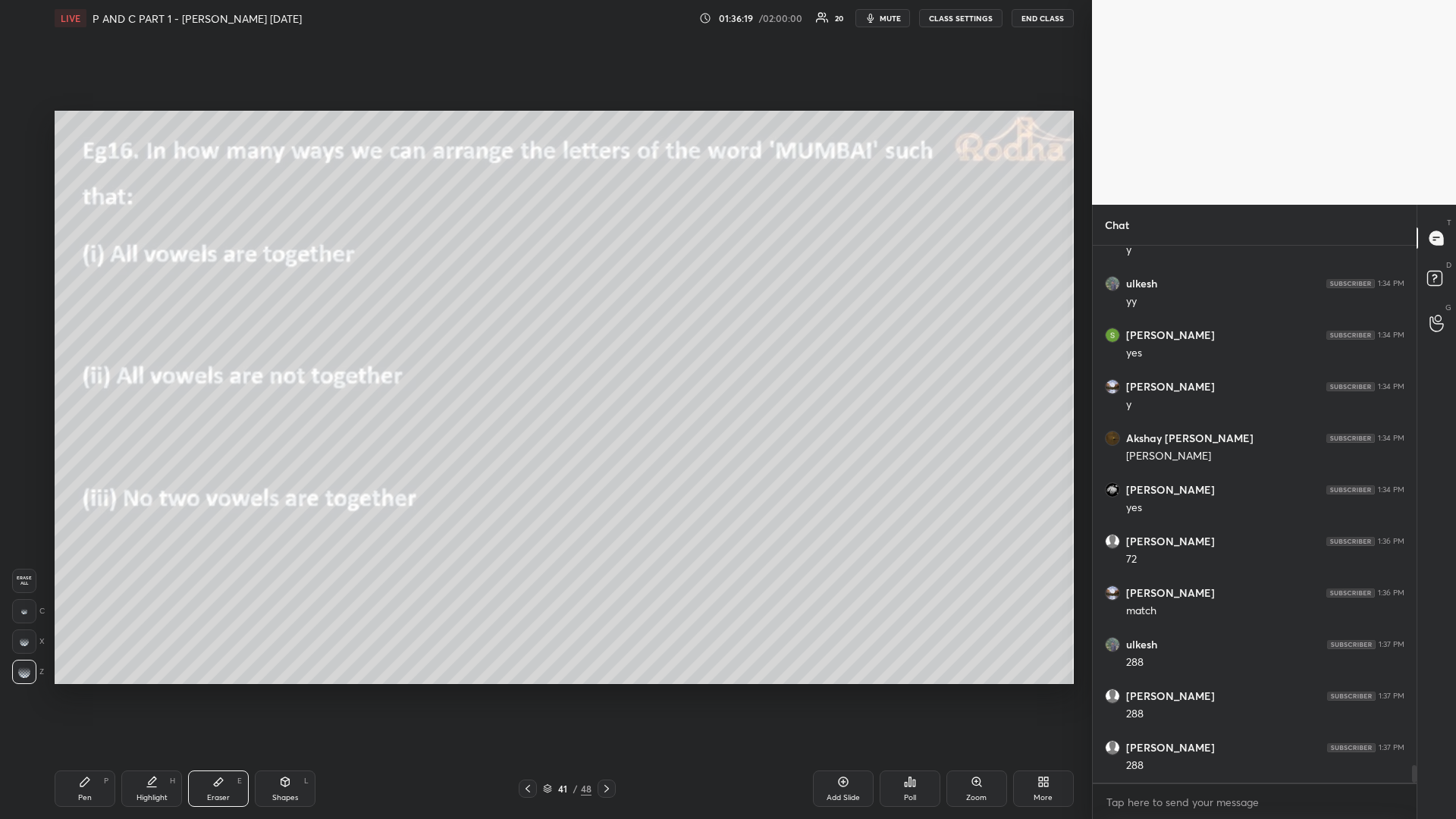
click at [86, 690] on icon at bounding box center [85, 782] width 9 height 9
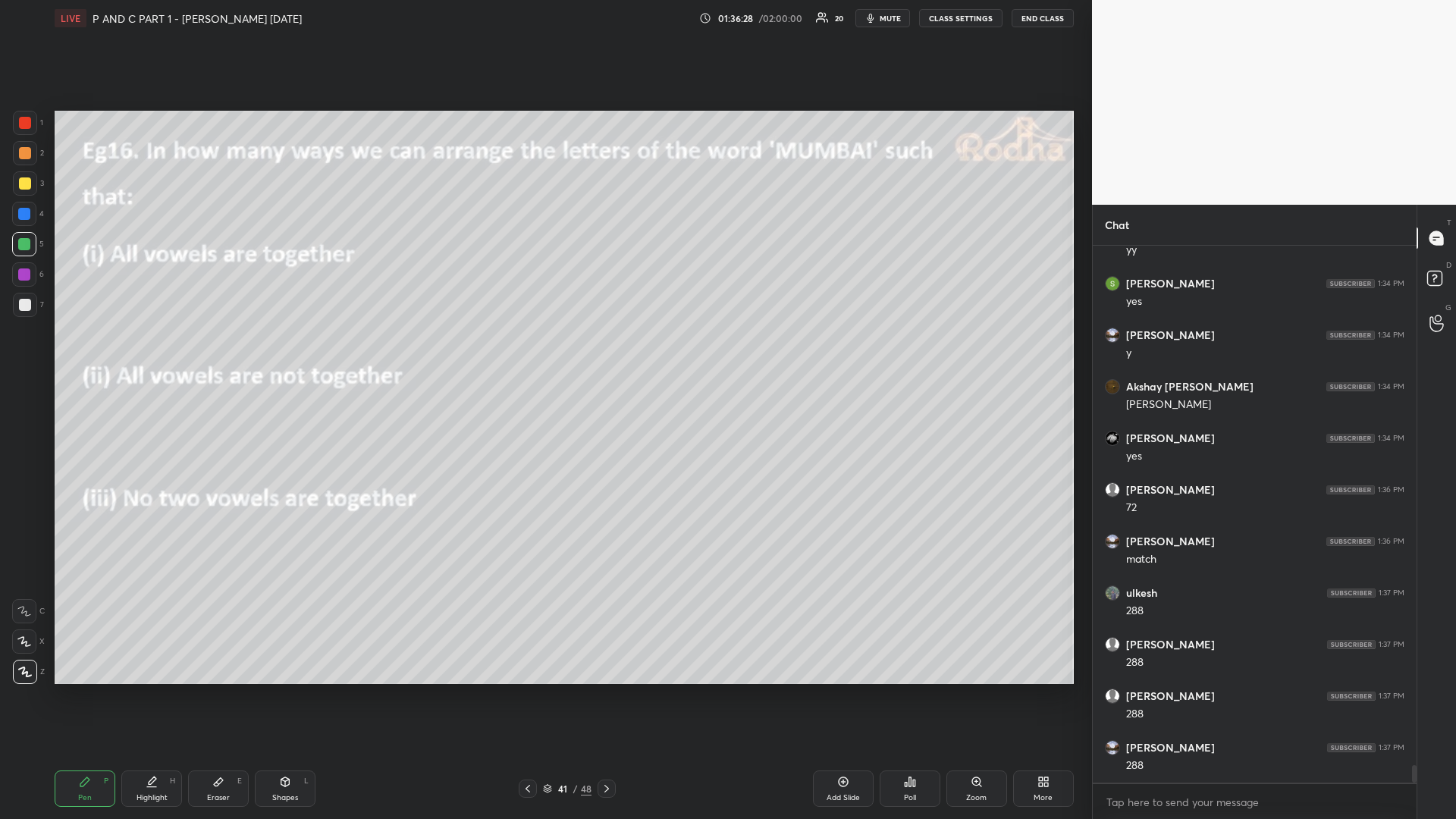
click at [30, 128] on div at bounding box center [24, 122] width 24 height 24
click at [20, 246] on div at bounding box center [24, 244] width 12 height 12
click at [23, 187] on div at bounding box center [24, 183] width 12 height 12
click at [21, 241] on div at bounding box center [24, 244] width 12 height 12
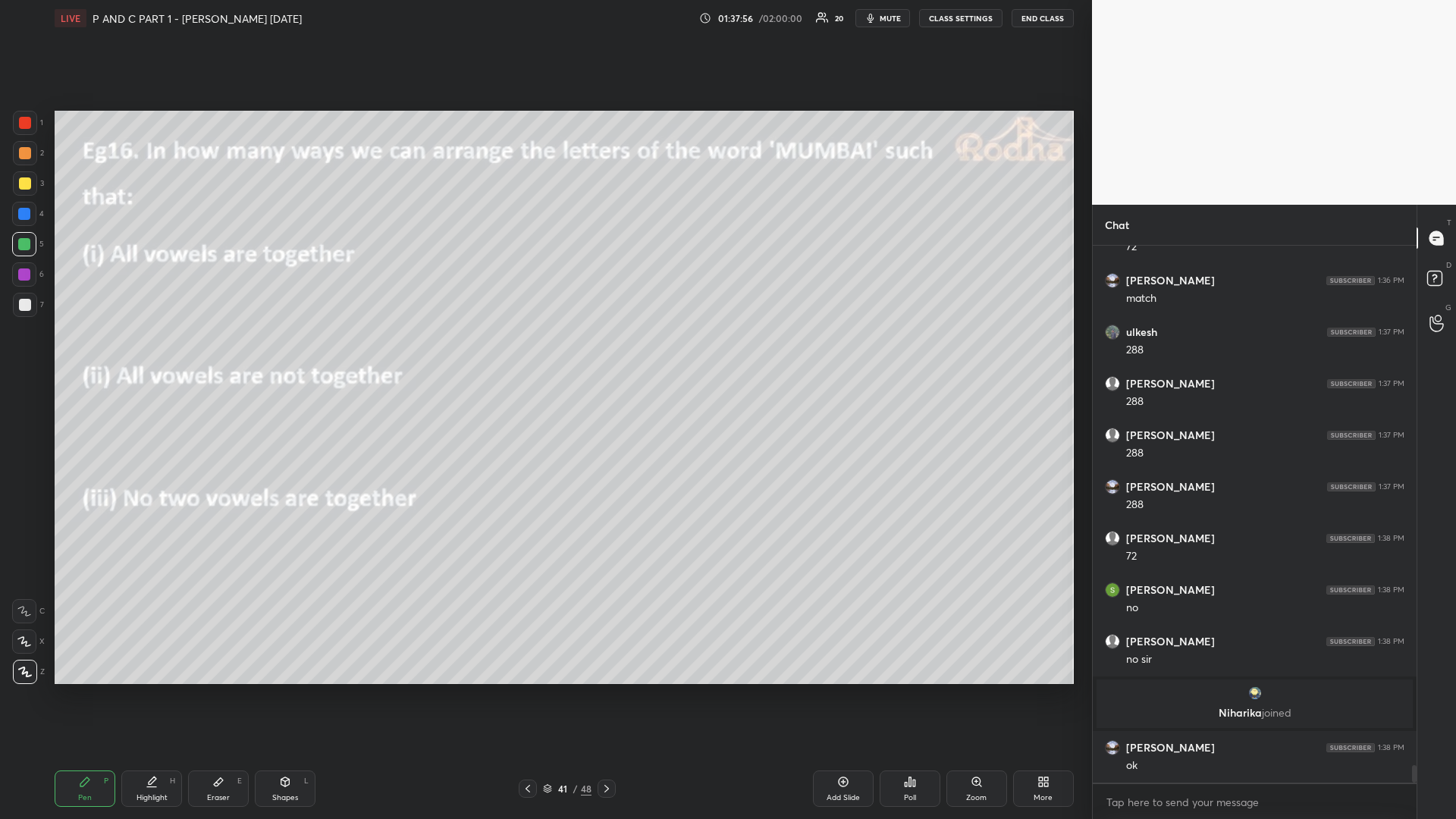
scroll to position [15728, 0]
click at [604, 690] on icon at bounding box center [606, 788] width 12 height 12
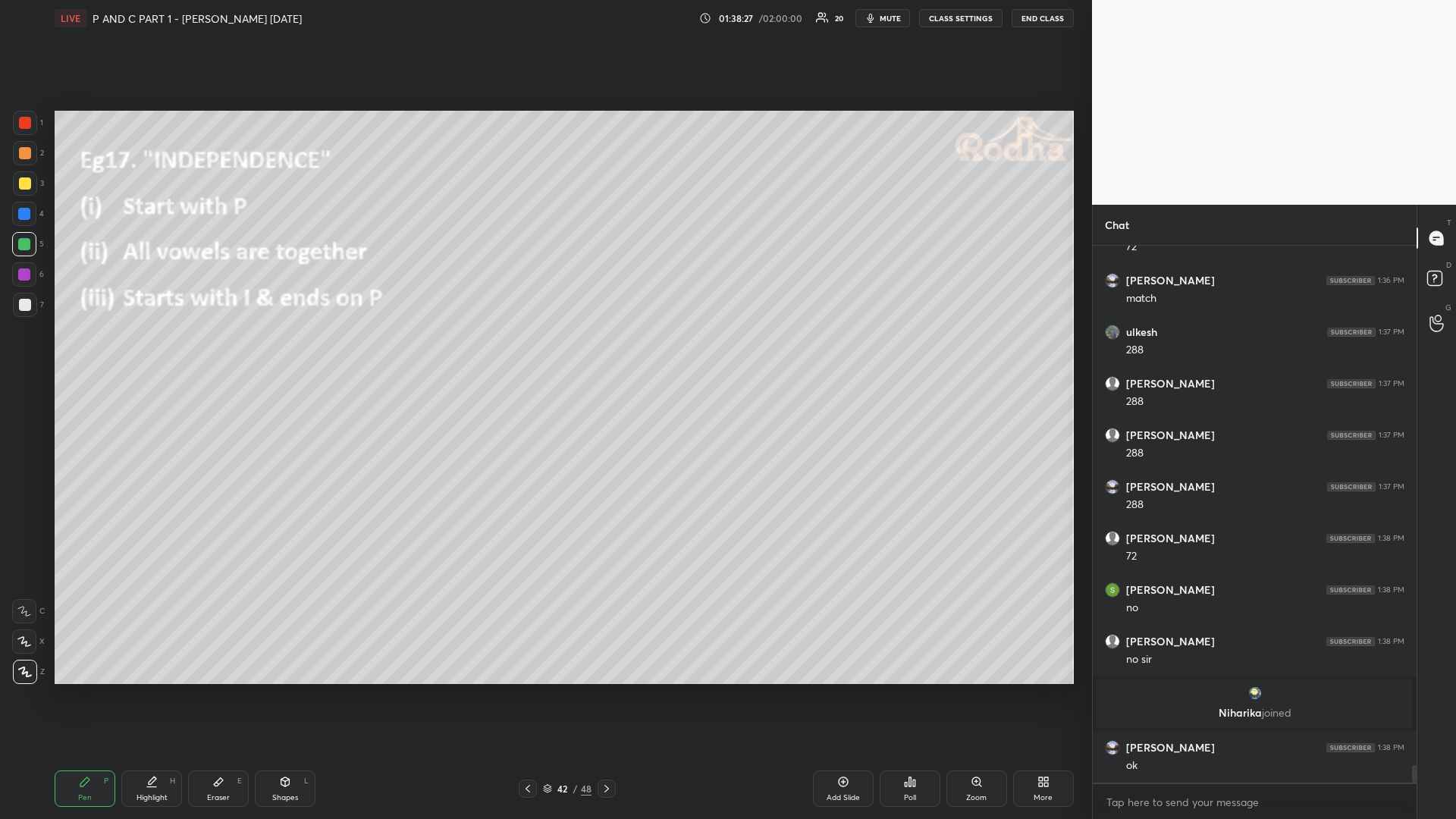
drag, startPoint x: 25, startPoint y: 189, endPoint x: 4, endPoint y: 203, distance: 25.2
click at [23, 189] on div at bounding box center [24, 183] width 24 height 24
click at [22, 242] on div at bounding box center [24, 244] width 12 height 12
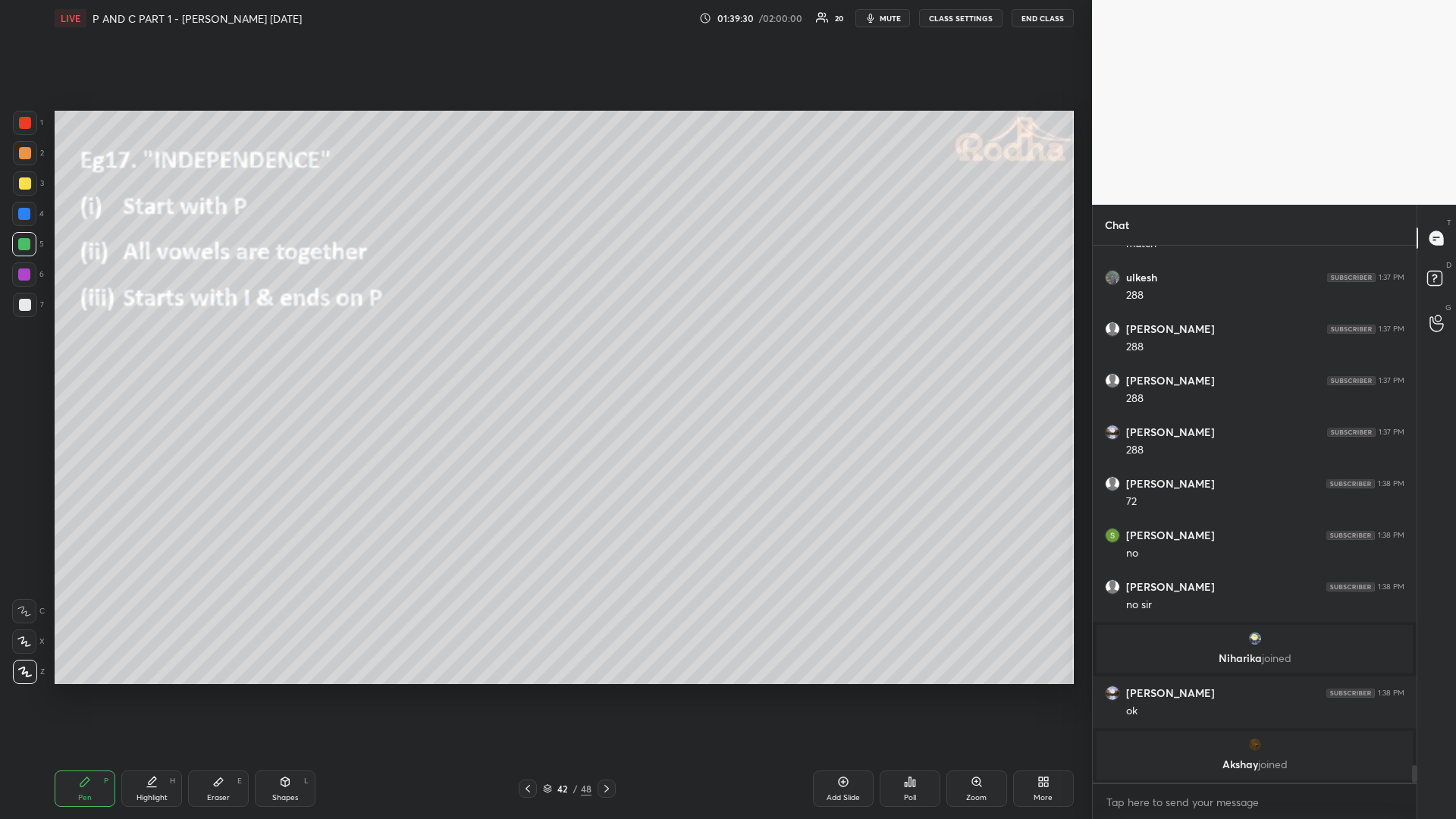
drag, startPoint x: 21, startPoint y: 182, endPoint x: 18, endPoint y: 198, distance: 16.3
click at [19, 183] on div at bounding box center [24, 183] width 12 height 12
click at [145, 690] on div "Highlight" at bounding box center [152, 798] width 31 height 8
click at [78, 690] on div "Pen P" at bounding box center [84, 788] width 61 height 36
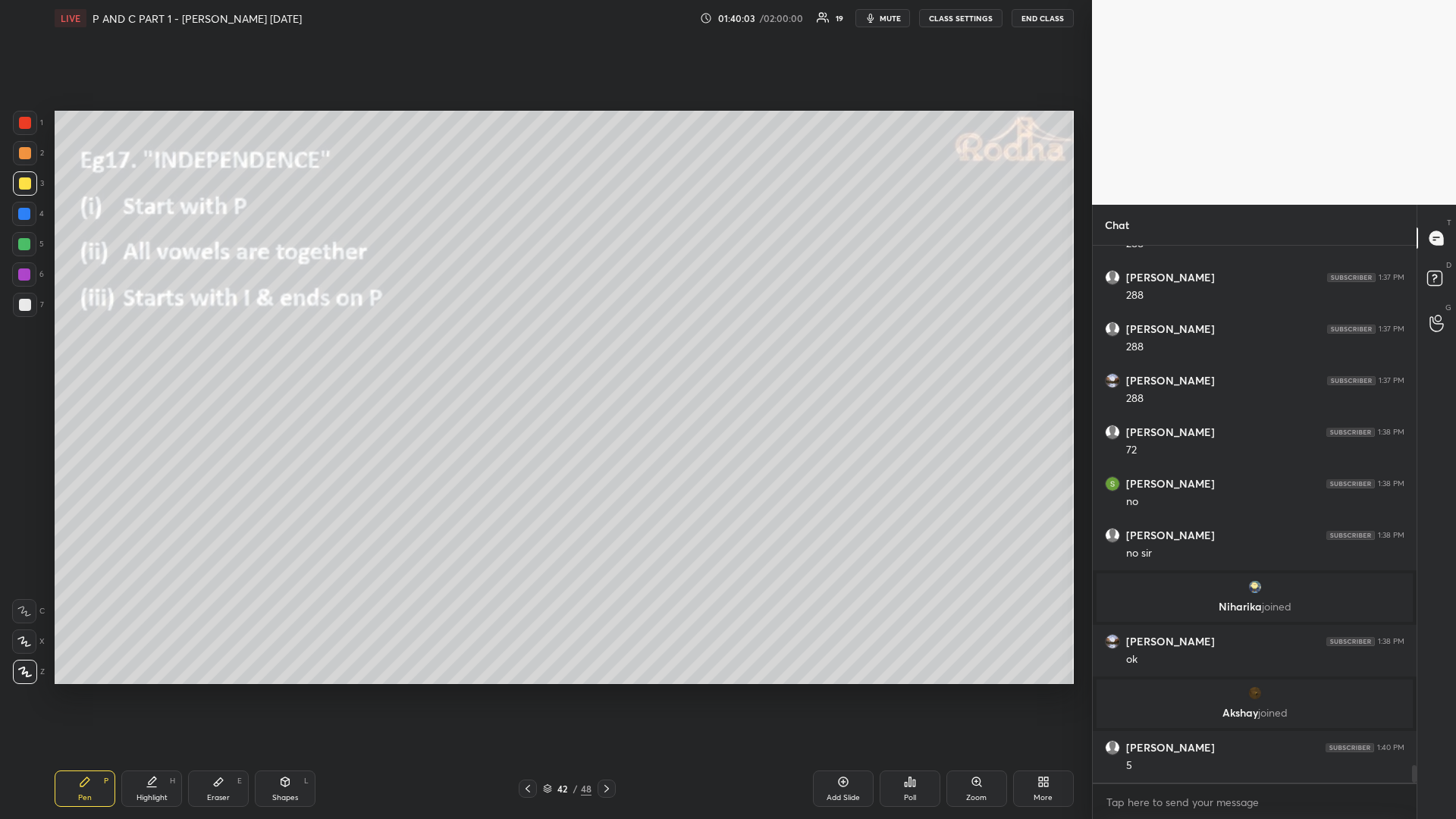
click at [280, 690] on div "Shapes L" at bounding box center [285, 788] width 61 height 36
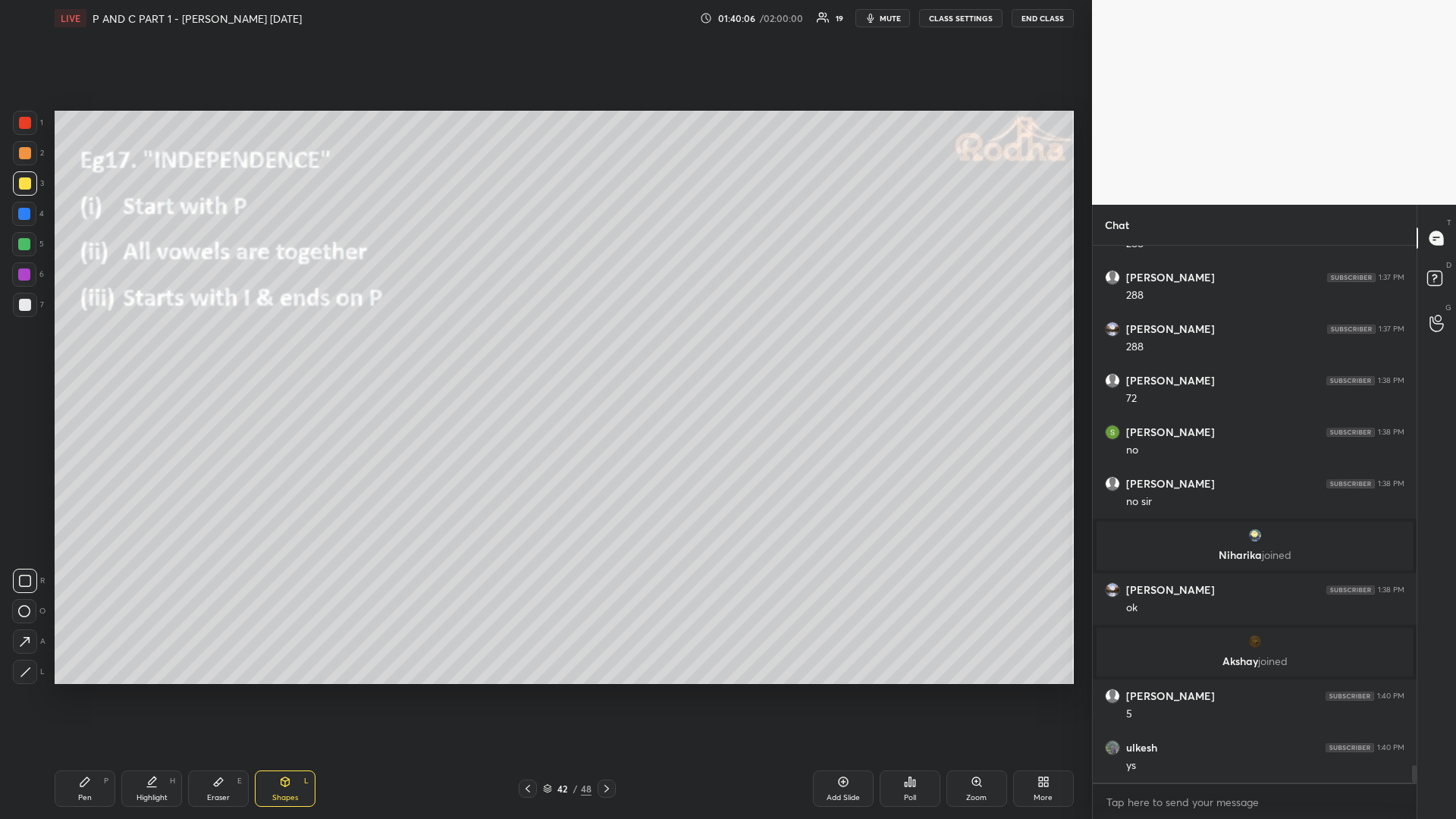
scroll to position [15897, 0]
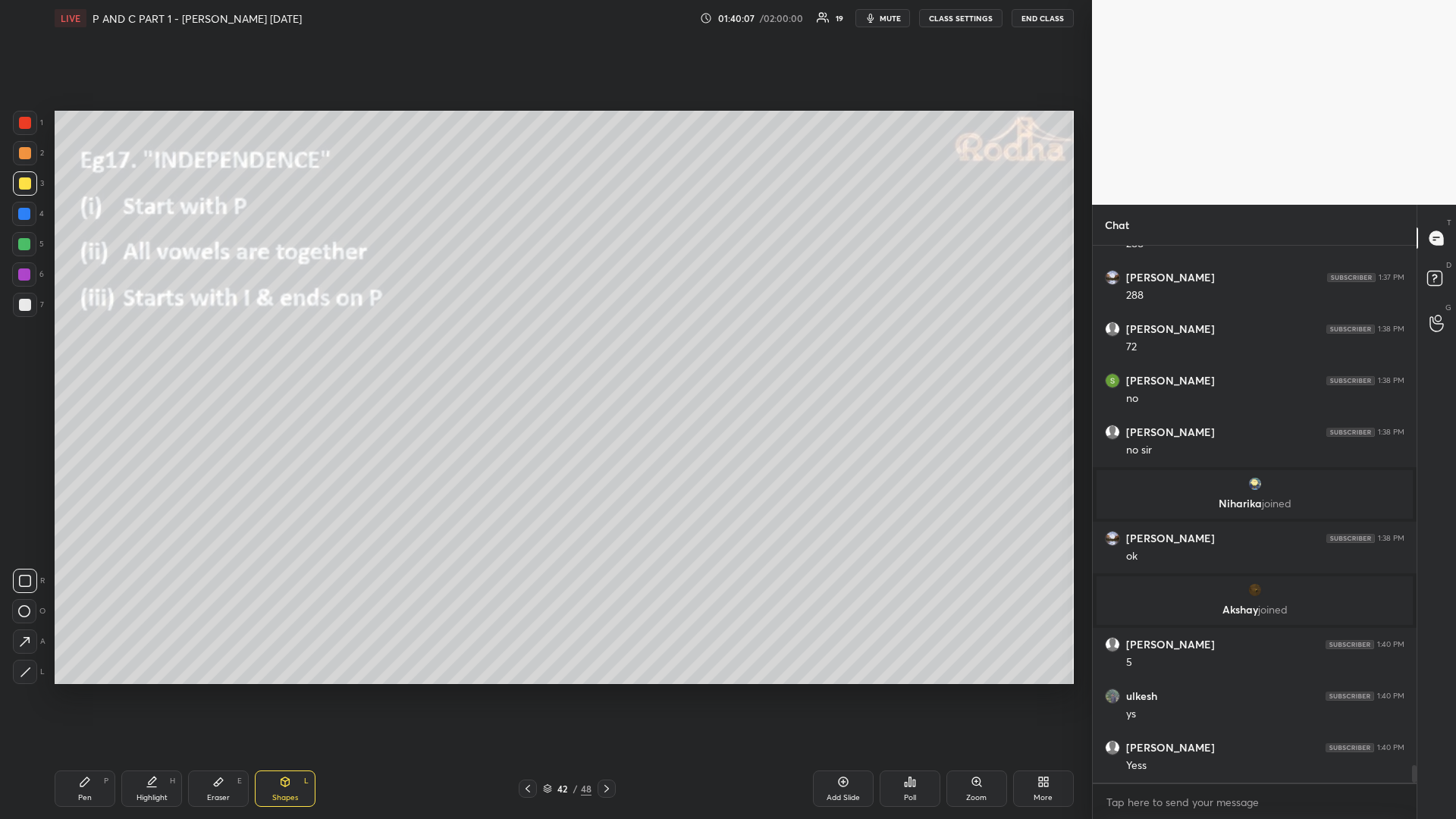
click at [87, 690] on div "Pen" at bounding box center [84, 798] width 13 height 8
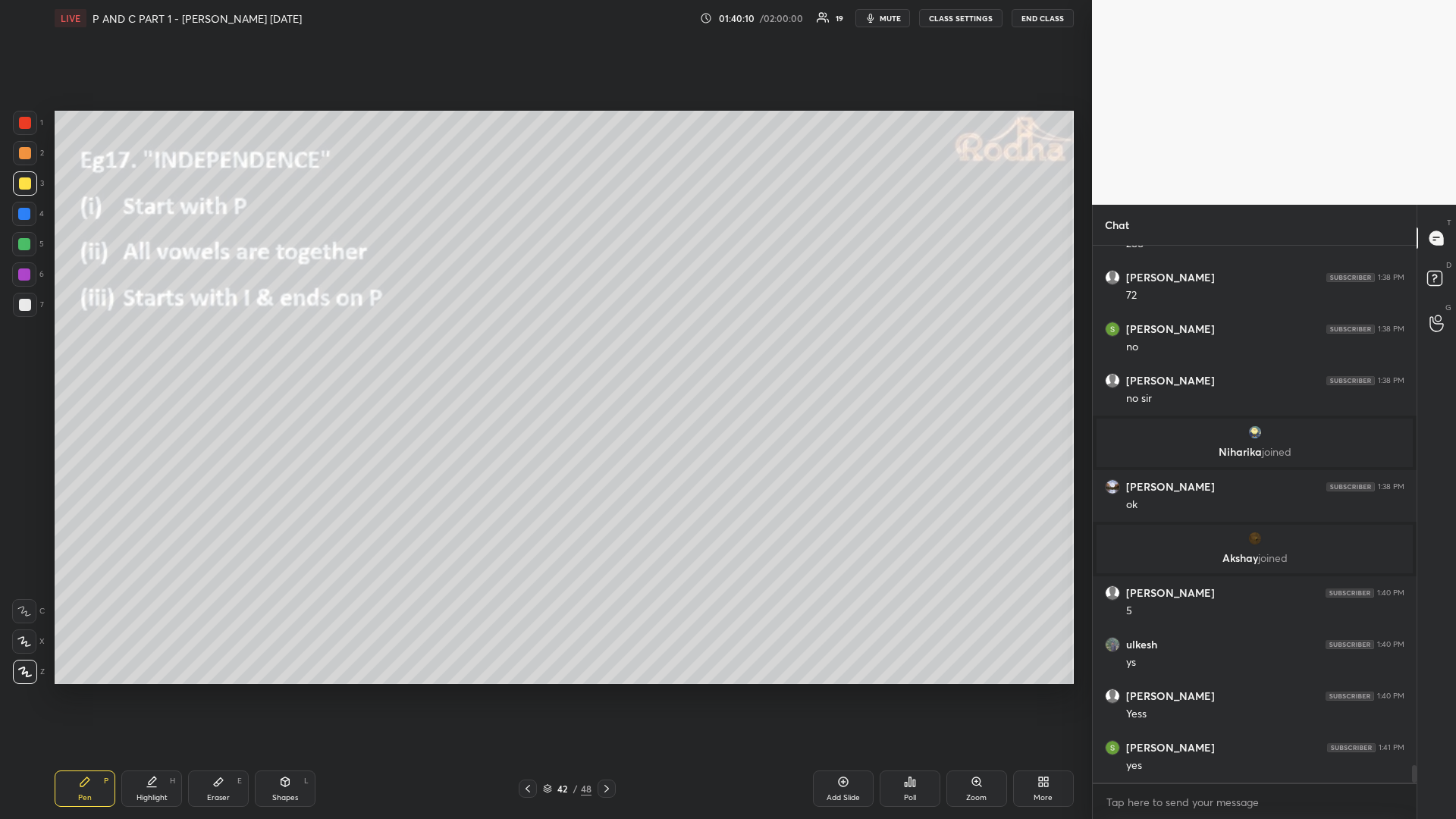
scroll to position [16000, 0]
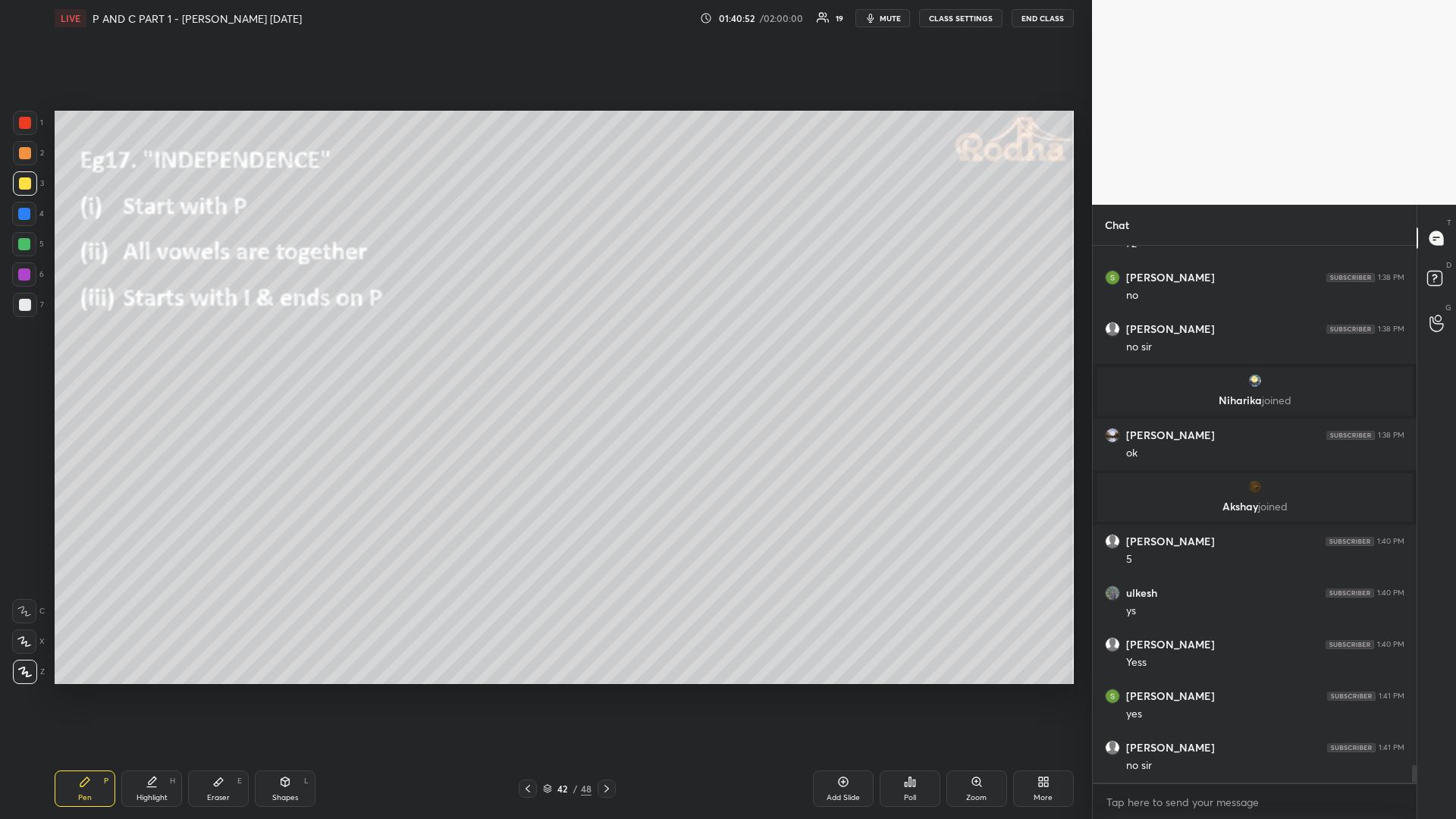
click at [601, 690] on icon at bounding box center [606, 788] width 12 height 12
drag, startPoint x: 526, startPoint y: 783, endPoint x: 531, endPoint y: 790, distance: 8.6
click at [523, 690] on icon at bounding box center [527, 788] width 12 height 12
click at [834, 690] on div "Add Slide" at bounding box center [843, 788] width 61 height 36
click at [526, 690] on icon at bounding box center [527, 788] width 12 height 12
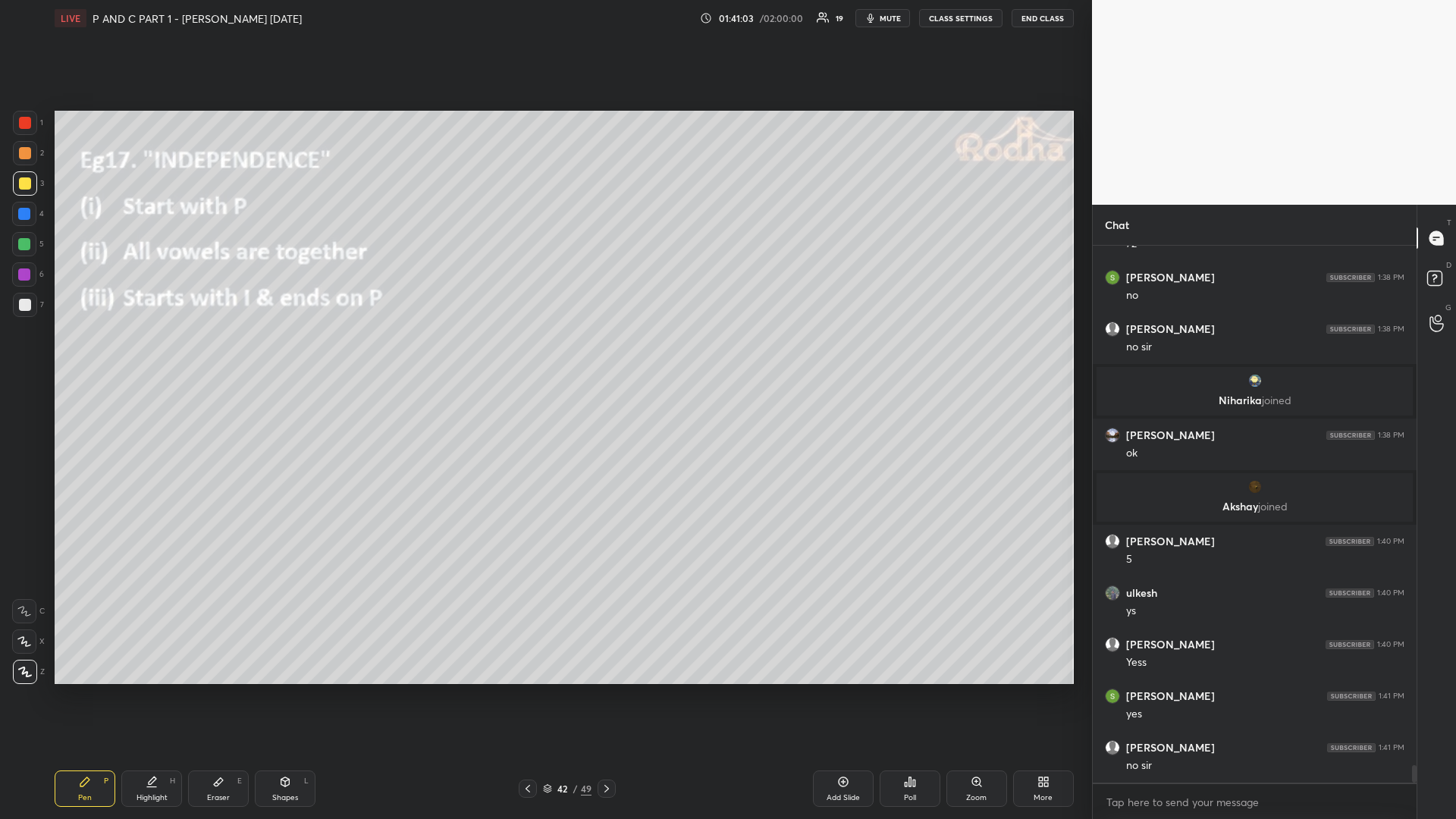
scroll to position [16052, 0]
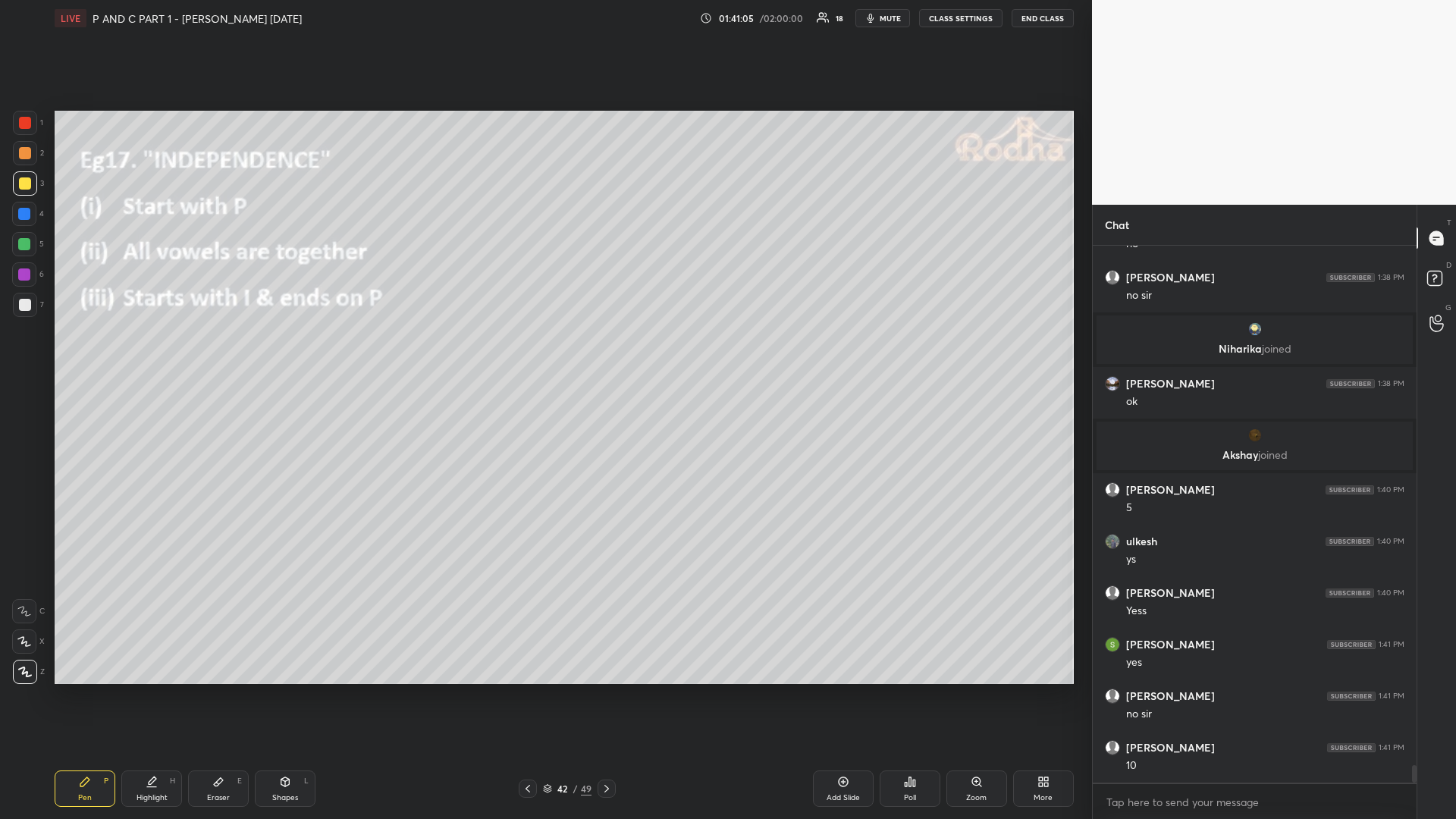
click at [605, 690] on icon at bounding box center [606, 788] width 12 height 12
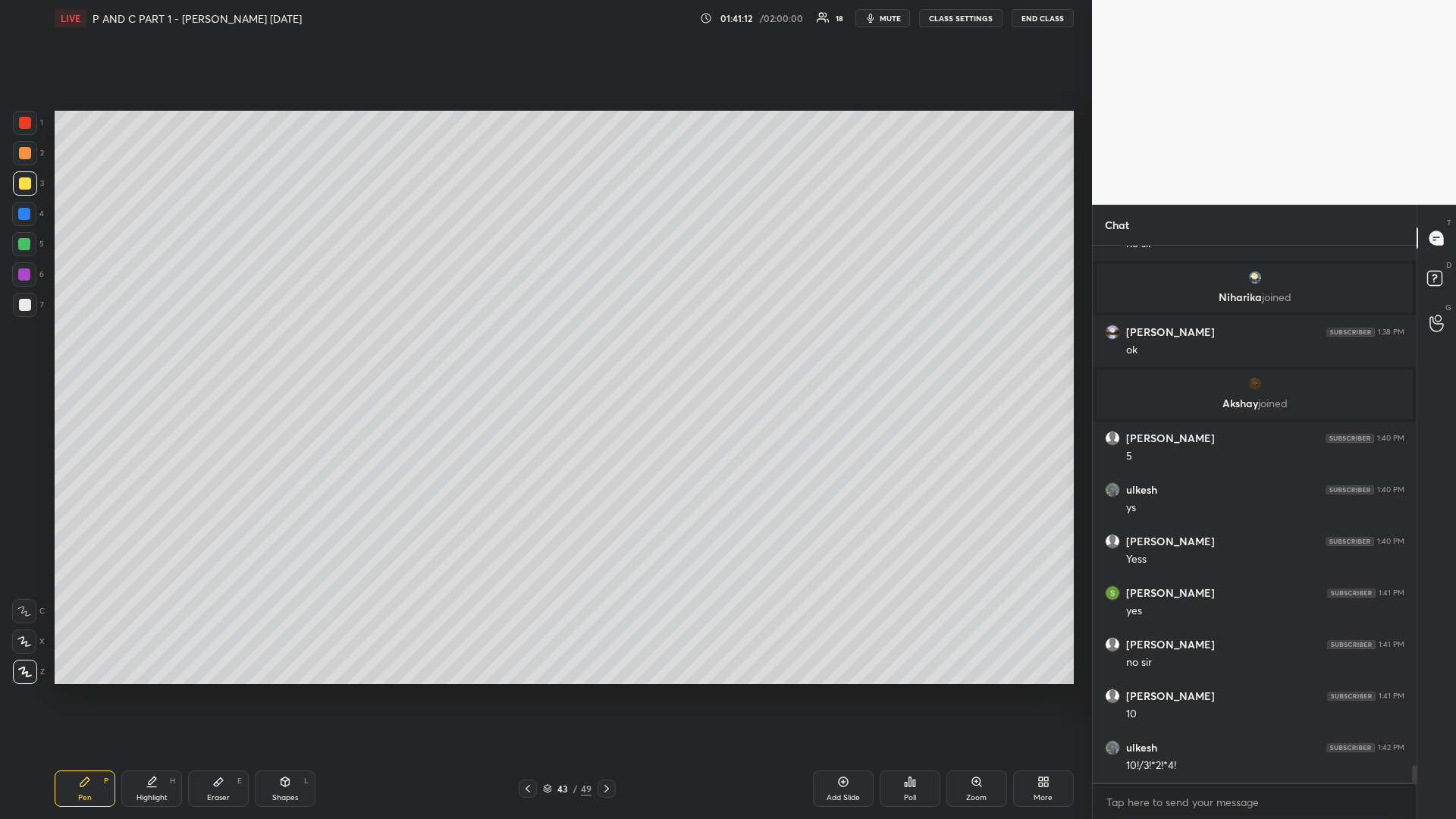
click at [23, 251] on div at bounding box center [24, 244] width 24 height 24
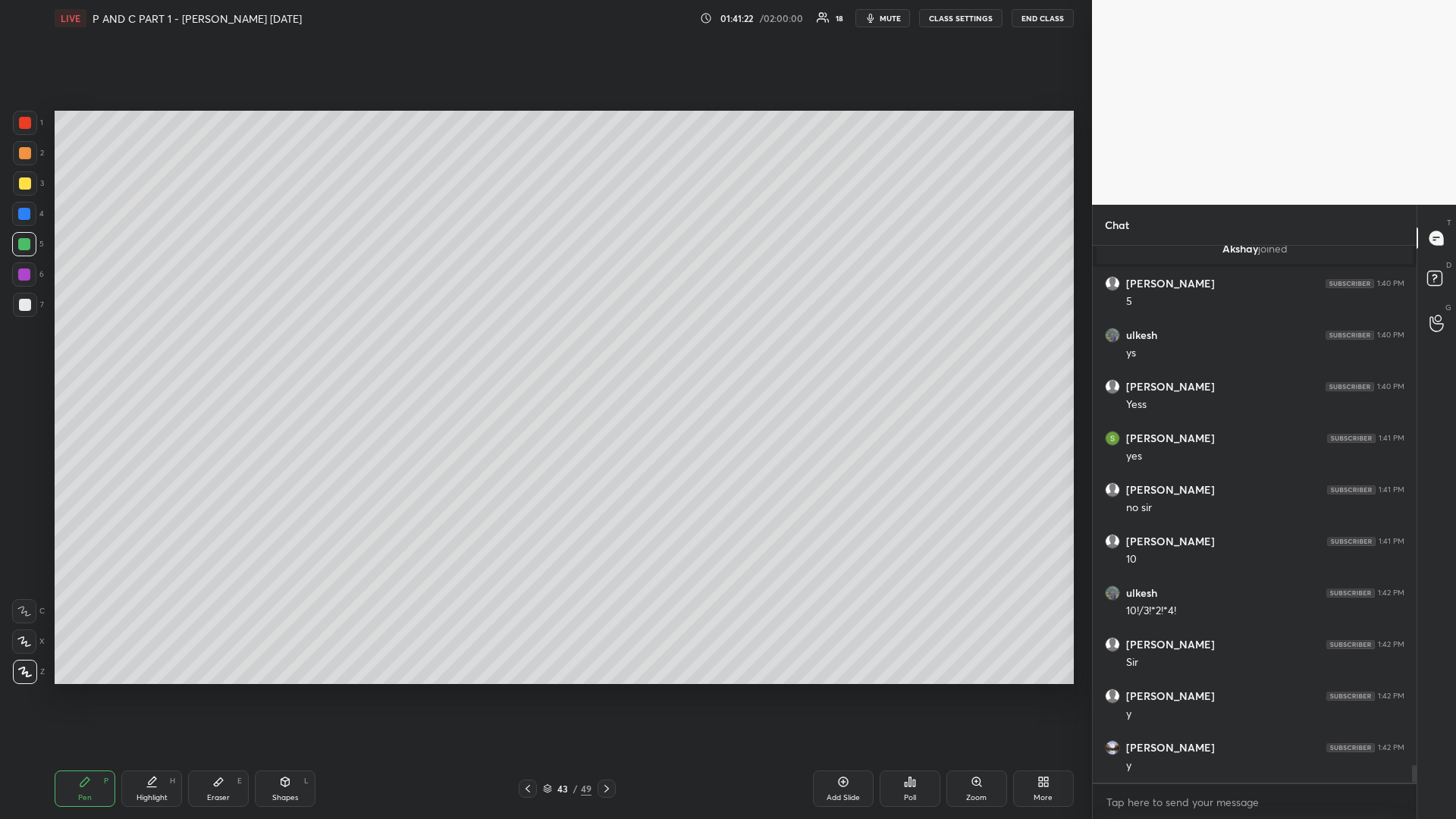
click at [604, 690] on div "Pen P Highlight H Eraser E Shapes L 43 / 49 Add Slide Poll Zoom More" at bounding box center [563, 788] width 1019 height 61
click at [606, 690] on div at bounding box center [606, 788] width 18 height 18
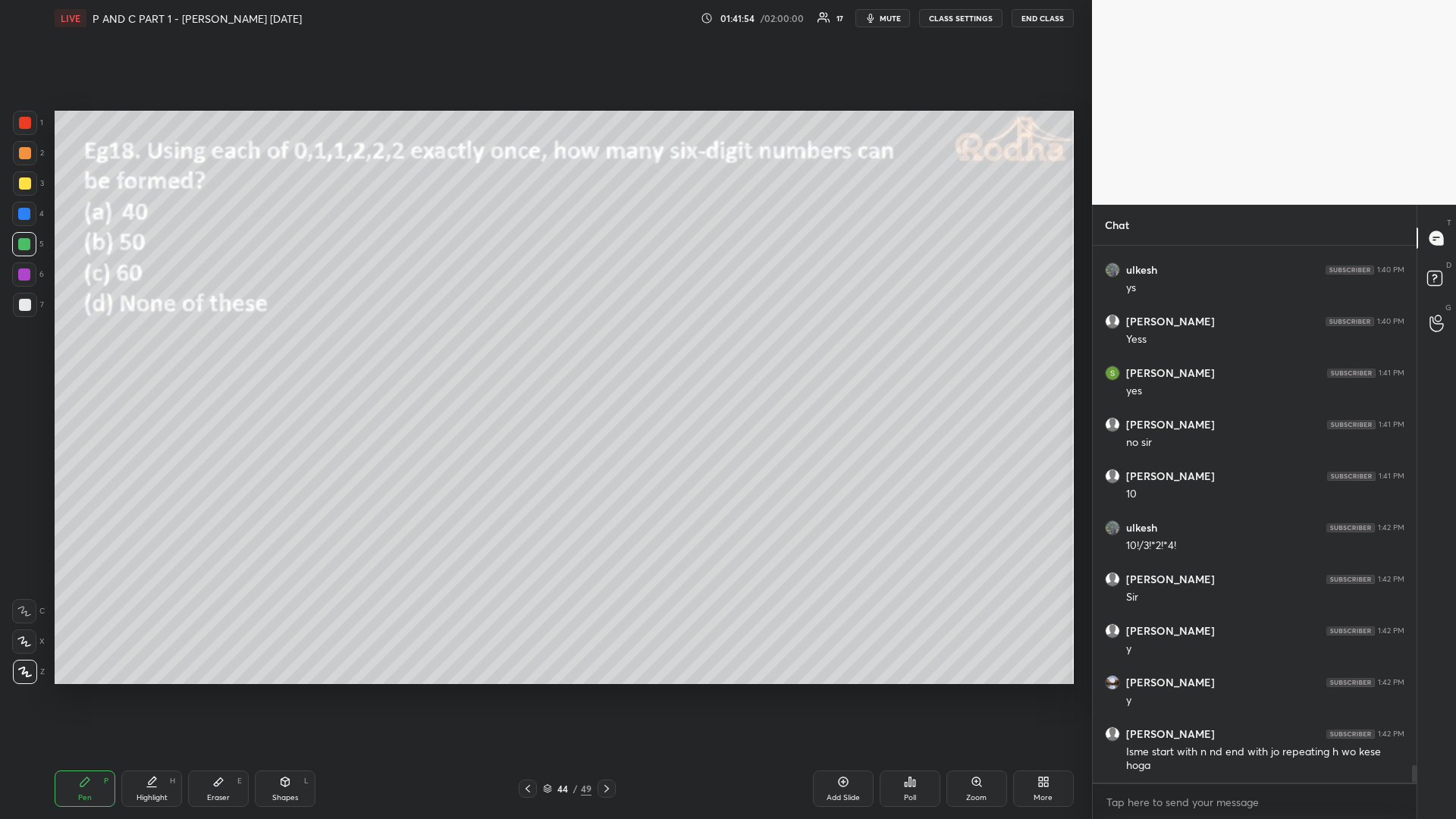
click at [526, 690] on icon at bounding box center [527, 788] width 12 height 12
click at [841, 690] on icon at bounding box center [843, 781] width 12 height 12
click at [522, 690] on icon at bounding box center [526, 788] width 12 height 12
click at [522, 690] on icon at bounding box center [526, 788] width 12 height 12
click at [606, 690] on div at bounding box center [606, 788] width 18 height 18
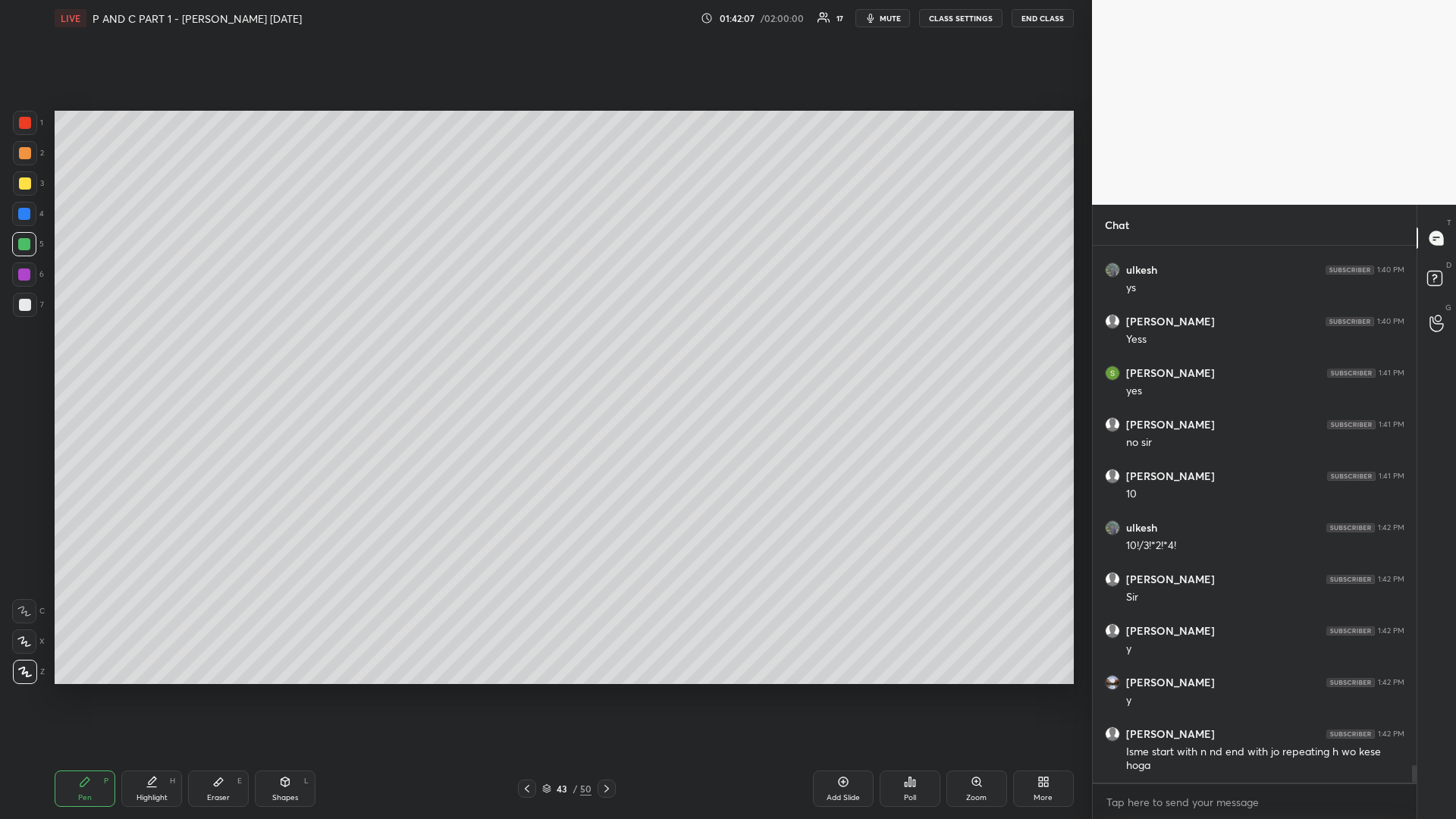
scroll to position [16374, 0]
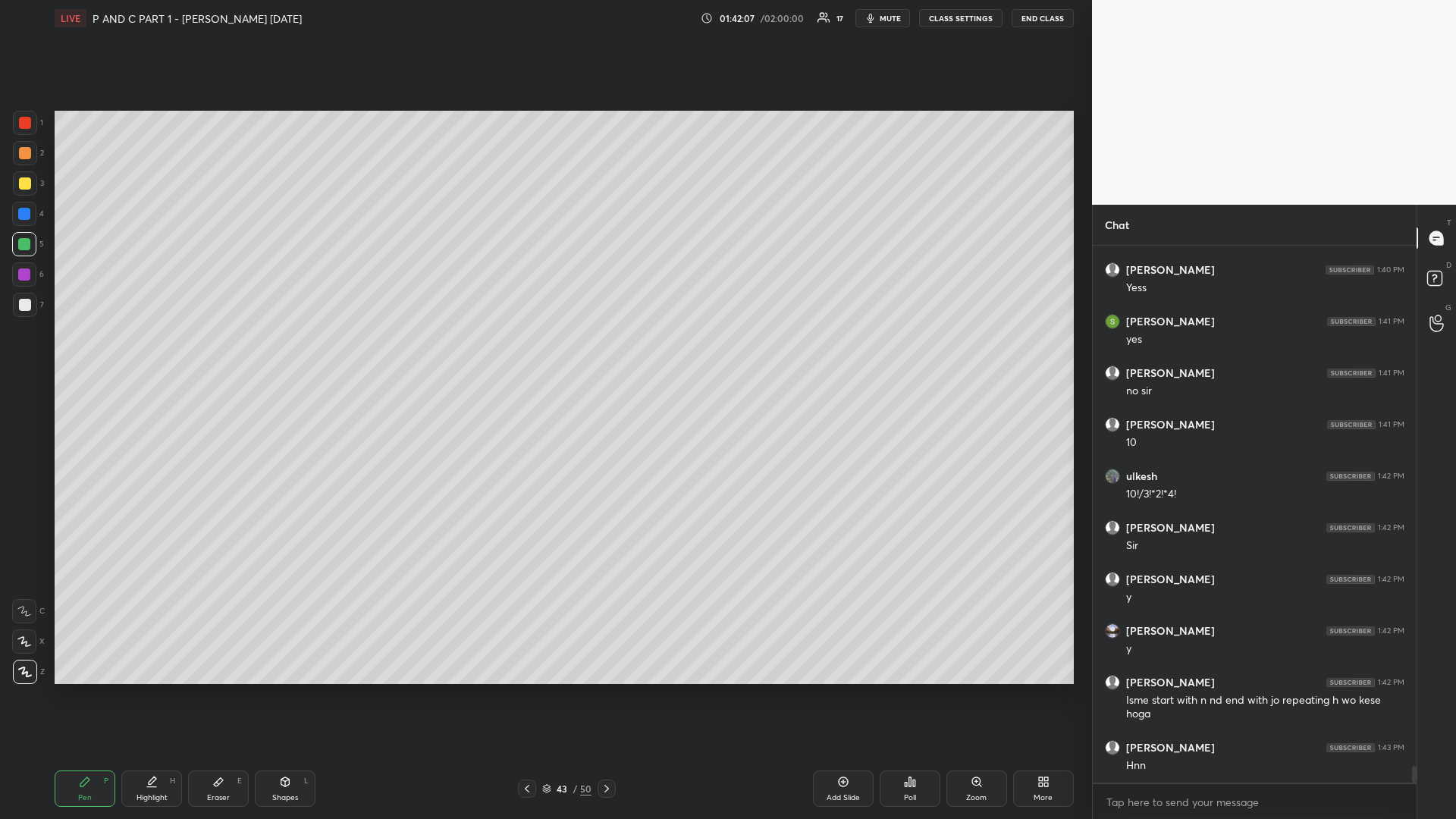
click at [844, 690] on div "Add Slide" at bounding box center [843, 788] width 61 height 36
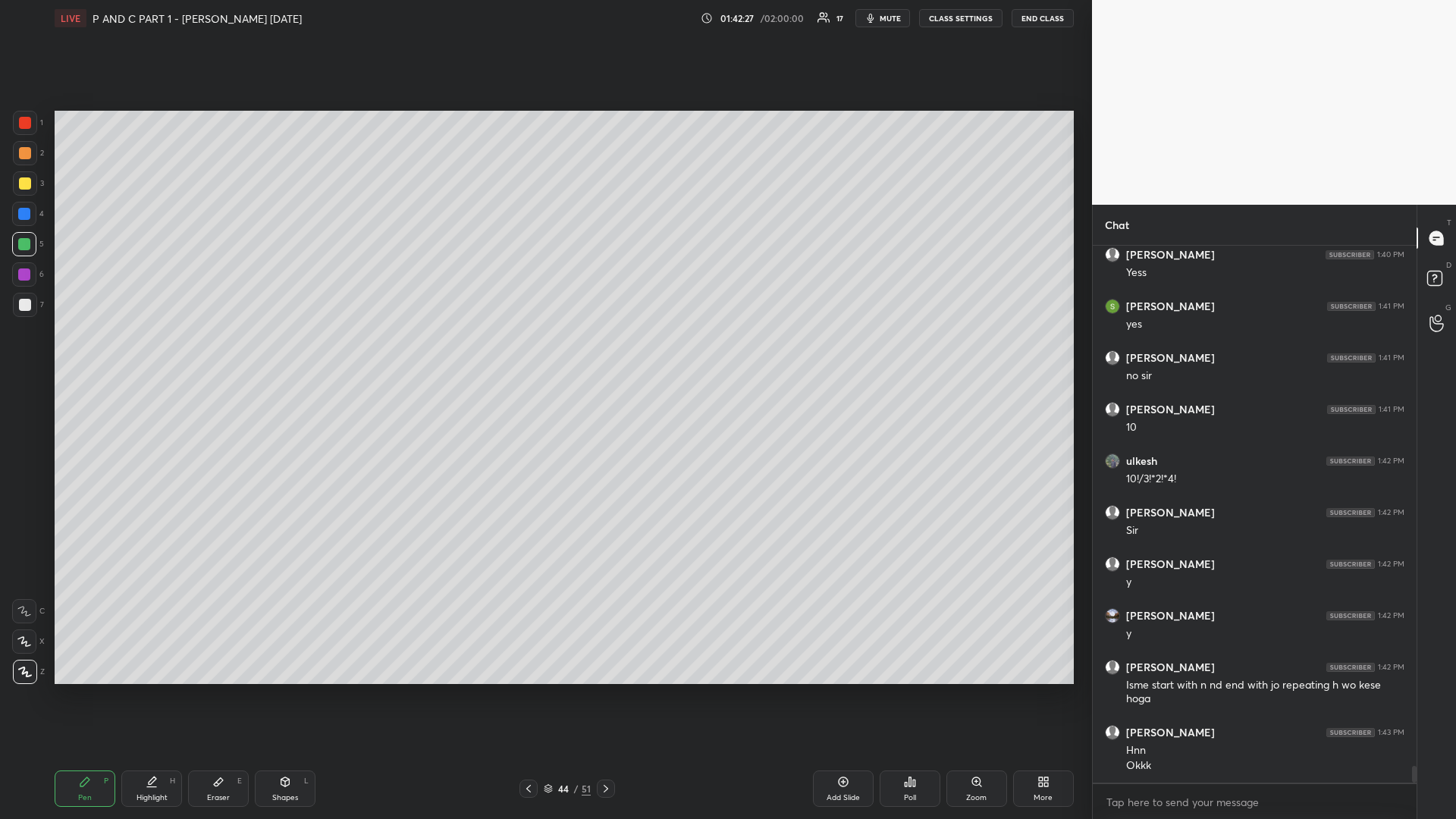
drag, startPoint x: 29, startPoint y: 189, endPoint x: 19, endPoint y: 212, distance: 25.1
click at [29, 189] on div at bounding box center [24, 183] width 24 height 24
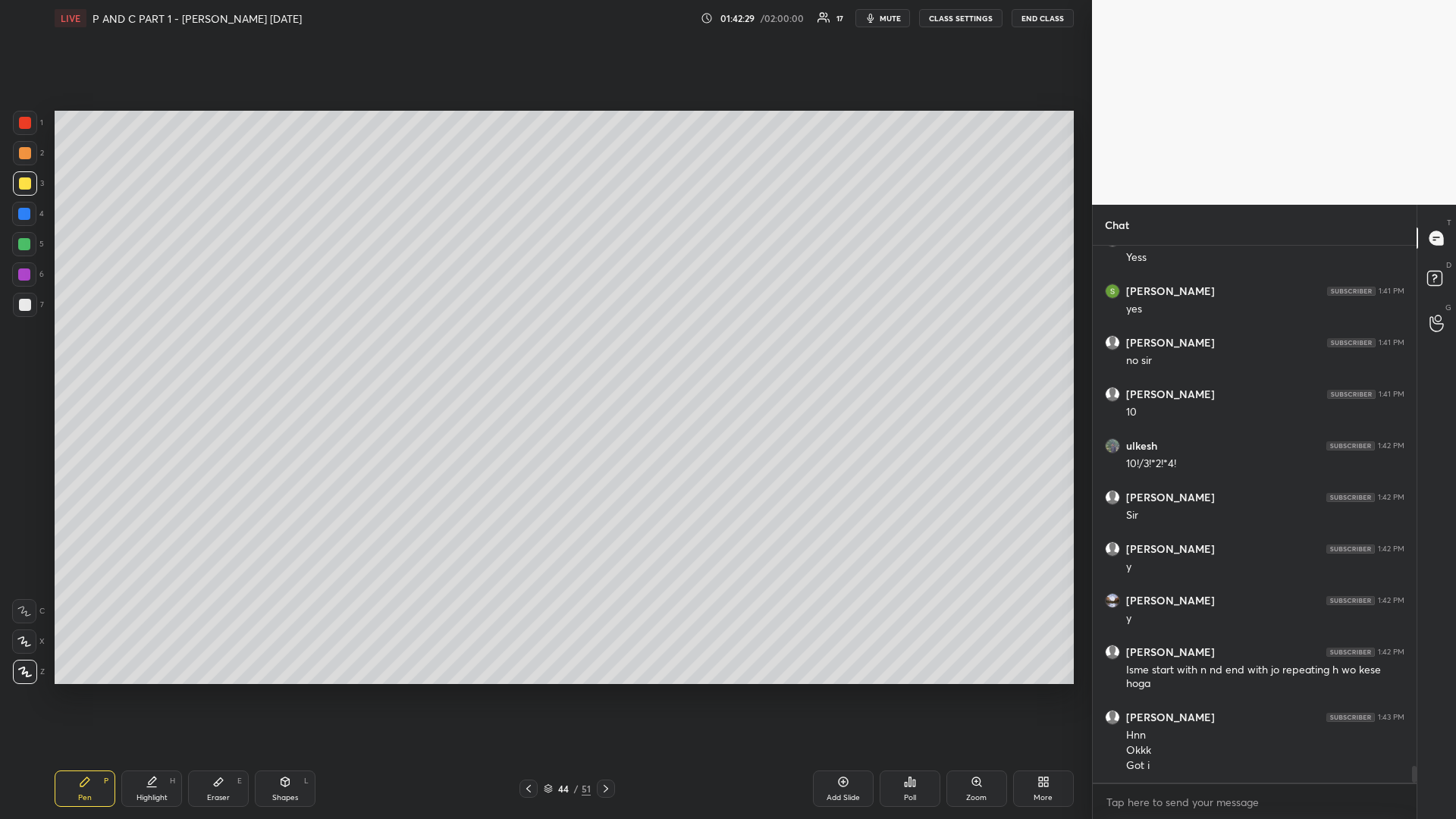
click at [609, 690] on div at bounding box center [605, 788] width 18 height 18
click at [609, 690] on icon at bounding box center [605, 788] width 12 height 12
drag, startPoint x: 25, startPoint y: 251, endPoint x: 39, endPoint y: 259, distance: 16.1
click at [24, 252] on div at bounding box center [24, 244] width 24 height 24
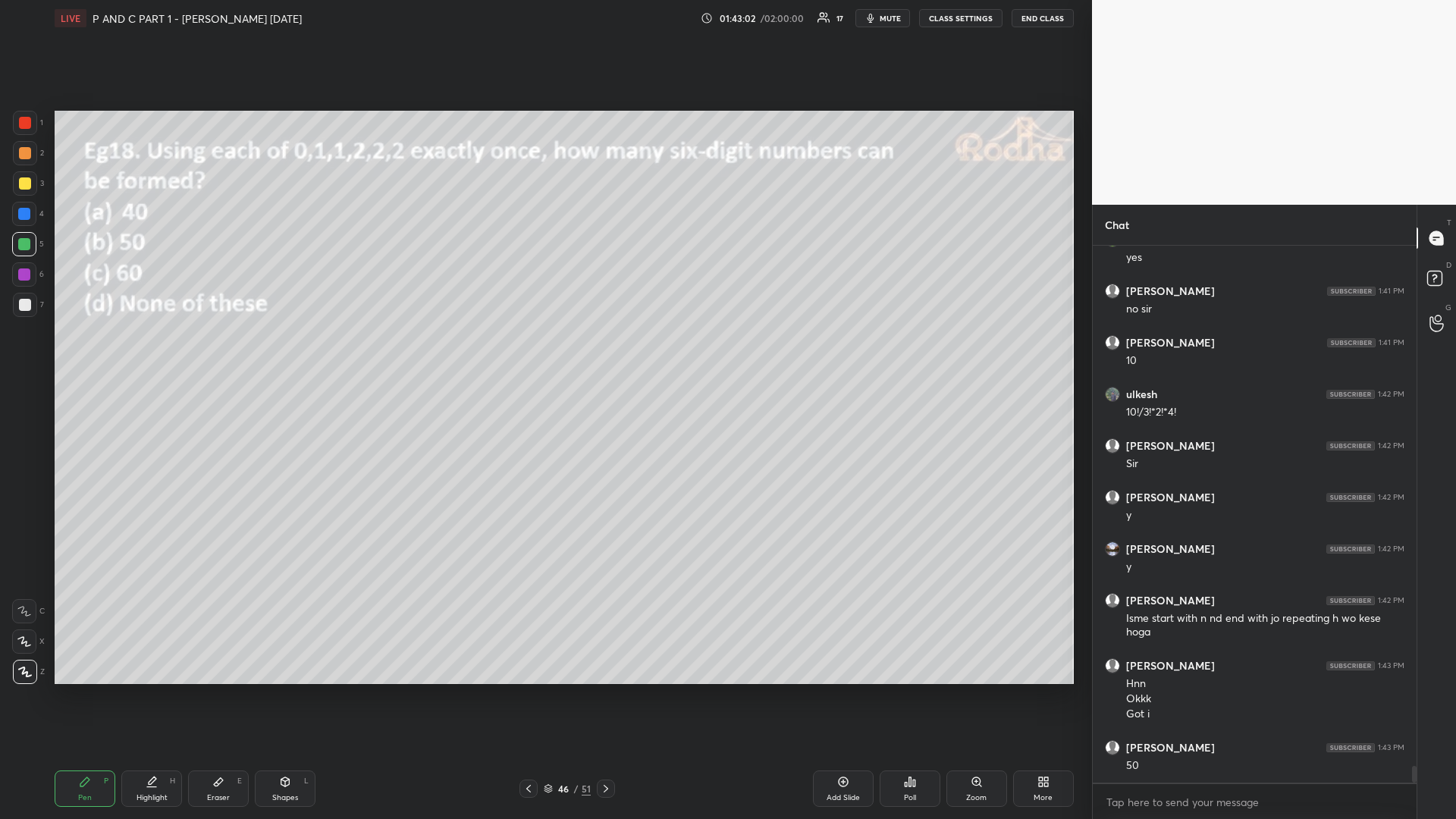
scroll to position [16508, 0]
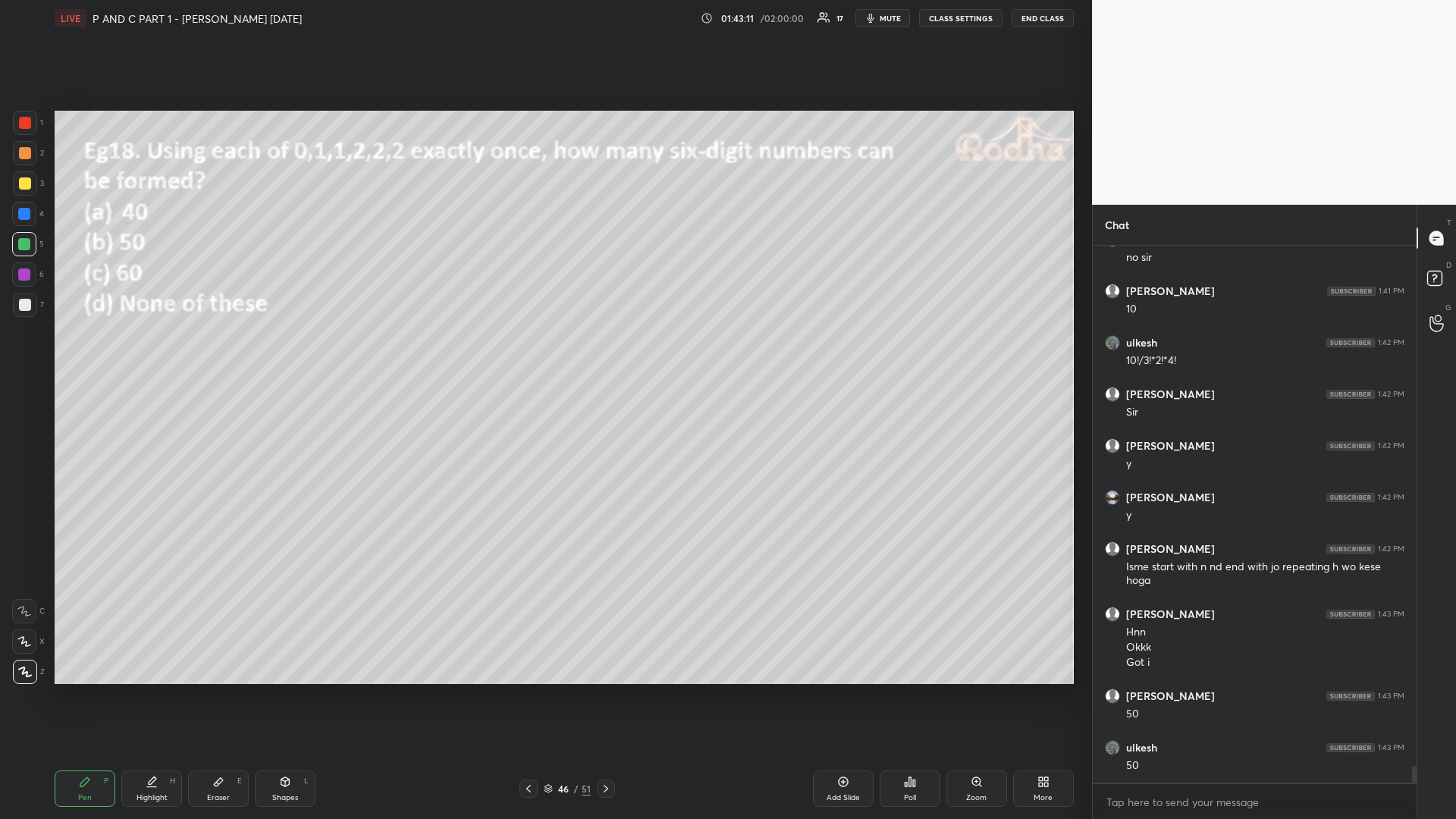
click at [29, 185] on div at bounding box center [24, 183] width 12 height 12
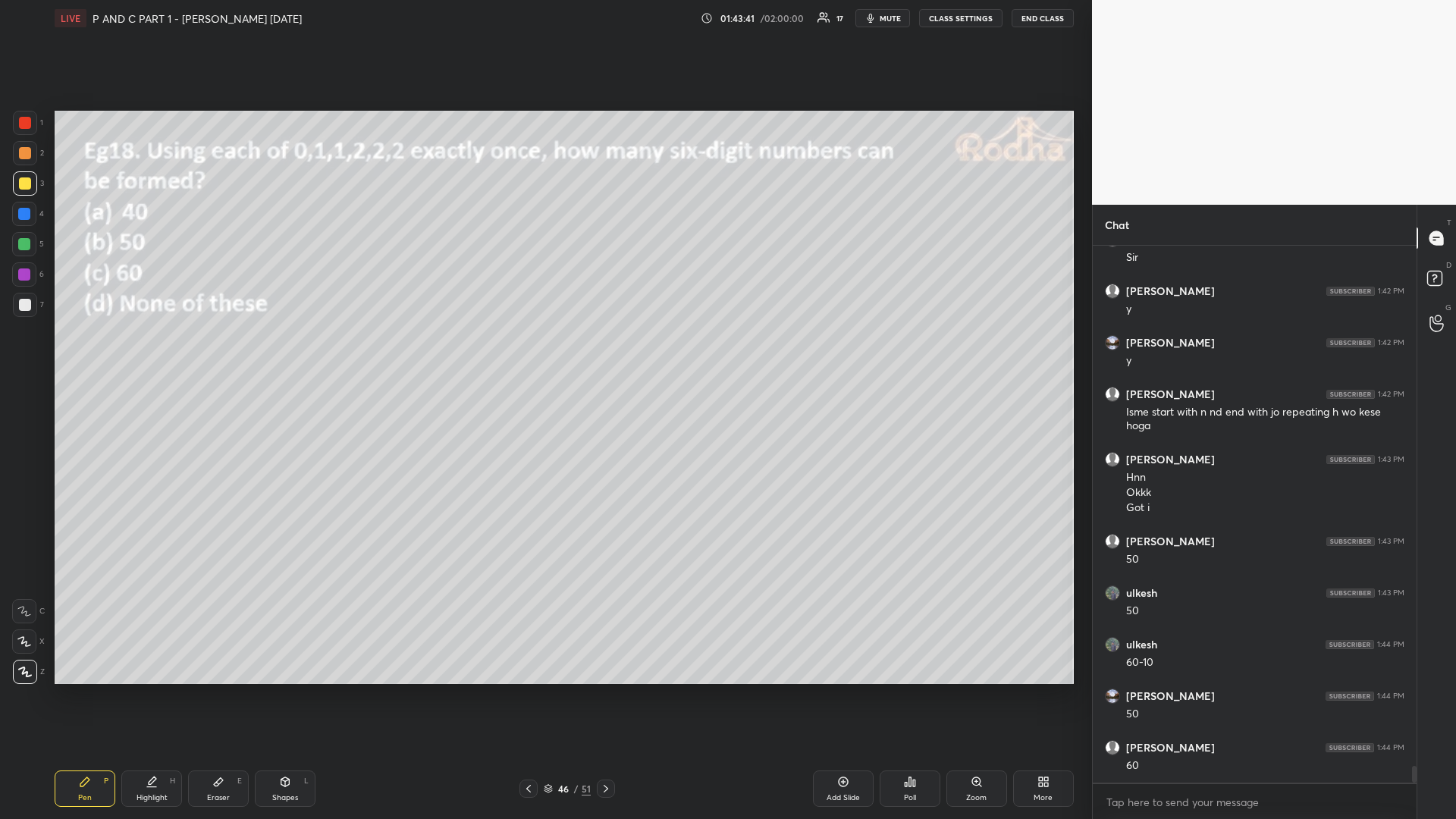
scroll to position [16714, 0]
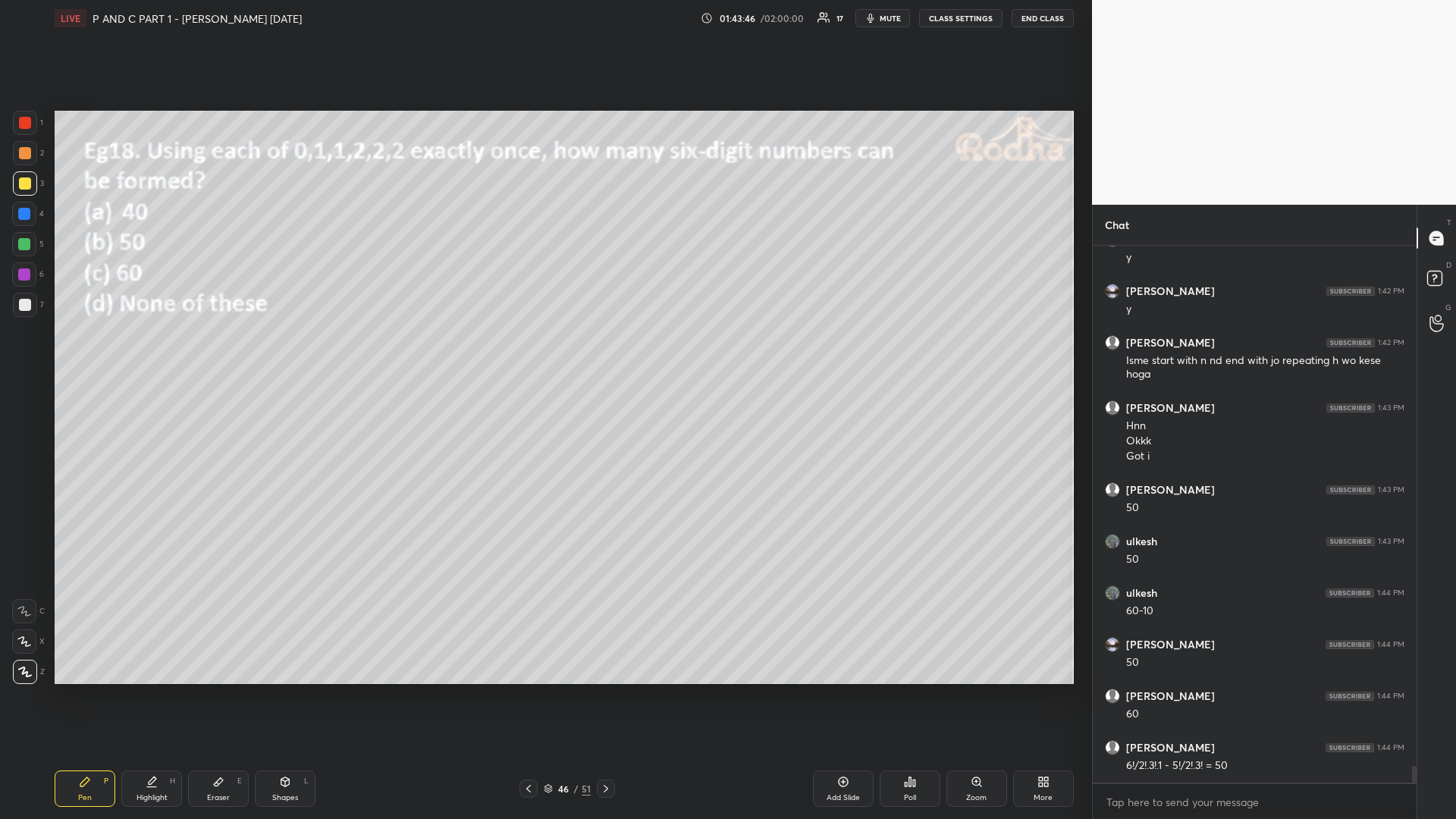
click at [27, 242] on div at bounding box center [24, 244] width 12 height 12
click at [28, 183] on div at bounding box center [24, 183] width 24 height 24
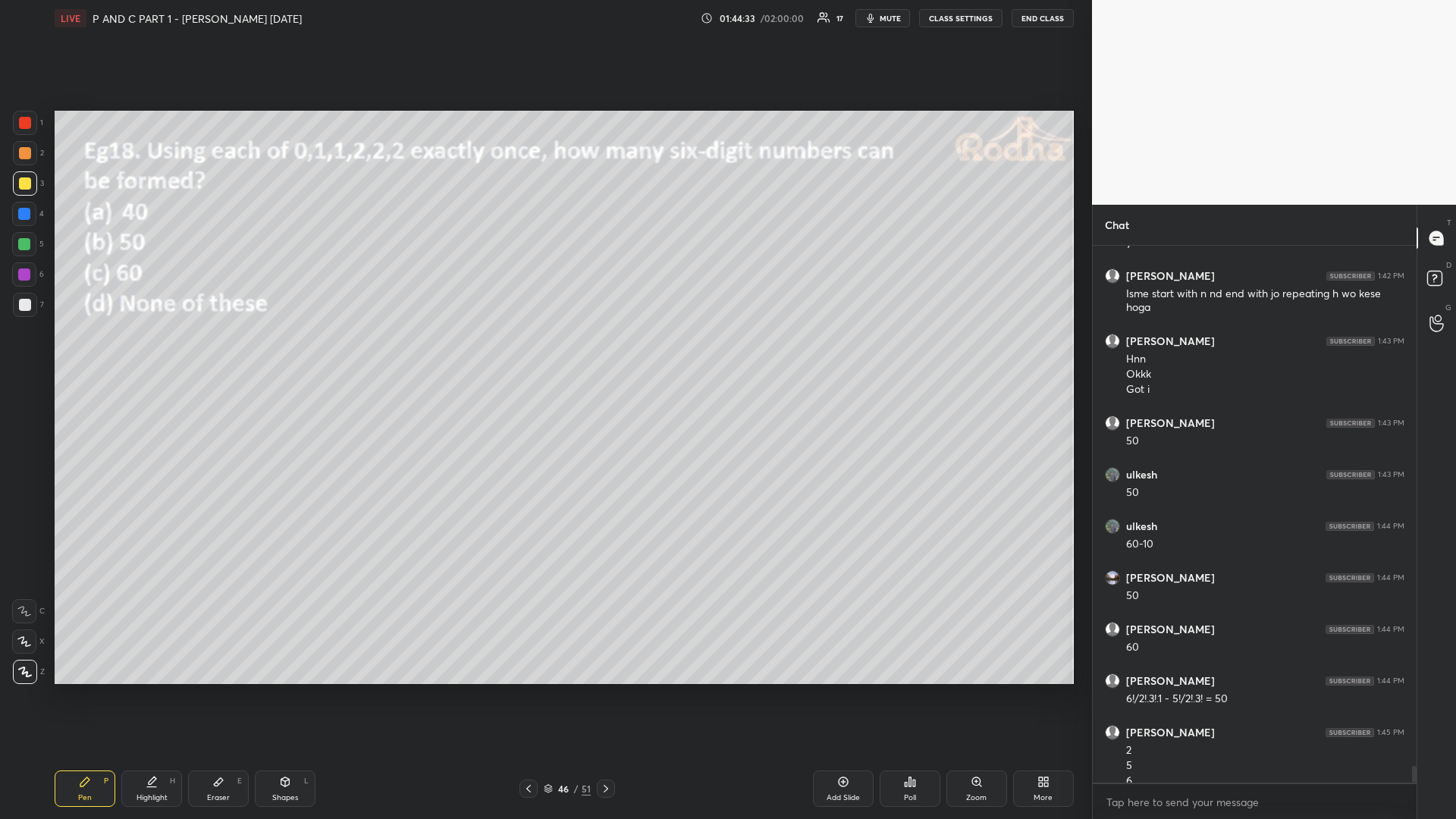
scroll to position [16796, 0]
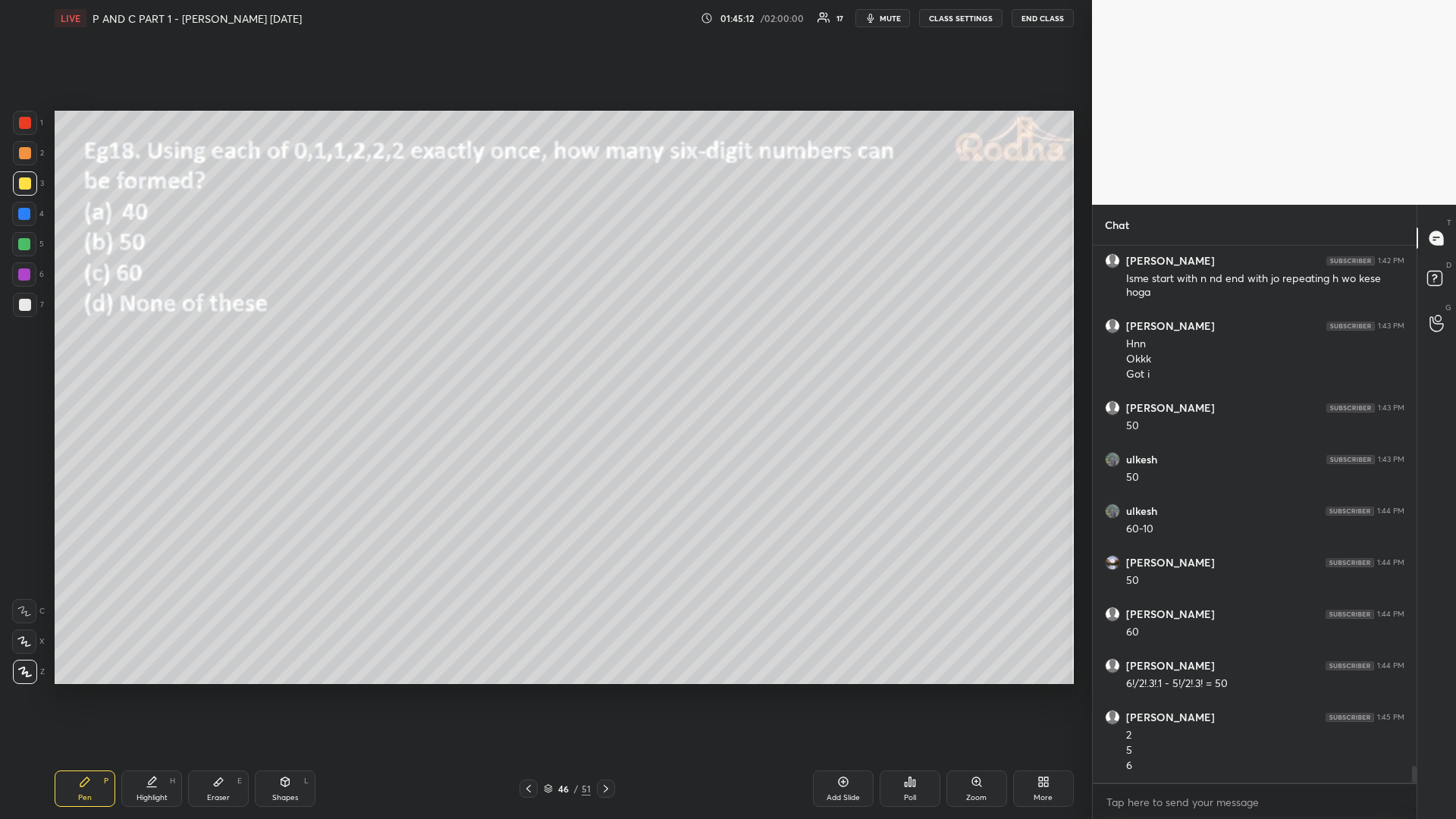
click at [213, 690] on div "Eraser E" at bounding box center [218, 788] width 61 height 36
drag, startPoint x: 90, startPoint y: 779, endPoint x: 109, endPoint y: 746, distance: 38.1
click at [90, 690] on div "Pen P" at bounding box center [84, 788] width 61 height 36
drag, startPoint x: 27, startPoint y: 248, endPoint x: 47, endPoint y: 255, distance: 21.2
click at [26, 246] on div at bounding box center [24, 244] width 12 height 12
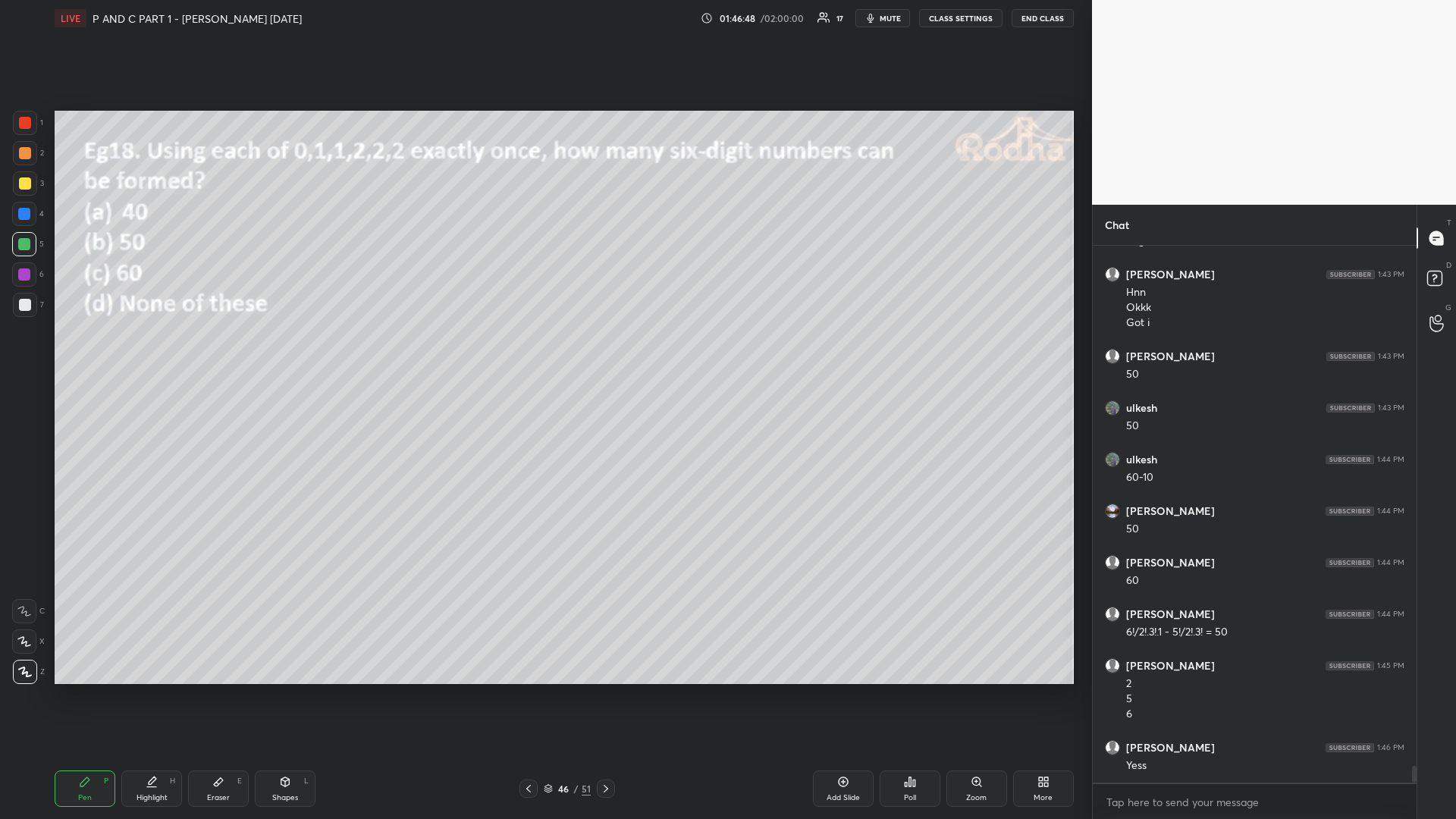
scroll to position [16899, 0]
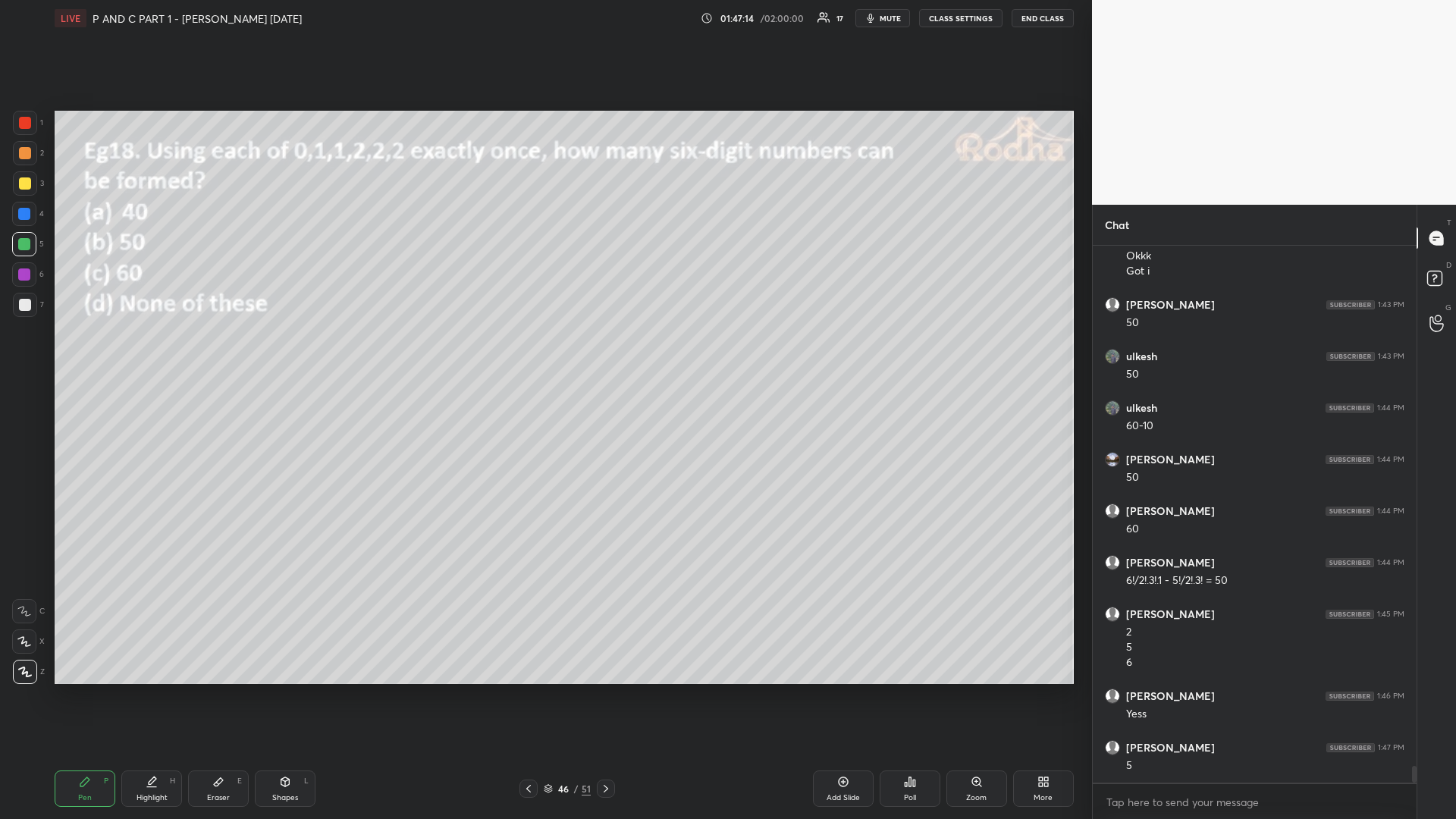
drag, startPoint x: 221, startPoint y: 789, endPoint x: 226, endPoint y: 724, distance: 65.2
click at [219, 690] on div "Eraser E" at bounding box center [218, 788] width 61 height 36
click at [73, 690] on div "Pen P" at bounding box center [84, 788] width 61 height 36
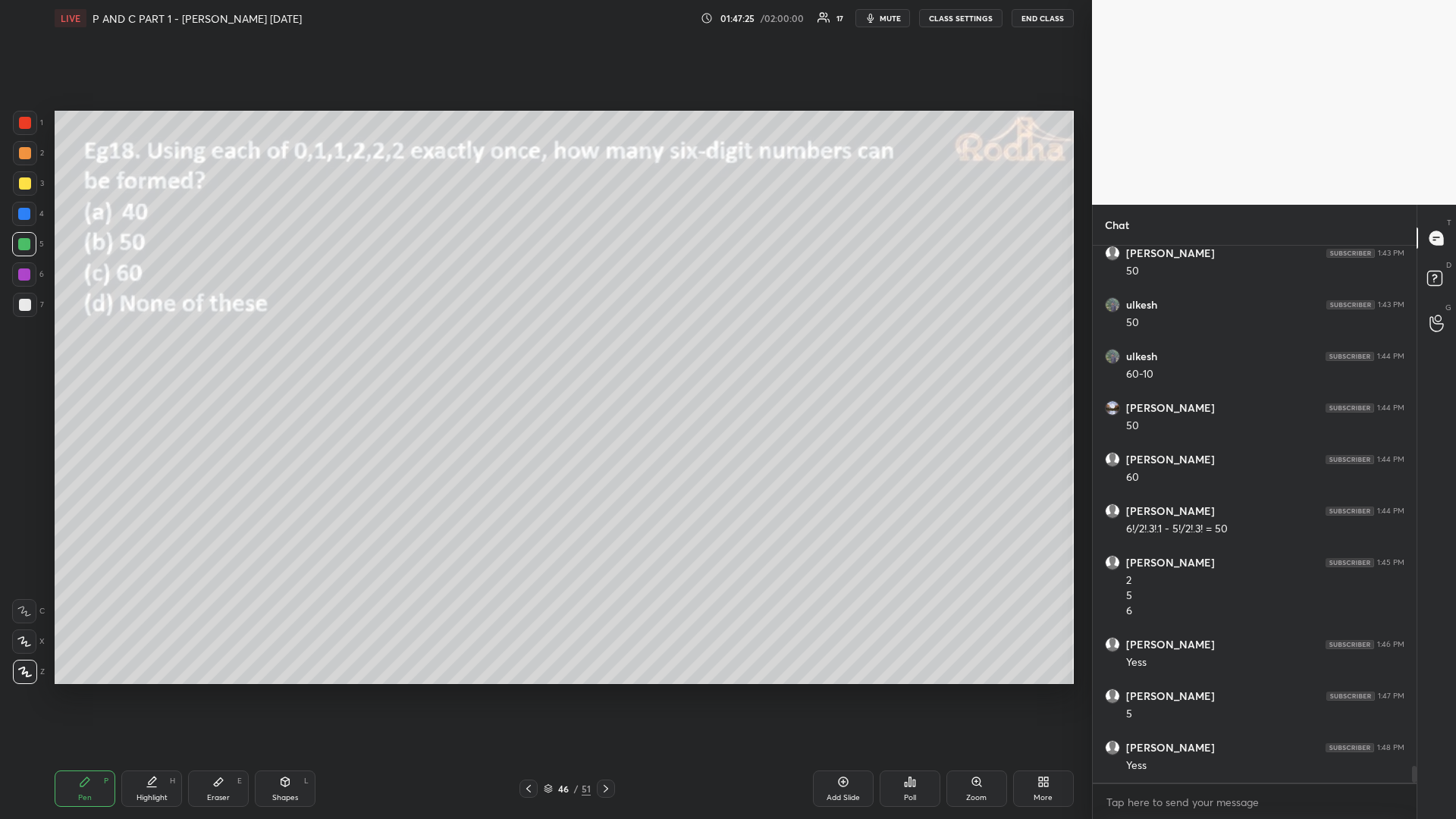
click at [604, 690] on icon at bounding box center [605, 788] width 12 height 12
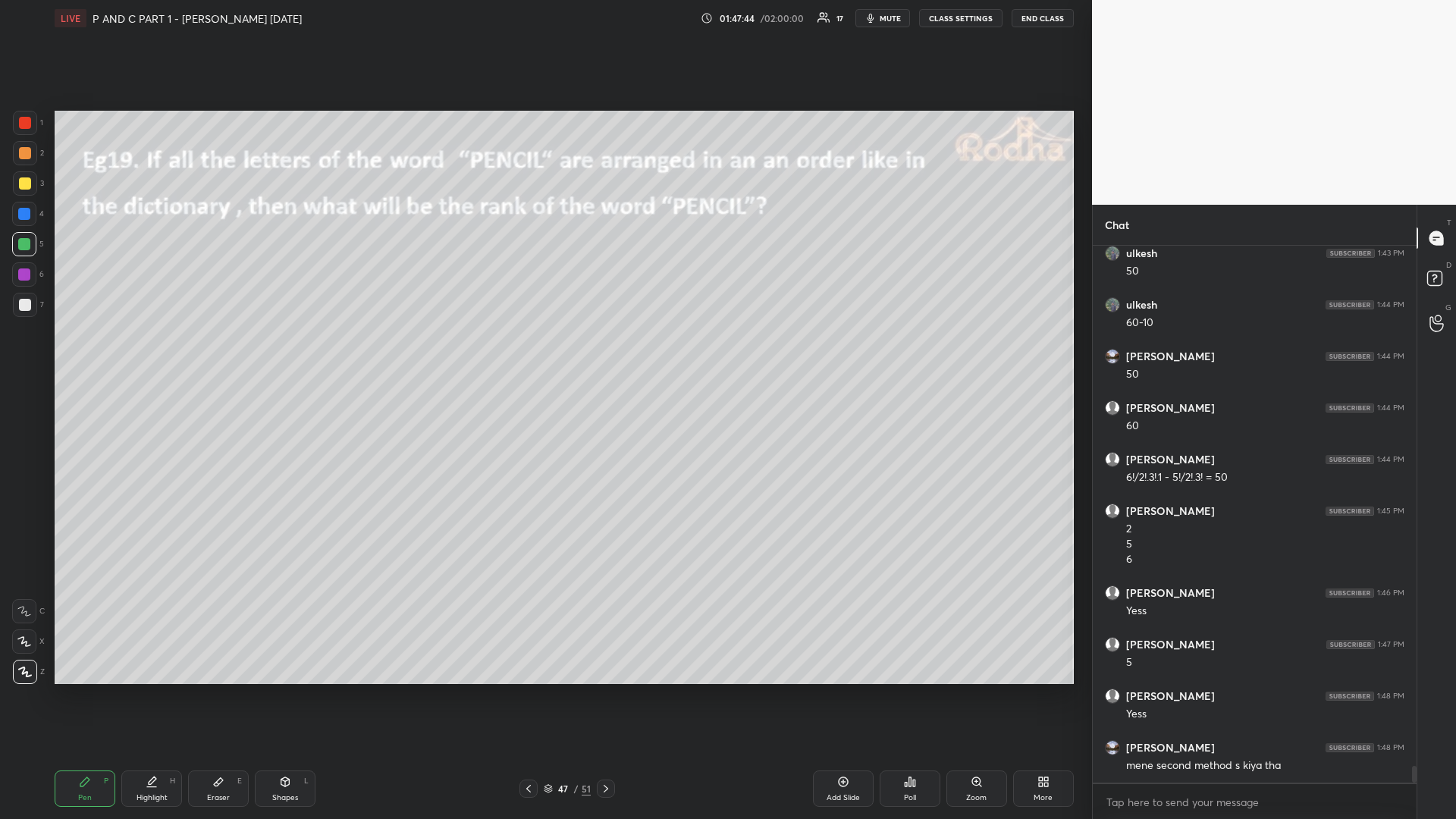
click at [28, 304] on div at bounding box center [24, 305] width 12 height 12
click at [25, 243] on div at bounding box center [24, 244] width 12 height 12
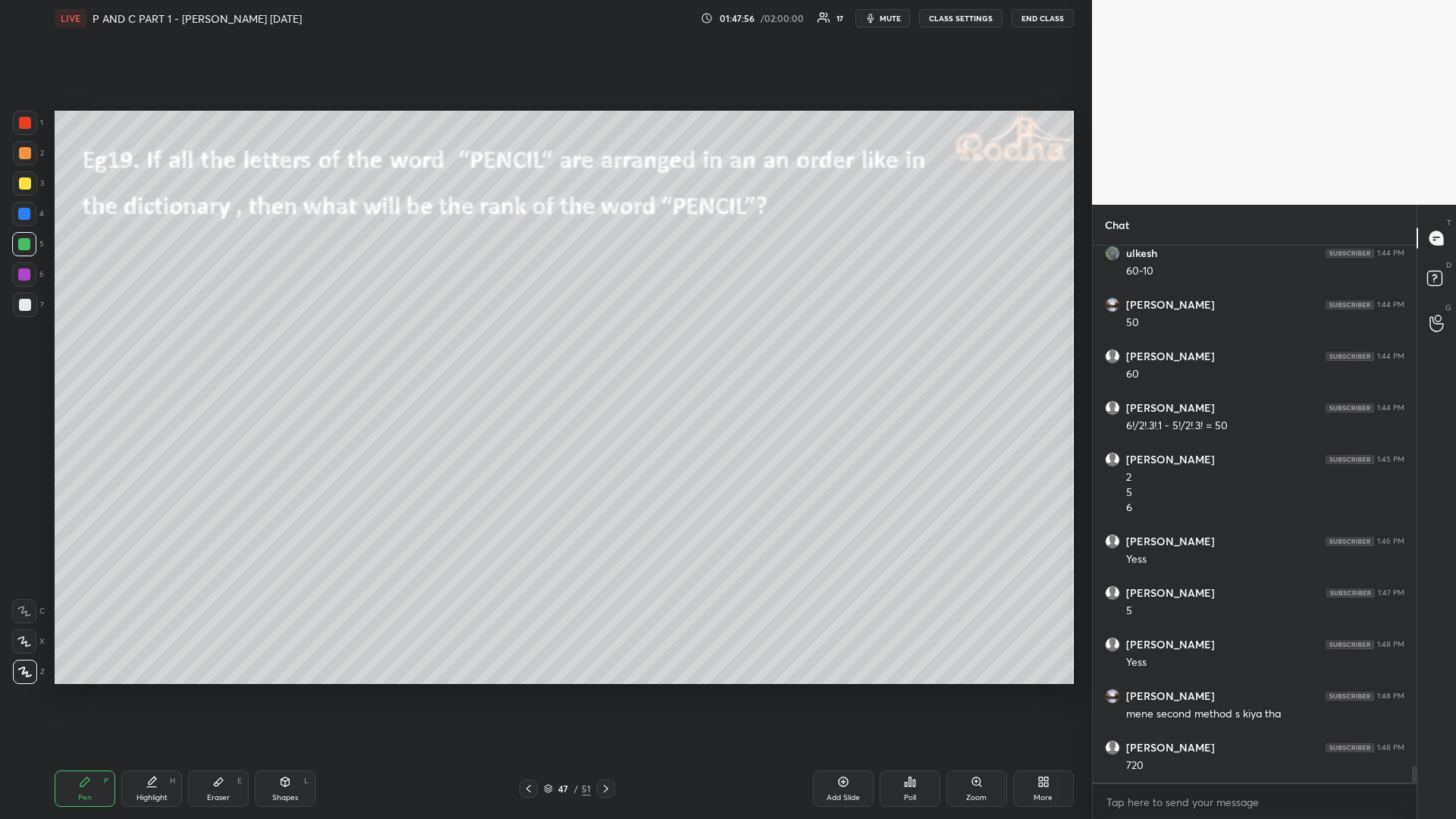
scroll to position [17105, 0]
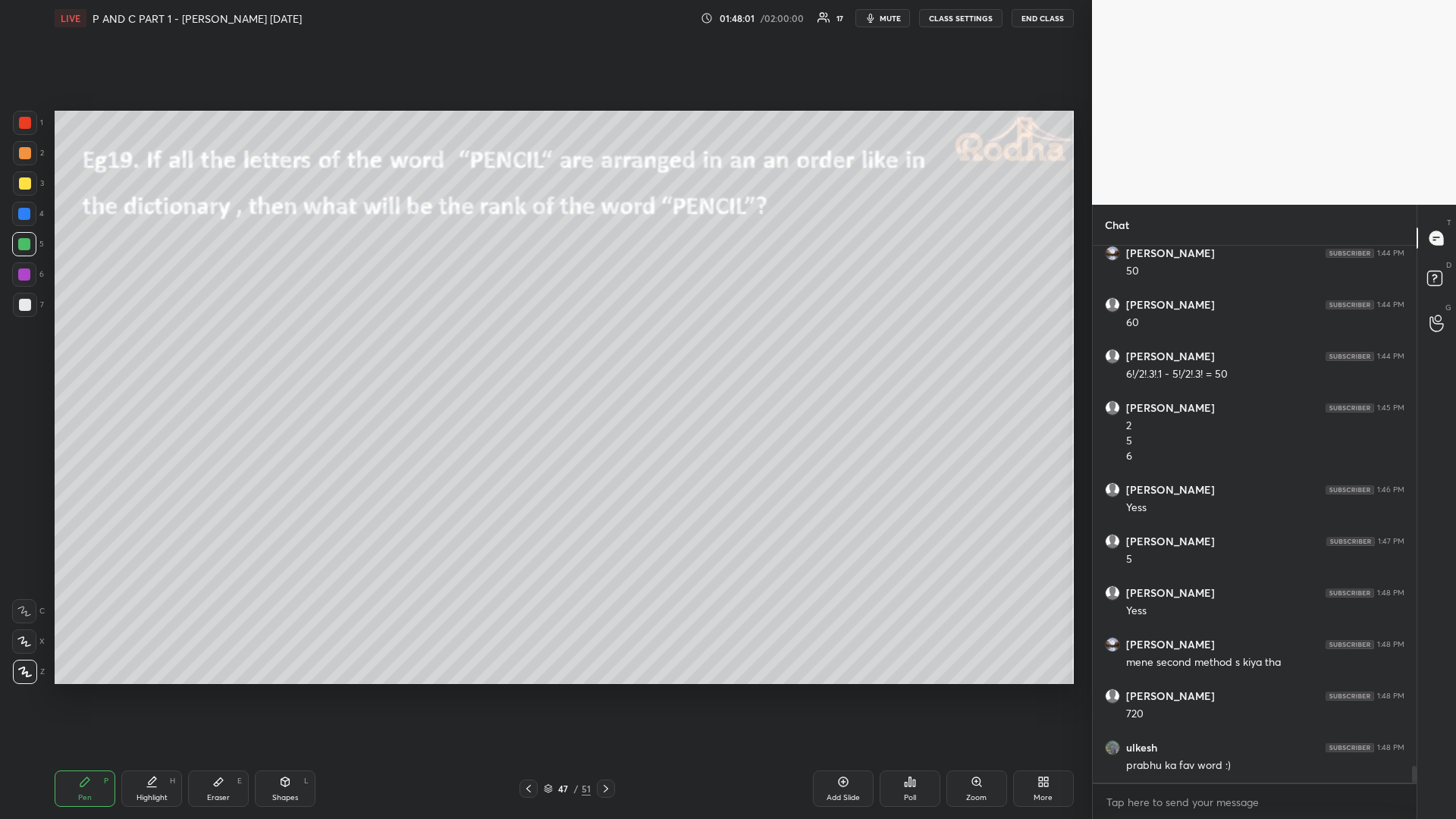
drag, startPoint x: 23, startPoint y: 184, endPoint x: 17, endPoint y: 196, distance: 13.4
click at [22, 184] on div at bounding box center [24, 183] width 12 height 12
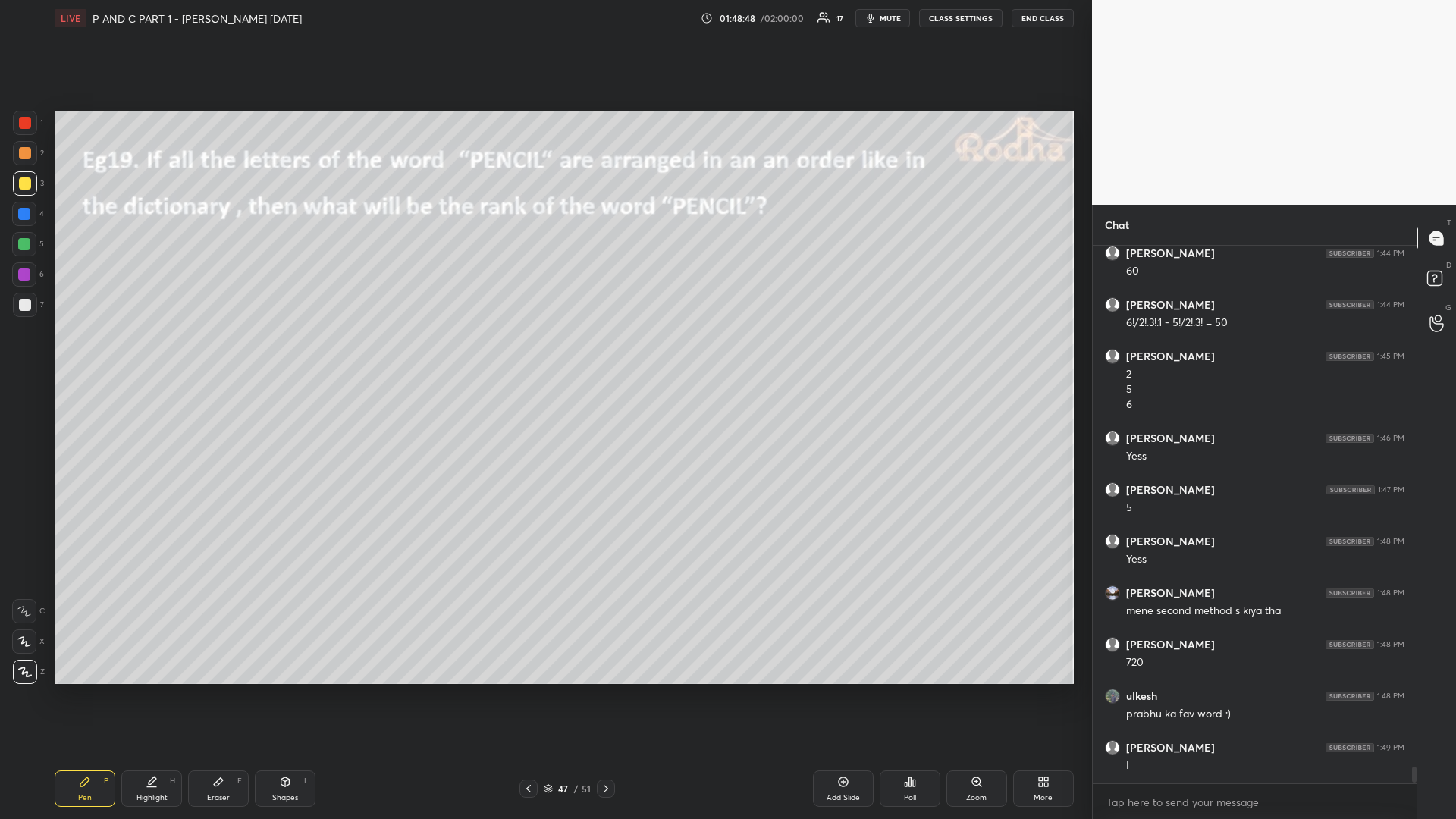
scroll to position [17208, 0]
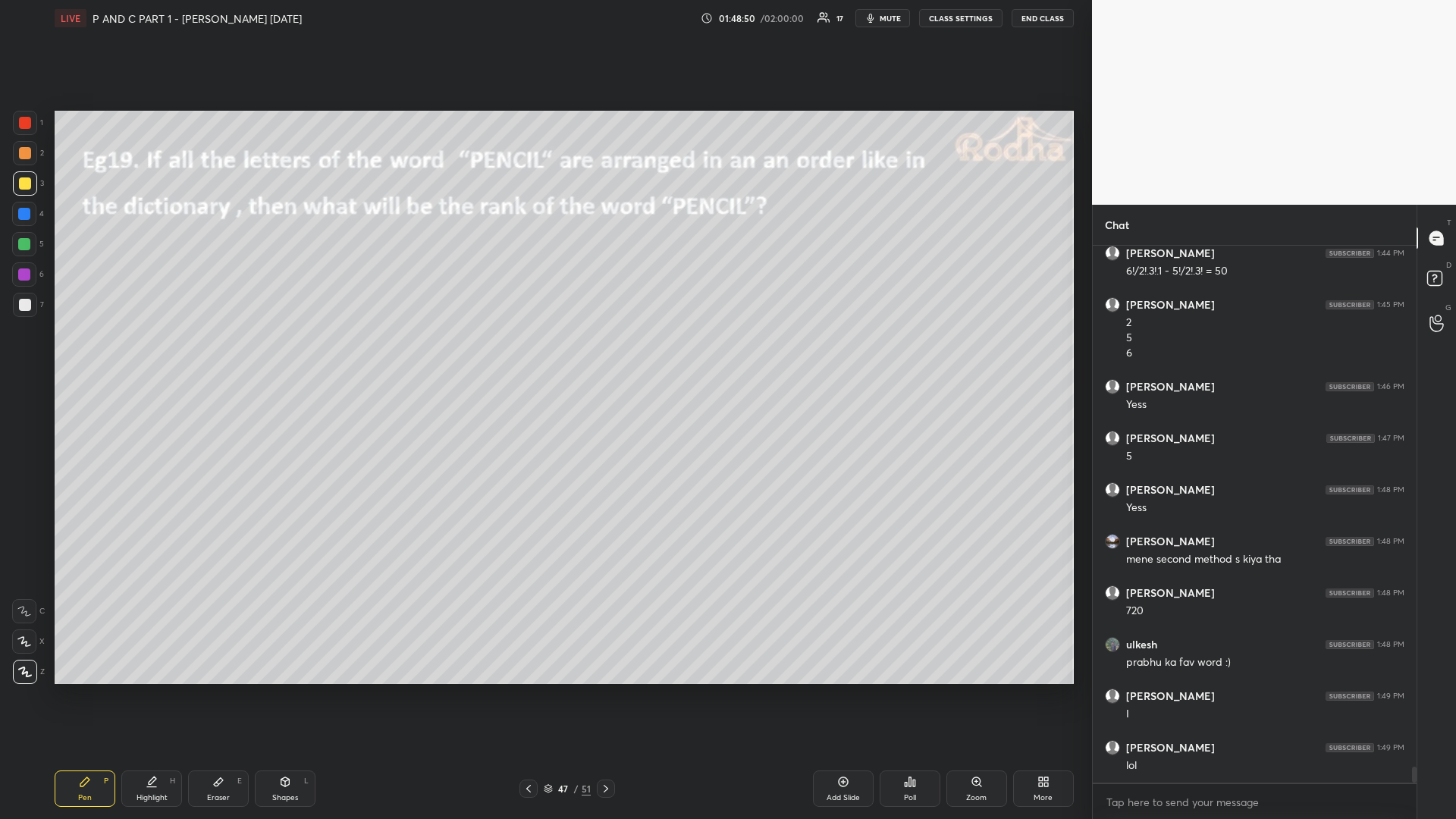
click at [24, 245] on div at bounding box center [24, 244] width 12 height 12
click at [25, 308] on div at bounding box center [24, 305] width 12 height 12
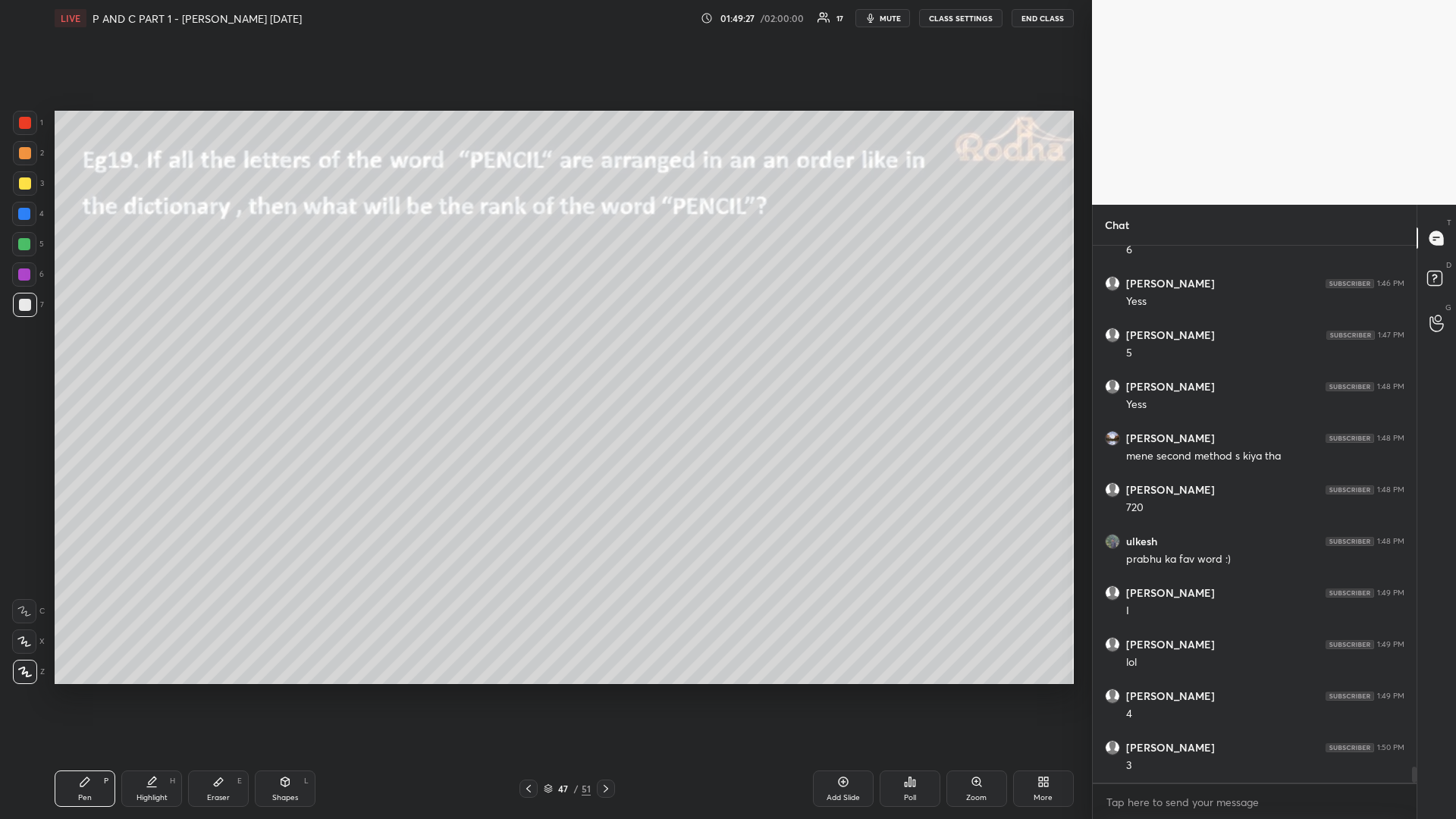
scroll to position [17327, 0]
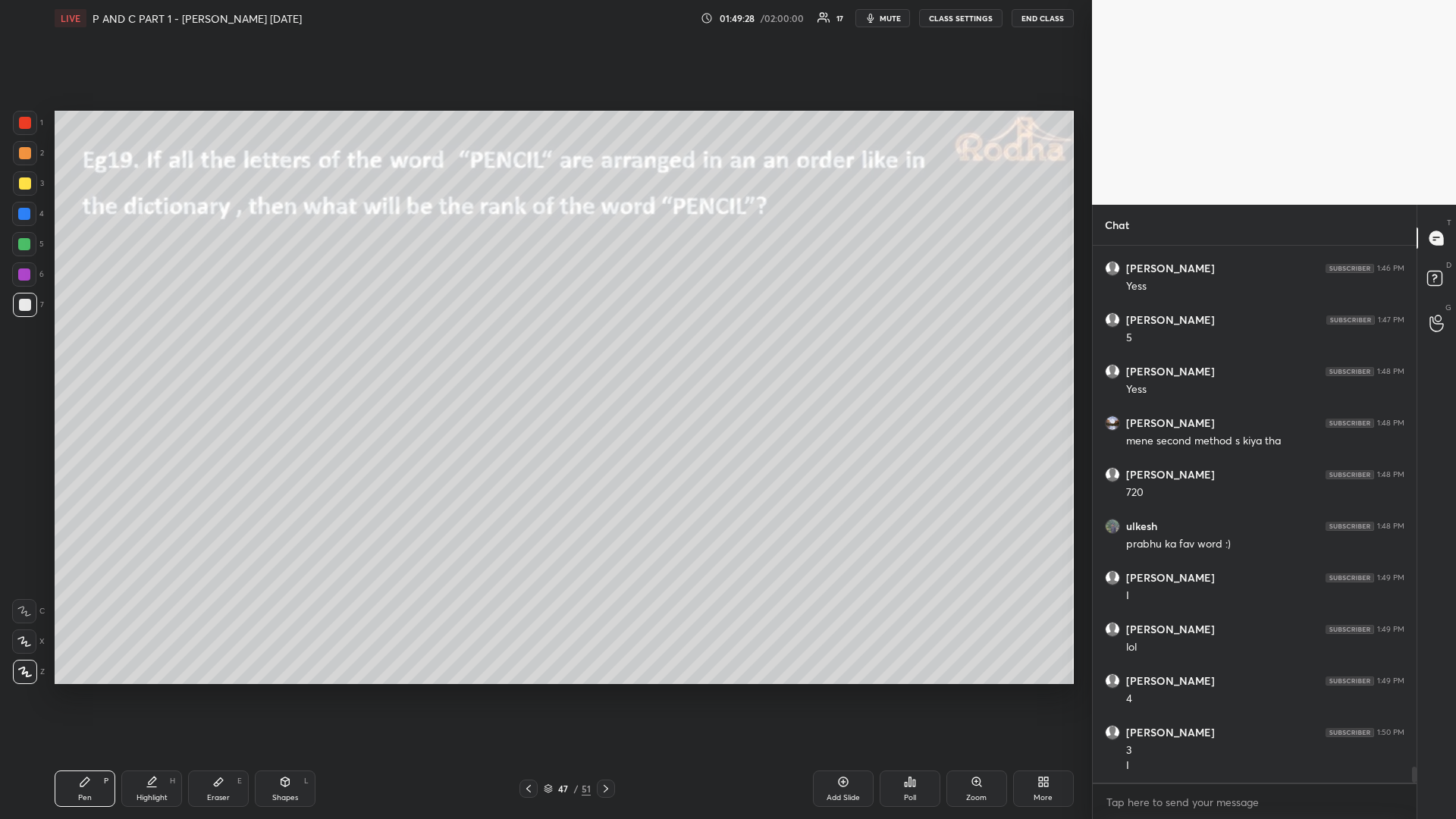
click at [215, 690] on div "Eraser E" at bounding box center [218, 788] width 61 height 36
click at [88, 690] on div "Pen" at bounding box center [84, 798] width 13 height 8
click at [24, 249] on div at bounding box center [24, 244] width 12 height 12
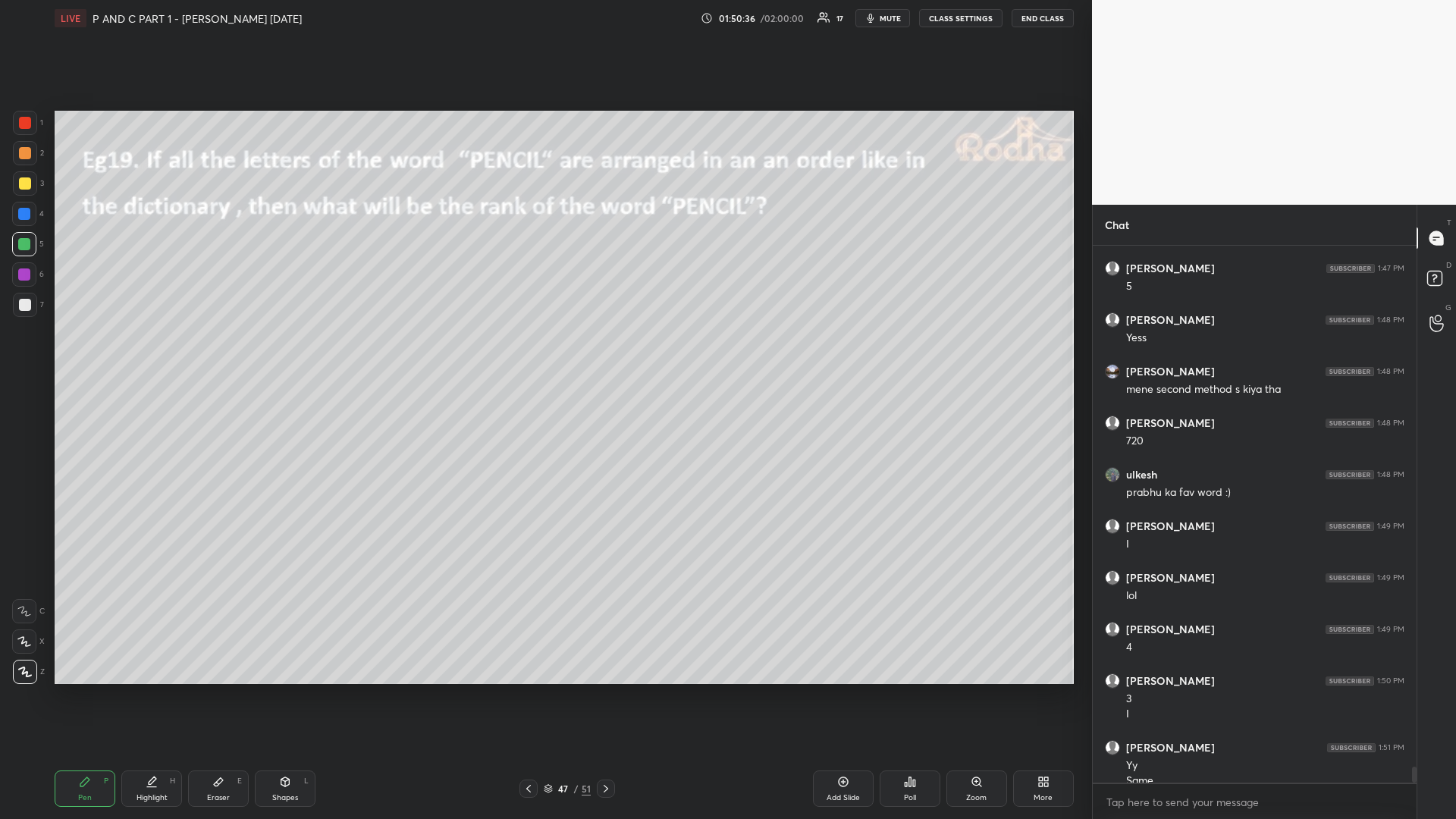
scroll to position [17393, 0]
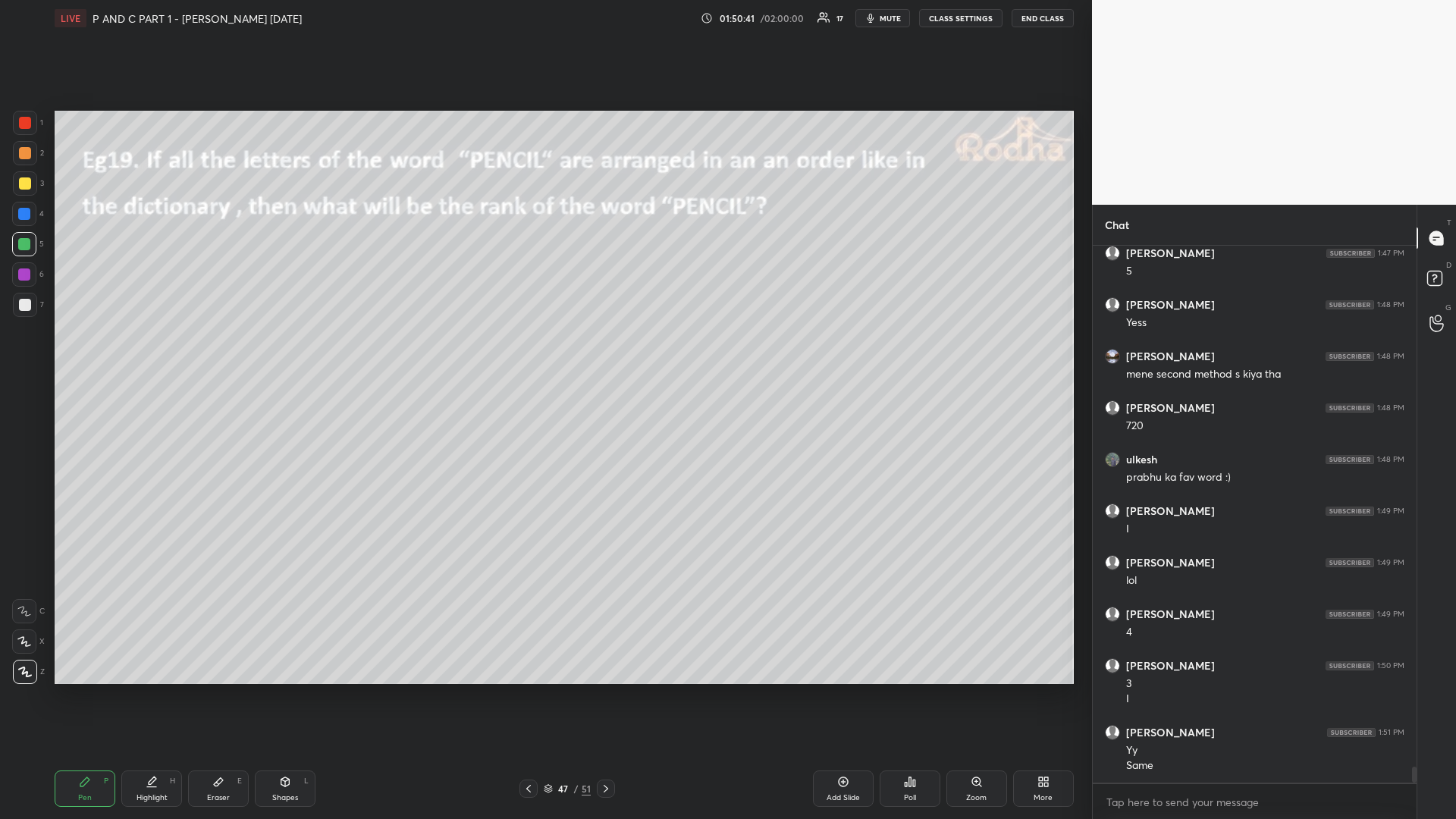
click at [28, 185] on div at bounding box center [24, 183] width 12 height 12
drag, startPoint x: 832, startPoint y: 783, endPoint x: 850, endPoint y: 786, distance: 18.2
click at [830, 690] on div "Add Slide" at bounding box center [843, 788] width 61 height 36
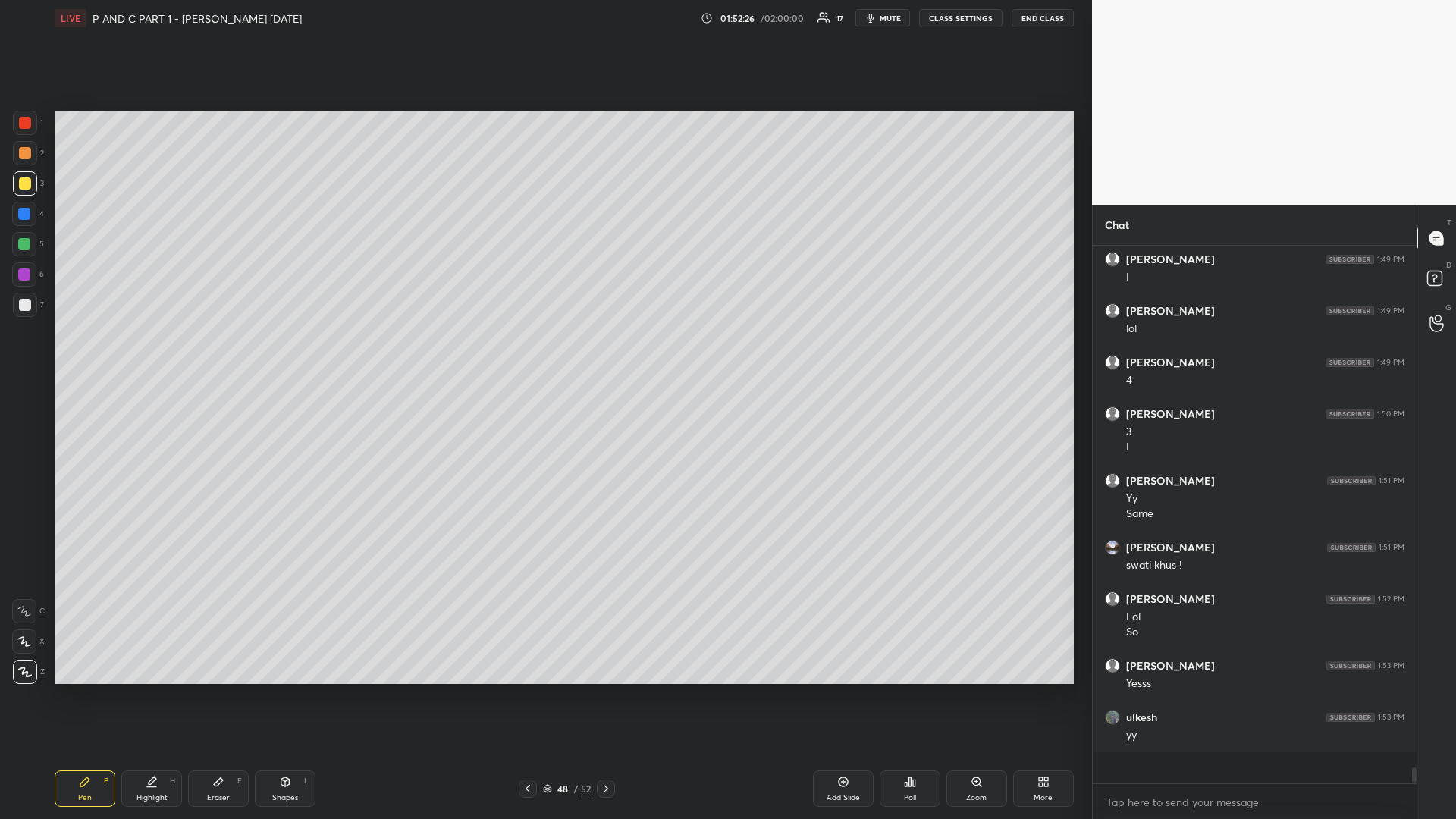
scroll to position [17615, 0]
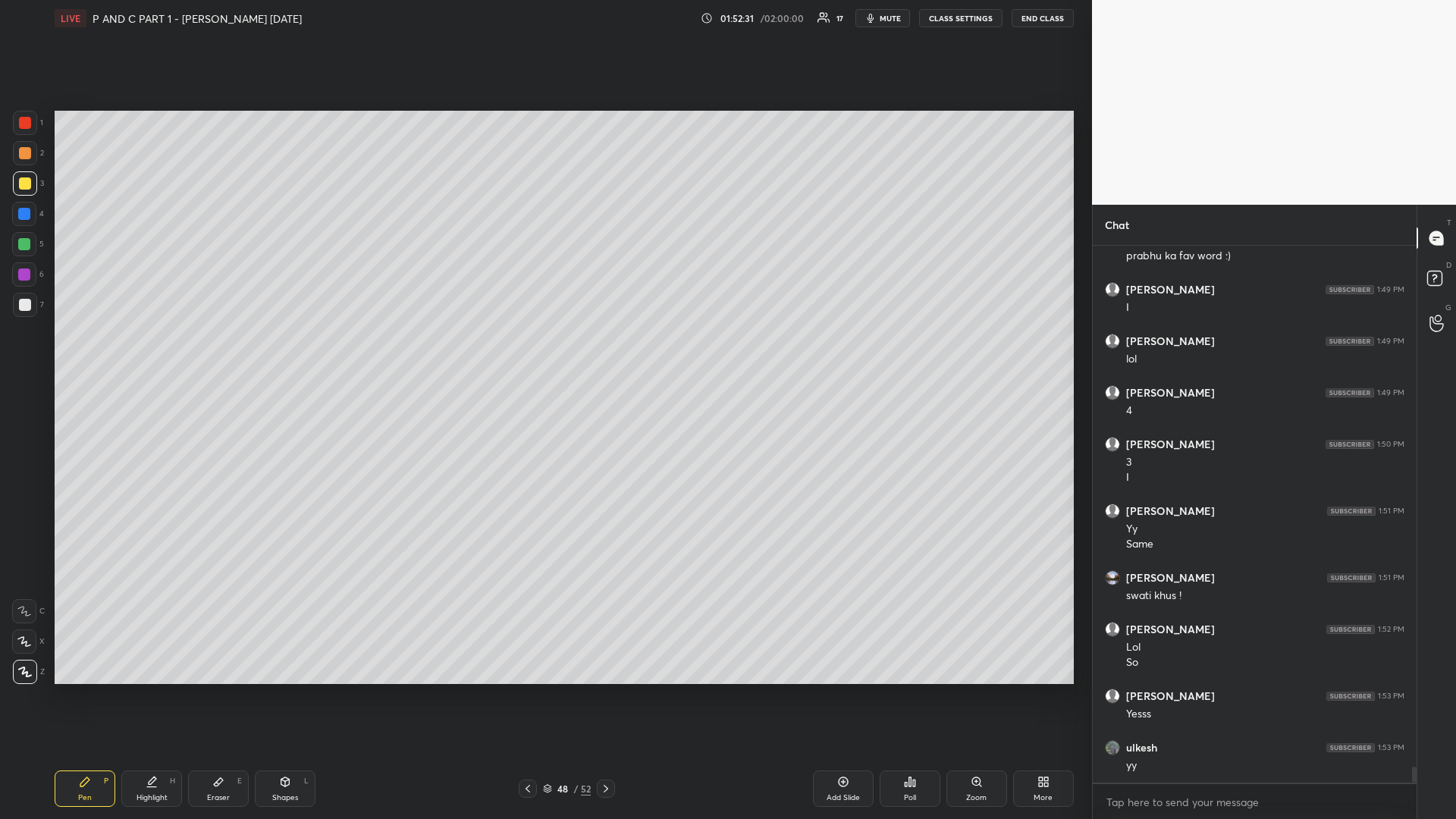
click at [23, 241] on div at bounding box center [24, 244] width 12 height 12
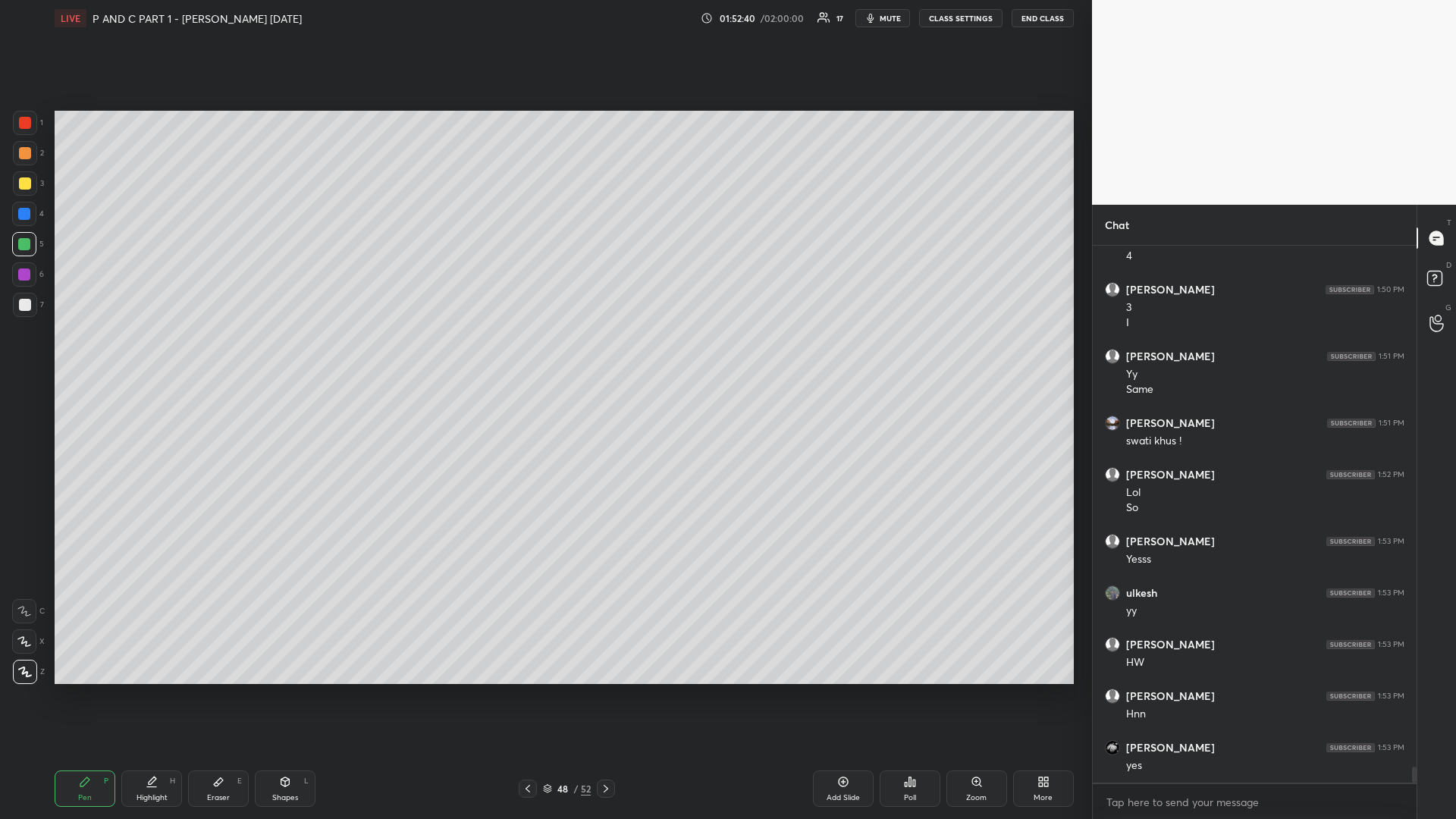
scroll to position [17821, 0]
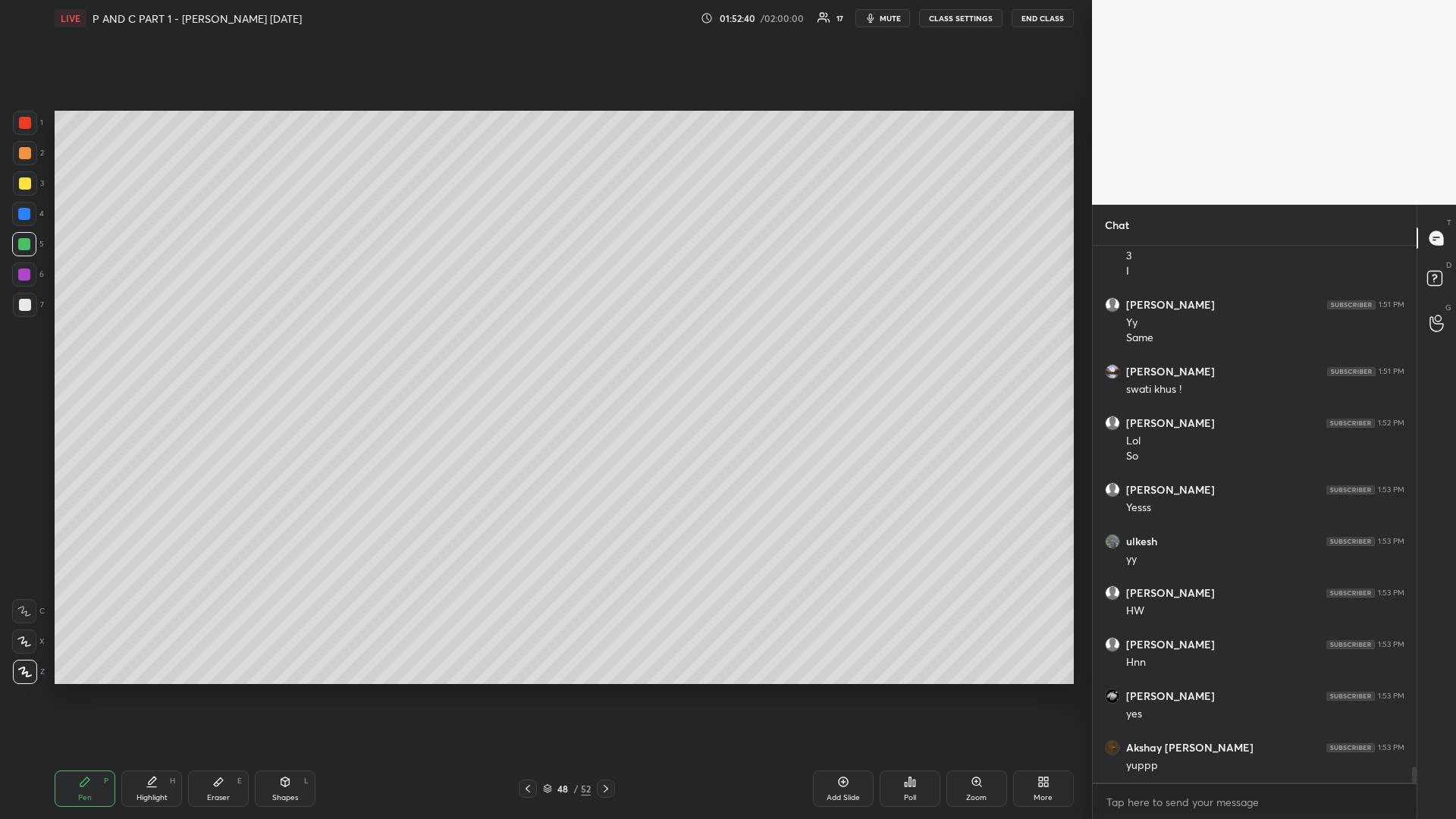
click at [605, 690] on icon at bounding box center [605, 788] width 12 height 12
drag, startPoint x: 515, startPoint y: 784, endPoint x: 547, endPoint y: 780, distance: 32.2
click at [523, 690] on div "49 / 52" at bounding box center [567, 788] width 204 height 18
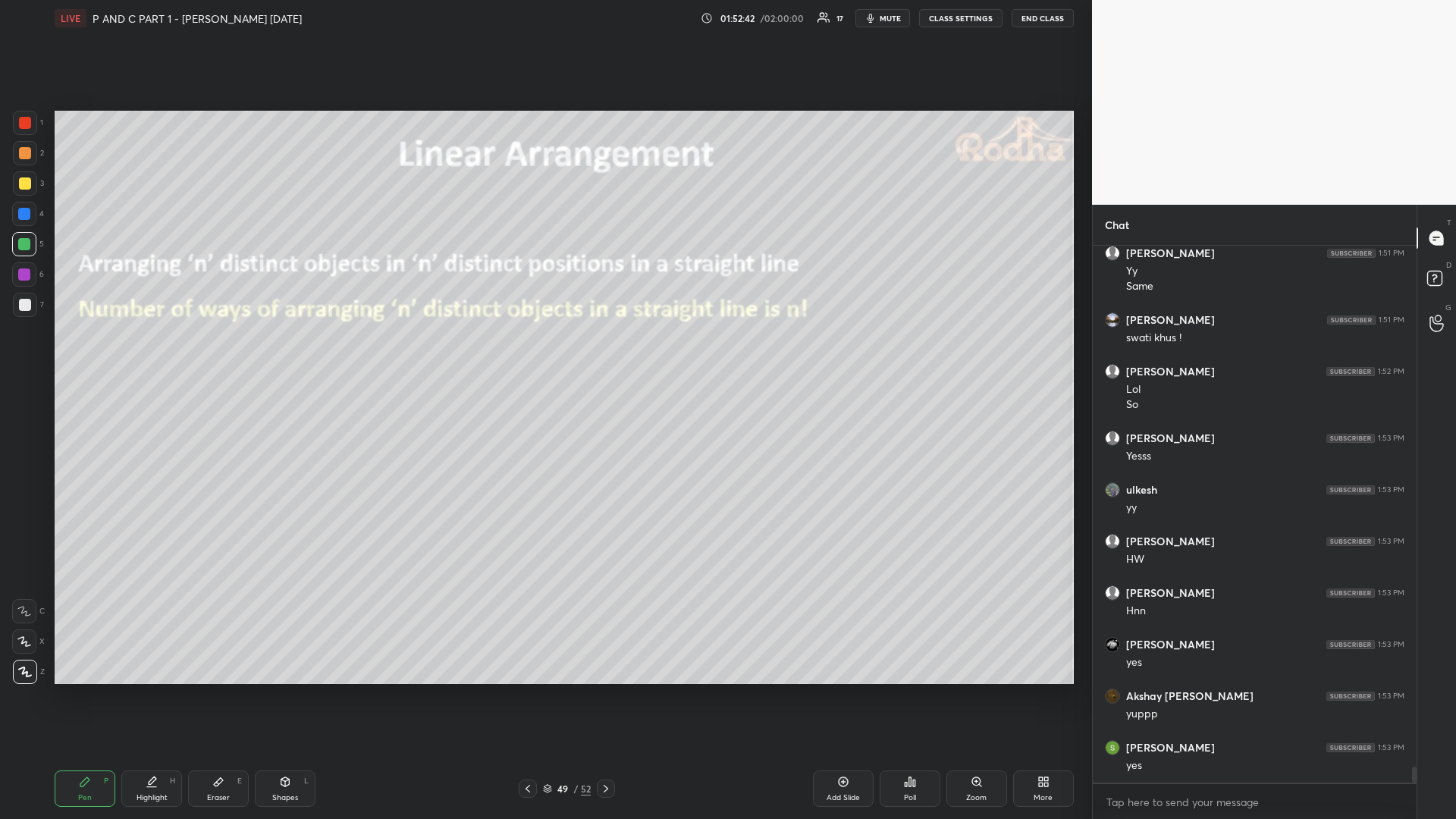
click at [524, 690] on icon at bounding box center [527, 788] width 12 height 12
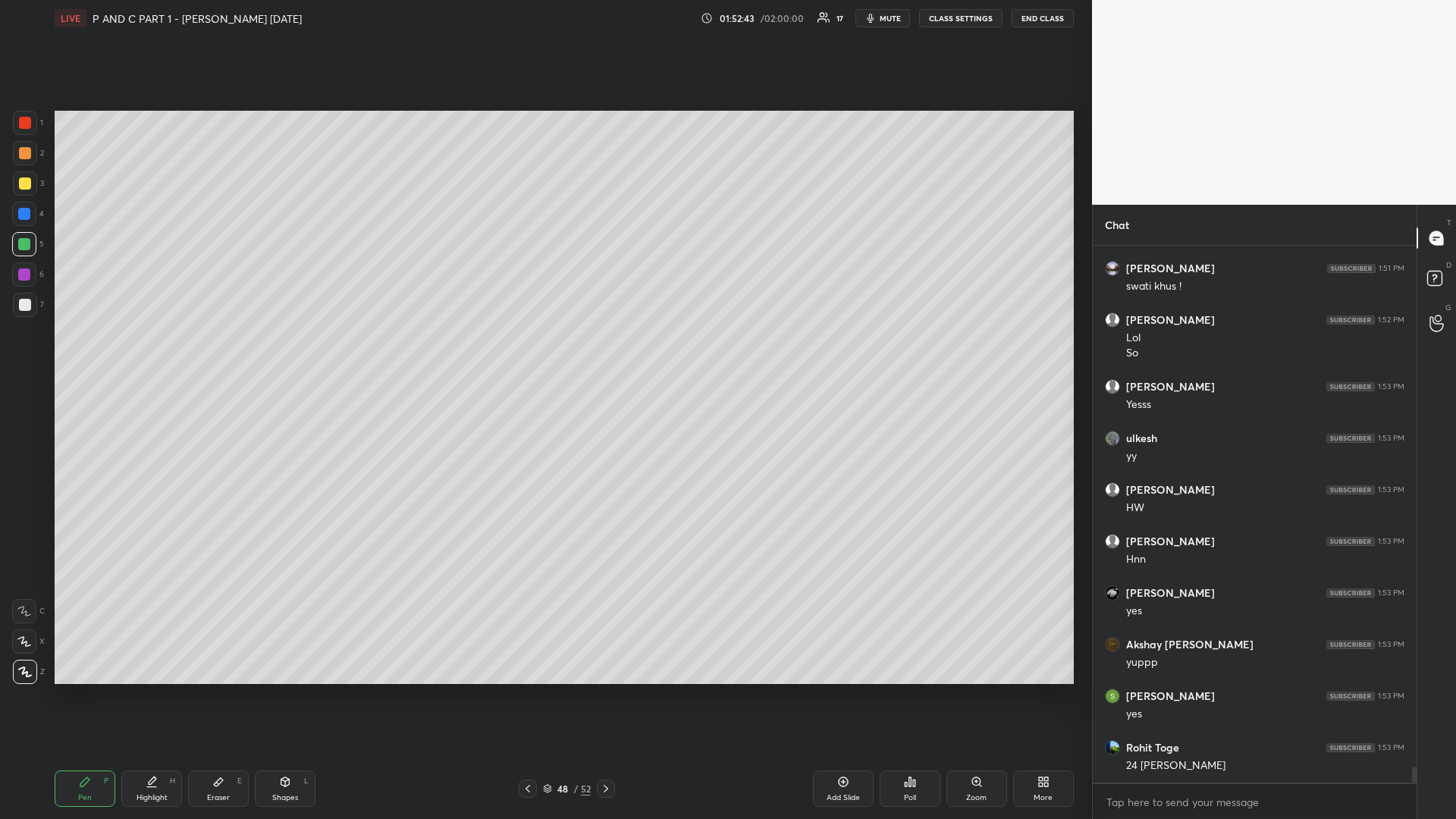
drag, startPoint x: 822, startPoint y: 776, endPoint x: 810, endPoint y: 780, distance: 12.6
click at [815, 690] on div "Add Slide" at bounding box center [843, 788] width 61 height 36
drag, startPoint x: 608, startPoint y: 780, endPoint x: 592, endPoint y: 791, distance: 19.4
click at [604, 690] on div at bounding box center [606, 788] width 18 height 18
click at [523, 690] on icon at bounding box center [527, 788] width 12 height 12
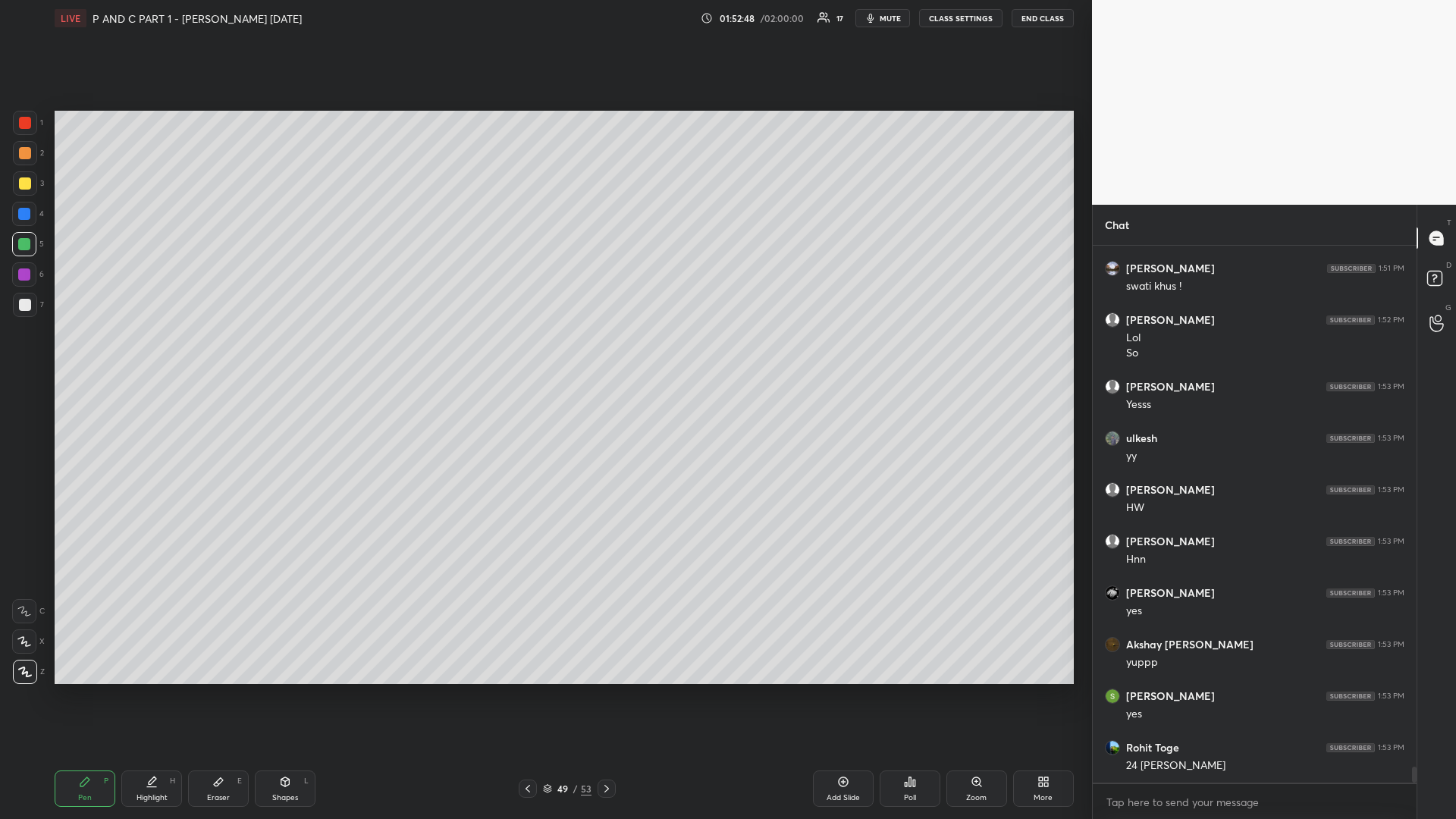
drag, startPoint x: 531, startPoint y: 785, endPoint x: 528, endPoint y: 796, distance: 11.4
click at [531, 690] on icon at bounding box center [527, 788] width 12 height 12
drag, startPoint x: 27, startPoint y: 184, endPoint x: 1, endPoint y: 196, distance: 28.6
click at [22, 184] on div at bounding box center [24, 183] width 12 height 12
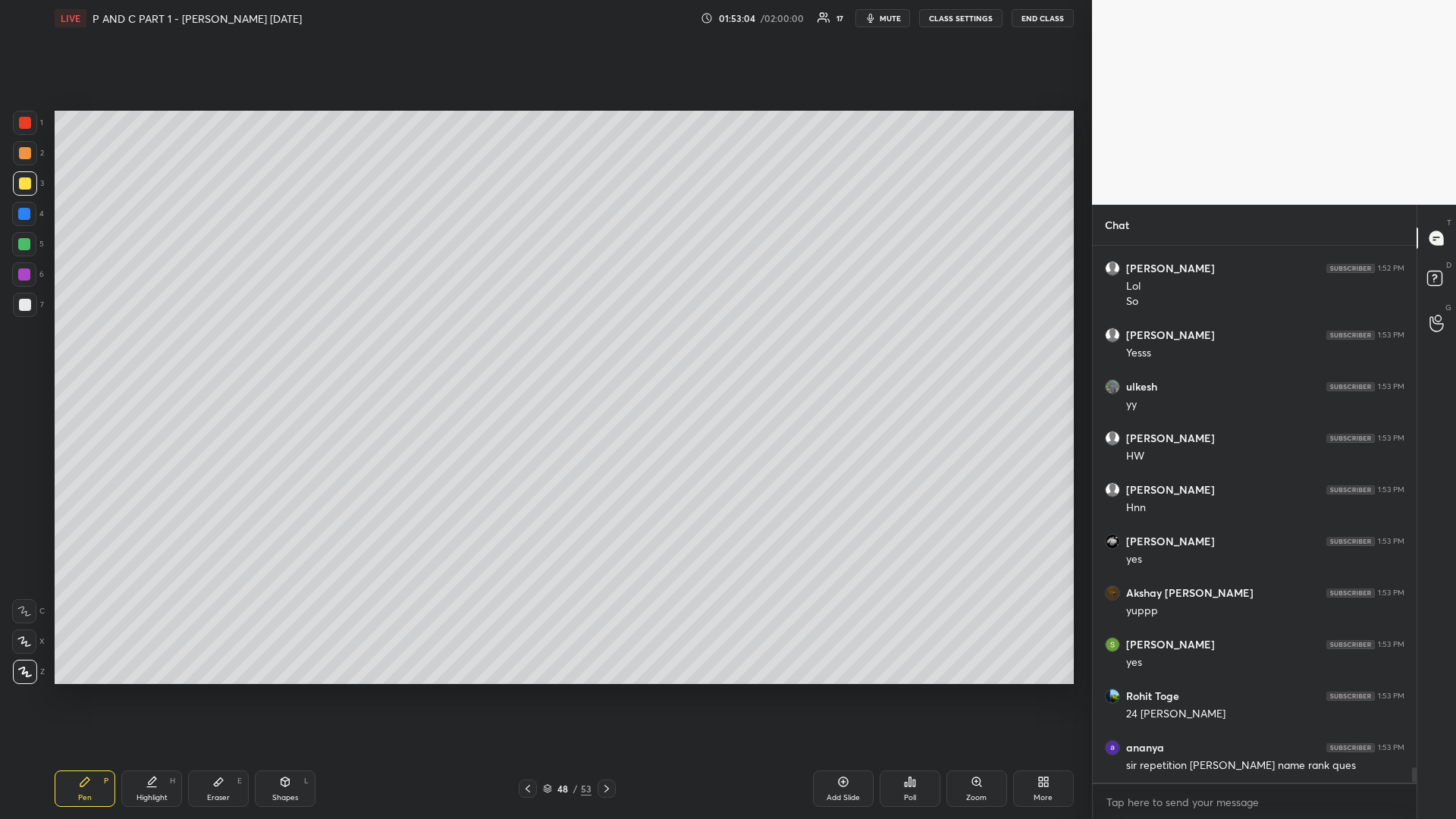
scroll to position [18027, 0]
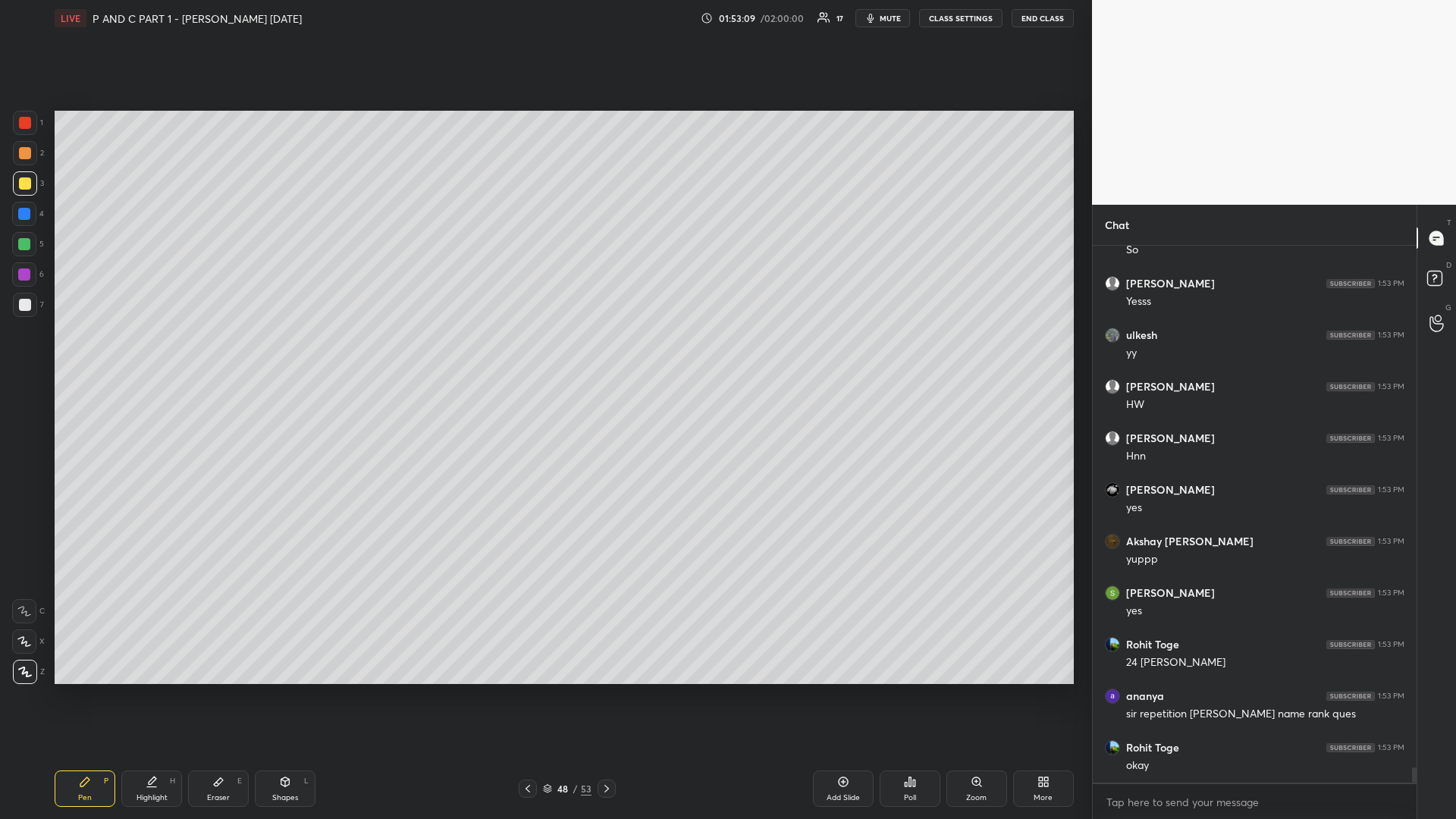
drag, startPoint x: 608, startPoint y: 795, endPoint x: 604, endPoint y: 802, distance: 8.1
click at [606, 690] on div at bounding box center [606, 788] width 18 height 18
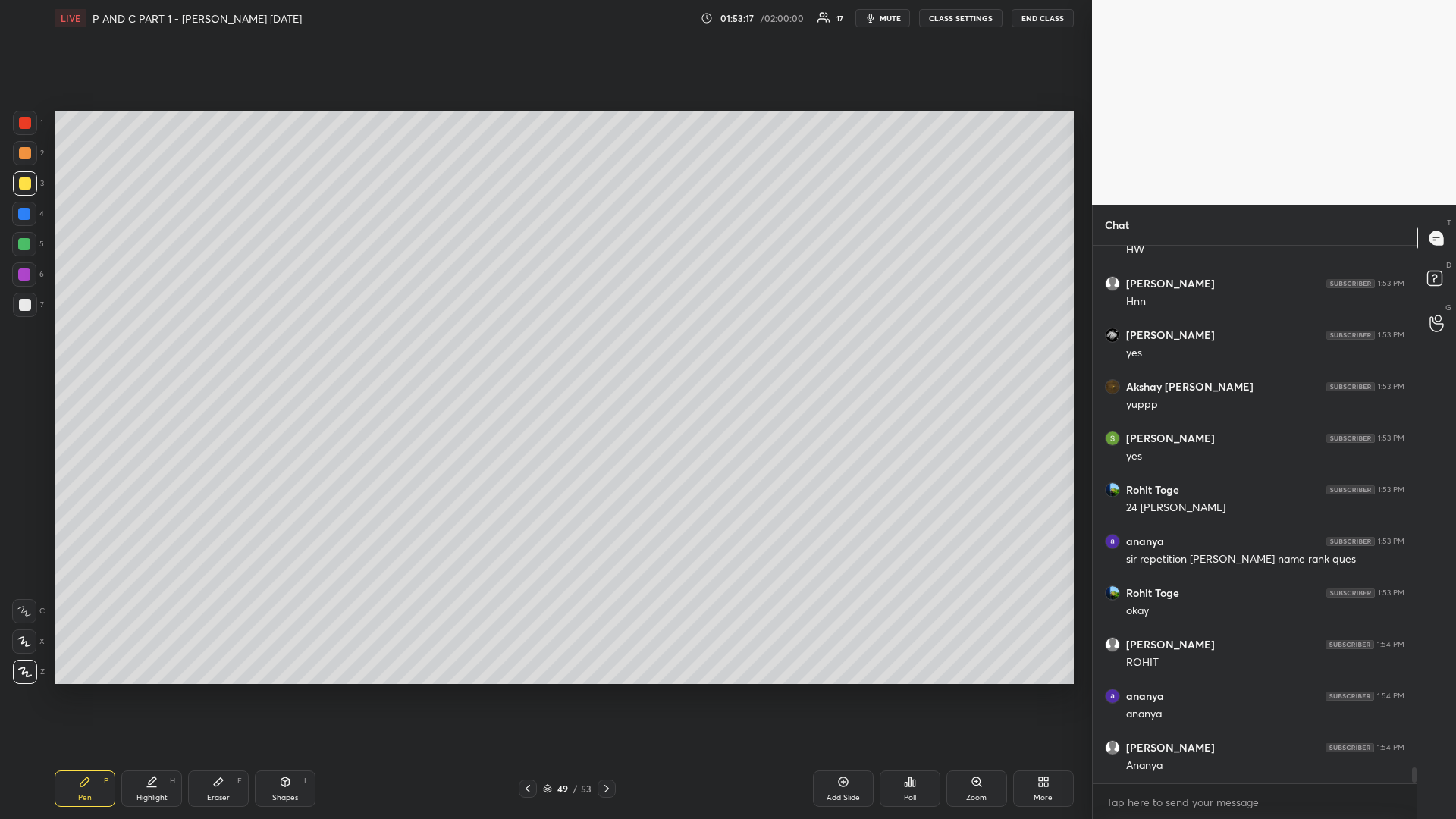
scroll to position [18233, 0]
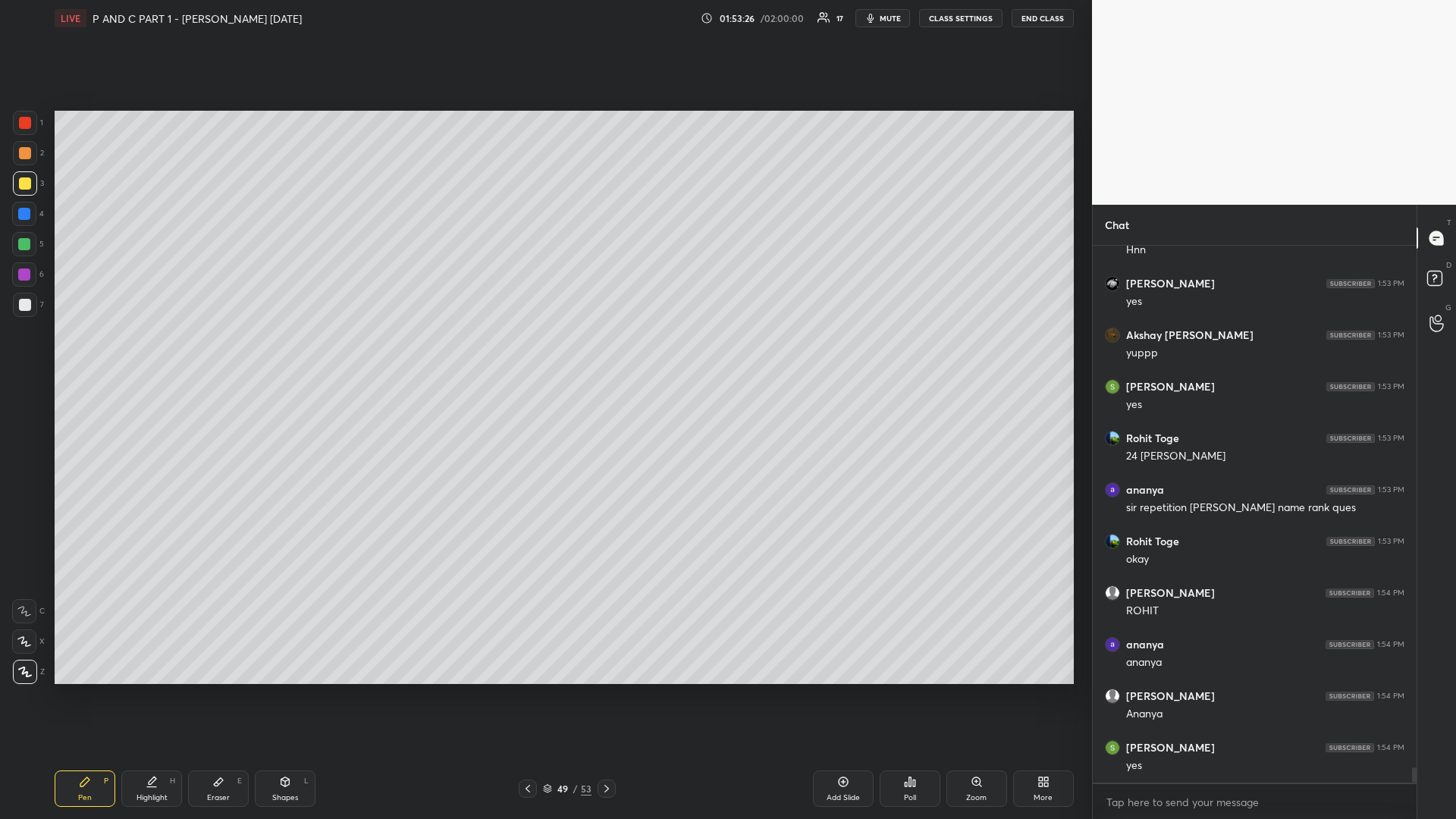
drag, startPoint x: 223, startPoint y: 791, endPoint x: 260, endPoint y: 705, distance: 93.6
click at [222, 690] on div "Eraser E" at bounding box center [218, 788] width 61 height 36
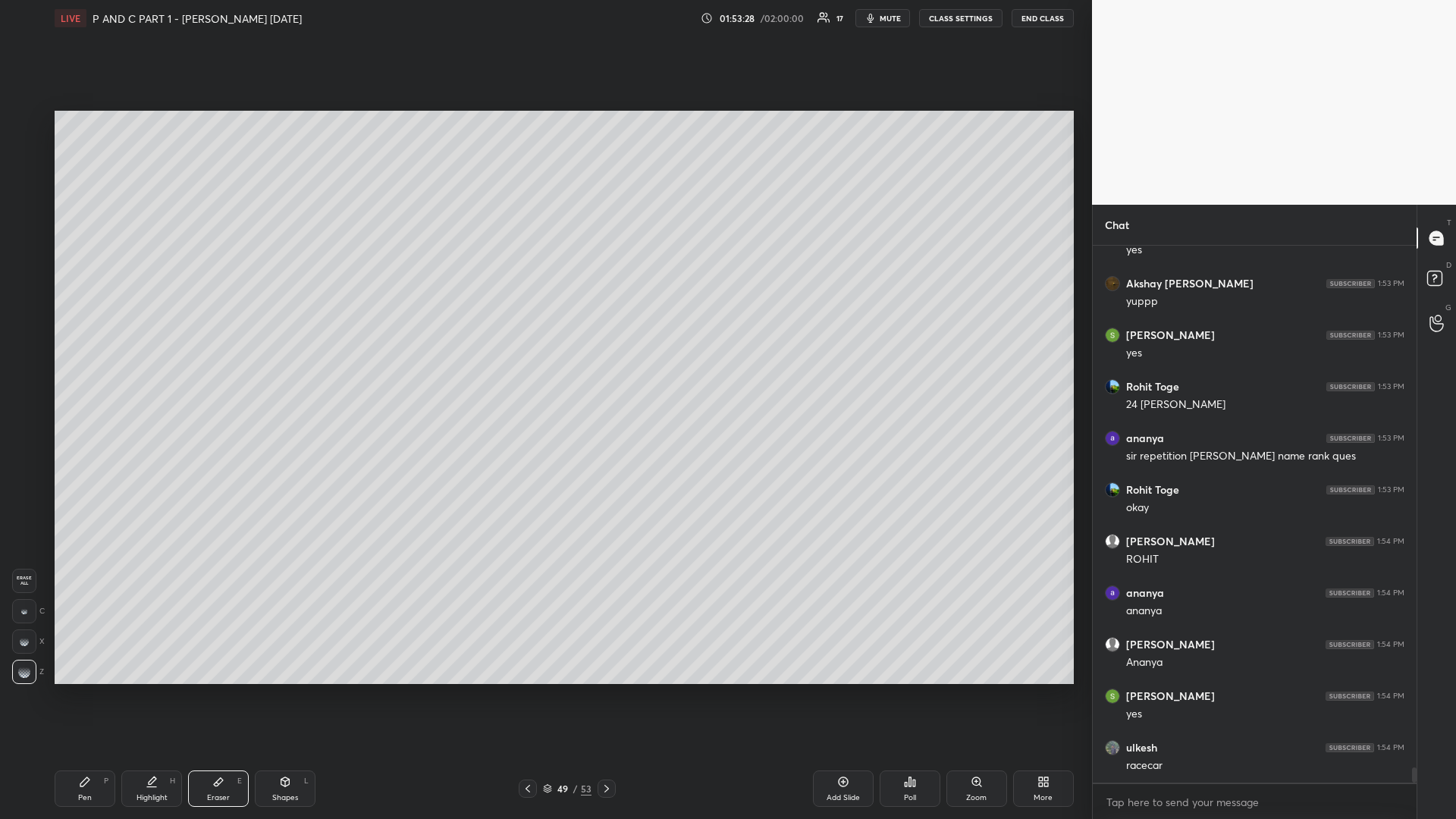
drag, startPoint x: 86, startPoint y: 783, endPoint x: 70, endPoint y: 783, distance: 16.0
click at [84, 690] on icon at bounding box center [85, 782] width 9 height 9
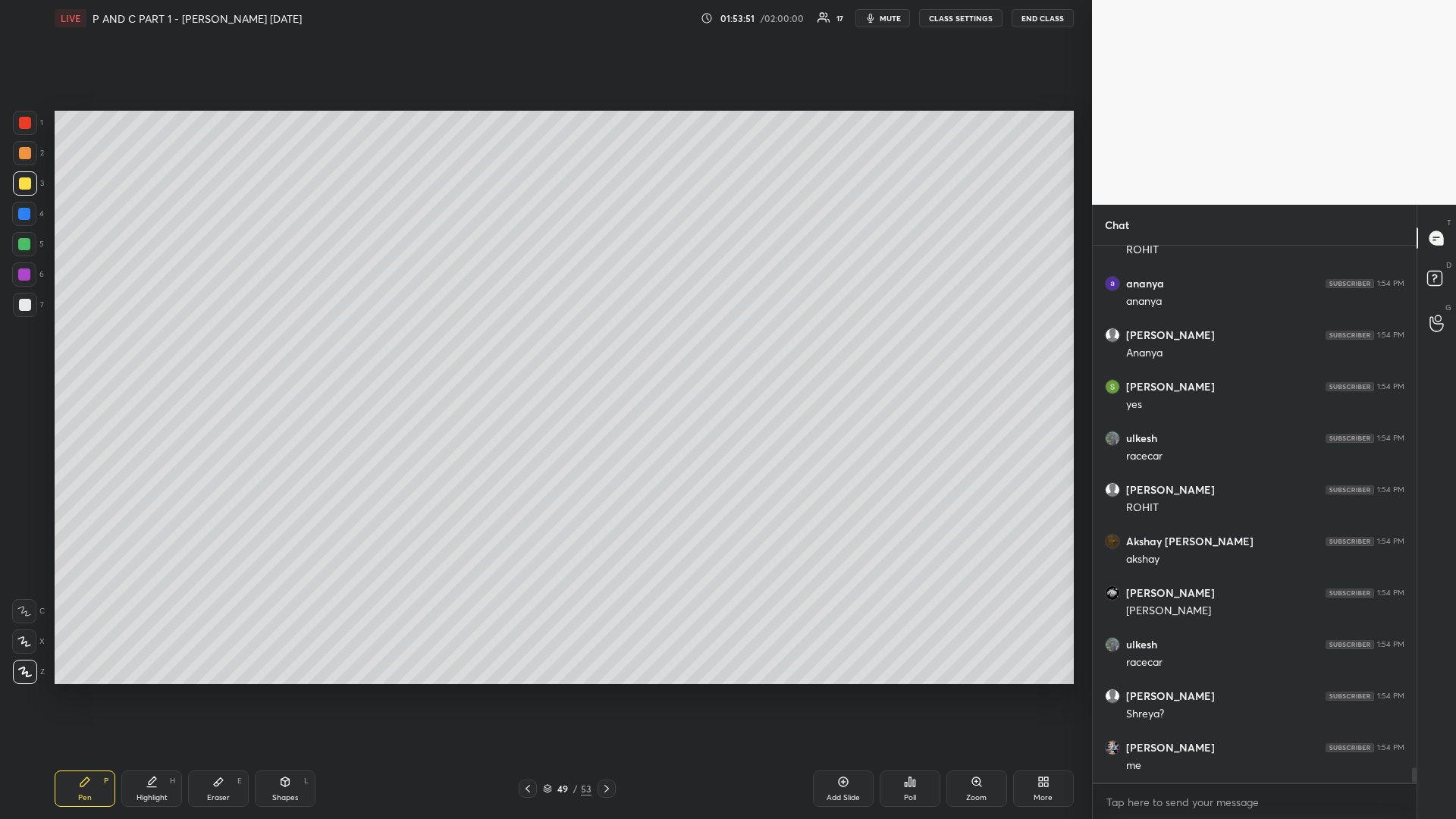
scroll to position [18645, 0]
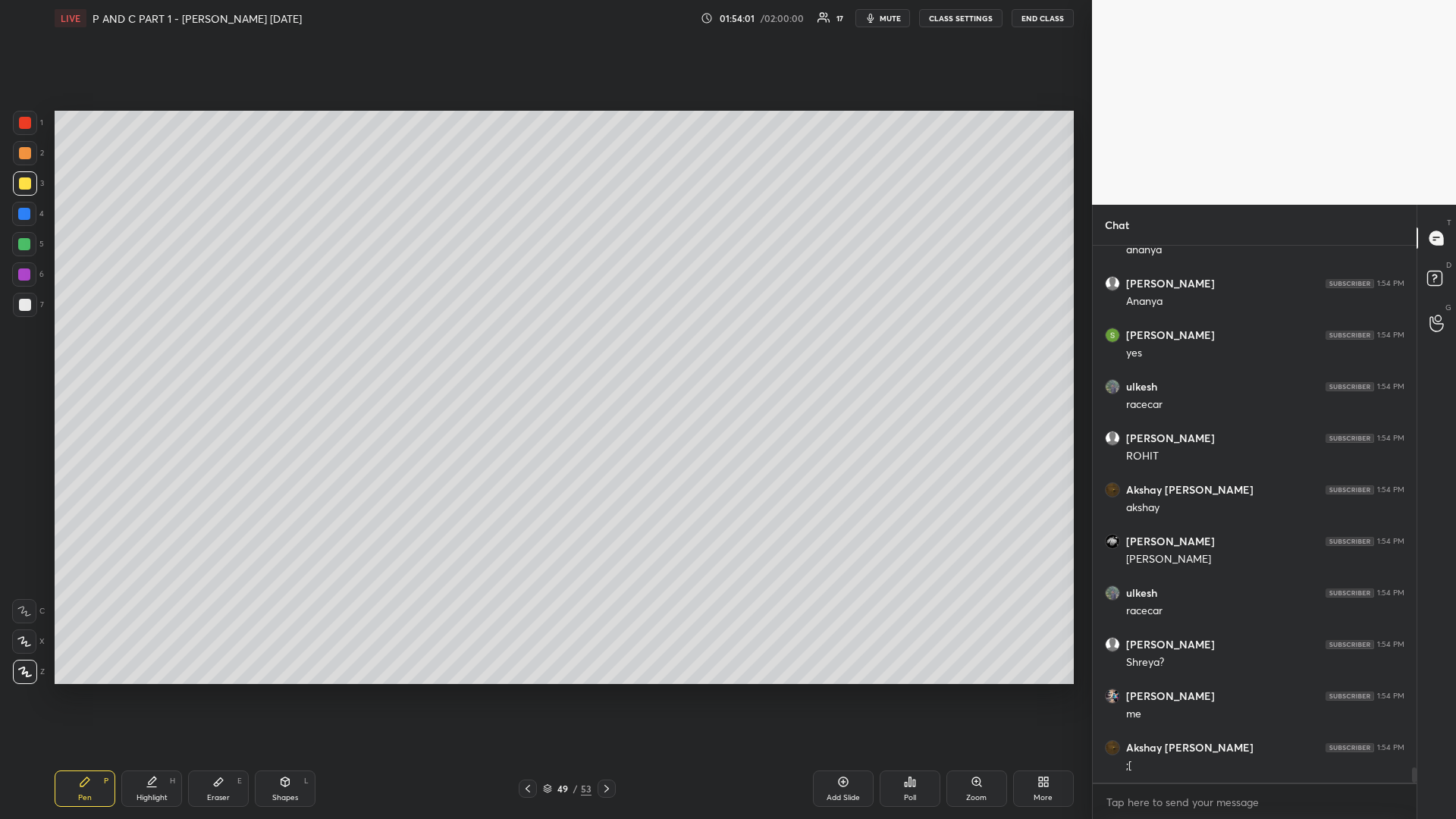
click at [213, 690] on div "Eraser" at bounding box center [218, 798] width 23 height 8
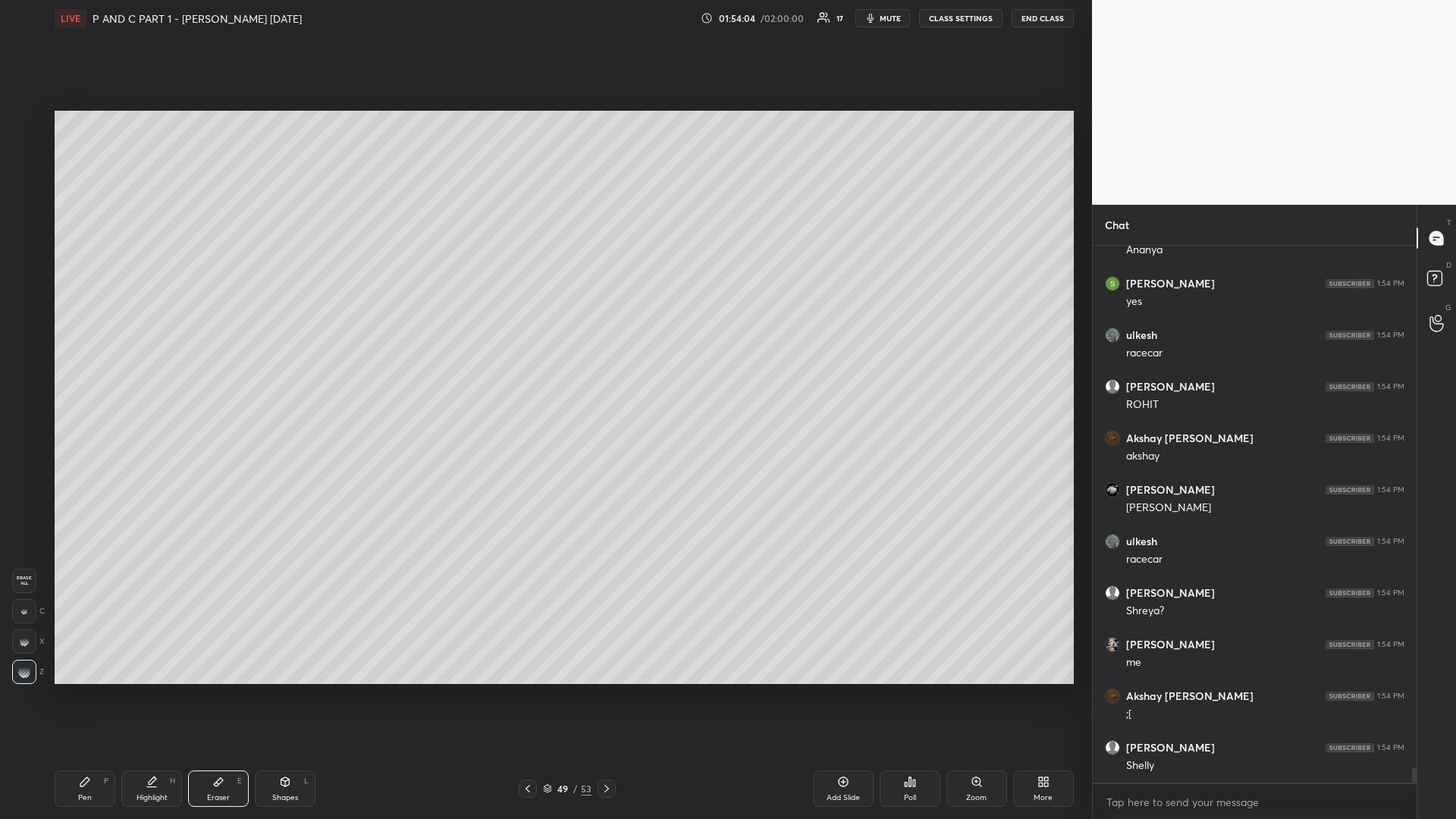
click at [81, 690] on icon at bounding box center [84, 781] width 12 height 12
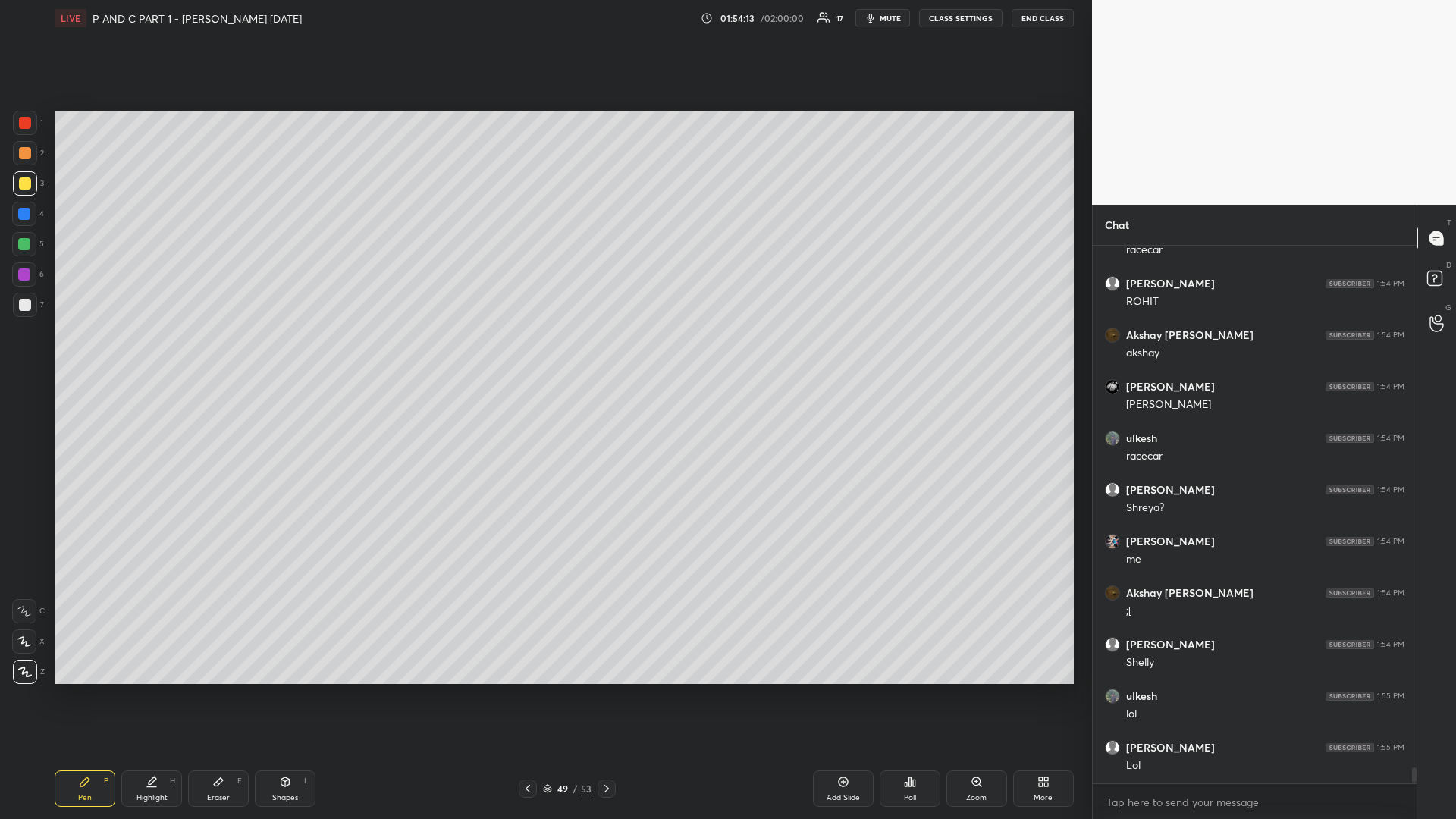
scroll to position [18852, 0]
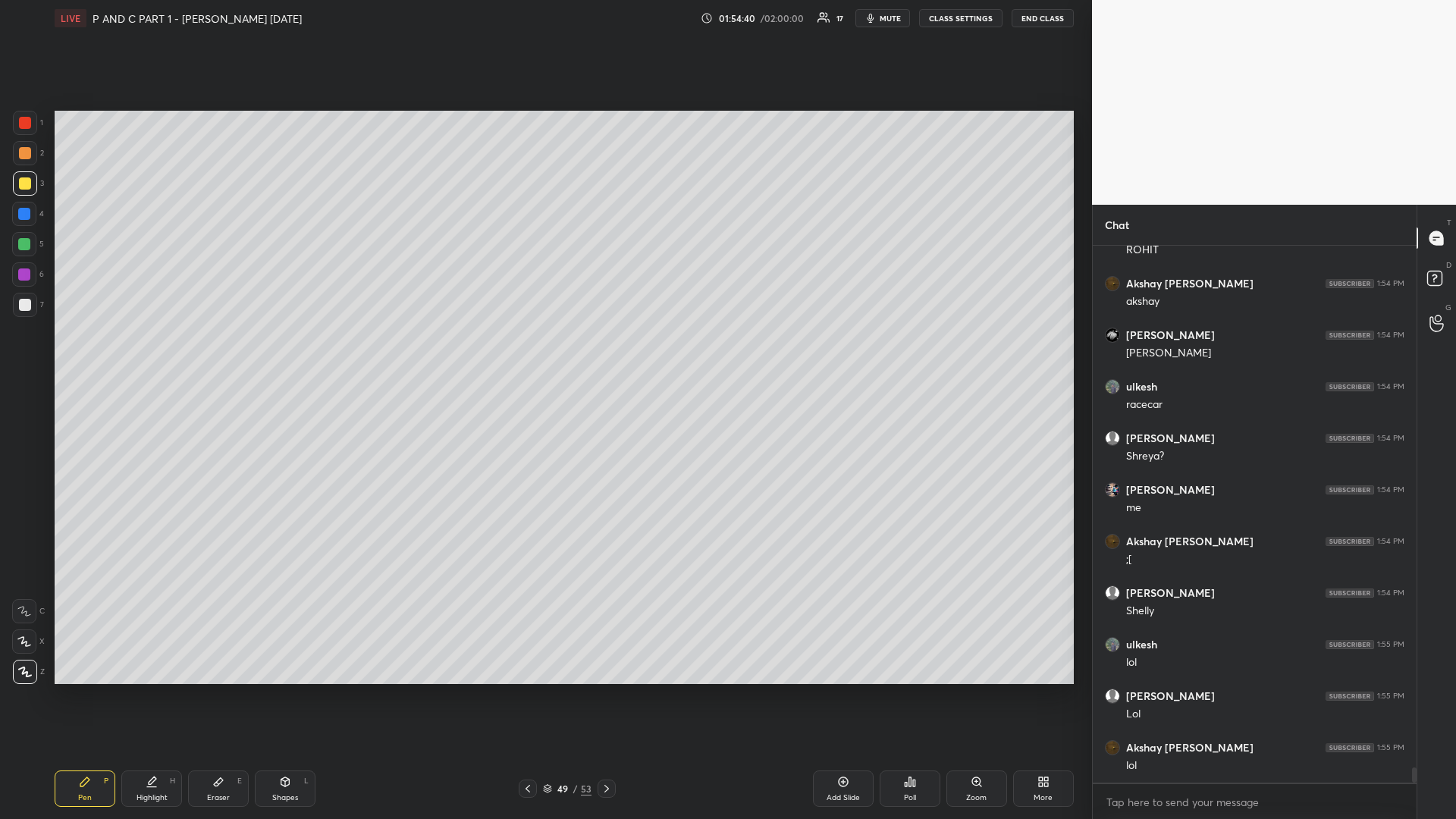
click at [28, 129] on div at bounding box center [24, 122] width 24 height 24
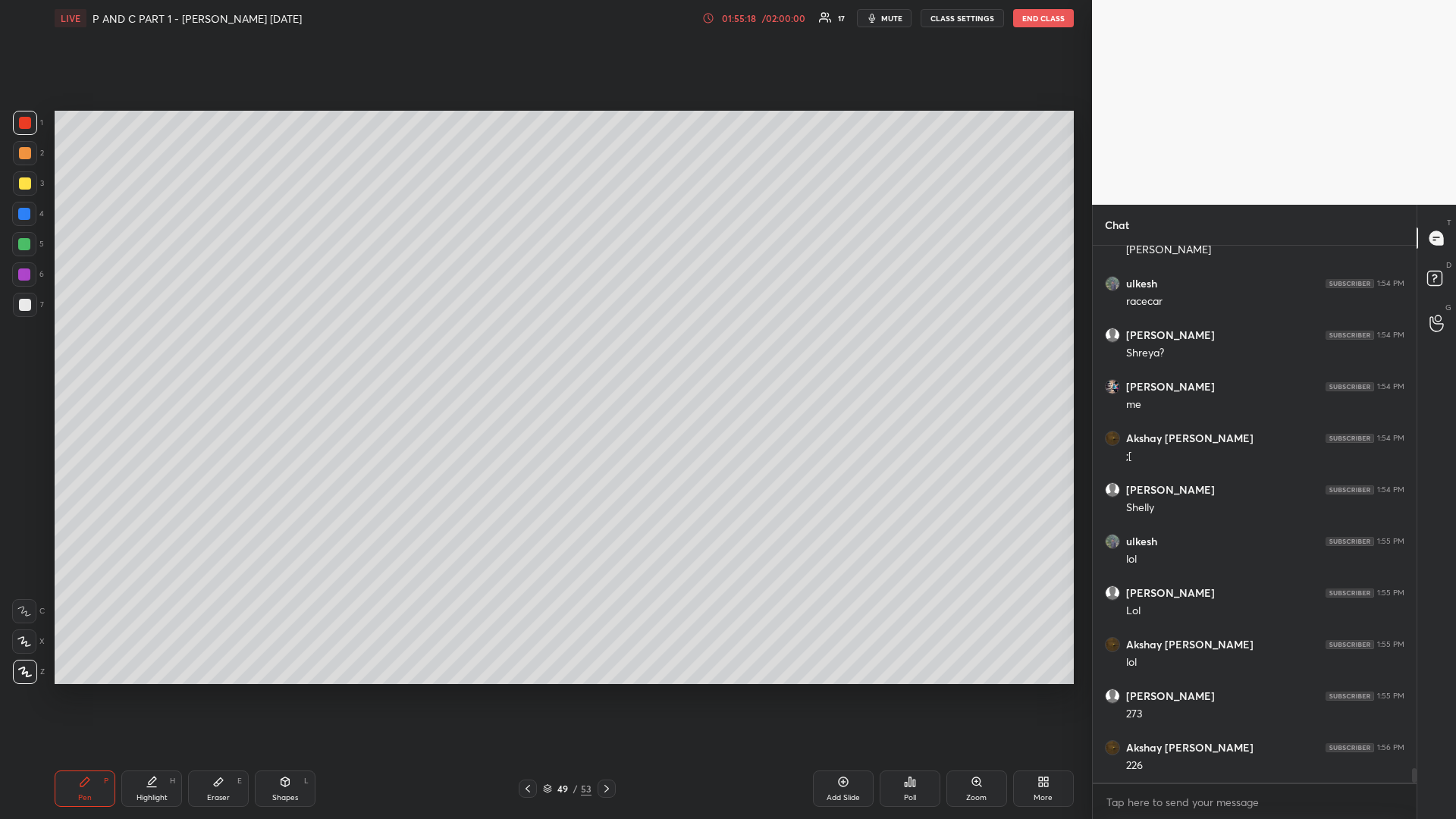
scroll to position [19010, 0]
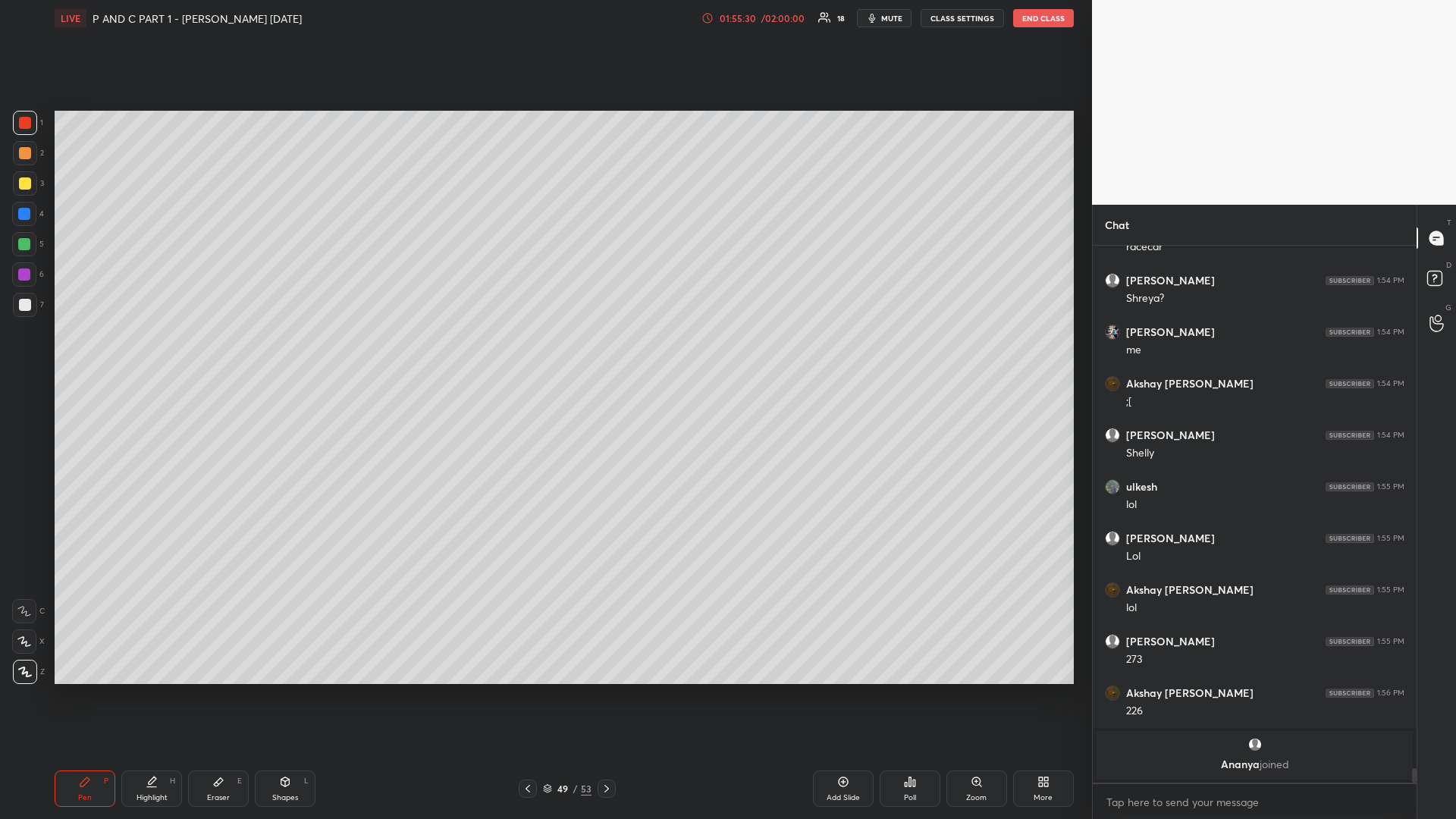
drag, startPoint x: 24, startPoint y: 244, endPoint x: 8, endPoint y: 252, distance: 17.9
click at [21, 244] on div at bounding box center [24, 244] width 12 height 12
click at [1148, 690] on body "1 2 3 4 5 6 7 R O A L C X Z Erase all C X Z LIVE P AND C PART 1 - [PERSON_NAME]…" at bounding box center [728, 410] width 1456 height 819
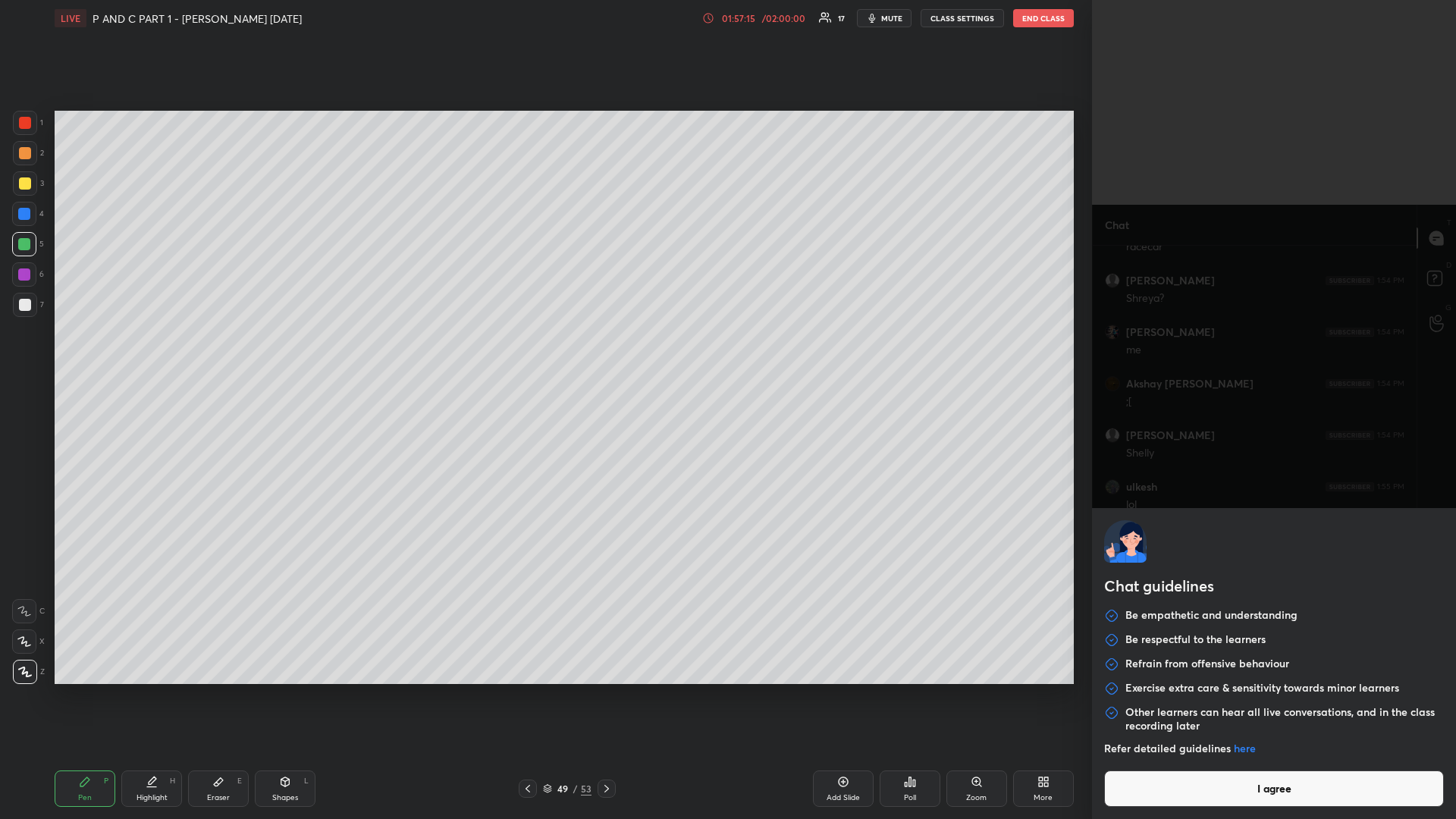
click at [1237, 690] on button "I agree" at bounding box center [1274, 788] width 339 height 36
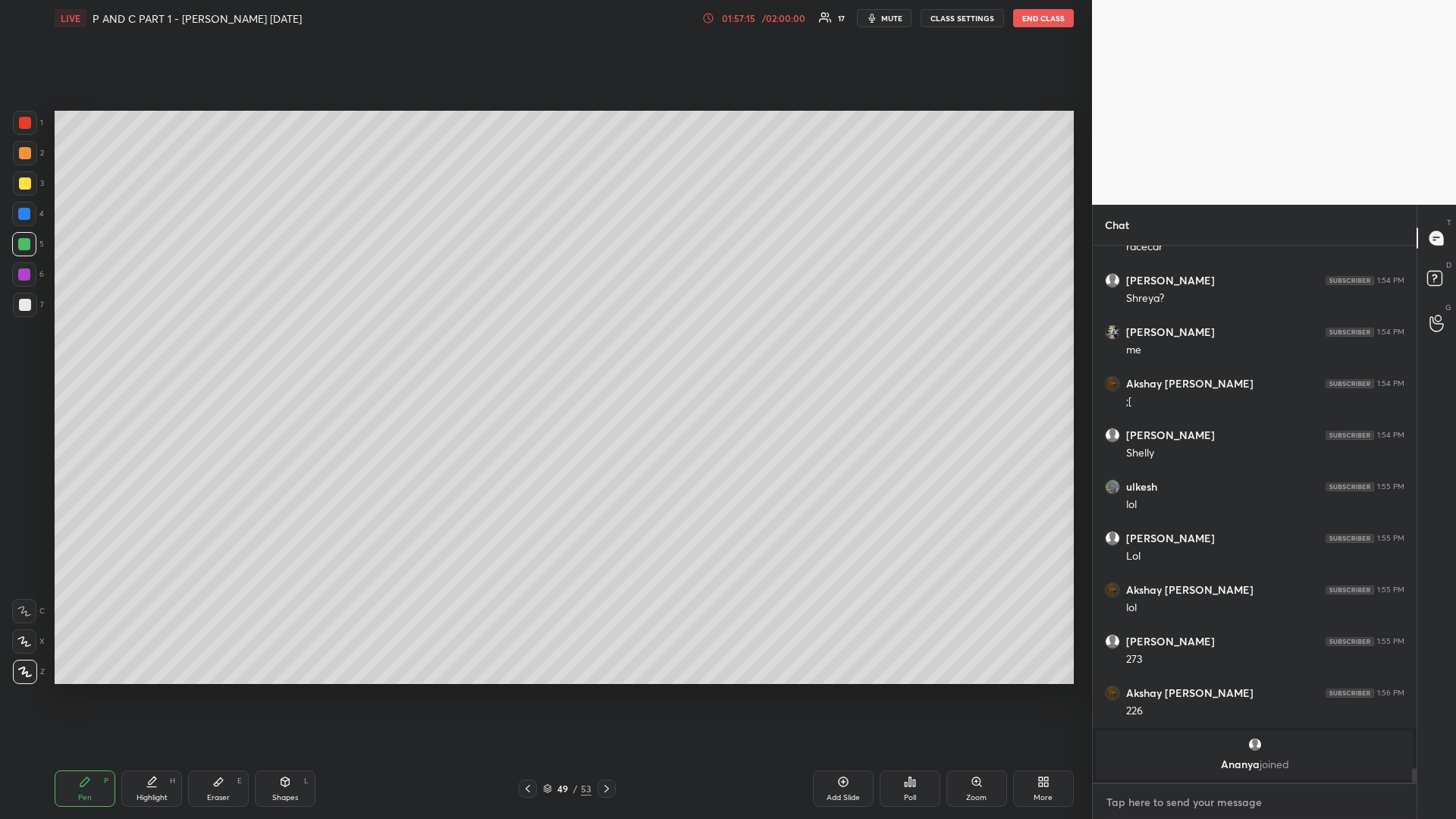
scroll to position [18087, 0]
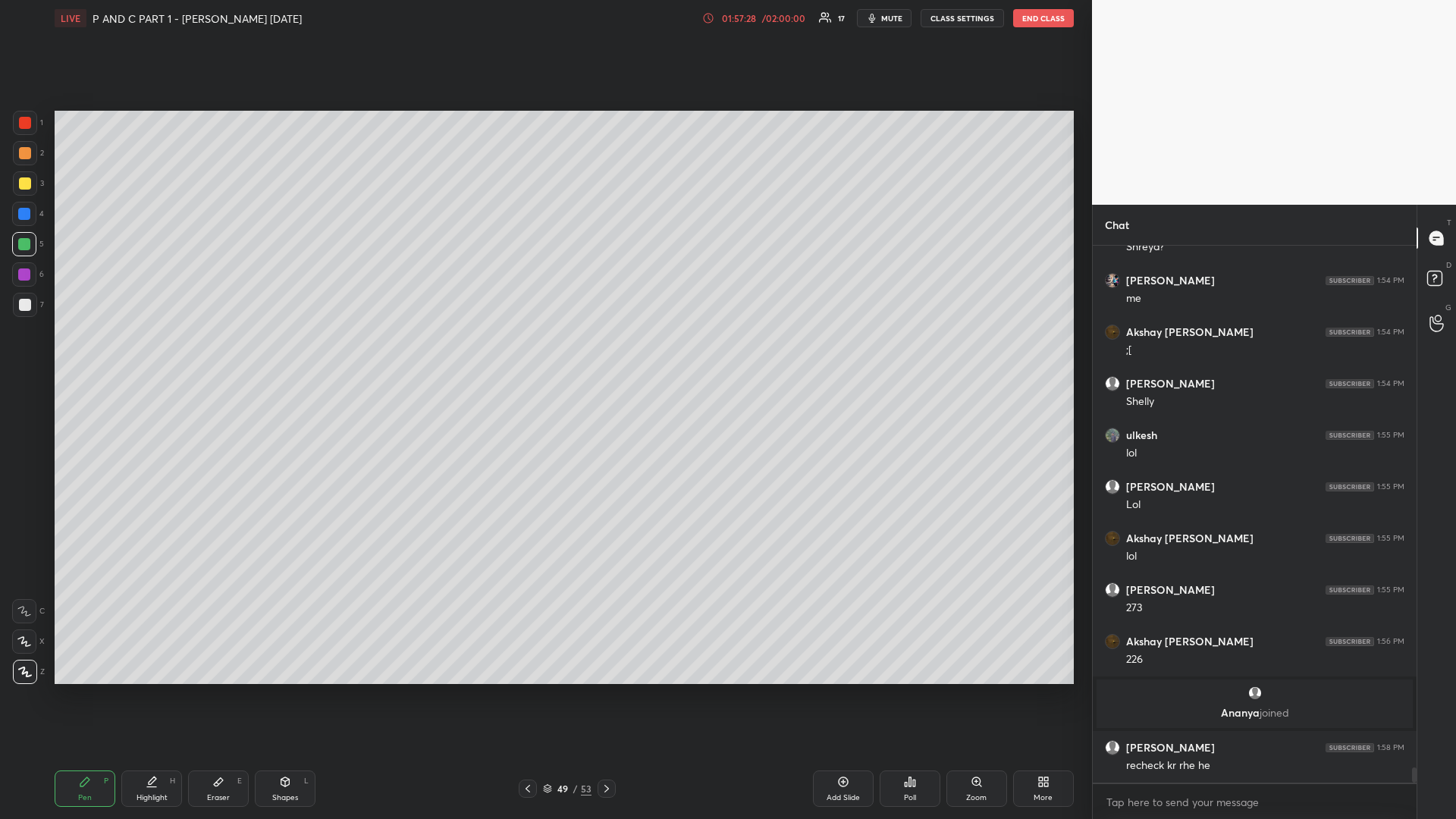
click at [24, 315] on div at bounding box center [24, 305] width 24 height 24
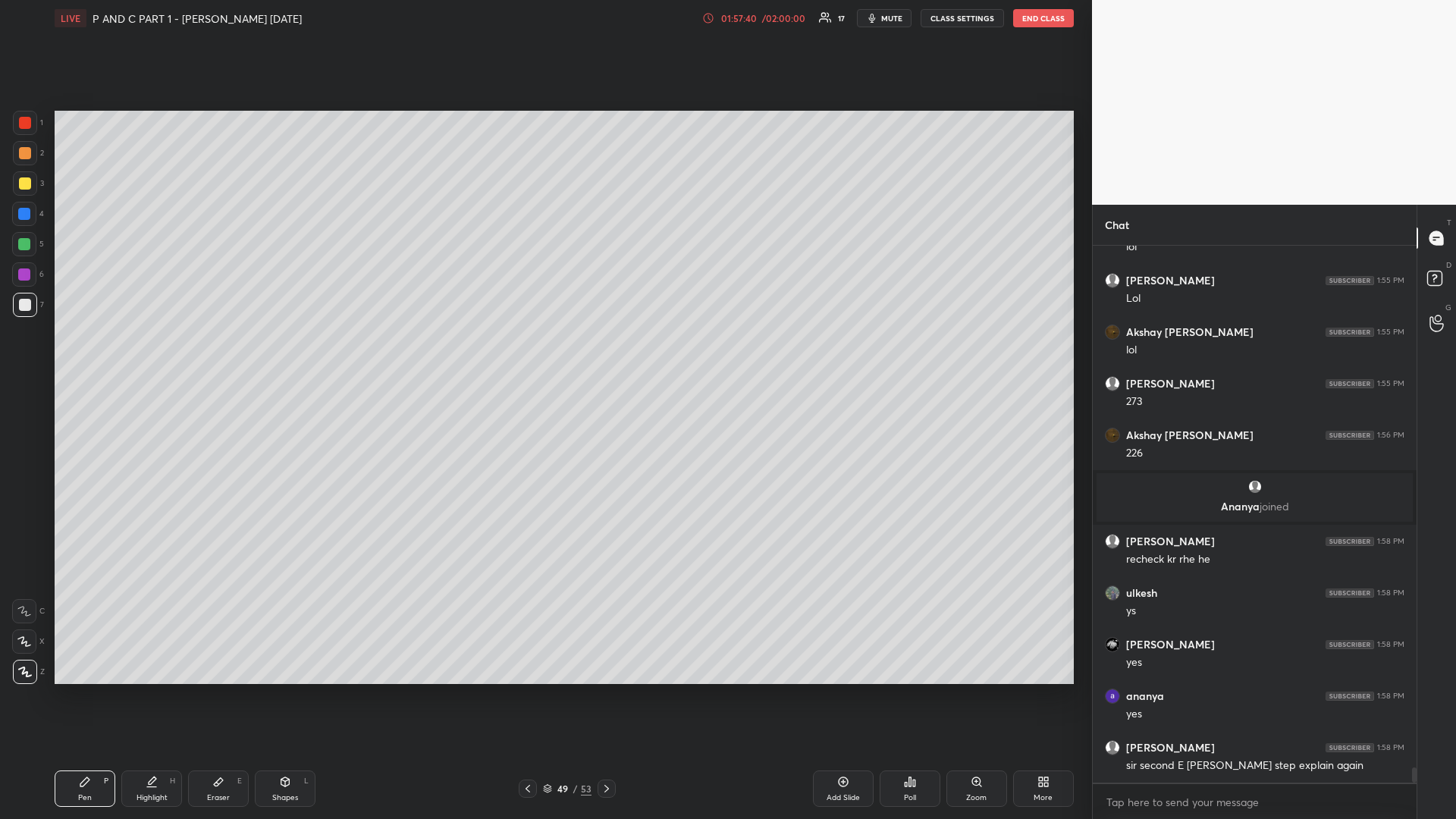
scroll to position [18345, 0]
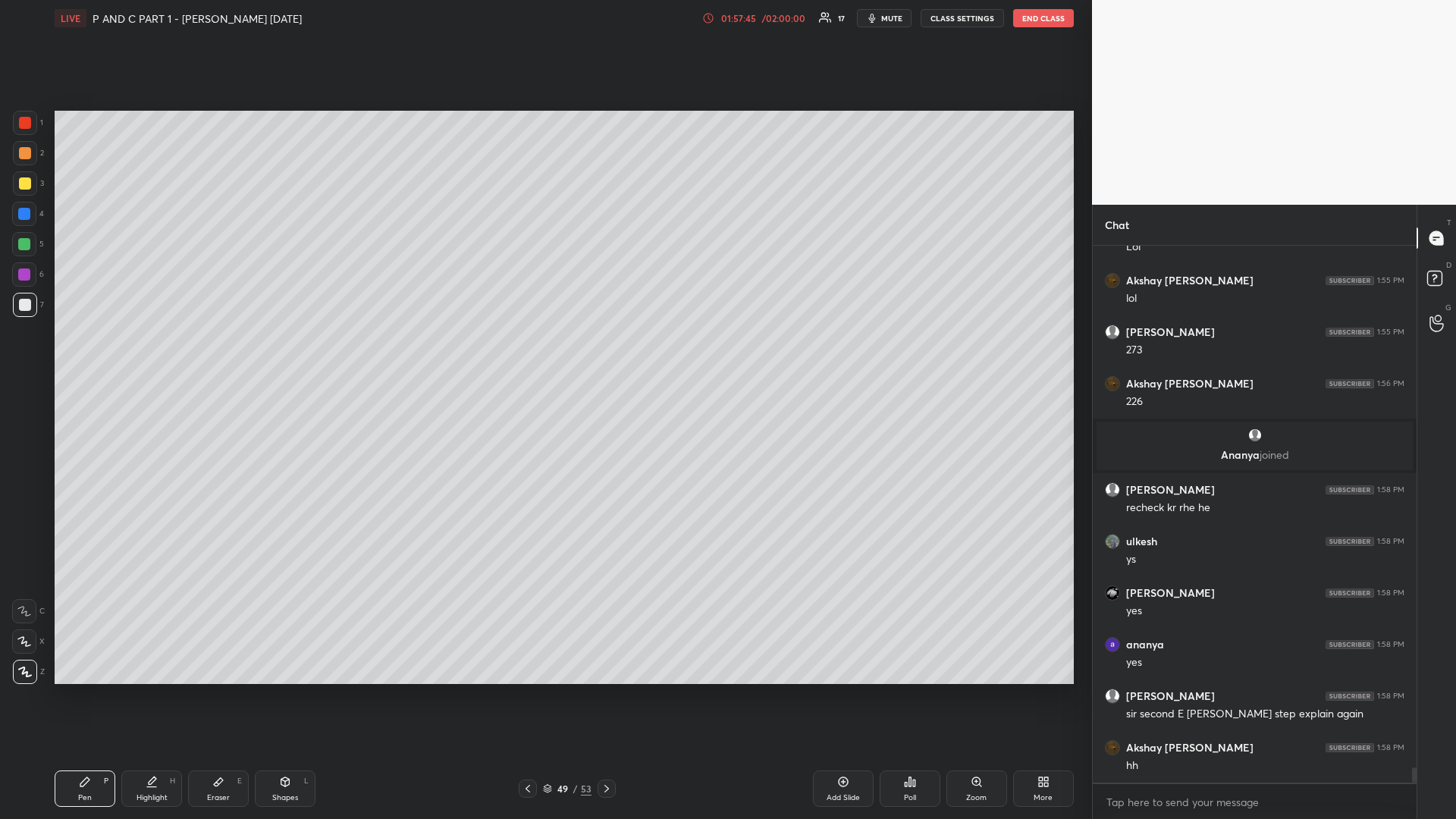
click at [792, 17] on div "/ 02:00:00" at bounding box center [784, 18] width 47 height 9
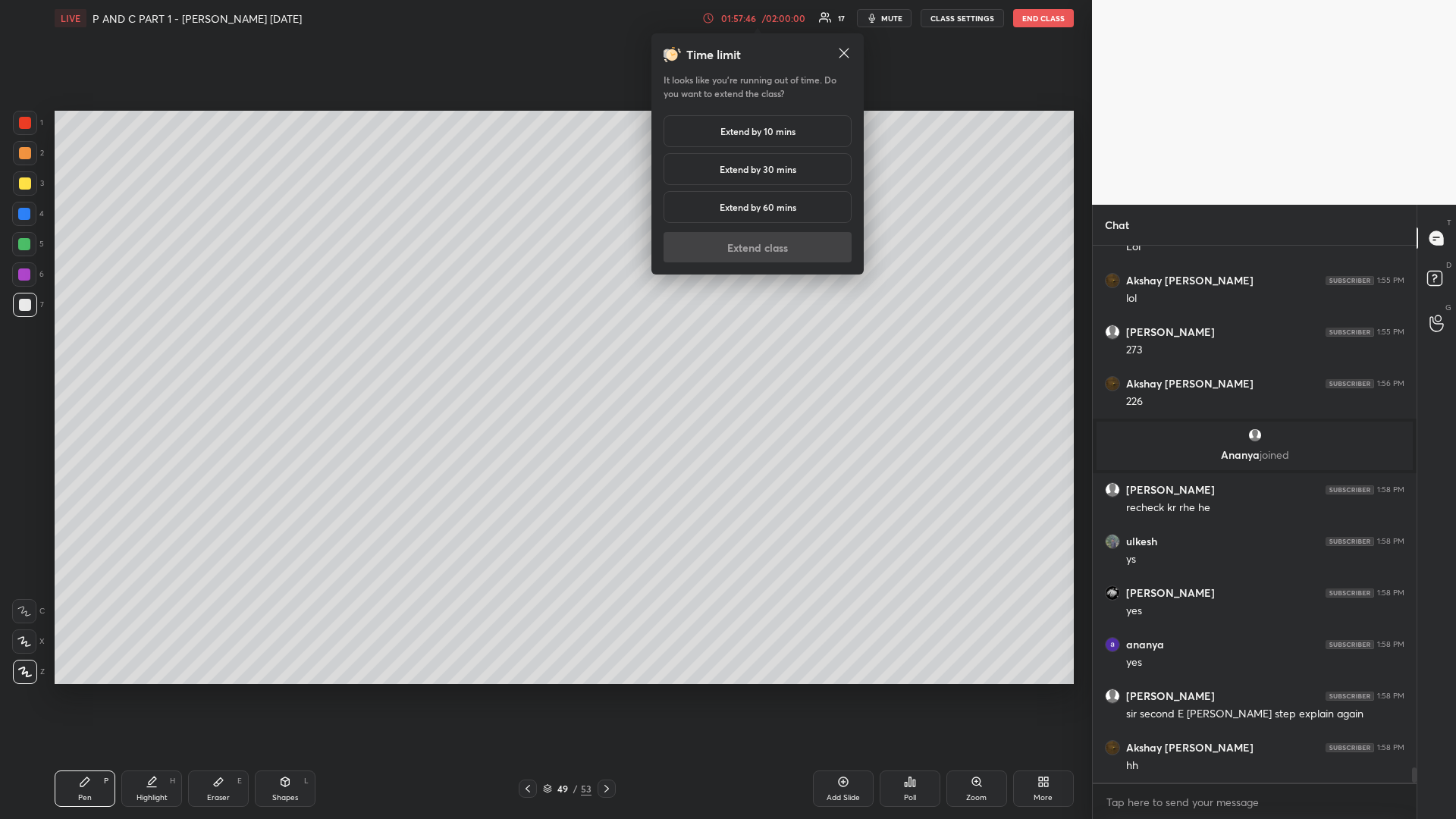
click at [750, 127] on h5 "Extend by 10 mins" at bounding box center [758, 131] width 75 height 13
click at [723, 256] on button "Extend class" at bounding box center [758, 247] width 188 height 30
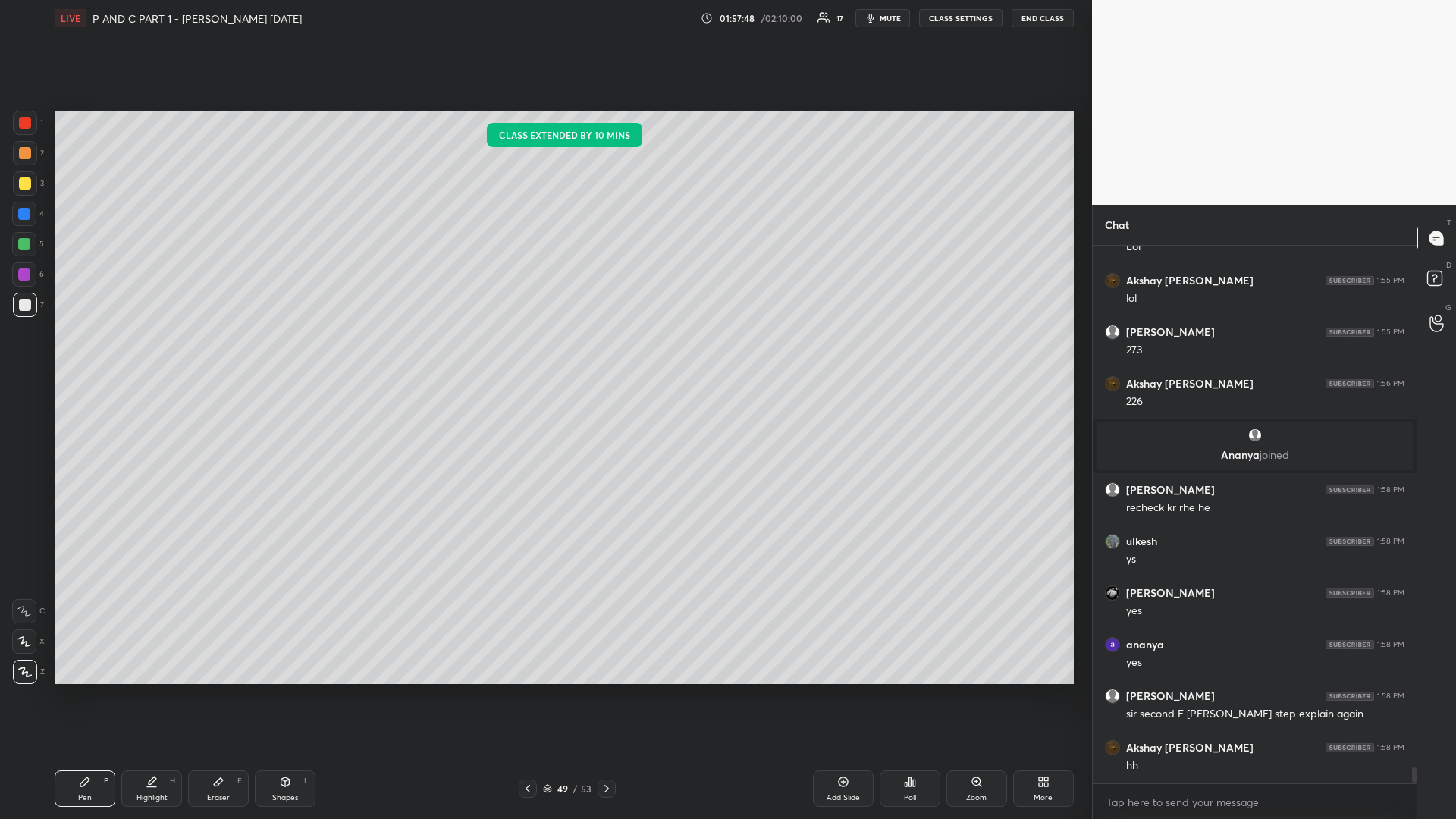
click at [266, 96] on div "Setting up your live class Class extended by 10 mins Poll for secs No correct a…" at bounding box center [563, 397] width 1031 height 722
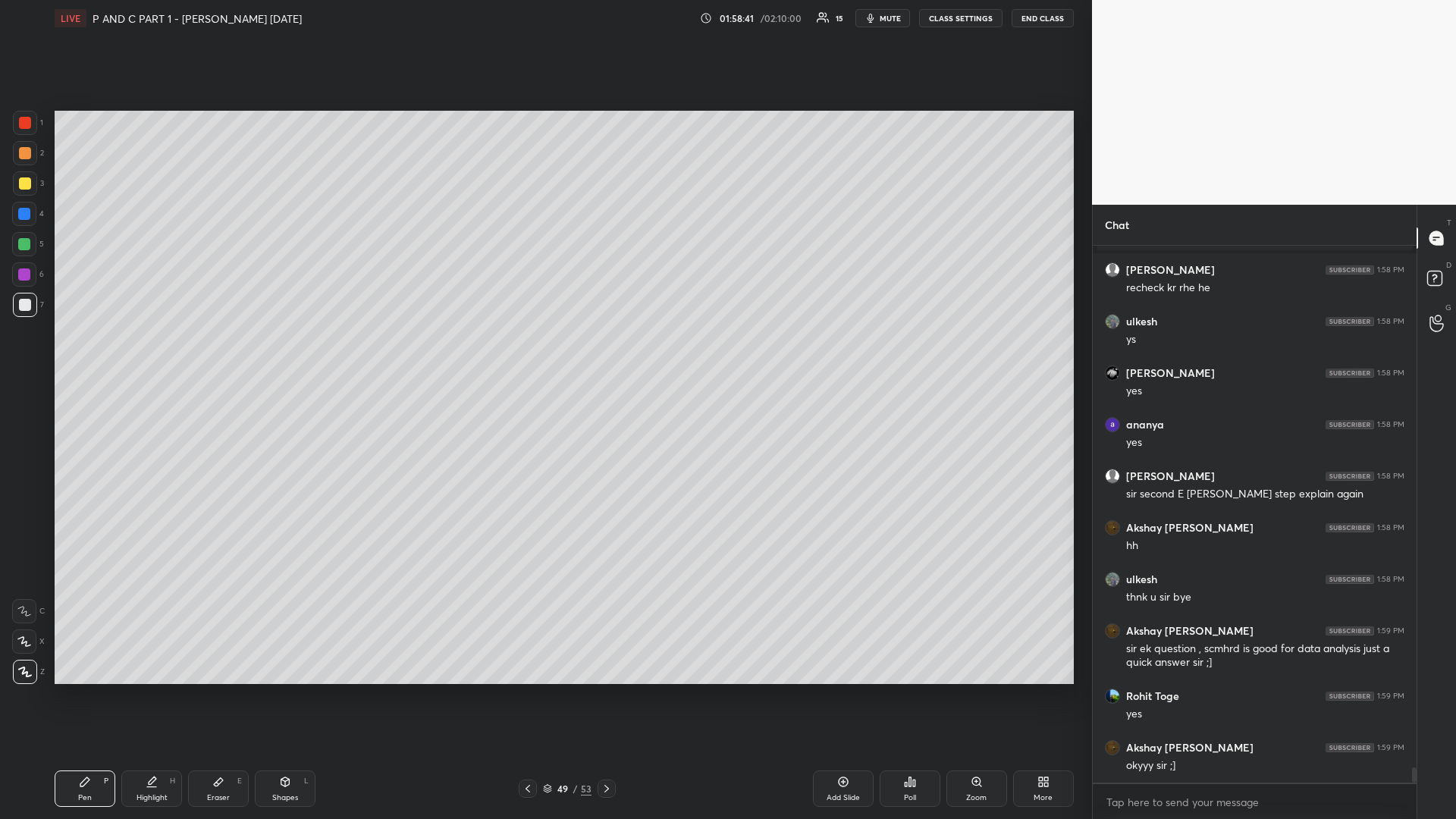
scroll to position [18617, 0]
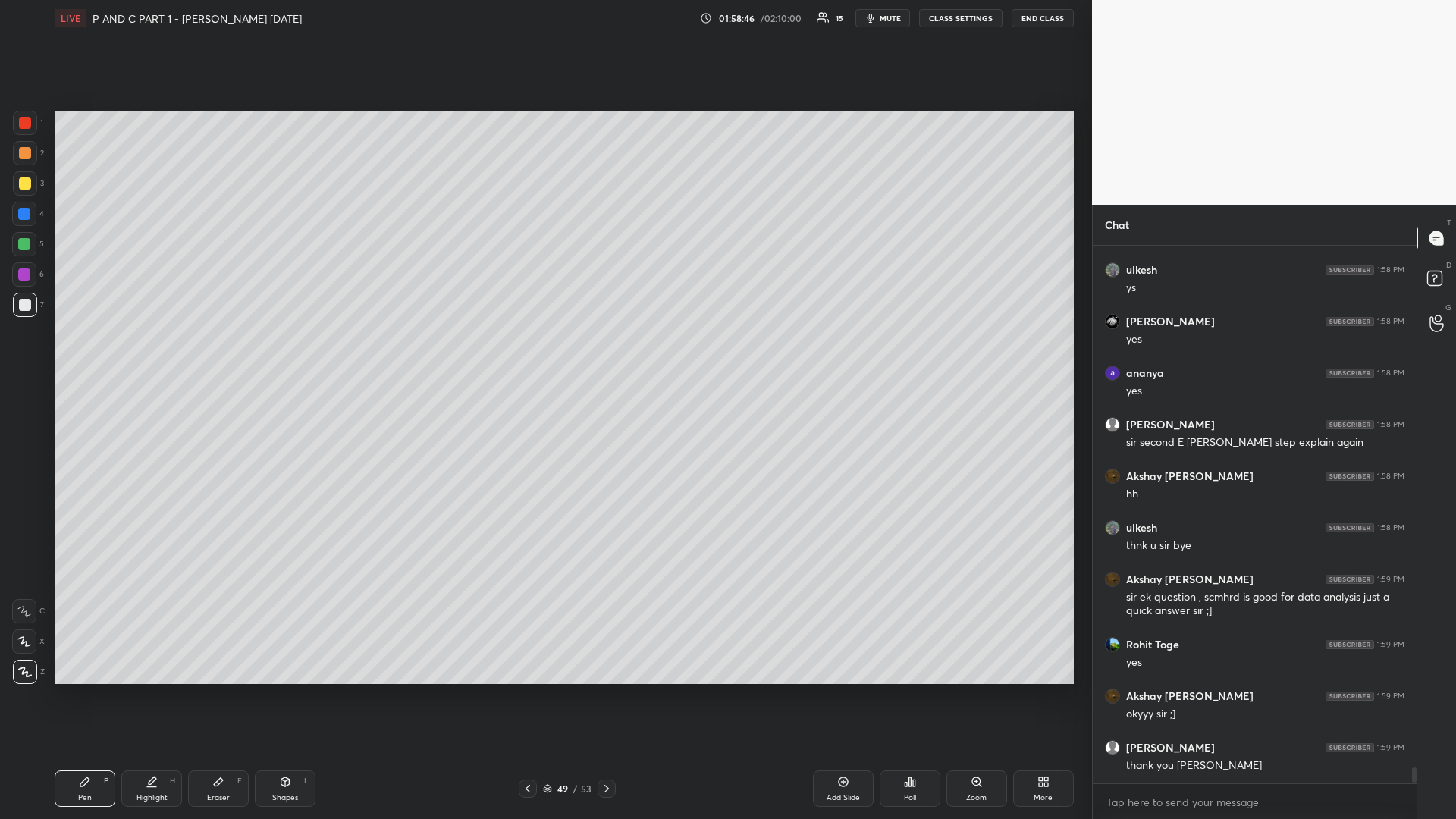
click at [1035, 15] on button "END CLASS" at bounding box center [1042, 18] width 62 height 18
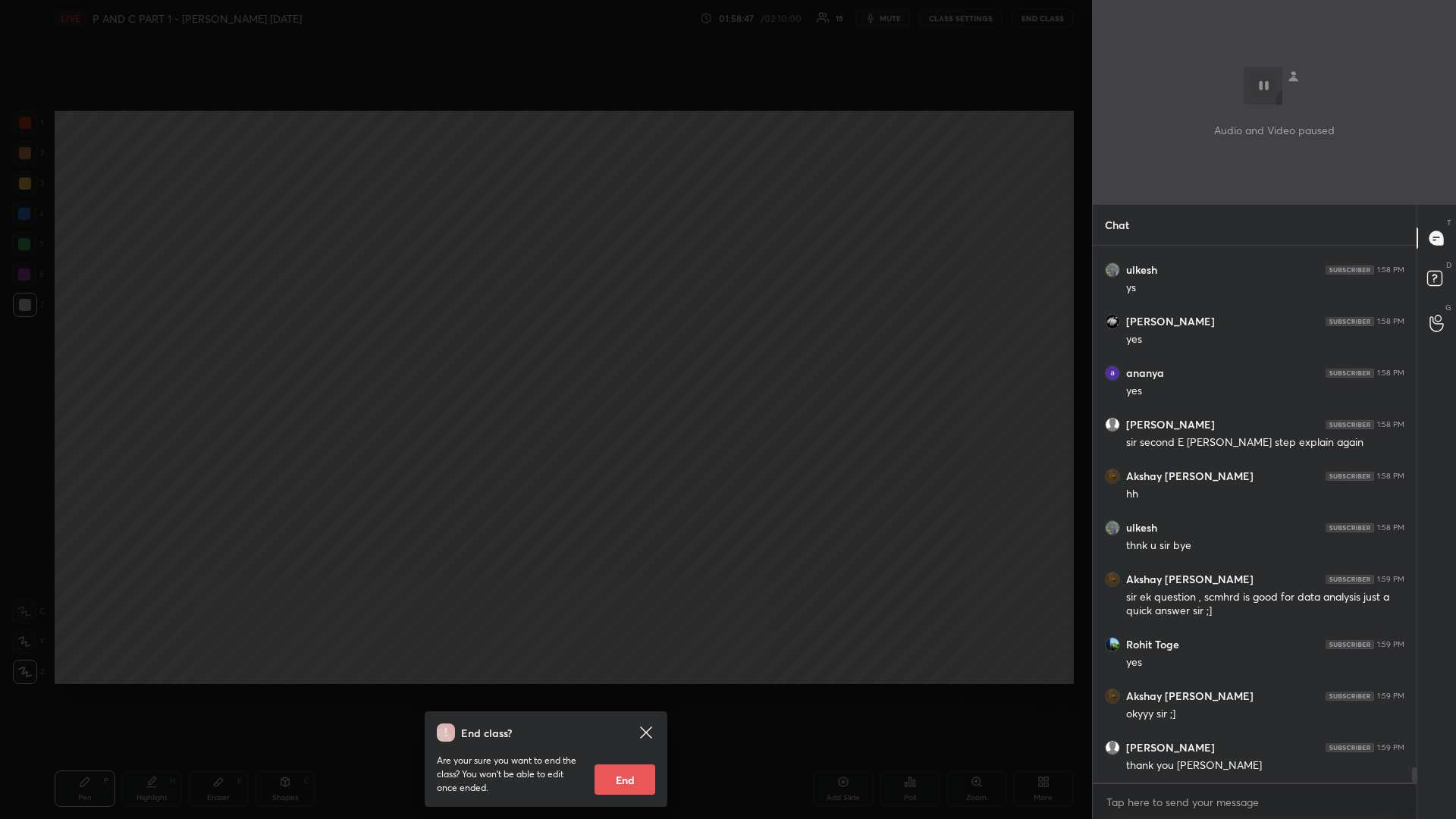
scroll to position [18668, 0]
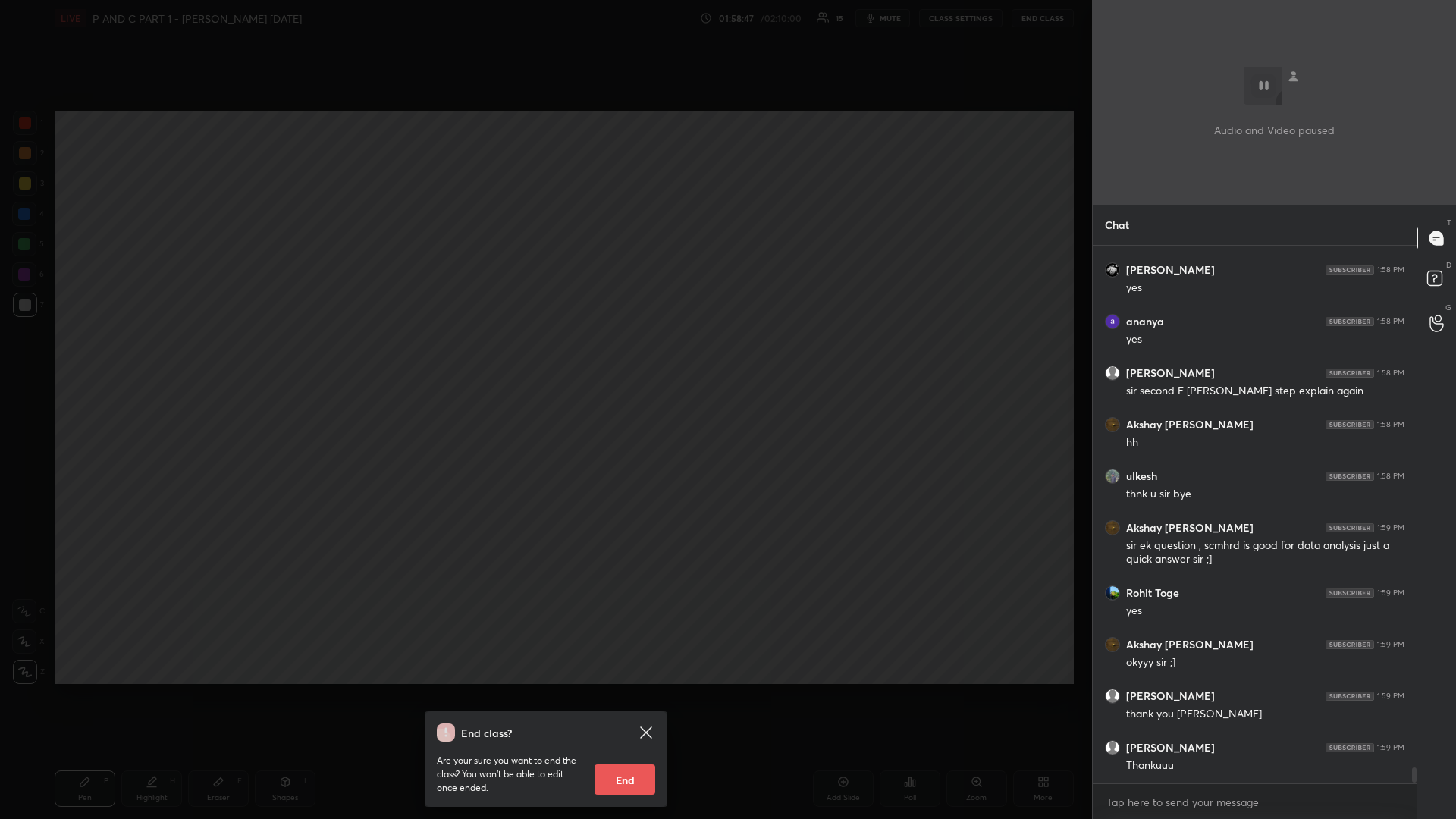
click at [604, 690] on button "End" at bounding box center [624, 779] width 61 height 30
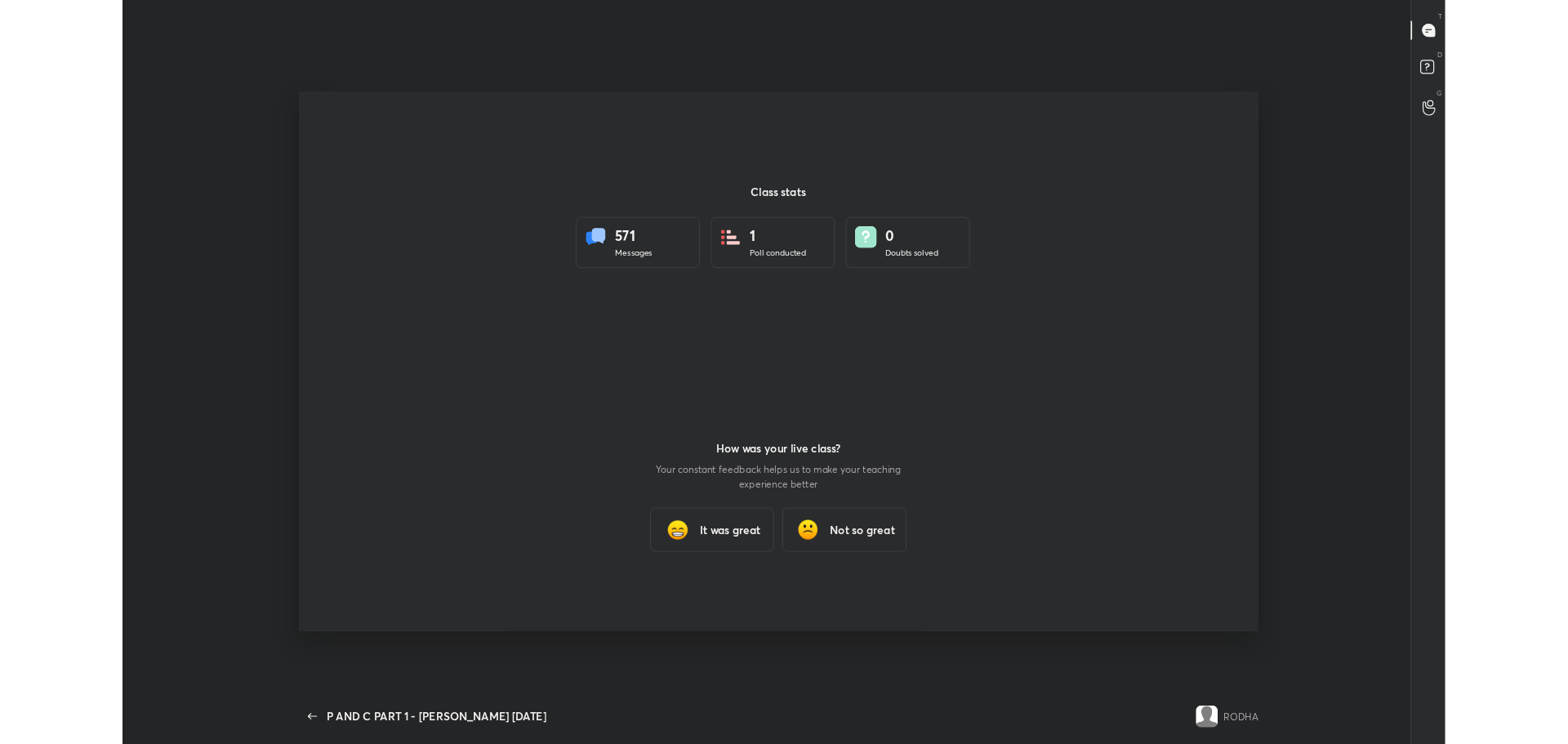
scroll to position [81054, 80099]
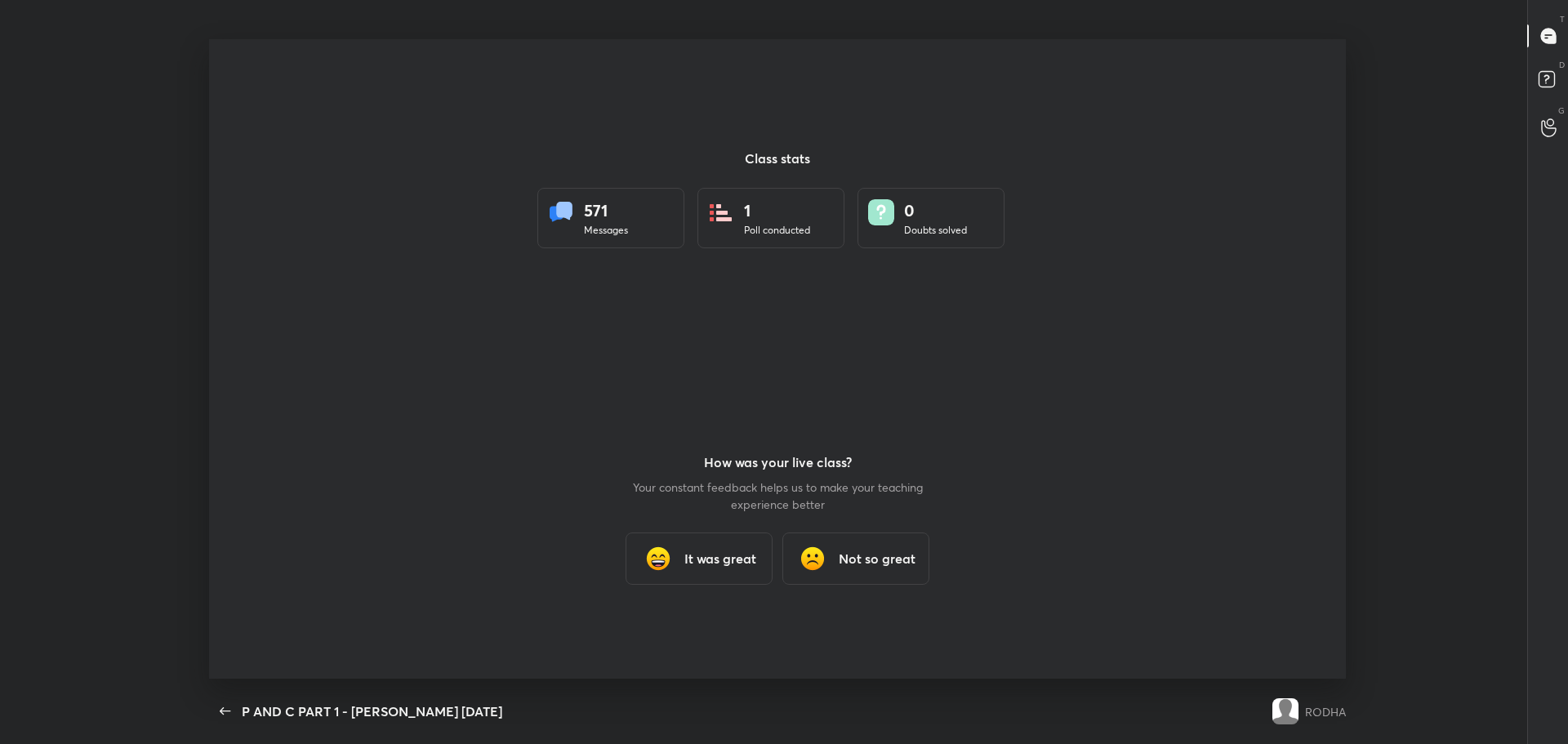
type textarea "x"
